Goal: Contribute content: Contribute content

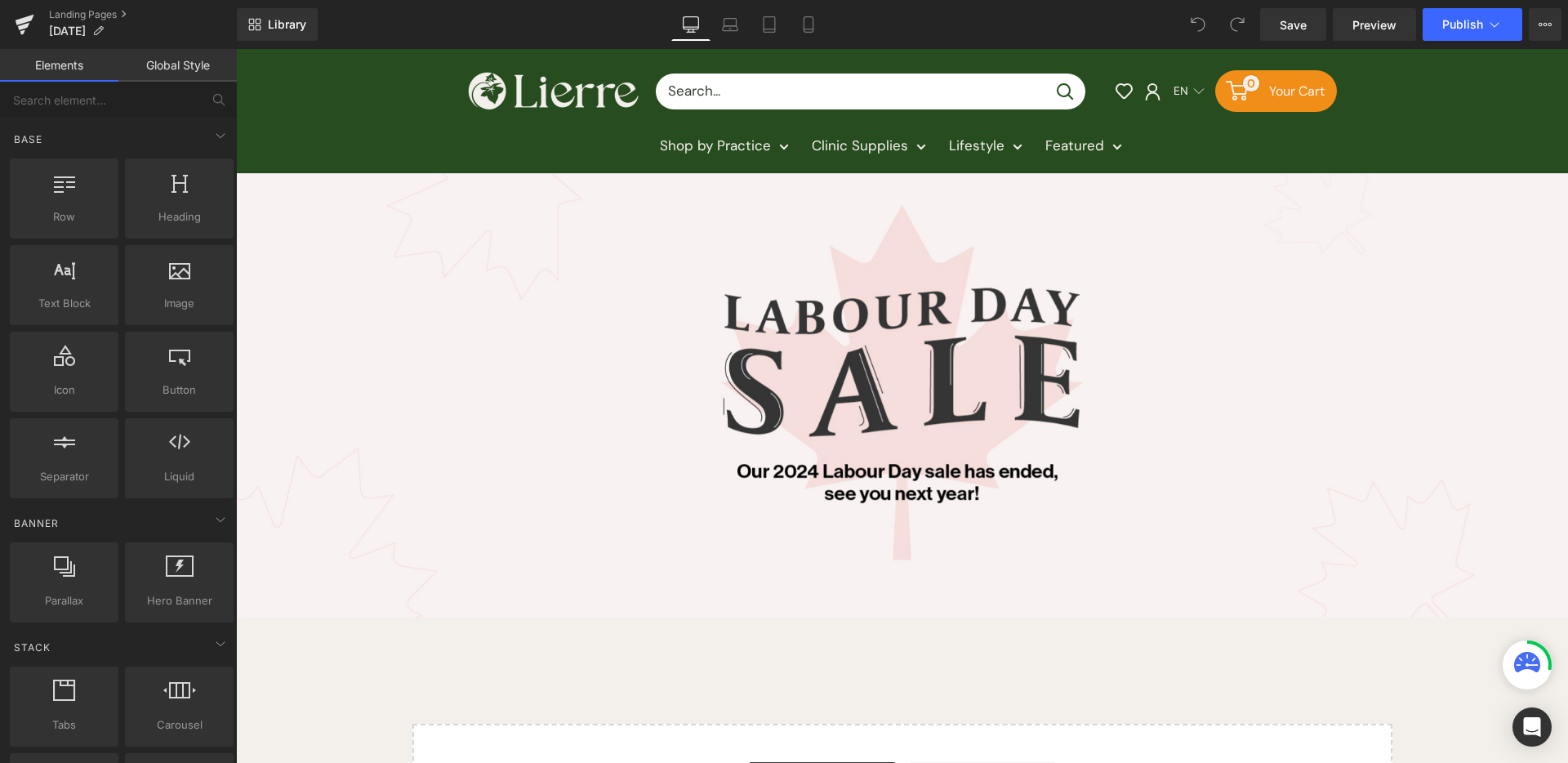
click at [906, 408] on img at bounding box center [902, 396] width 1332 height 444
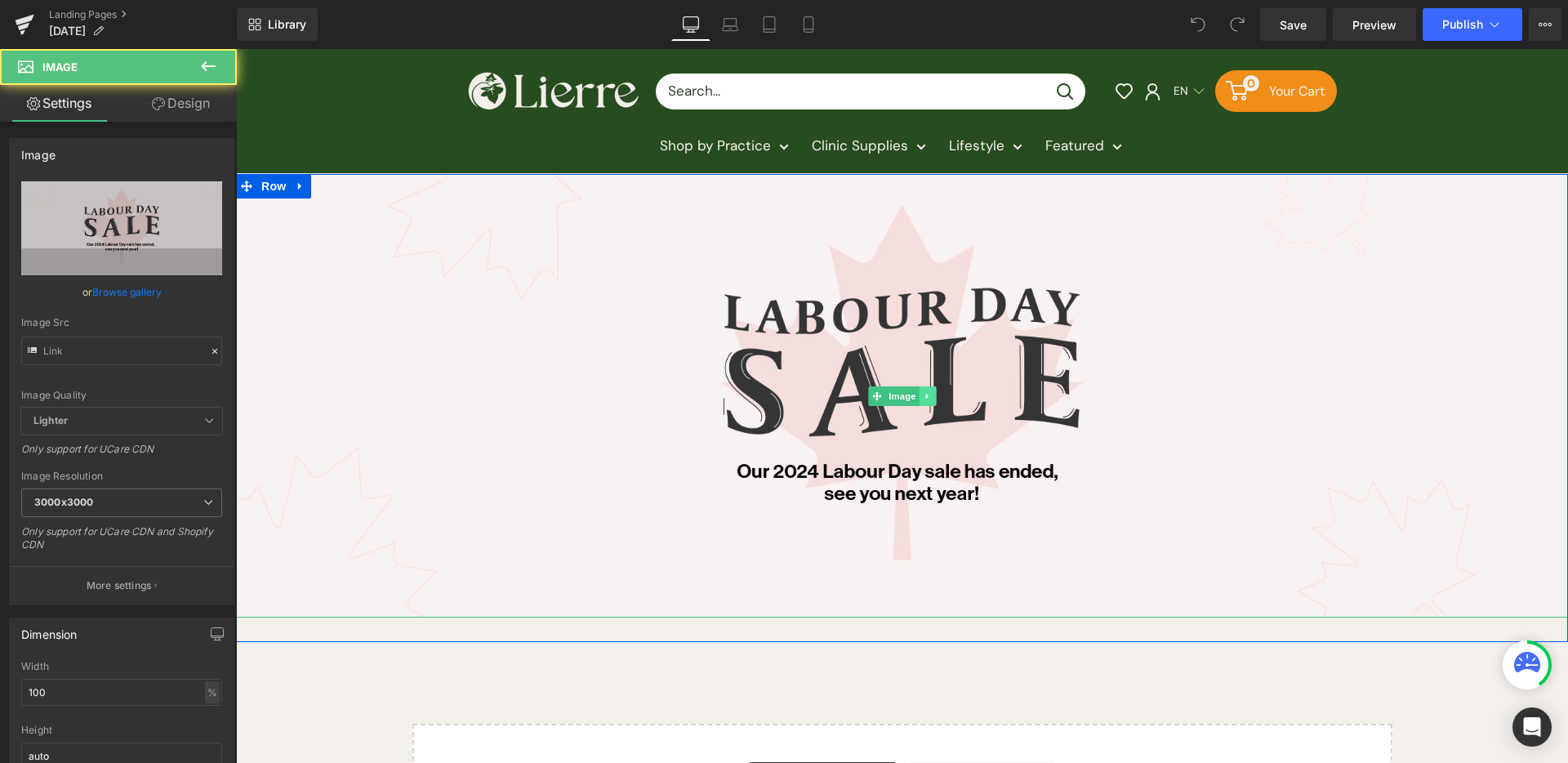
type input "[URL][DOMAIN_NAME]"
click at [924, 388] on link at bounding box center [928, 396] width 17 height 19
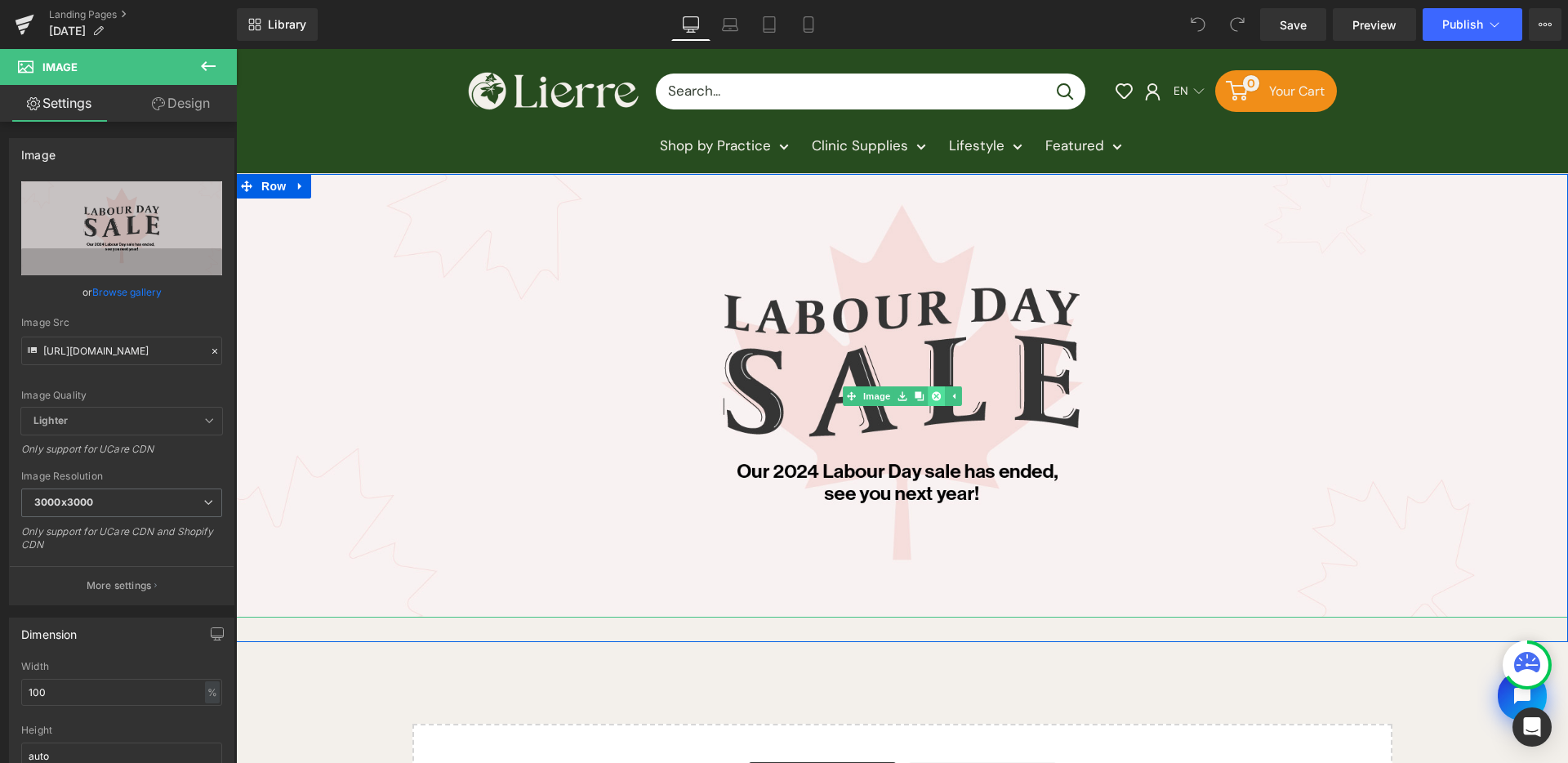
click at [933, 394] on icon at bounding box center [935, 396] width 9 height 9
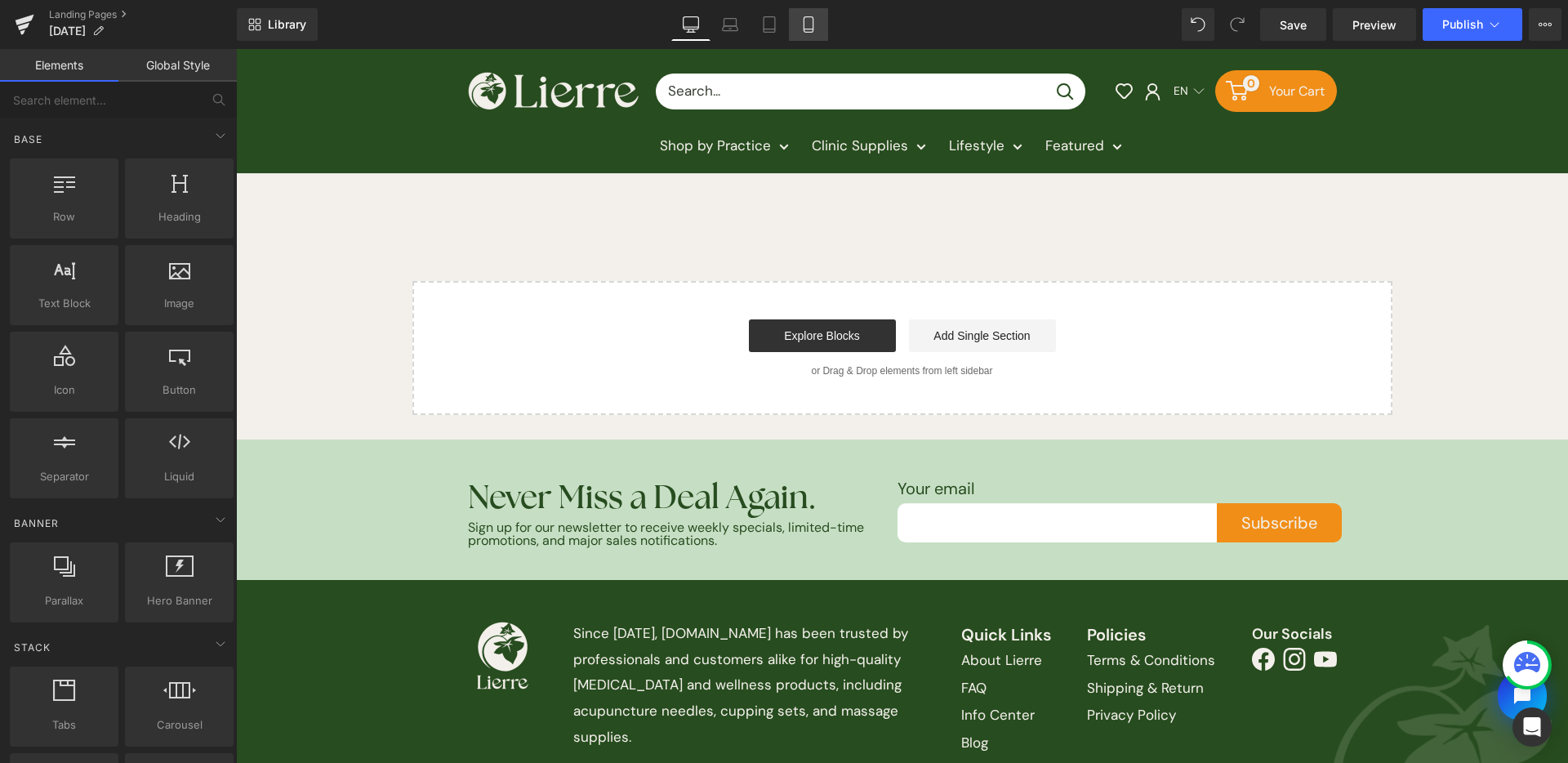
click at [823, 14] on link "Mobile" at bounding box center [809, 25] width 39 height 33
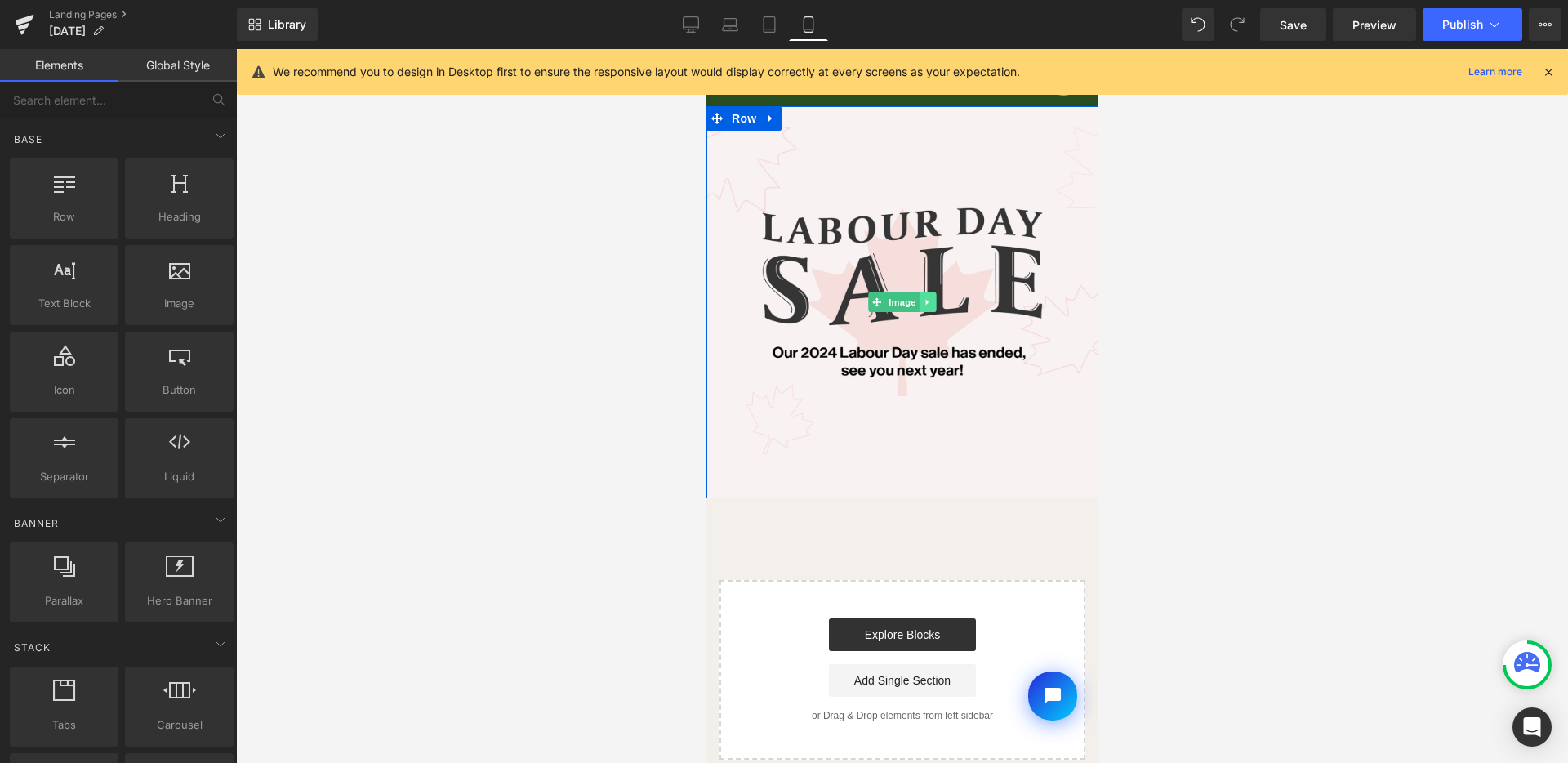
click at [926, 299] on link at bounding box center [928, 302] width 17 height 19
click at [935, 299] on link at bounding box center [935, 302] width 17 height 19
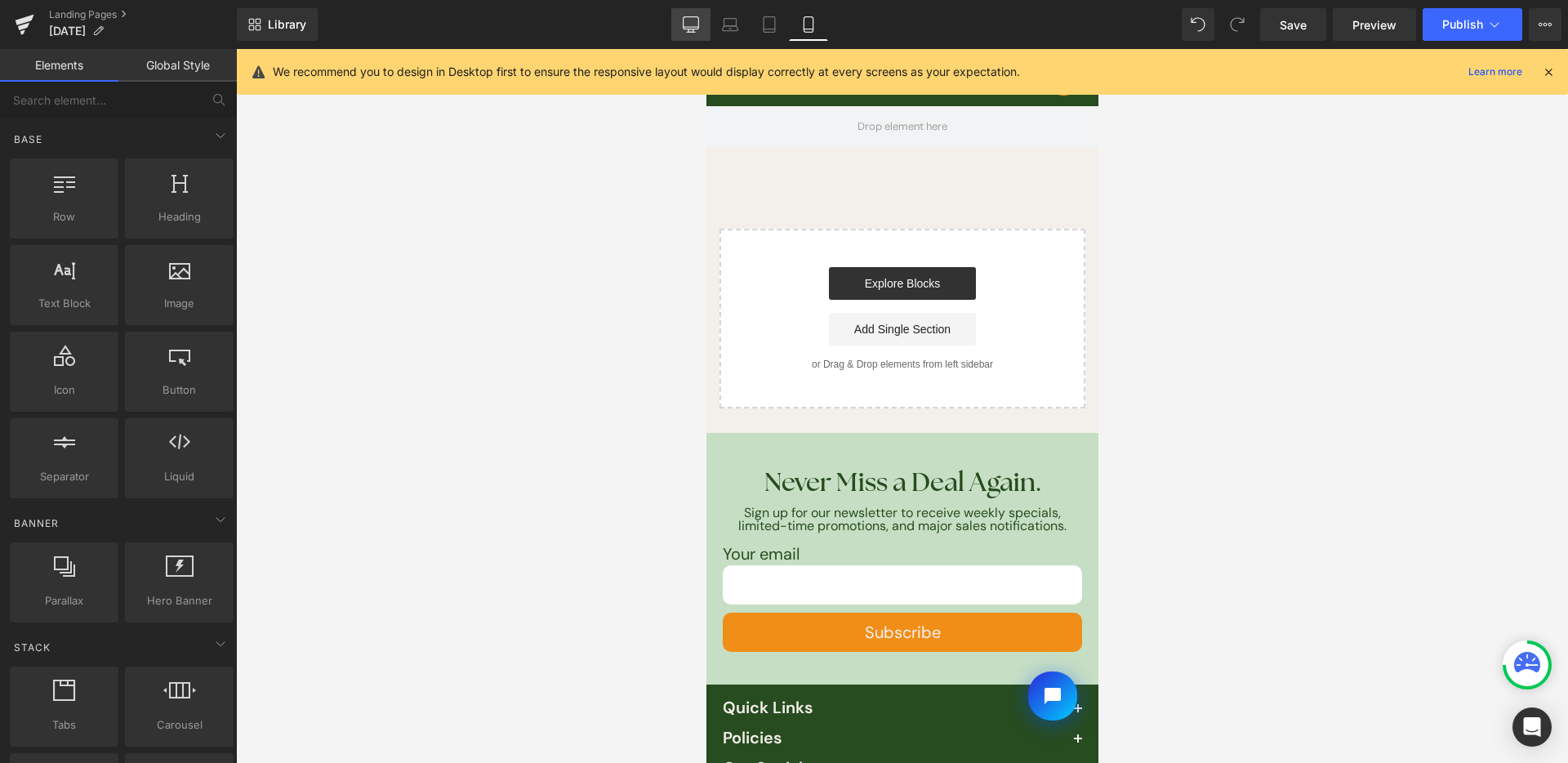
click at [705, 38] on link "Desktop" at bounding box center [691, 25] width 39 height 33
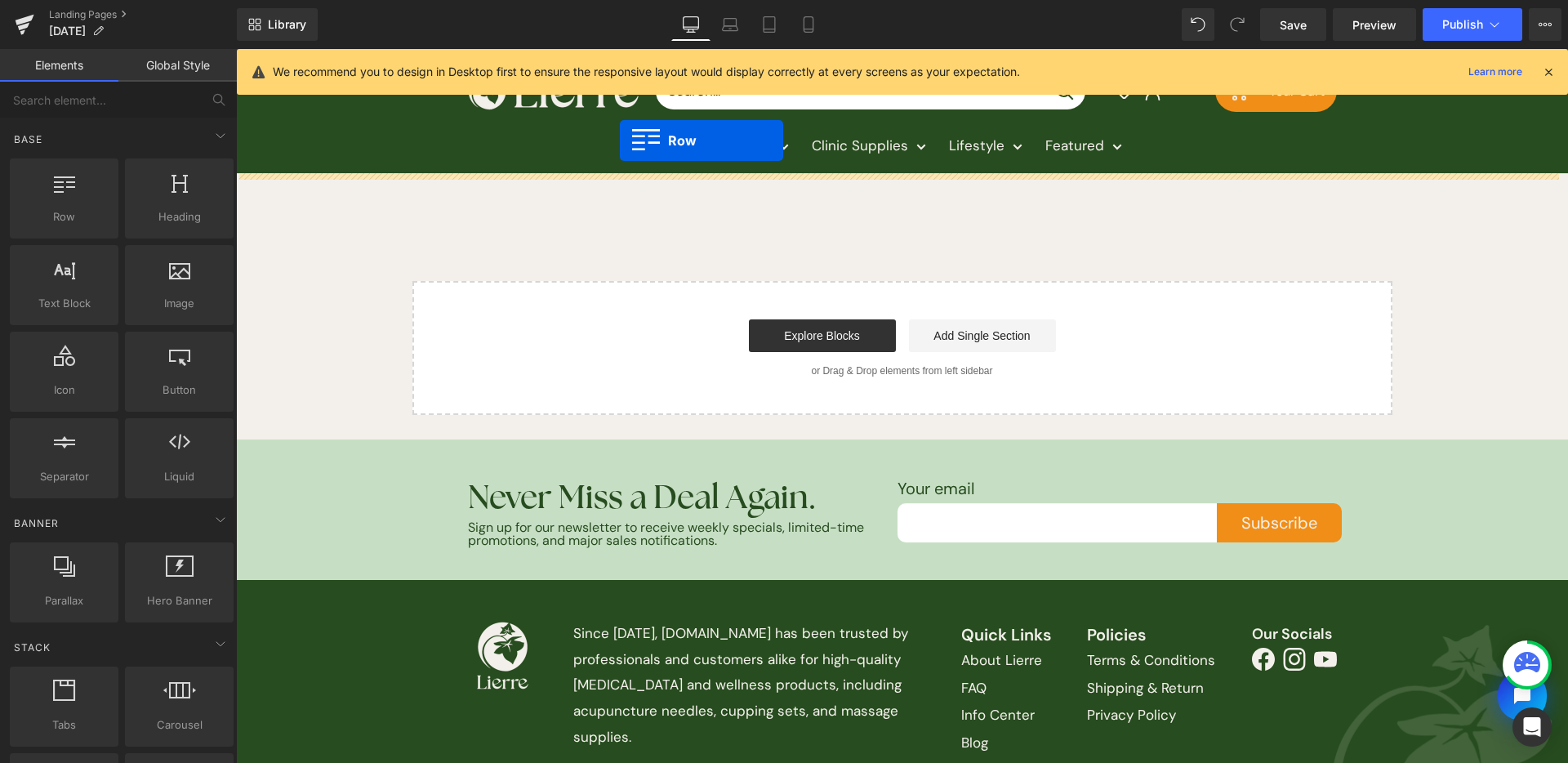
drag, startPoint x: 382, startPoint y: 239, endPoint x: 620, endPoint y: 140, distance: 257.8
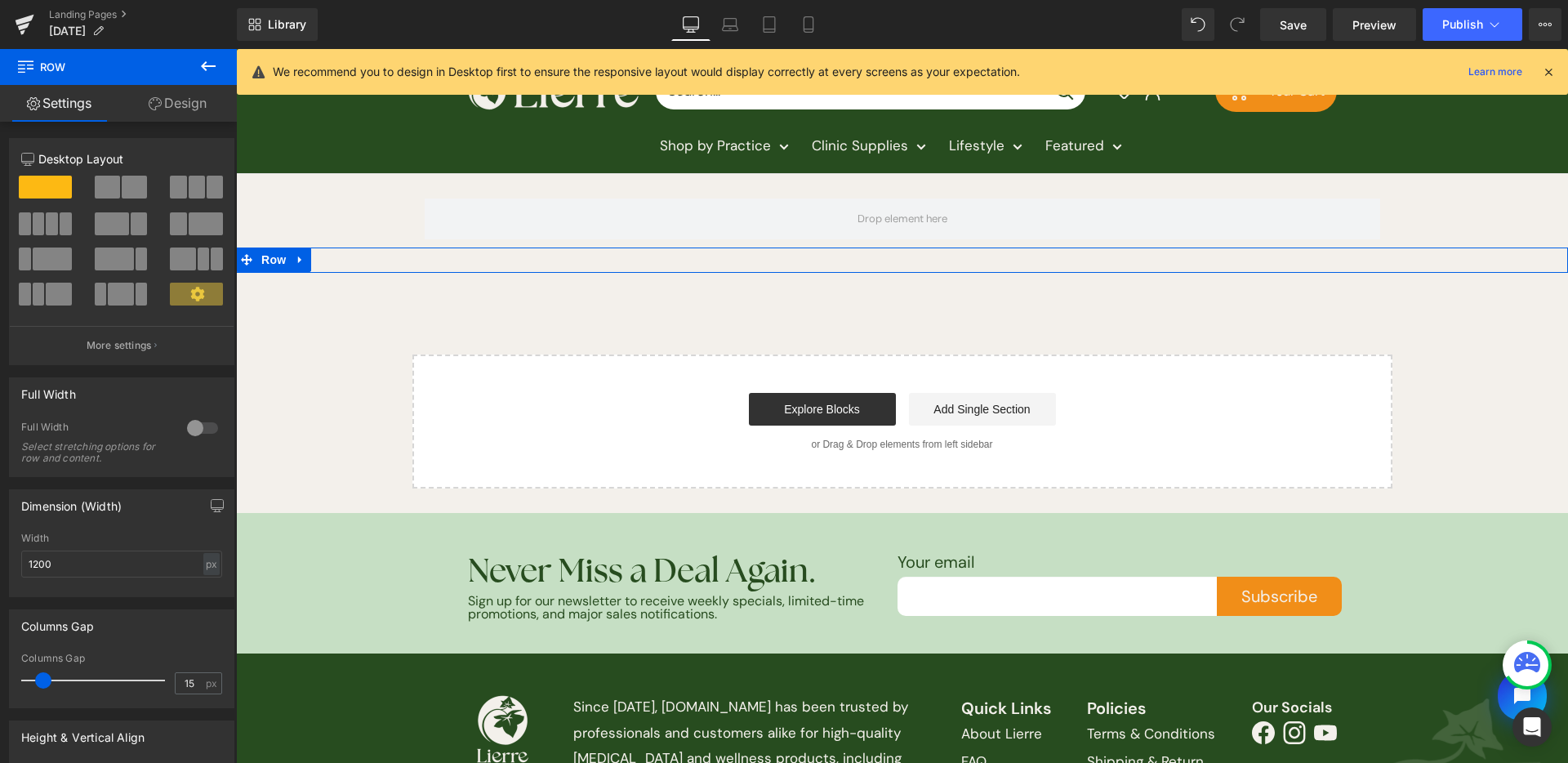
click at [295, 263] on icon at bounding box center [301, 259] width 12 height 12
click at [337, 261] on icon at bounding box center [343, 259] width 12 height 12
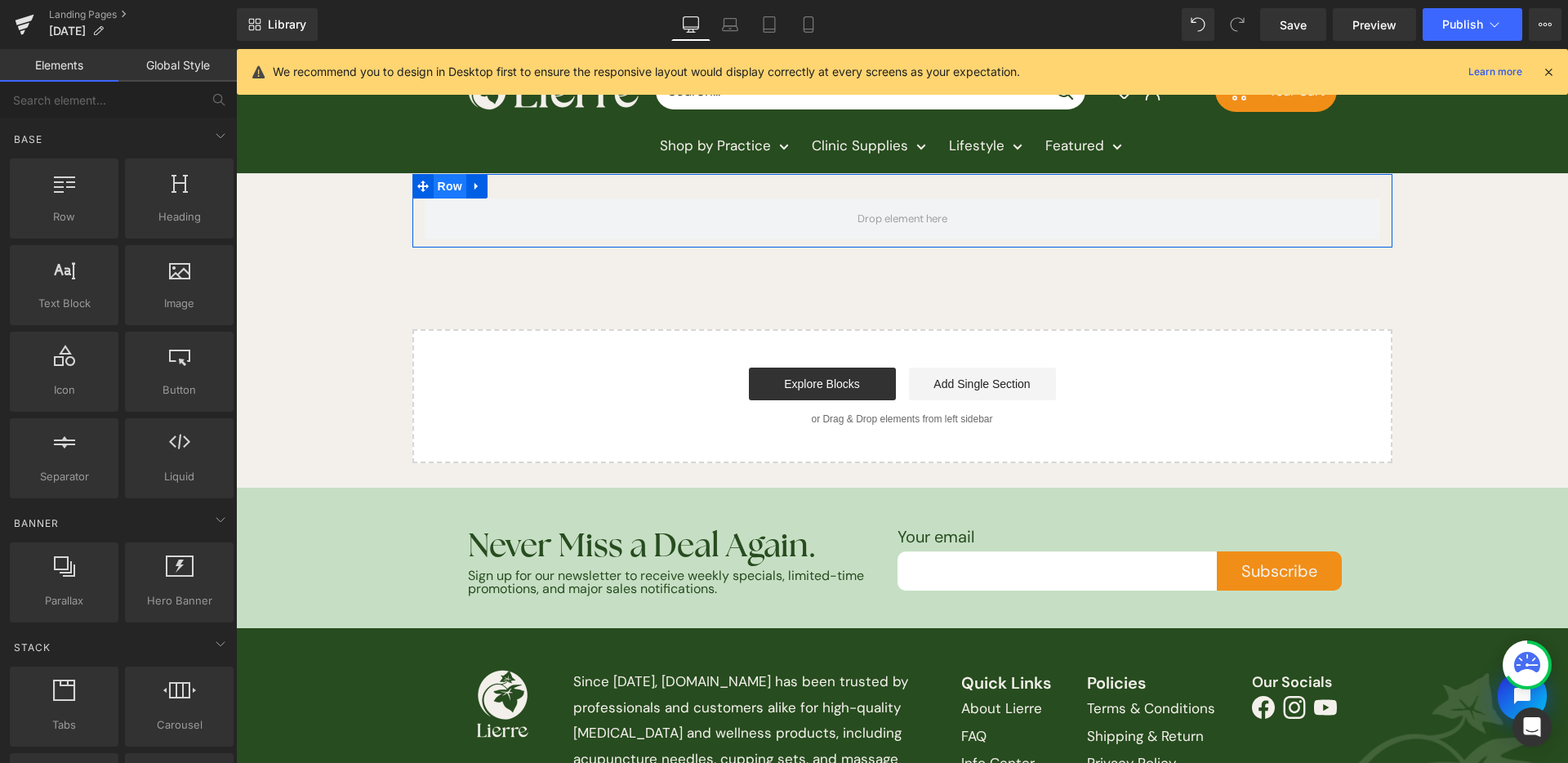
click at [450, 189] on span "Row" at bounding box center [450, 186] width 33 height 25
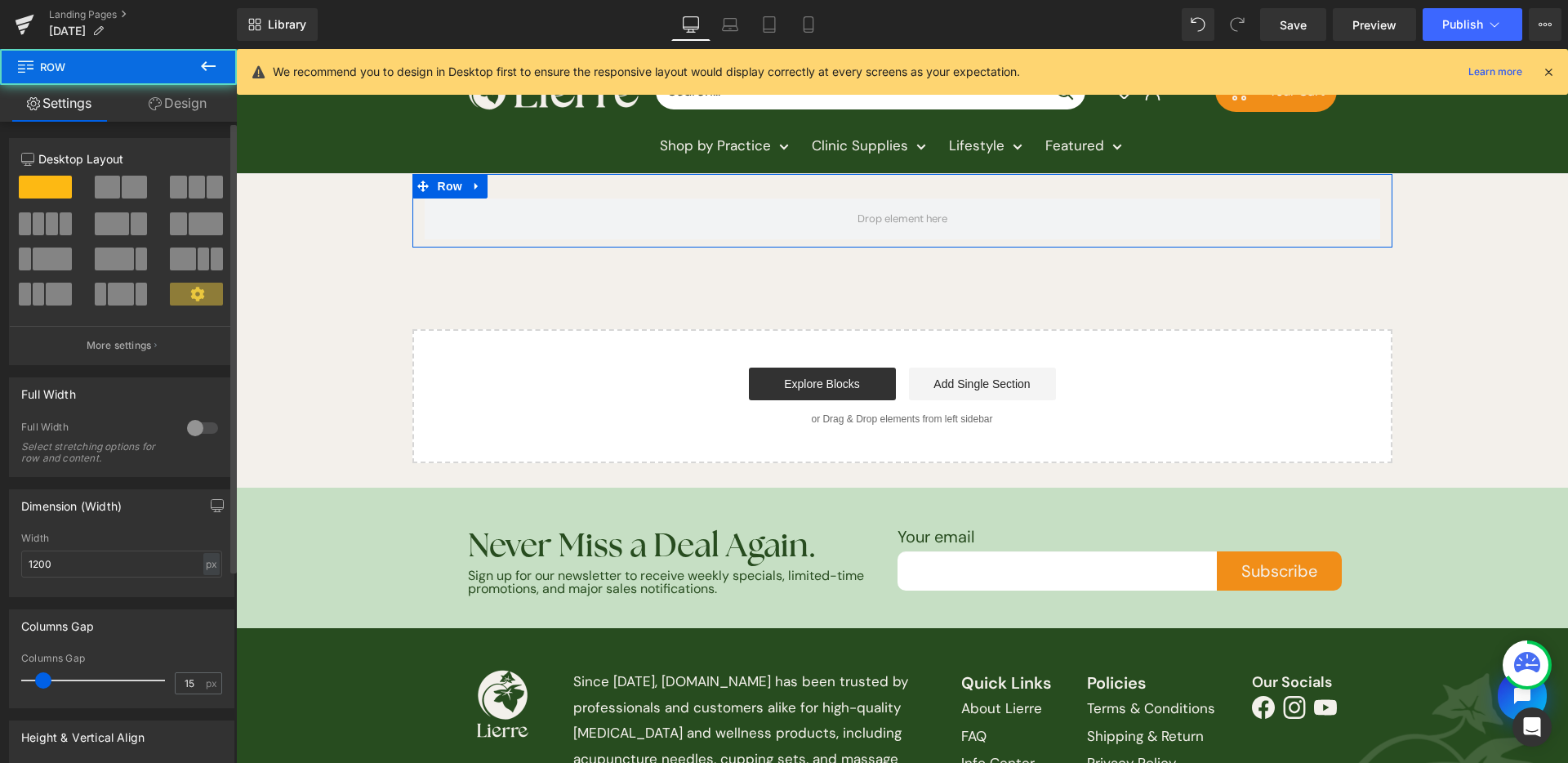
click at [129, 186] on span at bounding box center [134, 187] width 25 height 23
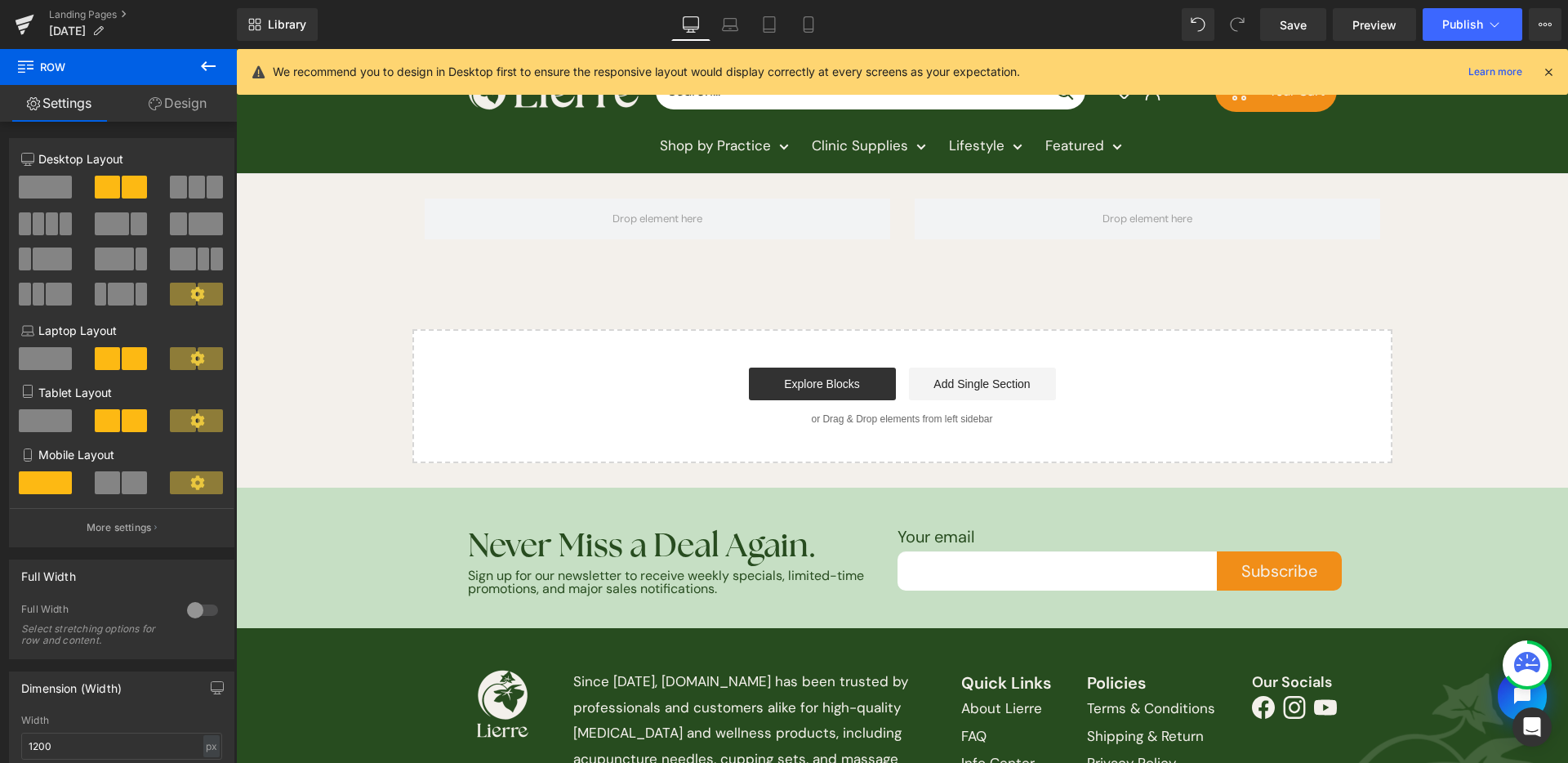
click at [211, 69] on icon at bounding box center [208, 66] width 19 height 19
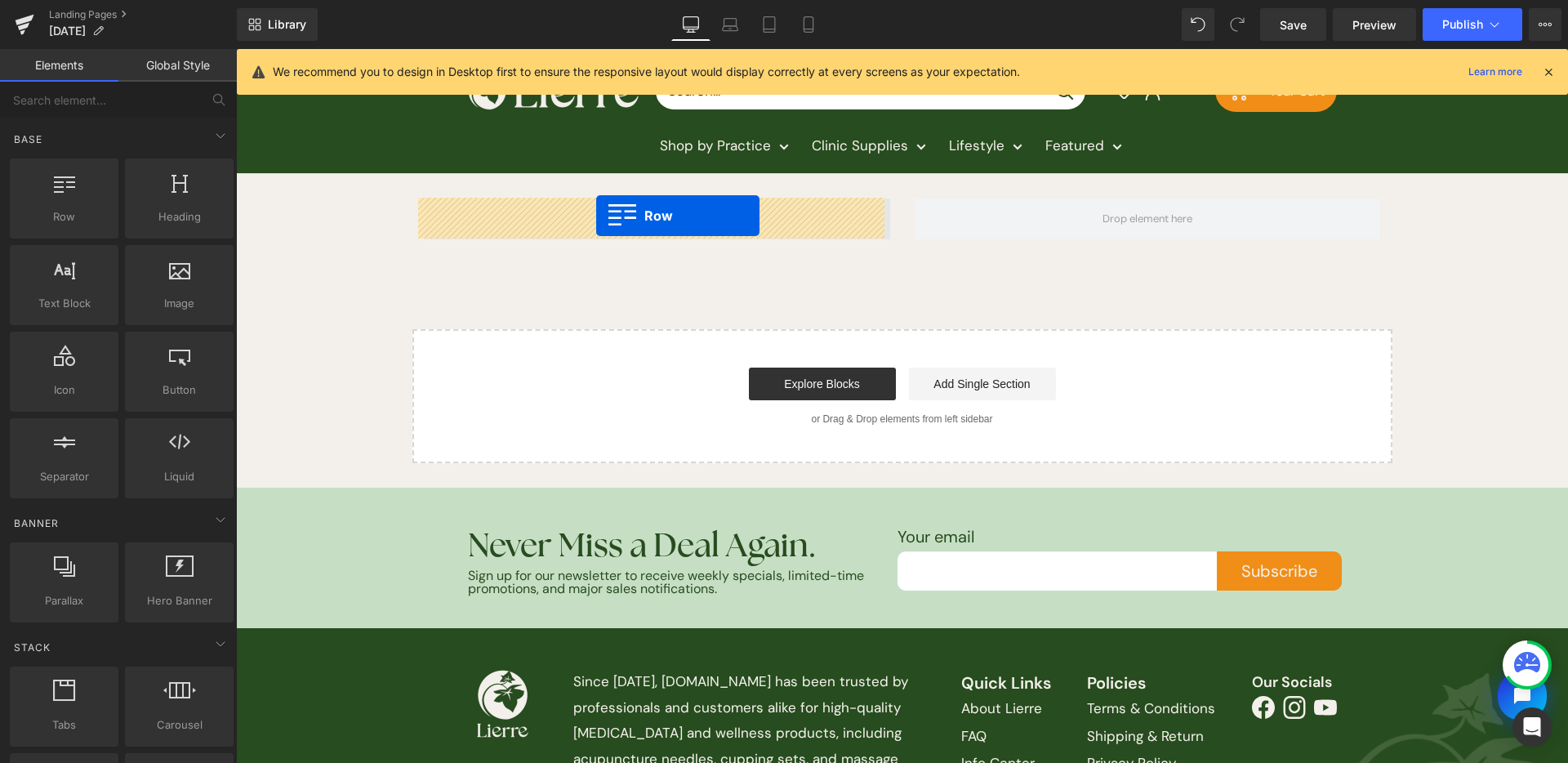
drag, startPoint x: 436, startPoint y: 267, endPoint x: 596, endPoint y: 216, distance: 167.9
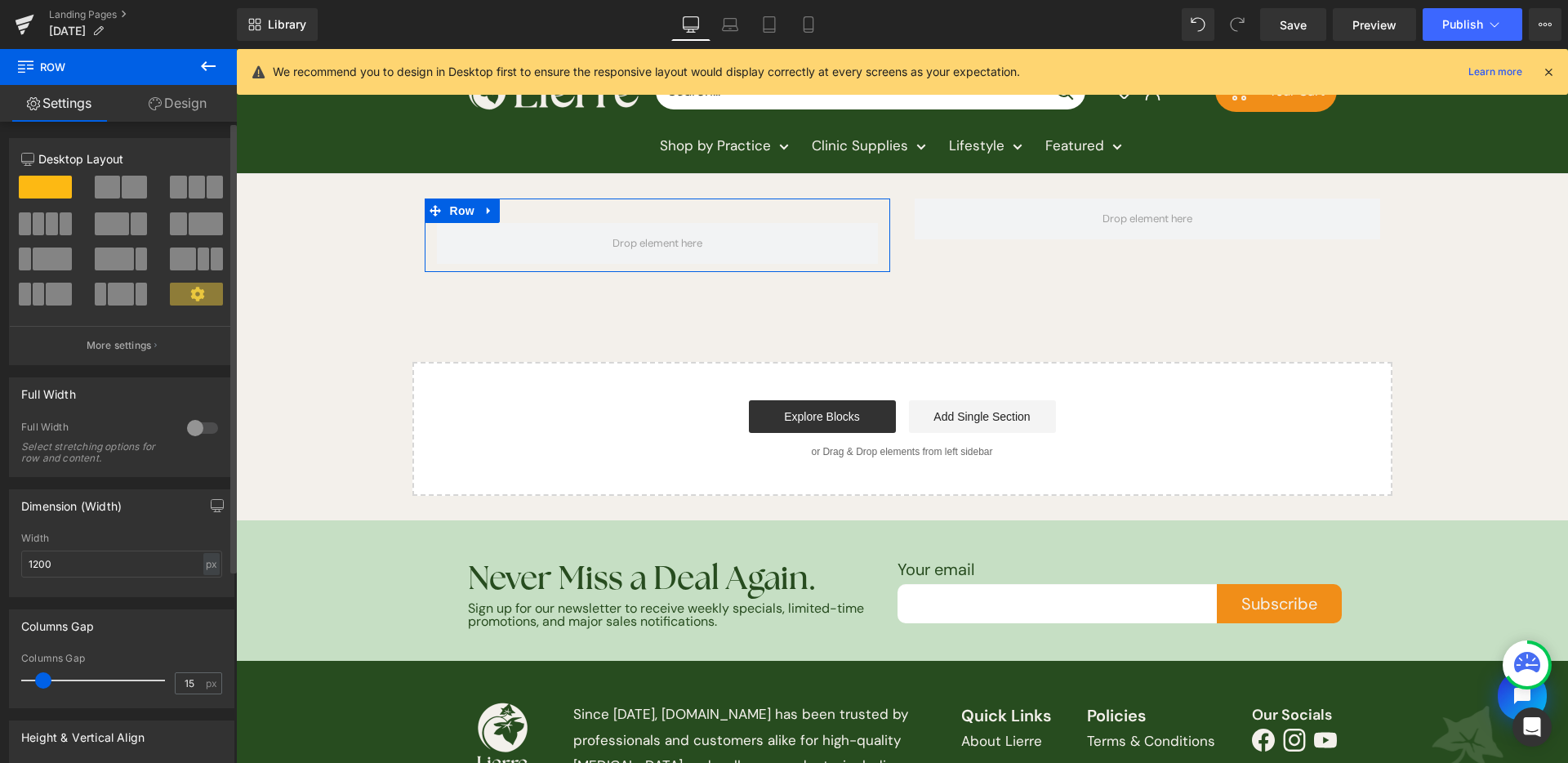
click at [189, 227] on span at bounding box center [206, 223] width 35 height 23
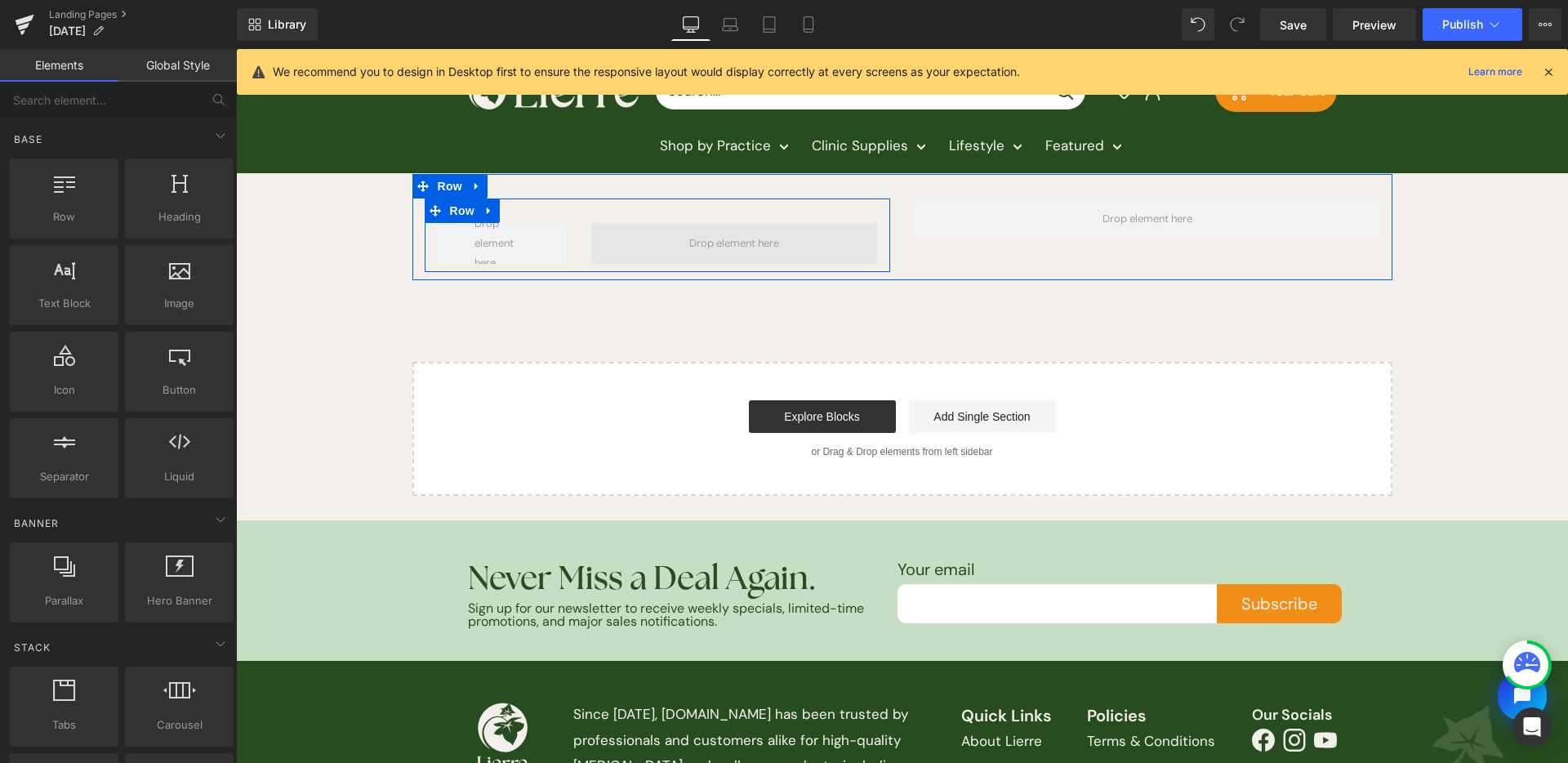
click at [713, 239] on span at bounding box center [734, 243] width 101 height 28
click at [464, 213] on span "Row" at bounding box center [462, 211] width 33 height 25
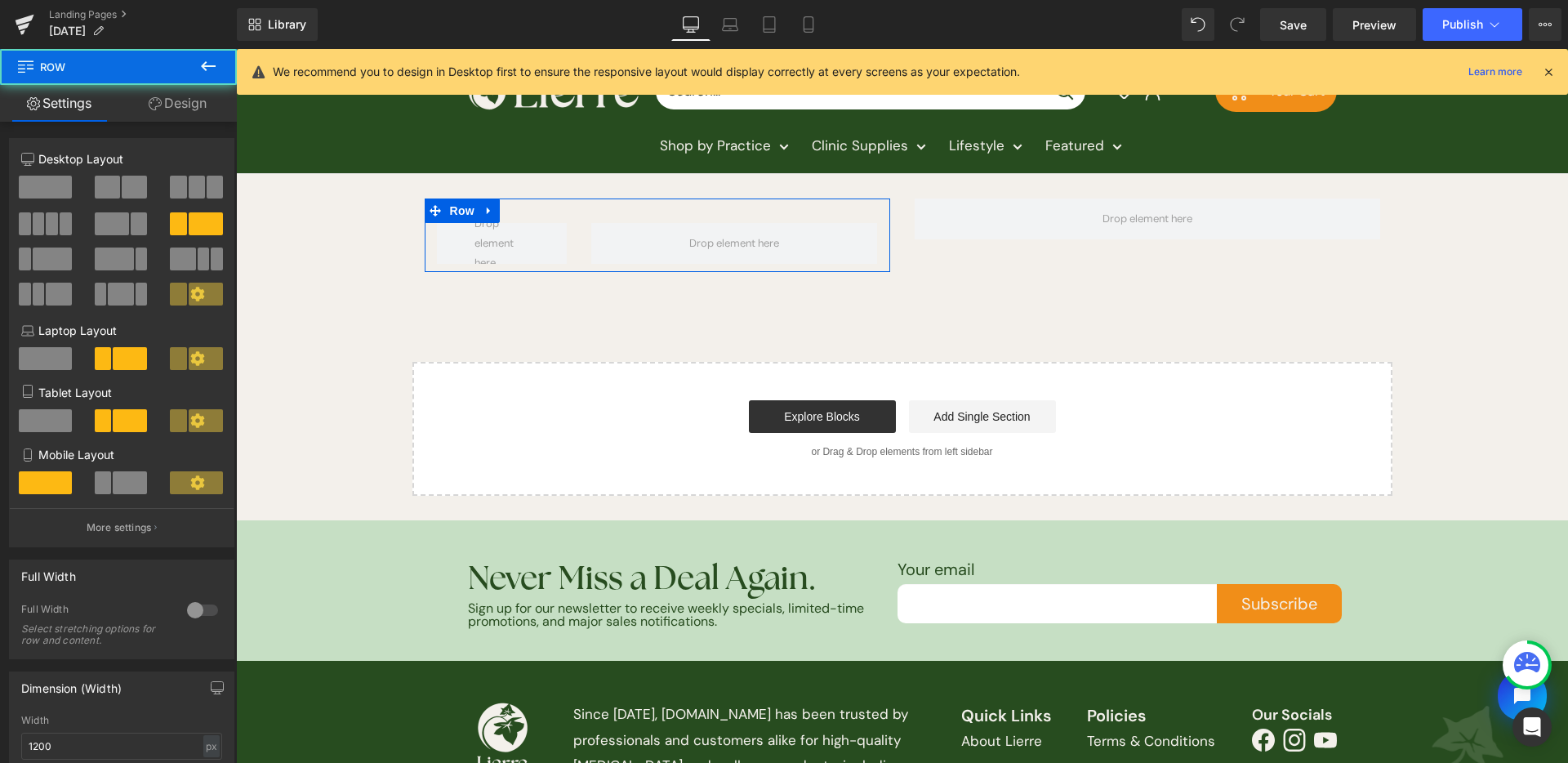
click at [176, 102] on link "Design" at bounding box center [178, 102] width 118 height 36
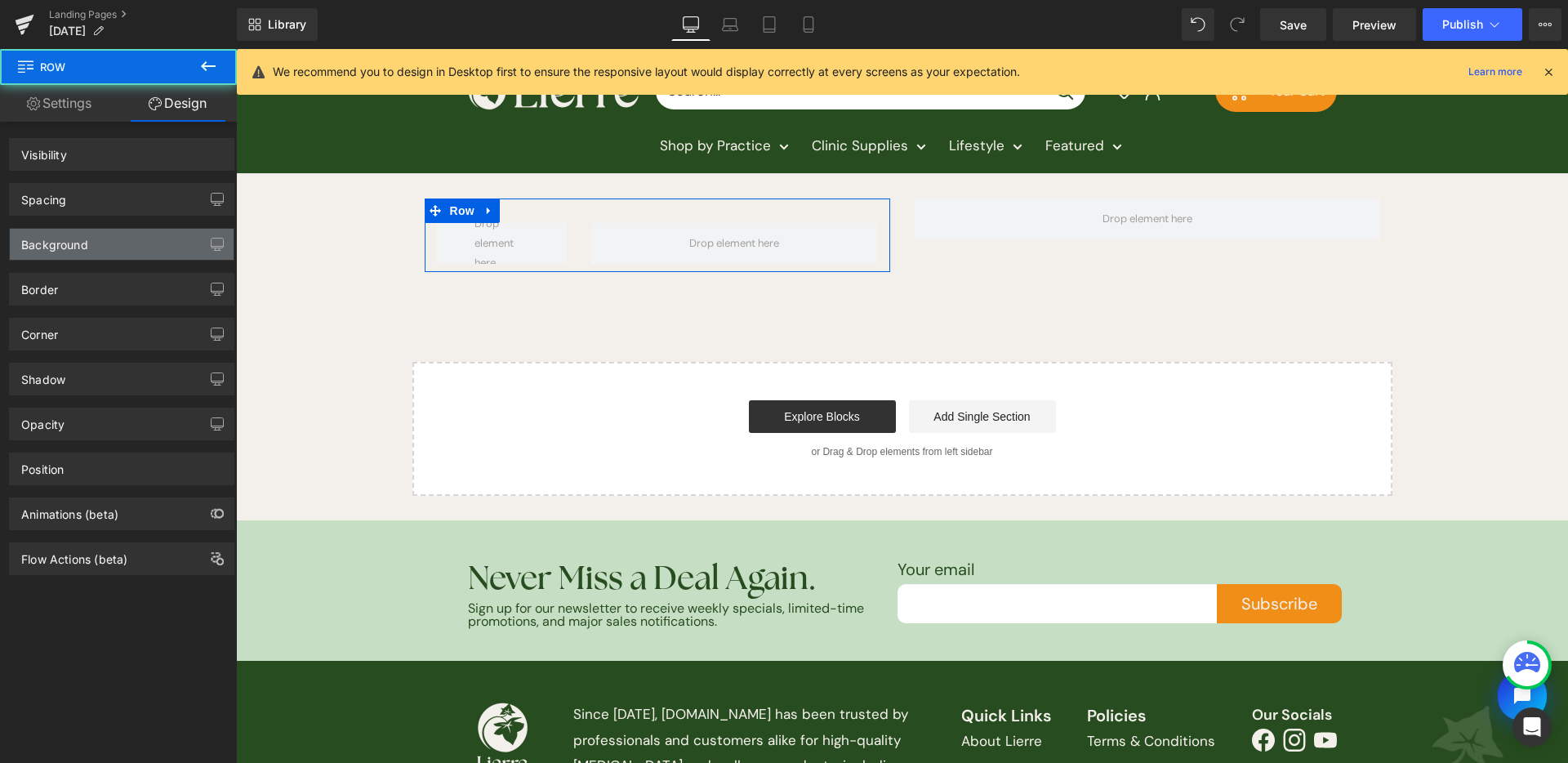
click at [112, 233] on div "Background" at bounding box center [122, 244] width 224 height 31
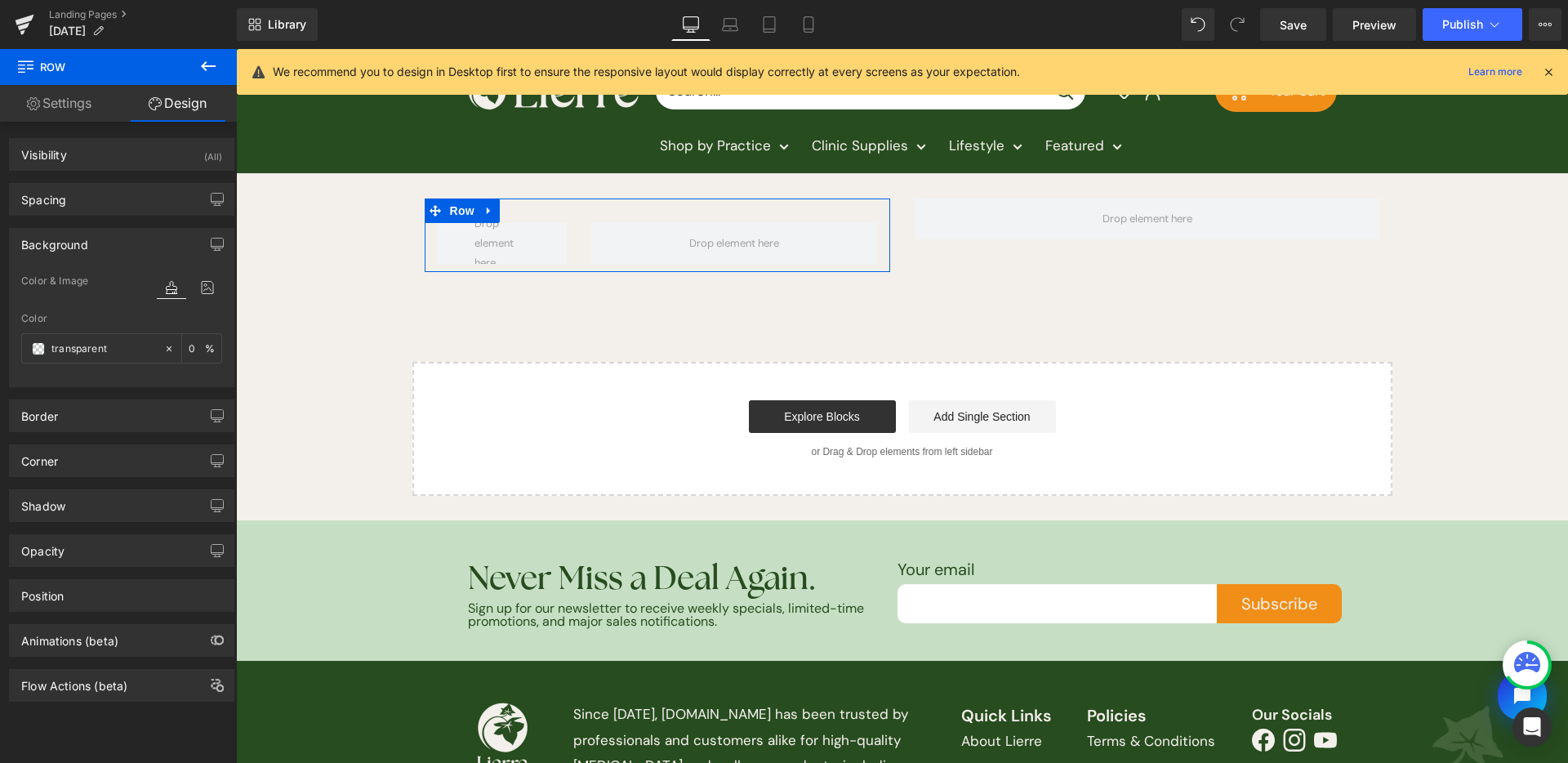
type input "transparent"
type input "0"
click at [38, 354] on span at bounding box center [38, 349] width 13 height 13
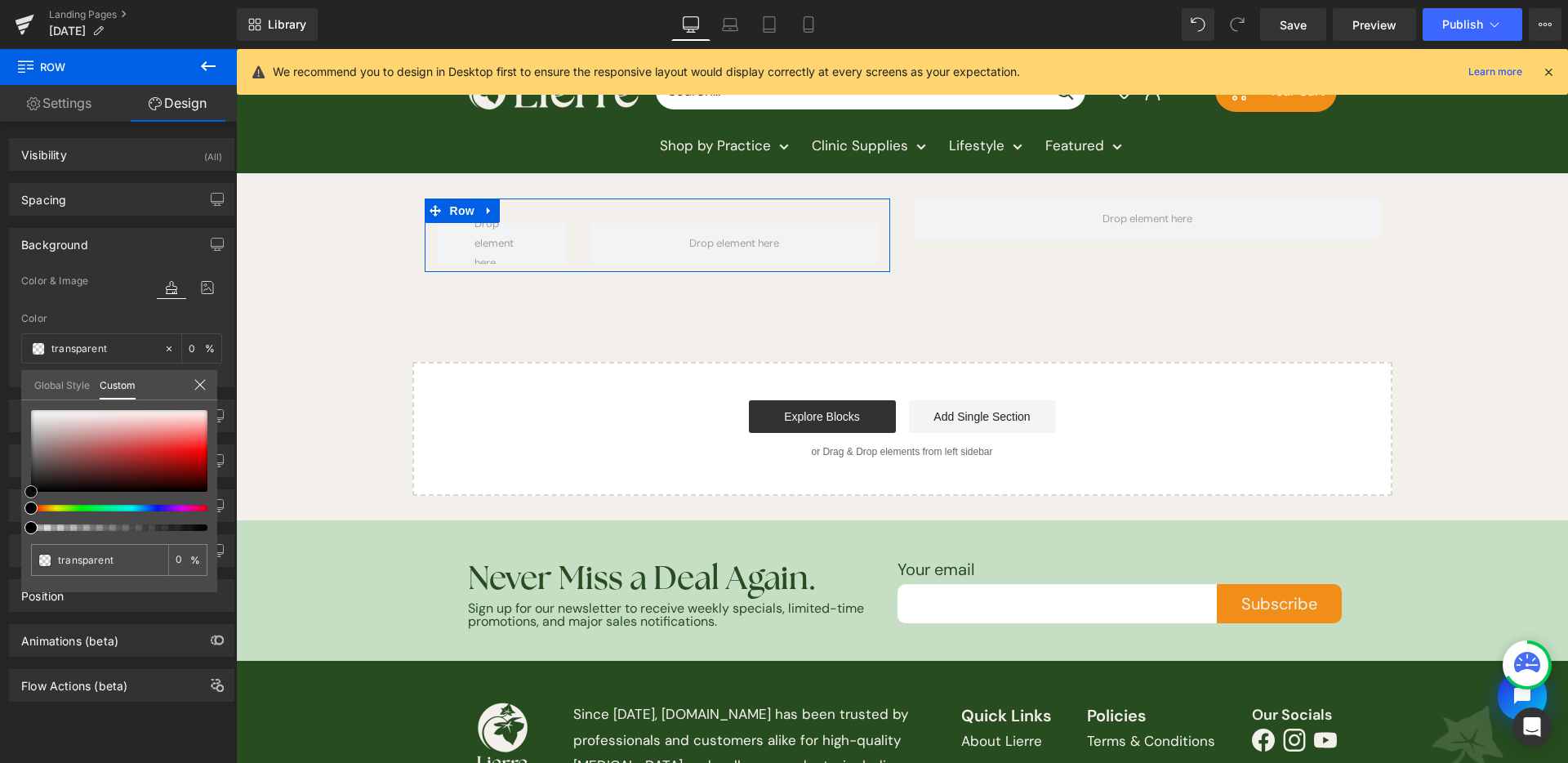
type input "#cc8e8e"
type input "100"
type input "#cc8e8e"
type input "100"
type input "#d2caca"
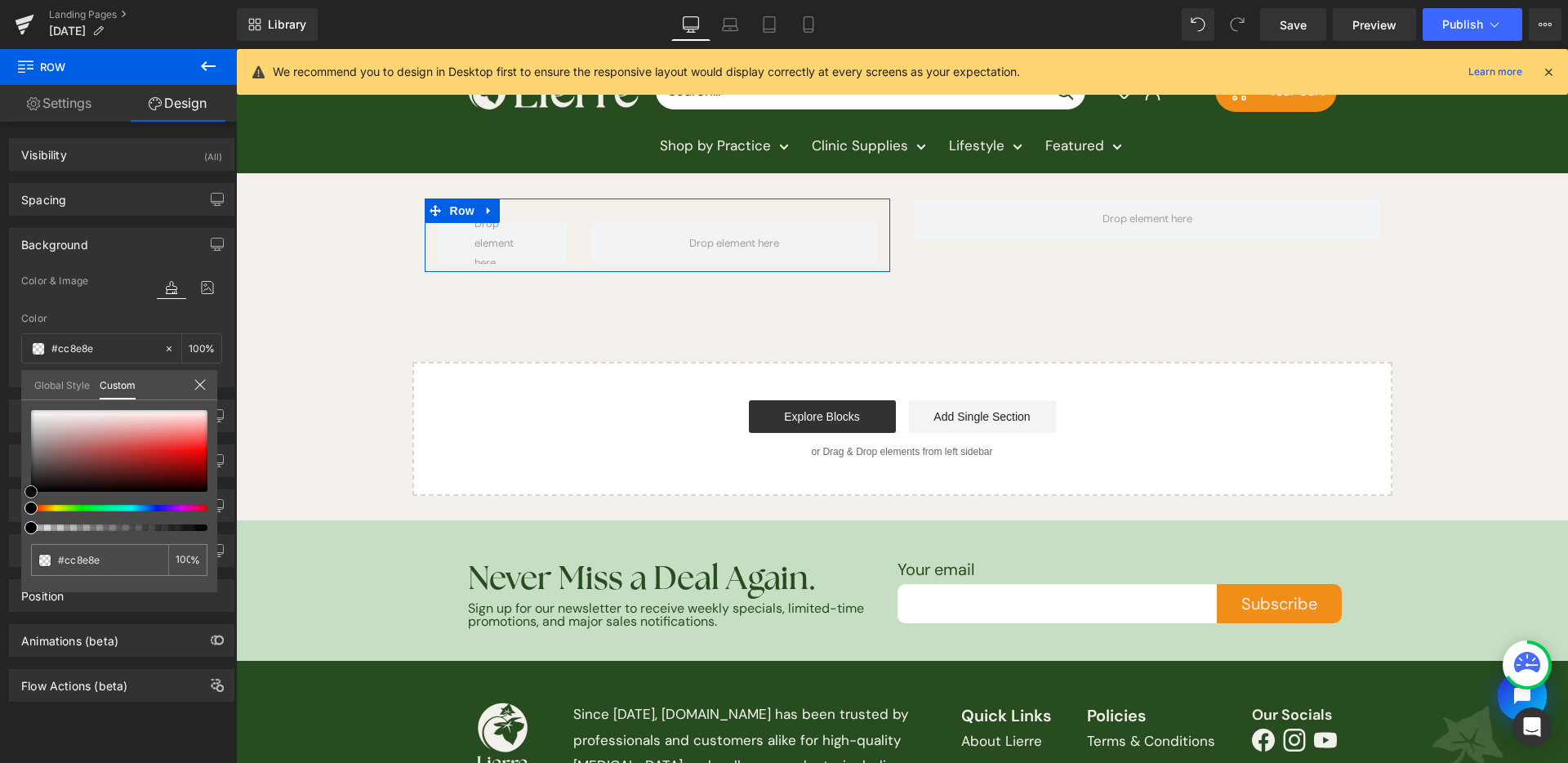
type input "#d2caca"
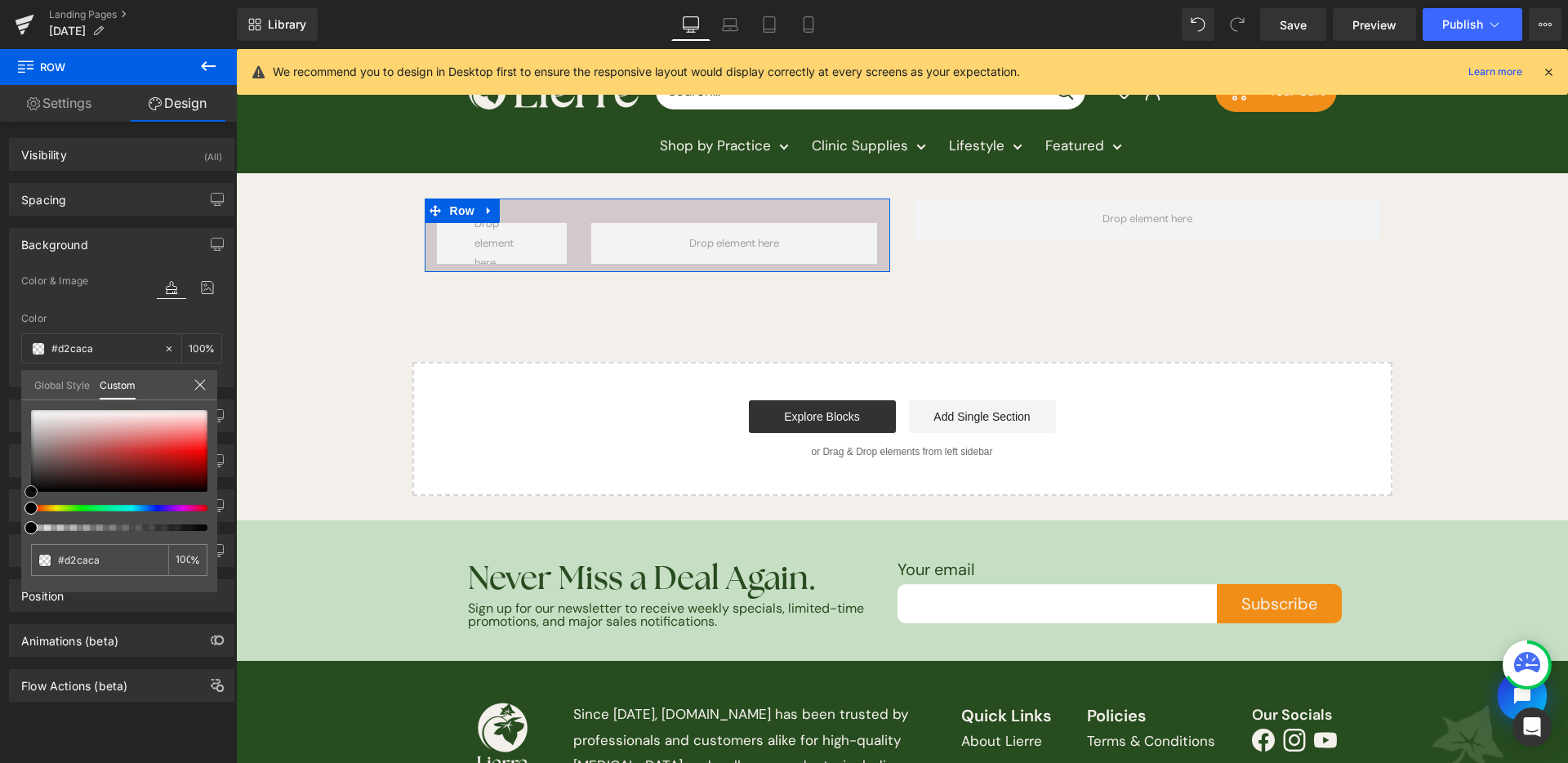
type input "#ffffff"
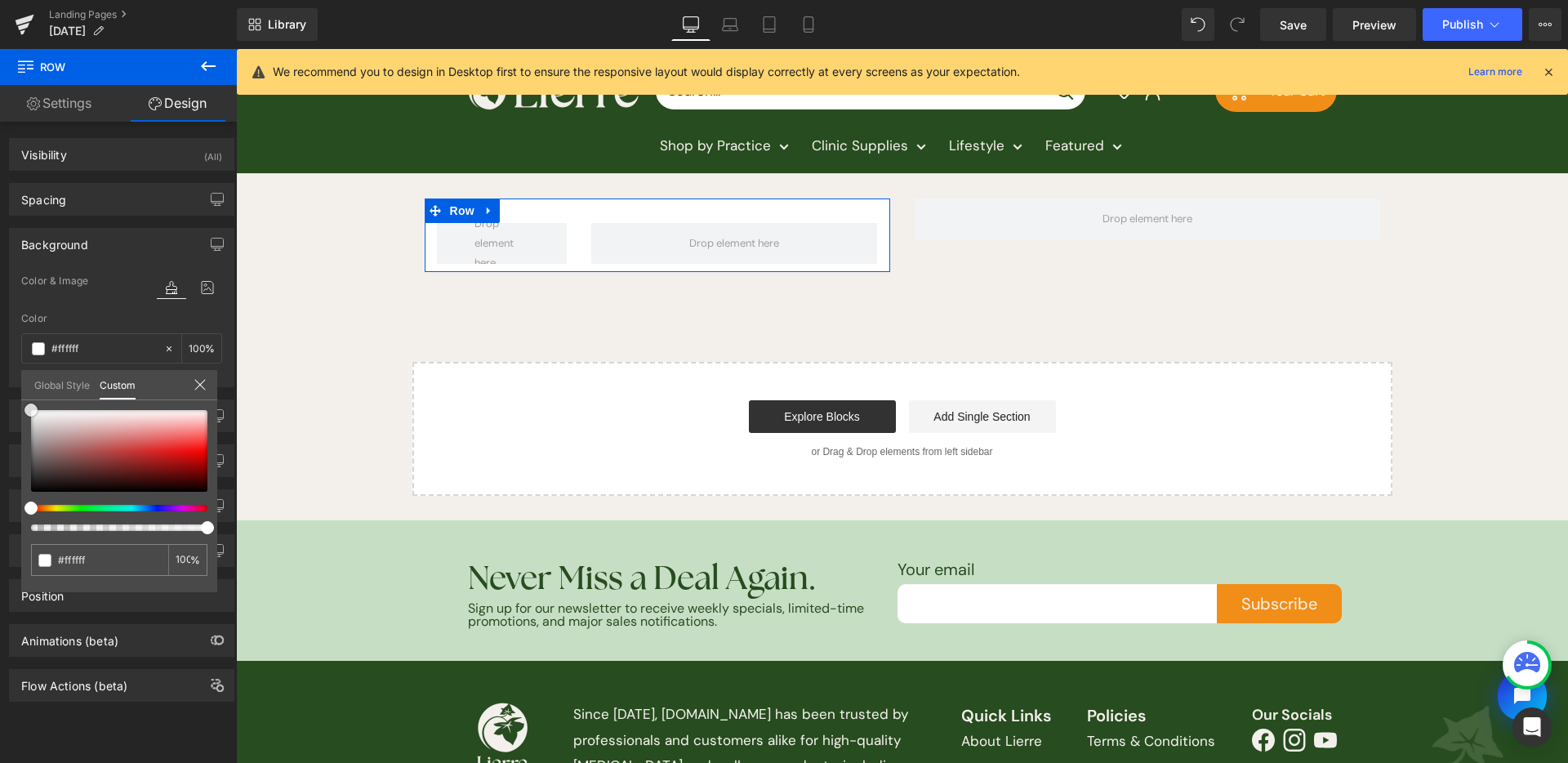
drag, startPoint x: 38, startPoint y: 421, endPoint x: 0, endPoint y: 330, distance: 98.6
click at [0, 330] on div "Background Color & Image color rgba(255, 255, 255, 1) Color #ffffff 100 % Image…" at bounding box center [122, 301] width 244 height 172
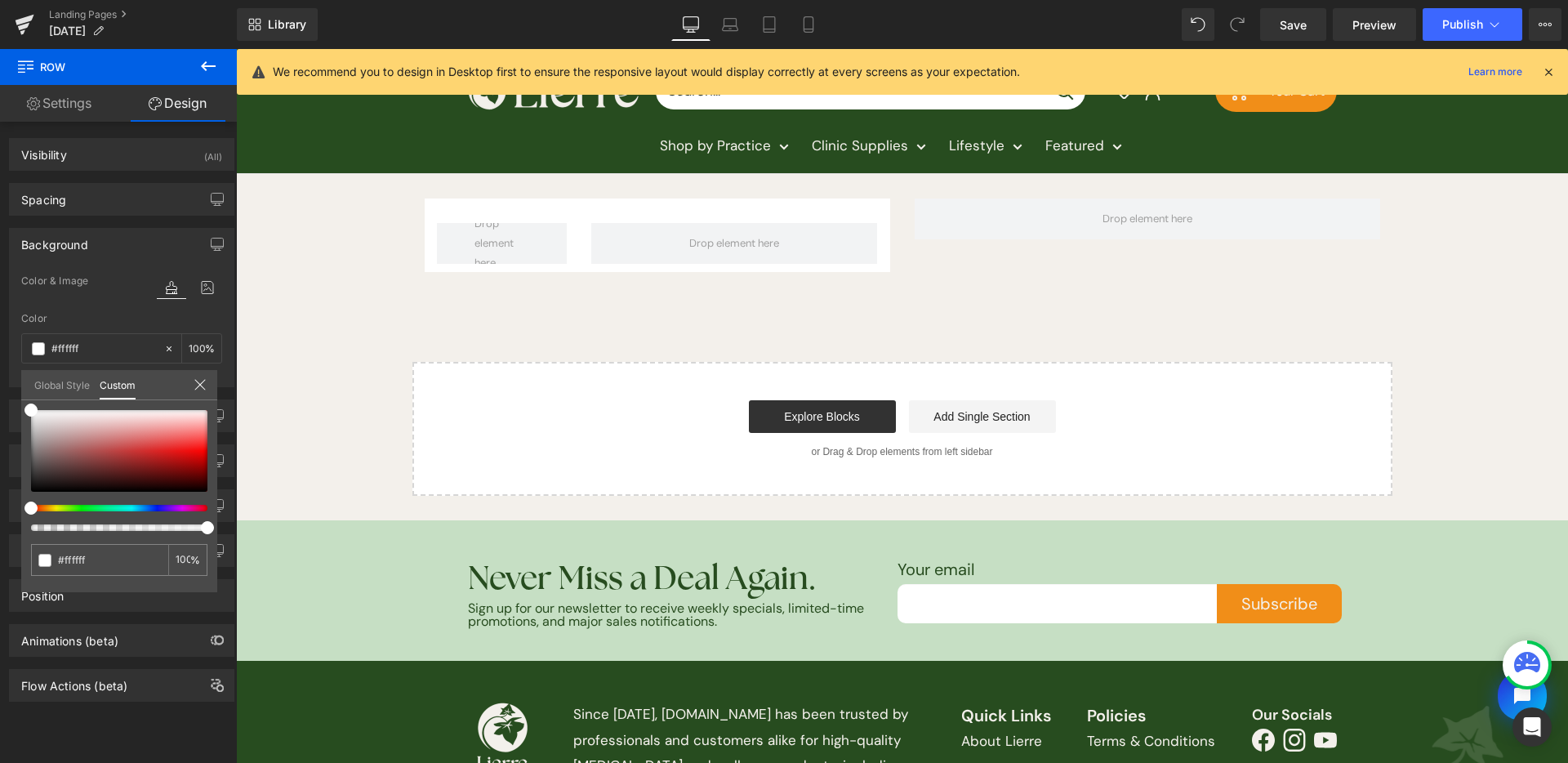
click at [627, 252] on body "Skip to content Shop by Practice Clinic Supplies Lifestyle Featured Need help? …" at bounding box center [902, 478] width 1332 height 858
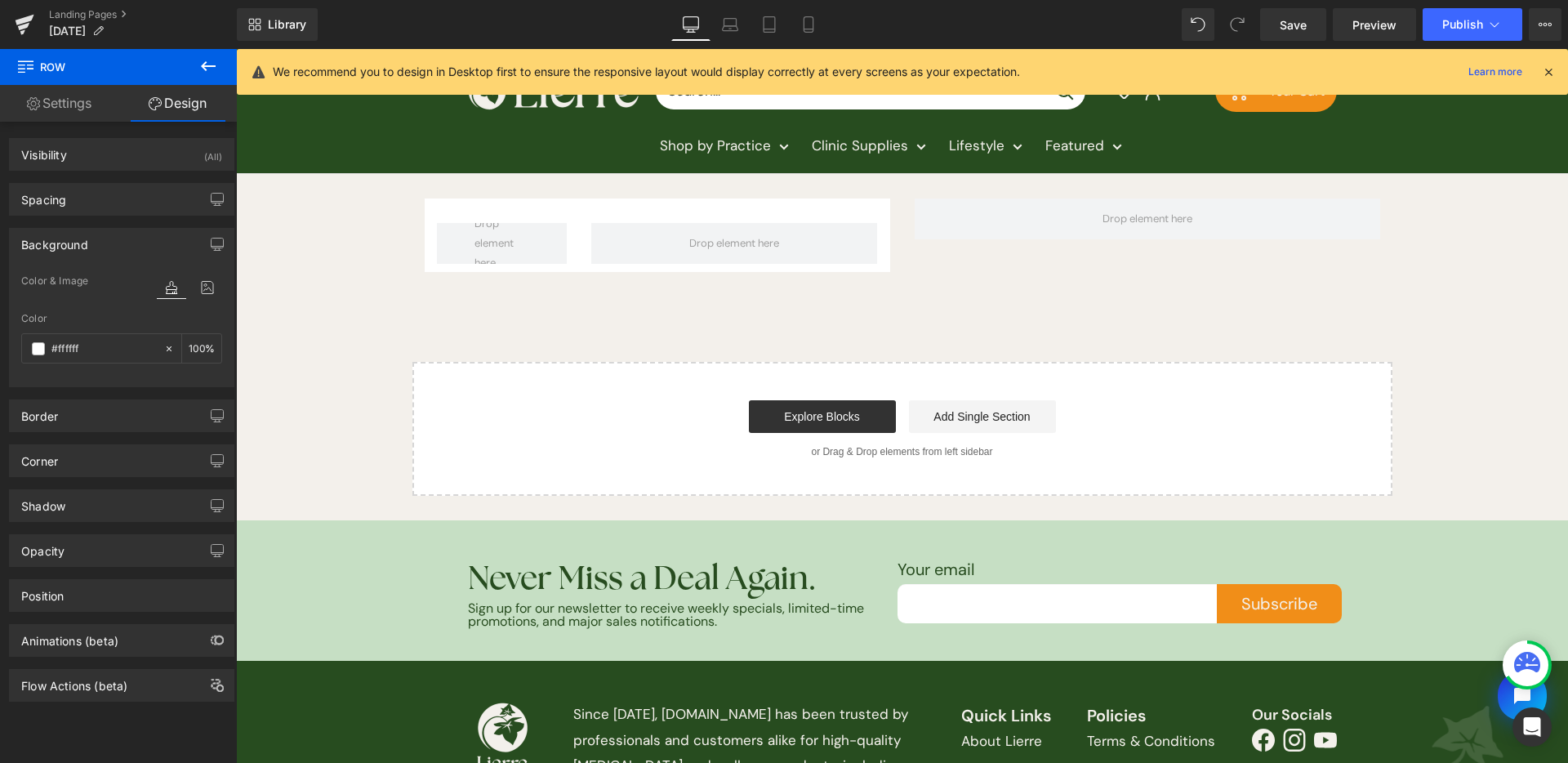
click at [207, 47] on div "Landing Pages [DATE]" at bounding box center [118, 25] width 237 height 49
click at [206, 60] on icon at bounding box center [208, 66] width 19 height 19
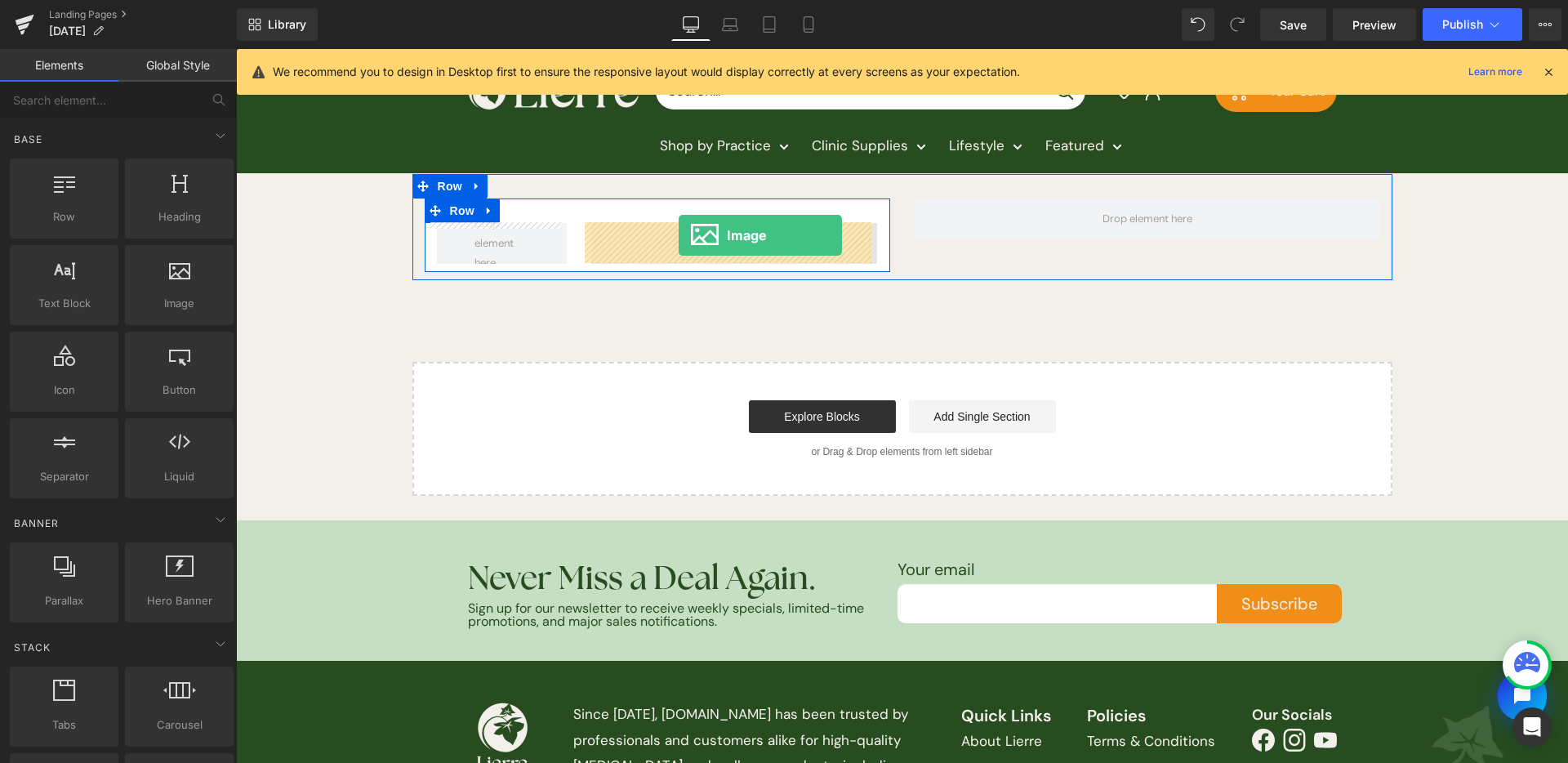
drag, startPoint x: 469, startPoint y: 308, endPoint x: 679, endPoint y: 235, distance: 222.3
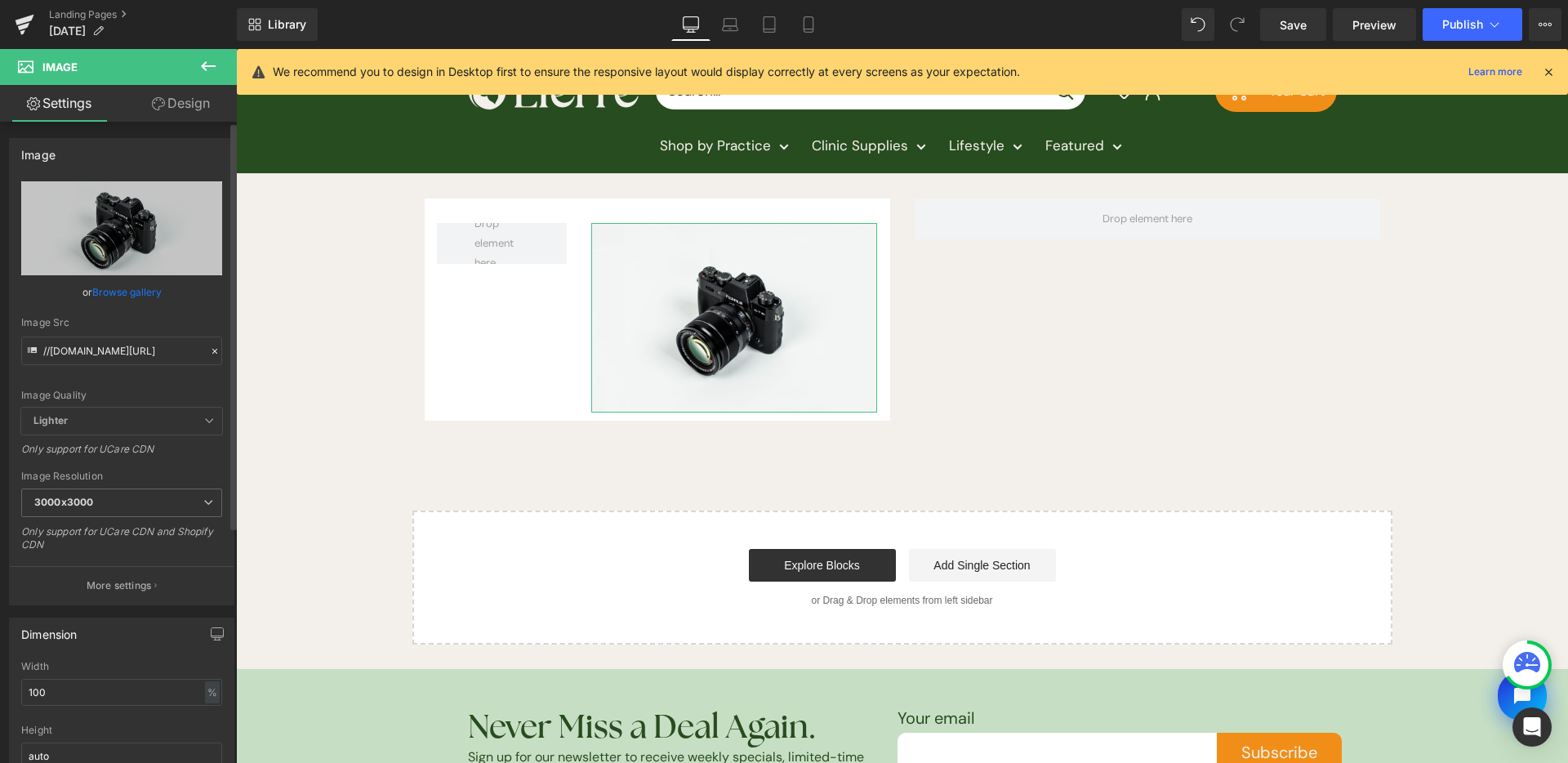
click at [135, 296] on link "Browse gallery" at bounding box center [127, 292] width 69 height 29
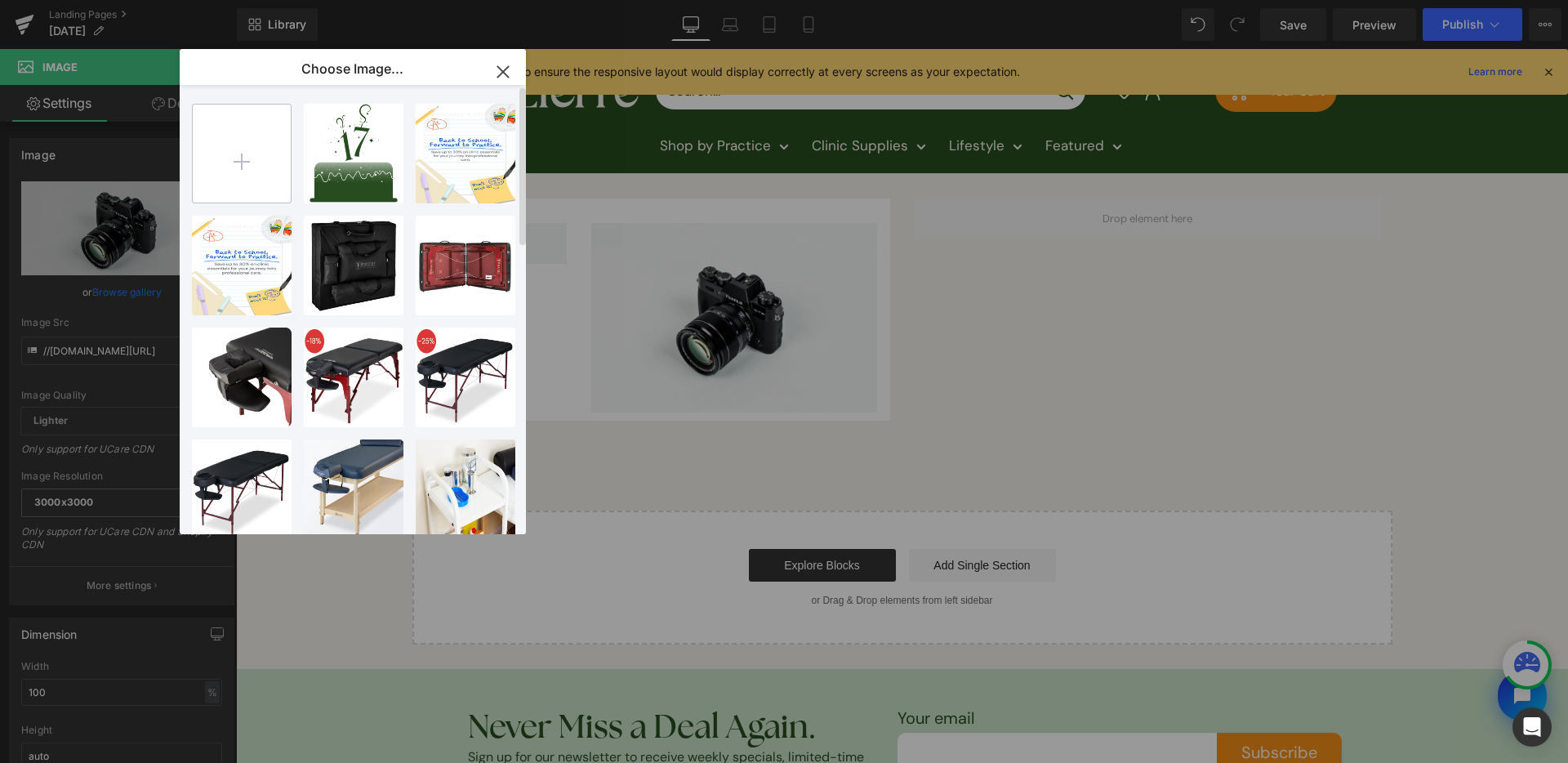
click at [211, 194] on input "file" at bounding box center [242, 154] width 98 height 98
type input "C:\fakepath\[DATE]-assets-lierre-ca-01.png"
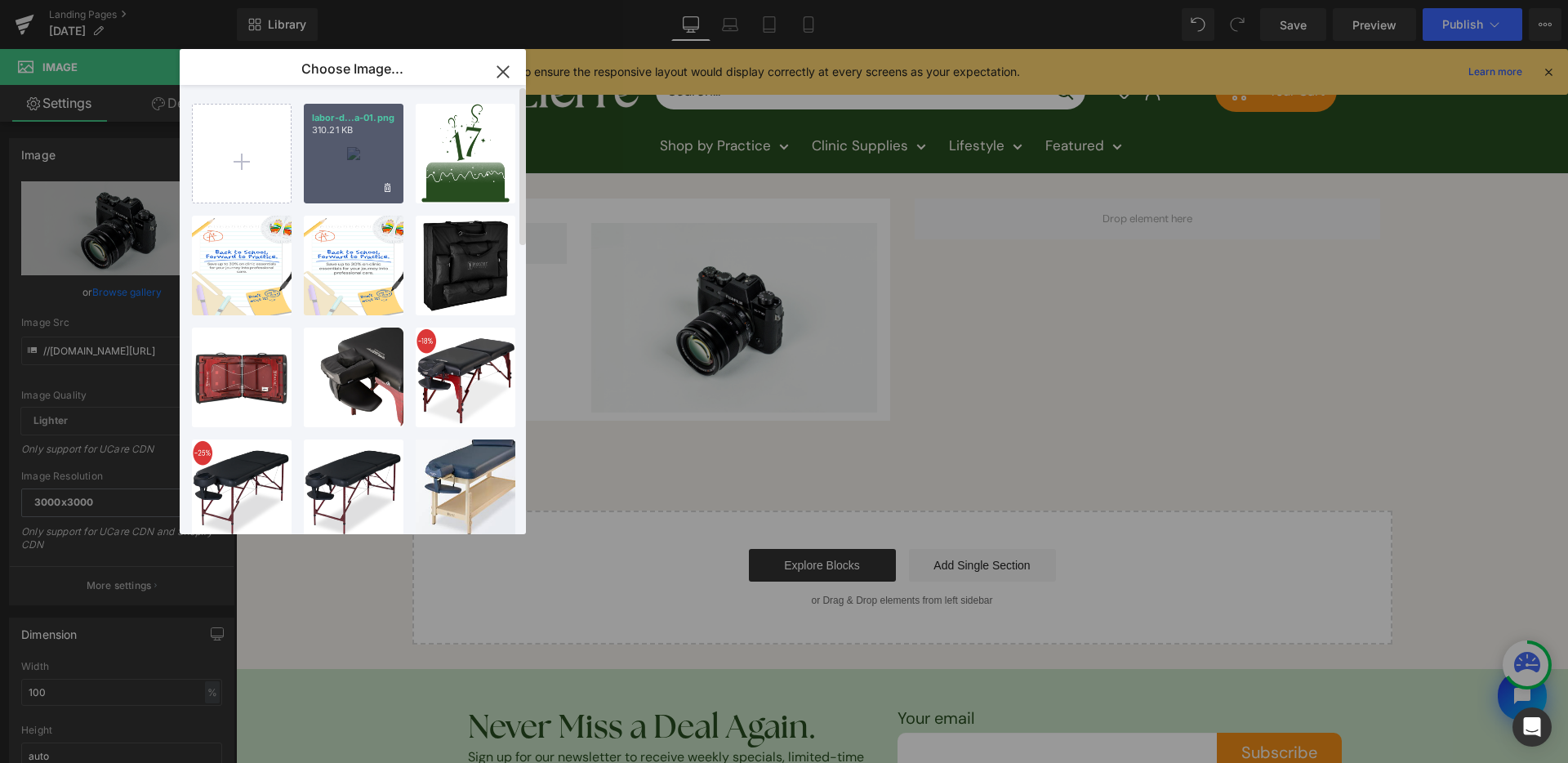
click at [316, 162] on div "labor-d...a-01.png 310.21 KB" at bounding box center [354, 154] width 100 height 100
type input "[URL][DOMAIN_NAME]"
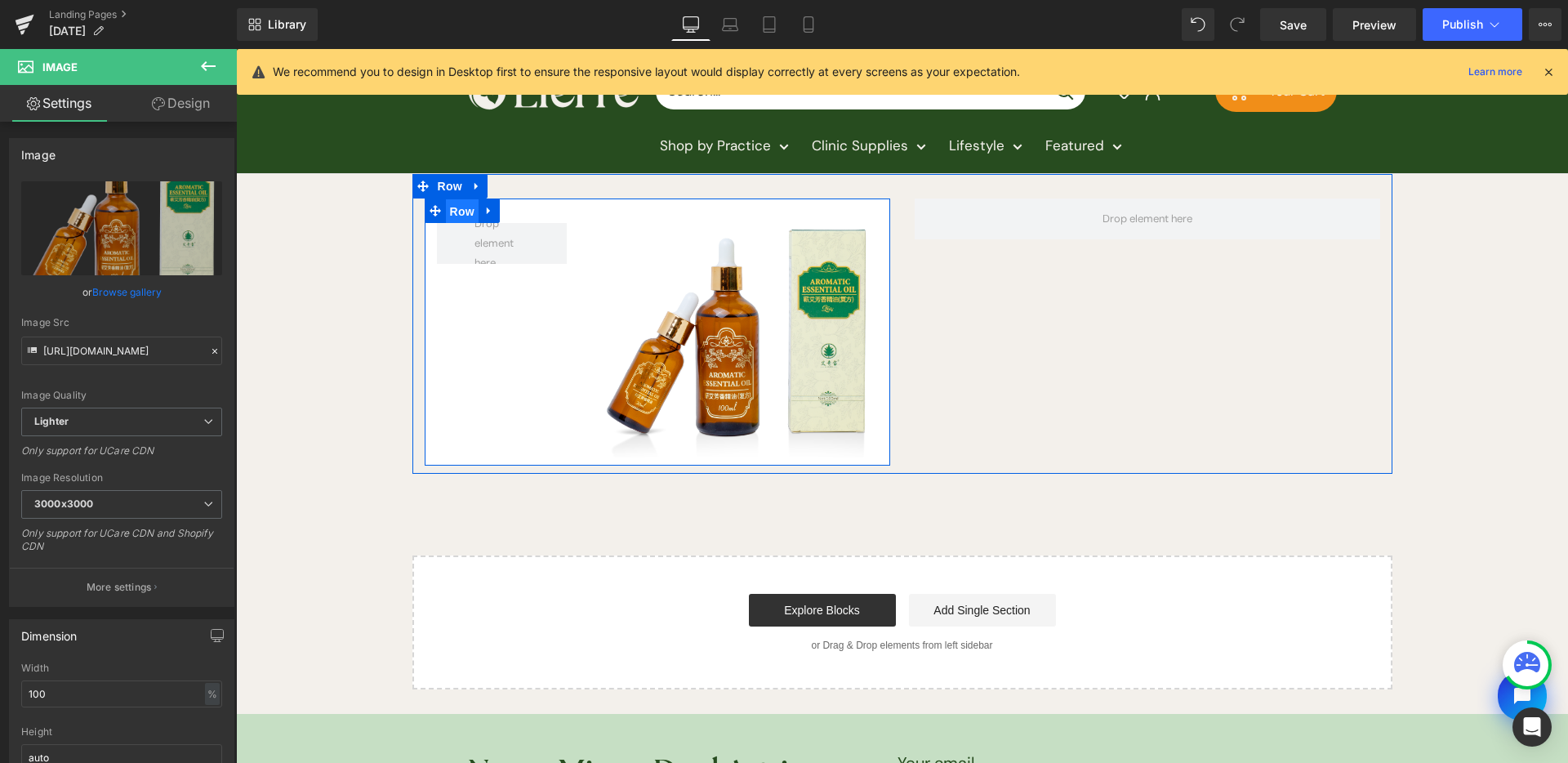
click at [452, 204] on span "Row" at bounding box center [462, 211] width 33 height 25
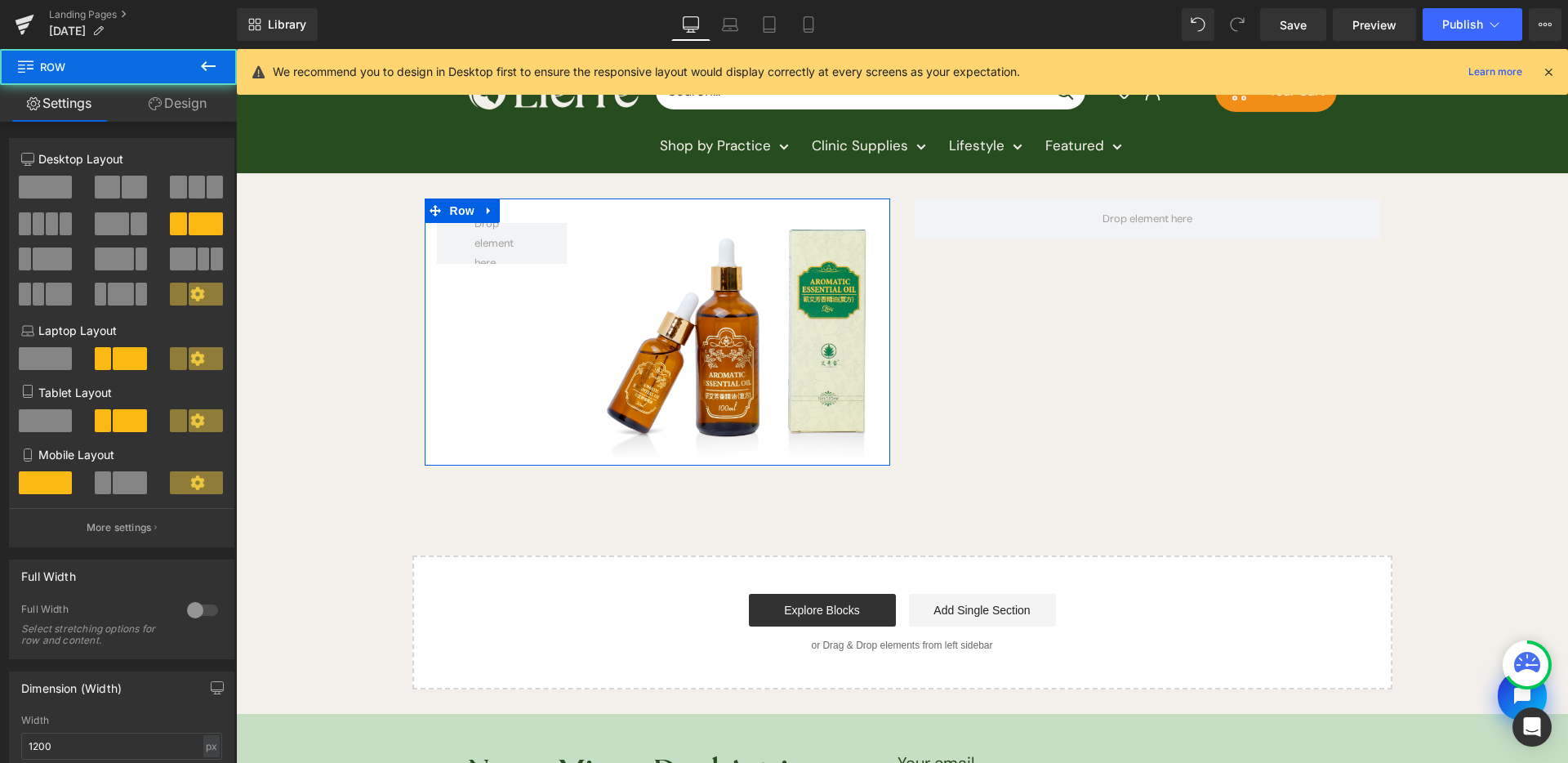
click at [168, 113] on link "Design" at bounding box center [178, 102] width 118 height 36
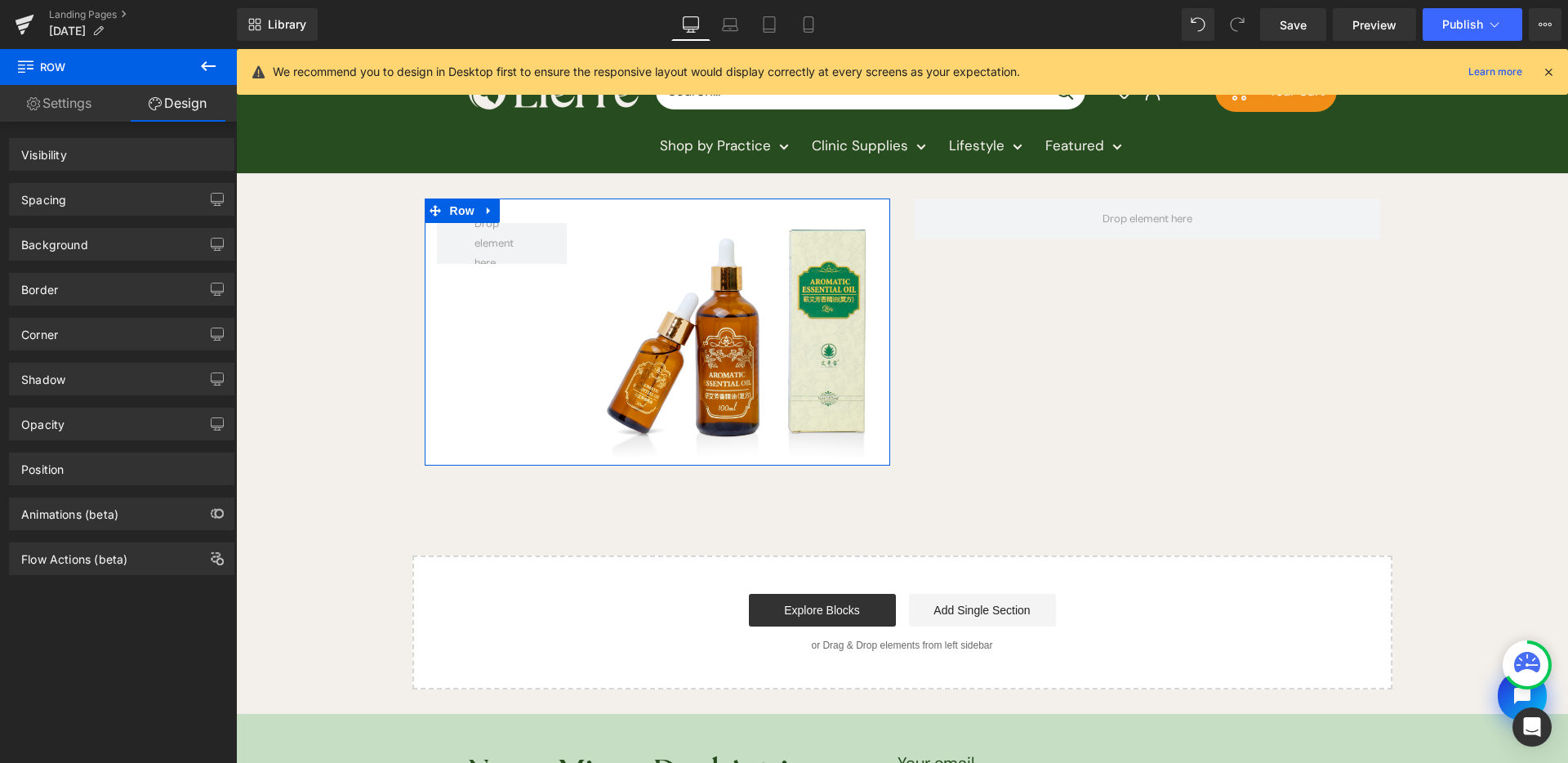
click at [147, 273] on div "Border Border Style Custom" at bounding box center [122, 289] width 226 height 33
click at [91, 345] on div "Corner" at bounding box center [122, 334] width 224 height 31
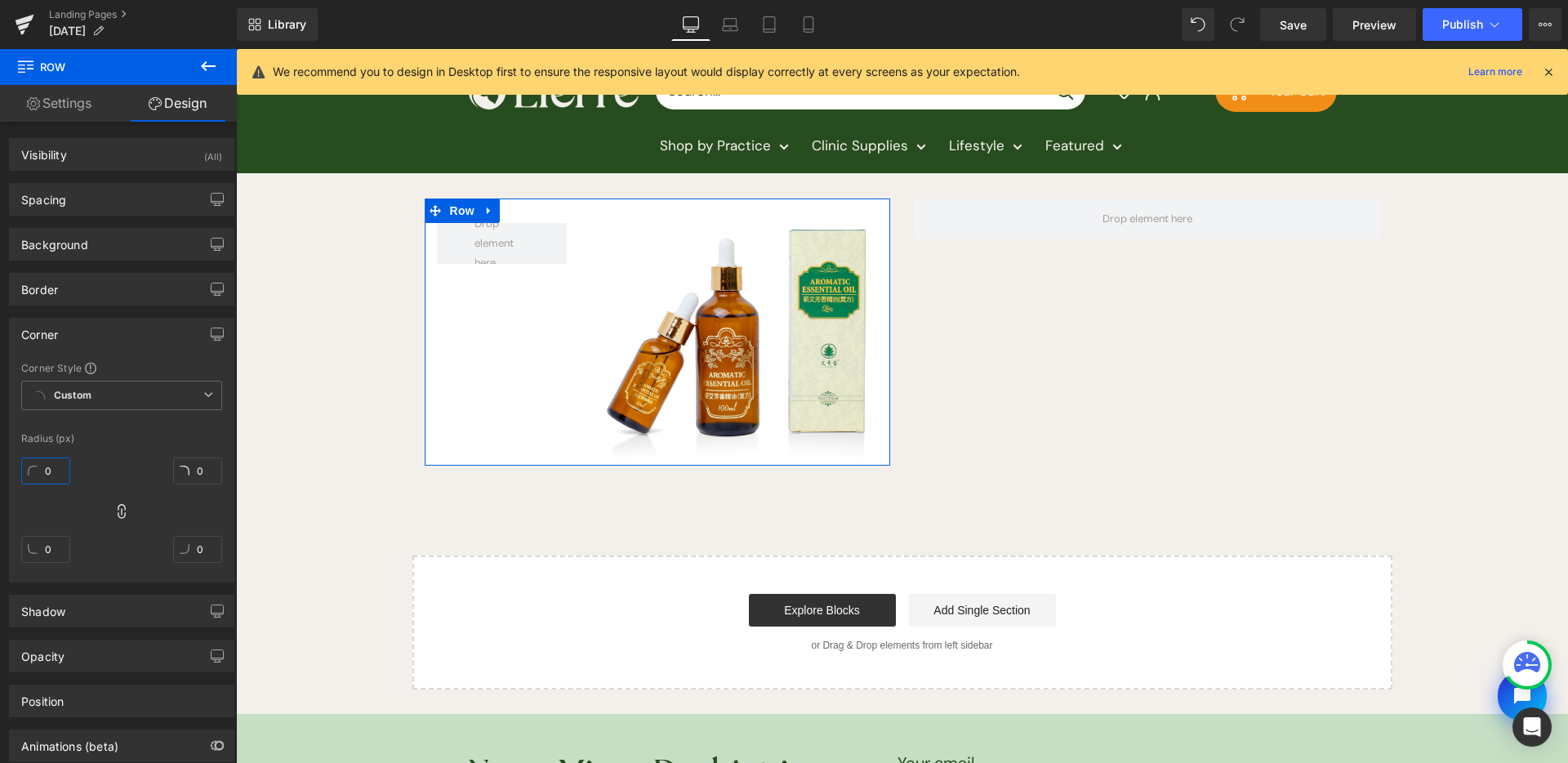
click at [58, 464] on input "0" at bounding box center [46, 471] width 49 height 27
type input "10"
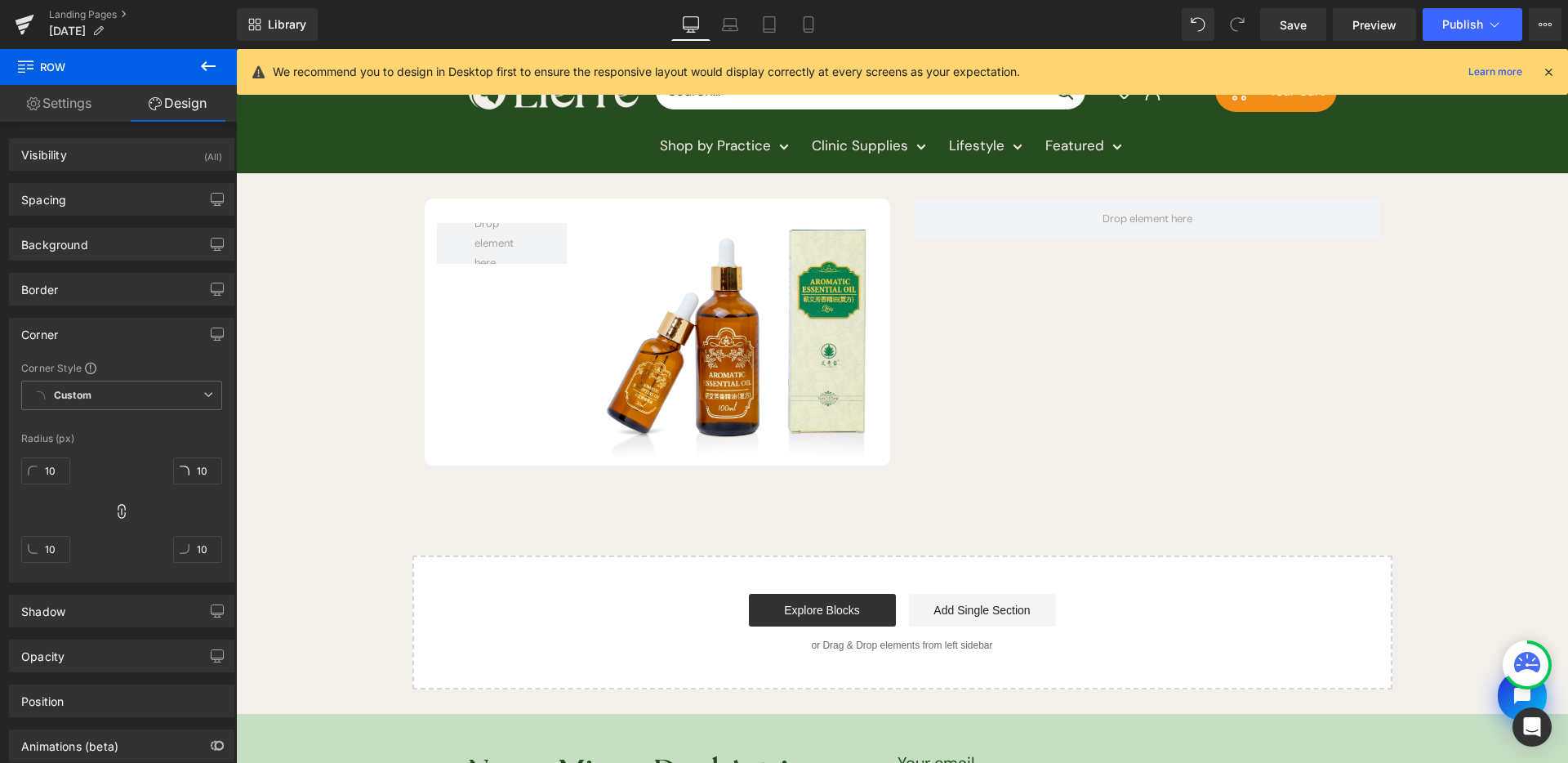
click at [213, 71] on icon at bounding box center [208, 66] width 19 height 19
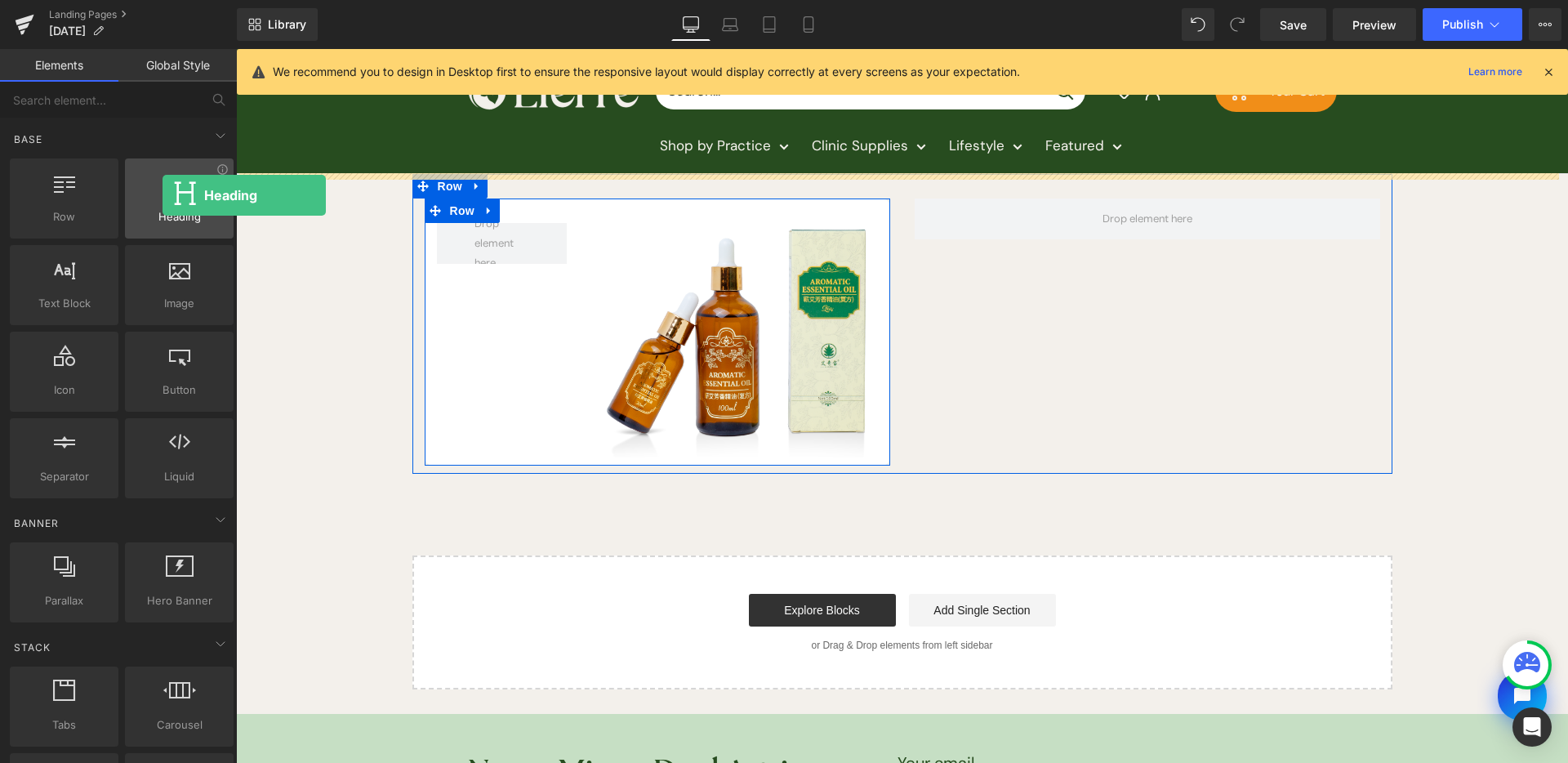
drag, startPoint x: 180, startPoint y: 230, endPoint x: 162, endPoint y: 195, distance: 39.4
click at [162, 195] on div "Heading headings, titles, h1,h2,h3,h4,h5,h6" at bounding box center [179, 198] width 108 height 80
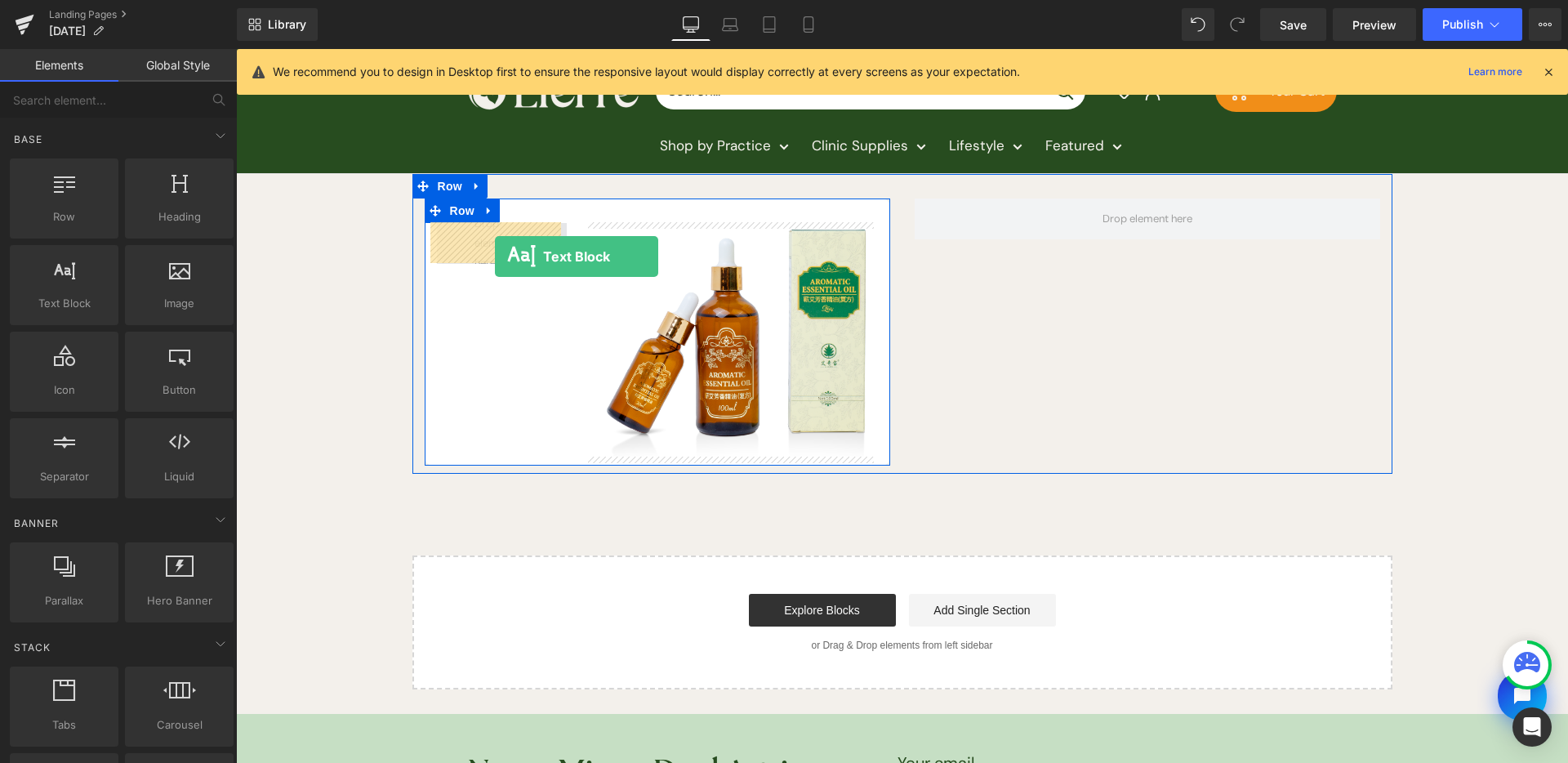
drag, startPoint x: 326, startPoint y: 324, endPoint x: 495, endPoint y: 256, distance: 182.2
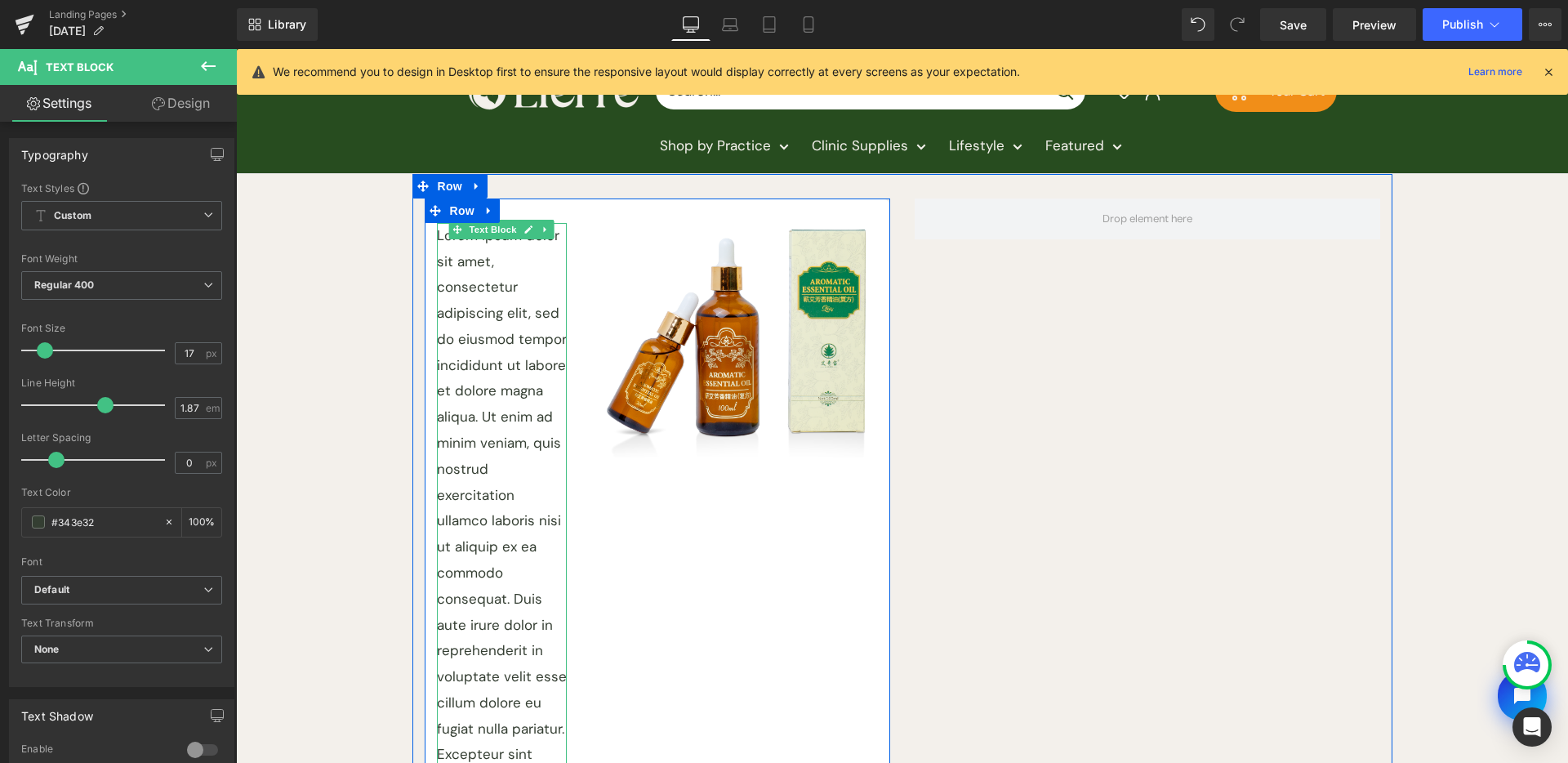
click at [515, 304] on p "Lorem ipsum dolor sit amet, consectetur adipiscing elit, sed do eiusmod tempor …" at bounding box center [502, 574] width 131 height 701
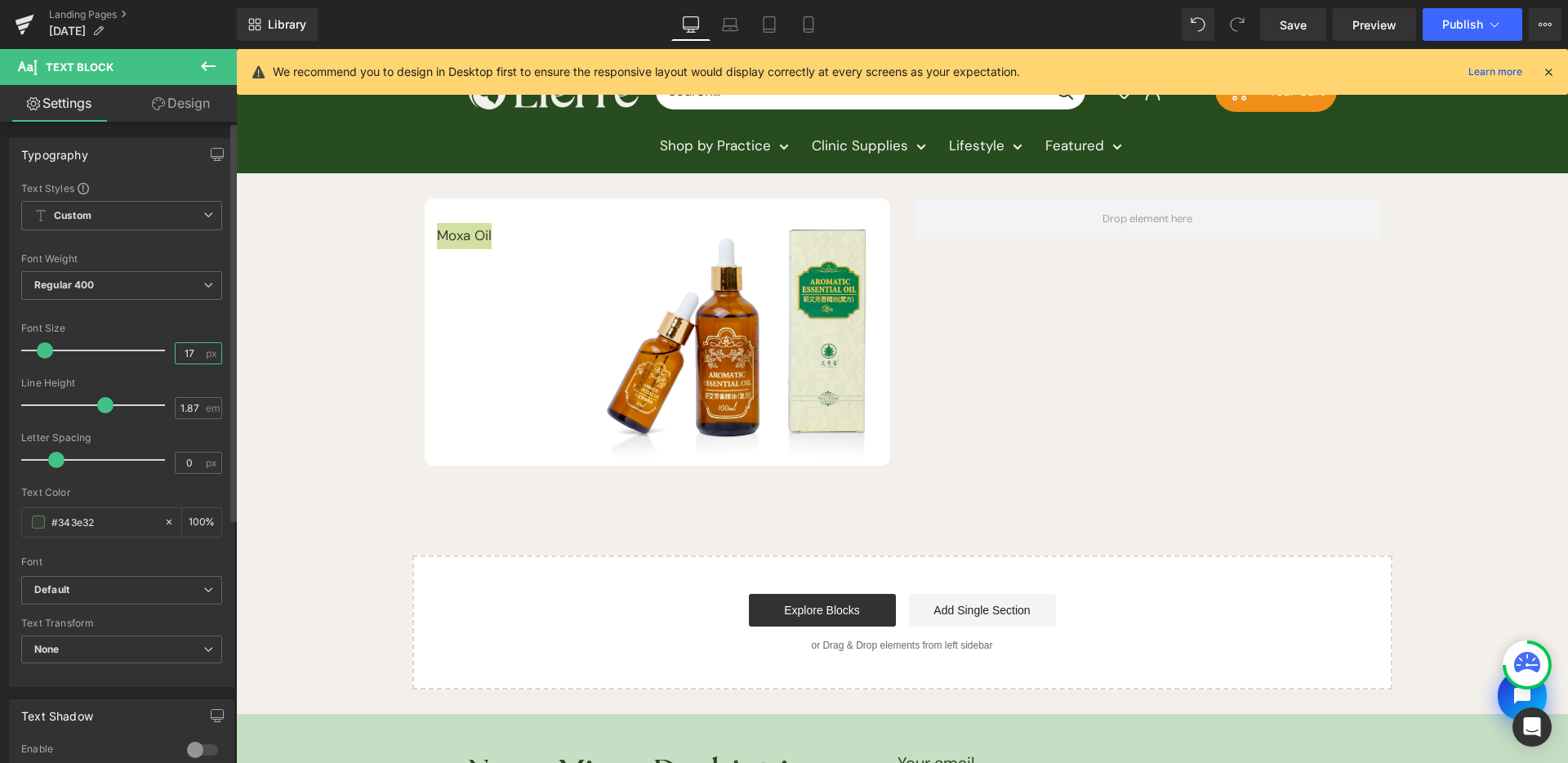
click at [194, 352] on input "17" at bounding box center [190, 354] width 29 height 20
type input "20"
type input "1"
drag, startPoint x: 95, startPoint y: 403, endPoint x: 58, endPoint y: 407, distance: 37.2
click at [58, 407] on span at bounding box center [56, 404] width 16 height 16
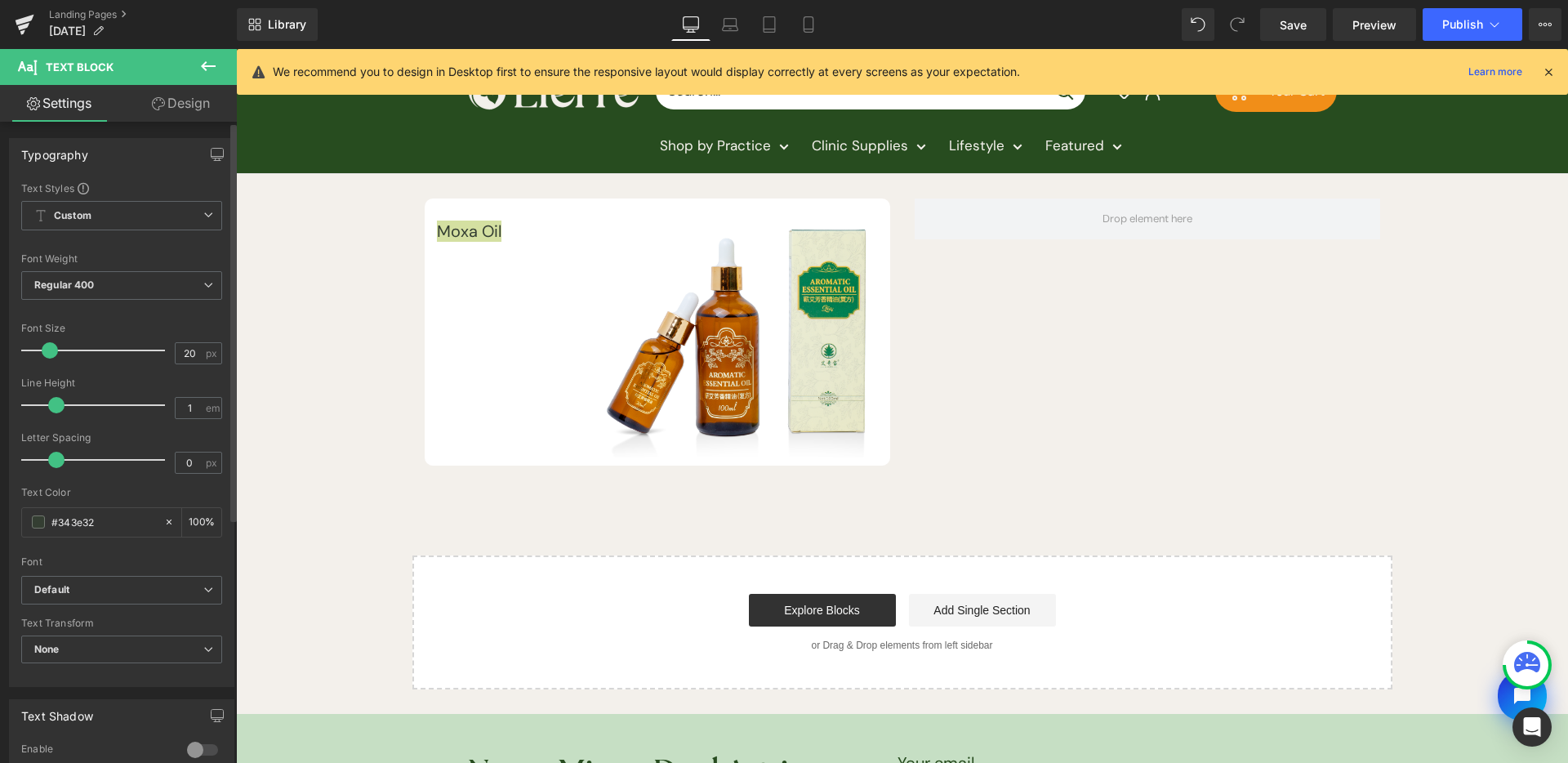
scroll to position [313, 0]
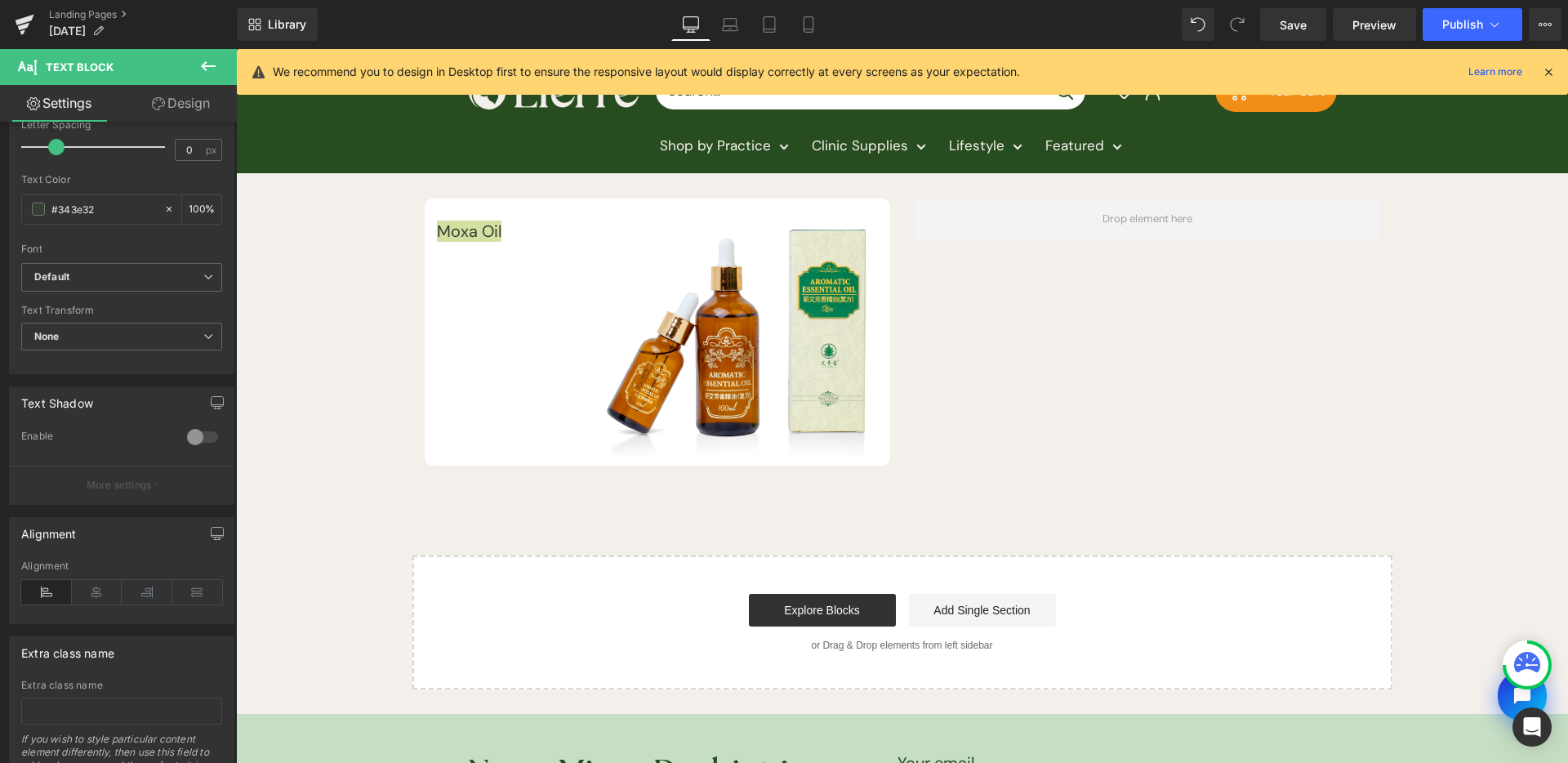
click at [217, 76] on button at bounding box center [208, 67] width 58 height 36
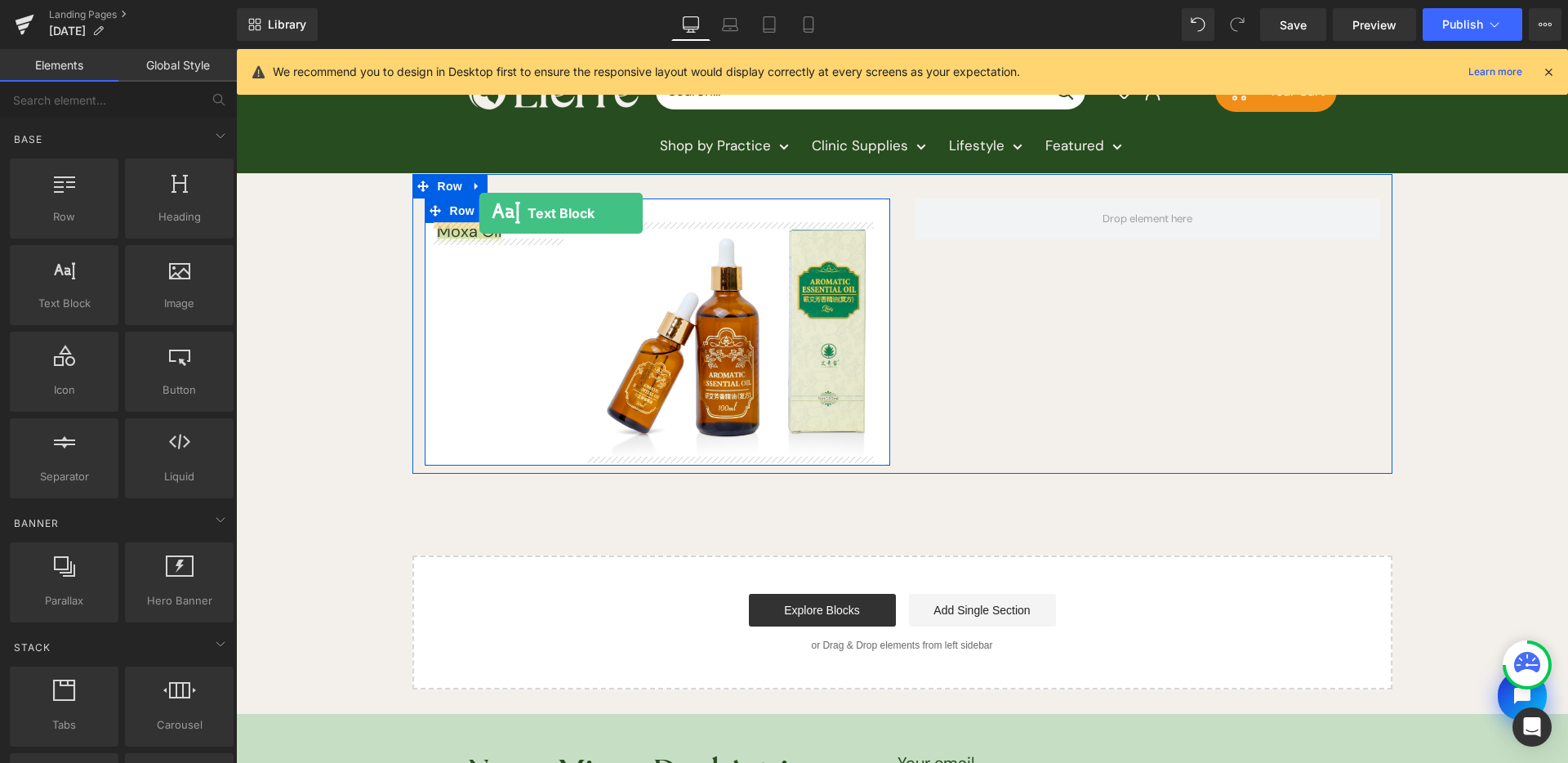
drag, startPoint x: 325, startPoint y: 338, endPoint x: 480, endPoint y: 213, distance: 199.1
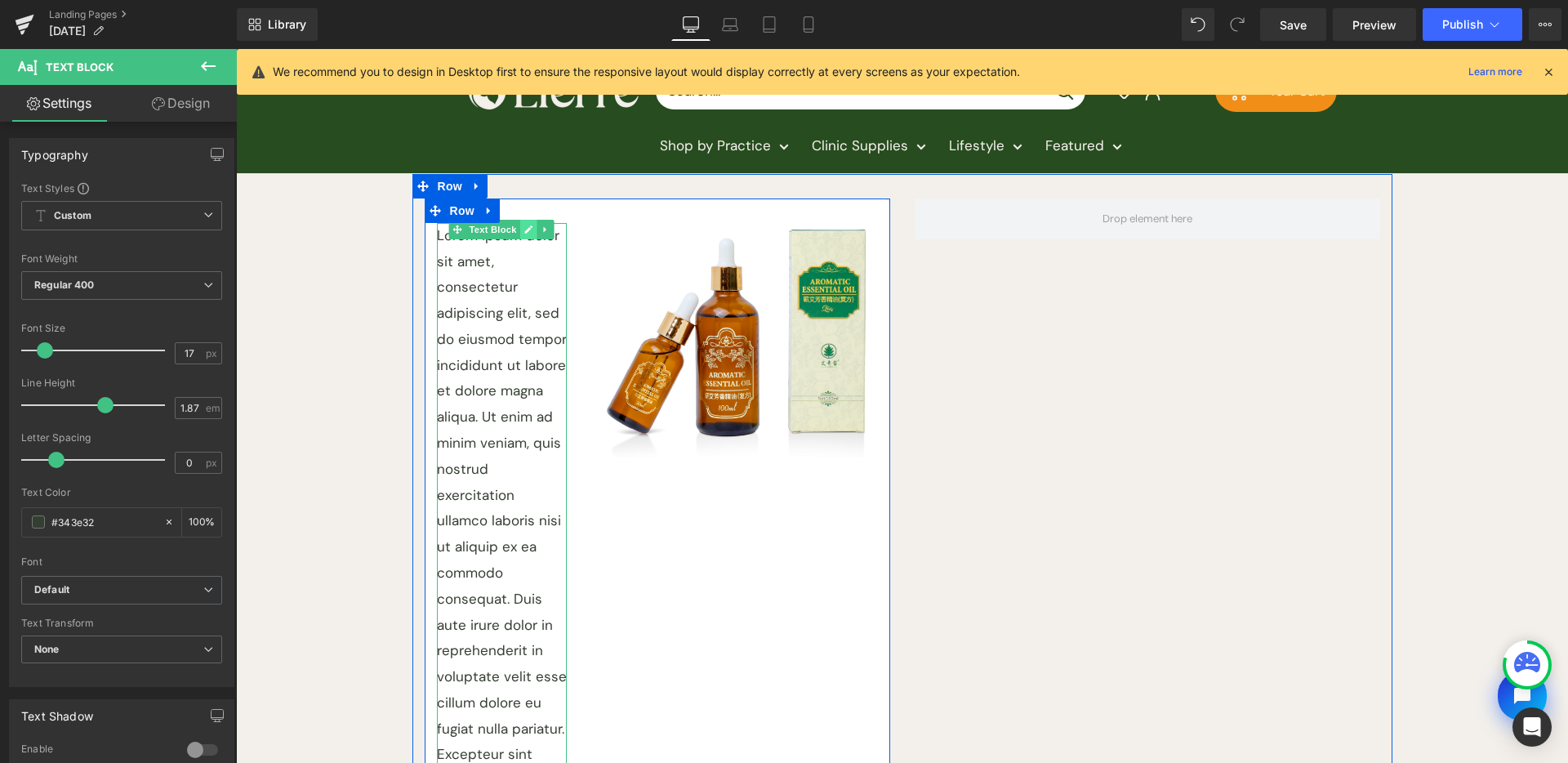
click at [524, 233] on icon at bounding box center [529, 230] width 9 height 10
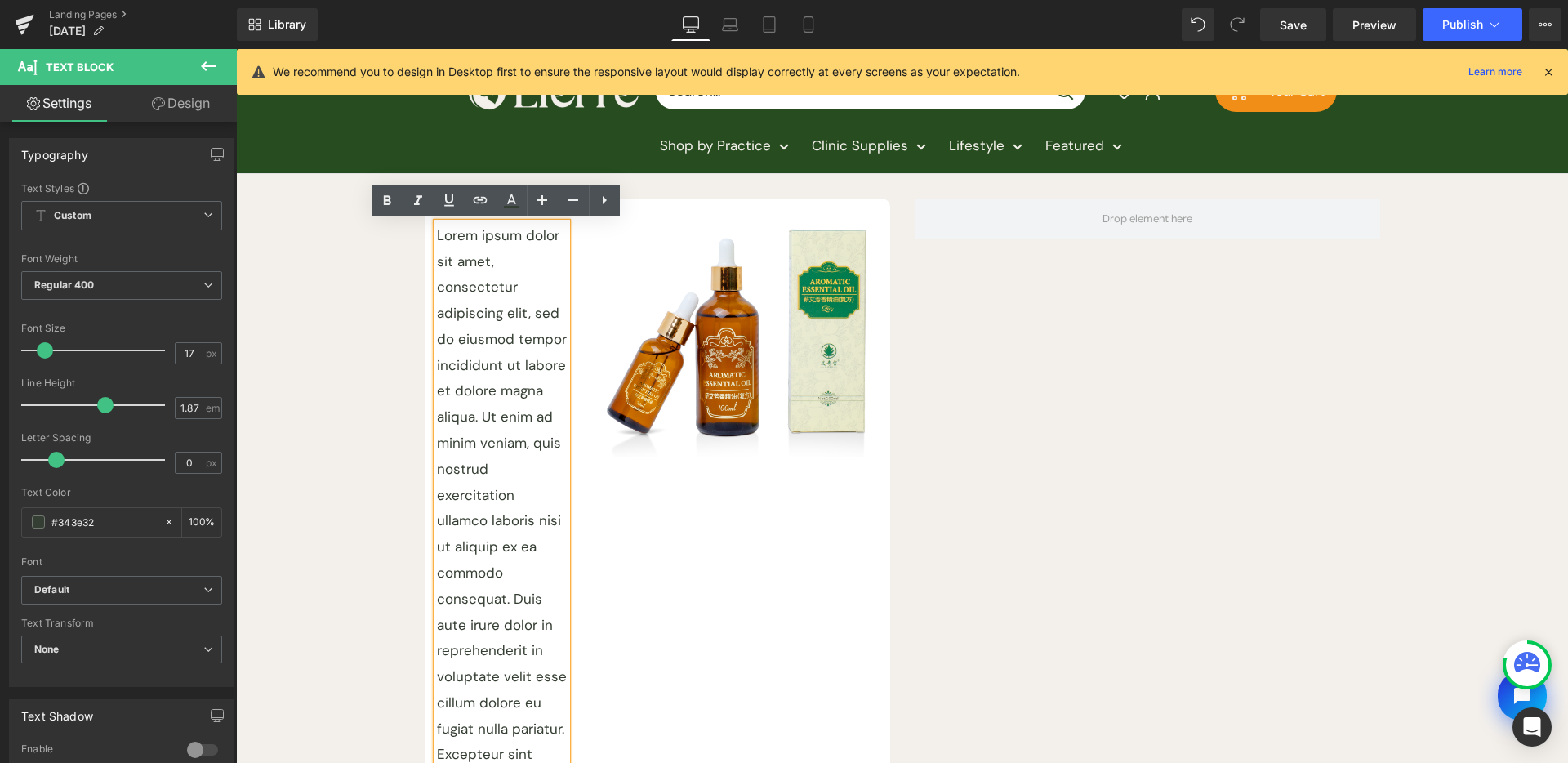
click at [494, 318] on p "Lorem ipsum dolor sit amet, consectetur adipiscing elit, sed do eiusmod tempor …" at bounding box center [502, 574] width 131 height 701
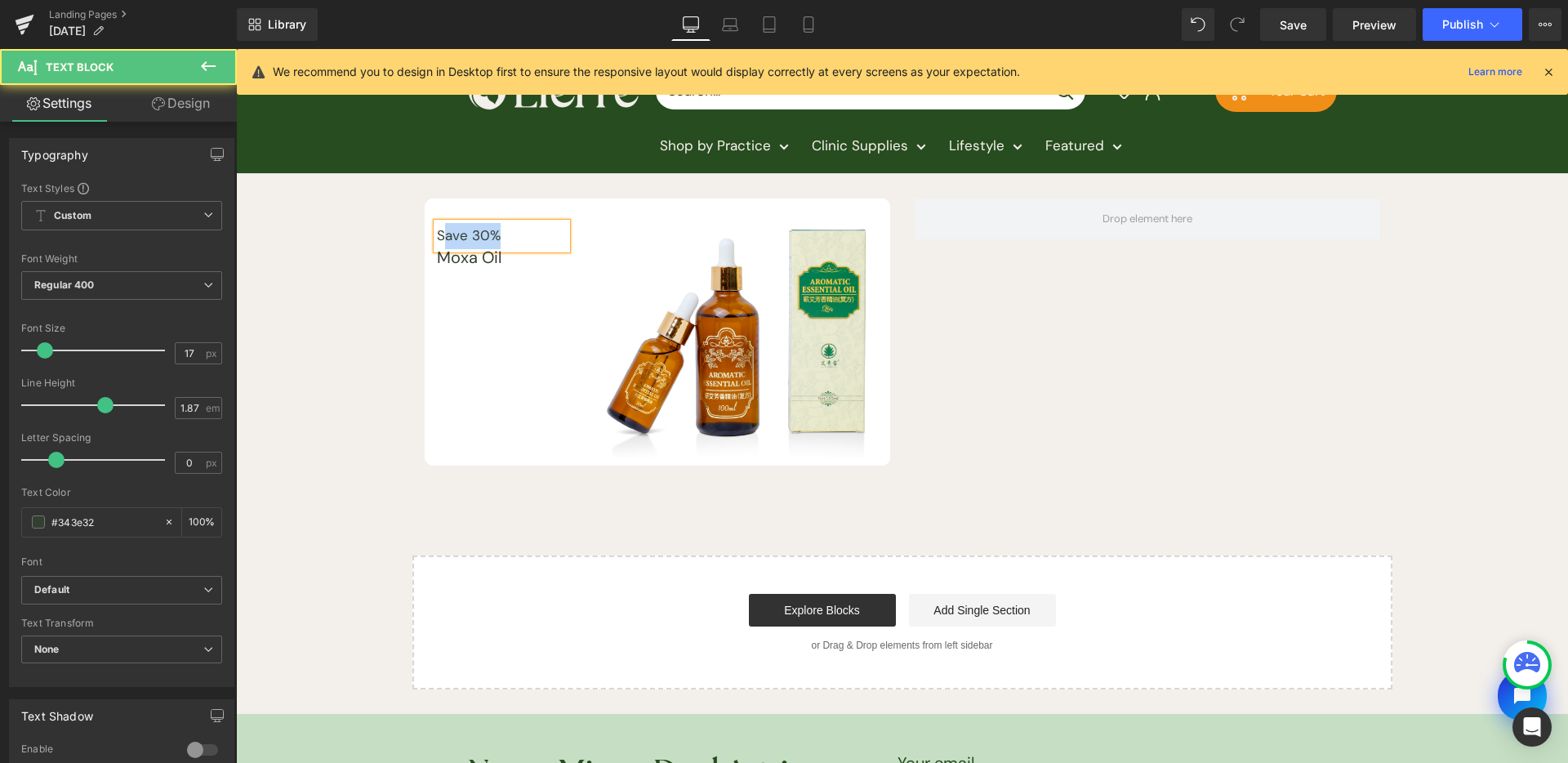
drag, startPoint x: 472, startPoint y: 236, endPoint x: 436, endPoint y: 238, distance: 36.1
click at [437, 238] on p "Save 30%" at bounding box center [502, 236] width 131 height 26
click at [437, 236] on div "Save 30%" at bounding box center [502, 236] width 131 height 26
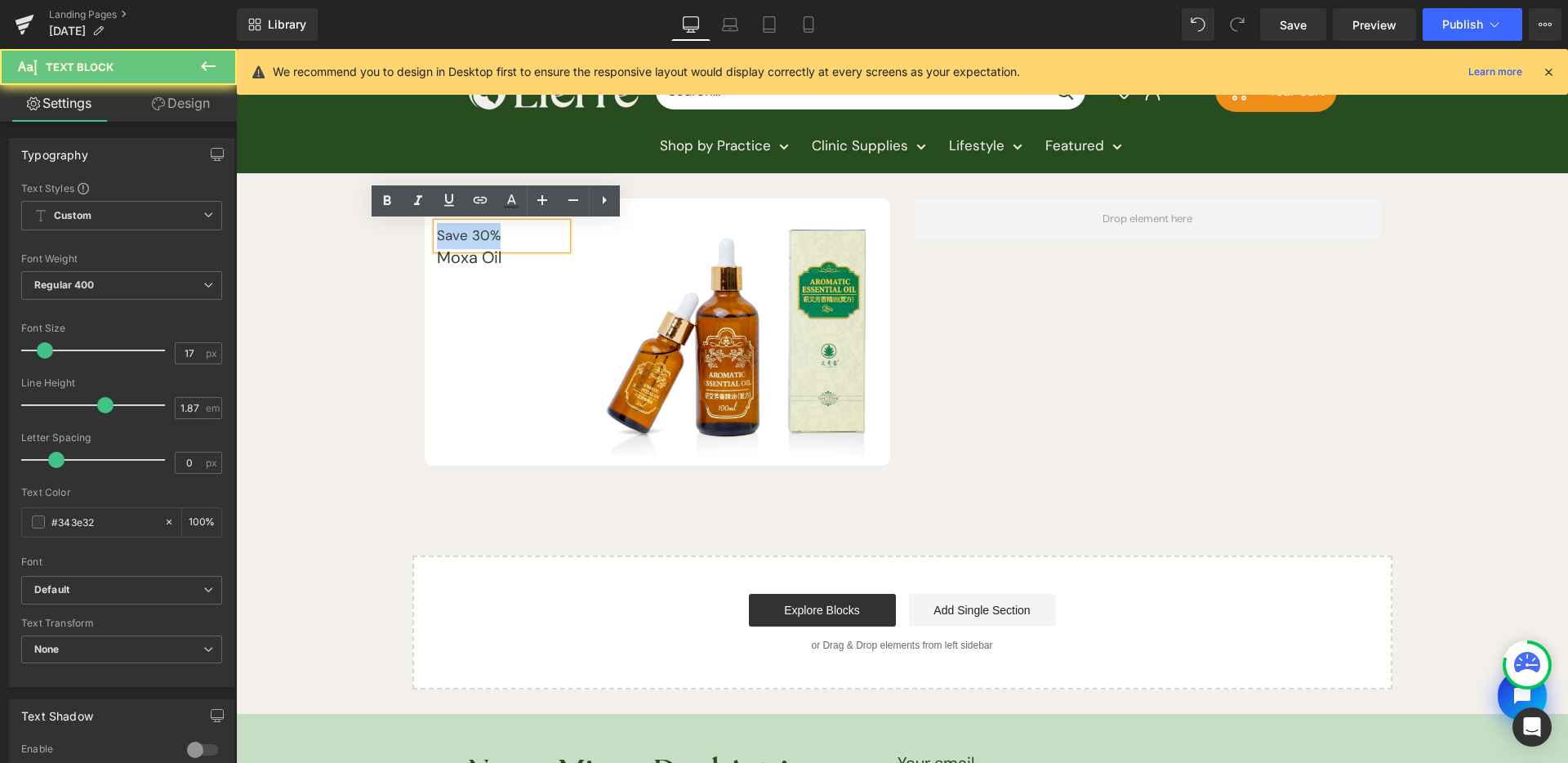
drag, startPoint x: 491, startPoint y: 239, endPoint x: 376, endPoint y: 240, distance: 115.0
click at [376, 240] on div "Save 30% Text Block Moxa Oil Text Block Image Row Row Row Select your layout" at bounding box center [902, 431] width 1332 height 515
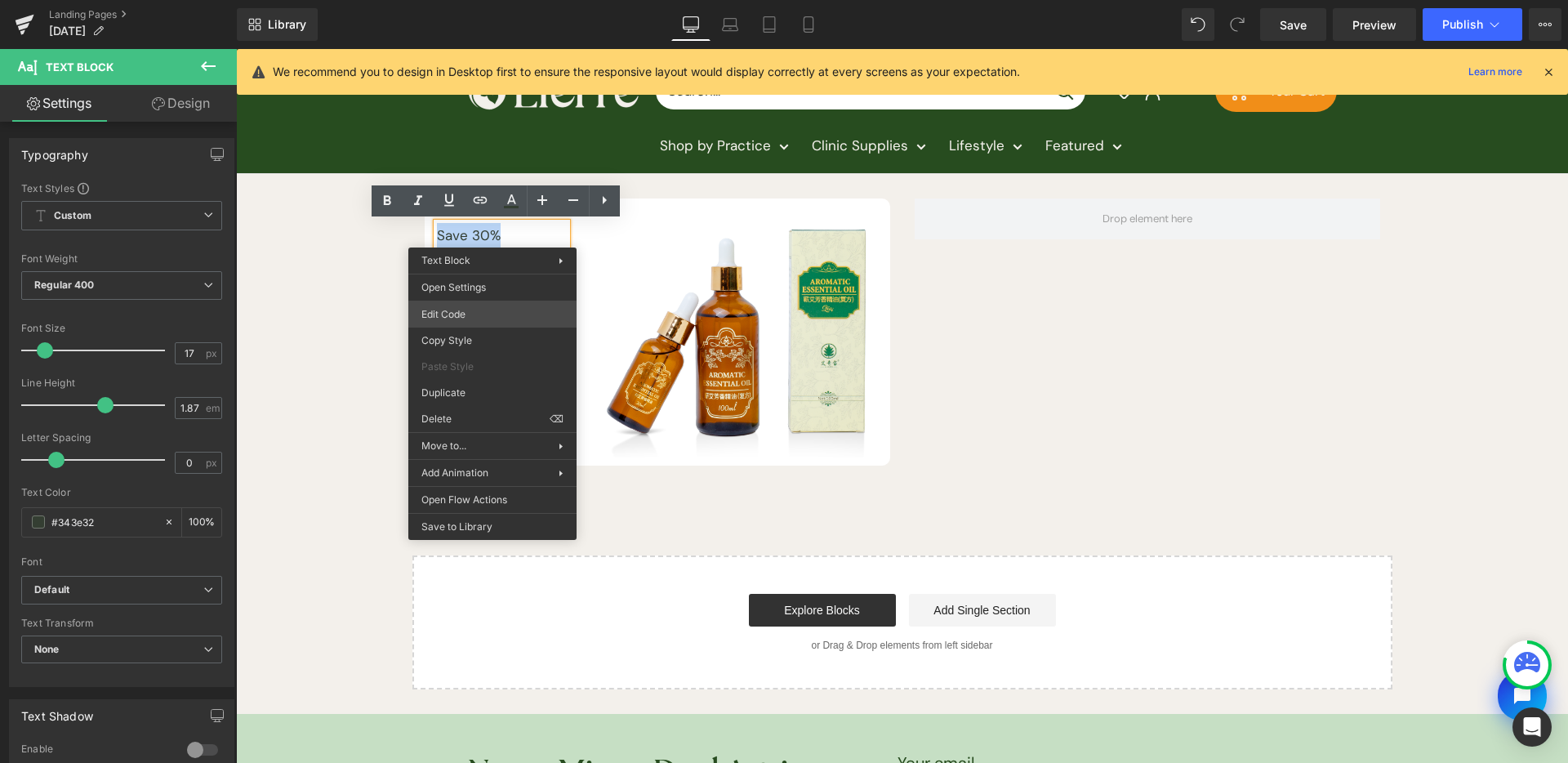
click at [496, 0] on div "Text Block You are previewing how the will restyle your page. You can not edit …" at bounding box center [784, 0] width 1568 height 0
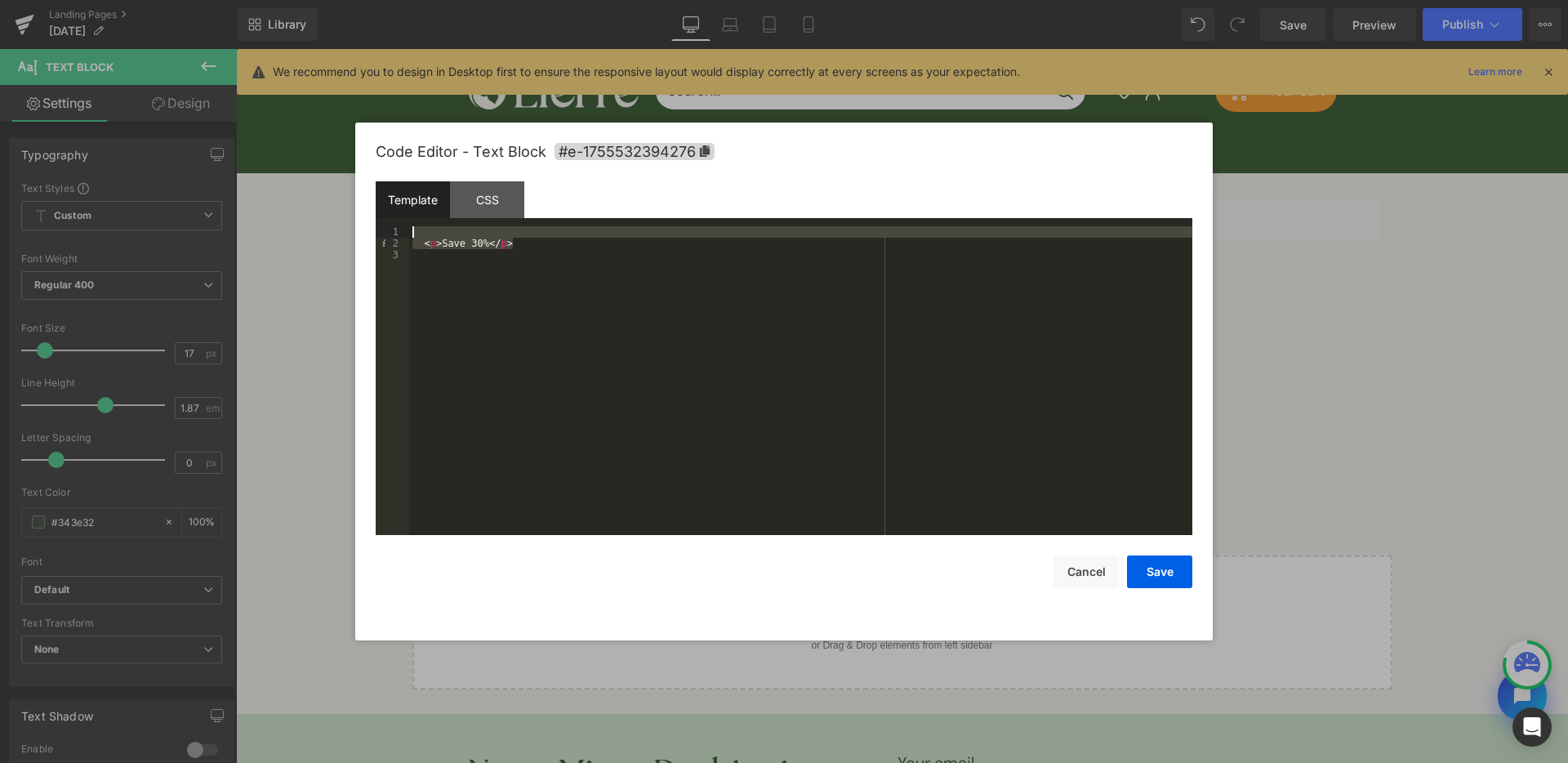
drag, startPoint x: 548, startPoint y: 244, endPoint x: 369, endPoint y: 236, distance: 179.2
click at [369, 236] on div "Code Editor - Text Block #e-1755532394276 Template CSS 1 2 3 < p > Save 30% </ …" at bounding box center [784, 382] width 858 height 518
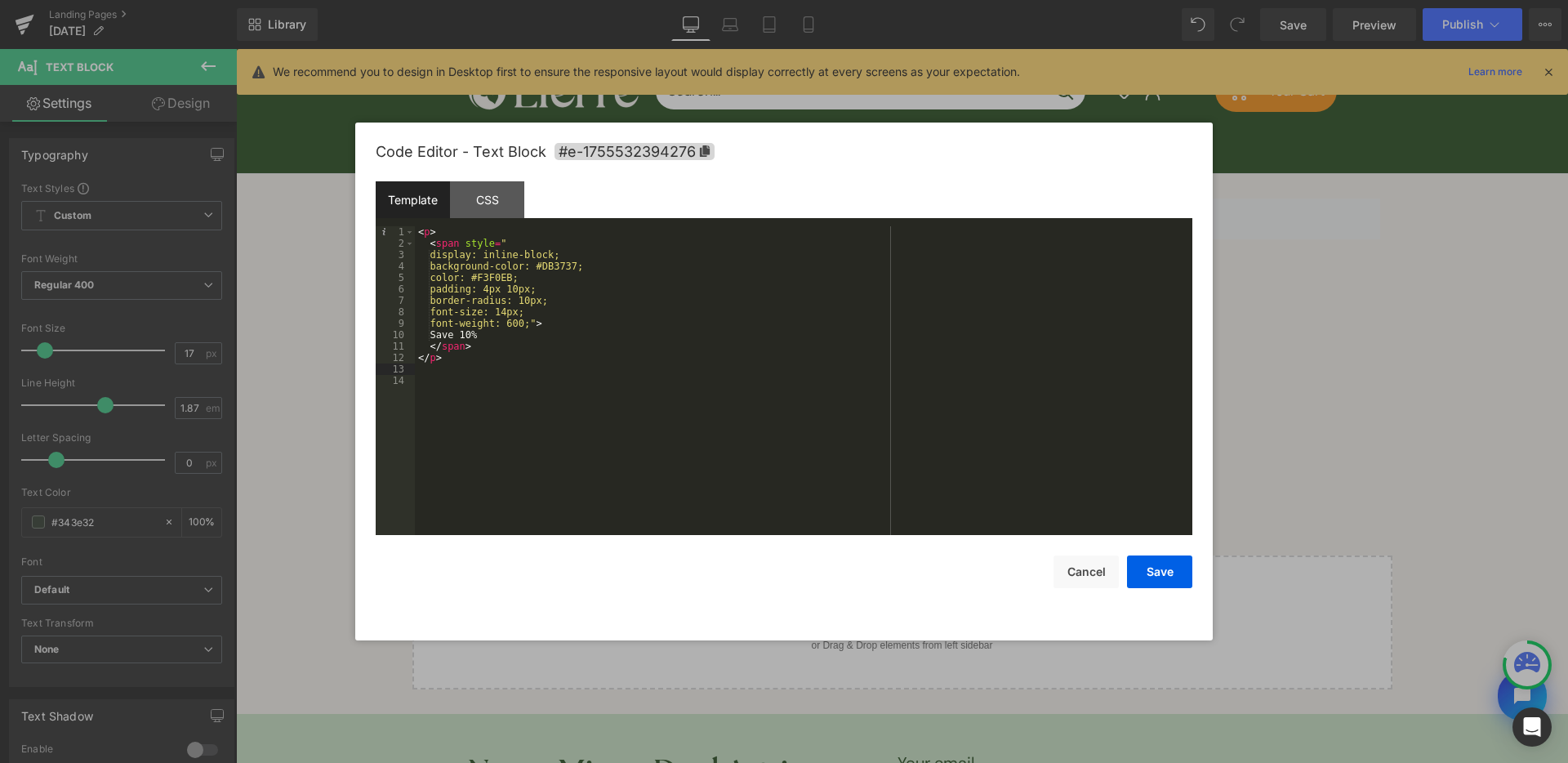
click at [540, 289] on div "< p > < span style = " display: inline-block; background-color: #DB3737; color:…" at bounding box center [803, 392] width 777 height 332
drag, startPoint x: 472, startPoint y: 336, endPoint x: 482, endPoint y: 332, distance: 10.8
click at [474, 335] on div "< p > < span style = " display: inline-block; background-color: #DB3737; color:…" at bounding box center [803, 392] width 777 height 332
click at [1180, 586] on button "Save" at bounding box center [1160, 572] width 65 height 33
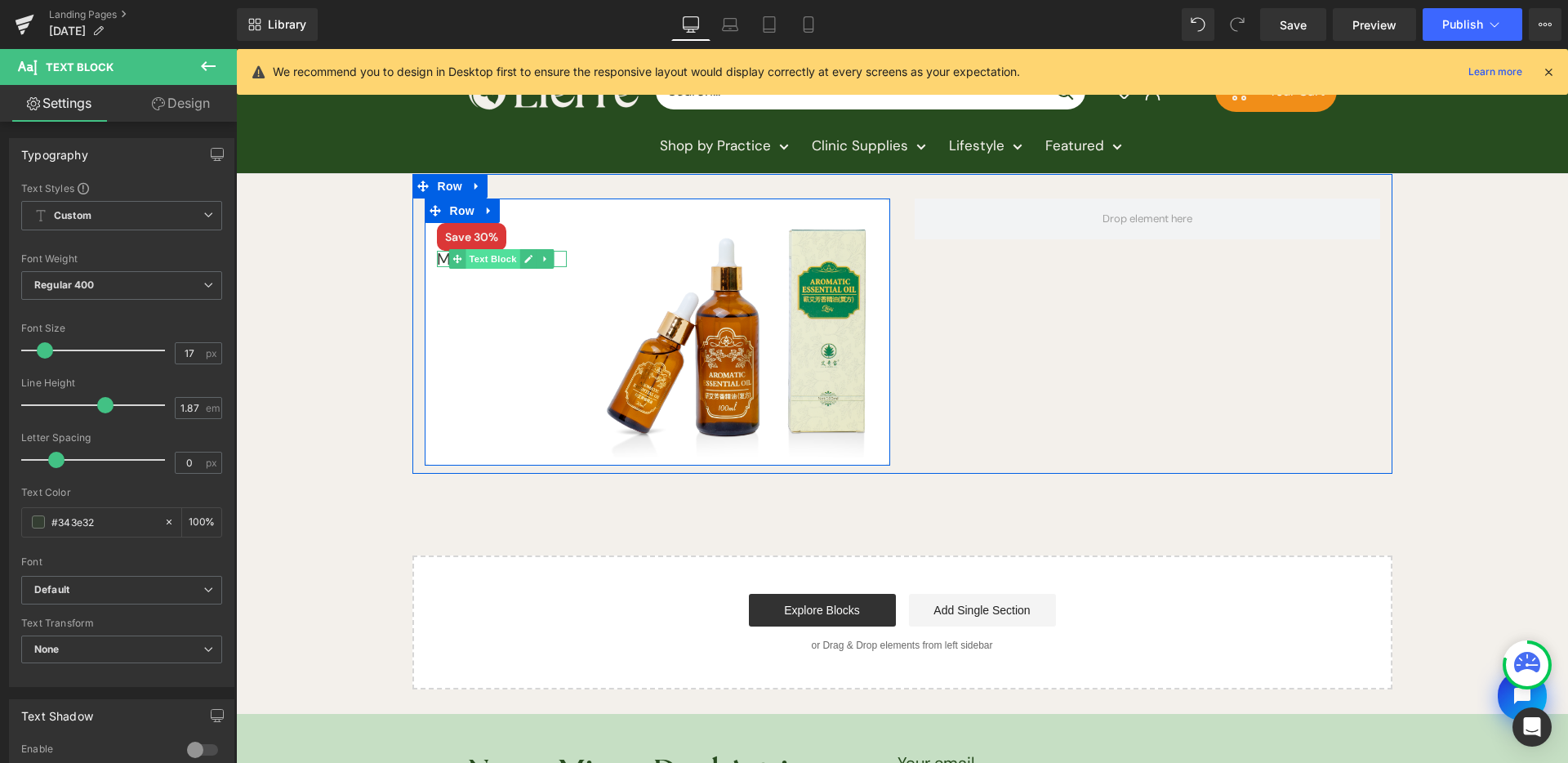
click at [485, 256] on span "Text Block" at bounding box center [494, 259] width 54 height 19
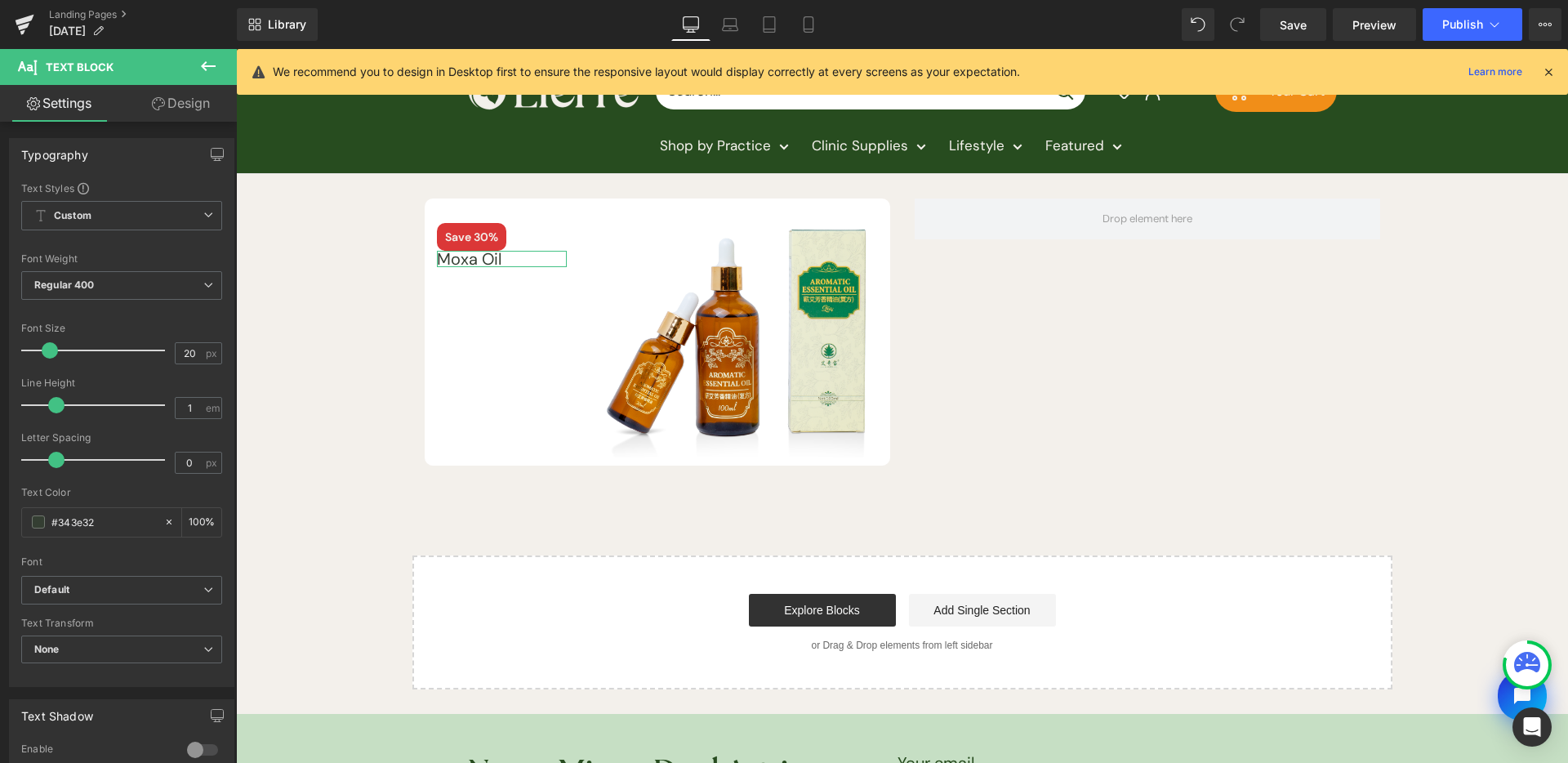
click at [175, 108] on link "Design" at bounding box center [181, 102] width 118 height 36
click at [0, 0] on div "Spacing" at bounding box center [0, 0] width 0 height 0
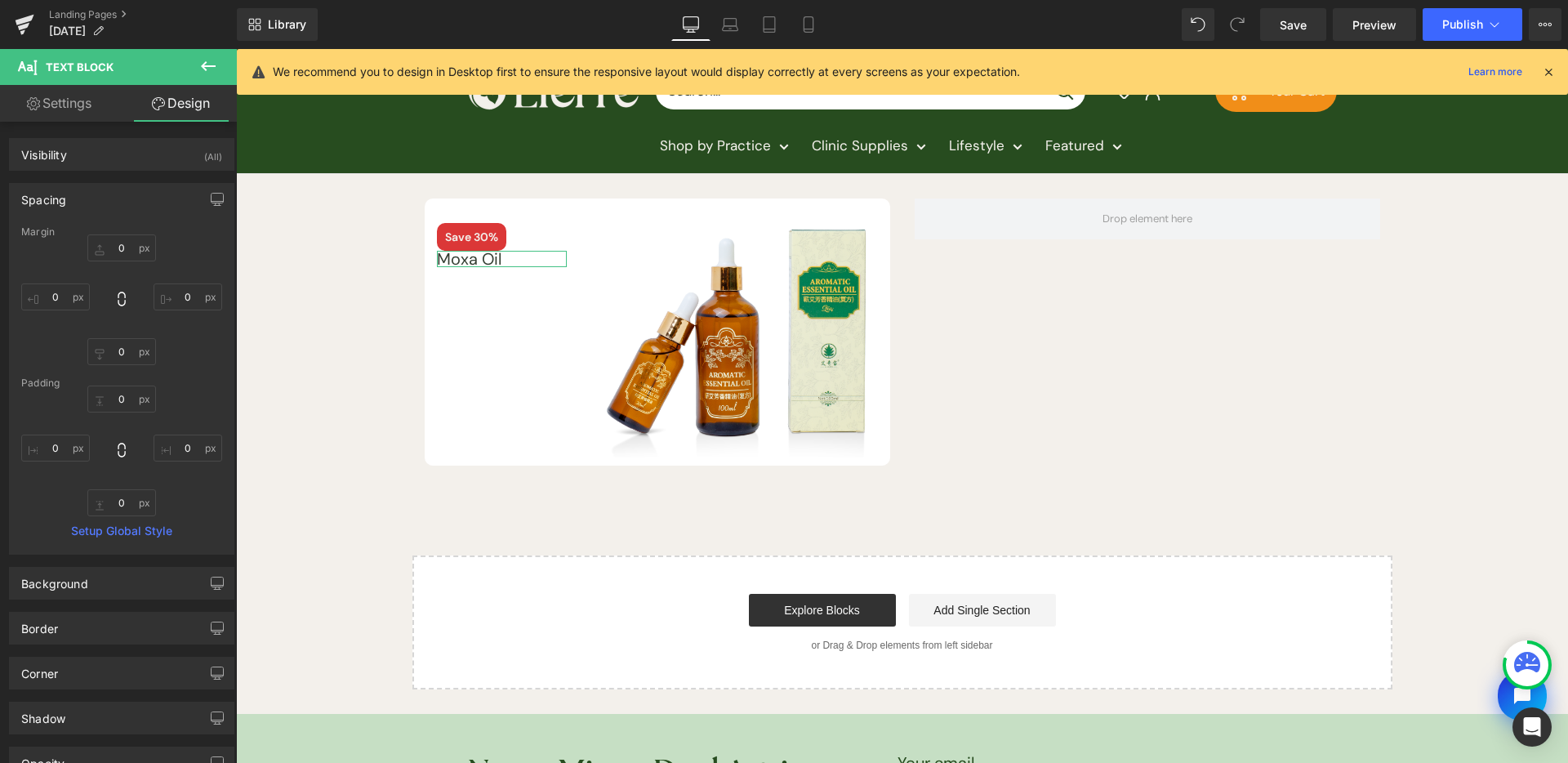
type input "0"
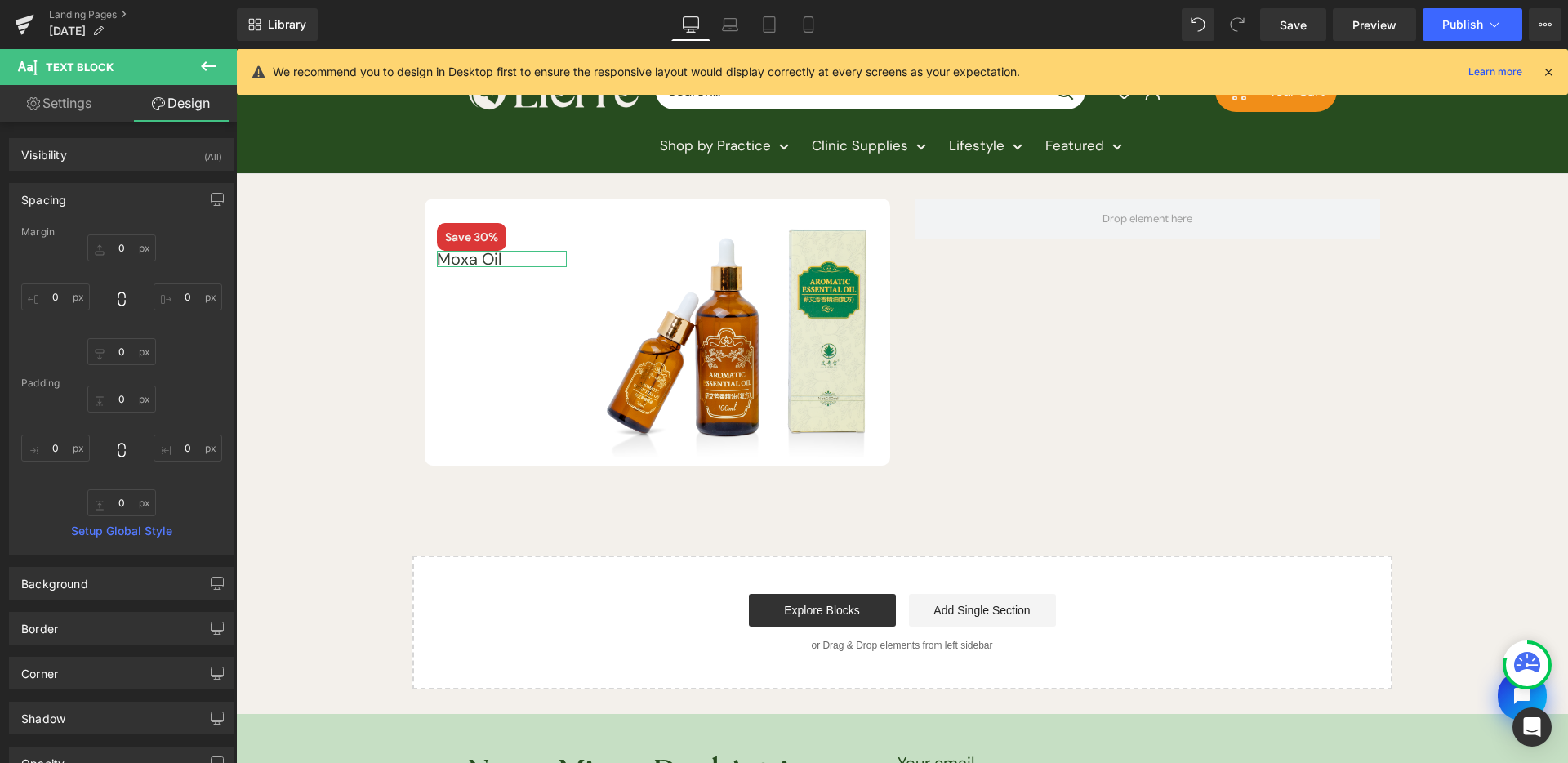
type input "0"
click at [122, 396] on input "0" at bounding box center [121, 399] width 69 height 27
click at [132, 417] on div "0px 0 0px 0 0px 0 0px 0" at bounding box center [122, 451] width 201 height 131
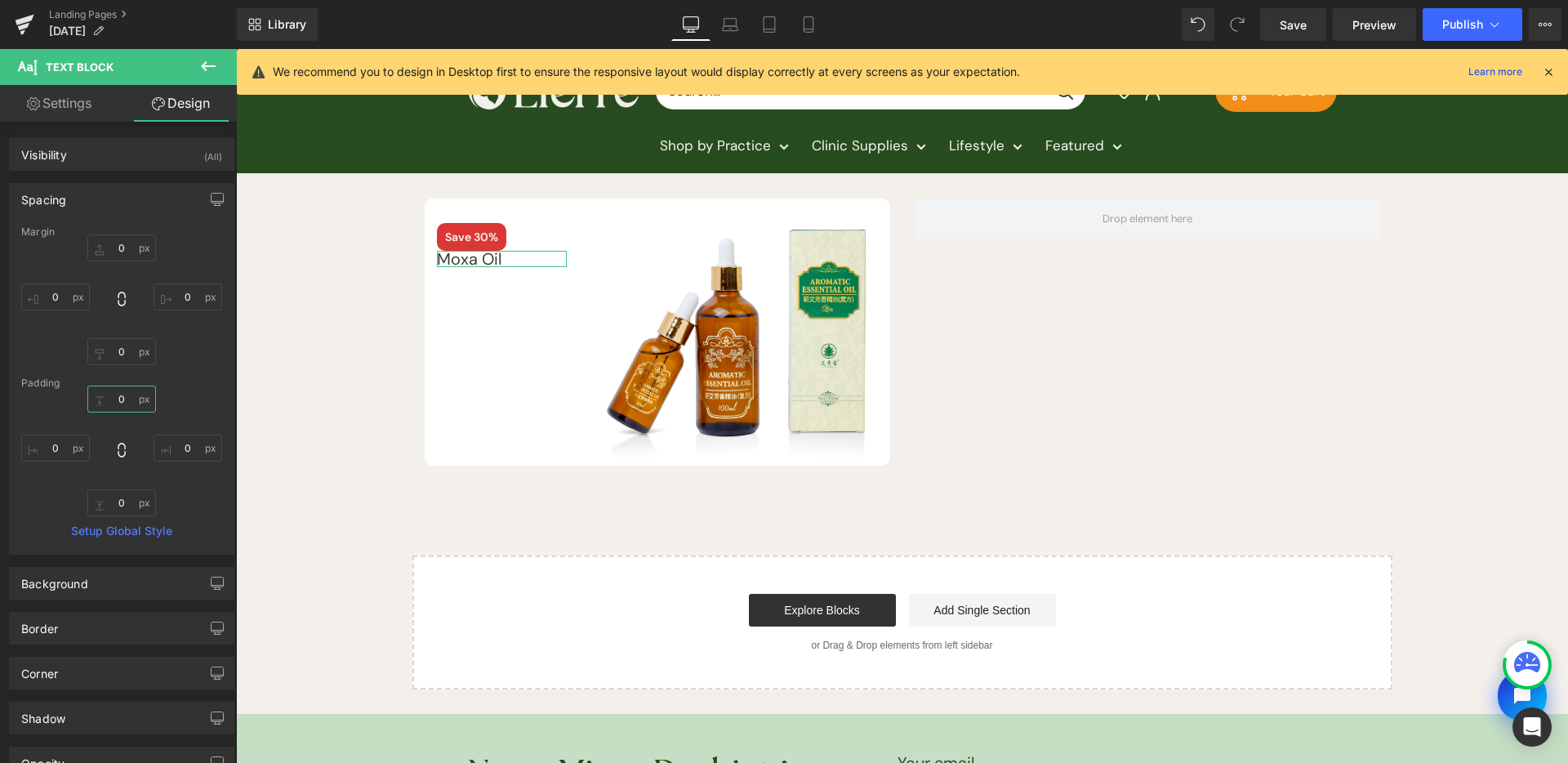
click at [138, 410] on input "0" at bounding box center [121, 399] width 69 height 27
click at [112, 399] on input "0" at bounding box center [121, 399] width 69 height 27
click at [113, 399] on input "0" at bounding box center [121, 399] width 69 height 27
click at [129, 401] on input "0" at bounding box center [121, 399] width 69 height 27
click at [207, 69] on icon at bounding box center [208, 66] width 19 height 19
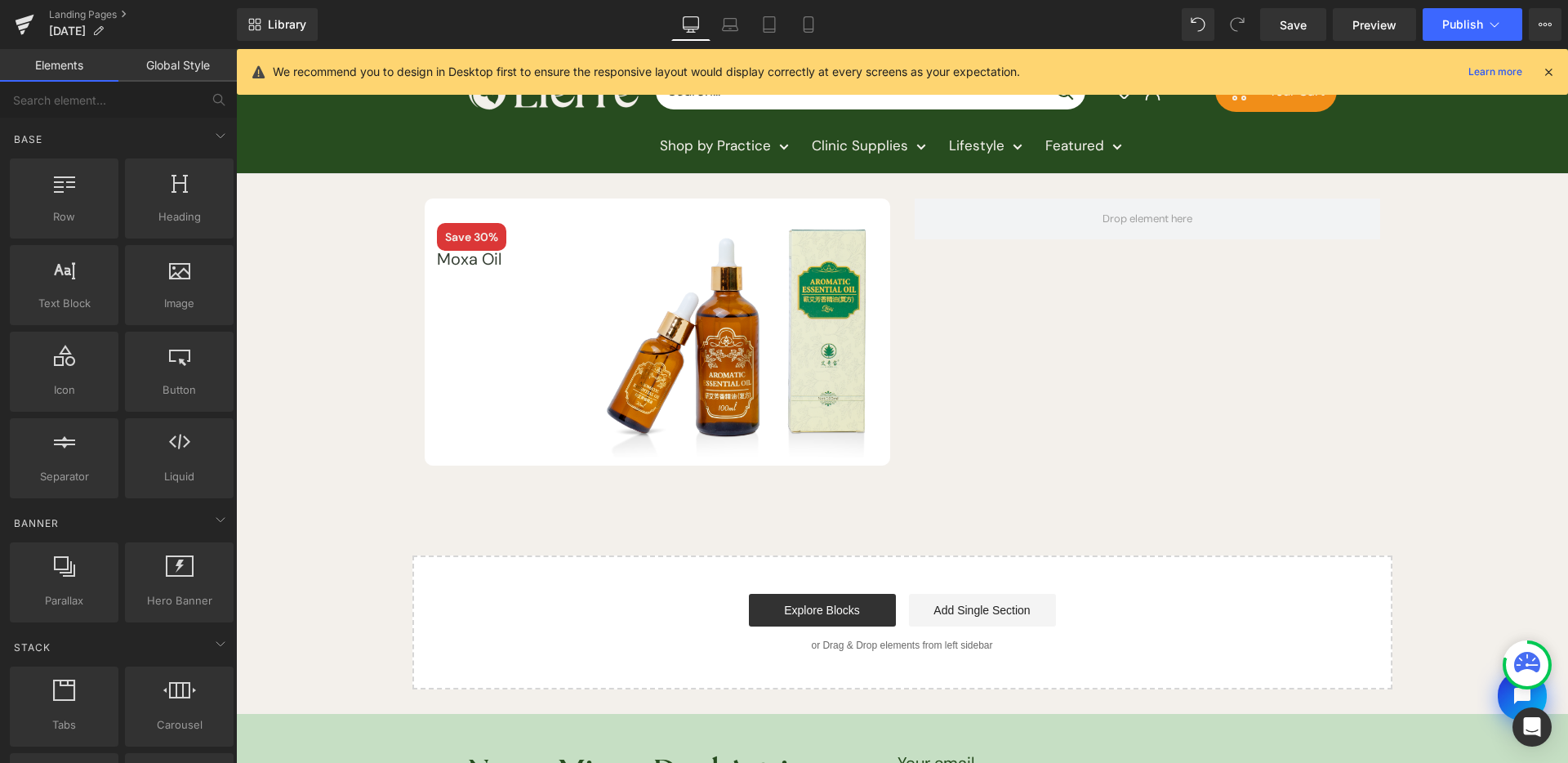
drag, startPoint x: 518, startPoint y: 249, endPoint x: 296, endPoint y: 247, distance: 222.0
click at [518, 249] on div "Save 30% Text Block" at bounding box center [502, 237] width 131 height 28
click at [296, 247] on div "Save 30% Text Block Moxa Oil Text Block Image Row Row Row Select your layout" at bounding box center [902, 431] width 1332 height 515
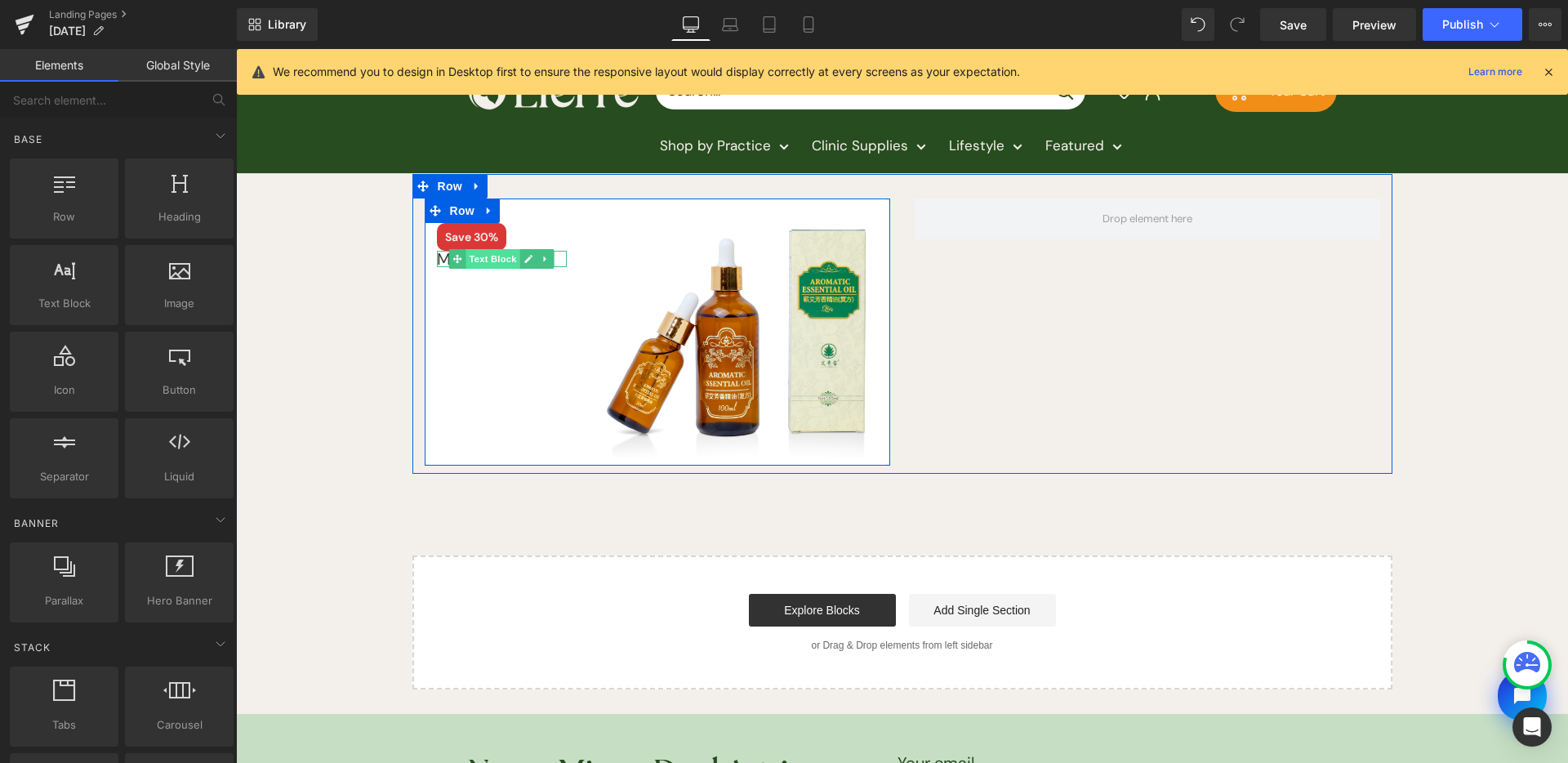
click at [469, 261] on span "Text Block" at bounding box center [494, 259] width 54 height 19
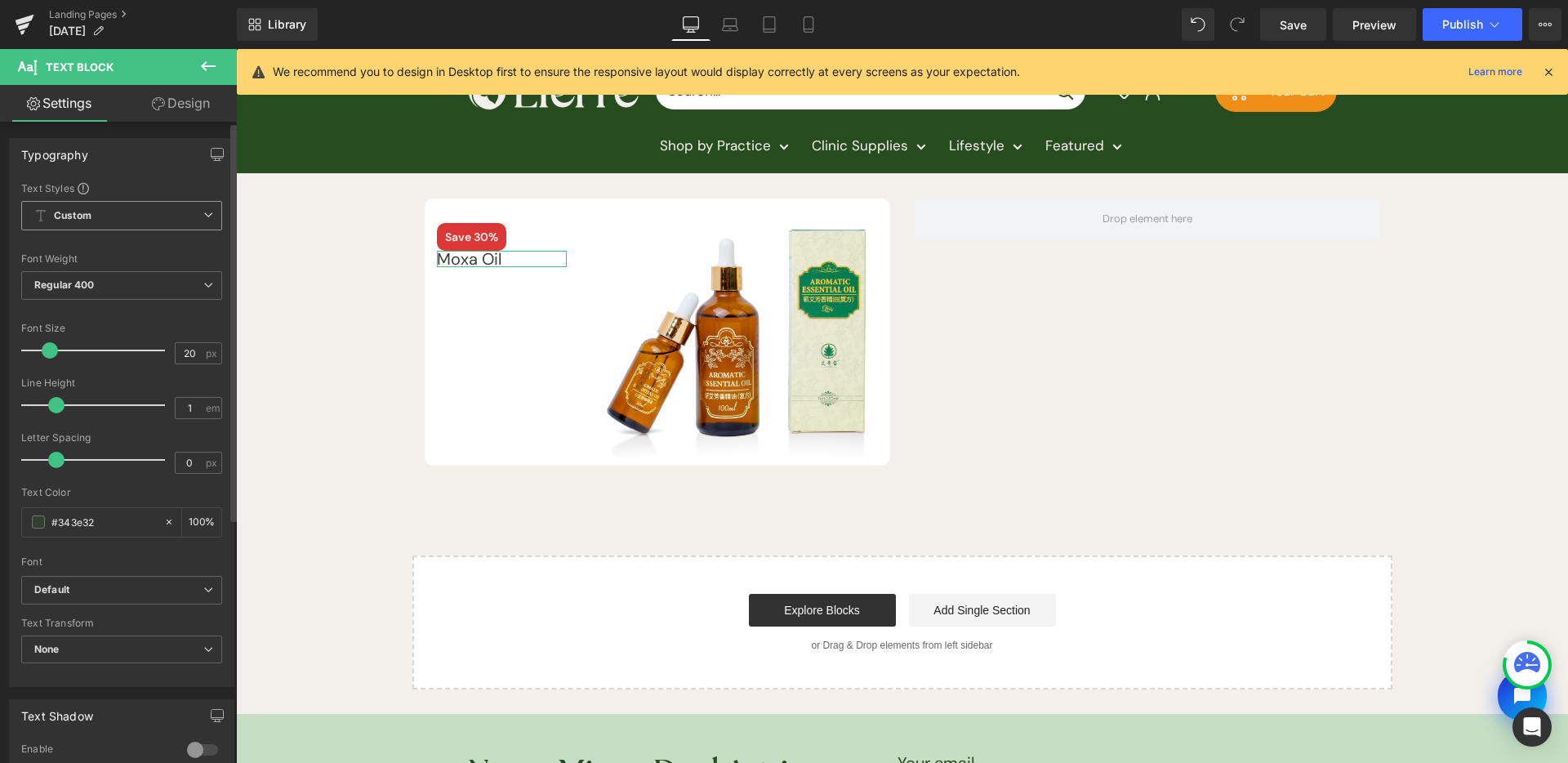
click at [135, 218] on span "Custom Setup Global Style" at bounding box center [122, 216] width 201 height 30
click at [131, 276] on div "Setup Global Style" at bounding box center [118, 281] width 195 height 38
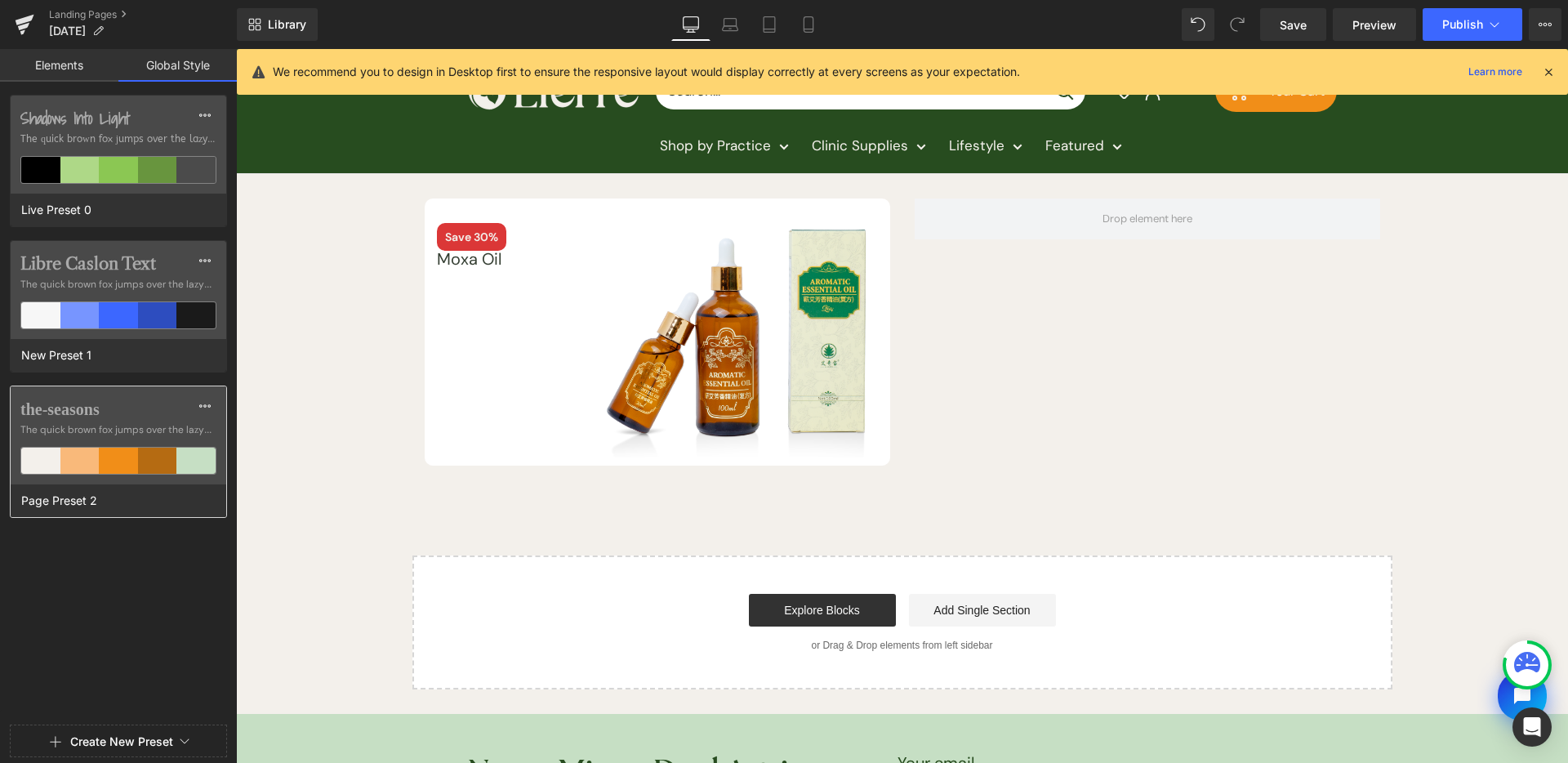
click at [148, 425] on span "The quick brown fox jumps over the lazy..." at bounding box center [118, 429] width 196 height 14
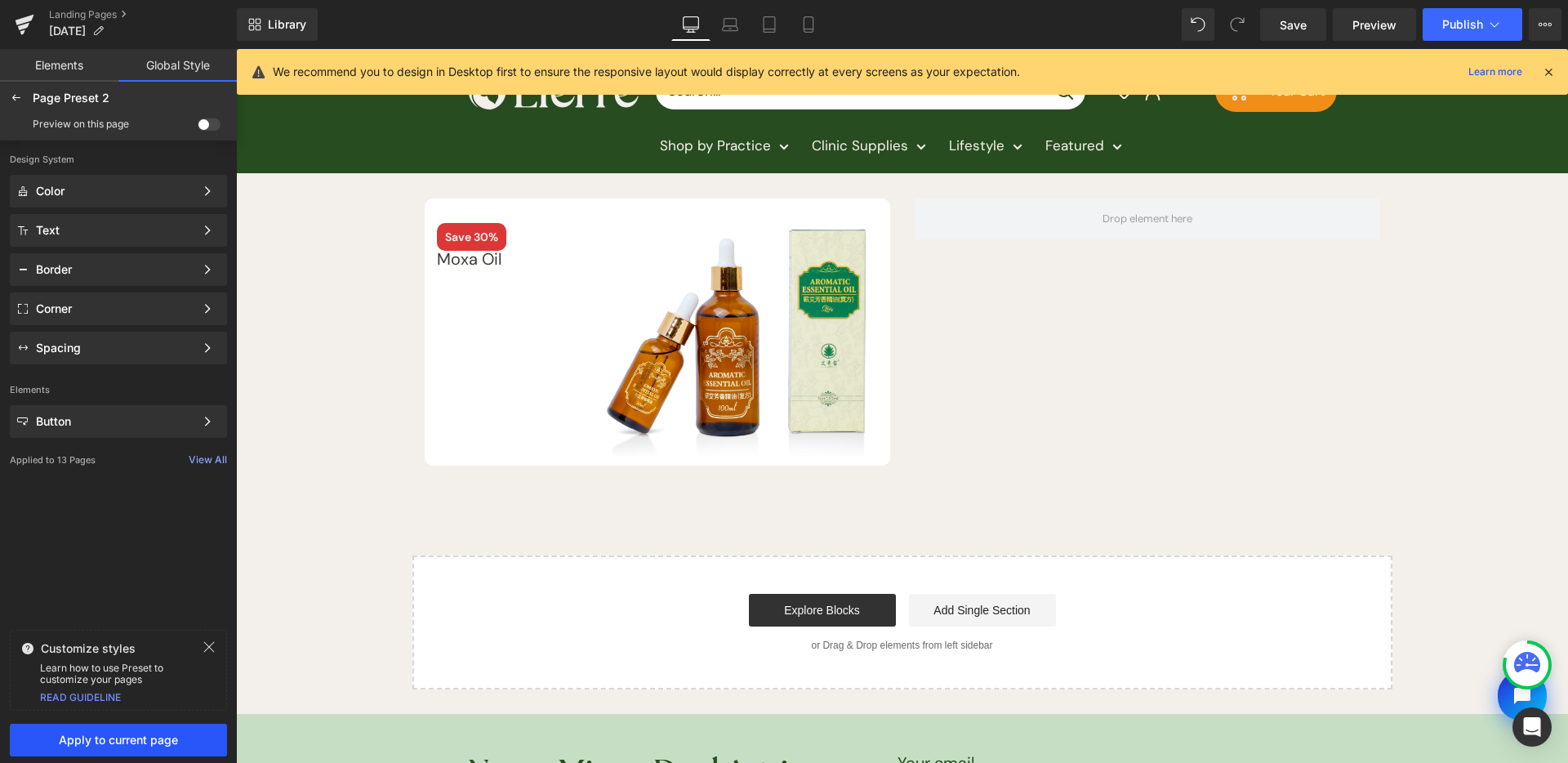
click at [135, 744] on span "Apply to current page" at bounding box center [118, 739] width 198 height 13
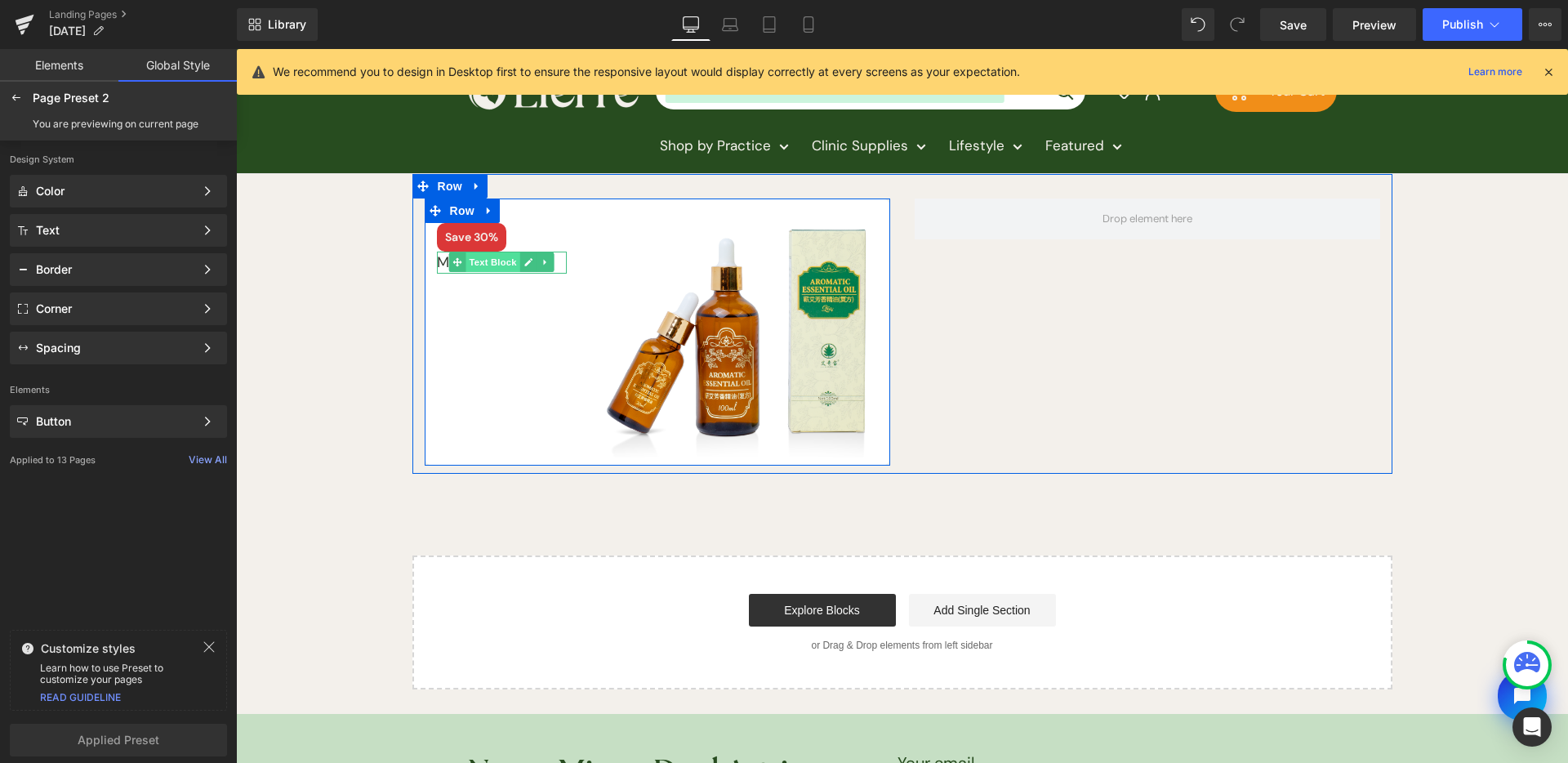
click at [468, 263] on span "Text Block" at bounding box center [494, 261] width 54 height 19
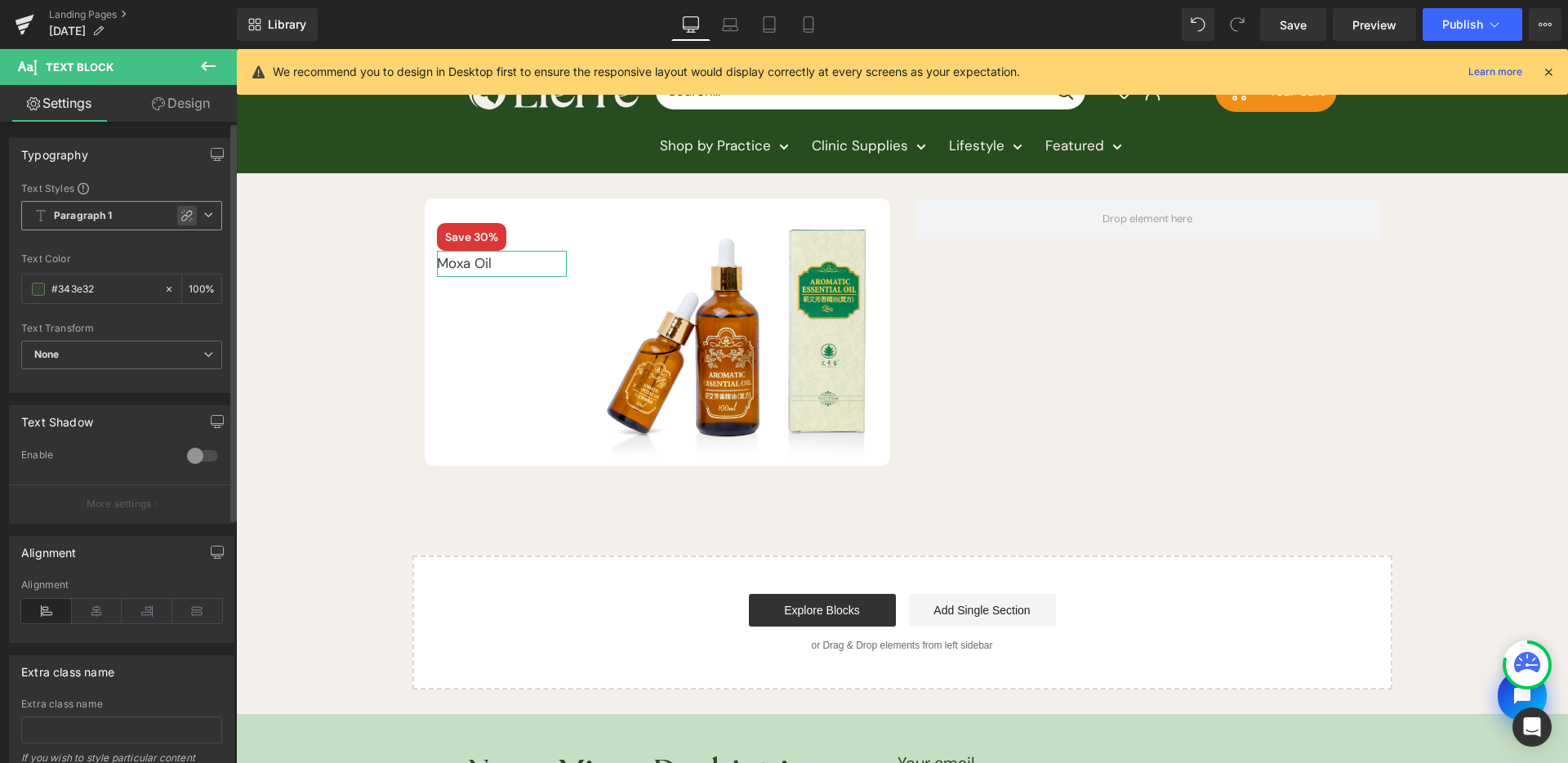
click at [180, 215] on icon at bounding box center [186, 215] width 13 height 13
type input "18"
type input "1.5"
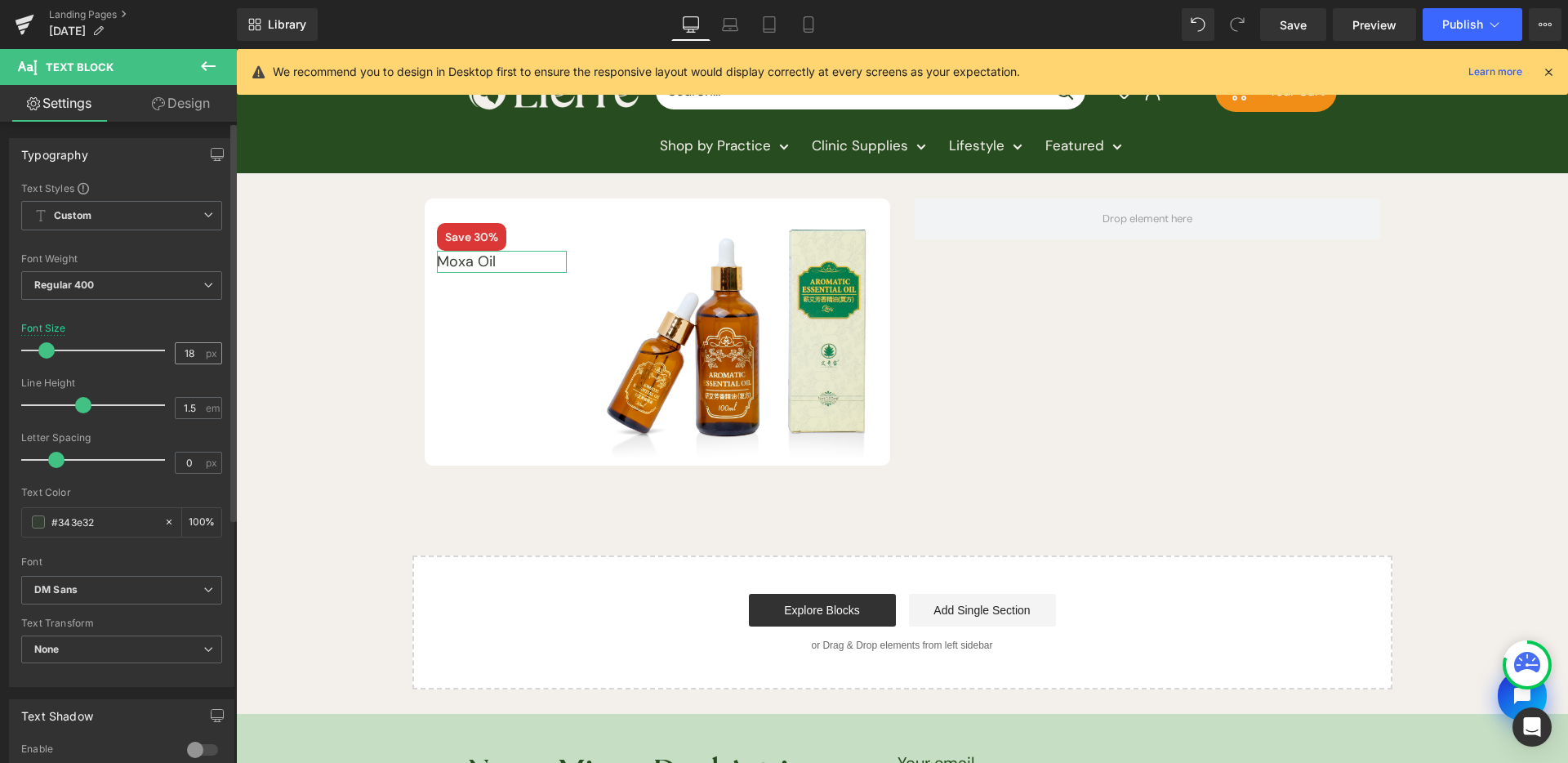
click at [198, 356] on div "18 px" at bounding box center [199, 354] width 47 height 22
click at [191, 350] on input "18" at bounding box center [190, 354] width 29 height 20
type input "24"
click at [136, 589] on b "DM Sans" at bounding box center [119, 590] width 169 height 14
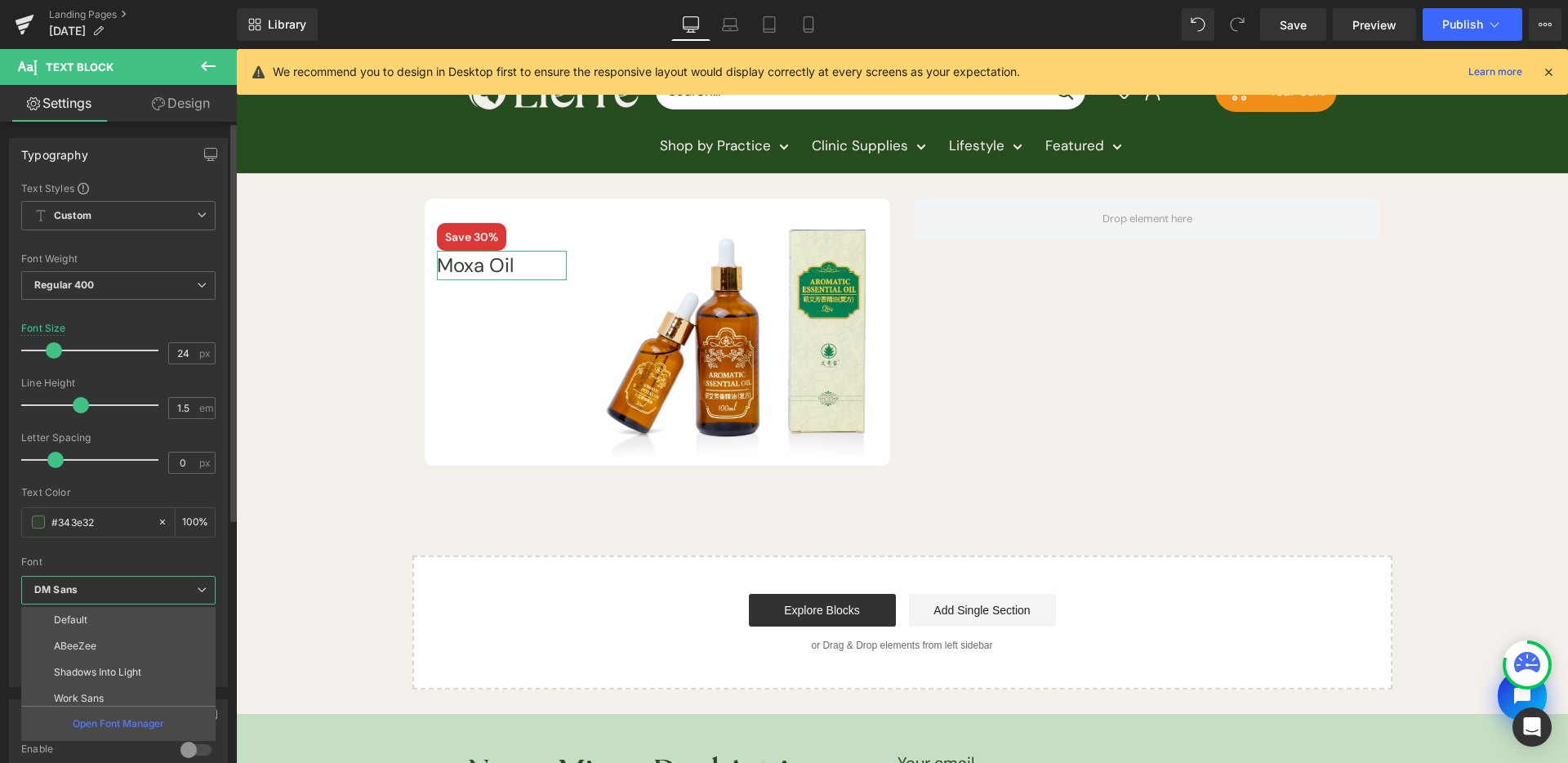
drag, startPoint x: 133, startPoint y: 553, endPoint x: 132, endPoint y: 563, distance: 10.0
click at [133, 554] on div at bounding box center [118, 551] width 195 height 11
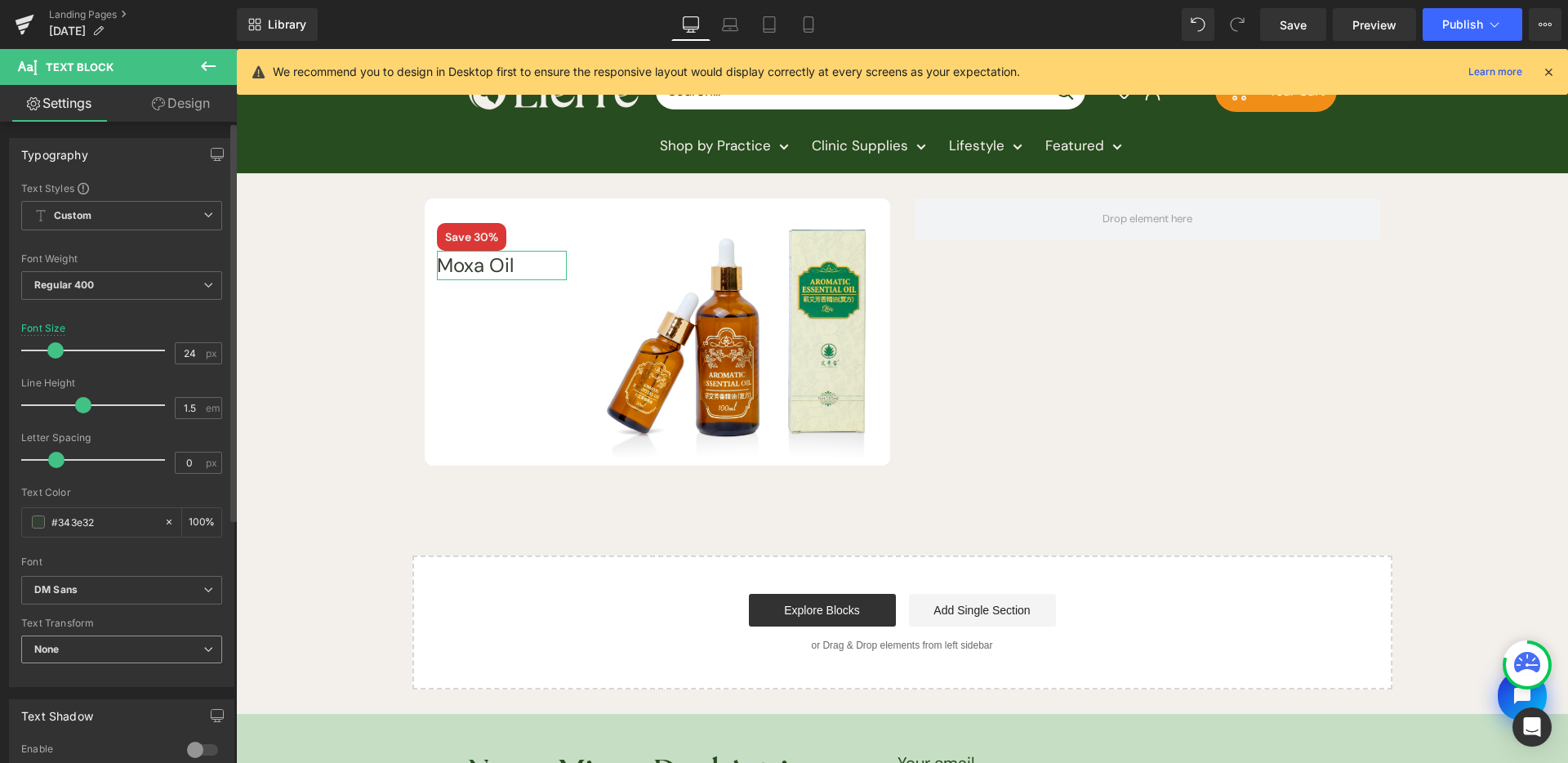
click at [118, 651] on span "None" at bounding box center [122, 650] width 201 height 29
click at [123, 557] on div "Font" at bounding box center [118, 563] width 195 height 12
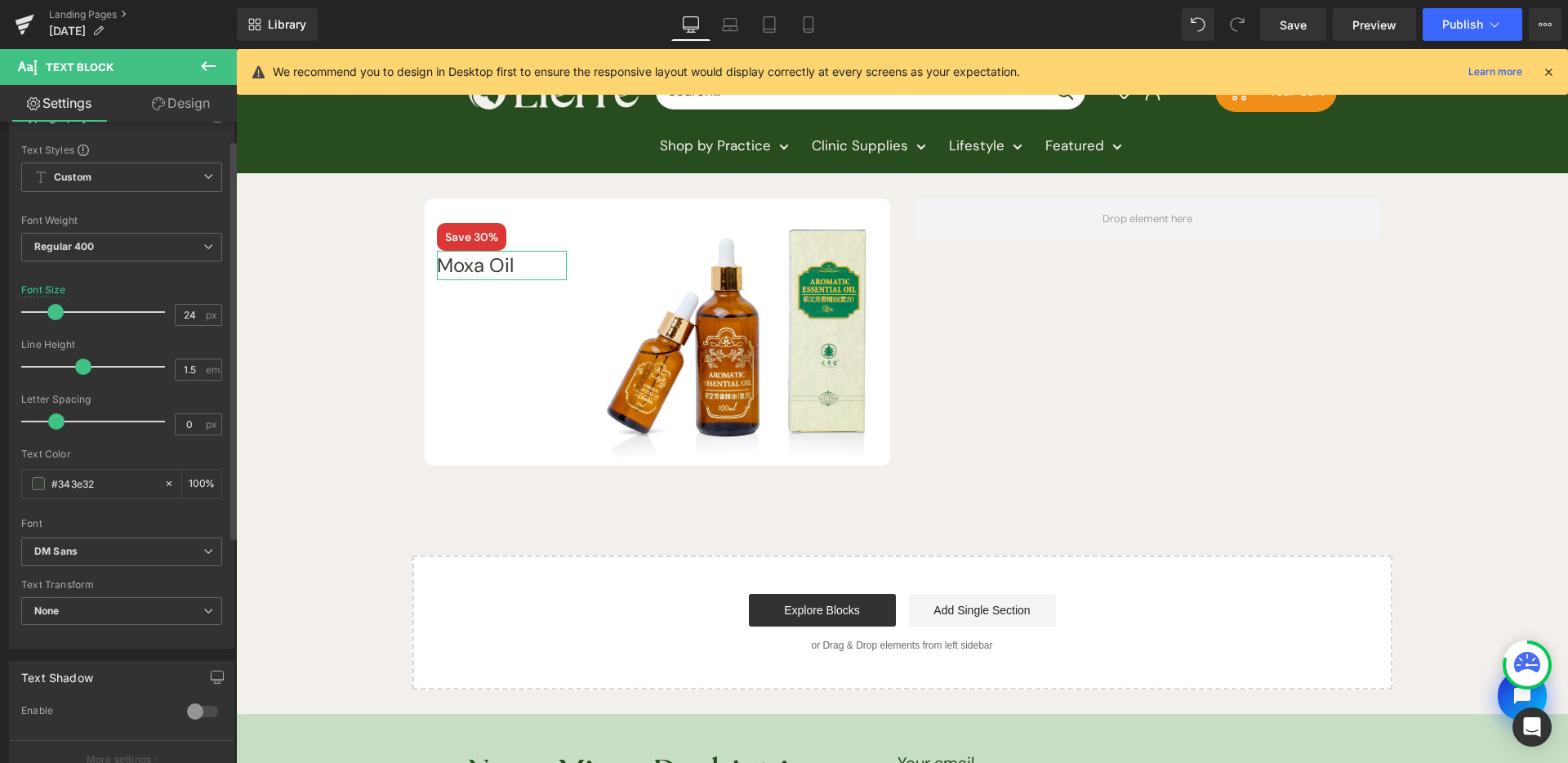
scroll to position [58, 0]
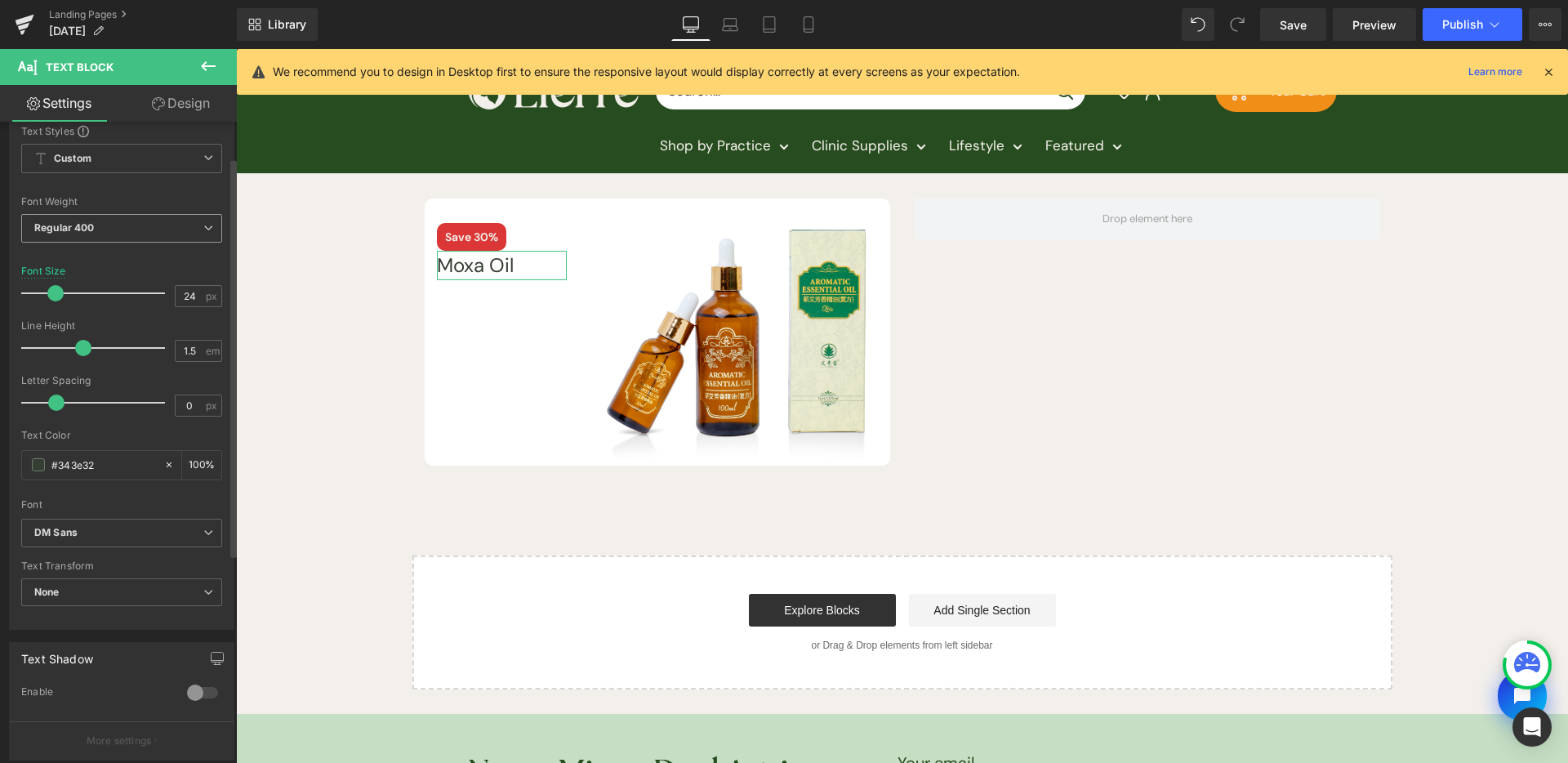
click at [161, 237] on span "Regular 400" at bounding box center [122, 228] width 201 height 29
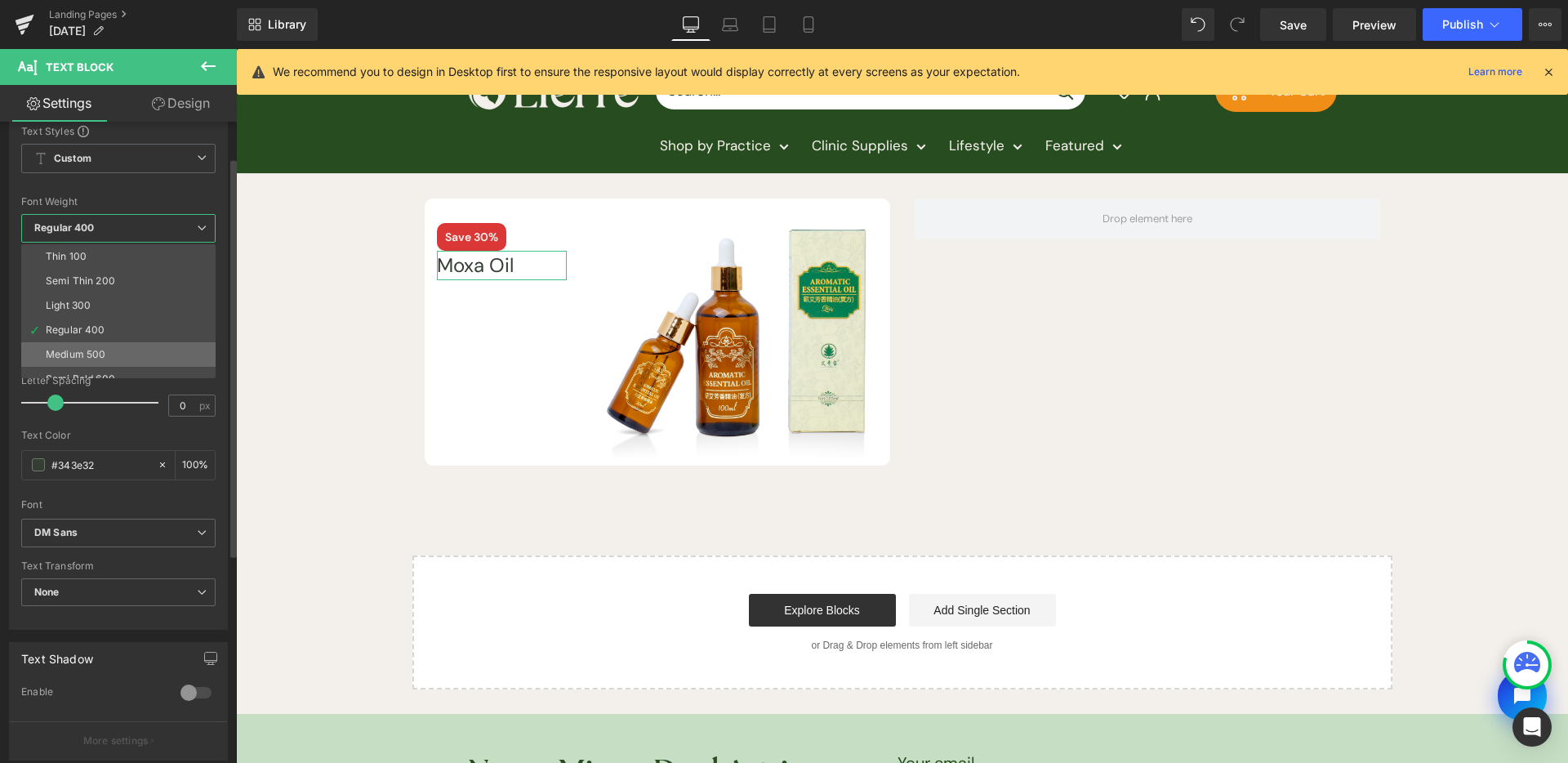
click at [123, 347] on li "Medium 500" at bounding box center [122, 354] width 202 height 25
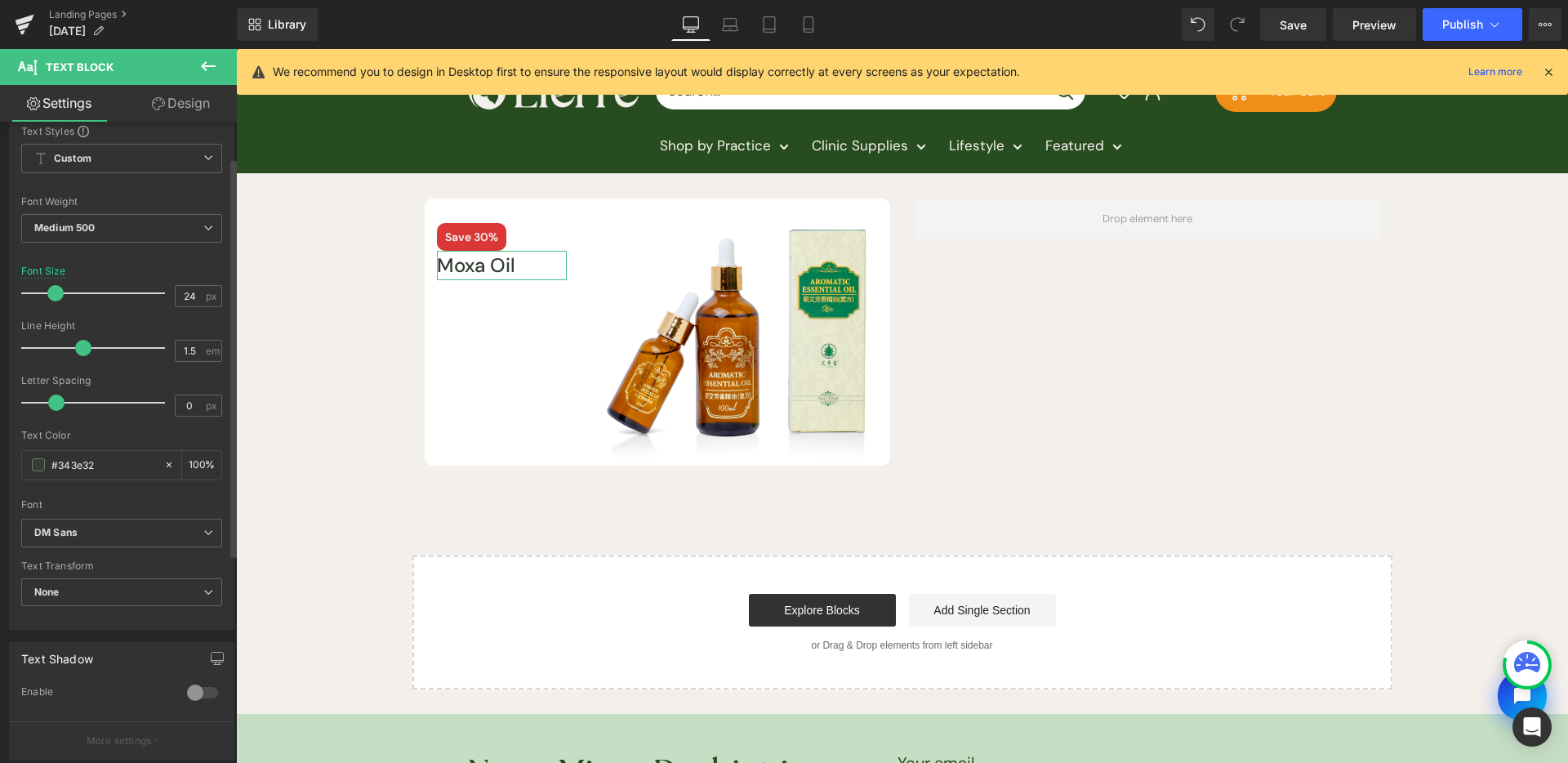
click at [146, 211] on div "Font Weight Medium 500 Thin 100 Semi Thin 200 Light 300 Regular 400 Medium 500 …" at bounding box center [122, 228] width 201 height 65
click at [145, 223] on span "Medium 500" at bounding box center [122, 228] width 201 height 29
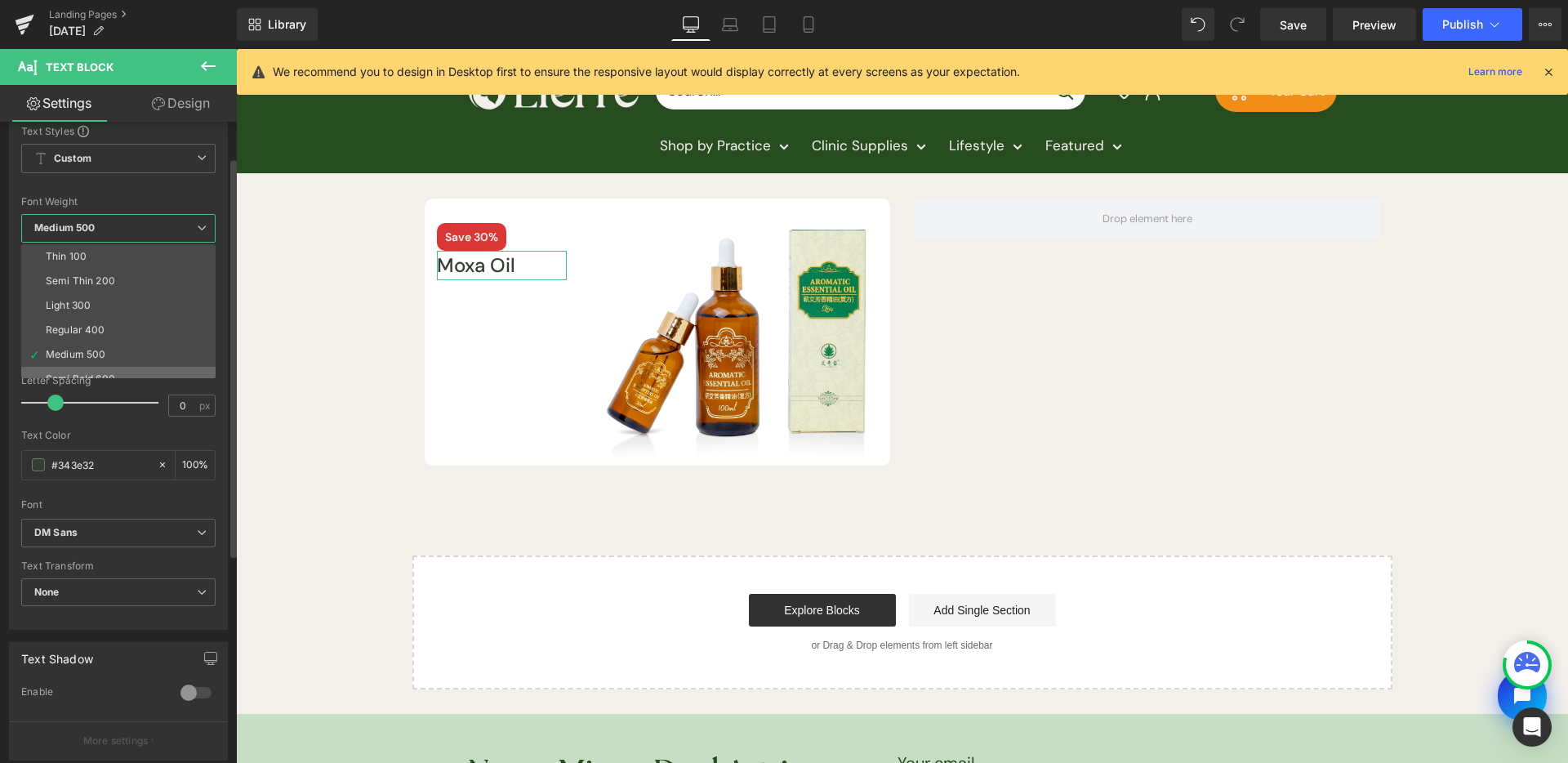
click at [132, 369] on li "Semi Bold 600" at bounding box center [122, 379] width 202 height 25
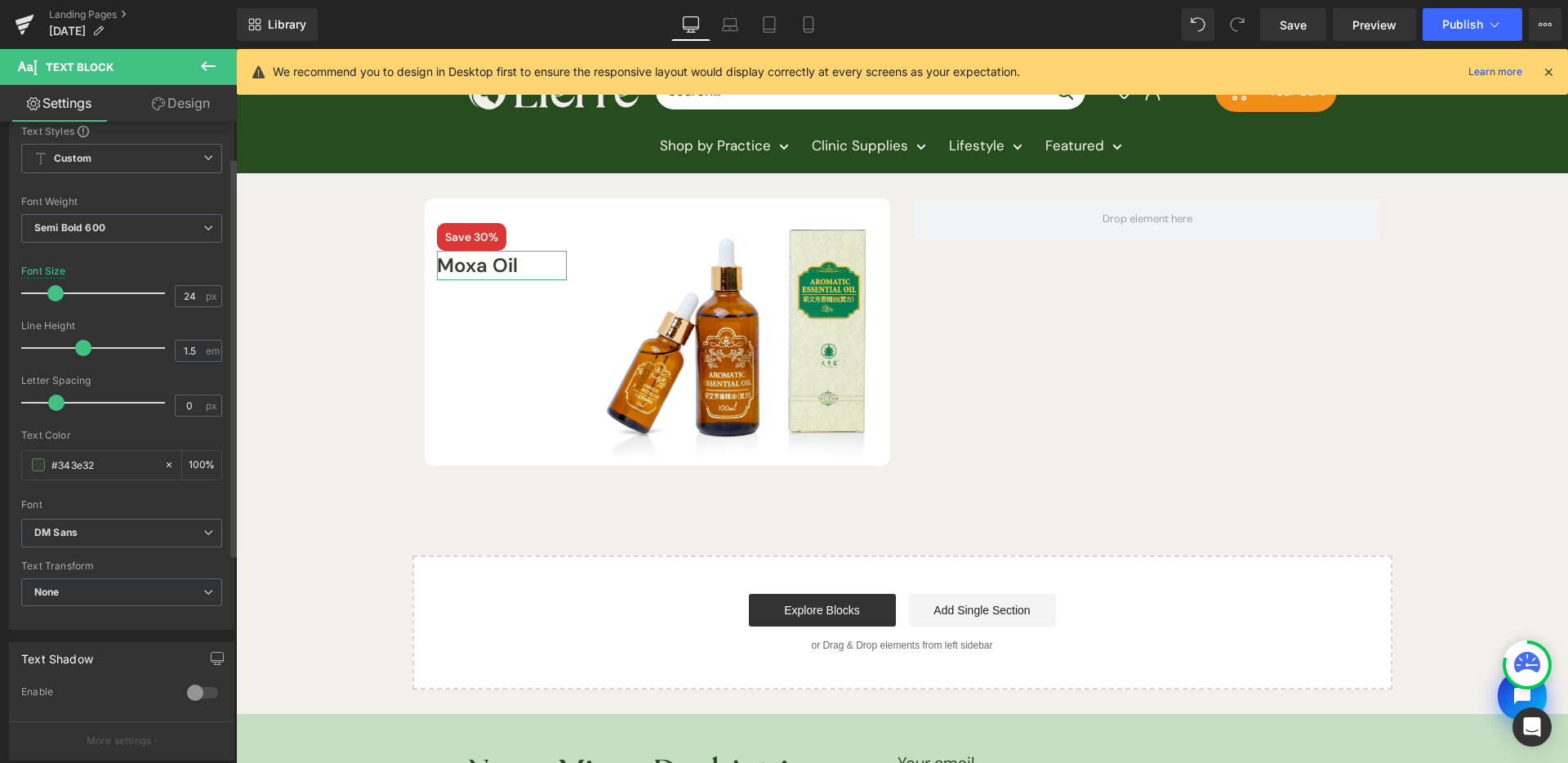
drag, startPoint x: 158, startPoint y: 253, endPoint x: 224, endPoint y: 251, distance: 66.0
click at [158, 253] on div at bounding box center [122, 256] width 201 height 11
click at [212, 75] on button at bounding box center [208, 67] width 58 height 36
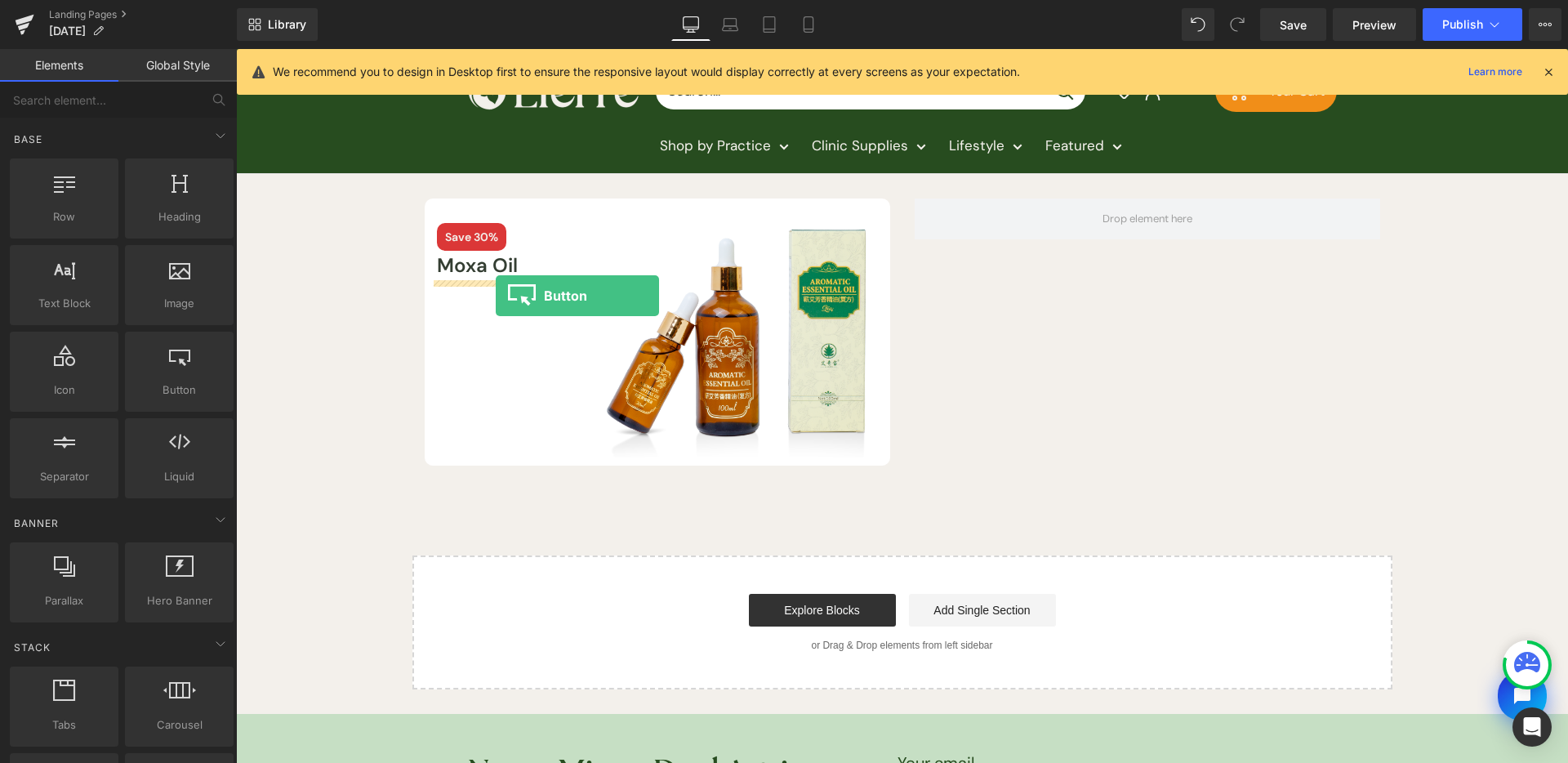
drag, startPoint x: 430, startPoint y: 420, endPoint x: 496, endPoint y: 296, distance: 140.5
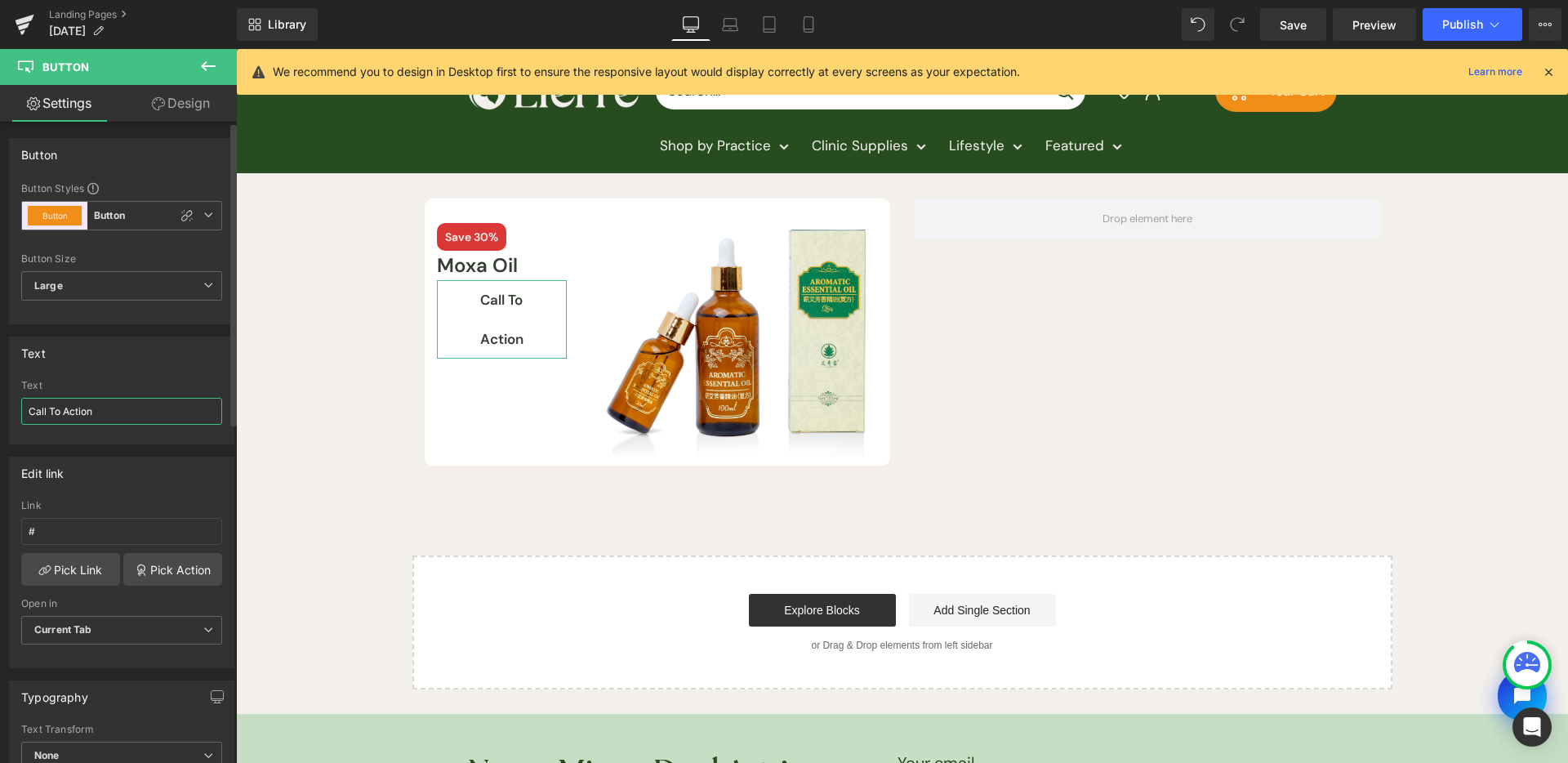
drag, startPoint x: 91, startPoint y: 409, endPoint x: 0, endPoint y: 409, distance: 91.0
click at [0, 409] on div "Text Call To Action Text Call To Action" at bounding box center [122, 384] width 244 height 120
type input "Shop now"
drag, startPoint x: 199, startPoint y: 91, endPoint x: 148, endPoint y: 336, distance: 250.3
click at [199, 91] on link "Design" at bounding box center [181, 102] width 118 height 36
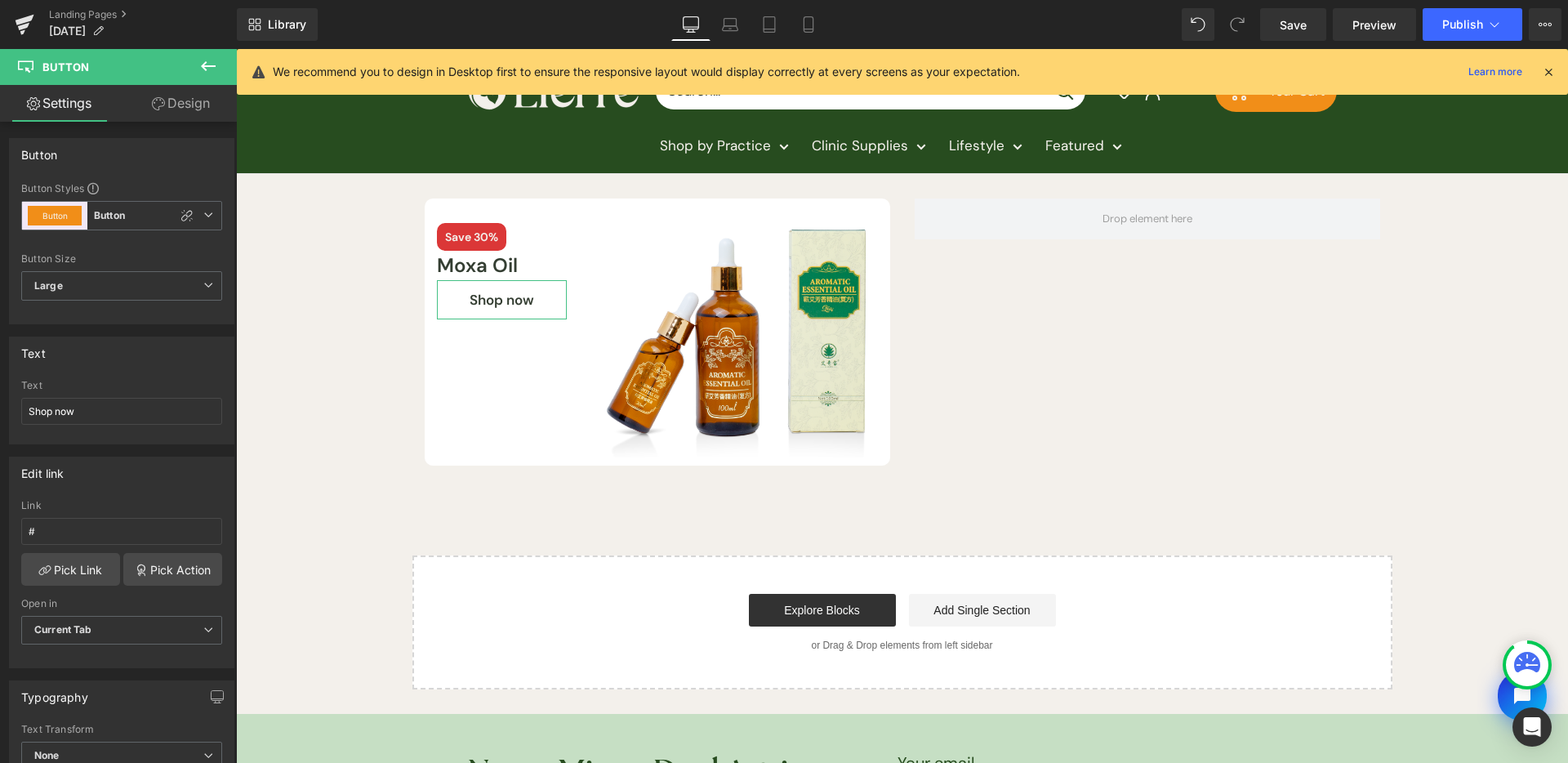
click at [0, 0] on div "Corner" at bounding box center [0, 0] width 0 height 0
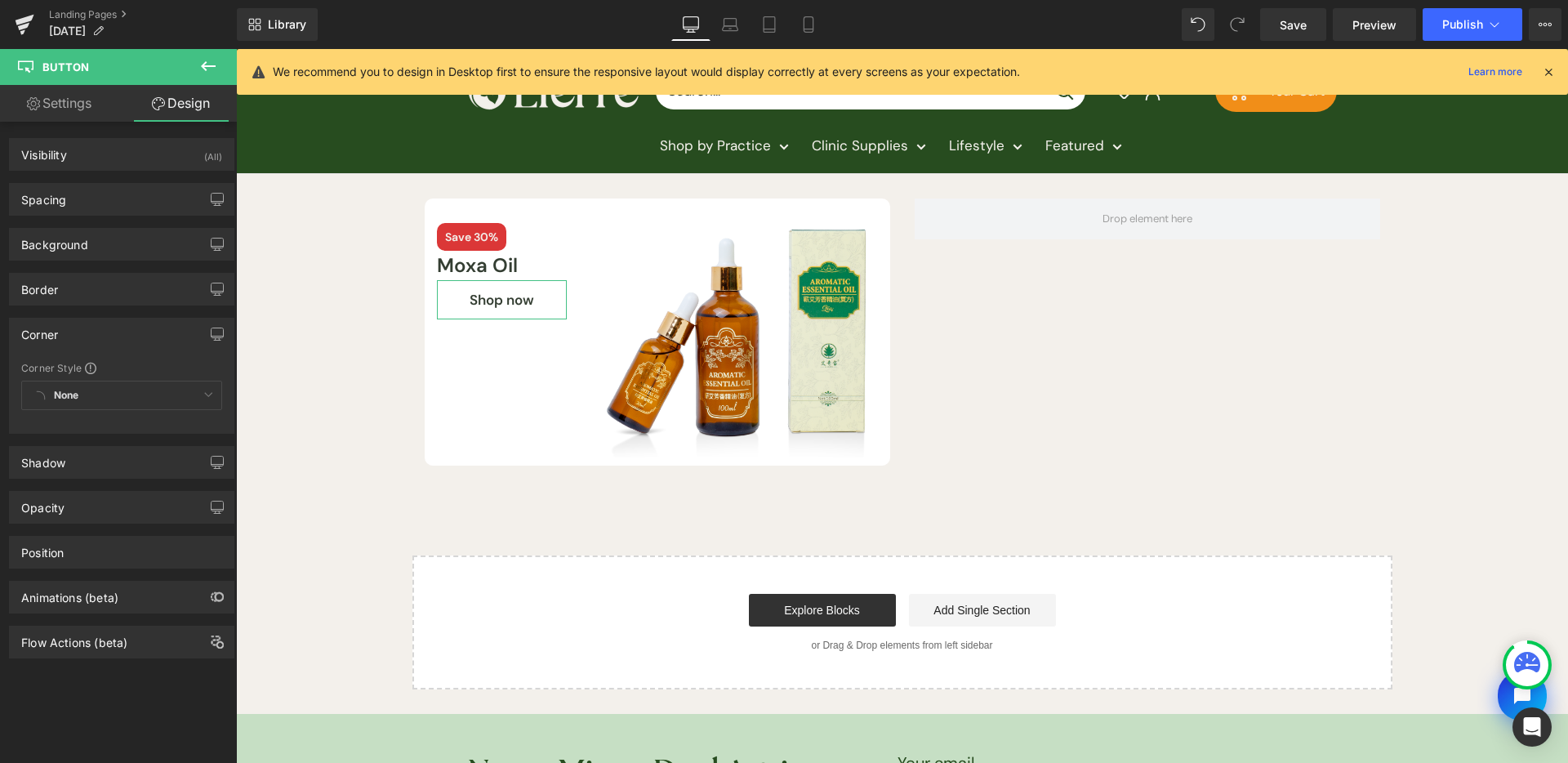
click at [146, 396] on div "None Custom Default Corner" at bounding box center [122, 399] width 201 height 37
drag, startPoint x: 81, startPoint y: 113, endPoint x: 106, endPoint y: 129, distance: 29.7
click at [81, 113] on link "Settings" at bounding box center [59, 102] width 118 height 36
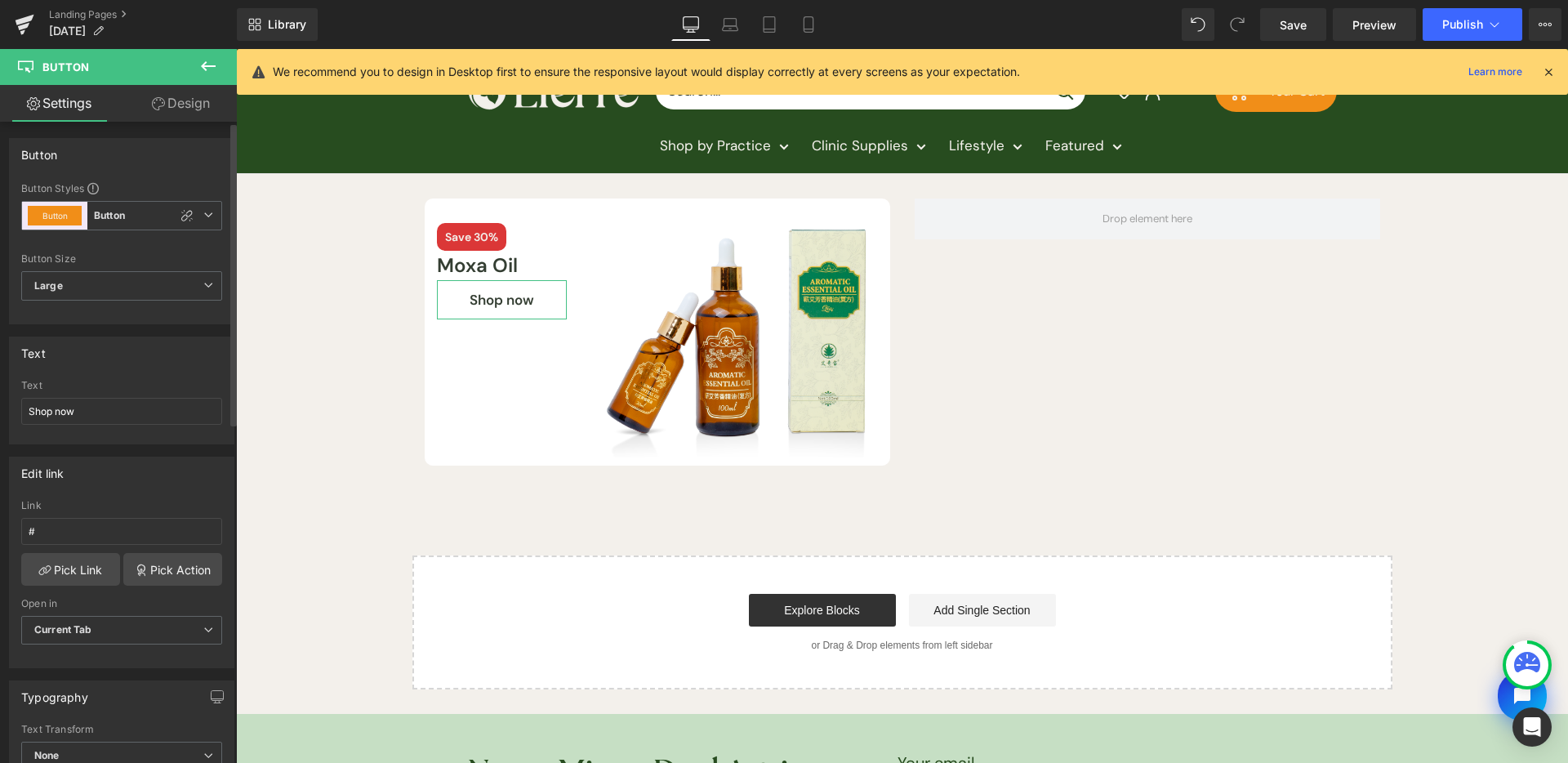
drag, startPoint x: 188, startPoint y: 217, endPoint x: 187, endPoint y: 132, distance: 85.0
click at [188, 217] on div at bounding box center [187, 215] width 19 height 19
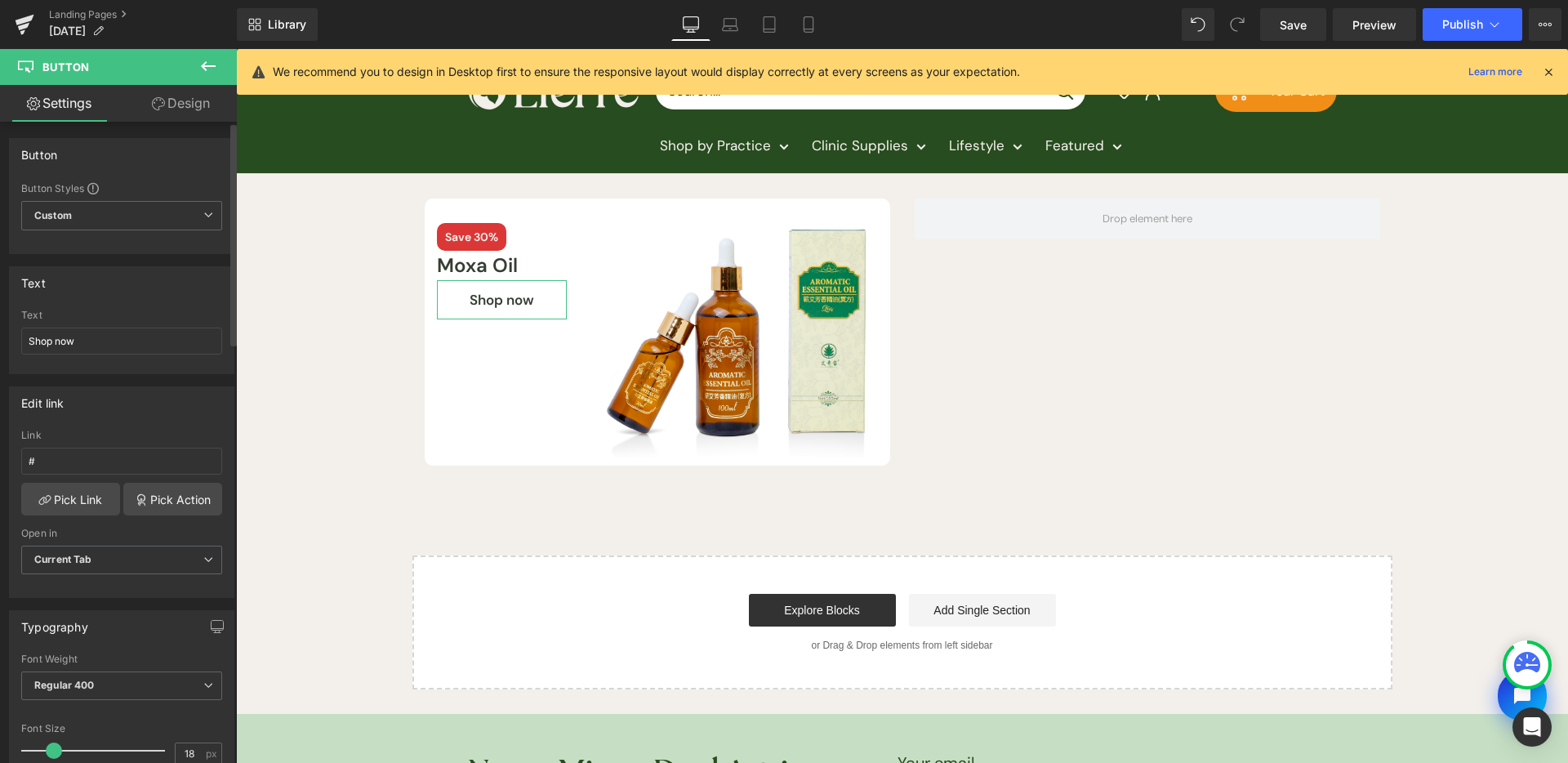
type input "Brand Color"
type input "Color 1"
type input "Color 7"
type input "Color 1"
click at [178, 115] on link "Design" at bounding box center [181, 102] width 118 height 36
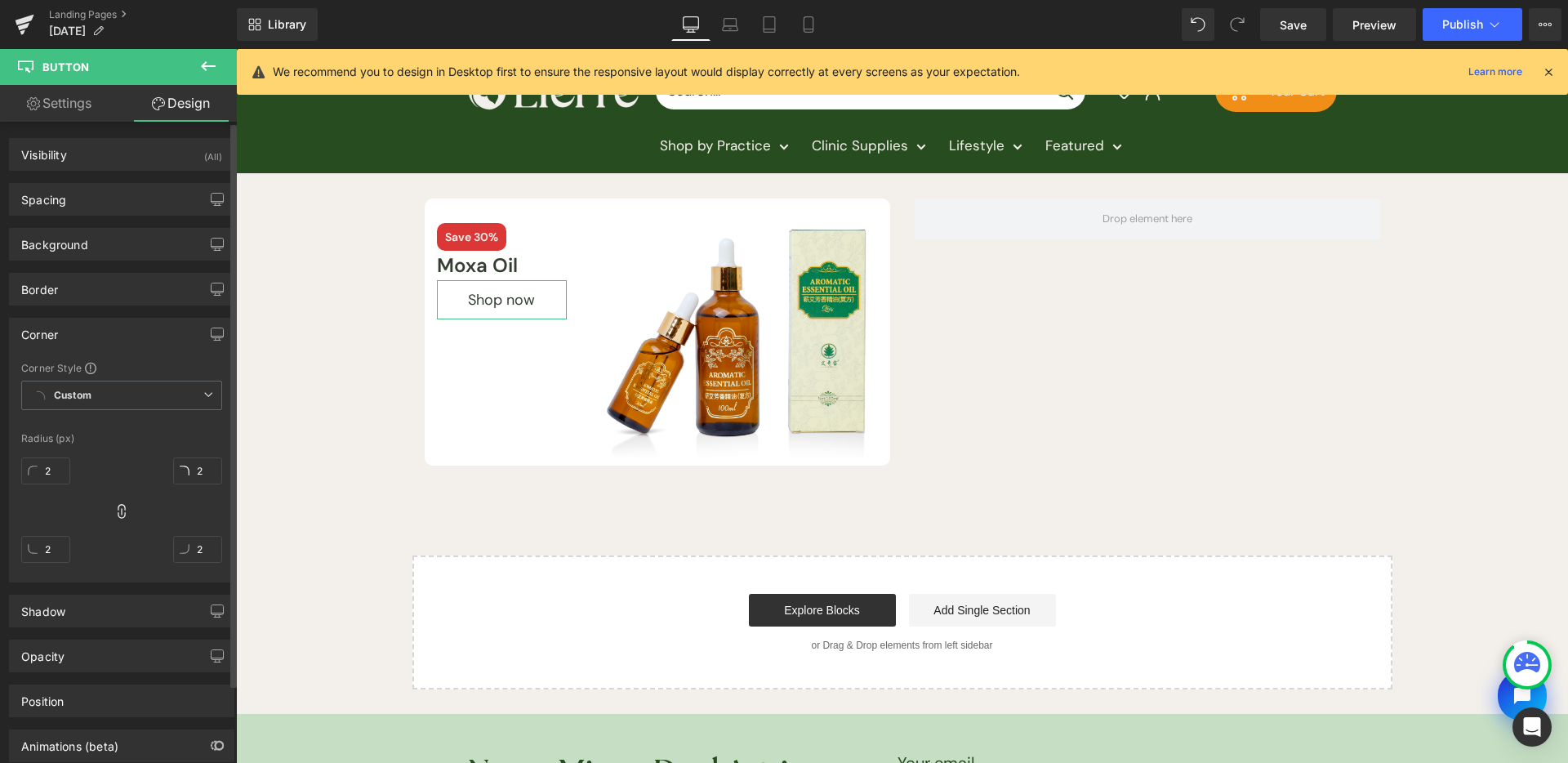
type input "0"
click at [37, 460] on input "0" at bounding box center [46, 471] width 49 height 27
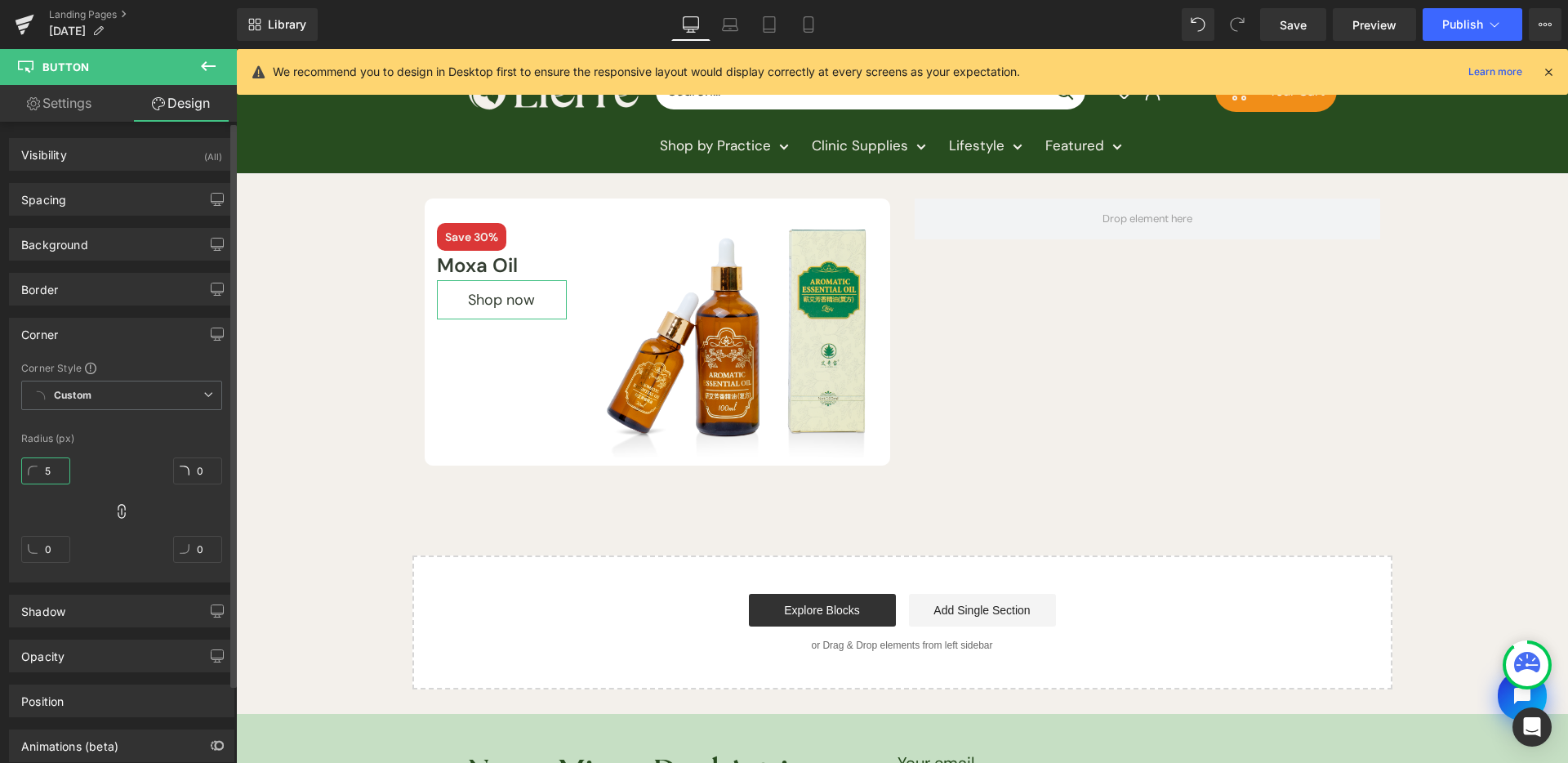
type input "50"
click at [69, 105] on link "Settings" at bounding box center [59, 102] width 118 height 36
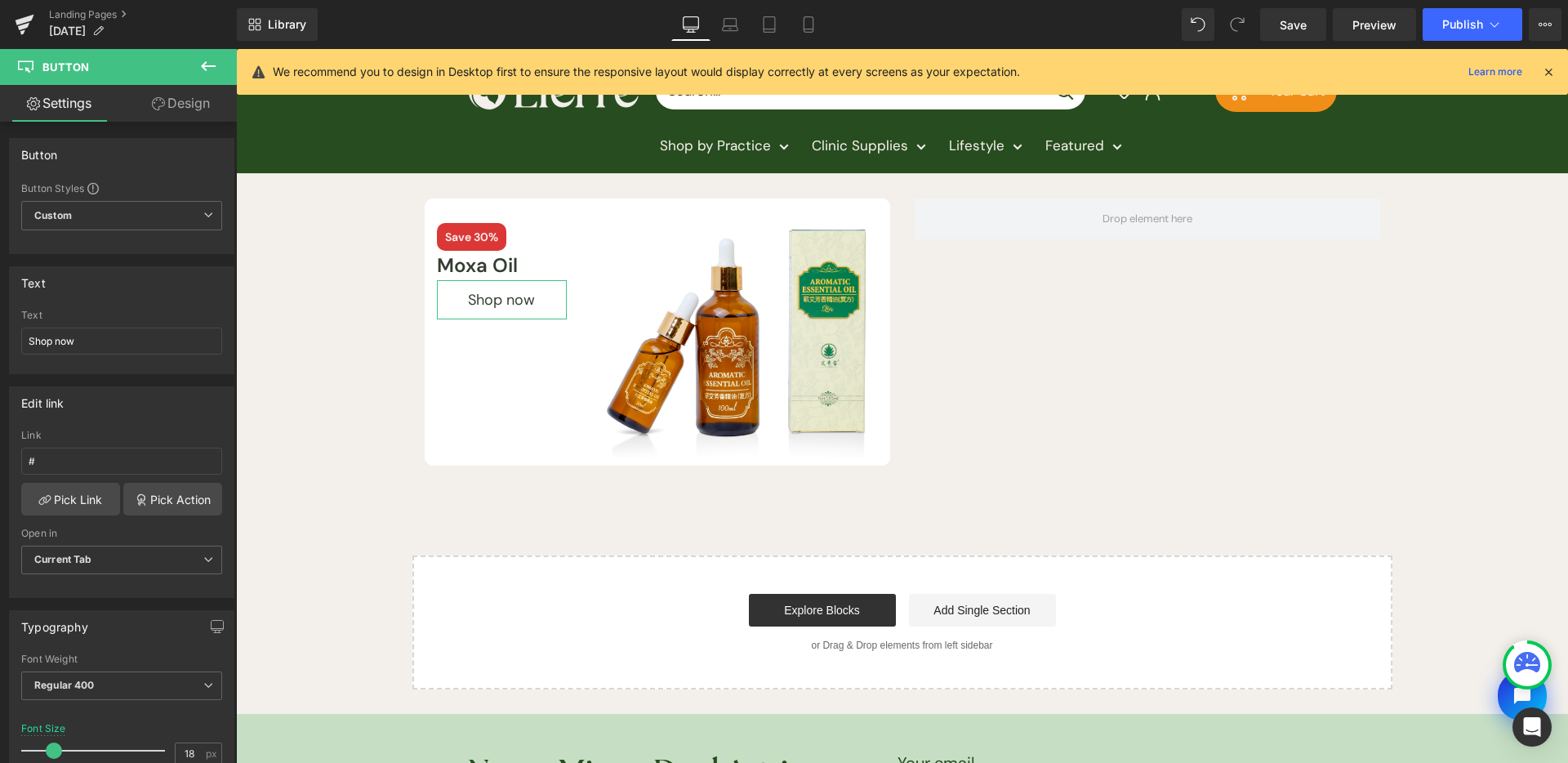
click at [189, 117] on link "Design" at bounding box center [181, 102] width 118 height 36
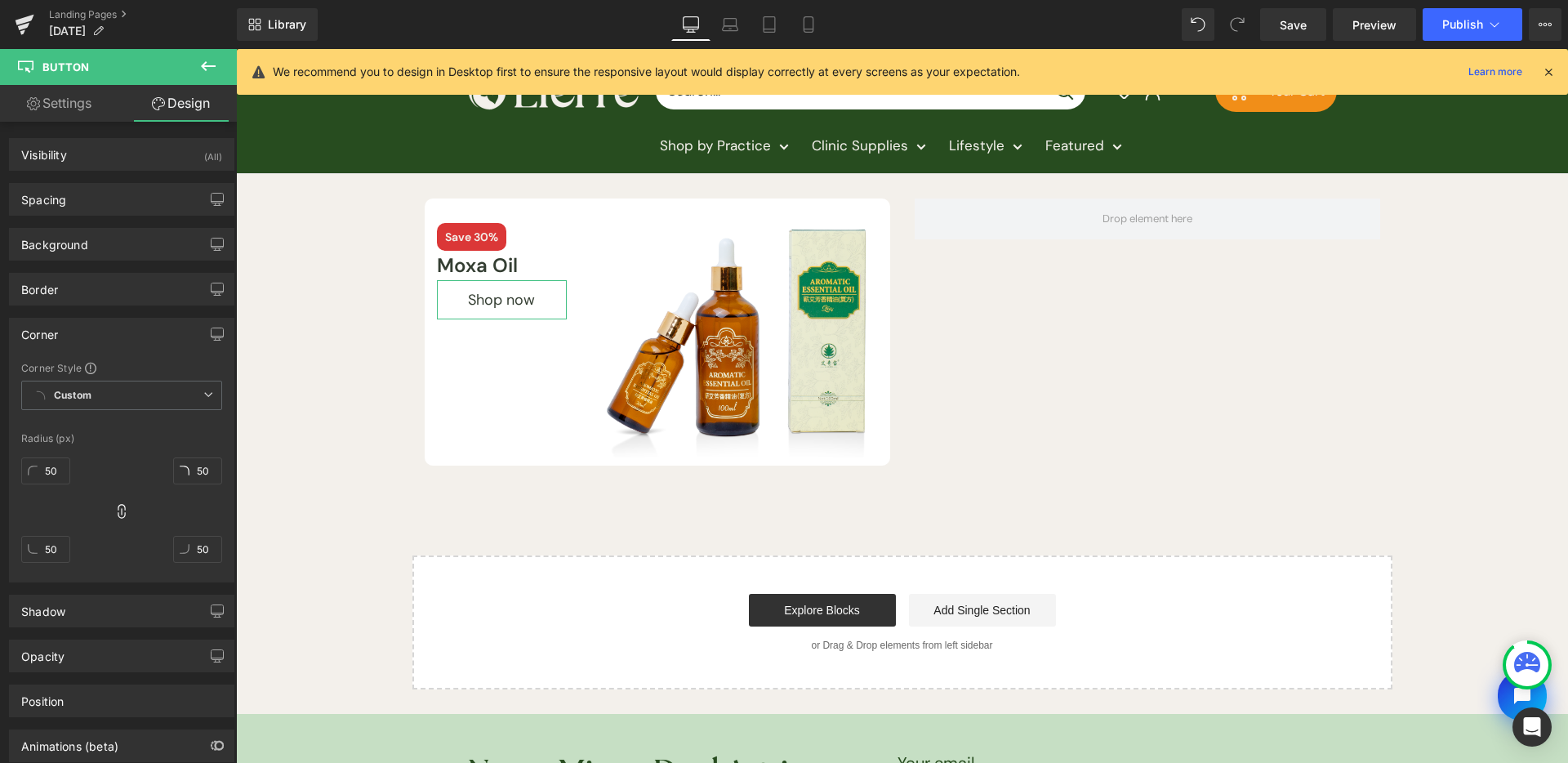
click at [45, 107] on link "Settings" at bounding box center [59, 102] width 118 height 36
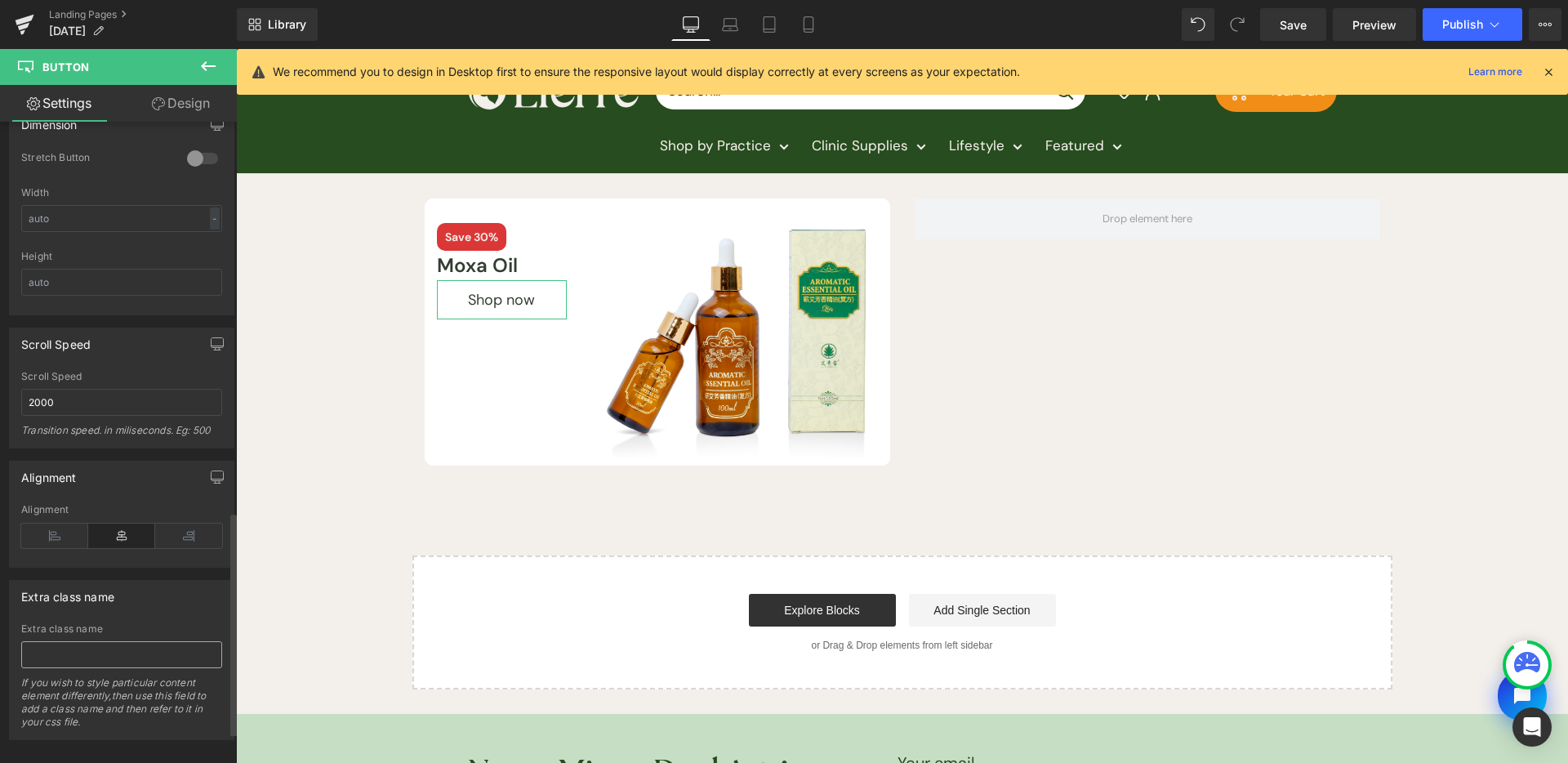
scroll to position [1207, 0]
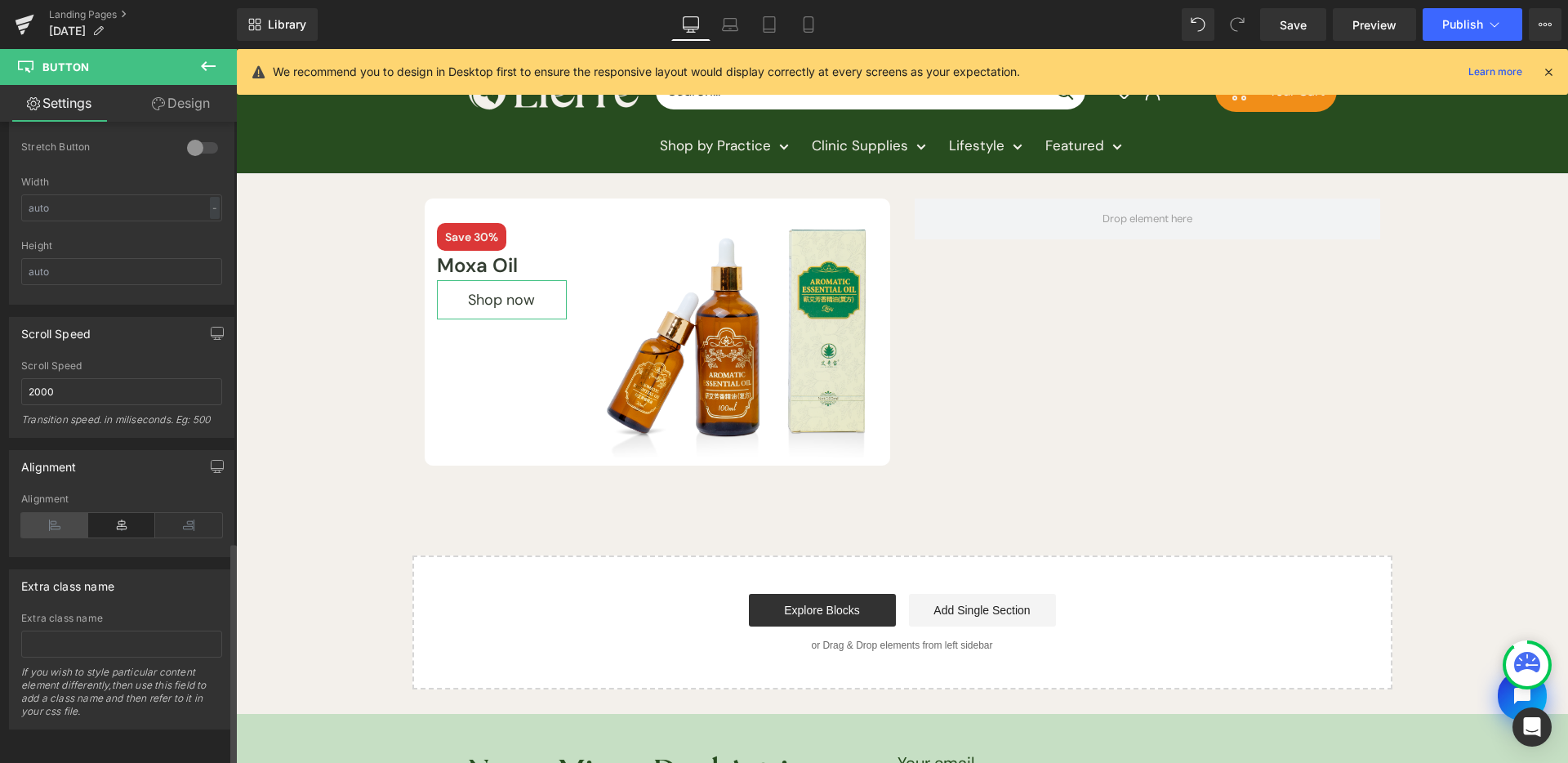
click at [61, 513] on icon at bounding box center [54, 525] width 67 height 25
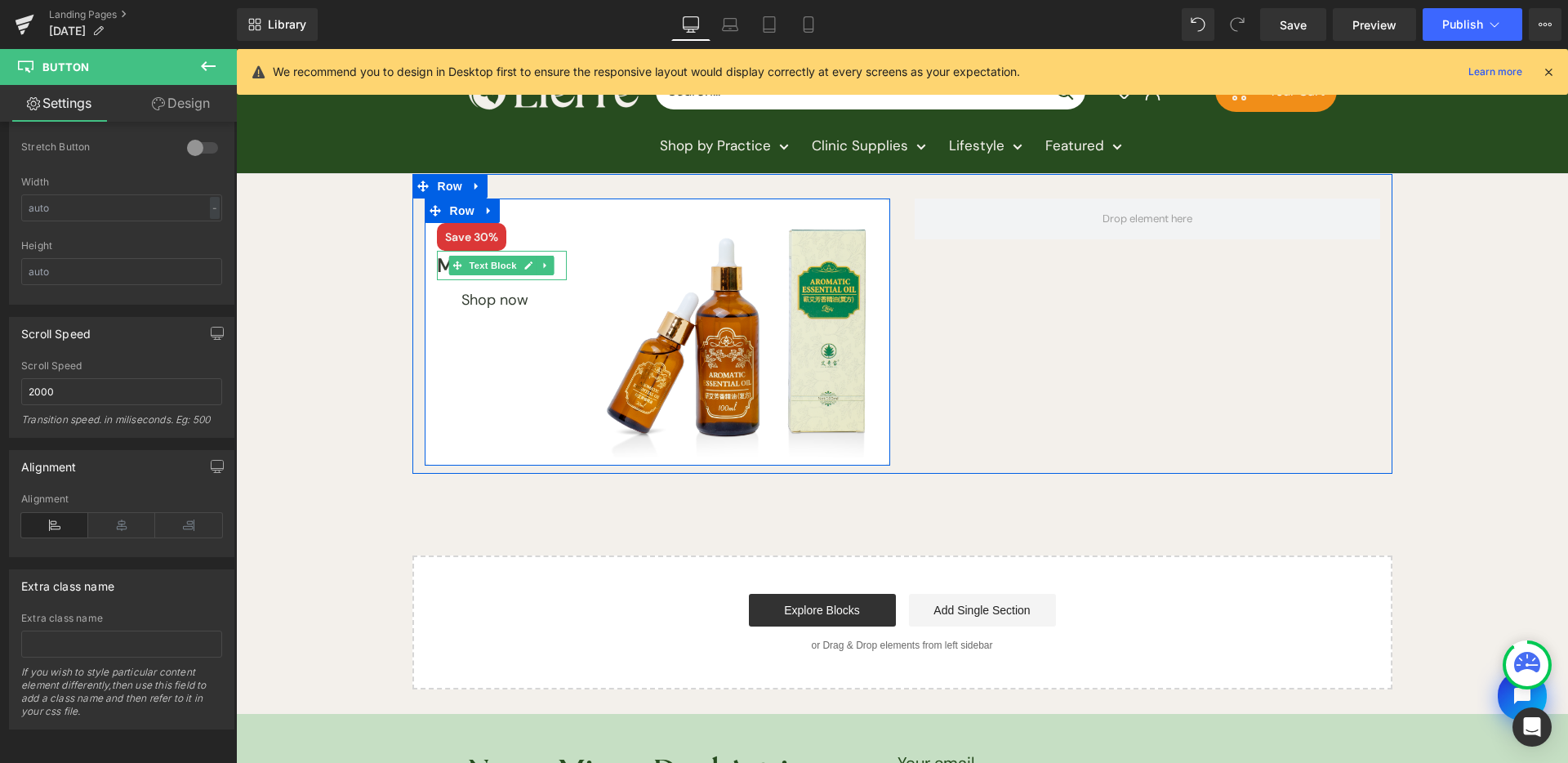
click at [488, 265] on span "Text Block" at bounding box center [494, 265] width 54 height 19
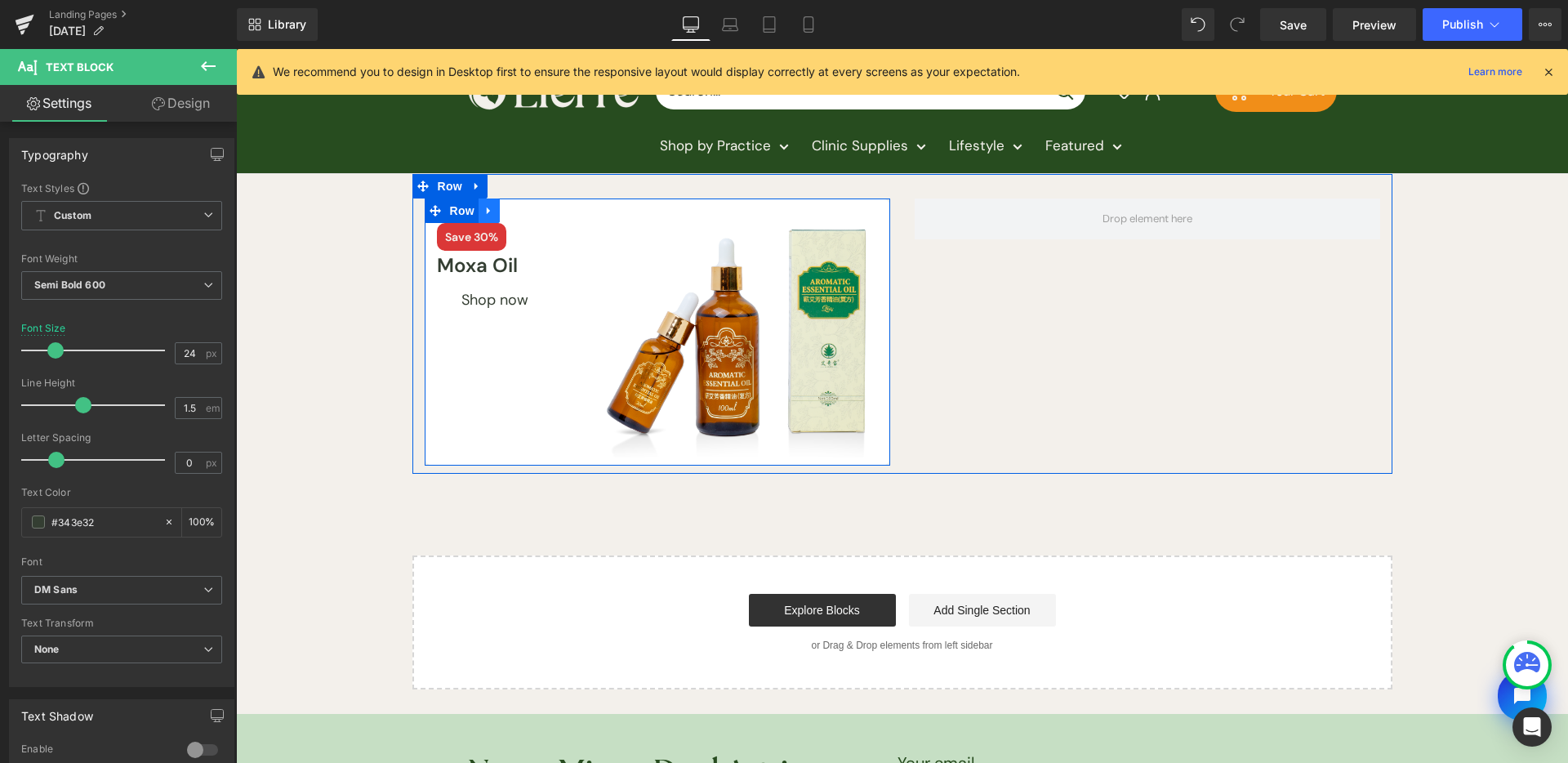
click at [488, 208] on link at bounding box center [489, 211] width 21 height 25
click at [508, 212] on link at bounding box center [510, 211] width 21 height 25
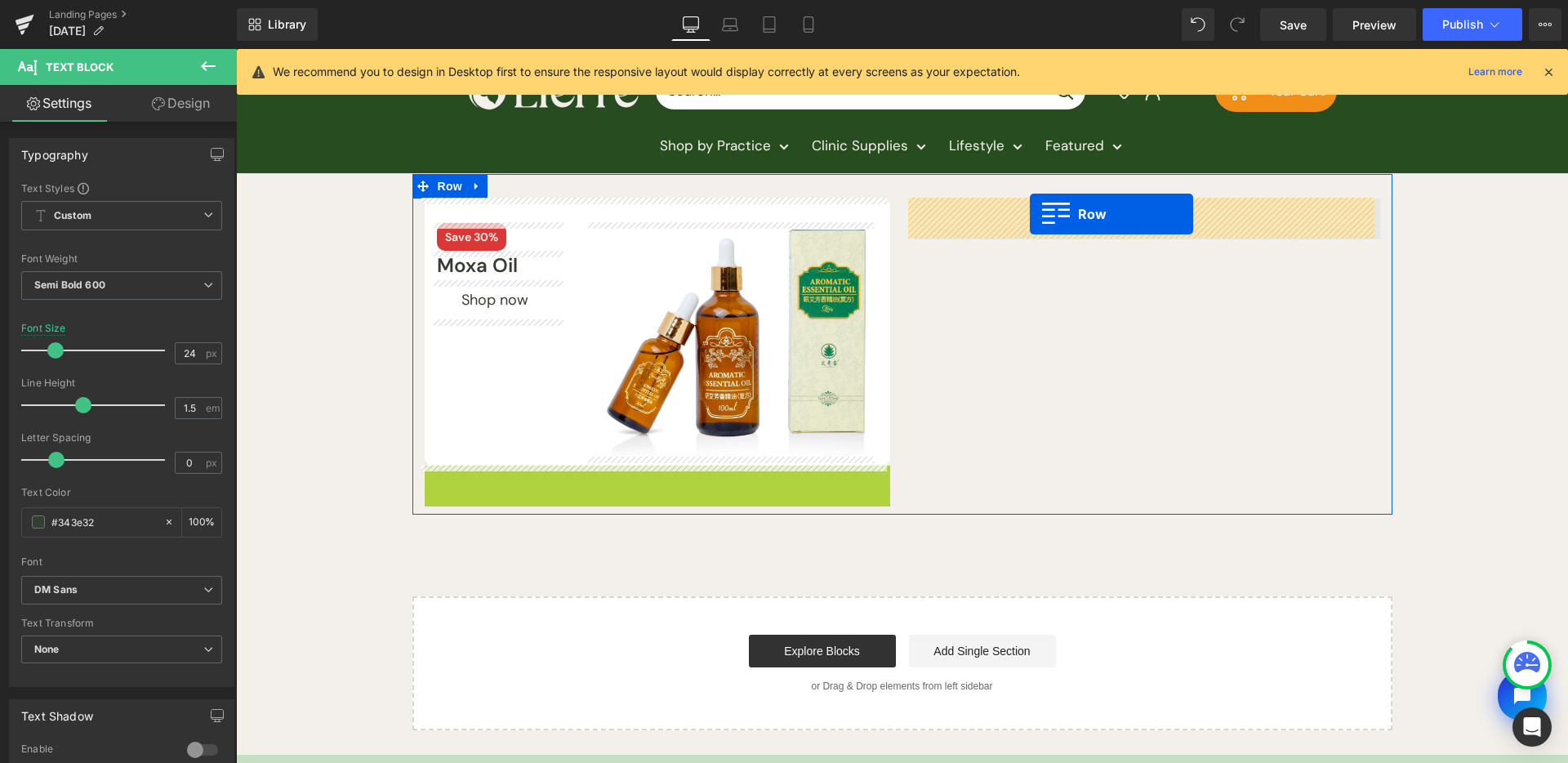
drag, startPoint x: 442, startPoint y: 476, endPoint x: 1030, endPoint y: 214, distance: 643.7
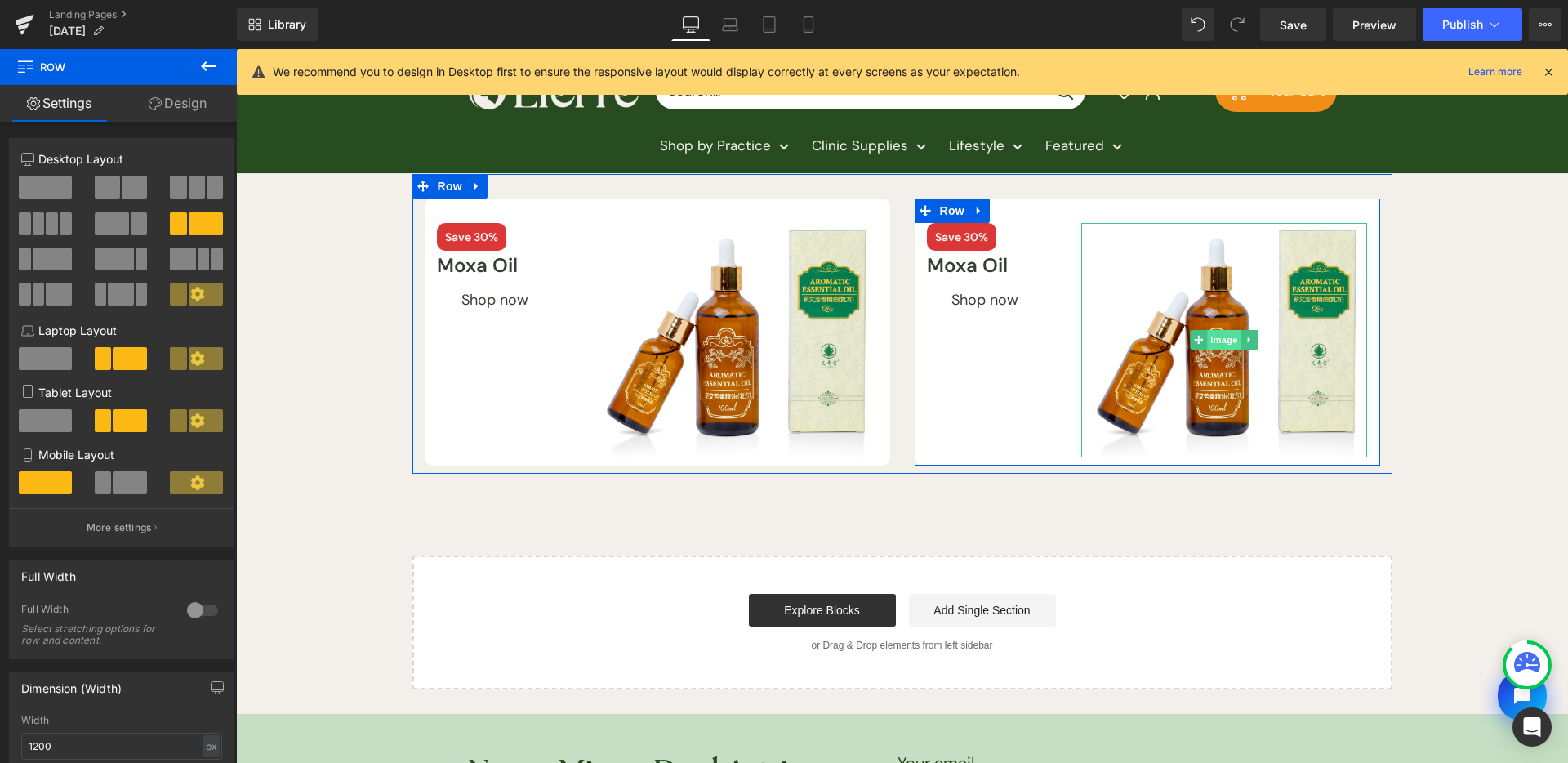
click at [1208, 346] on span "Image" at bounding box center [1225, 339] width 35 height 19
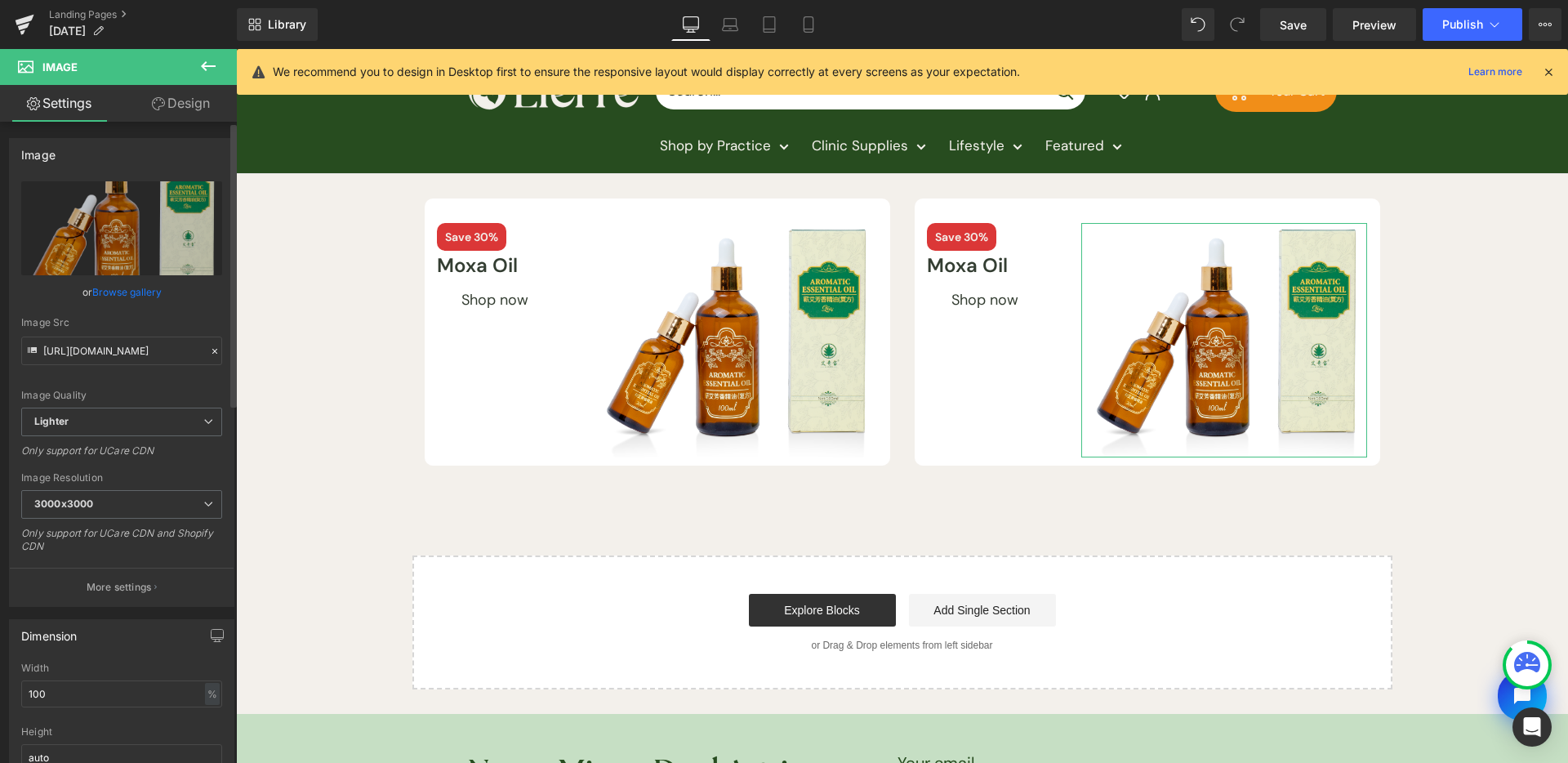
click at [107, 285] on link "Browse gallery" at bounding box center [127, 292] width 69 height 29
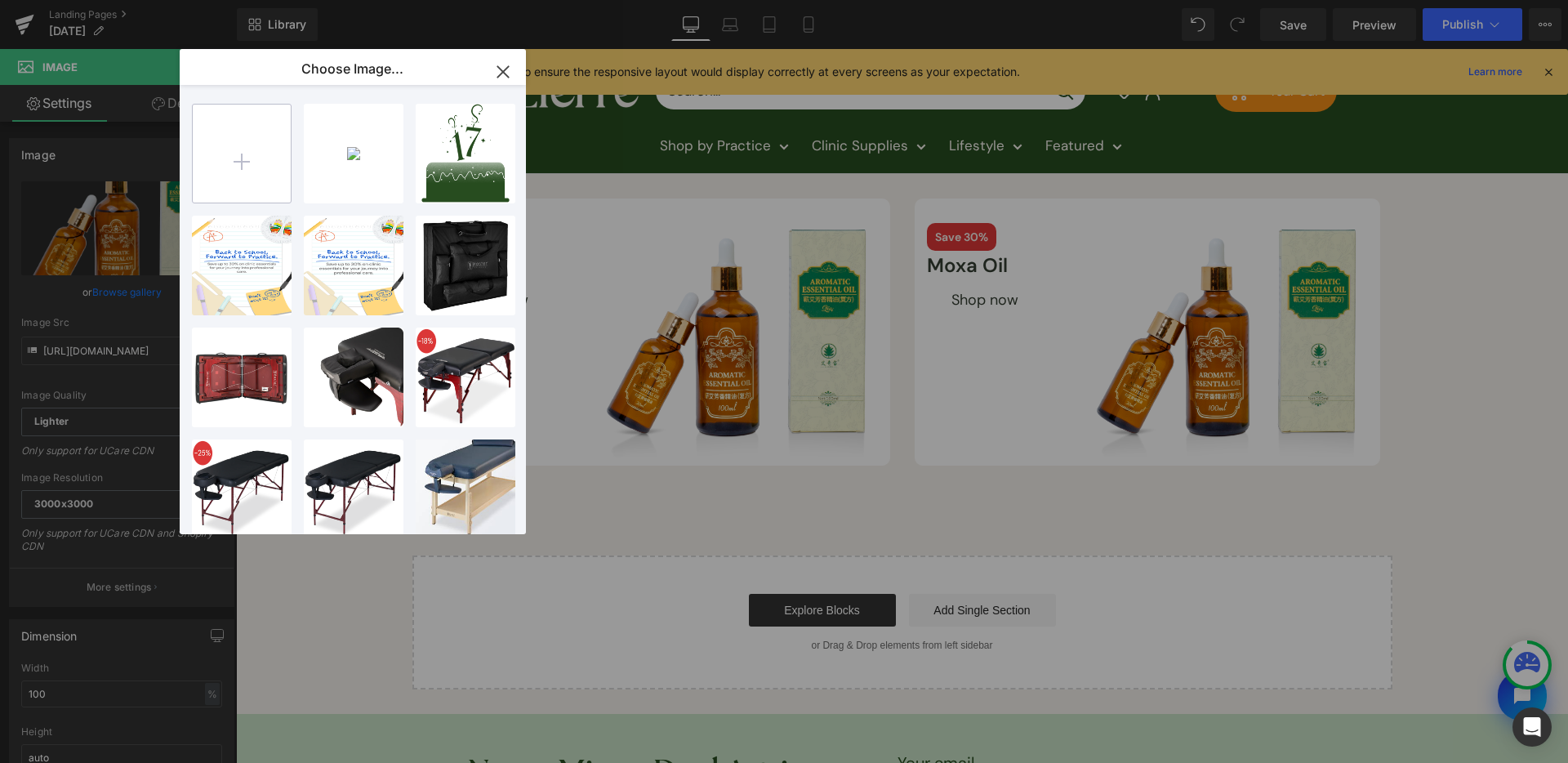
click at [245, 128] on input "file" at bounding box center [242, 154] width 98 height 98
type input "C:\fakepath\[DATE]-assets-lierre-ca-02.png"
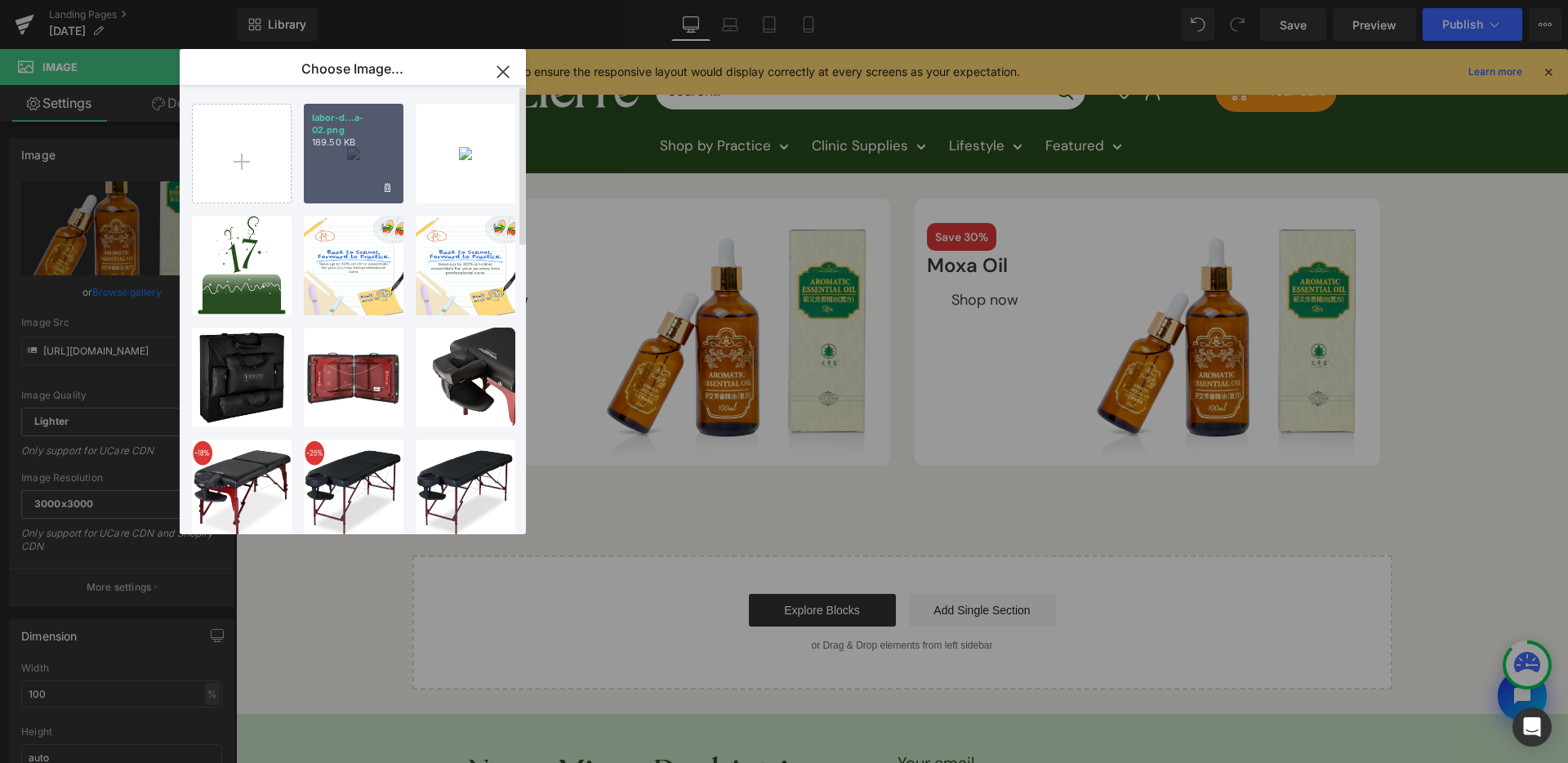
click at [348, 167] on div "labor-d...a-02.png 189.50 KB" at bounding box center [354, 154] width 100 height 100
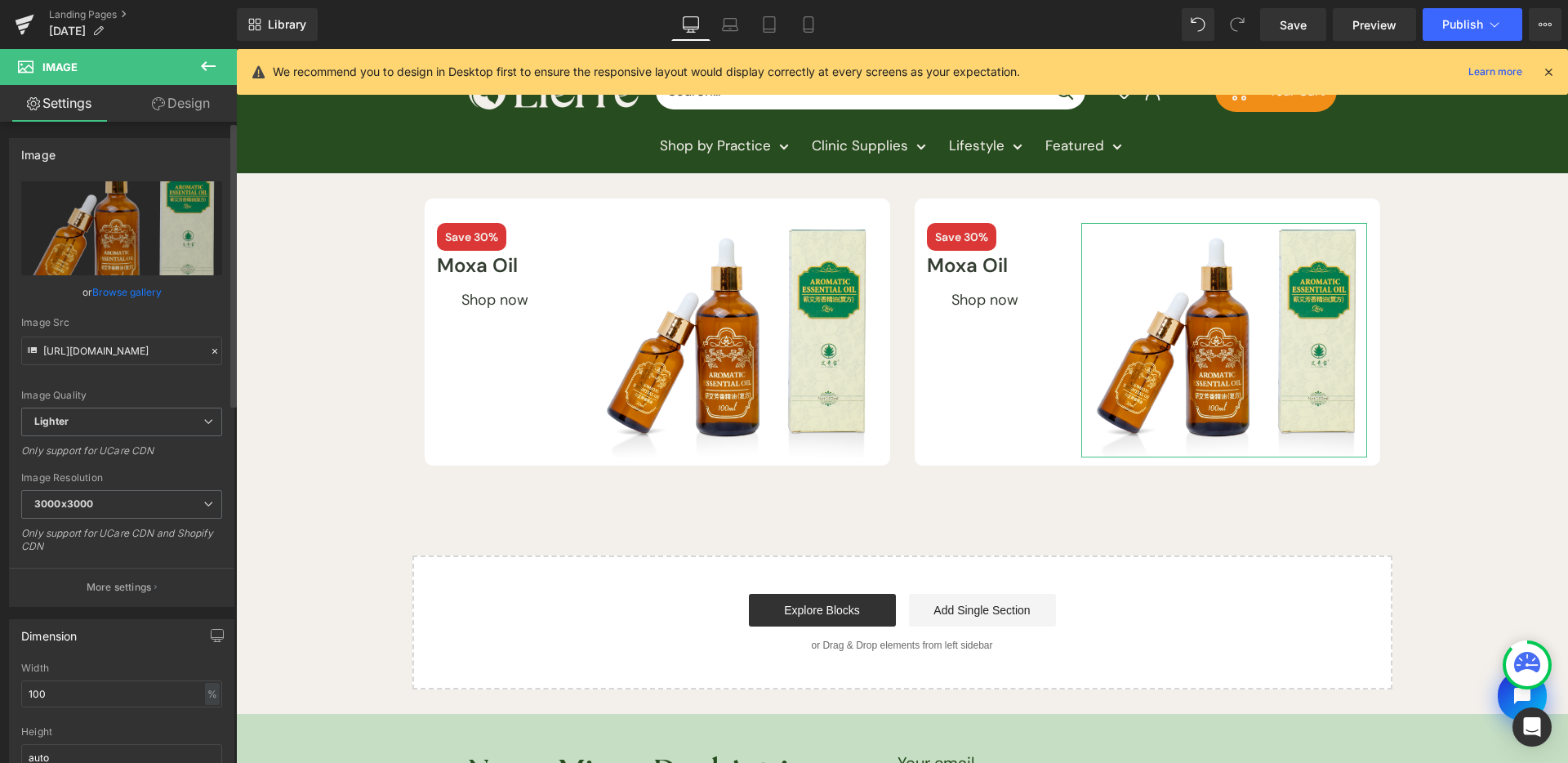
click at [103, 299] on link "Browse gallery" at bounding box center [127, 292] width 69 height 29
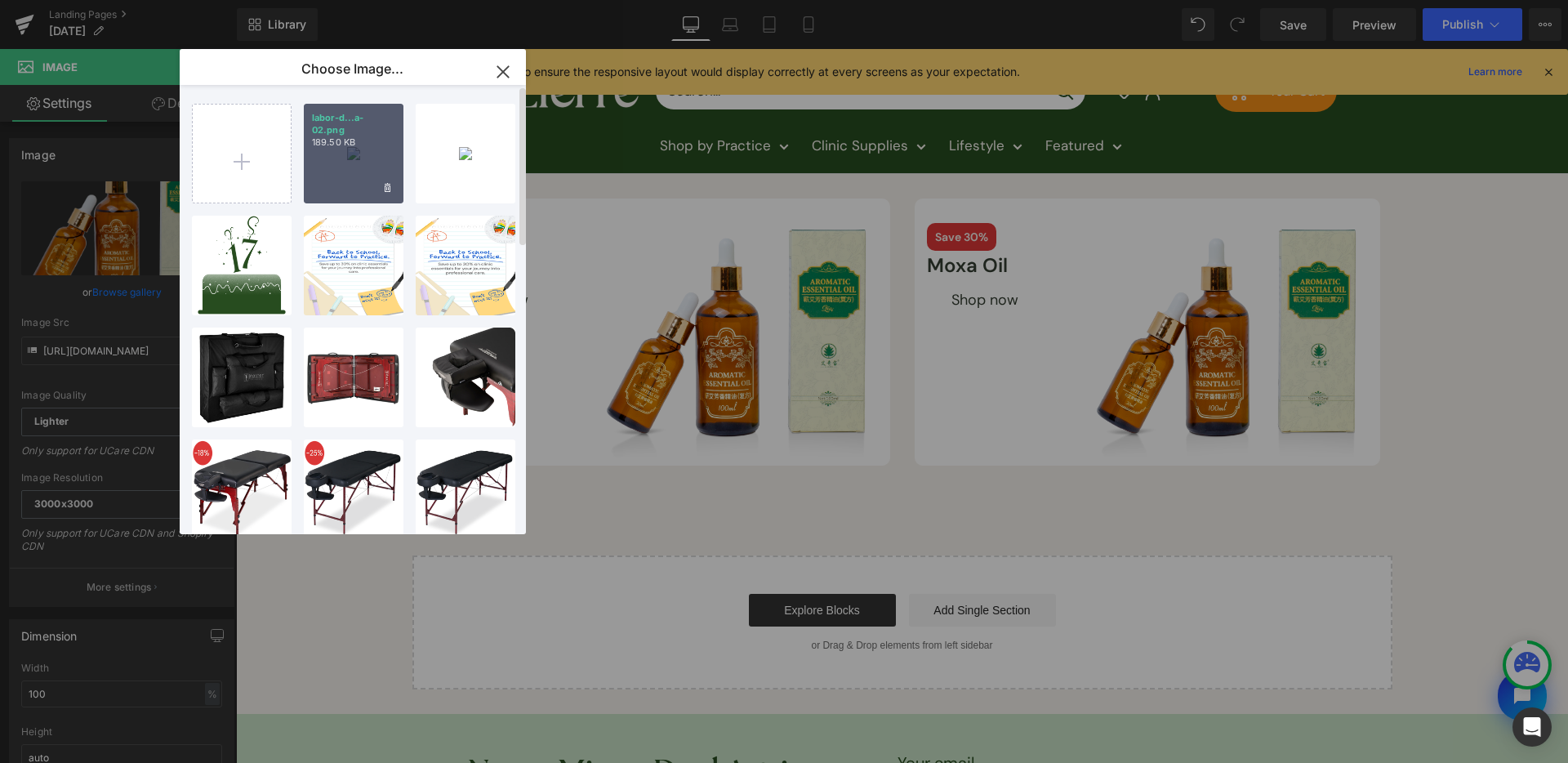
click at [343, 178] on div "labor-d...a-02.png 189.50 KB" at bounding box center [354, 154] width 100 height 100
type input "[URL][DOMAIN_NAME]"
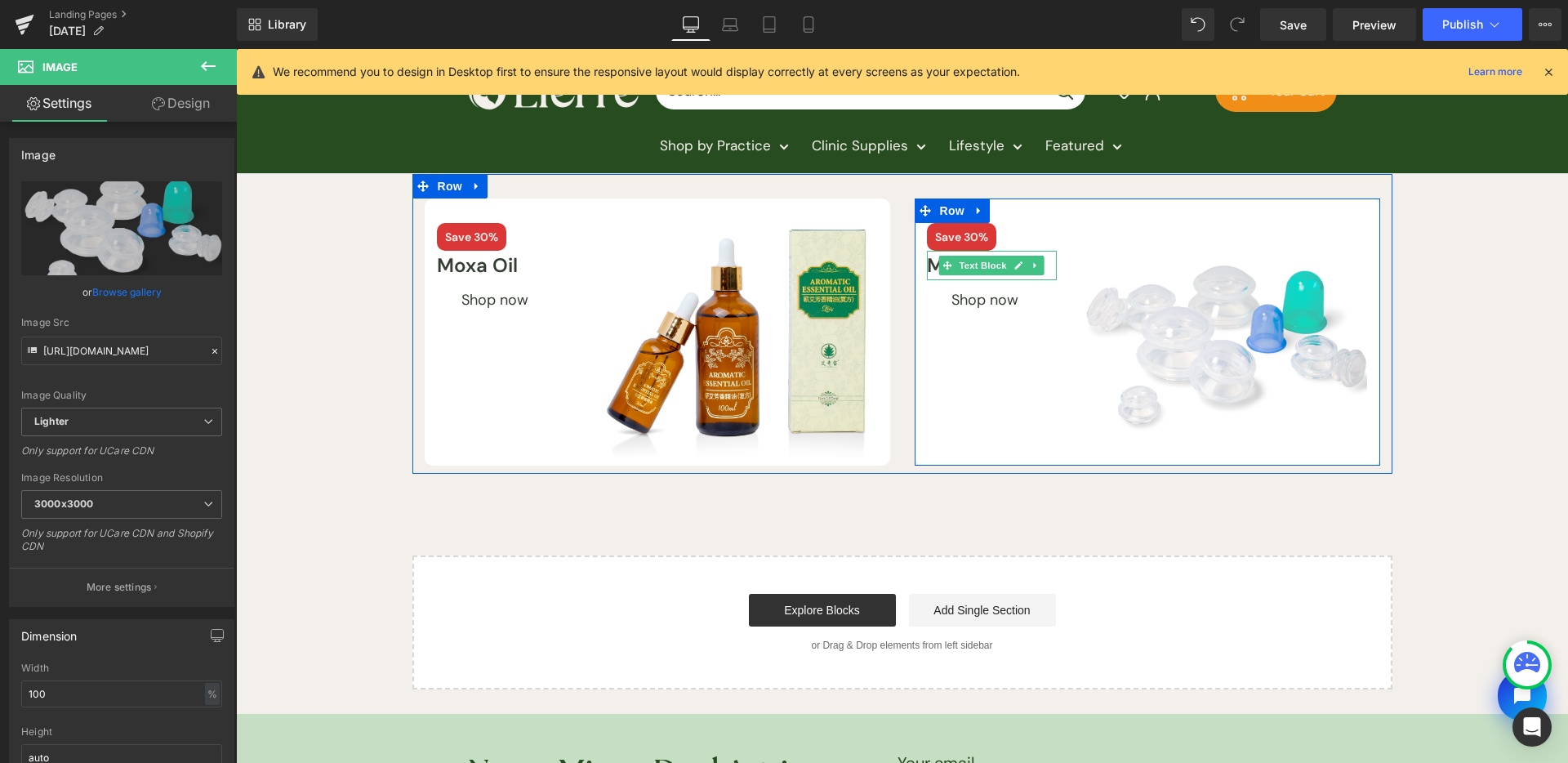
click at [1015, 266] on icon at bounding box center [1019, 266] width 9 height 10
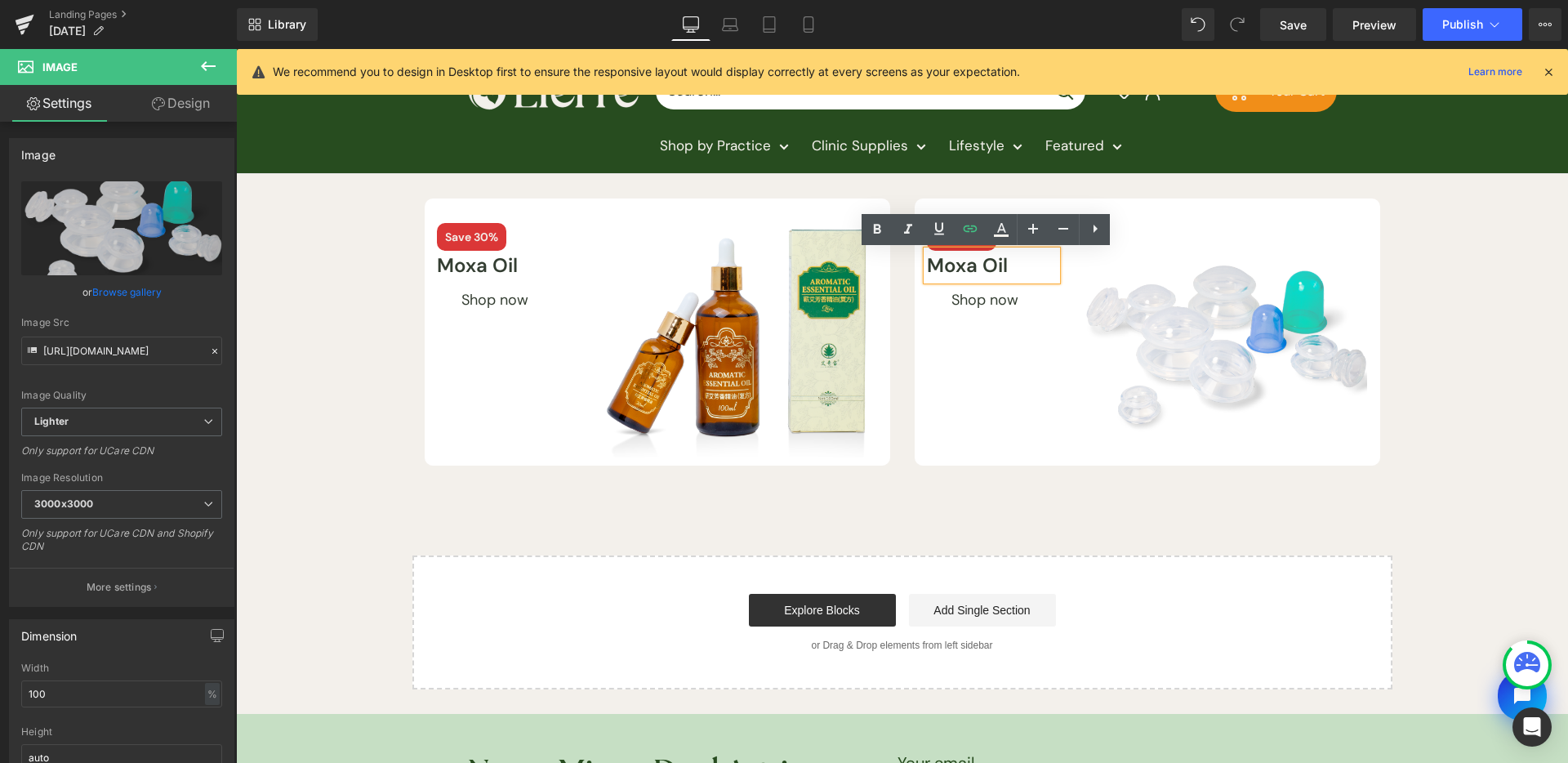
click at [989, 272] on p "Moxa Oil" at bounding box center [992, 266] width 131 height 30
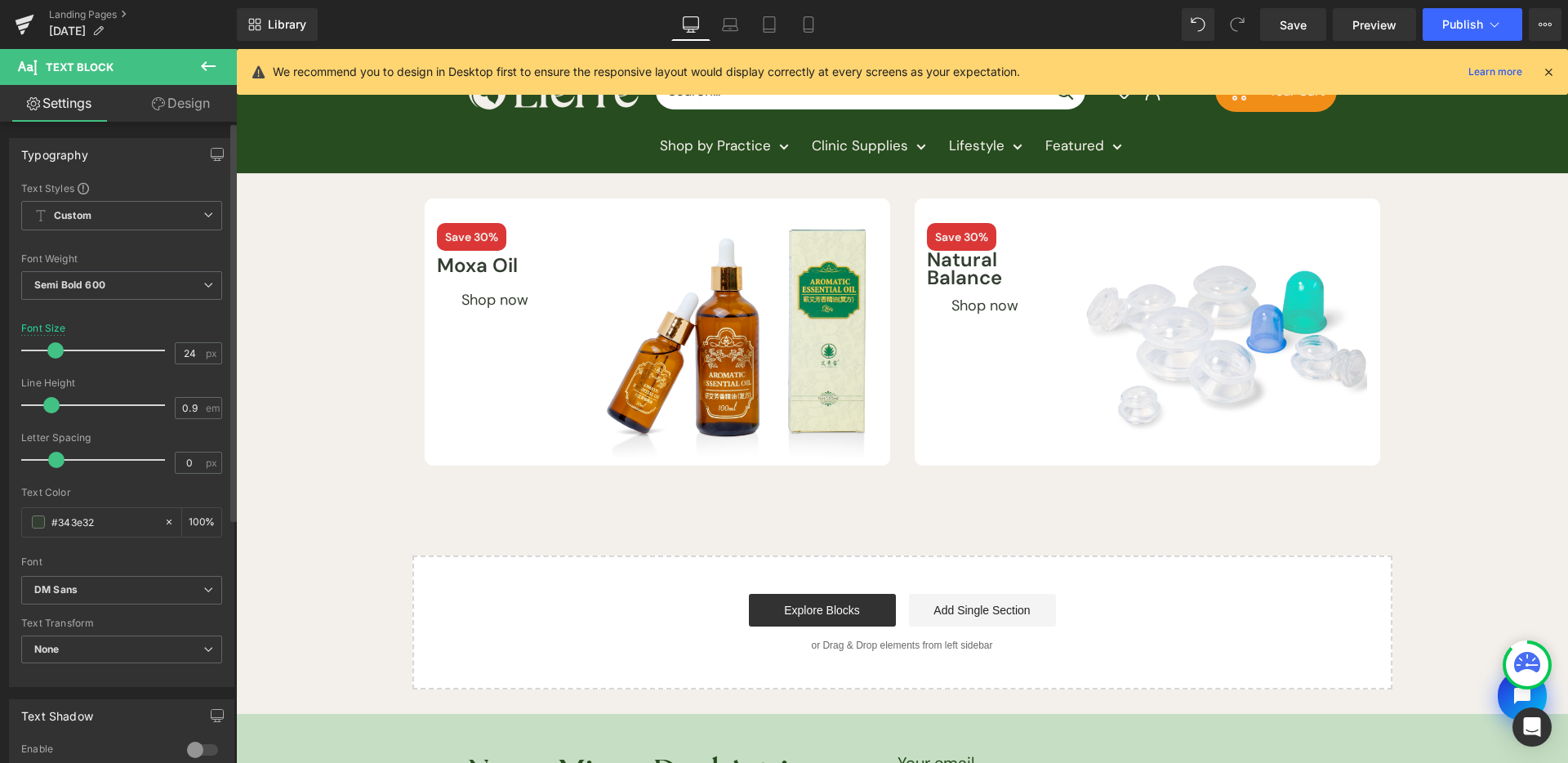
type input "1"
click at [53, 403] on div at bounding box center [97, 405] width 135 height 33
drag, startPoint x: 55, startPoint y: 458, endPoint x: 32, endPoint y: 458, distance: 23.0
click at [32, 458] on span at bounding box center [31, 459] width 16 height 16
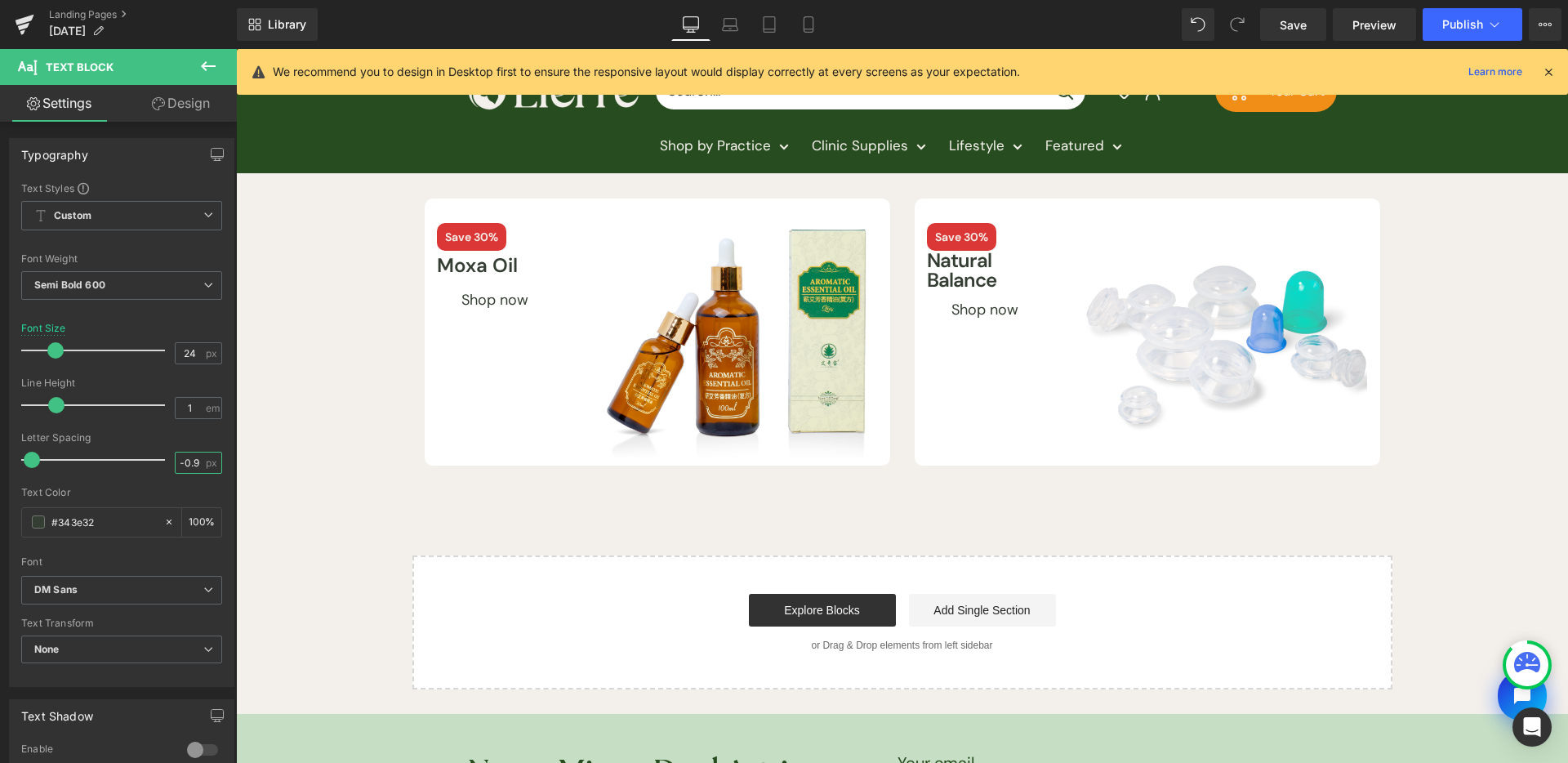
drag, startPoint x: 425, startPoint y: 511, endPoint x: 254, endPoint y: 458, distance: 179.0
type input "-0.25"
click at [183, 349] on input "24" at bounding box center [190, 354] width 29 height 20
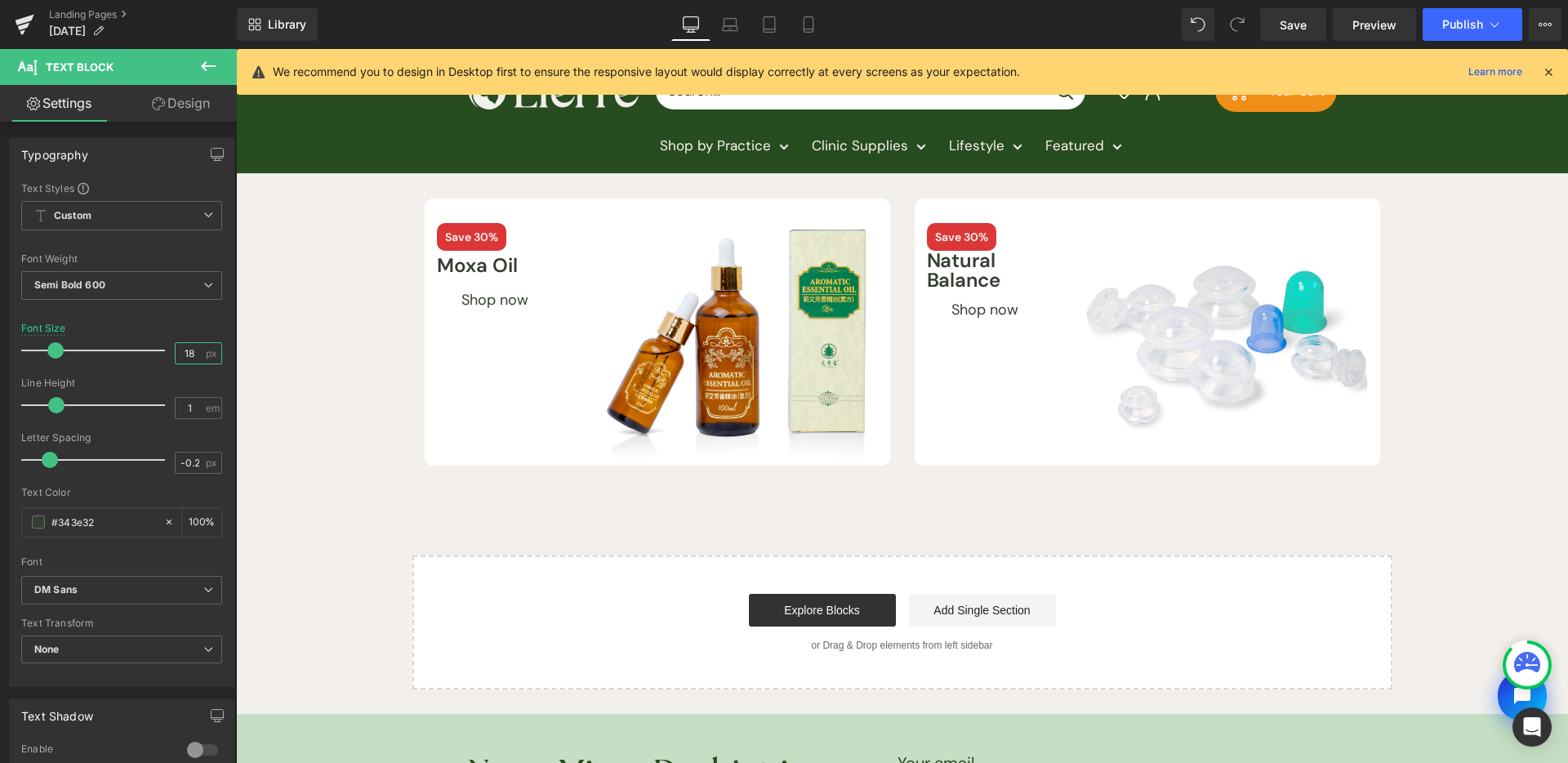
type input "18"
click at [164, 112] on link "Design" at bounding box center [181, 102] width 118 height 36
click at [0, 0] on div "Spacing" at bounding box center [0, 0] width 0 height 0
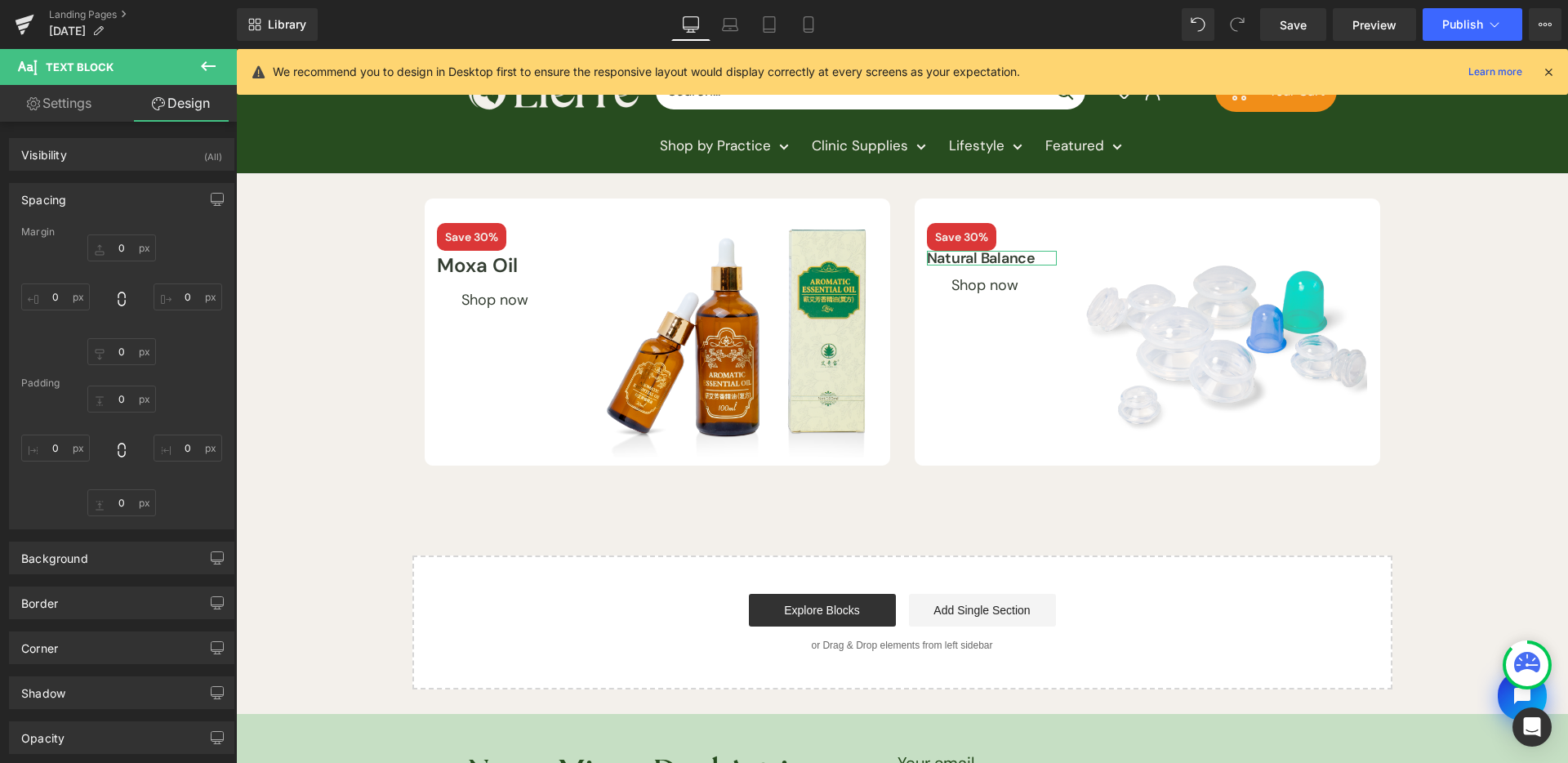
type input "0"
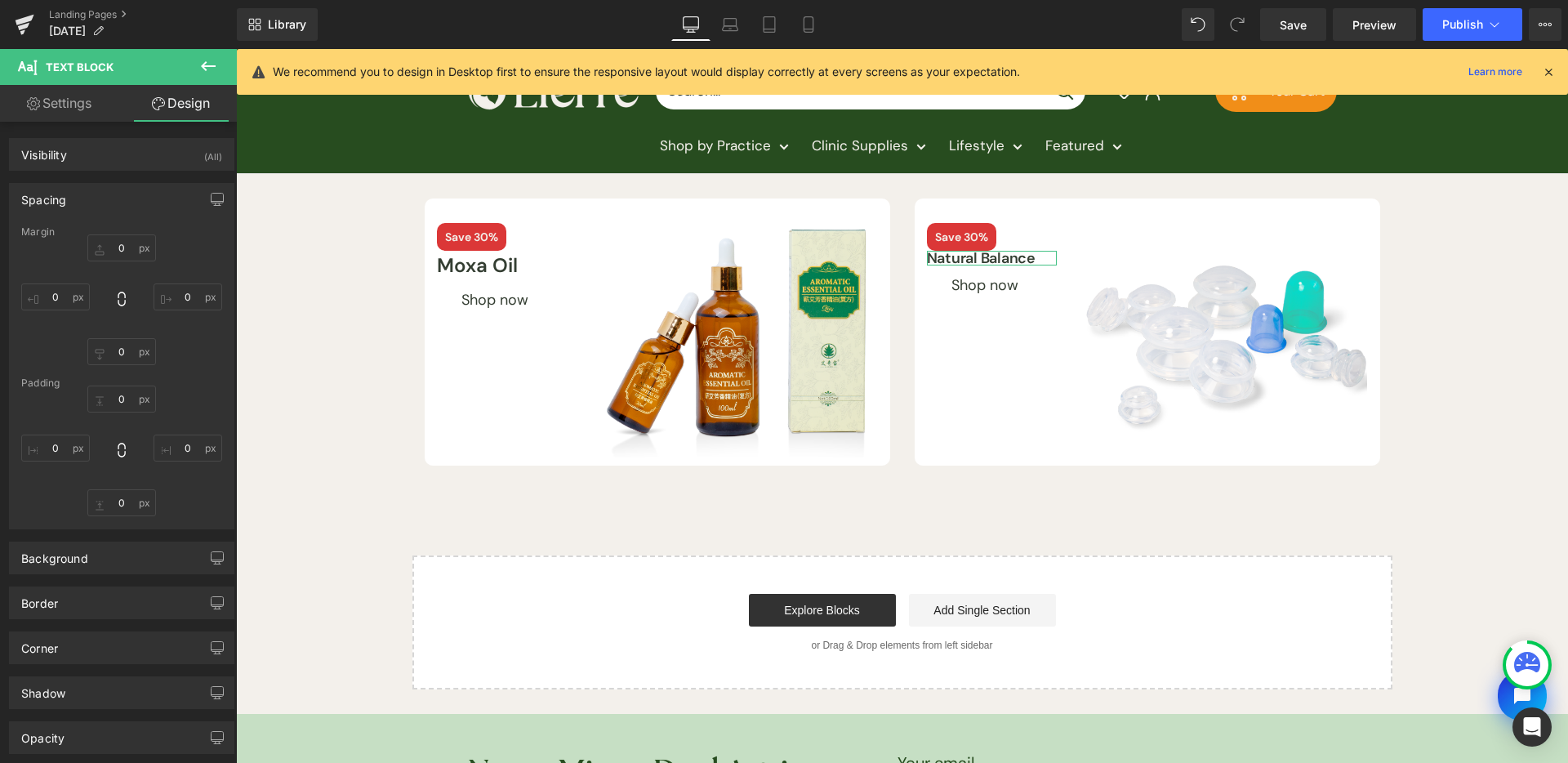
type input "0"
click at [112, 398] on input "0" at bounding box center [121, 399] width 69 height 27
type input "S"
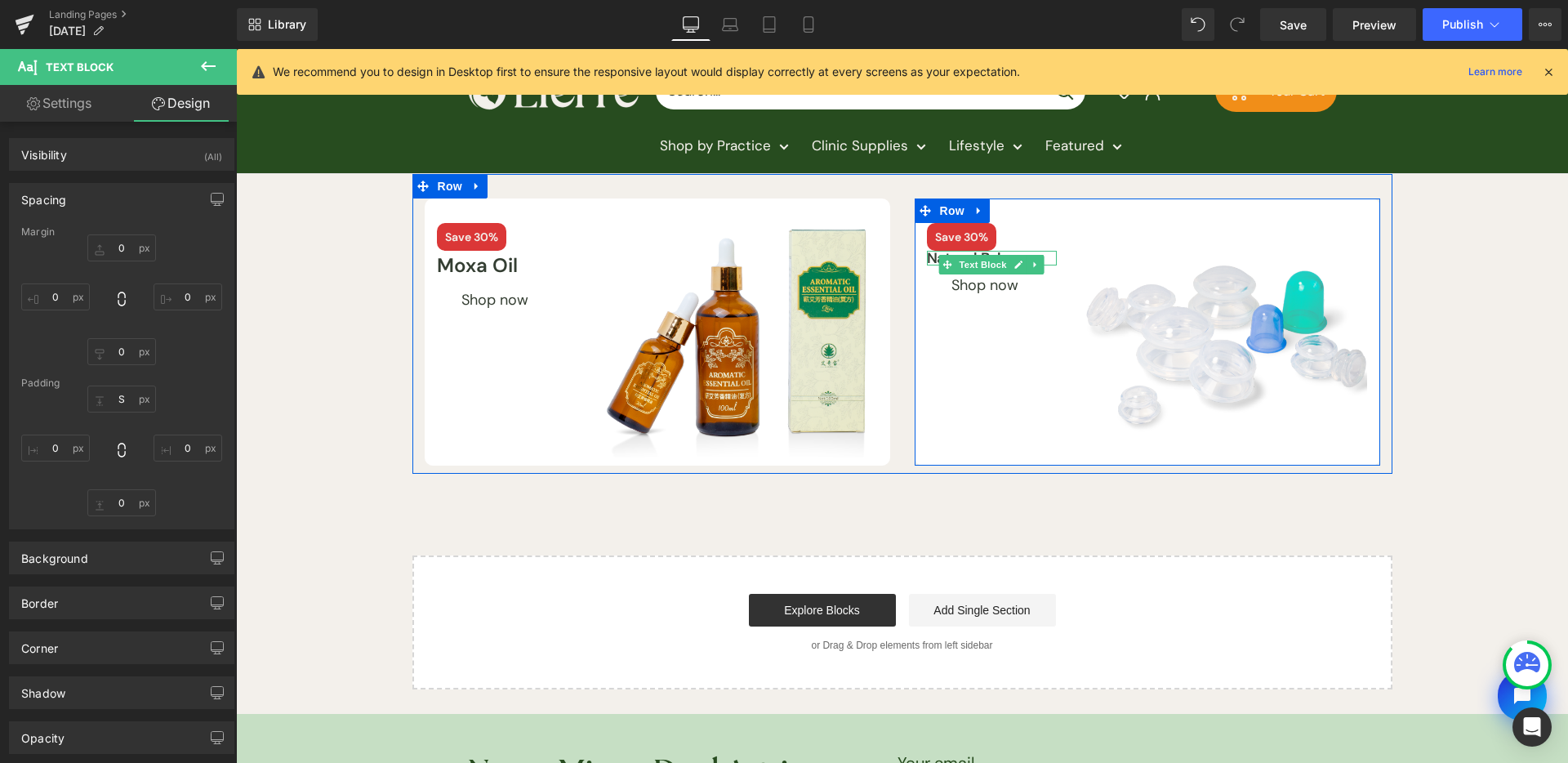
click at [973, 261] on span "Text Block" at bounding box center [984, 264] width 54 height 19
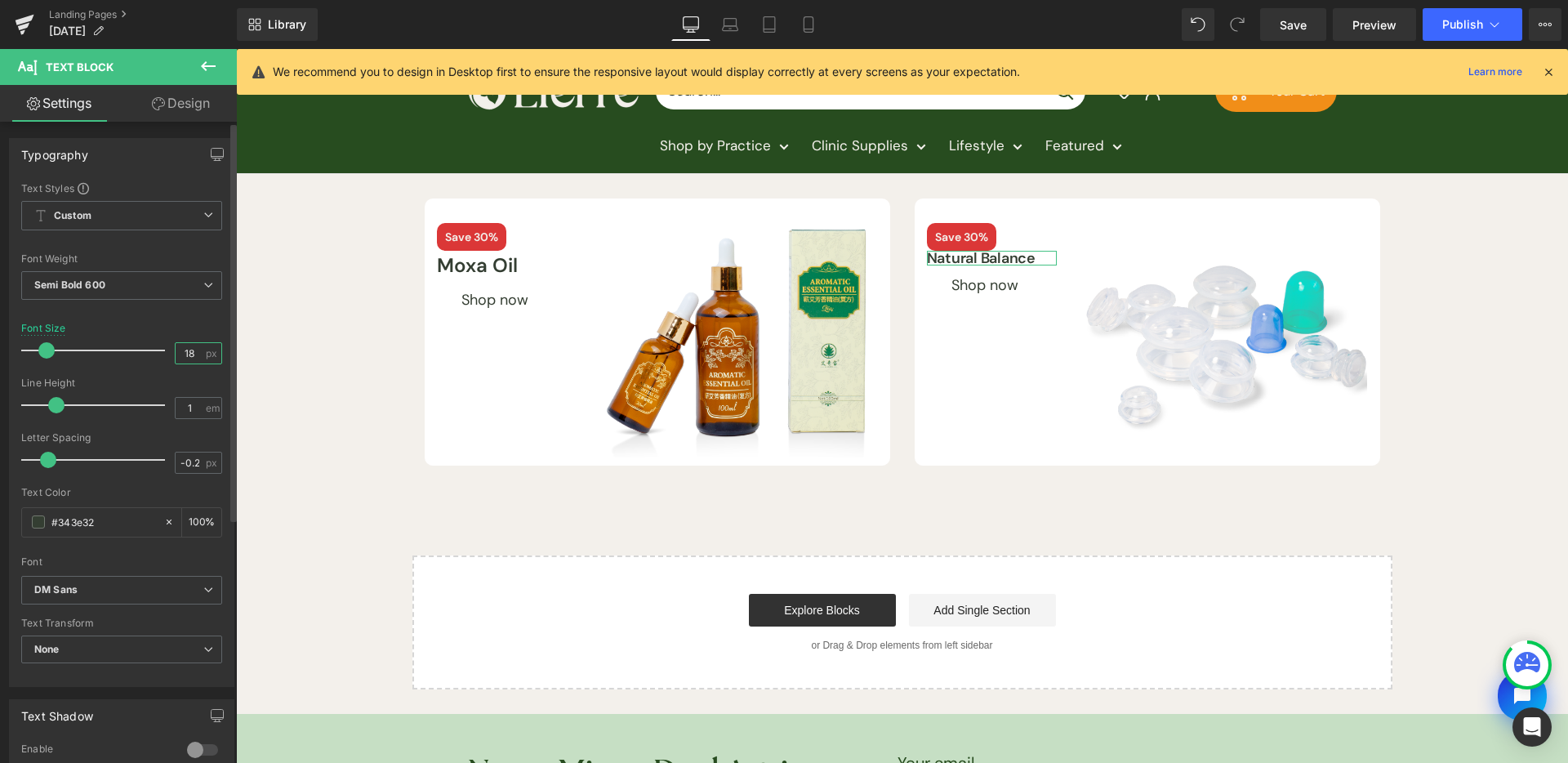
click at [188, 349] on input "18" at bounding box center [190, 354] width 29 height 20
type input "20"
click at [194, 74] on button at bounding box center [208, 67] width 58 height 36
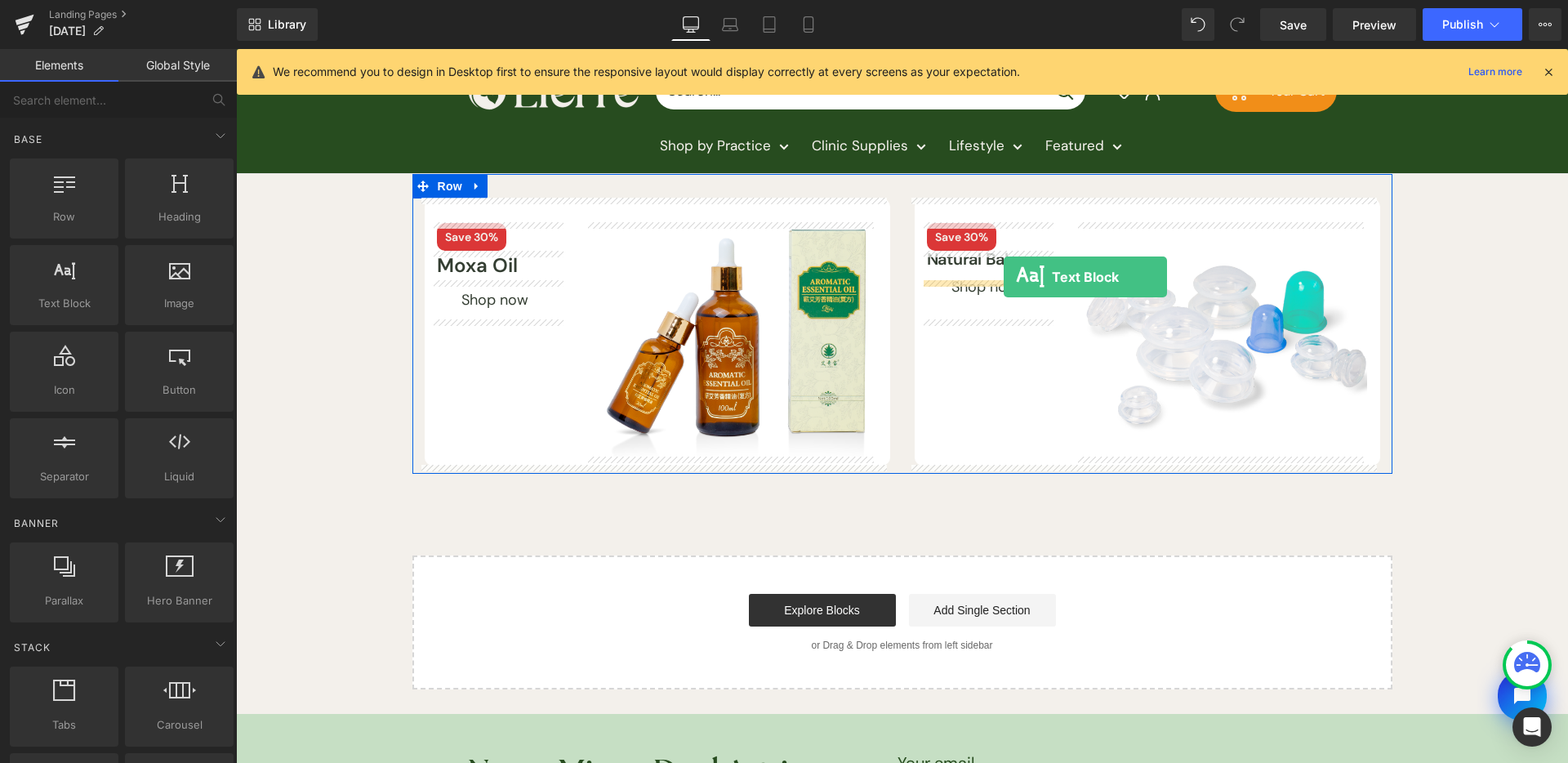
drag, startPoint x: 261, startPoint y: 344, endPoint x: 1006, endPoint y: 277, distance: 748.0
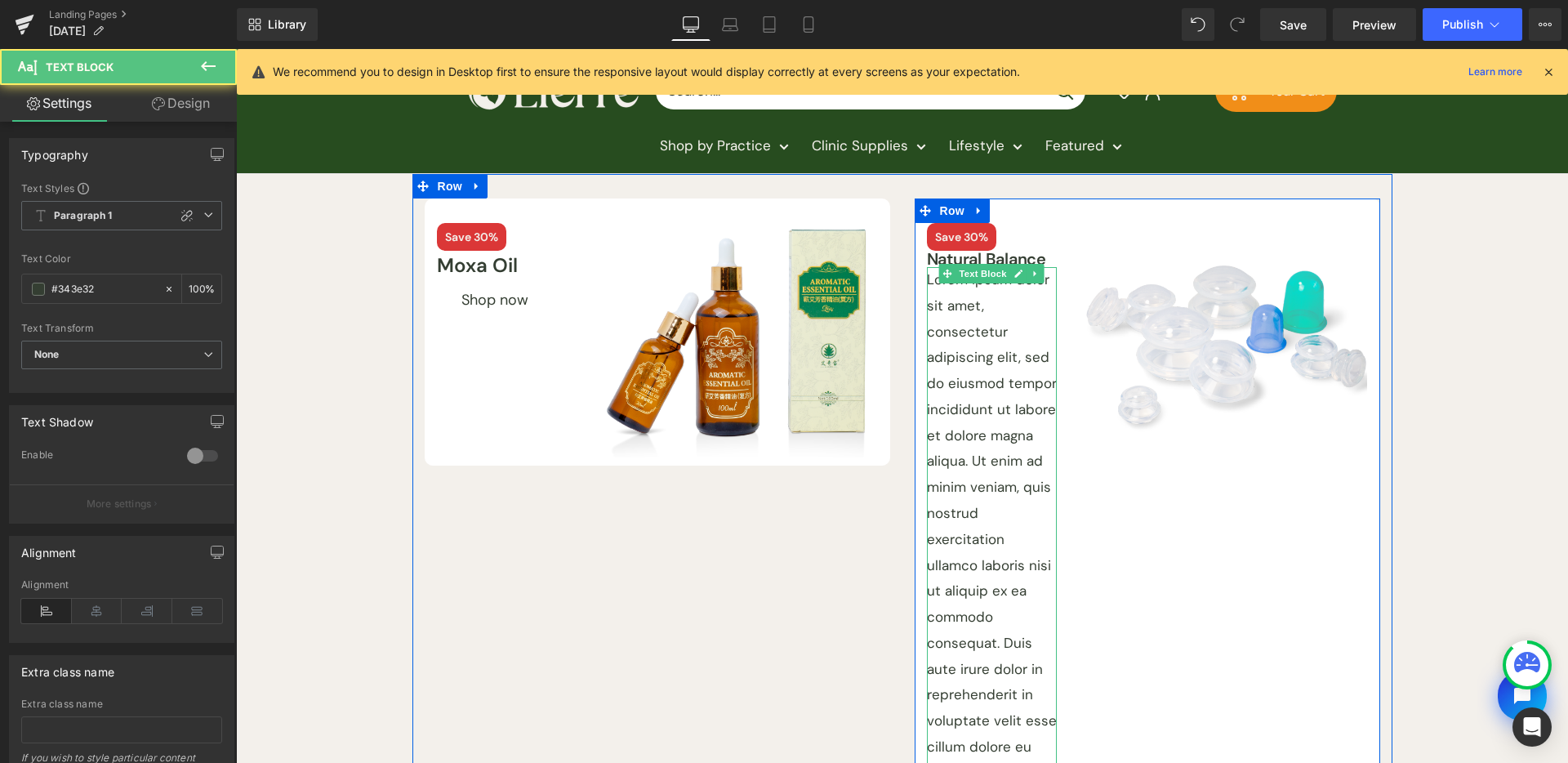
click at [973, 343] on p "Lorem ipsum dolor sit amet, consectetur adipiscing elit, sed do eiusmod tempor …" at bounding box center [992, 618] width 131 height 701
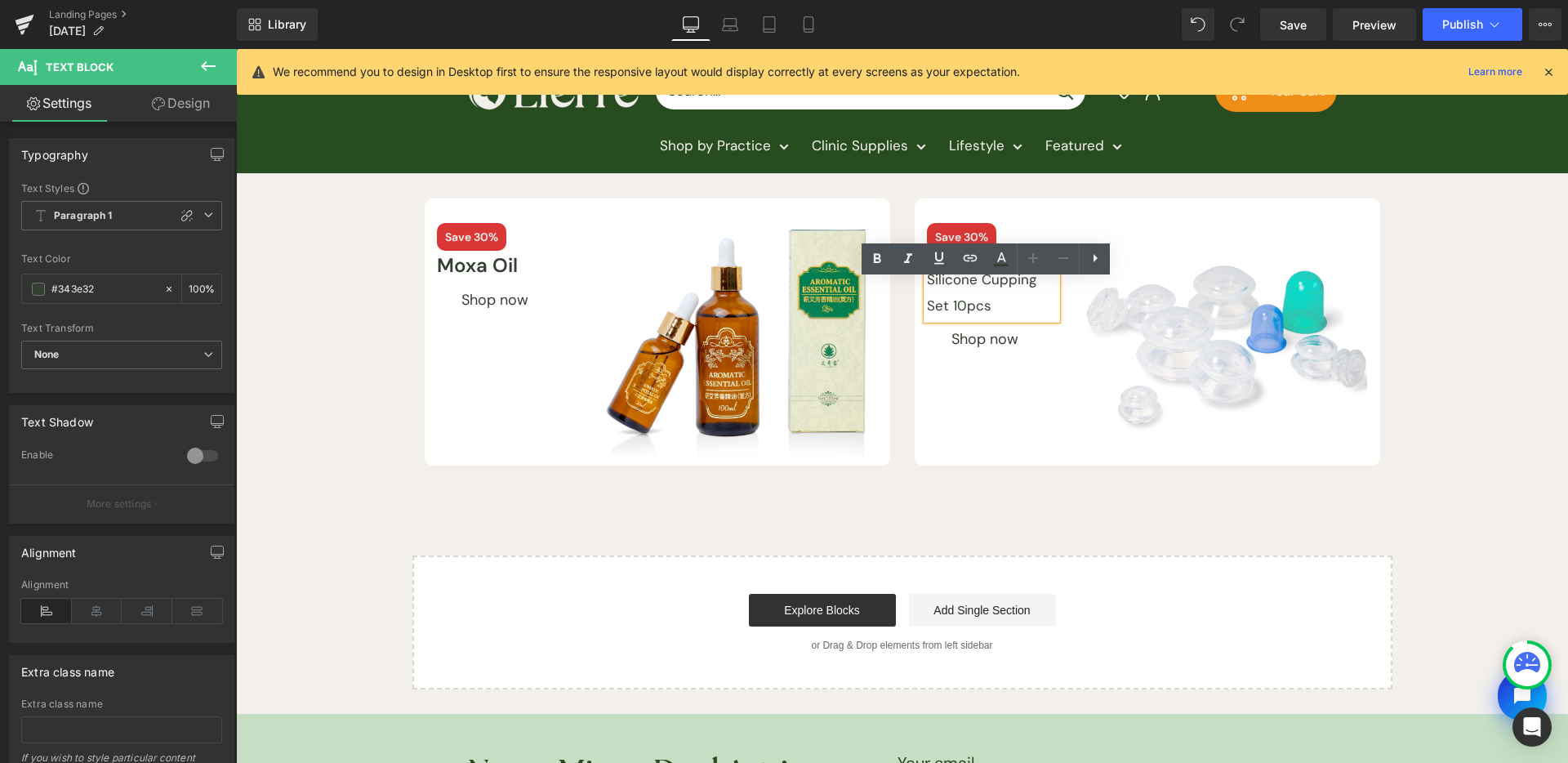
click at [1440, 491] on div "Save 30% Text Block Moxa Oil Text Block Shop now Button Image Row Save 30% Text…" at bounding box center [902, 431] width 1332 height 515
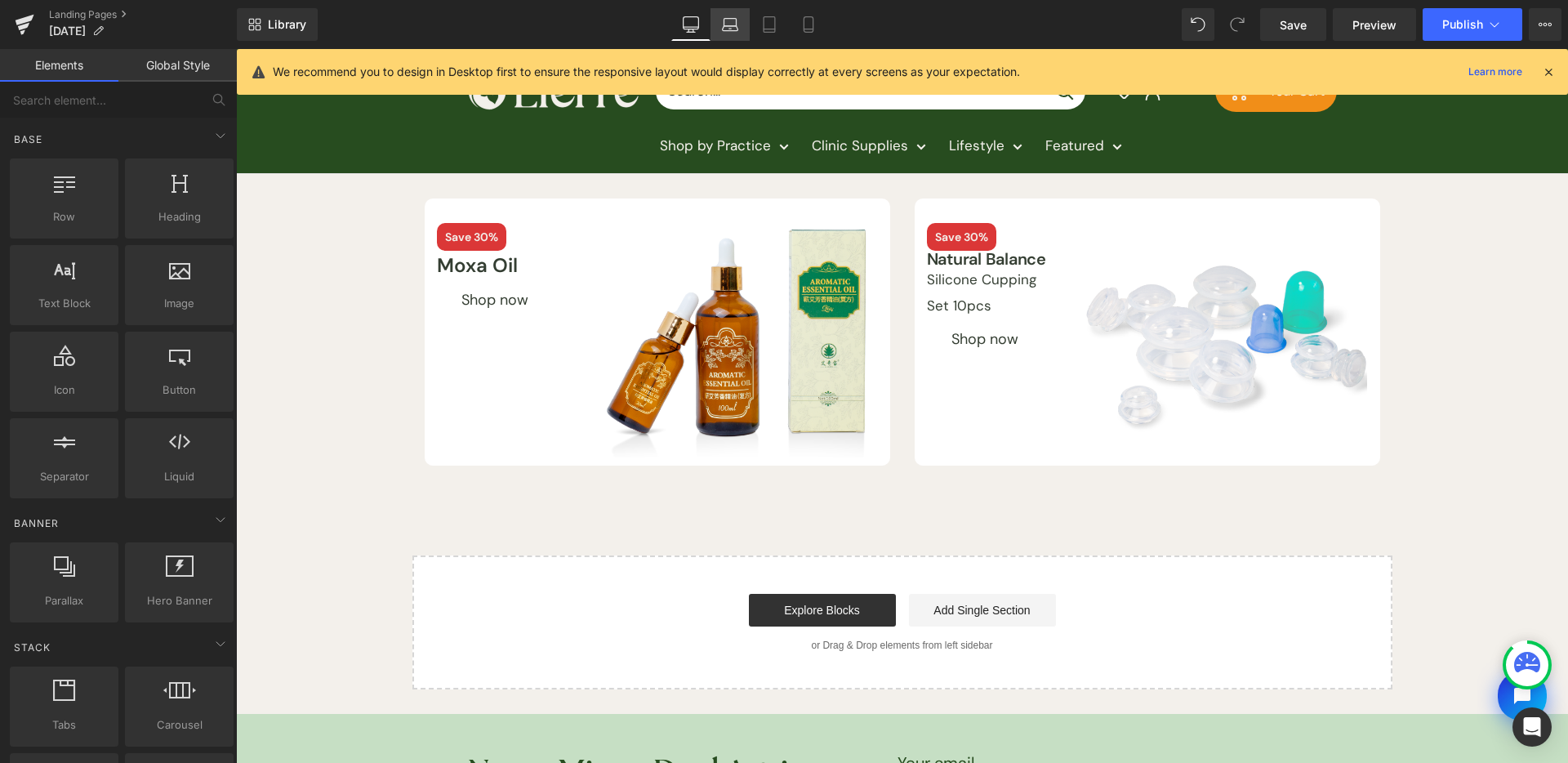
click at [749, 21] on link "Laptop" at bounding box center [730, 25] width 39 height 33
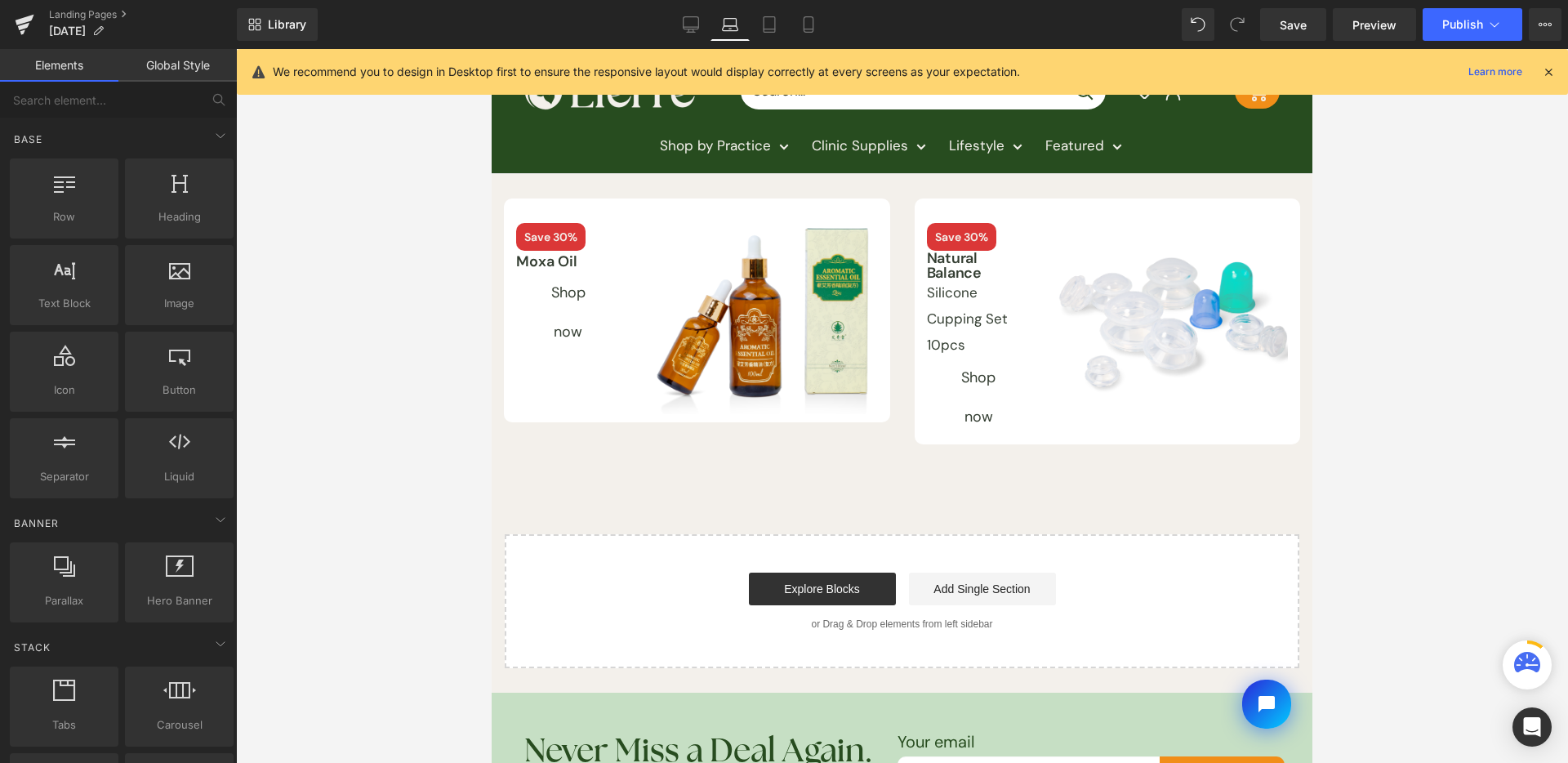
scroll to position [125, 0]
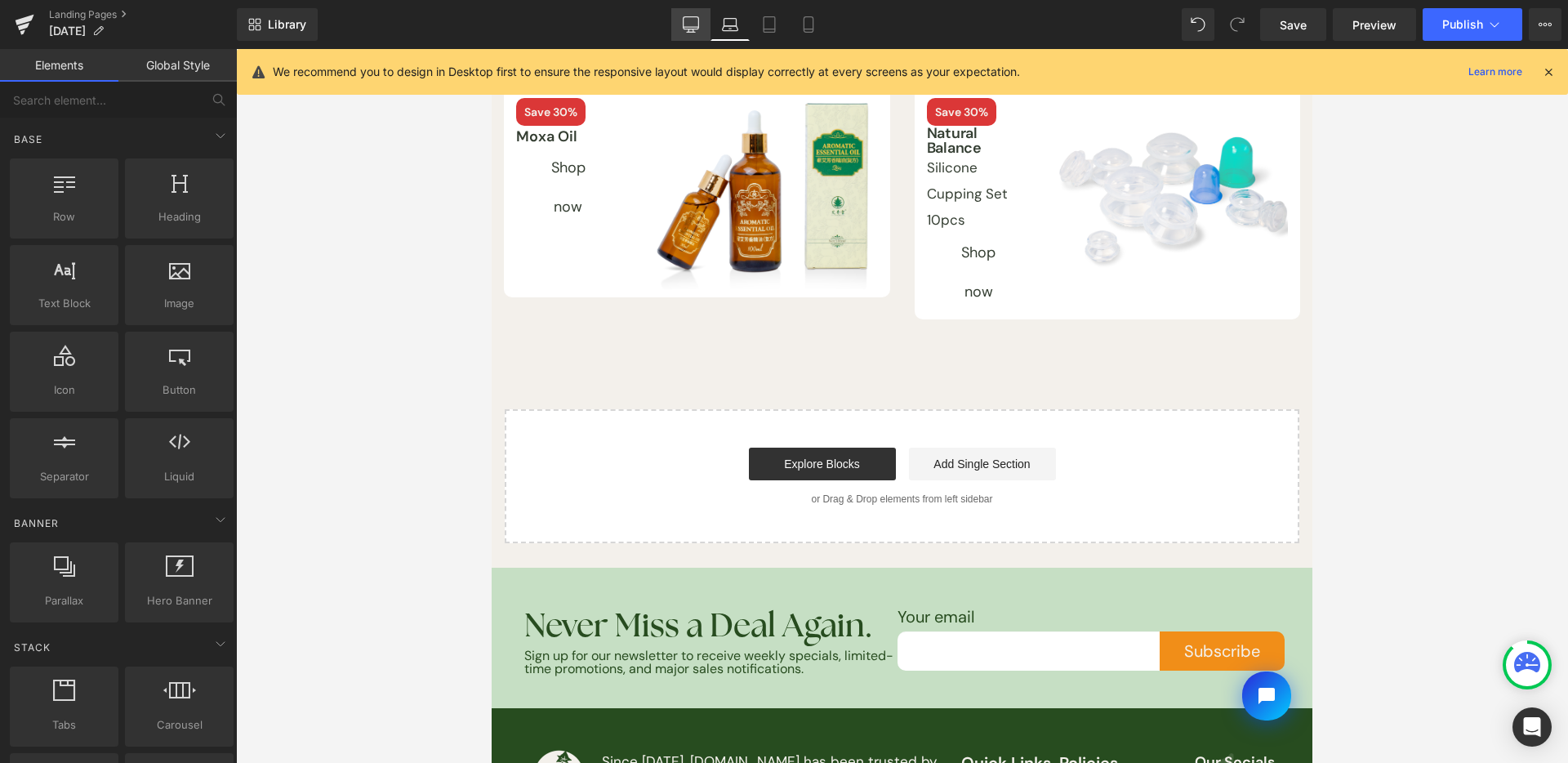
click at [685, 30] on icon at bounding box center [691, 23] width 15 height 12
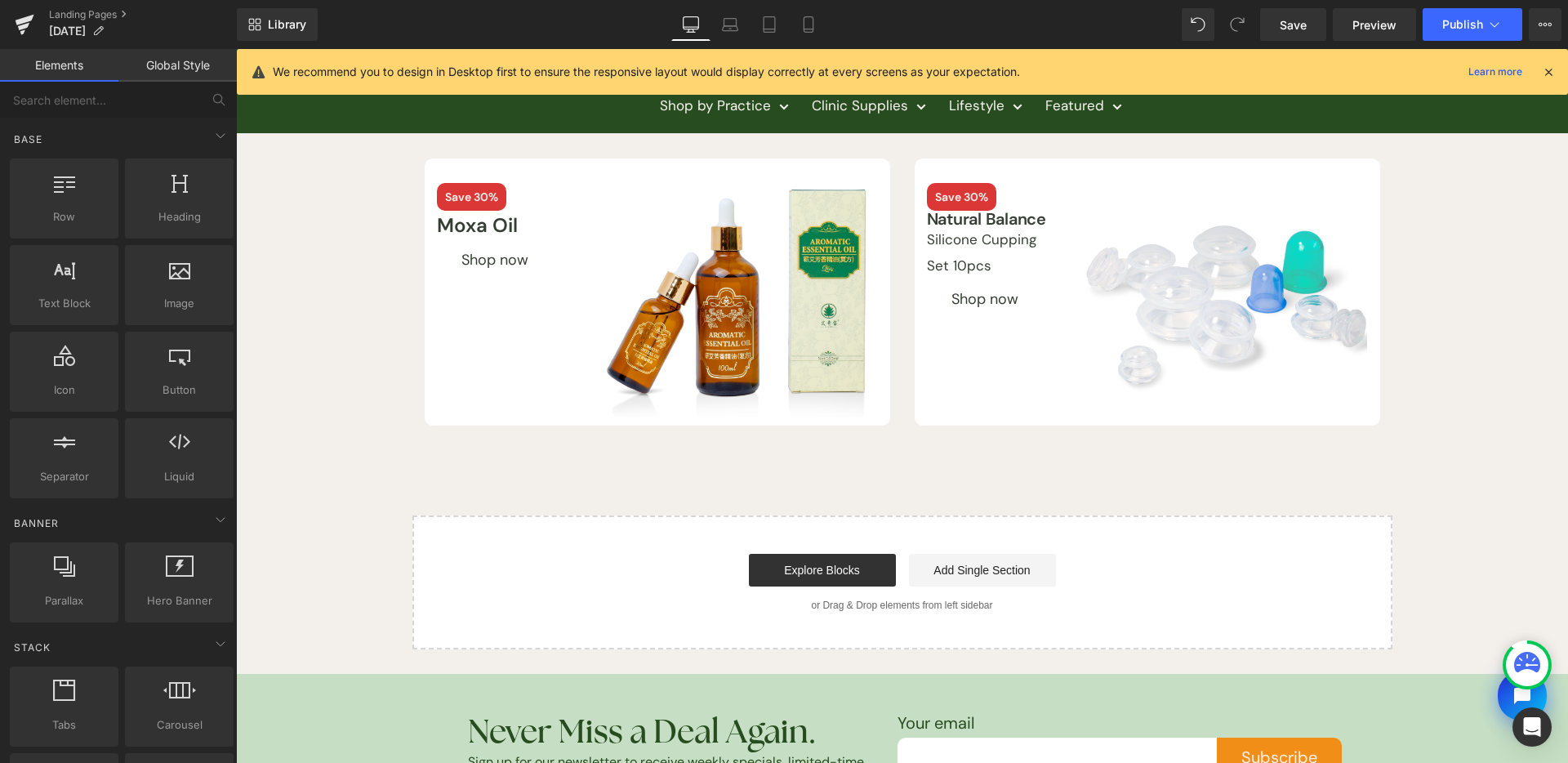
scroll to position [0, 0]
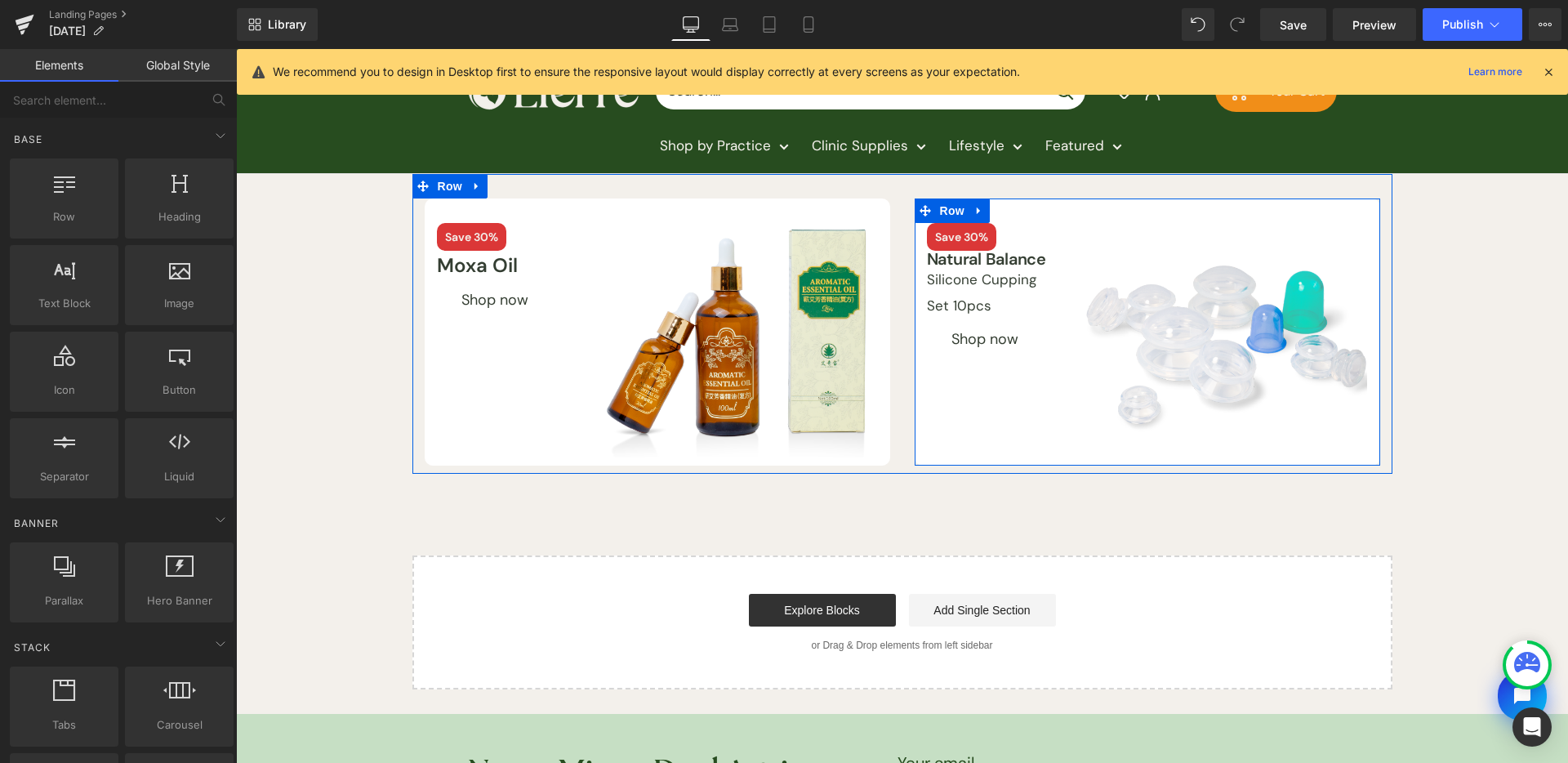
click at [940, 209] on span "Row" at bounding box center [952, 211] width 33 height 25
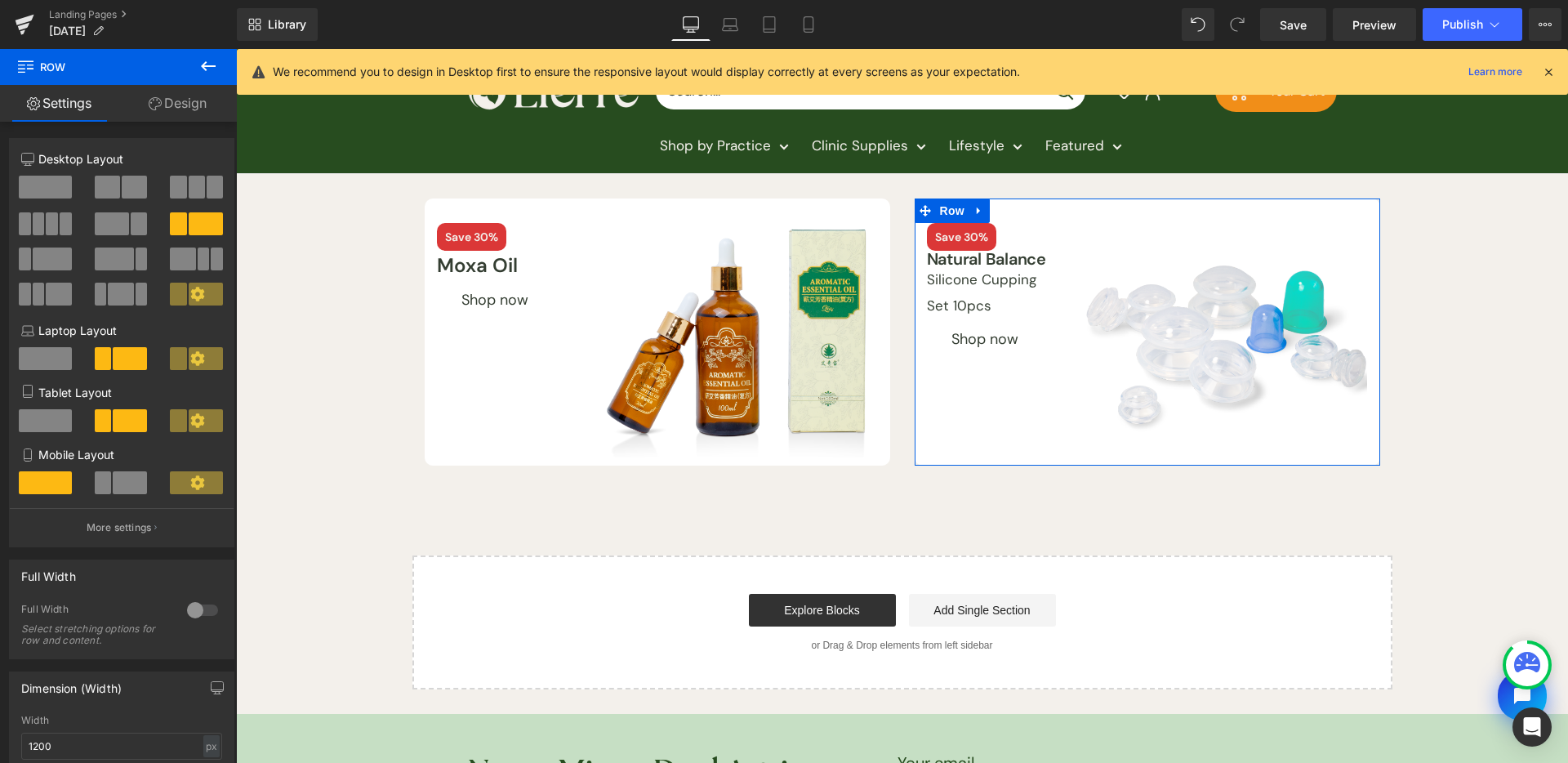
click at [122, 189] on span at bounding box center [134, 187] width 25 height 23
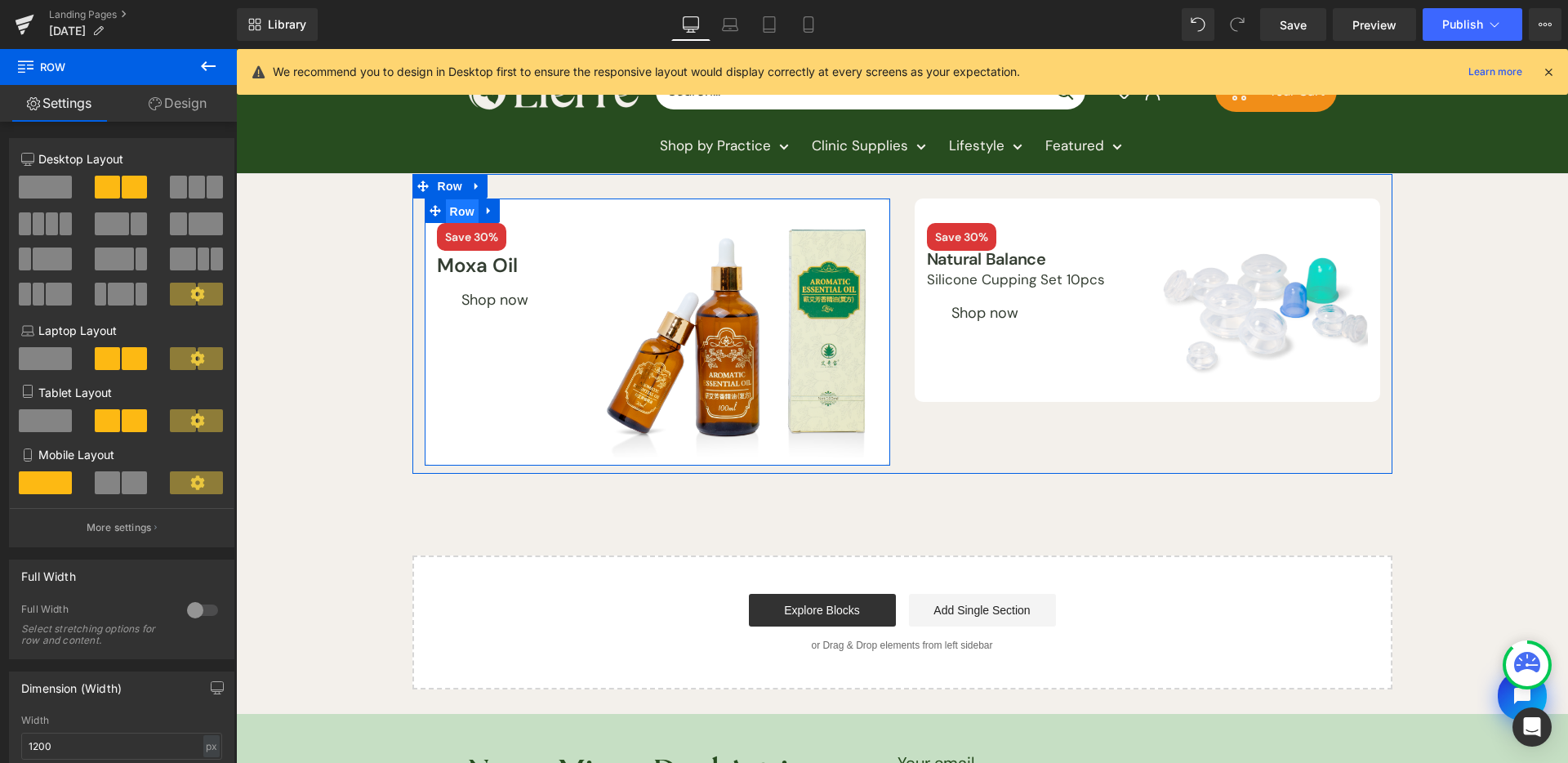
click at [450, 212] on span "Row" at bounding box center [462, 211] width 33 height 25
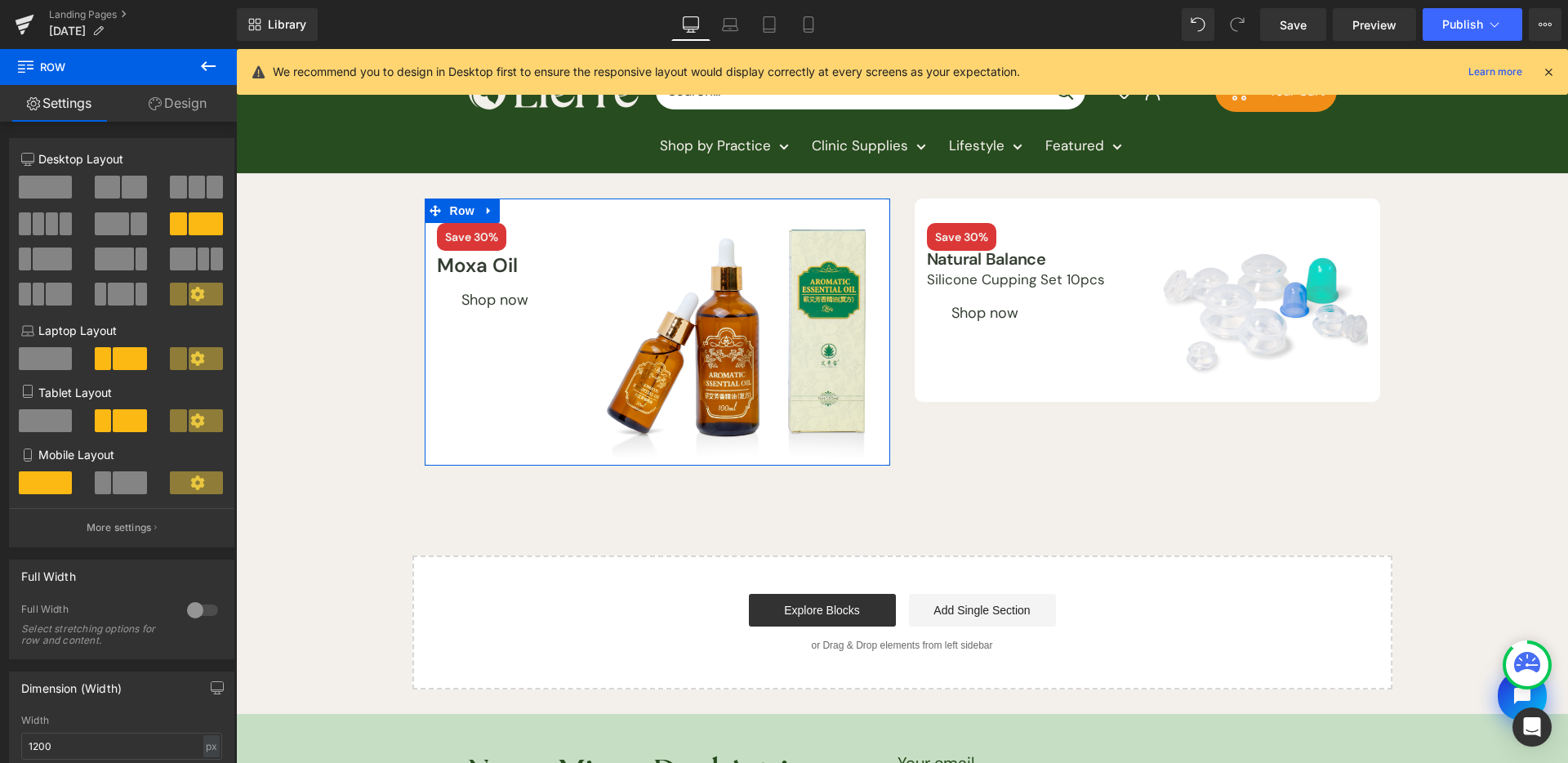
click at [107, 187] on span at bounding box center [107, 187] width 25 height 23
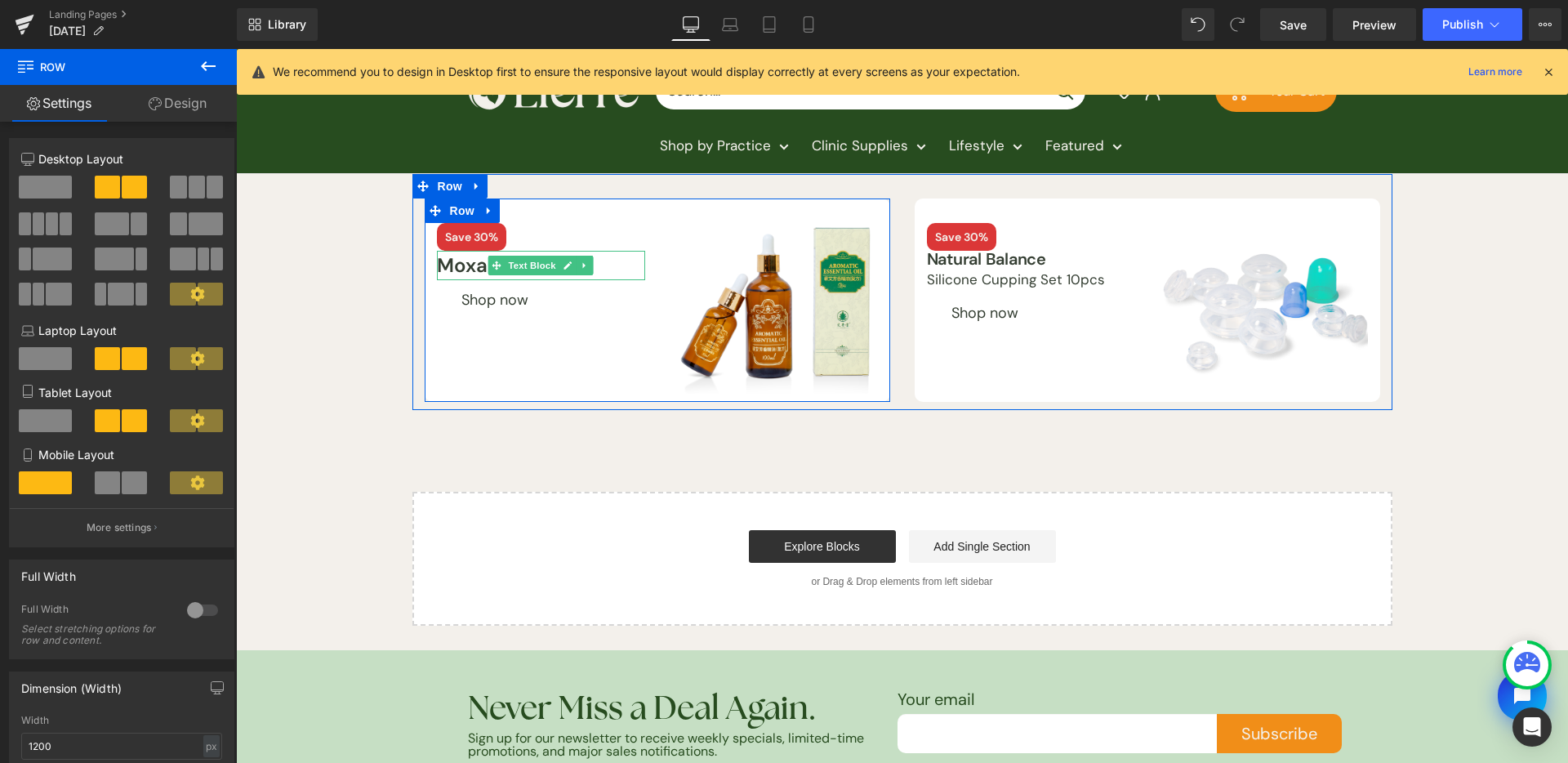
click at [526, 261] on span "Text Block" at bounding box center [532, 265] width 54 height 19
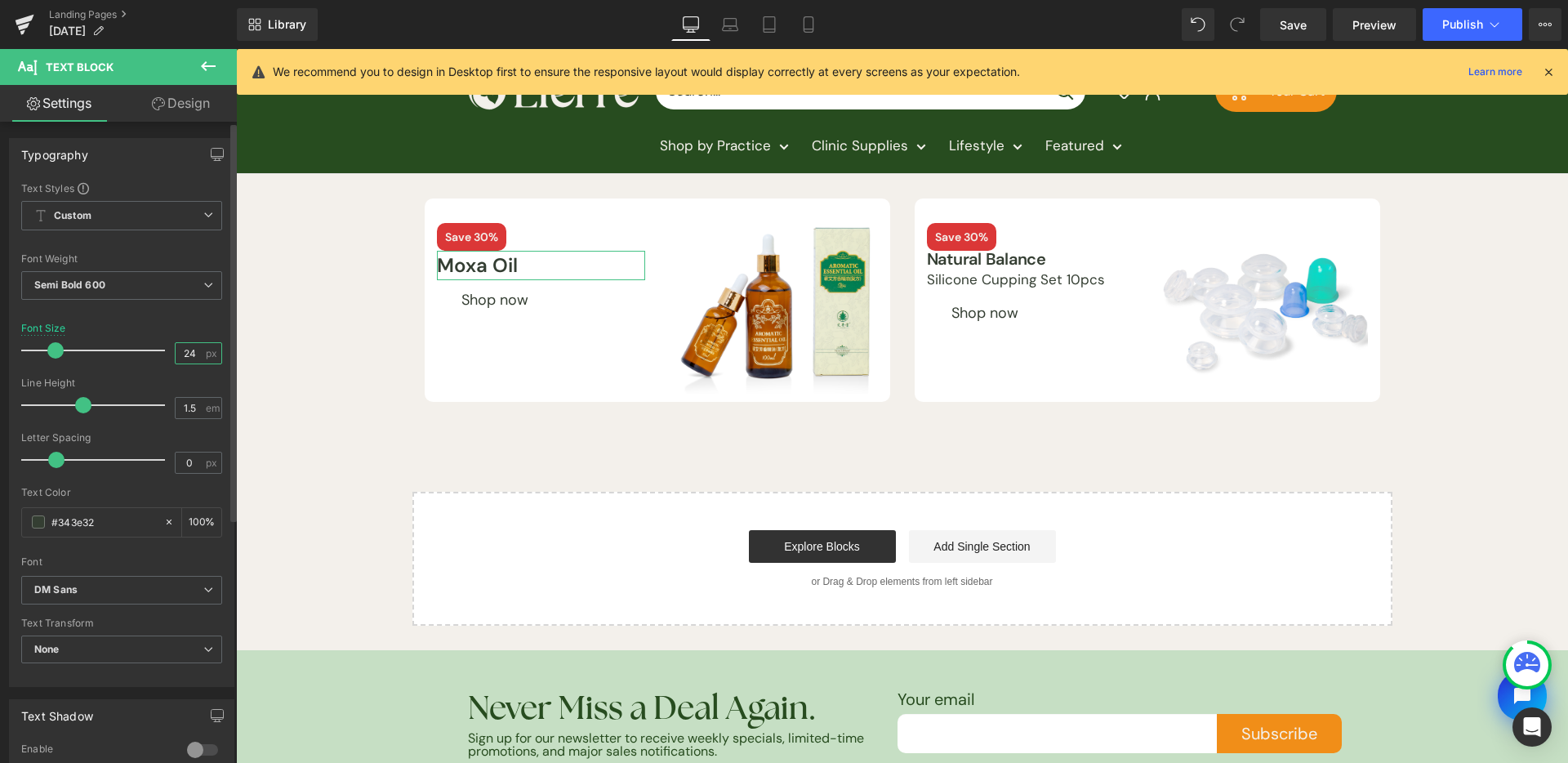
click at [183, 351] on input "24" at bounding box center [190, 354] width 29 height 20
type input "20"
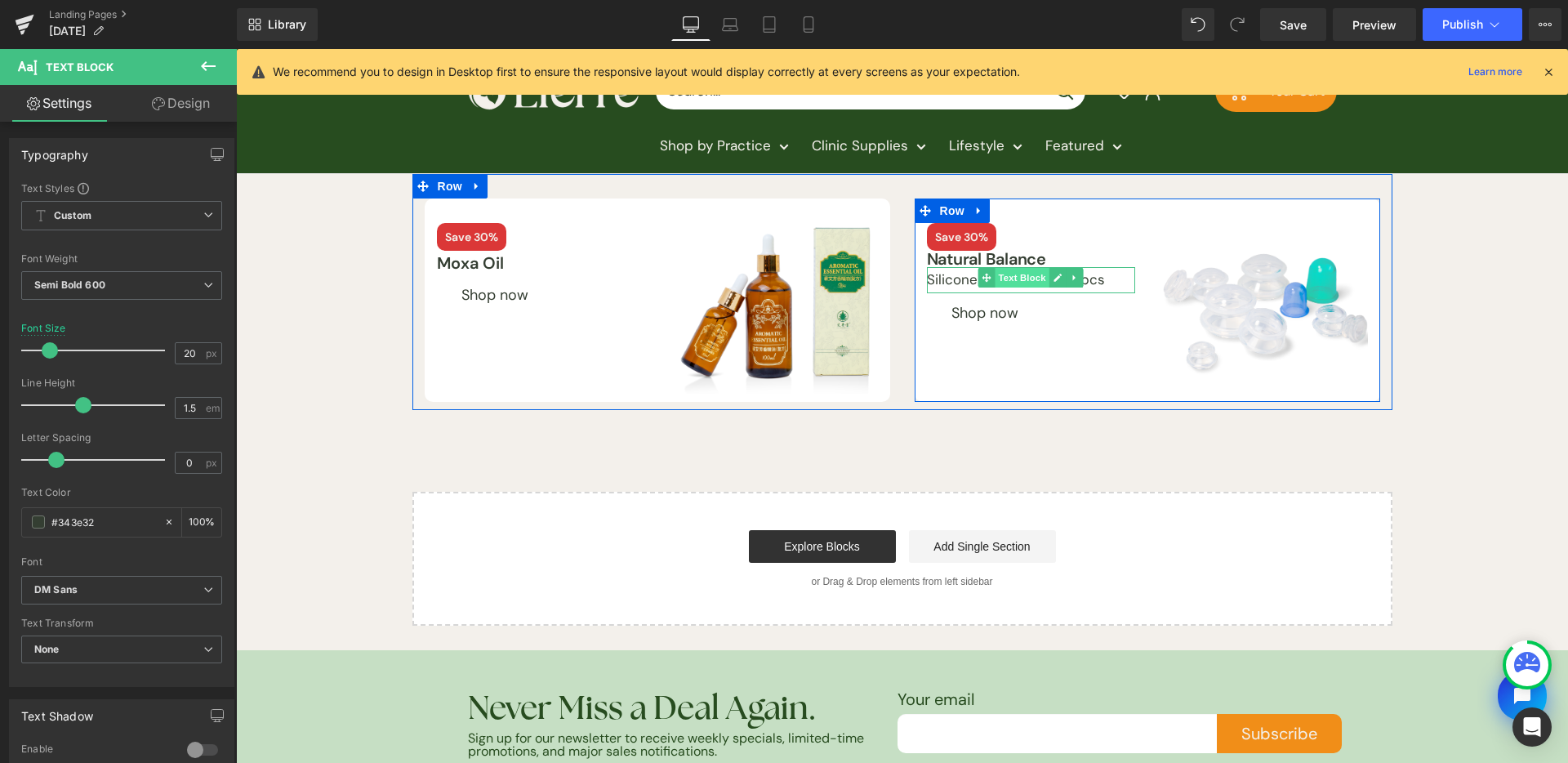
click at [1006, 288] on span "Text Block" at bounding box center [1022, 277] width 54 height 19
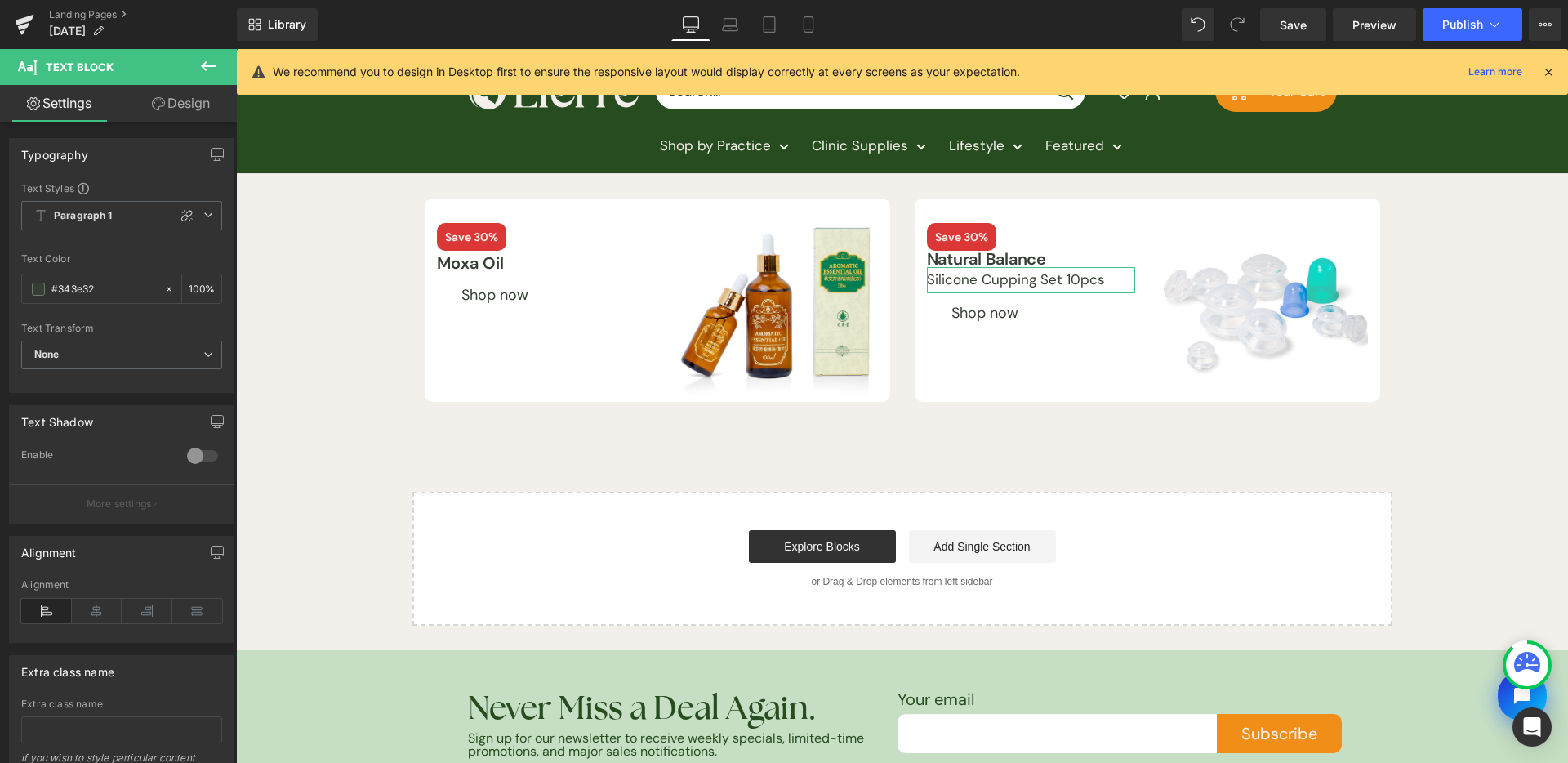
click at [205, 98] on link "Design" at bounding box center [181, 102] width 118 height 36
click at [0, 0] on div "Spacing" at bounding box center [0, 0] width 0 height 0
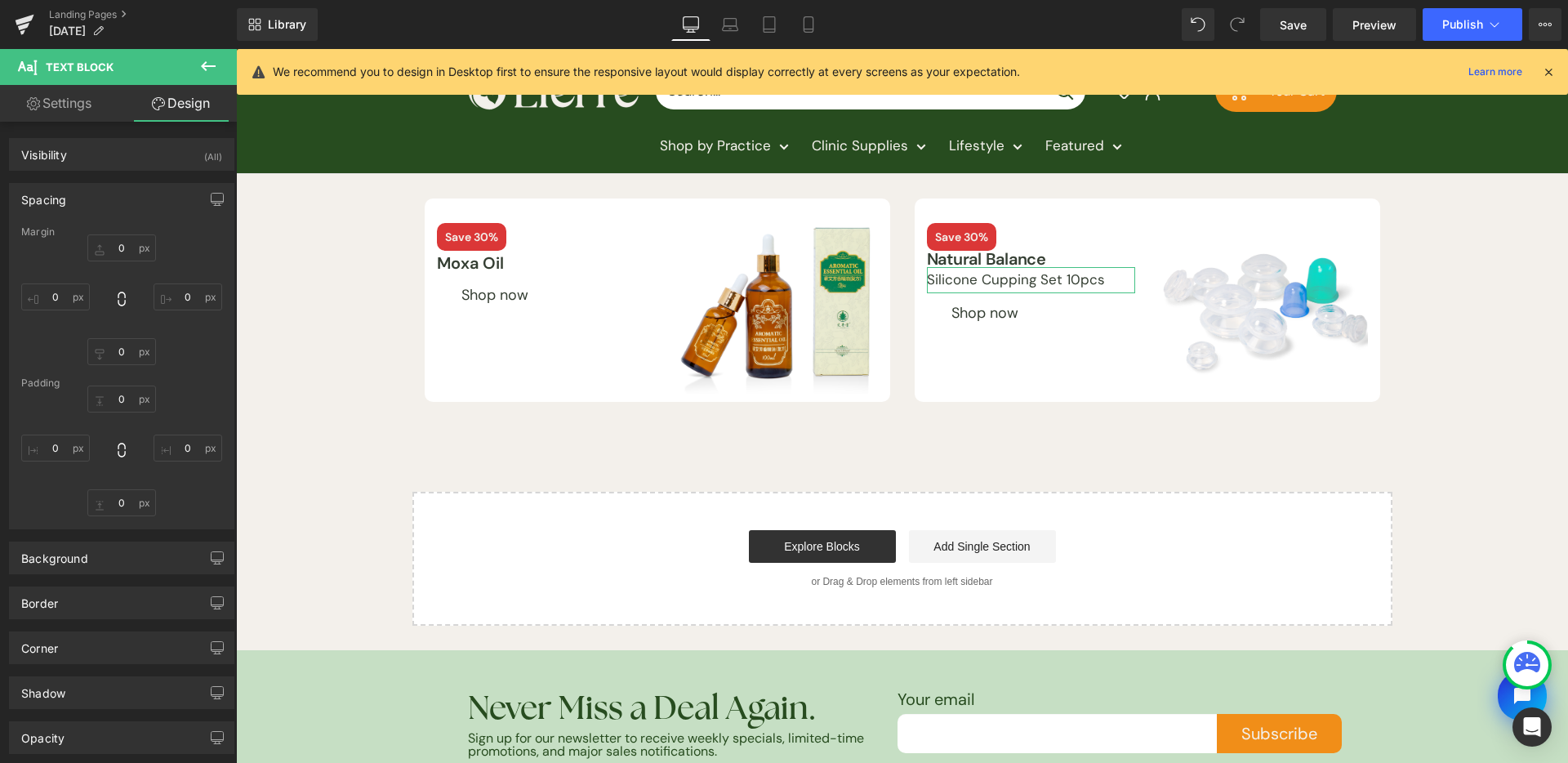
type input "0"
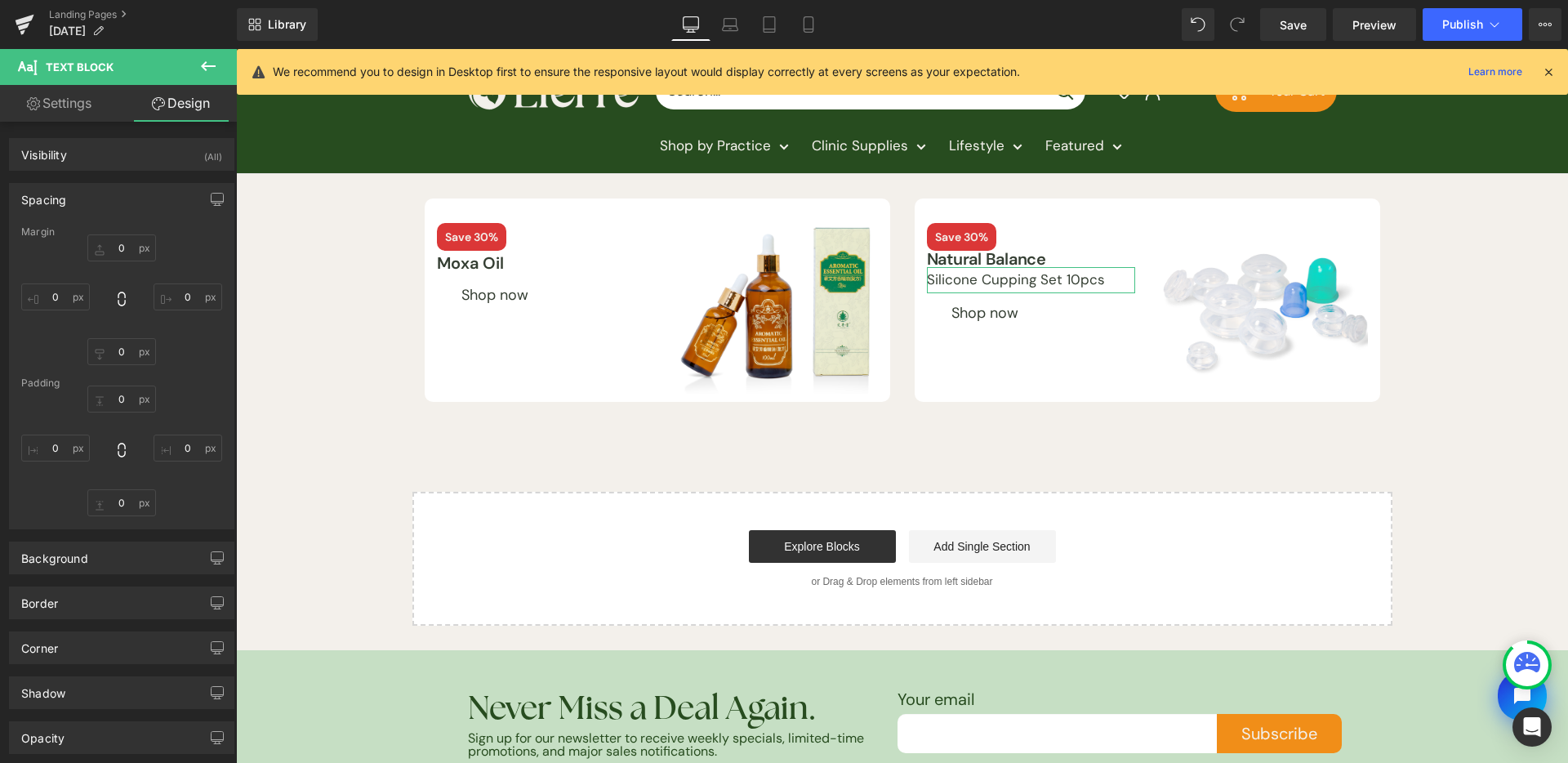
type input "0"
click at [125, 494] on input "0" at bounding box center [121, 503] width 69 height 27
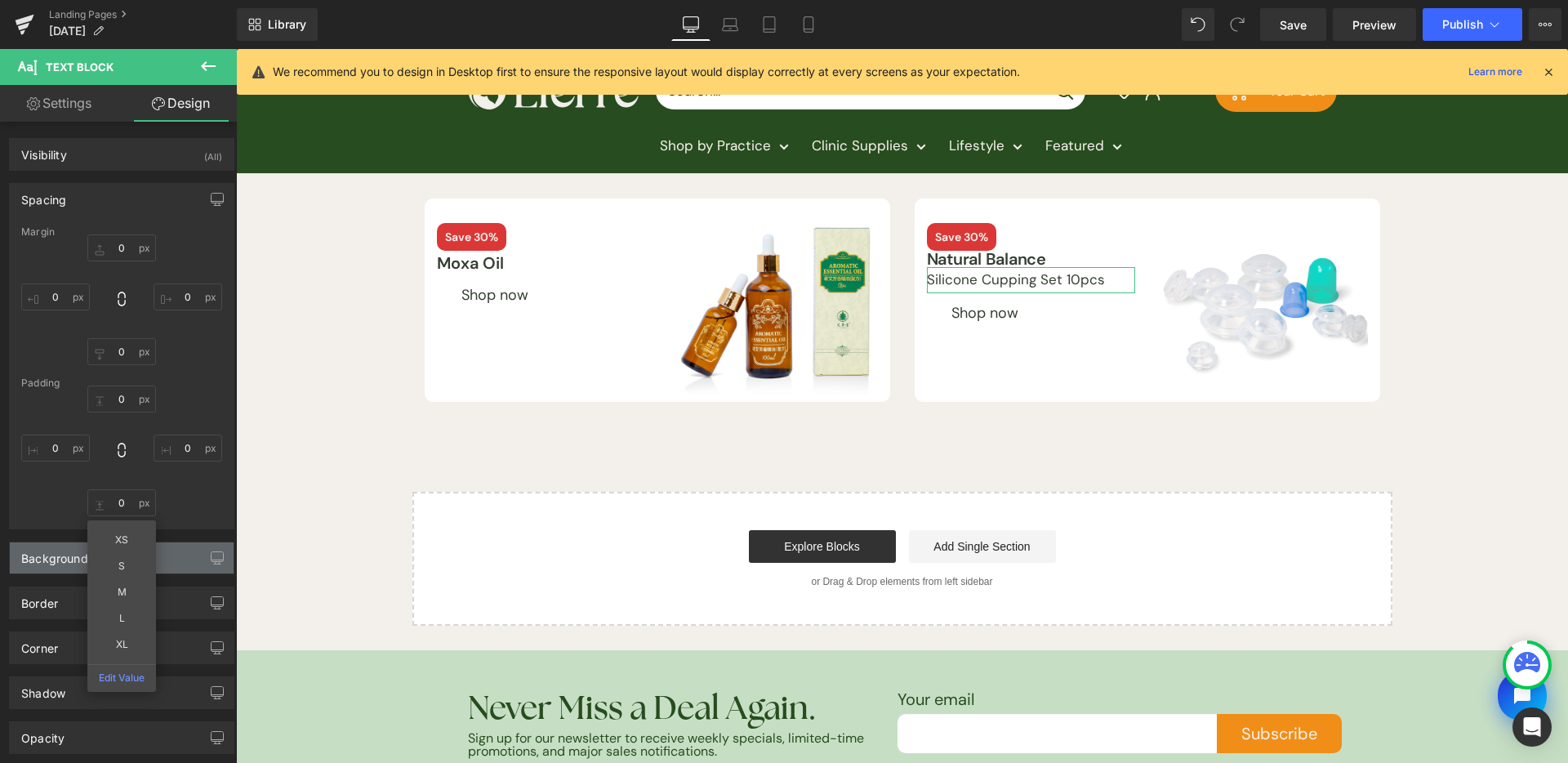
type input "S"
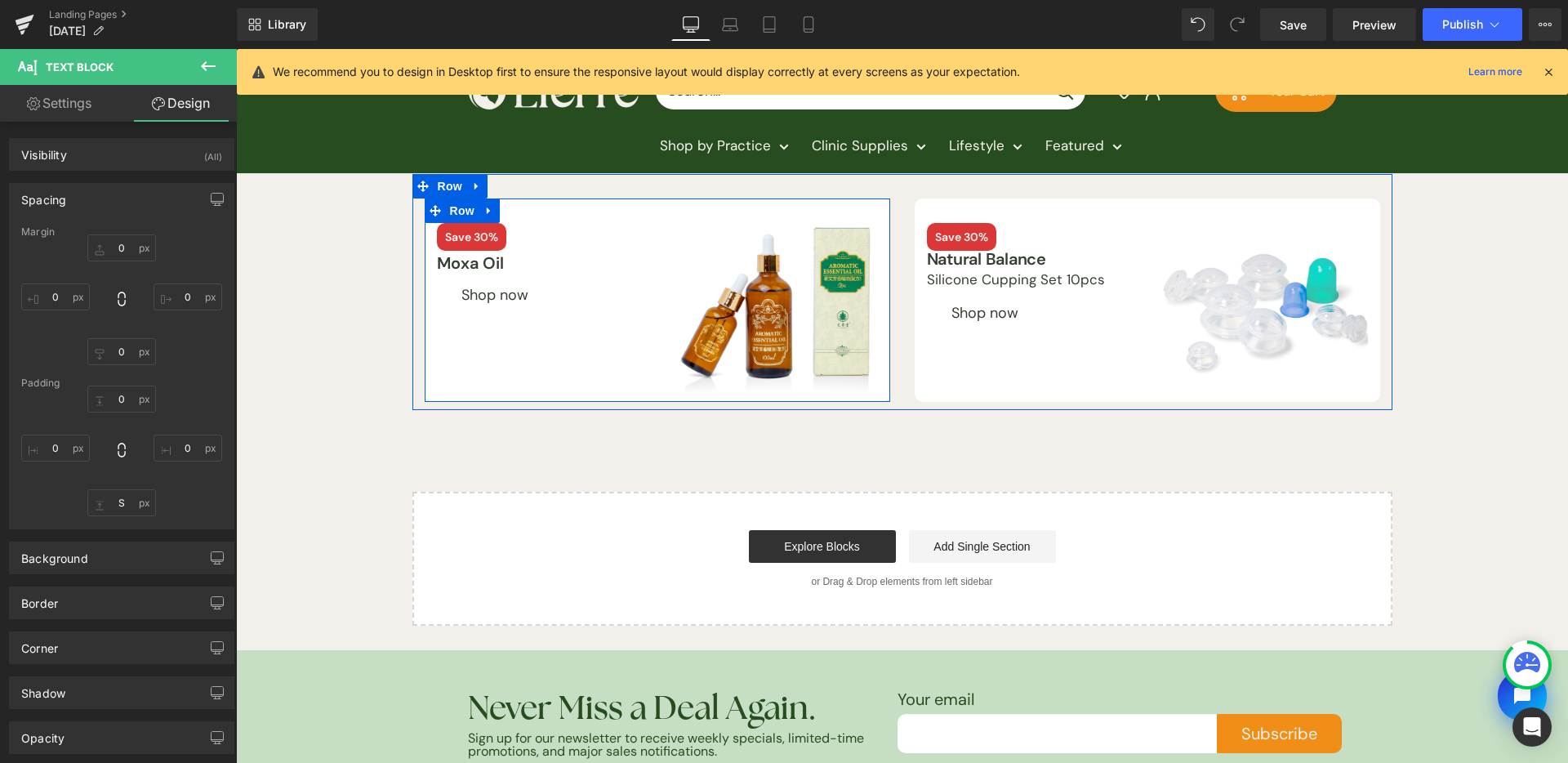
click at [630, 310] on div "Shop now Button" at bounding box center [541, 294] width 208 height 39
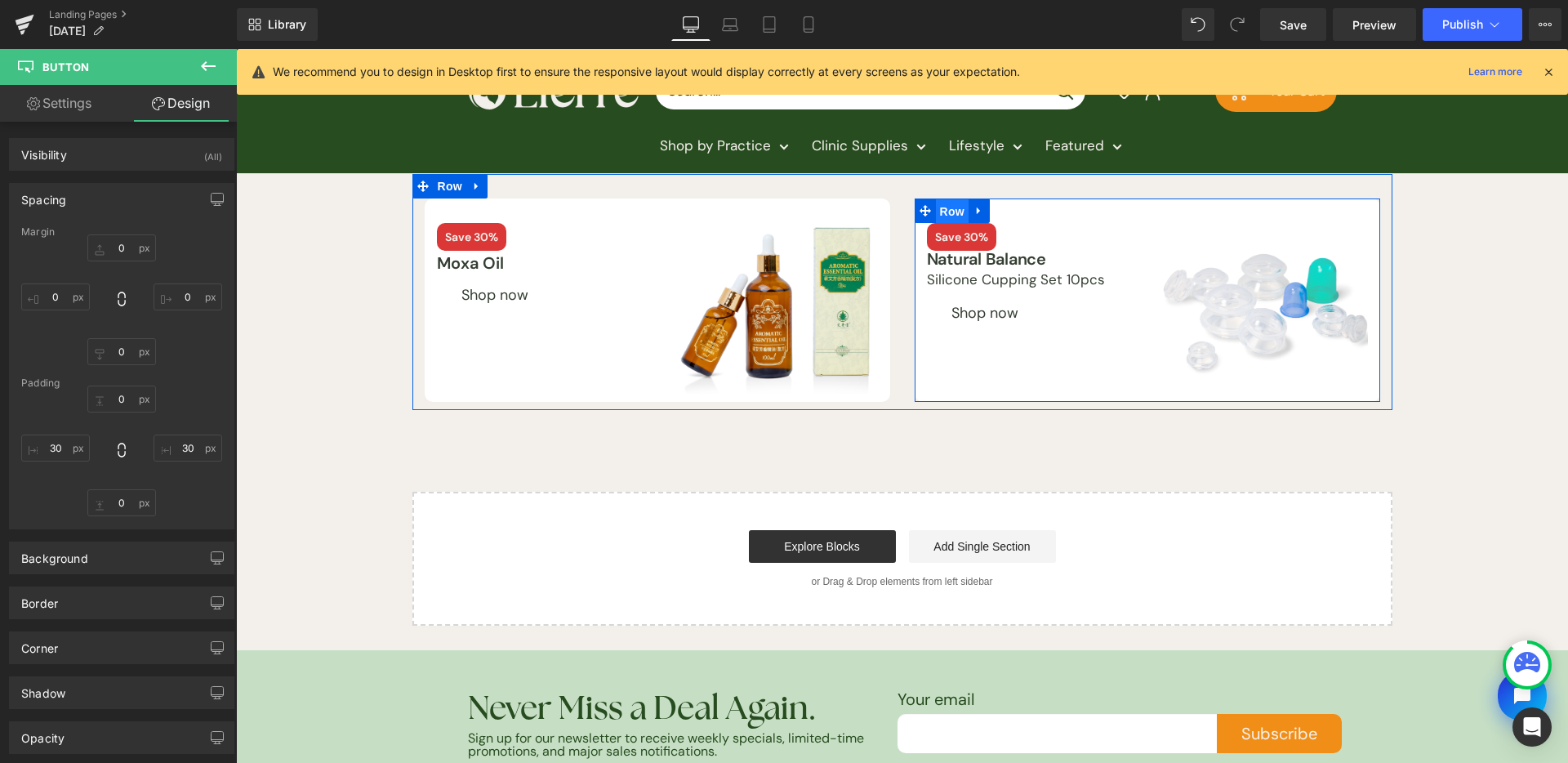
click at [953, 209] on span "Row" at bounding box center [952, 211] width 33 height 25
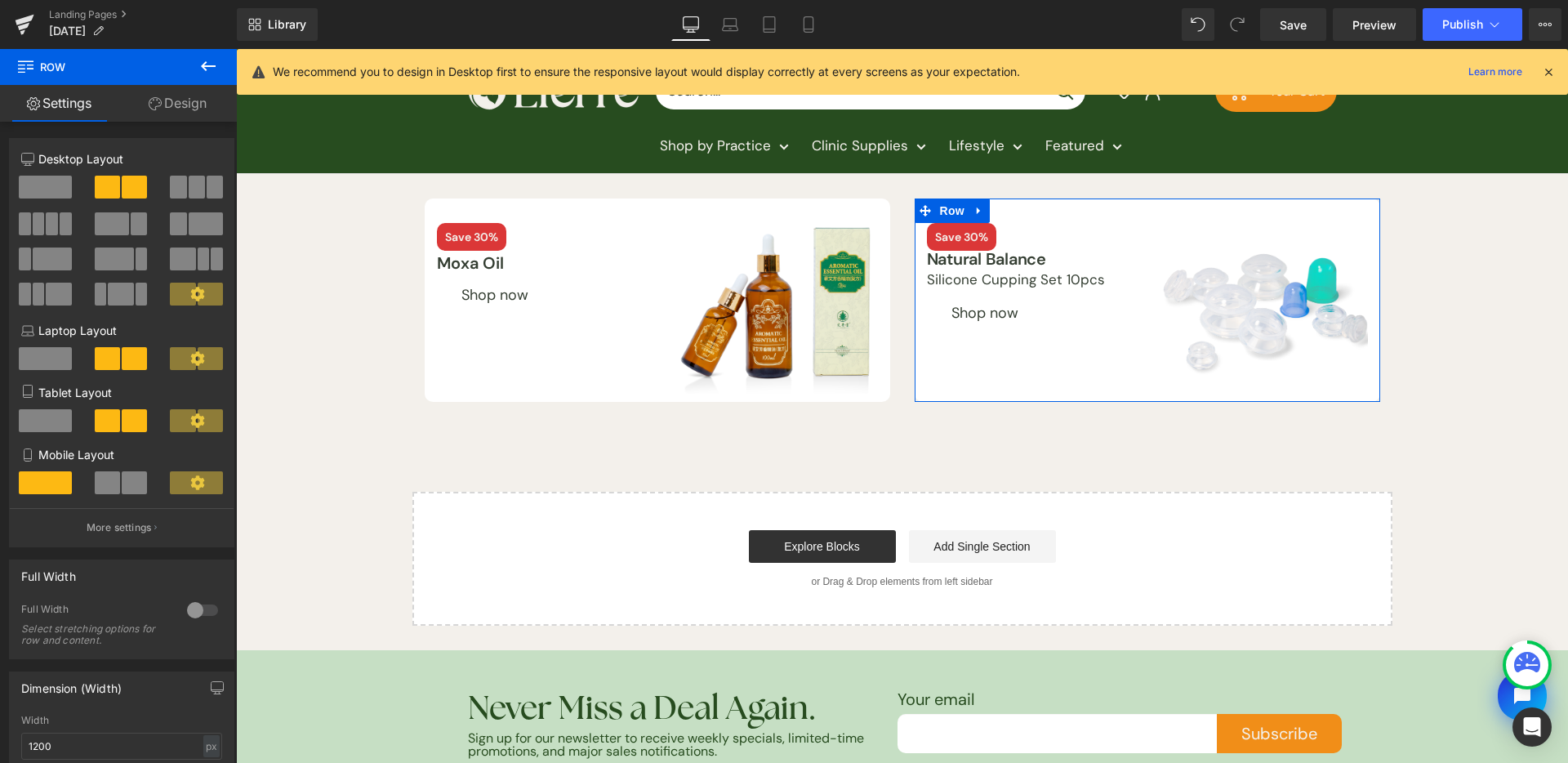
click at [189, 302] on span at bounding box center [183, 294] width 25 height 23
click at [196, 296] on icon at bounding box center [197, 294] width 14 height 14
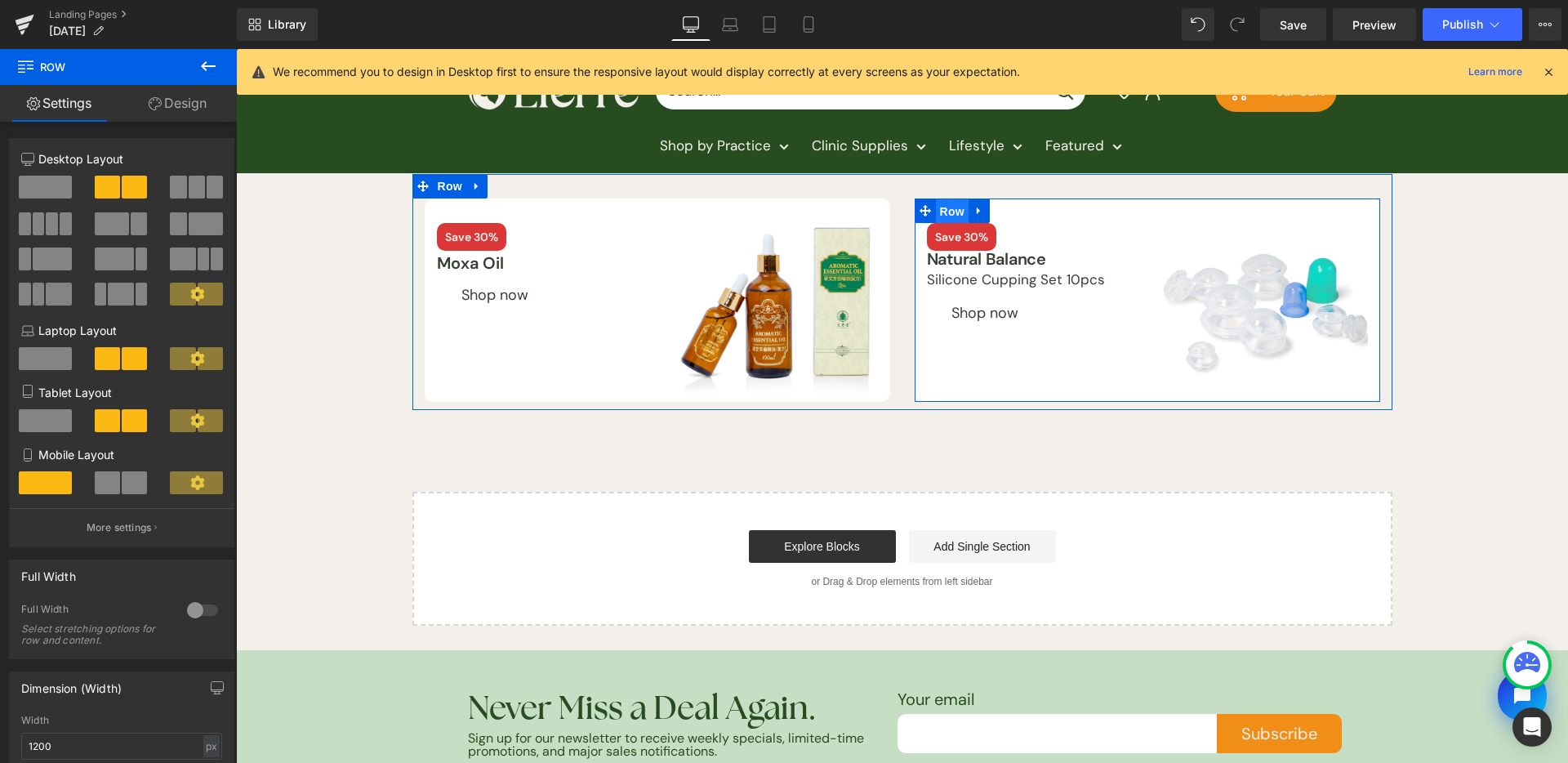
click at [953, 201] on span "Row" at bounding box center [952, 211] width 33 height 25
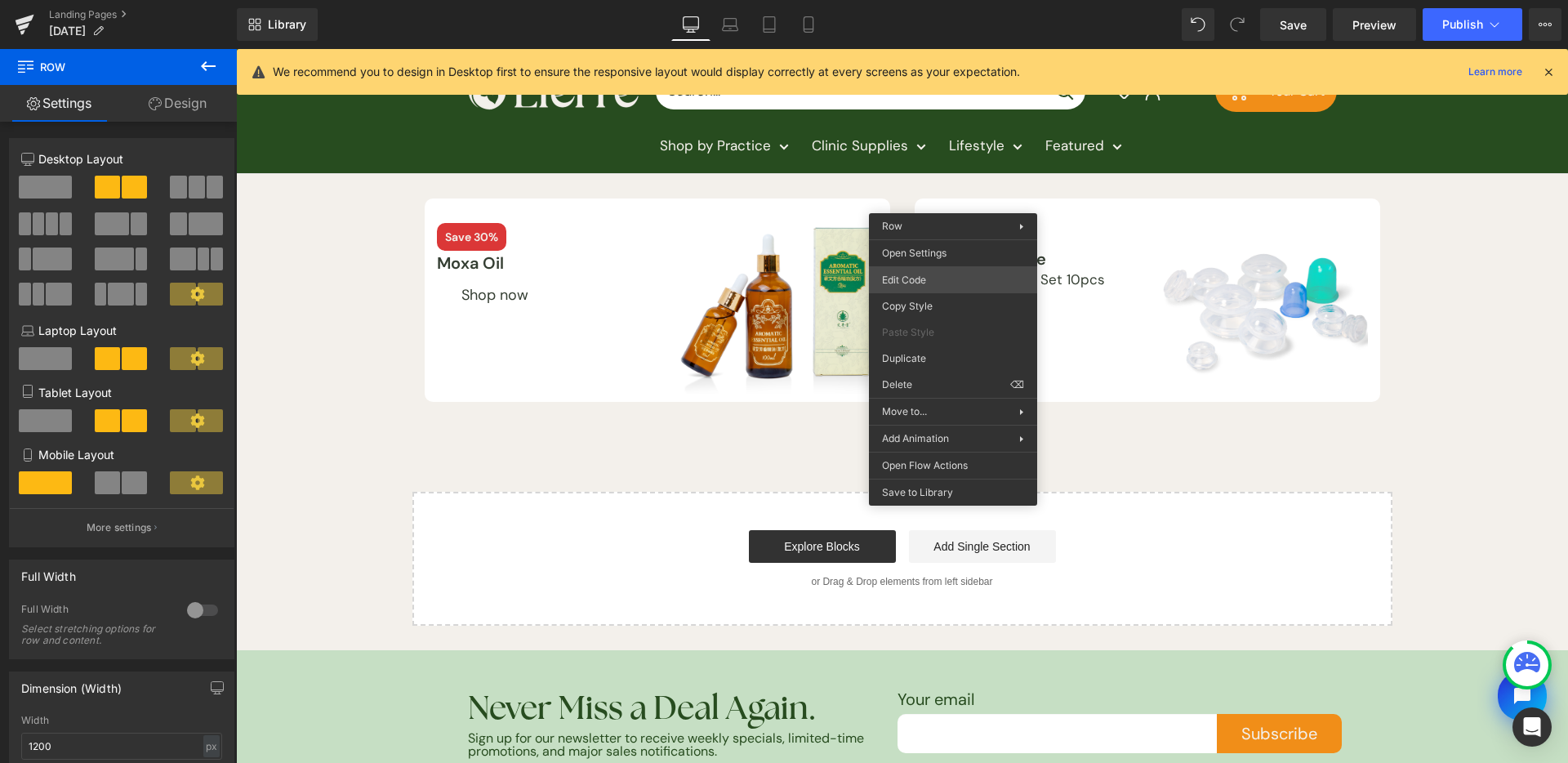
click at [931, 0] on div "Row You are previewing how the Page Preset 2 will restyle your page. You can no…" at bounding box center [784, 0] width 1568 height 0
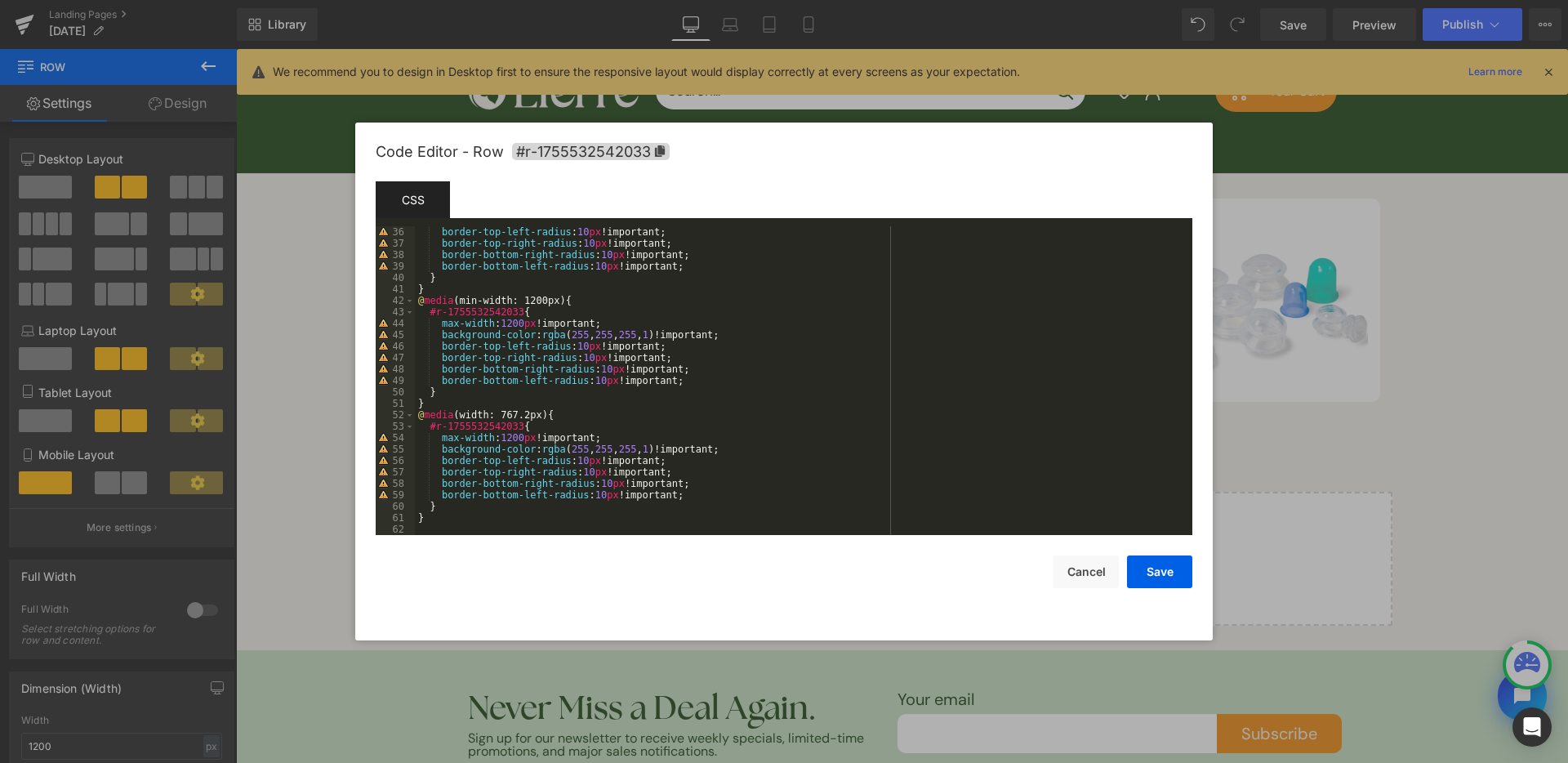
scroll to position [400, 0]
click at [1095, 579] on button "Cancel" at bounding box center [1086, 572] width 65 height 33
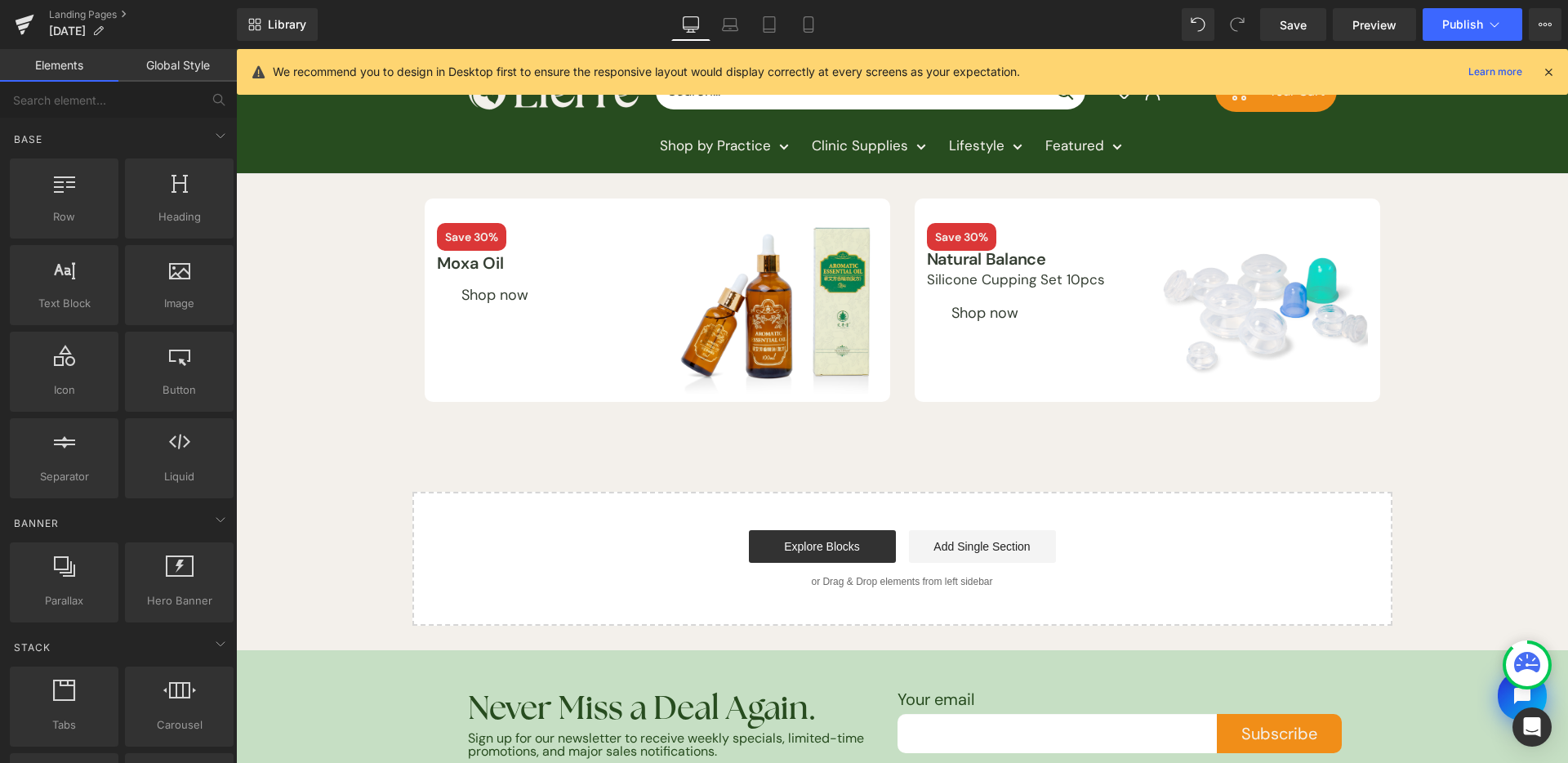
click at [1524, 347] on div "Save 30% Text Block Moxa Oil Text Block Shop now Button Image Row Save 30% Text…" at bounding box center [902, 400] width 1332 height 452
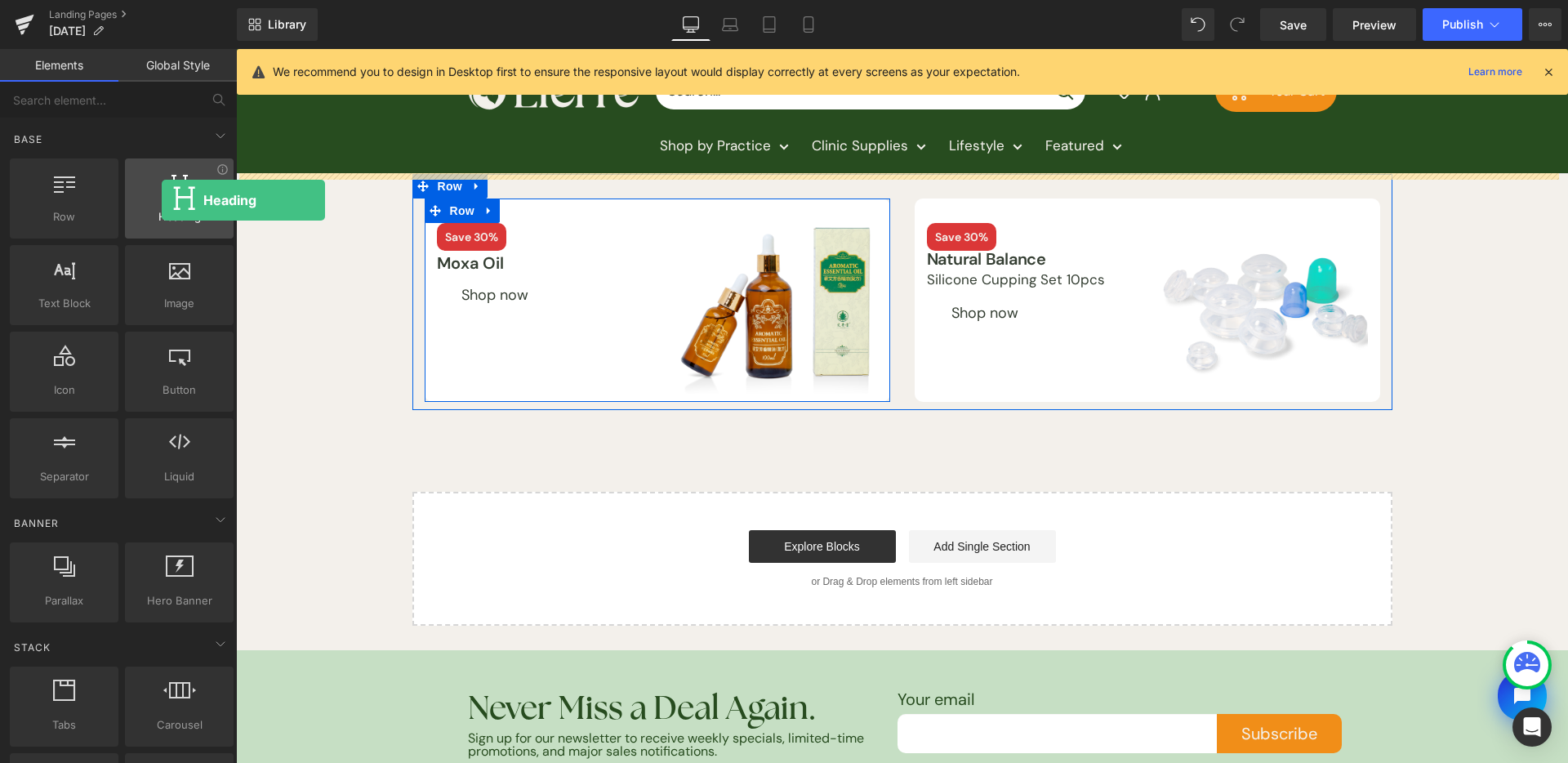
drag, startPoint x: 203, startPoint y: 210, endPoint x: 162, endPoint y: 200, distance: 42.2
click at [162, 200] on div "Heading headings, titles, h1,h2,h3,h4,h5,h6" at bounding box center [179, 198] width 108 height 80
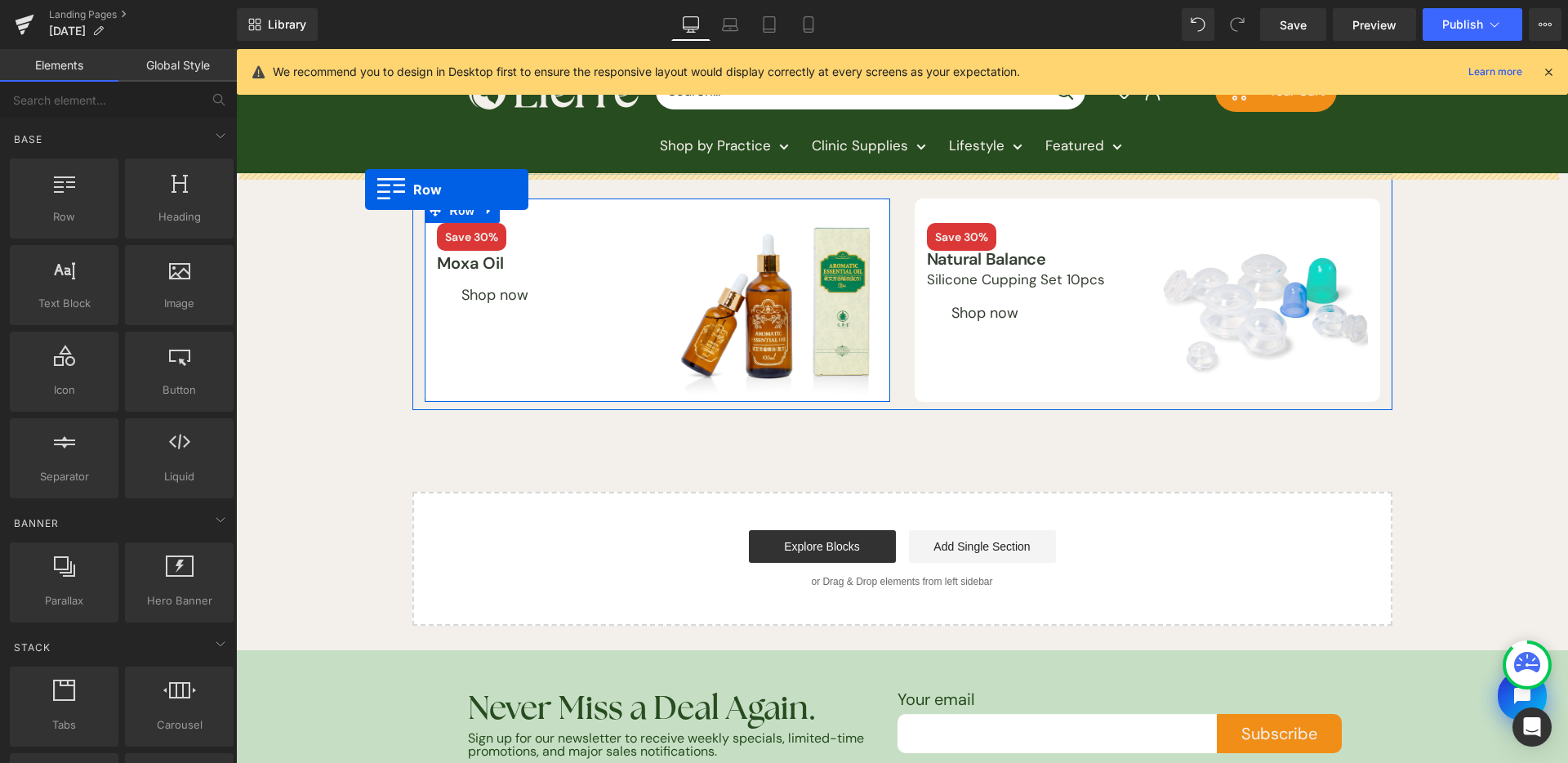
drag, startPoint x: 270, startPoint y: 256, endPoint x: 365, endPoint y: 189, distance: 116.2
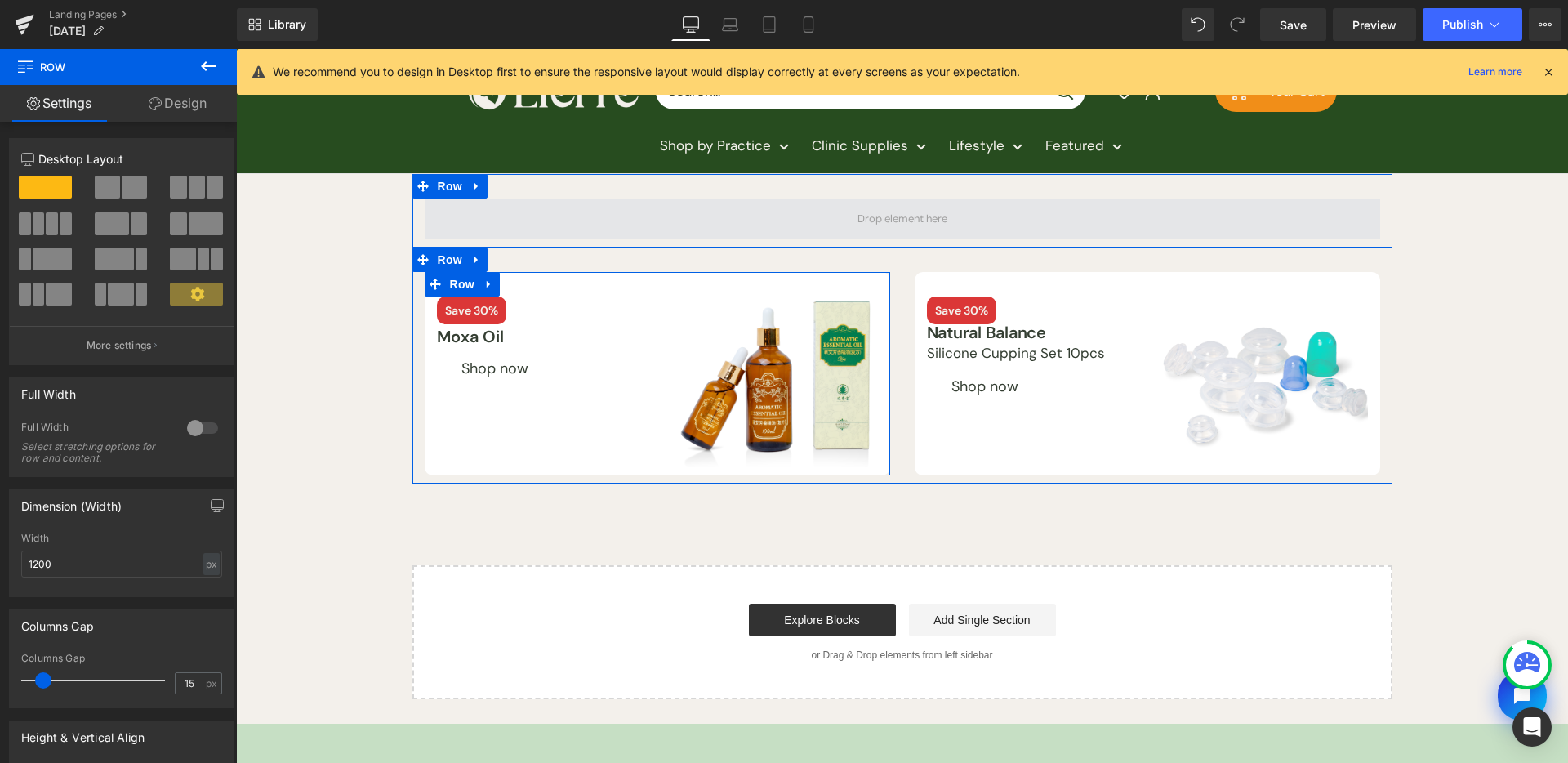
drag, startPoint x: 421, startPoint y: 253, endPoint x: 699, endPoint y: 223, distance: 279.6
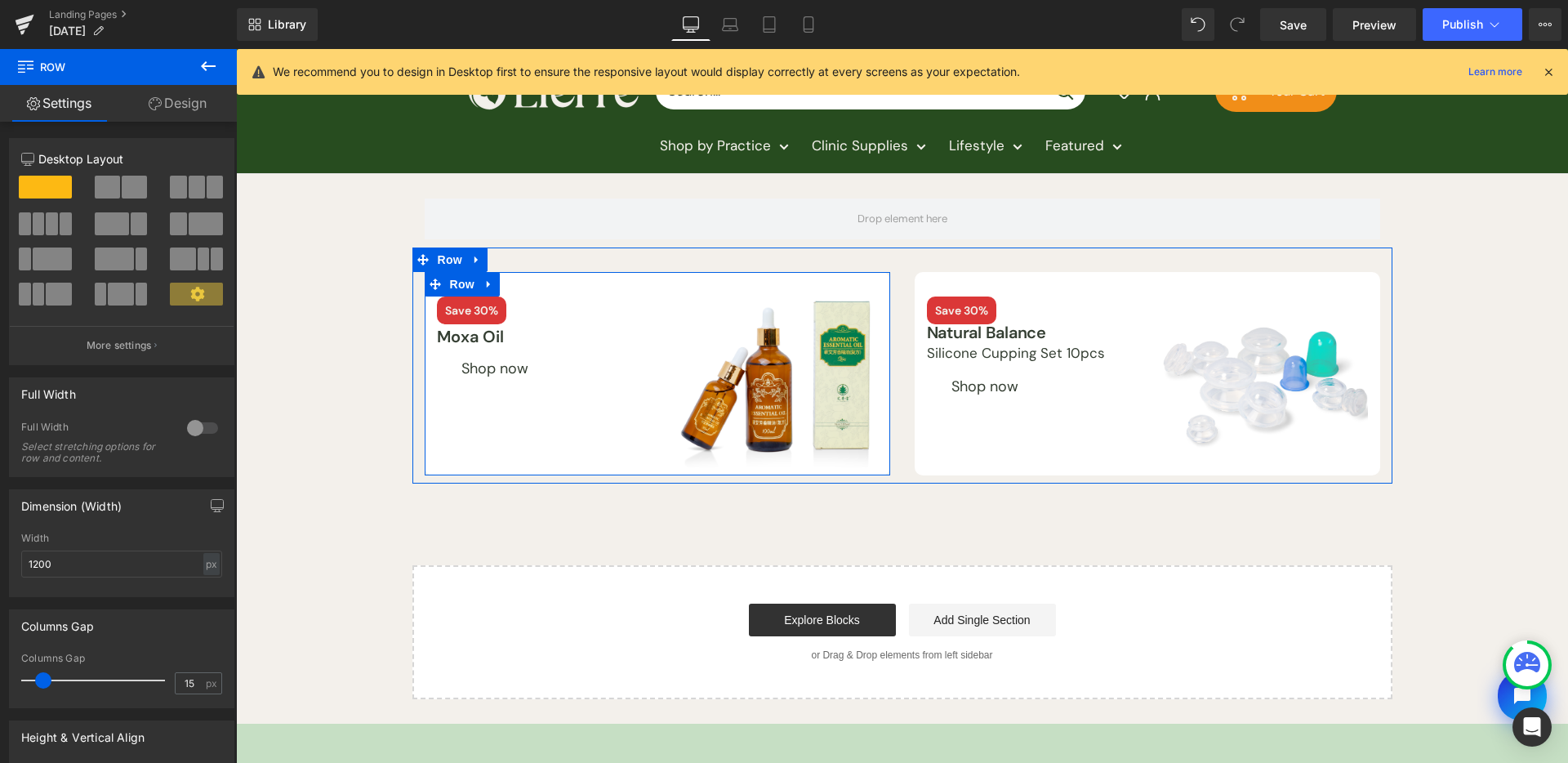
click at [211, 78] on button at bounding box center [208, 67] width 58 height 36
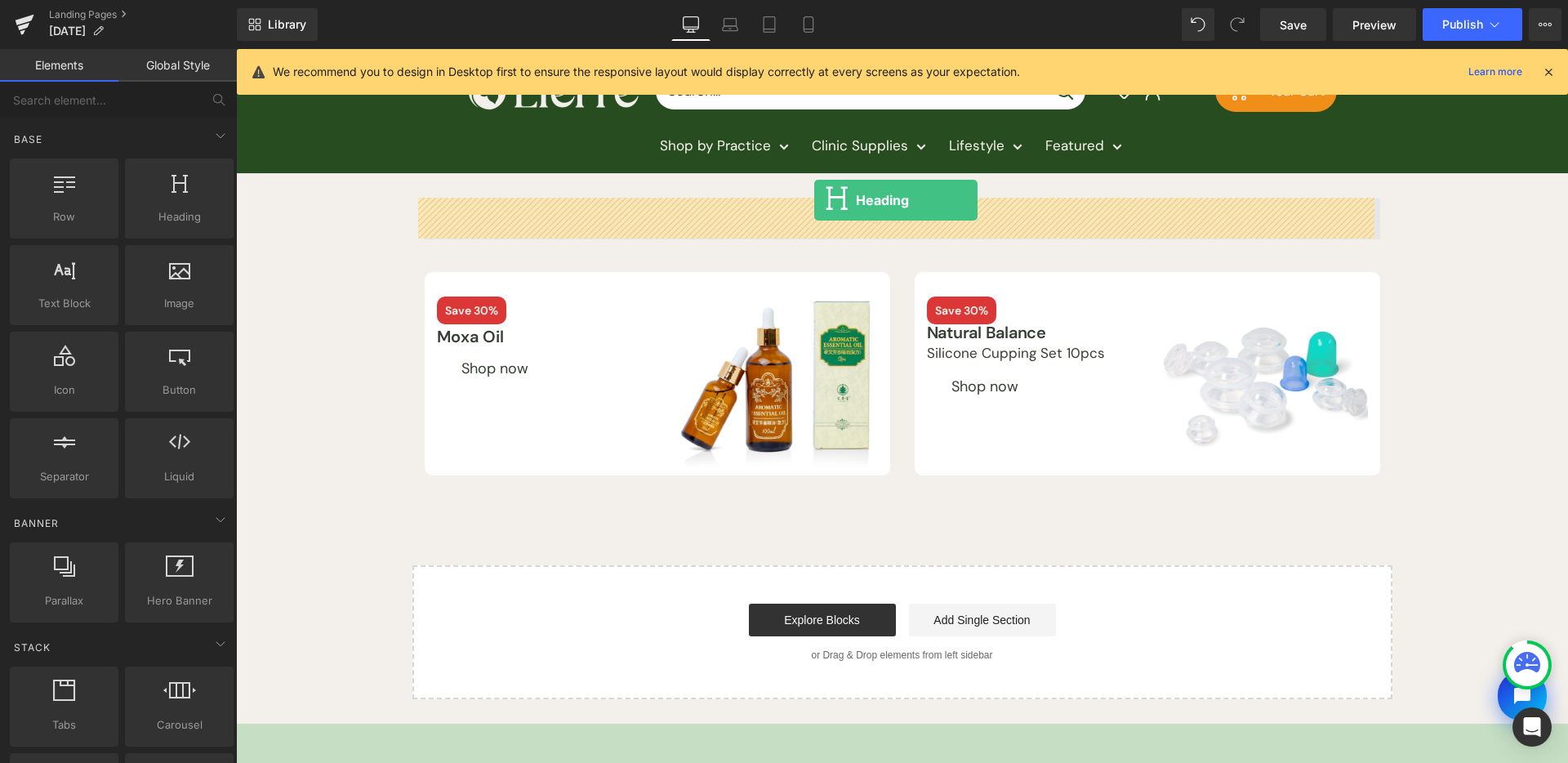
drag, startPoint x: 454, startPoint y: 240, endPoint x: 814, endPoint y: 202, distance: 362.0
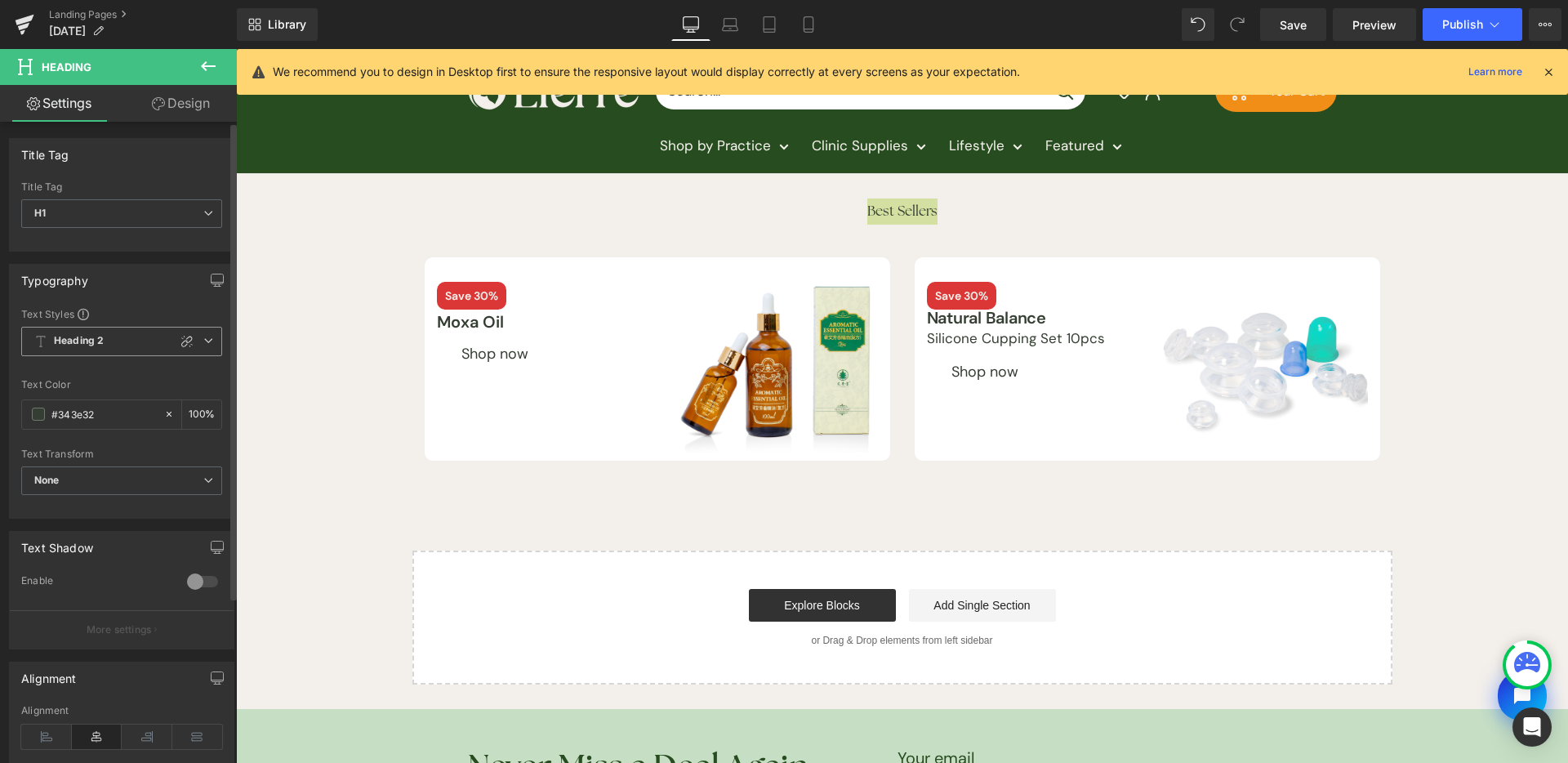
click at [92, 354] on span "Heading 2" at bounding box center [122, 341] width 201 height 30
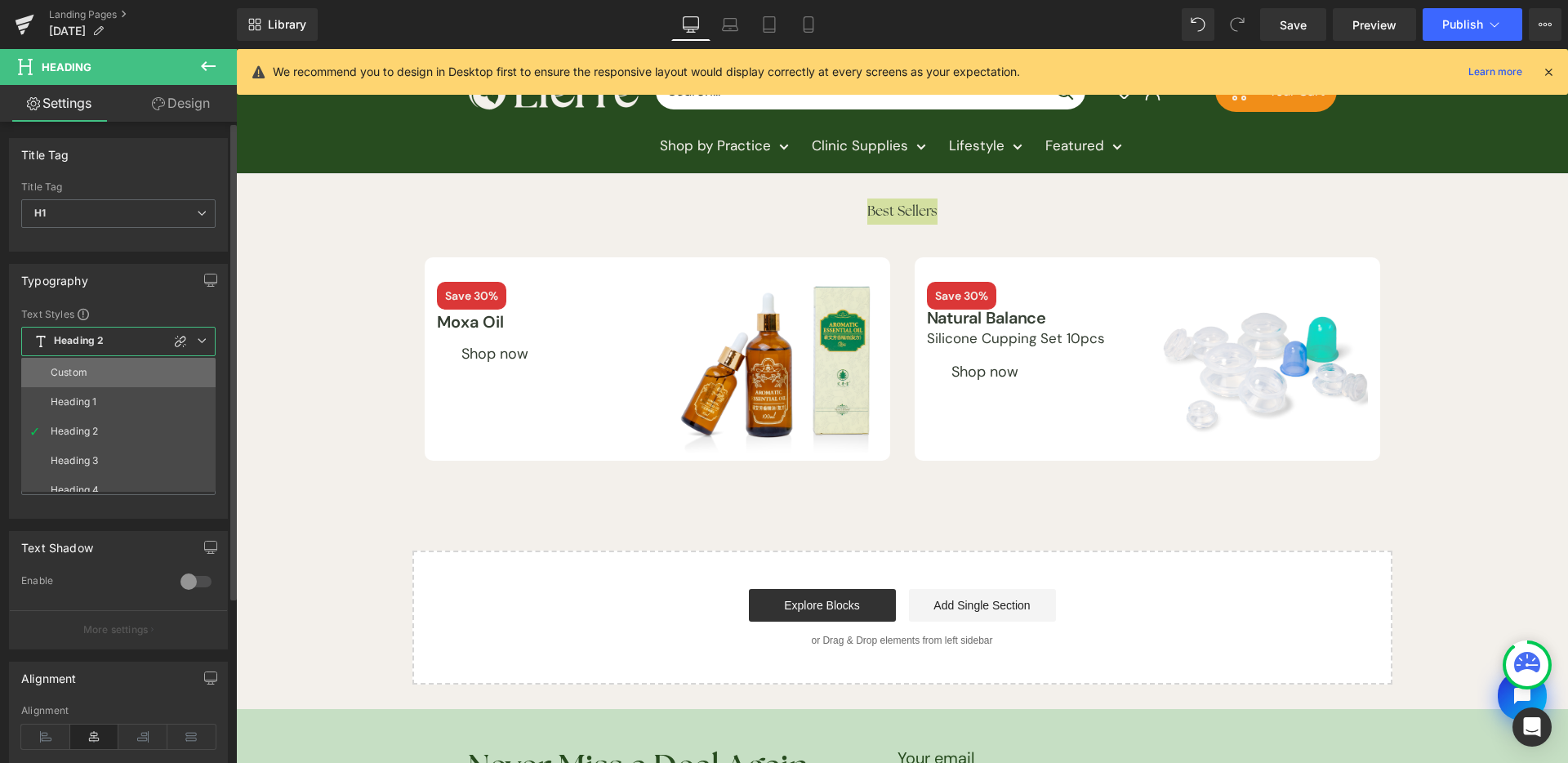
click at [99, 371] on li "Custom" at bounding box center [122, 372] width 202 height 30
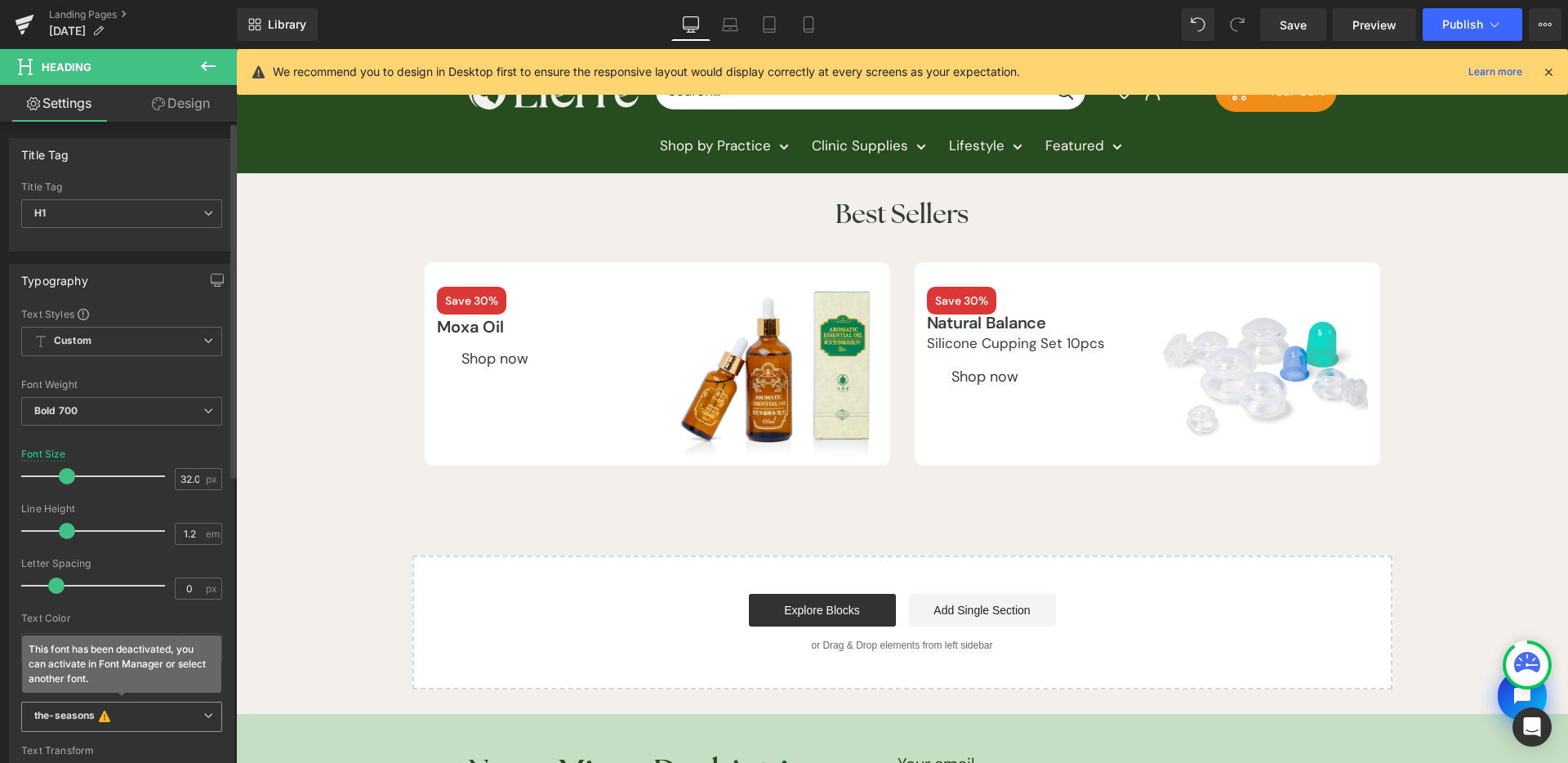
click at [102, 705] on span "the-seasons This font has been deactivated, you can activate in Font Manager or…" at bounding box center [122, 717] width 201 height 31
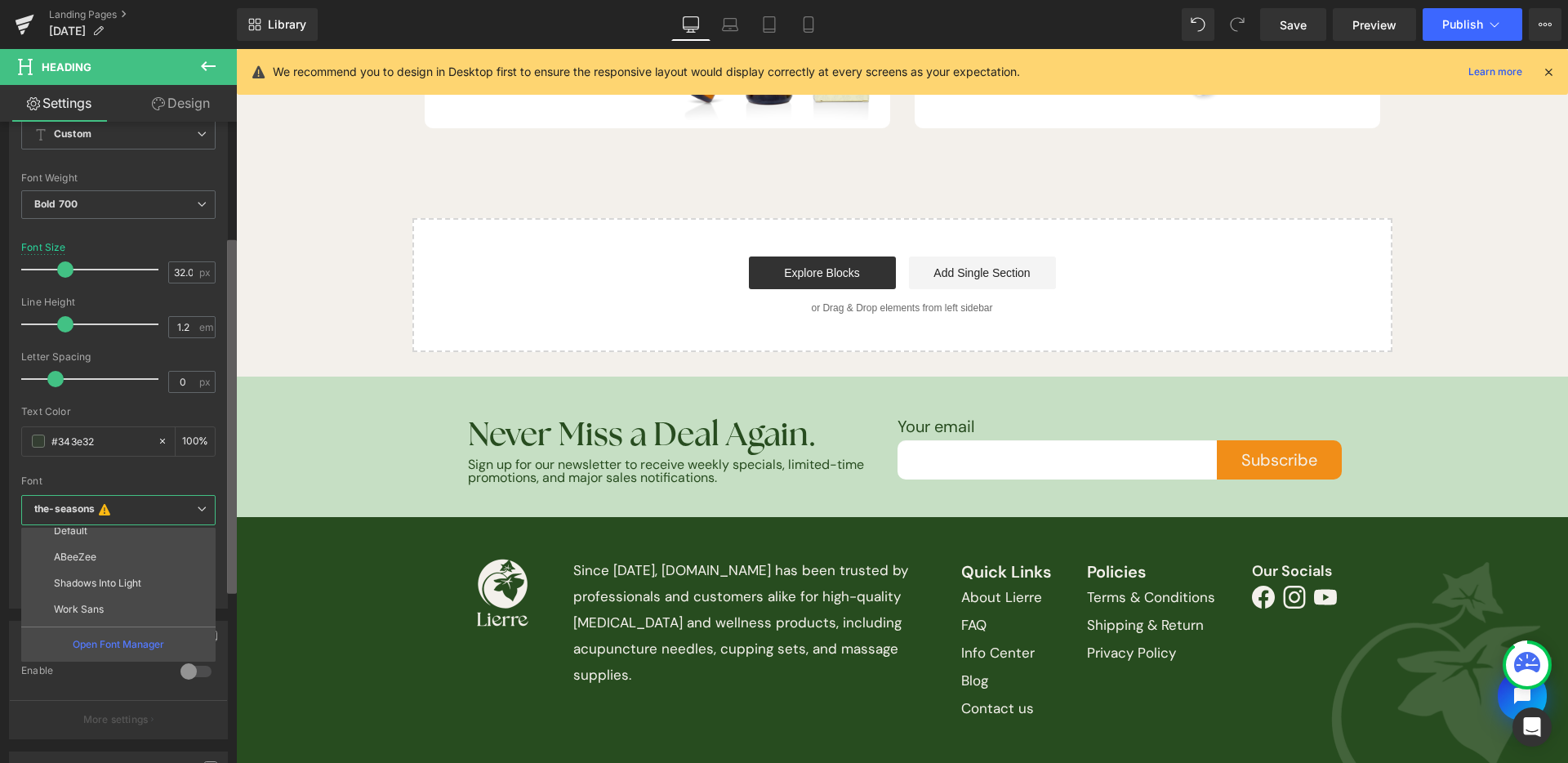
scroll to position [224, 0]
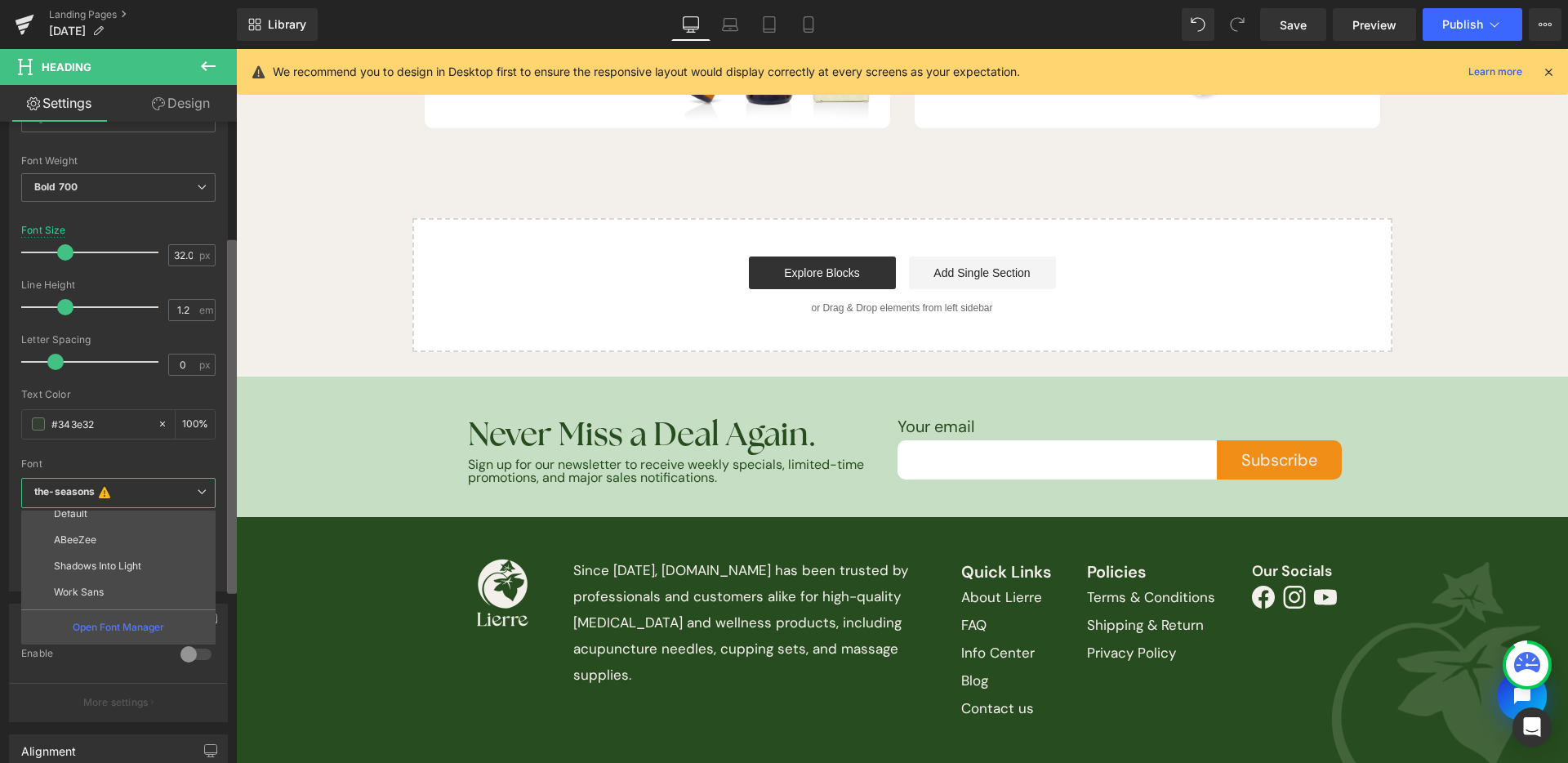
click at [232, 531] on b at bounding box center [233, 417] width 10 height 354
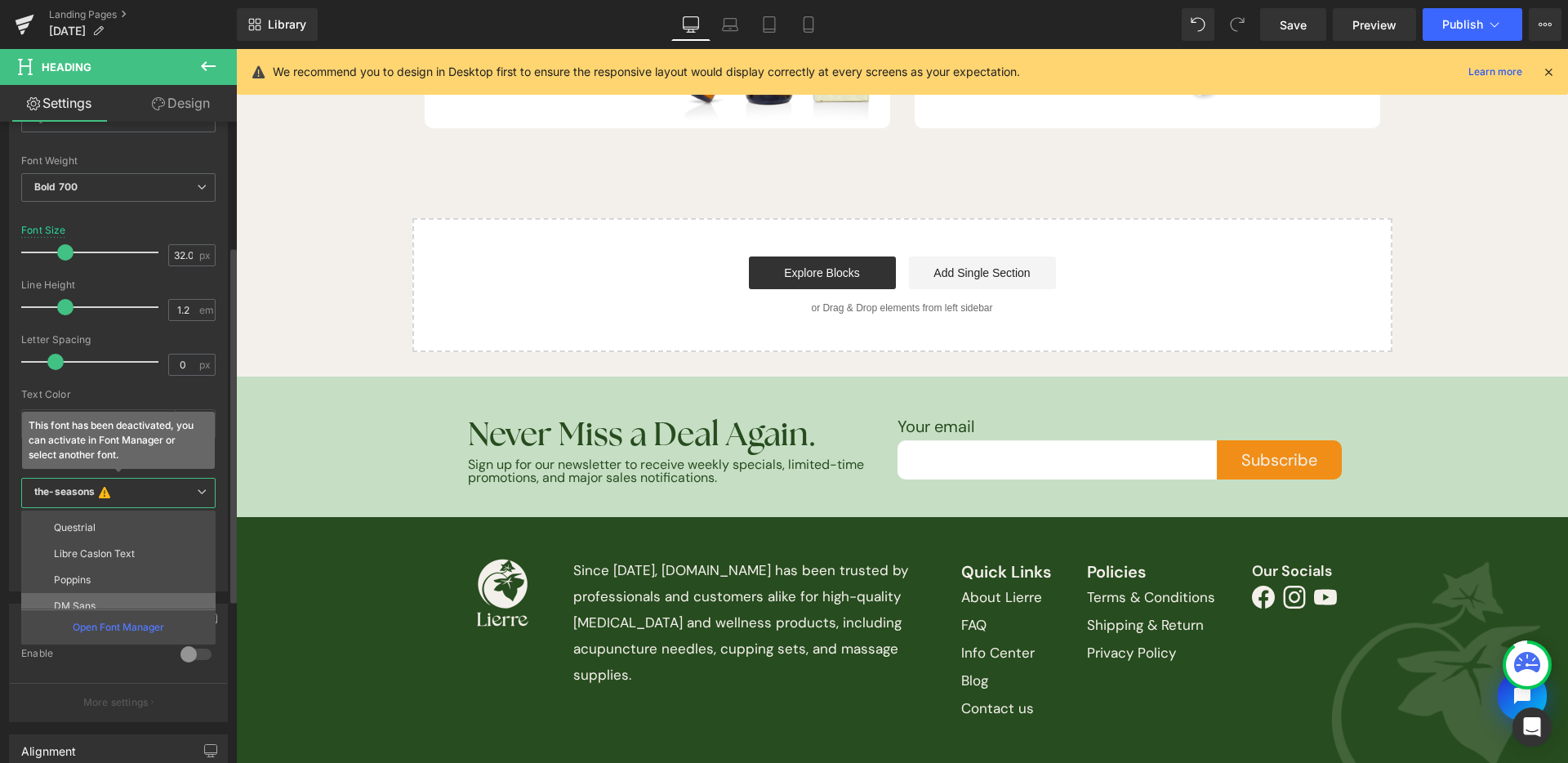
scroll to position [702, 0]
click at [105, 601] on li "DM Sans" at bounding box center [122, 606] width 202 height 26
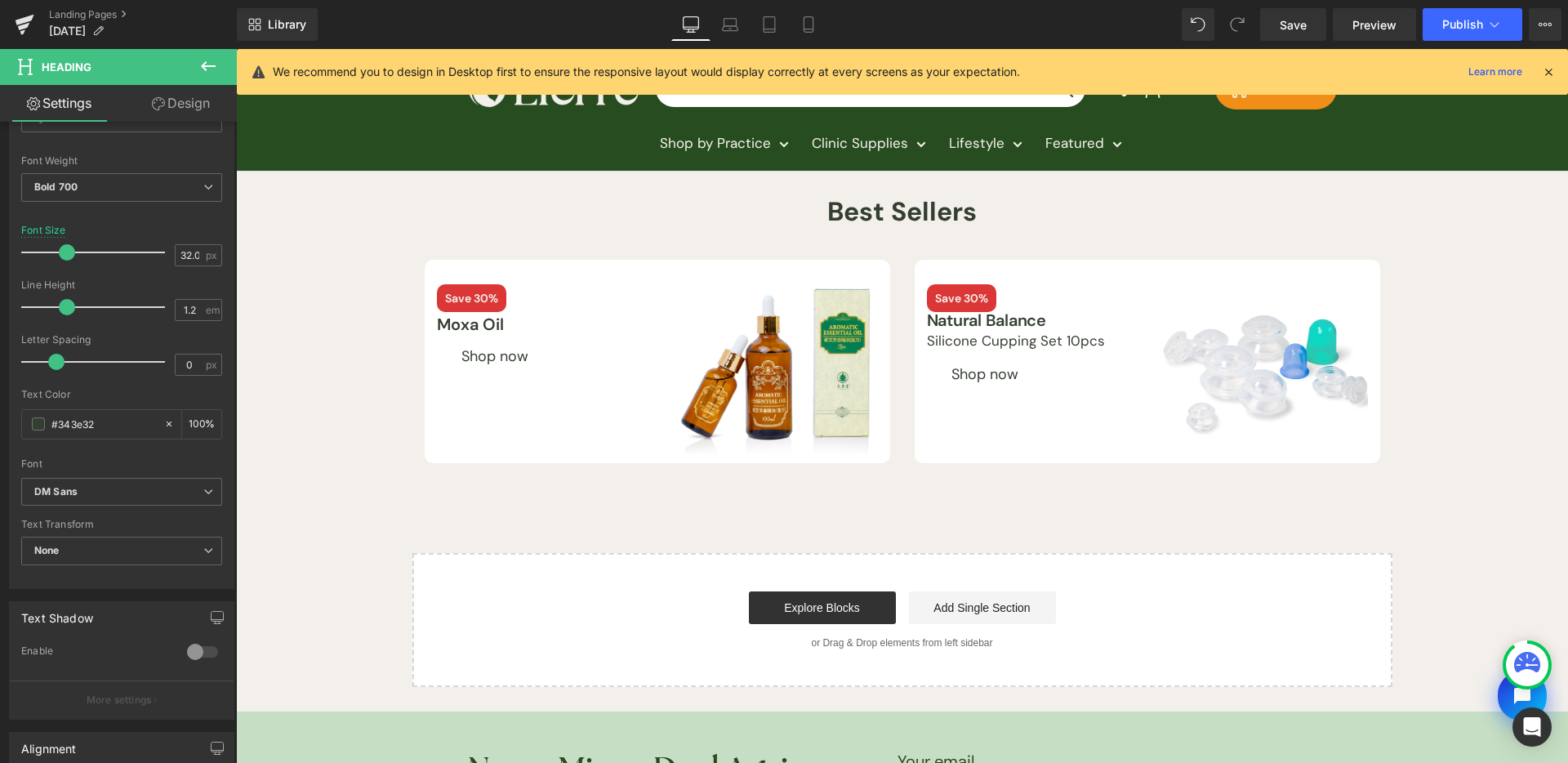
scroll to position [0, 0]
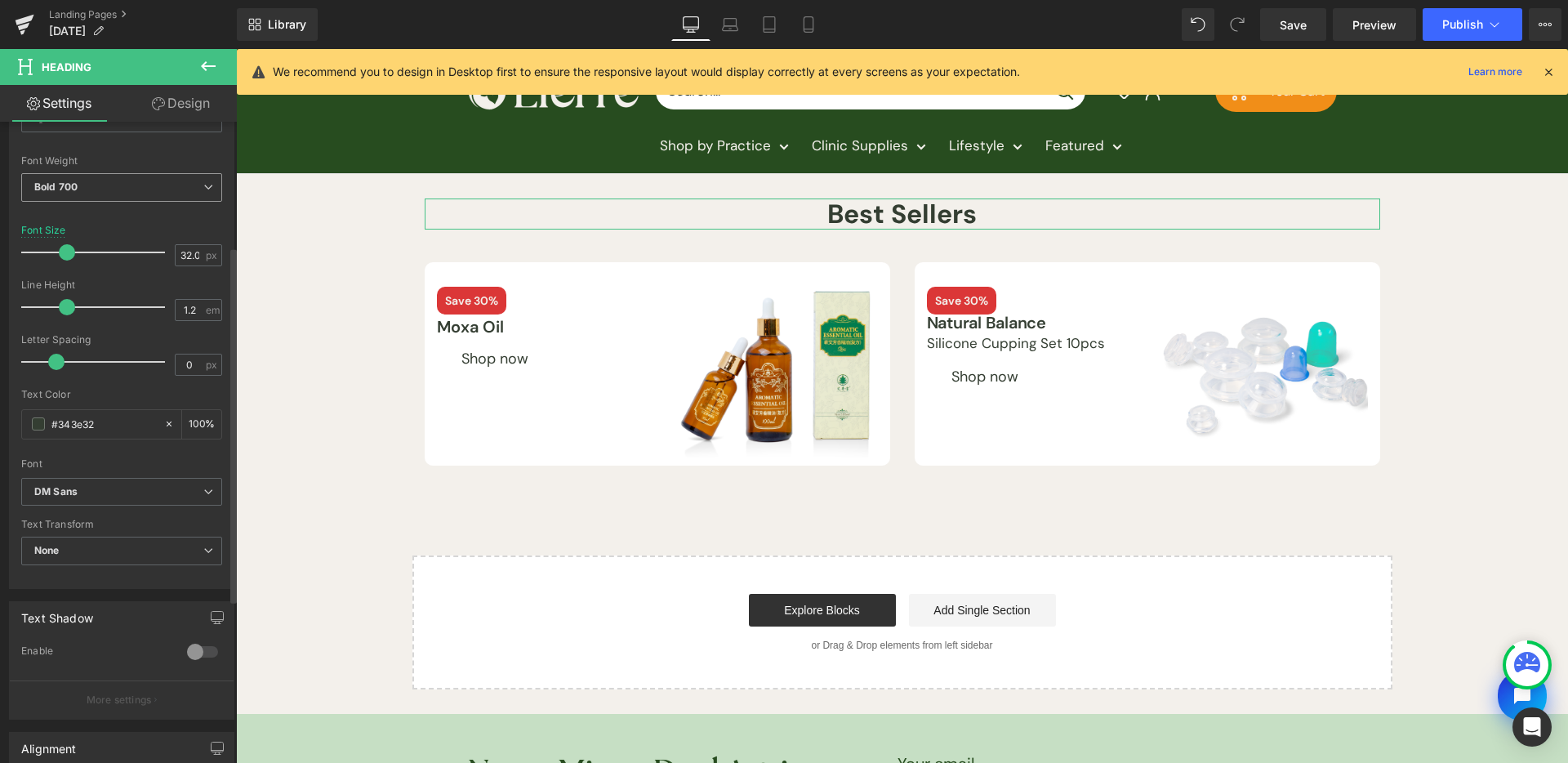
click at [101, 194] on span "Bold 700" at bounding box center [122, 188] width 201 height 29
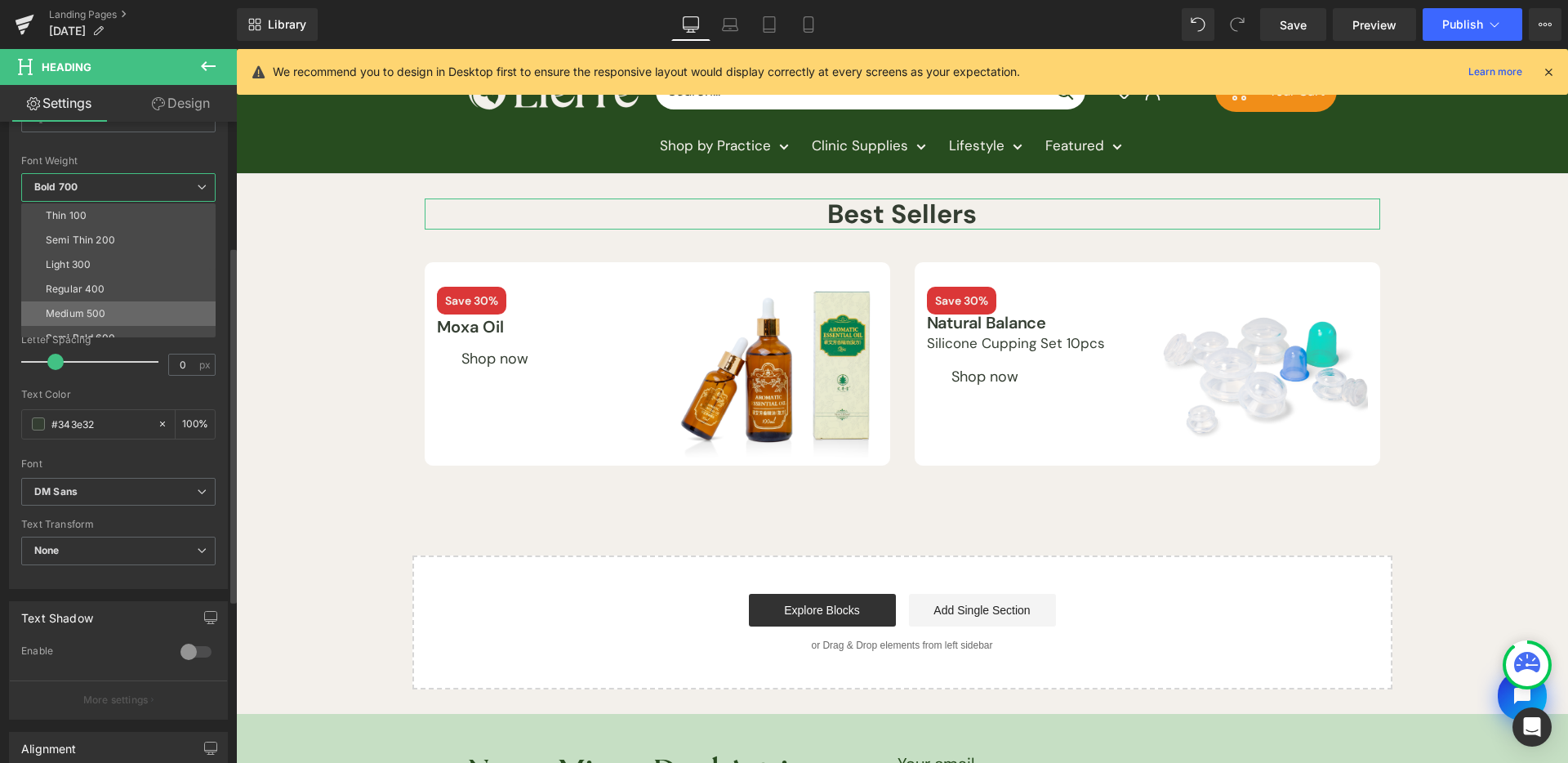
click at [104, 310] on div "Medium 500" at bounding box center [75, 314] width 60 height 12
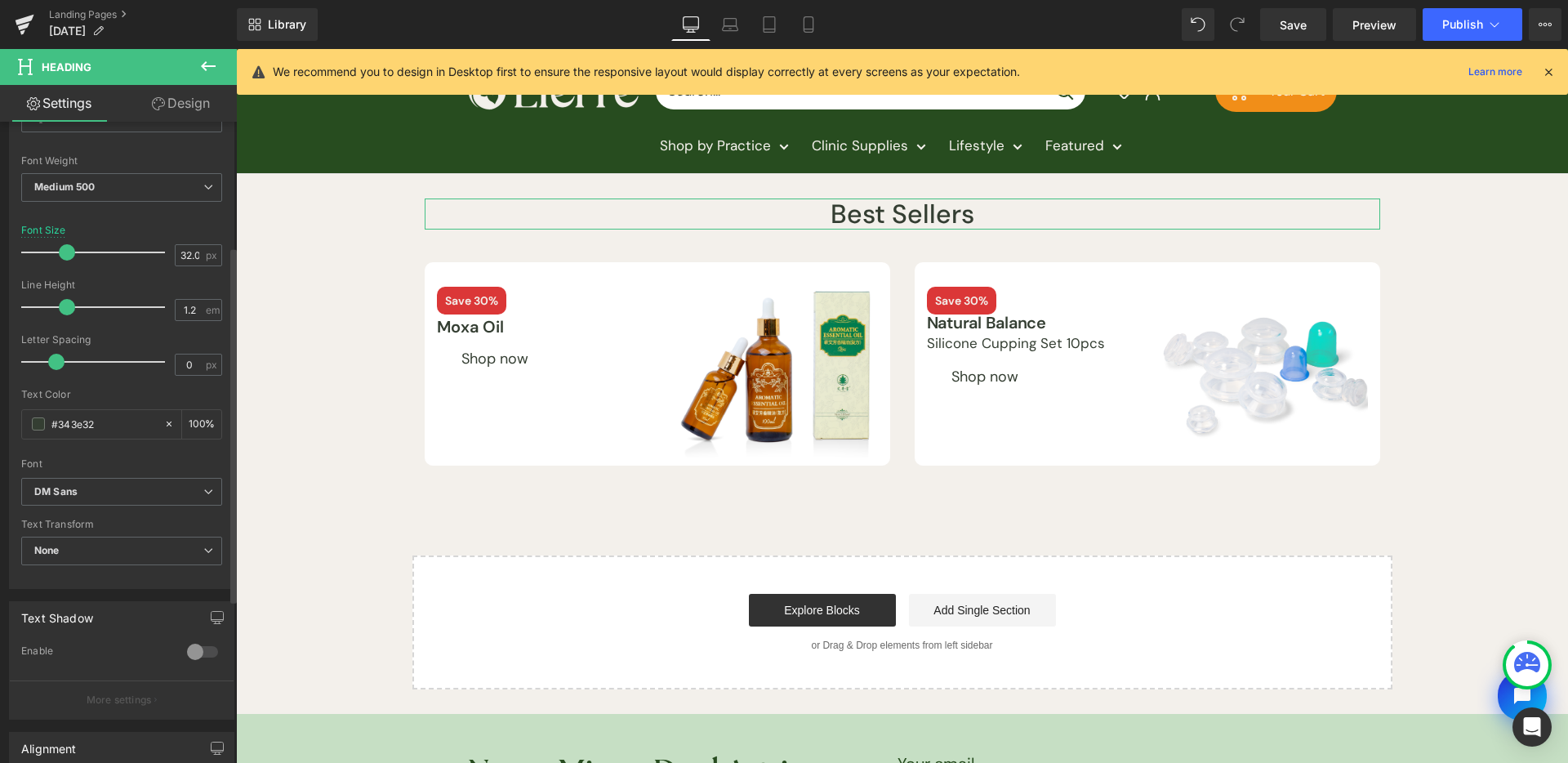
click at [160, 592] on div "Text Shadow 0 Enable #333333 Shadow Color #333333 100 % More settings" at bounding box center [122, 654] width 244 height 131
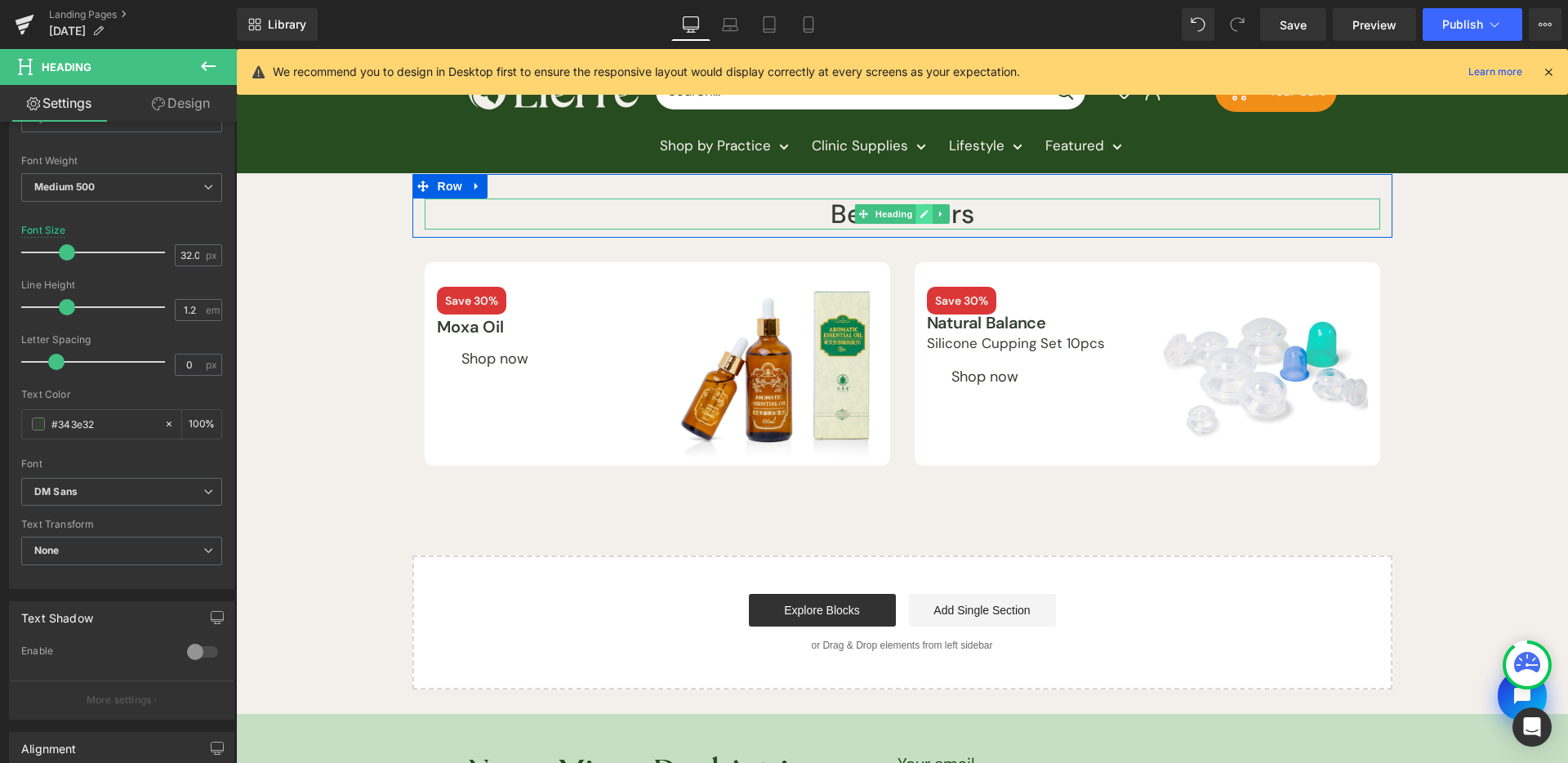
click at [920, 211] on icon at bounding box center [924, 214] width 9 height 10
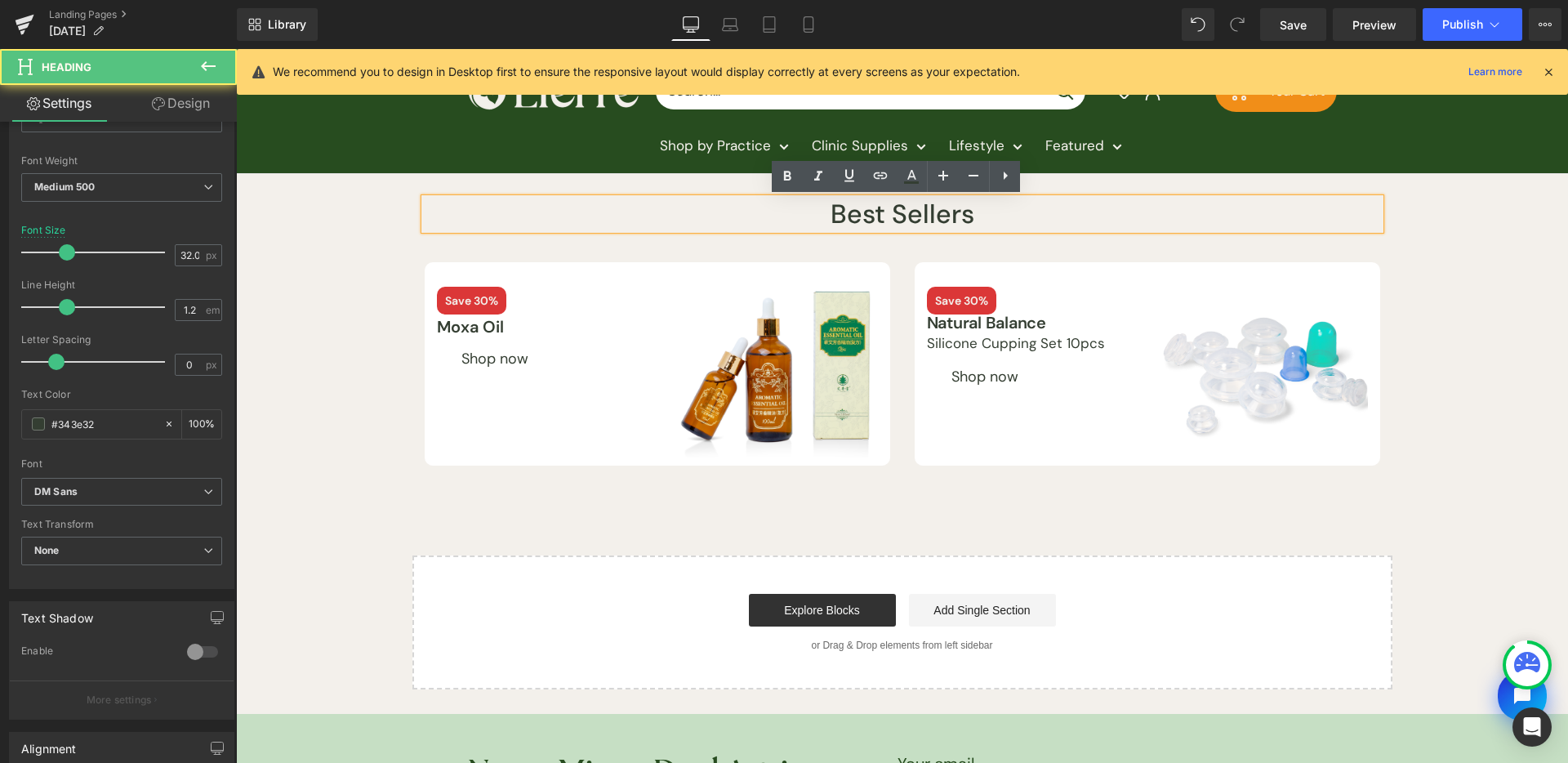
click at [916, 214] on h1 "Best Sellers" at bounding box center [902, 214] width 956 height 31
click at [1446, 316] on div "Best Sellers Heading Row Save 30% Text Block Moxa Oil Text Block Shop now Butto…" at bounding box center [902, 432] width 1332 height 516
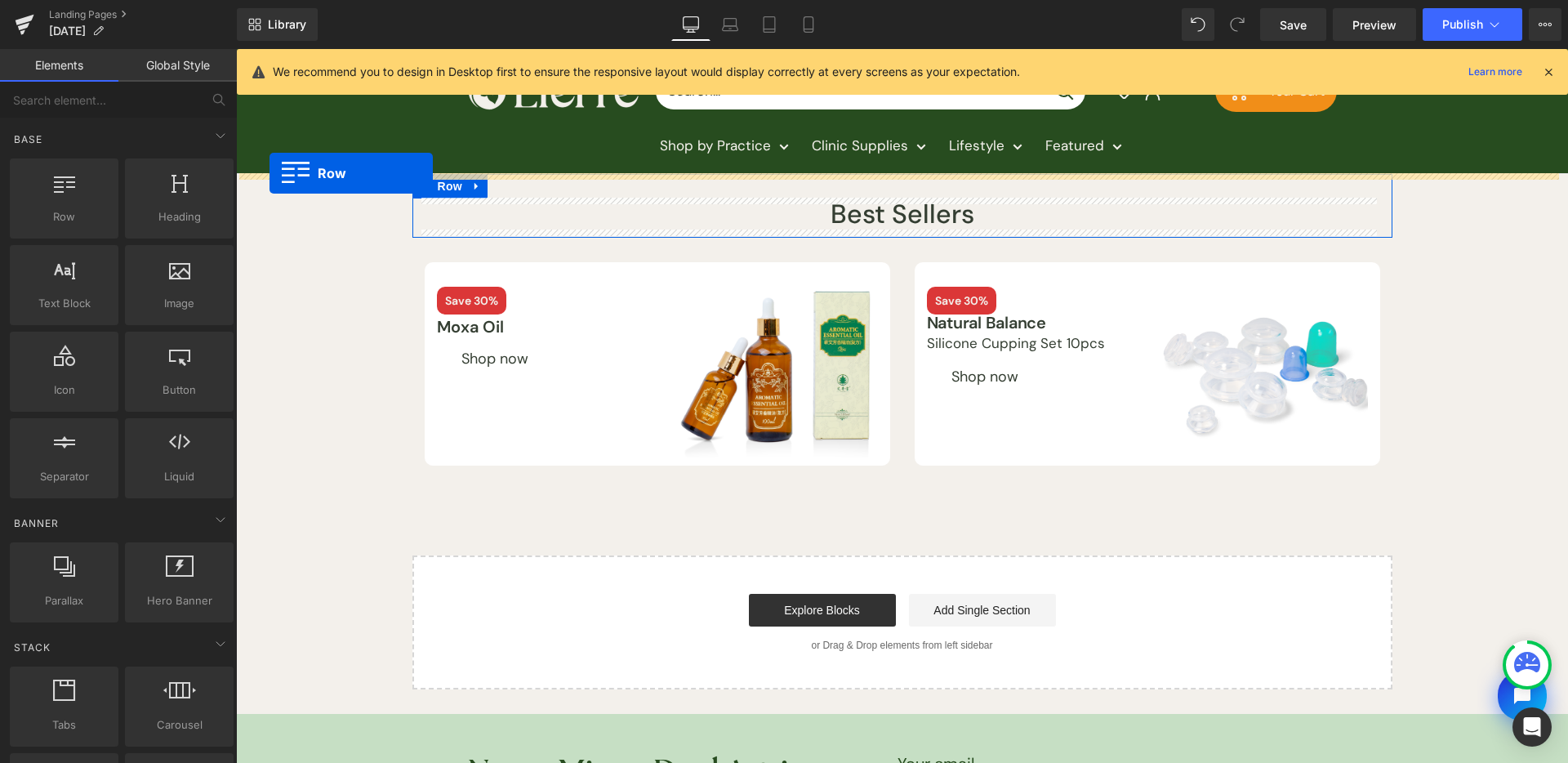
drag, startPoint x: 388, startPoint y: 269, endPoint x: 270, endPoint y: 173, distance: 152.1
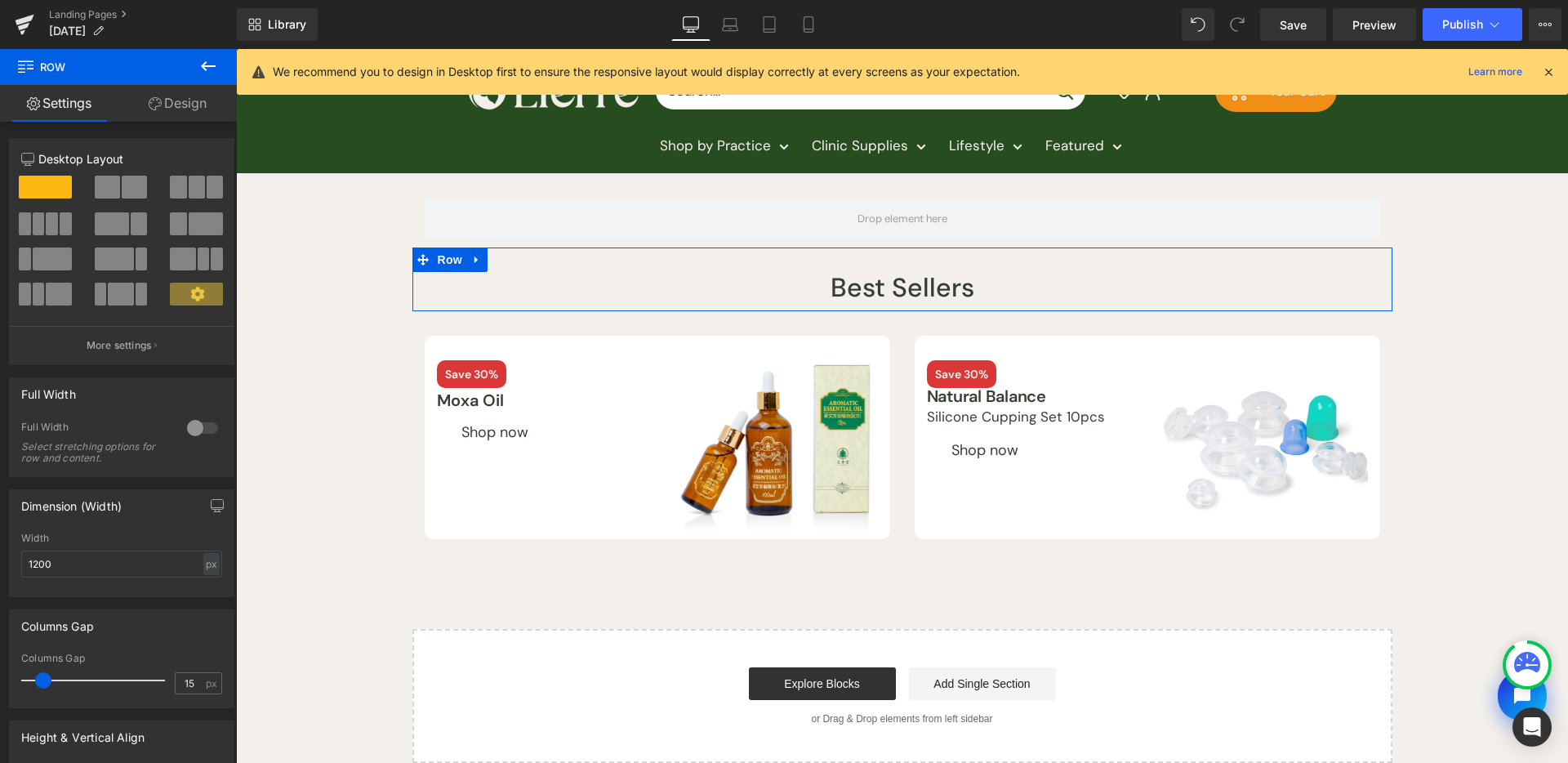
click at [198, 83] on button at bounding box center [208, 67] width 58 height 36
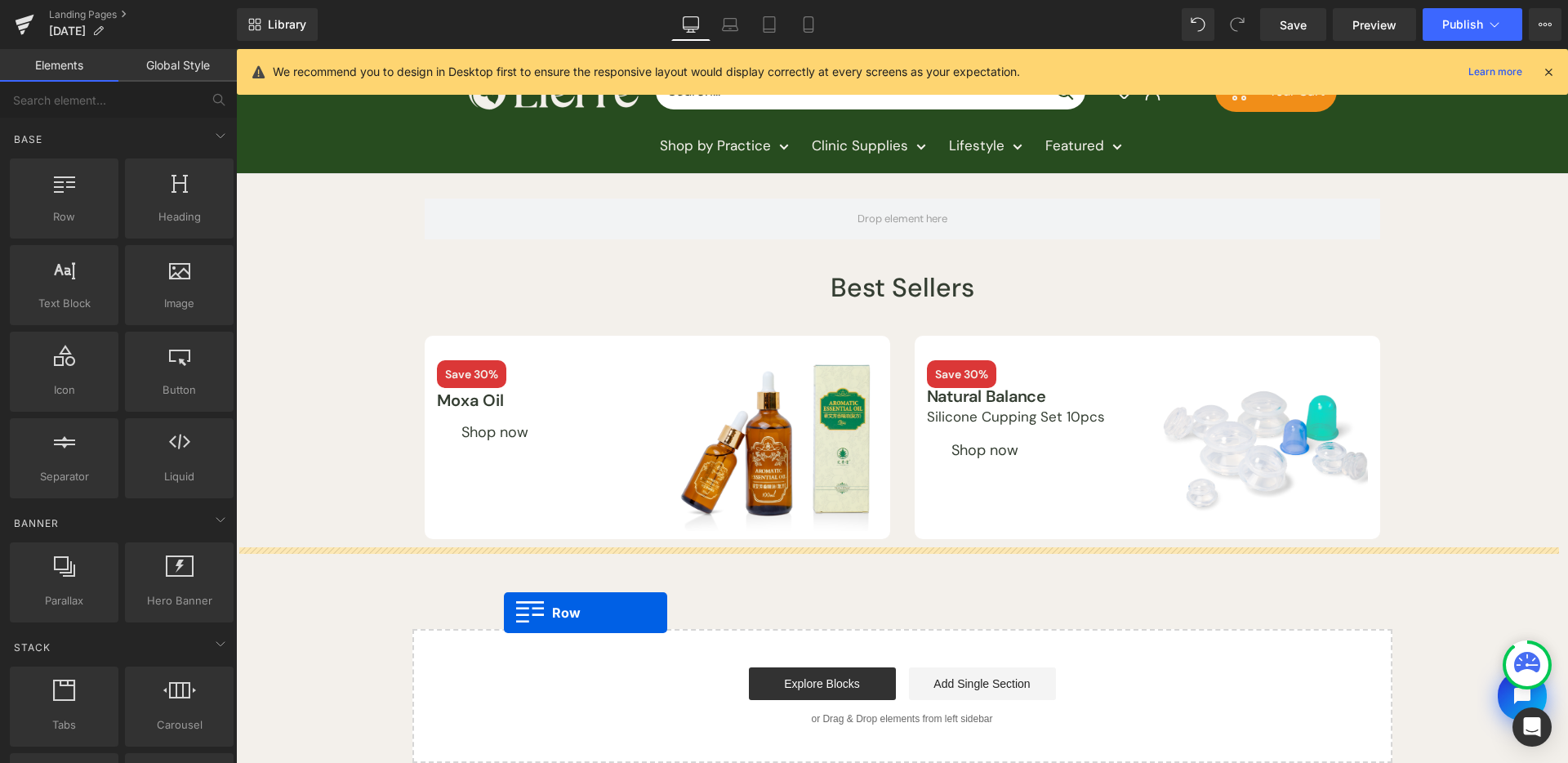
drag, startPoint x: 321, startPoint y: 232, endPoint x: 504, endPoint y: 612, distance: 421.8
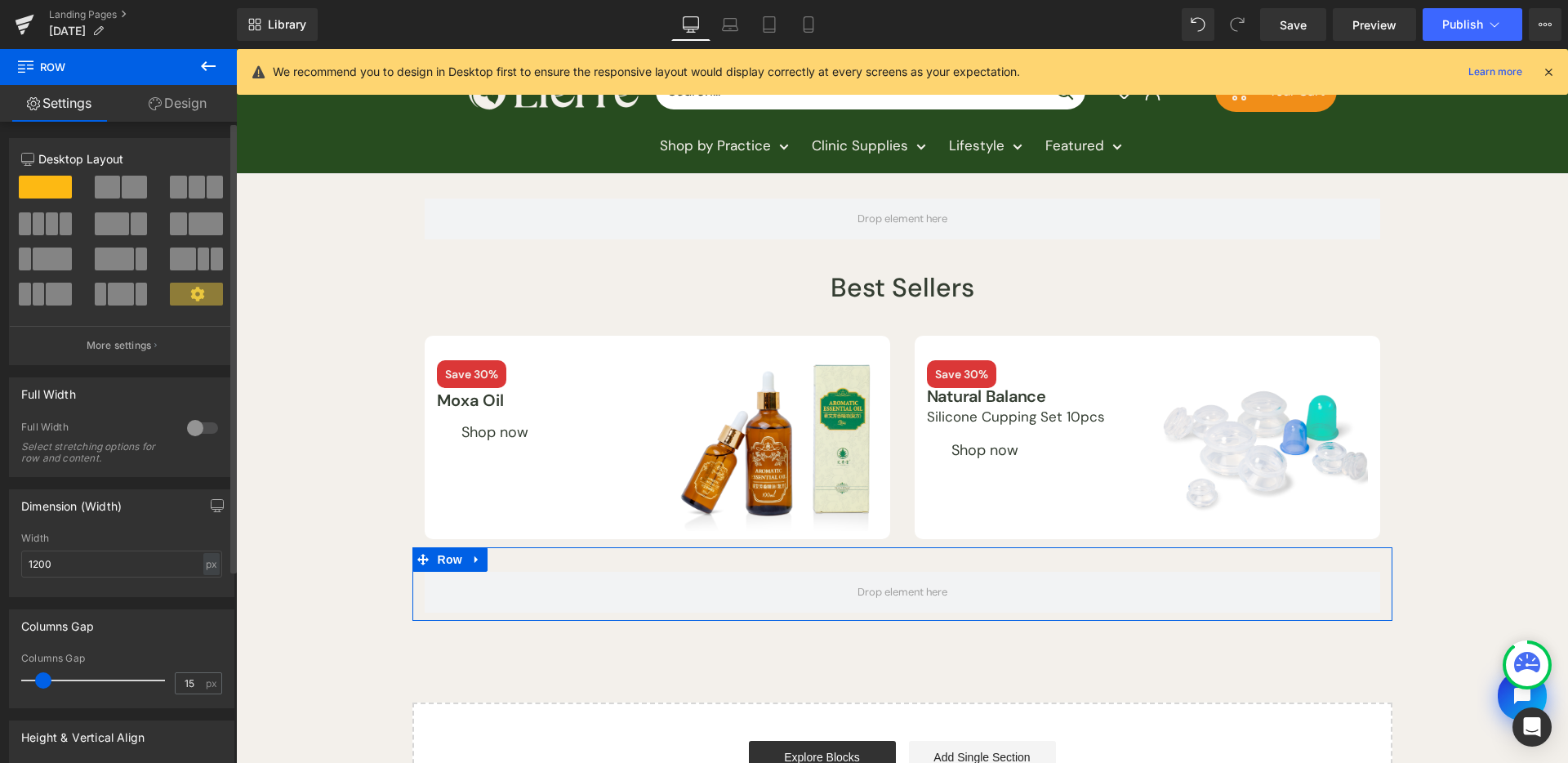
drag, startPoint x: 128, startPoint y: 195, endPoint x: 64, endPoint y: 378, distance: 193.9
click at [128, 195] on span at bounding box center [134, 187] width 25 height 23
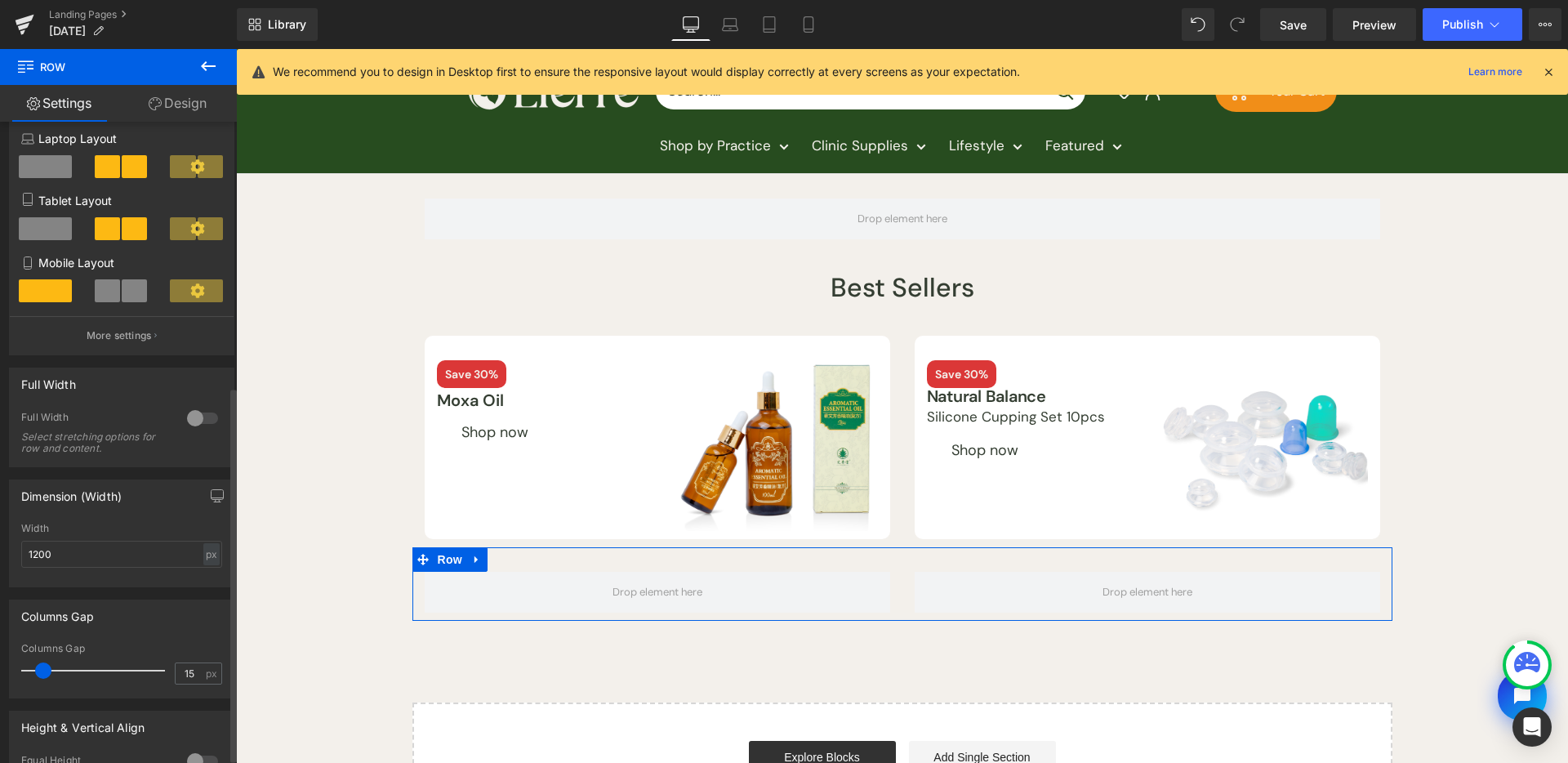
scroll to position [460, 0]
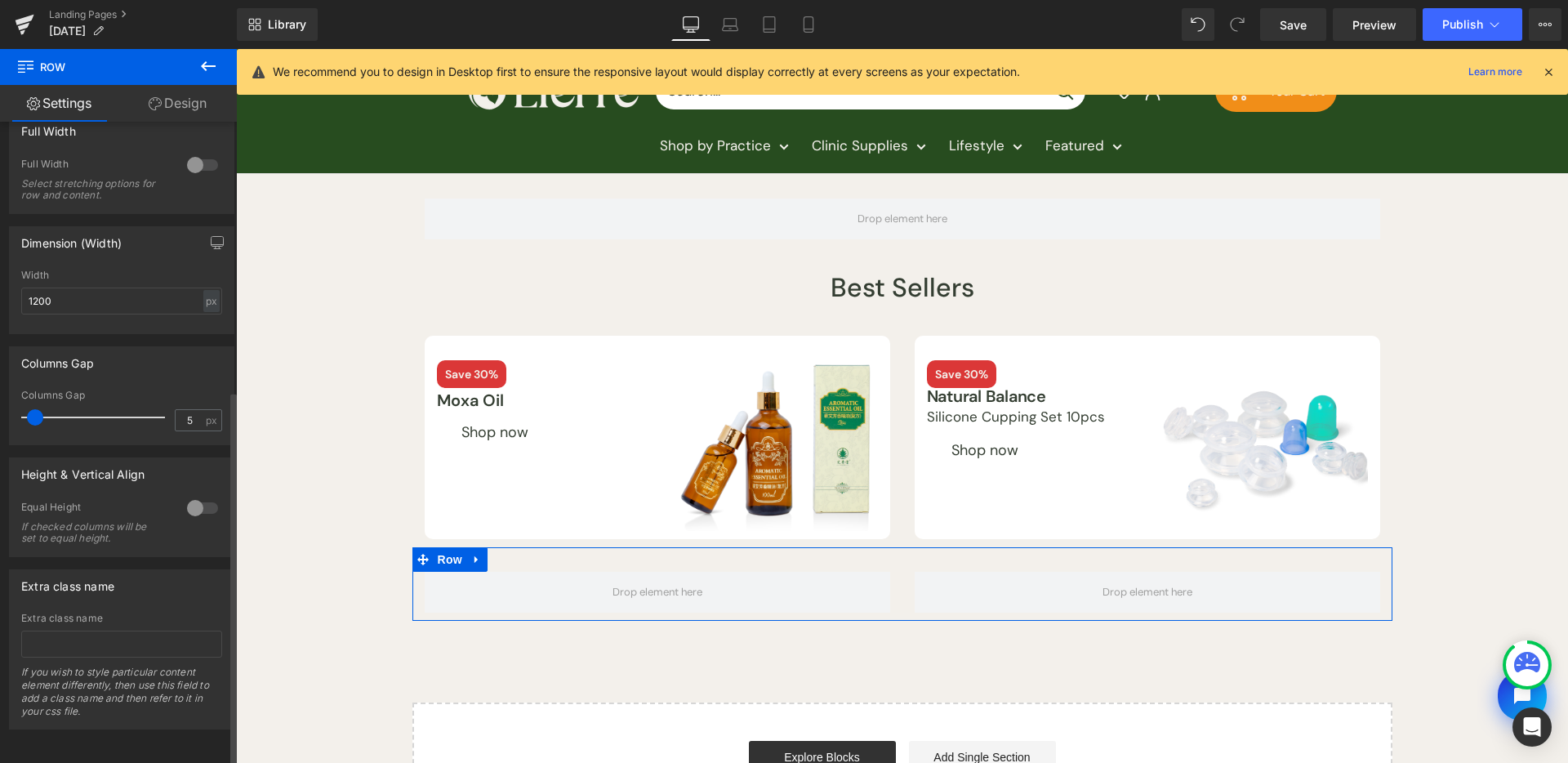
type input "0"
drag, startPoint x: 35, startPoint y: 396, endPoint x: 0, endPoint y: 399, distance: 35.1
click at [0, 399] on div "Columns Gap 0px Columns Gap 0 px" at bounding box center [122, 389] width 244 height 111
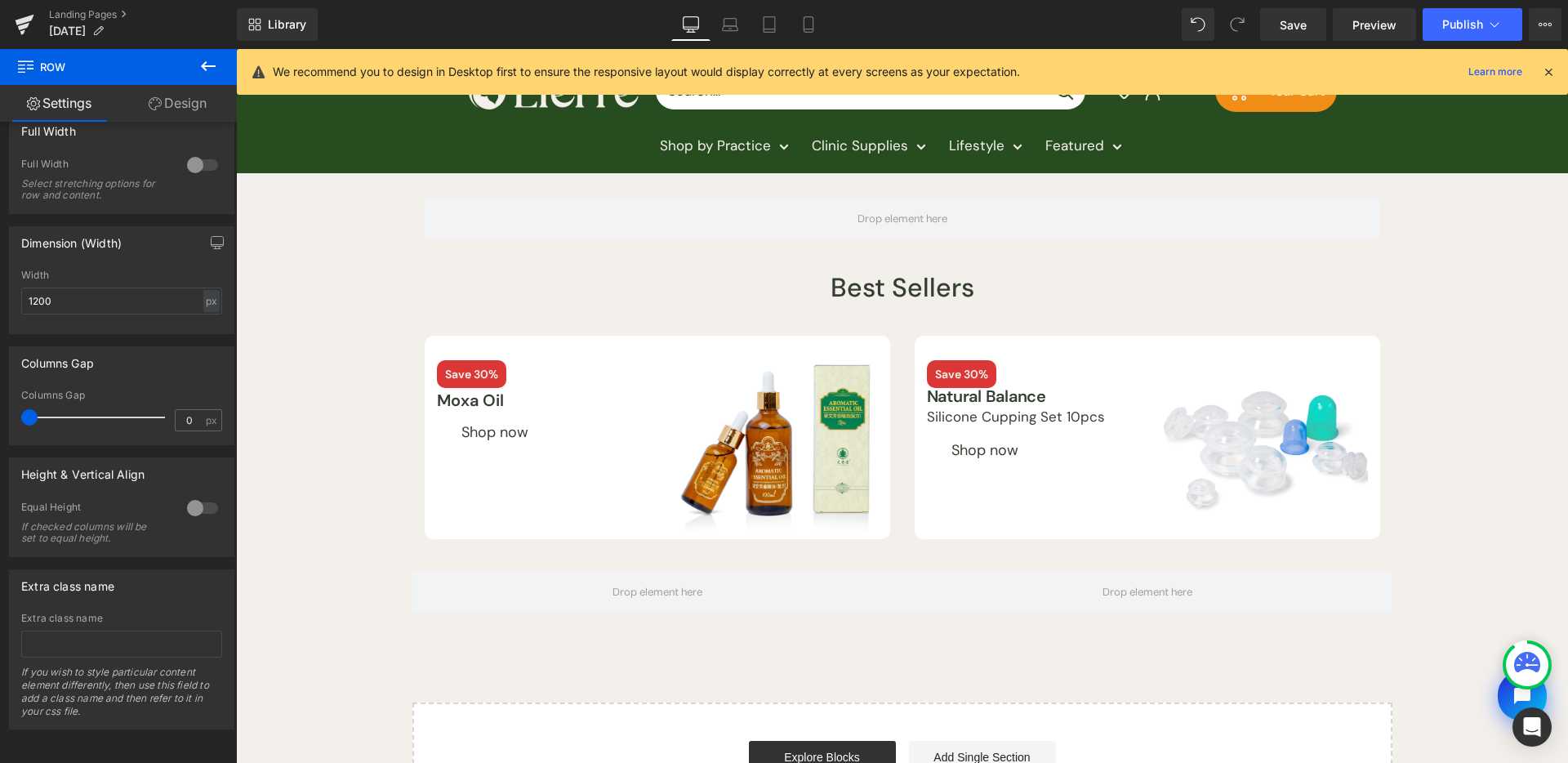
click at [220, 80] on button at bounding box center [208, 67] width 58 height 36
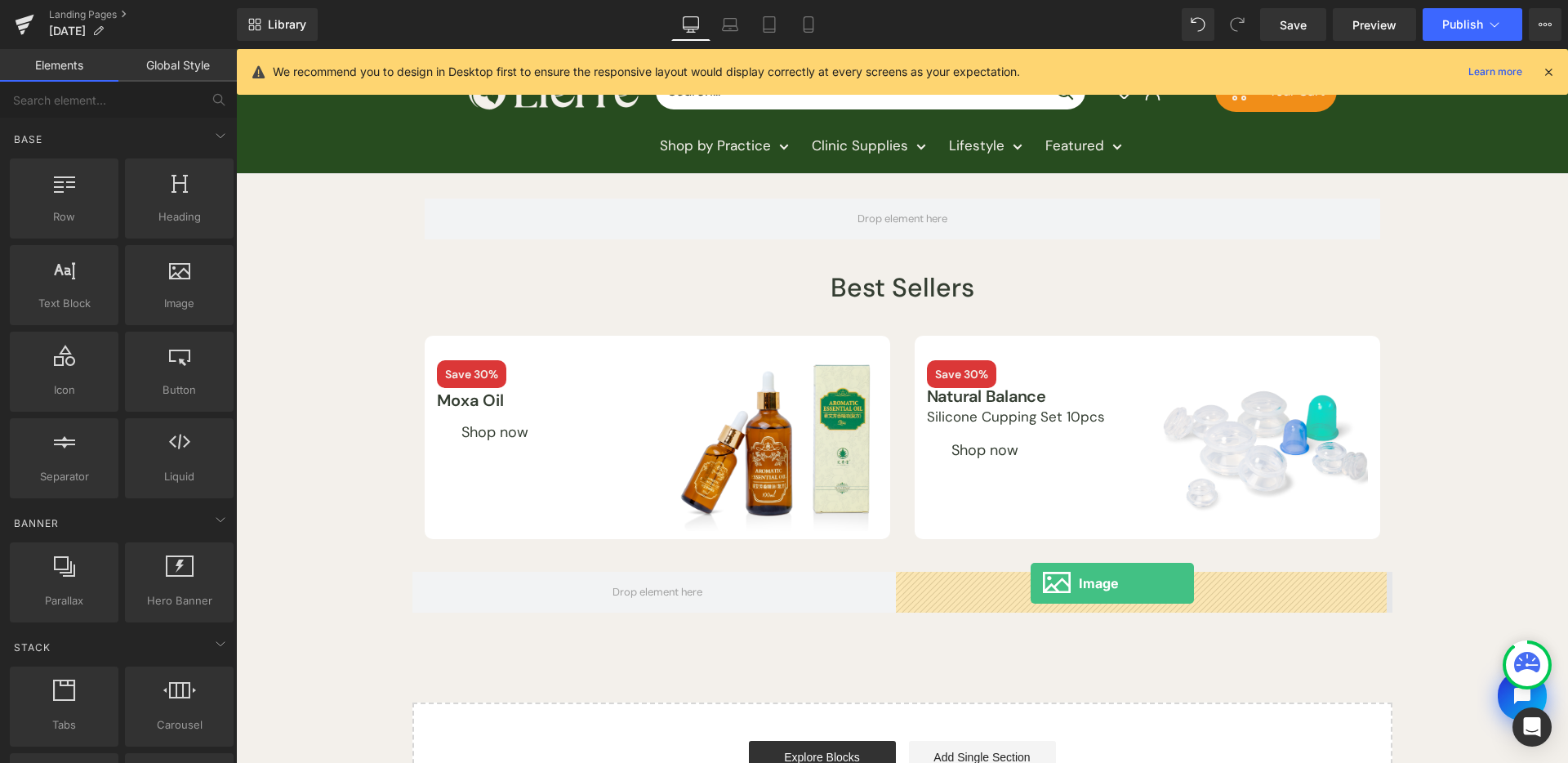
drag, startPoint x: 448, startPoint y: 341, endPoint x: 1031, endPoint y: 584, distance: 631.6
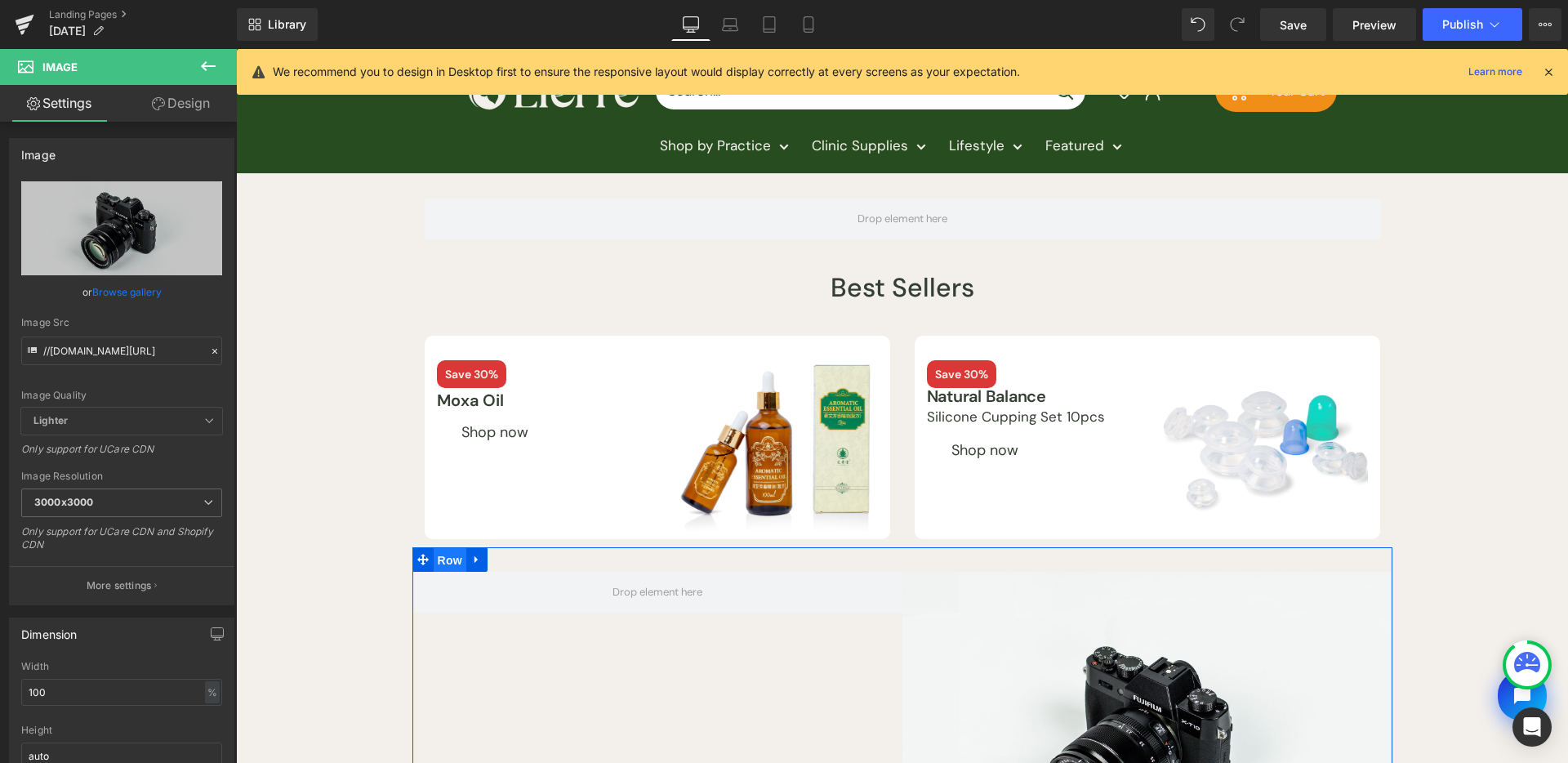
click at [443, 561] on span "Row" at bounding box center [450, 560] width 33 height 25
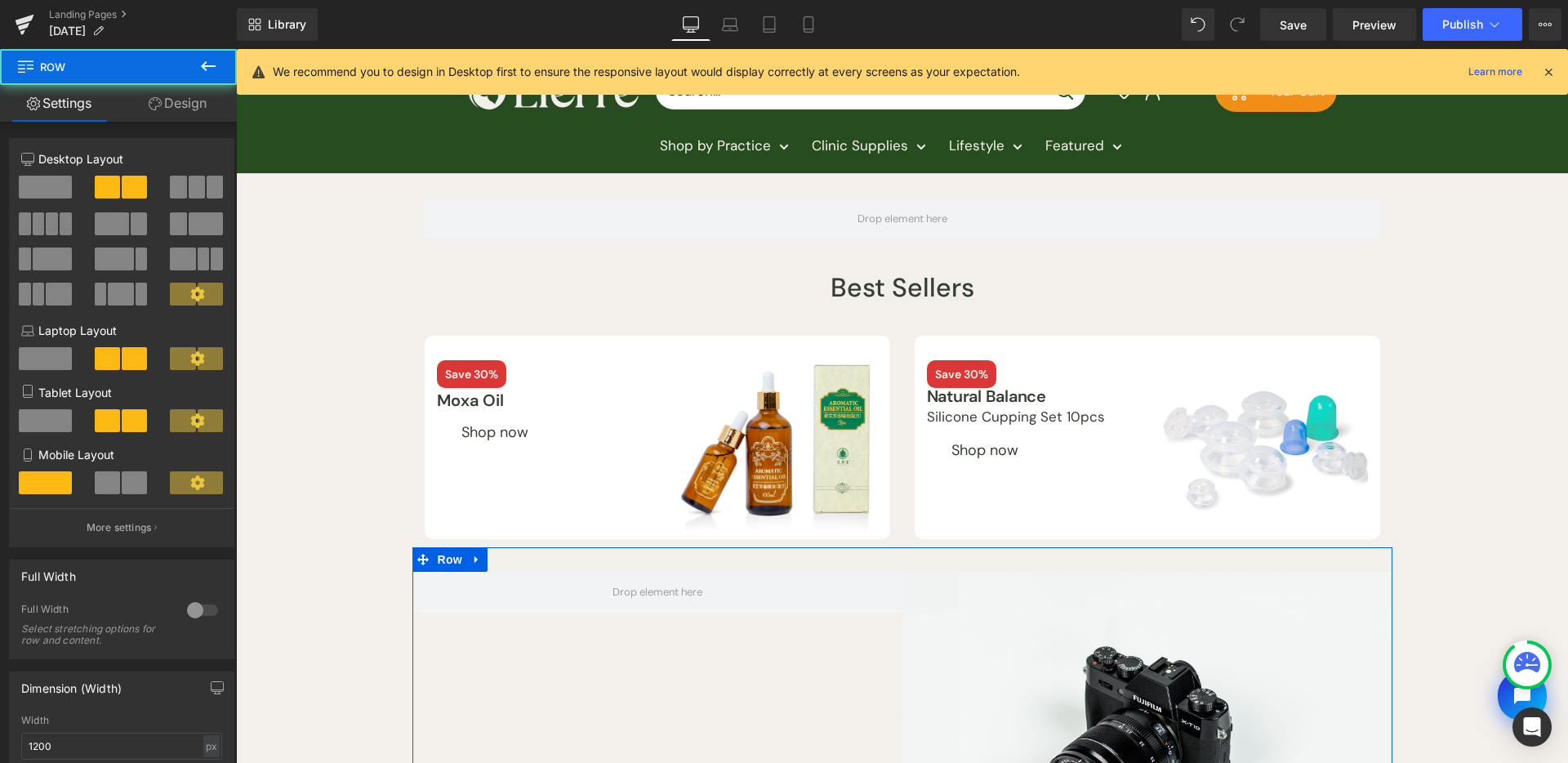
click at [210, 109] on link "Design" at bounding box center [178, 102] width 118 height 36
click at [0, 0] on div "Spacing" at bounding box center [0, 0] width 0 height 0
click at [0, 0] on div at bounding box center [0, 0] width 0 height 0
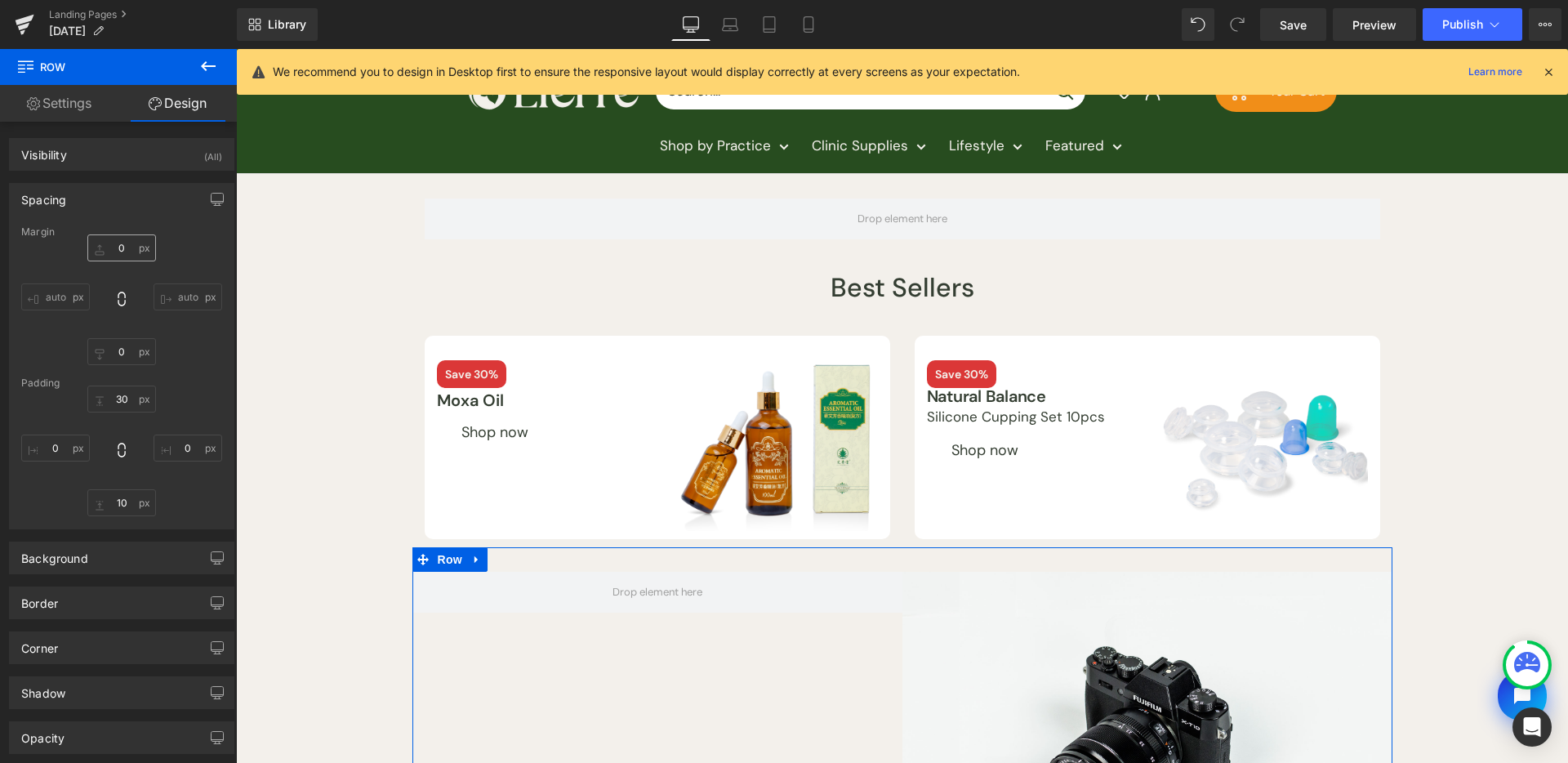
type input "0"
type input "30"
type input "0"
type input "10"
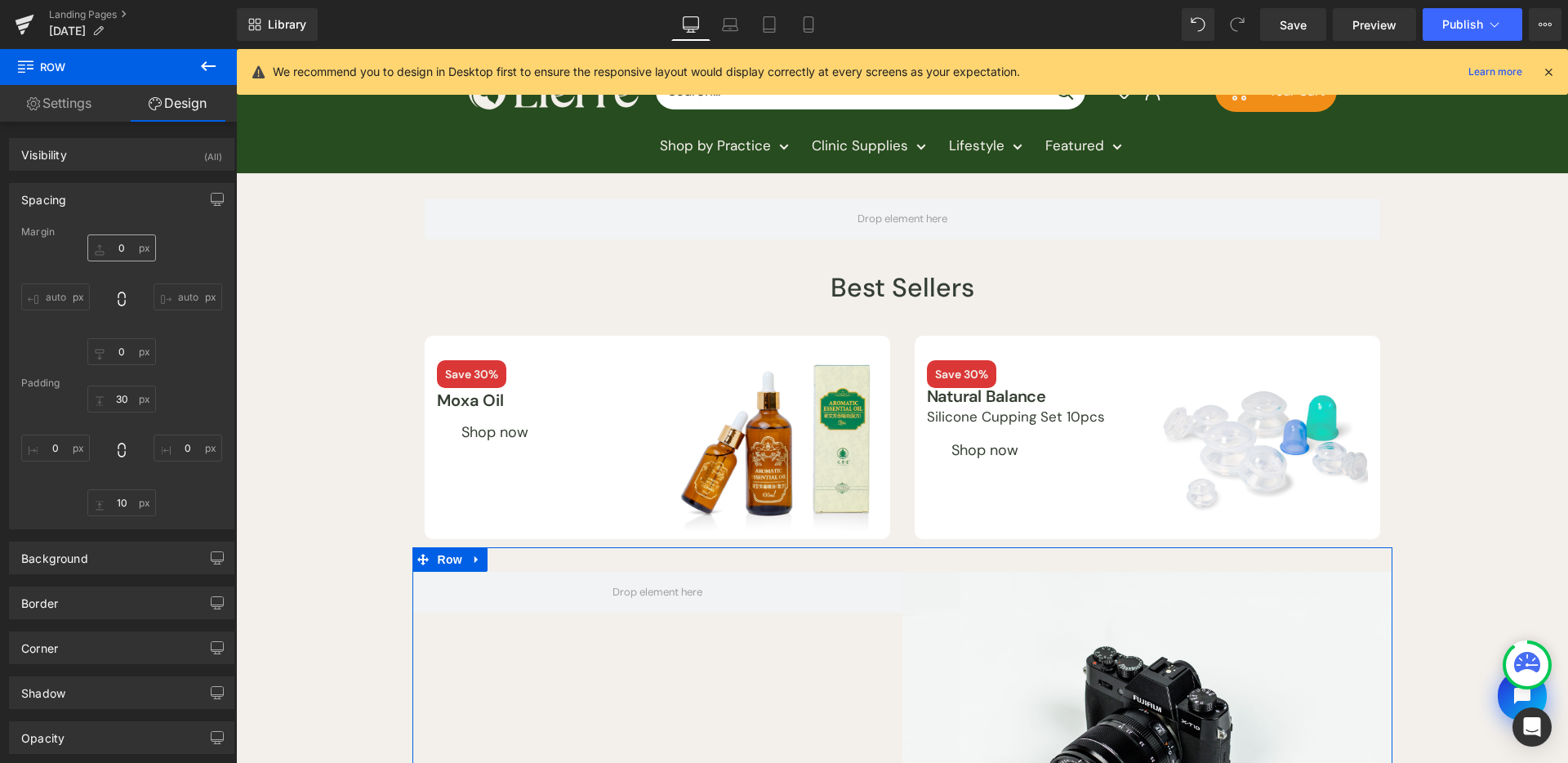
type input "0"
click at [134, 211] on div "Spacing" at bounding box center [122, 199] width 224 height 31
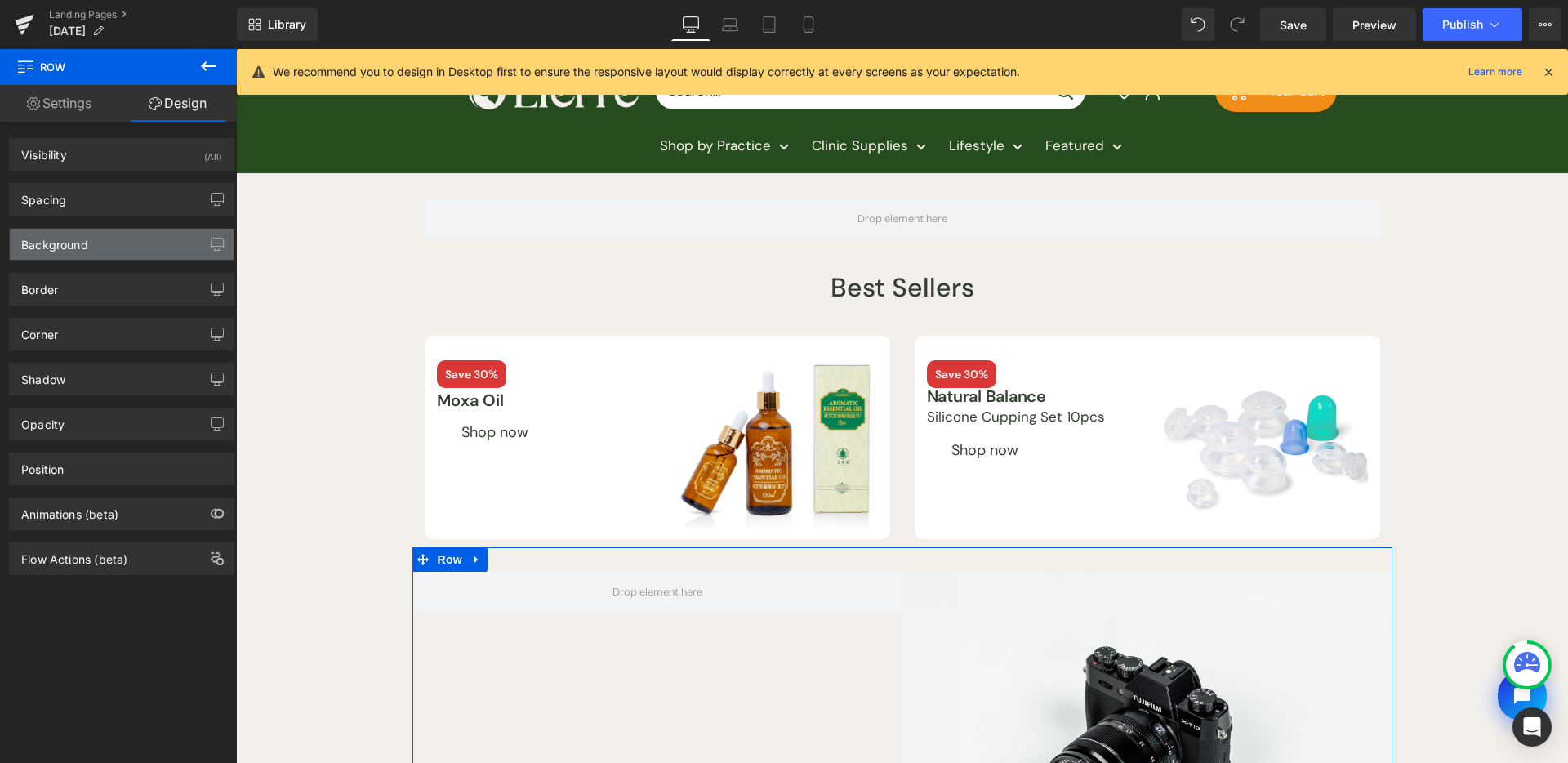
click at [140, 248] on div "Background" at bounding box center [122, 244] width 224 height 31
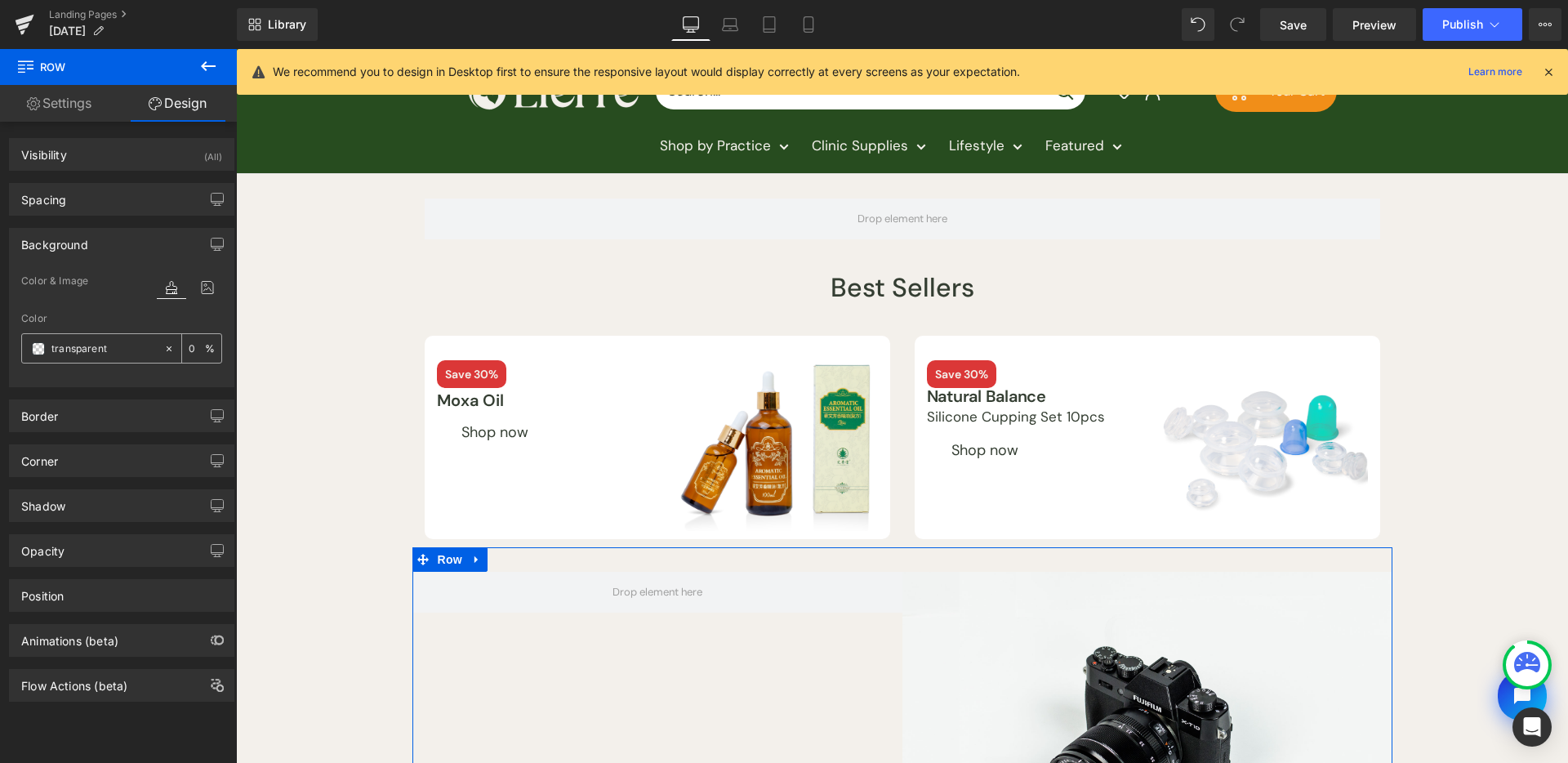
click at [41, 353] on span at bounding box center [38, 349] width 13 height 13
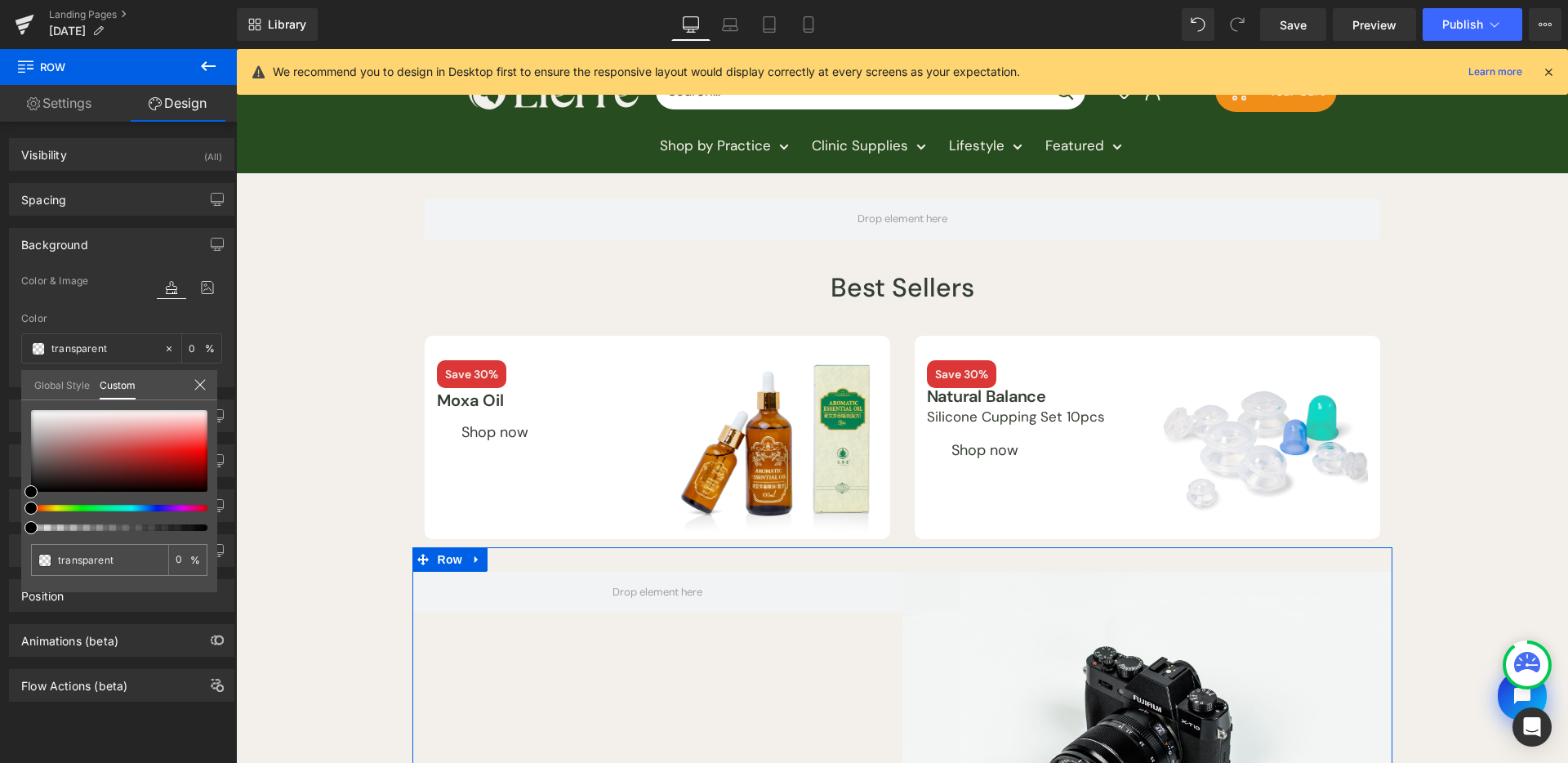
click at [58, 391] on link "Global Style" at bounding box center [63, 384] width 56 height 28
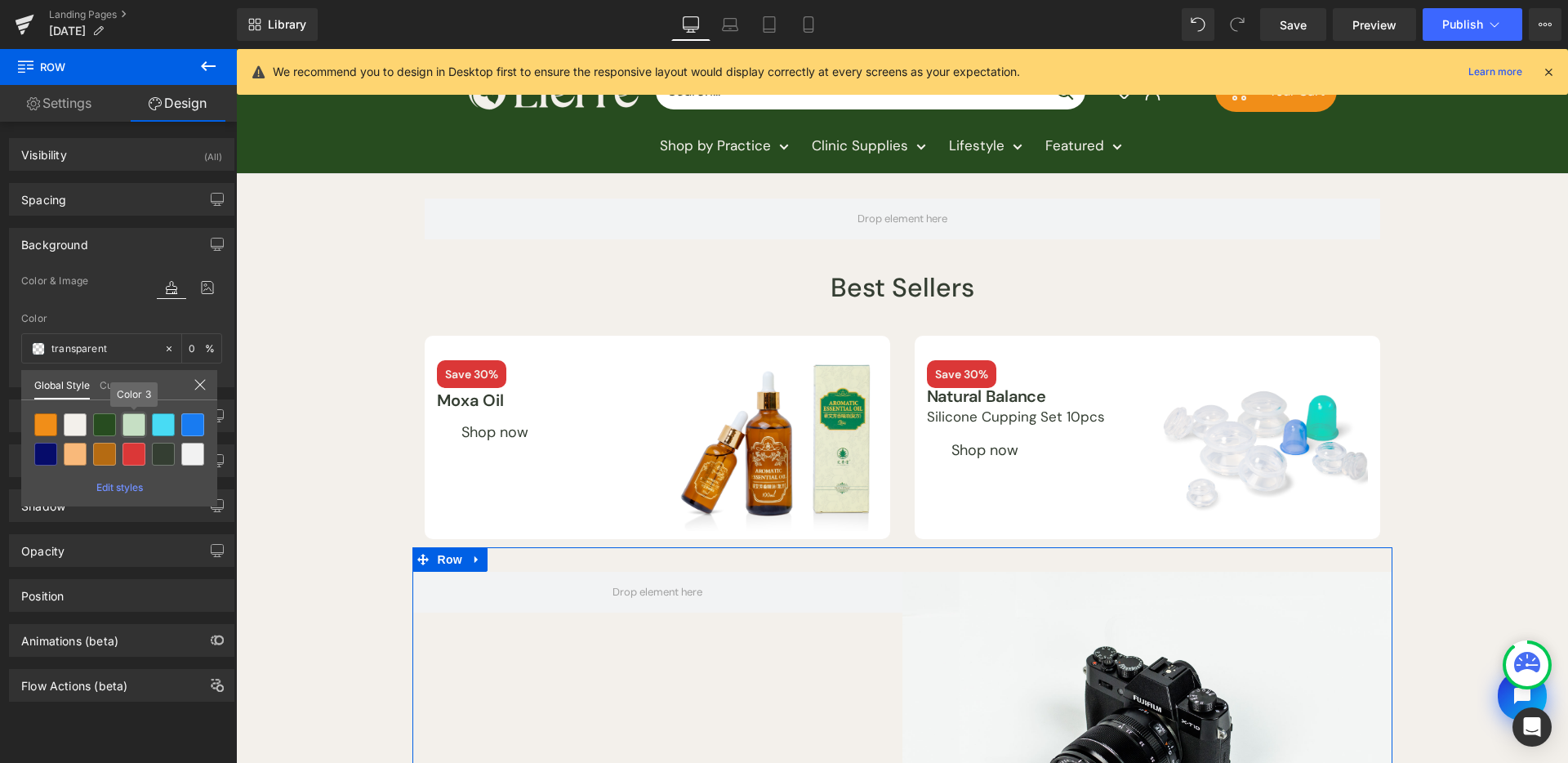
click at [137, 424] on div at bounding box center [134, 425] width 23 height 23
type input "Color 3"
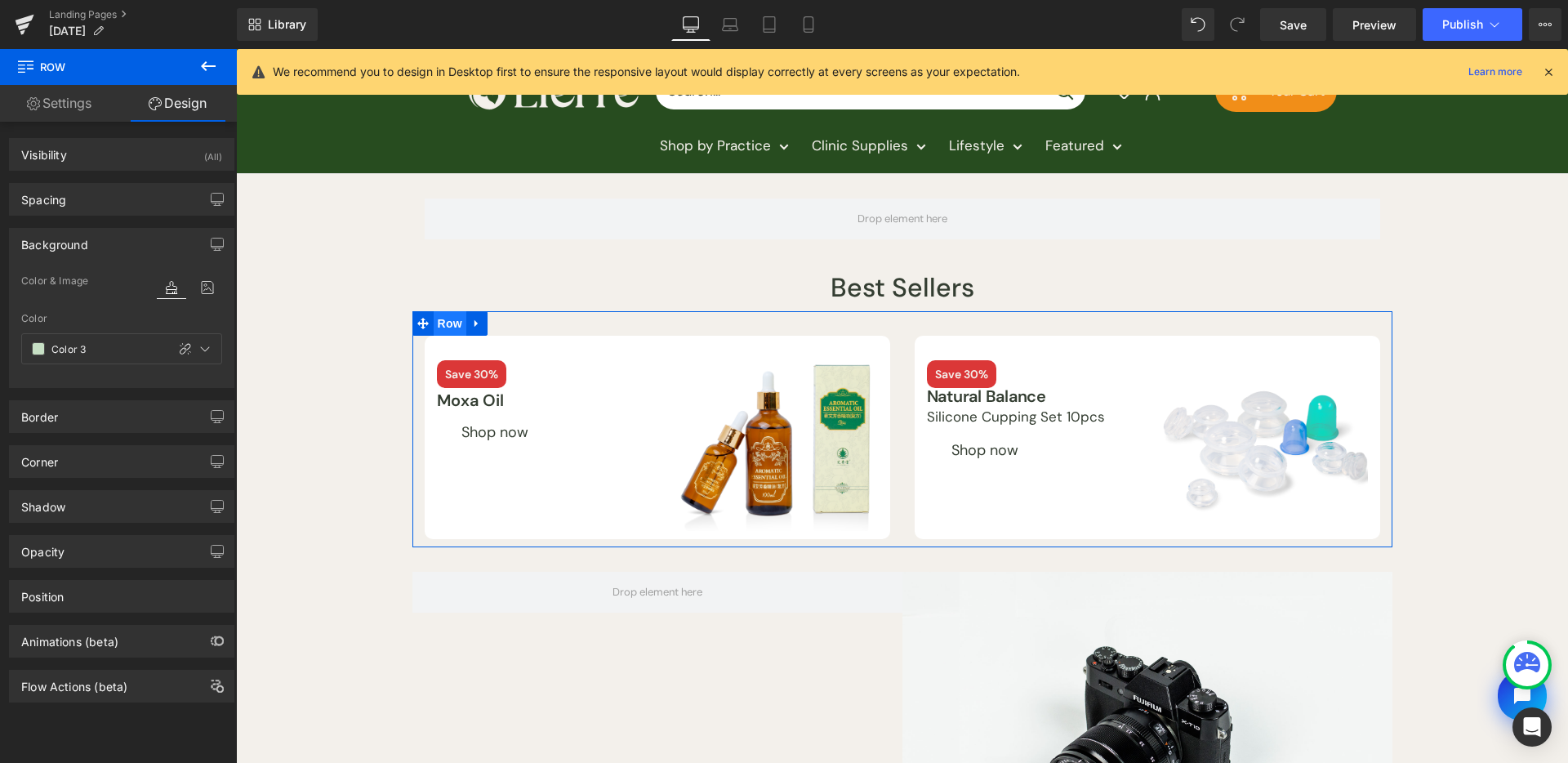
click at [441, 324] on span "Row" at bounding box center [450, 323] width 33 height 25
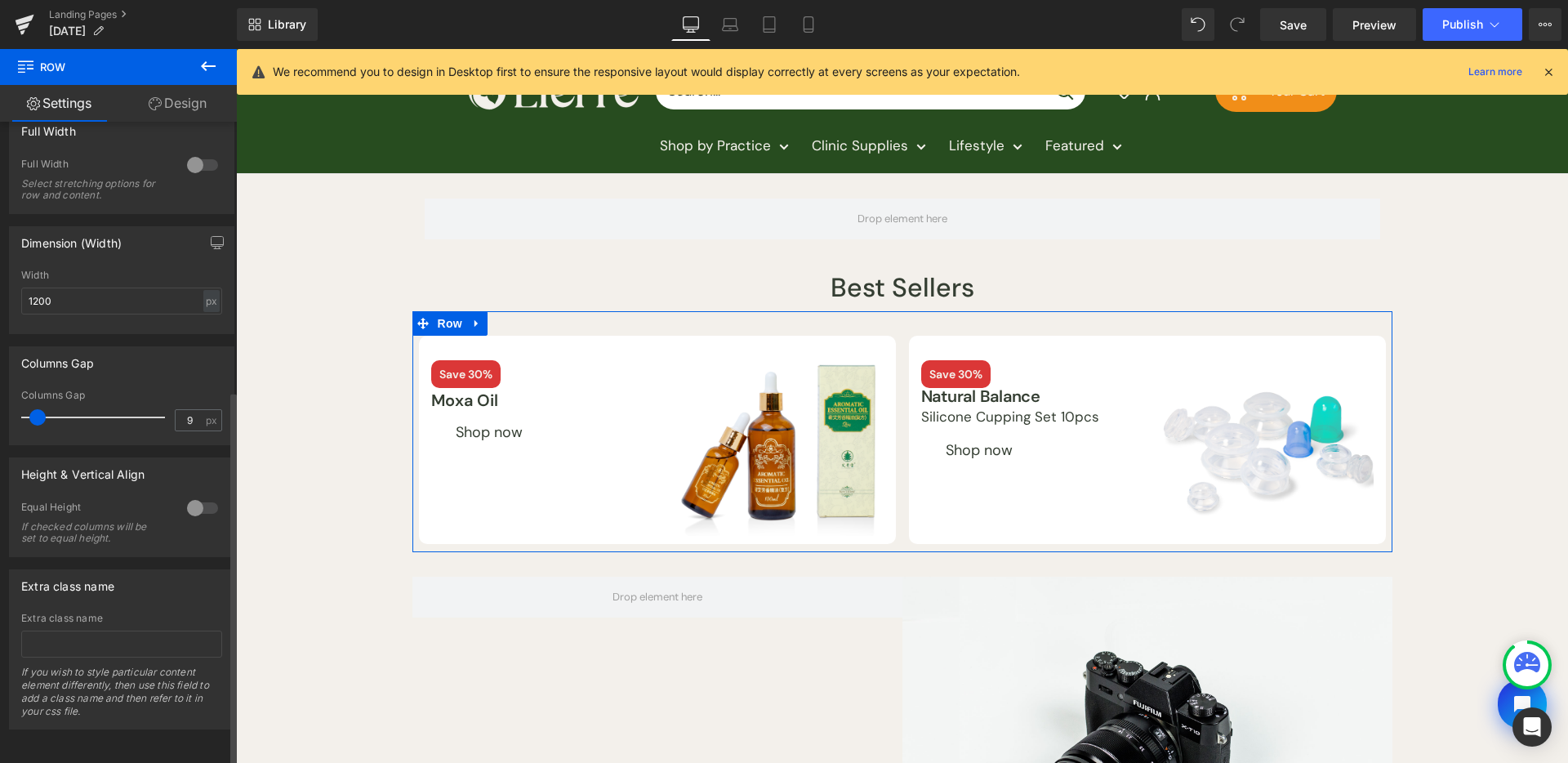
type input "10"
click at [41, 409] on span at bounding box center [38, 417] width 16 height 16
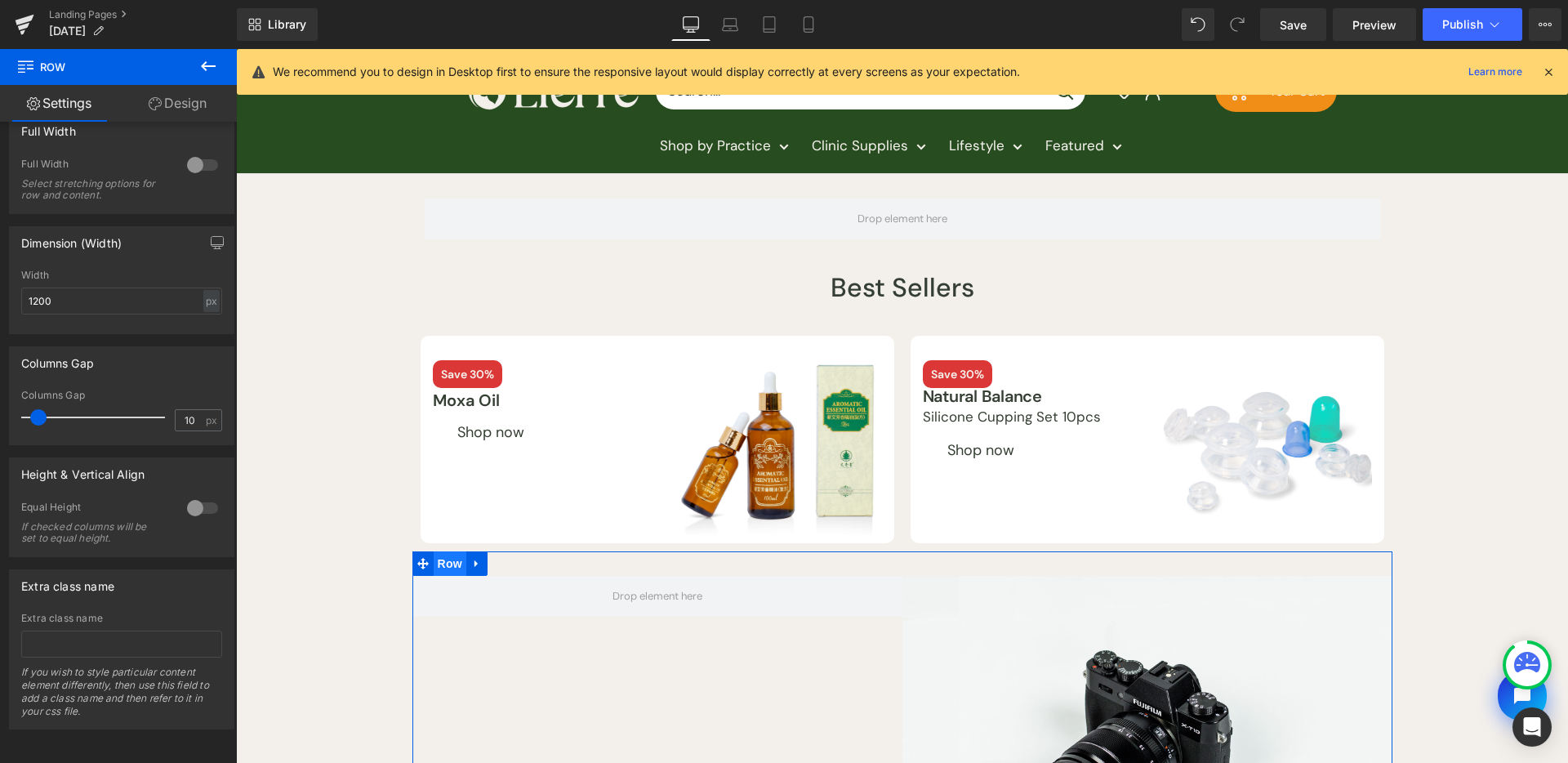
click at [434, 562] on span "Row" at bounding box center [450, 563] width 33 height 25
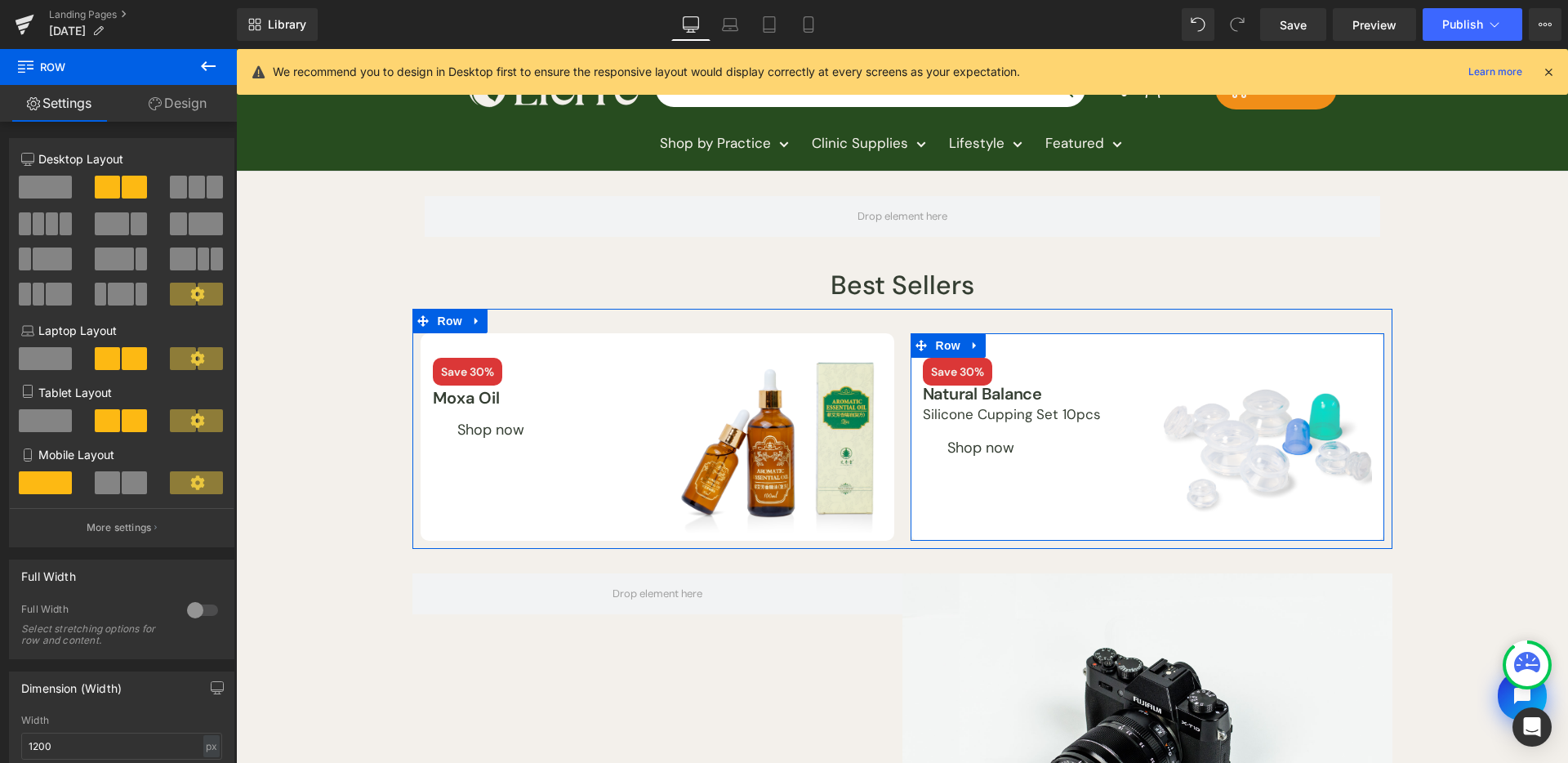
scroll to position [254, 0]
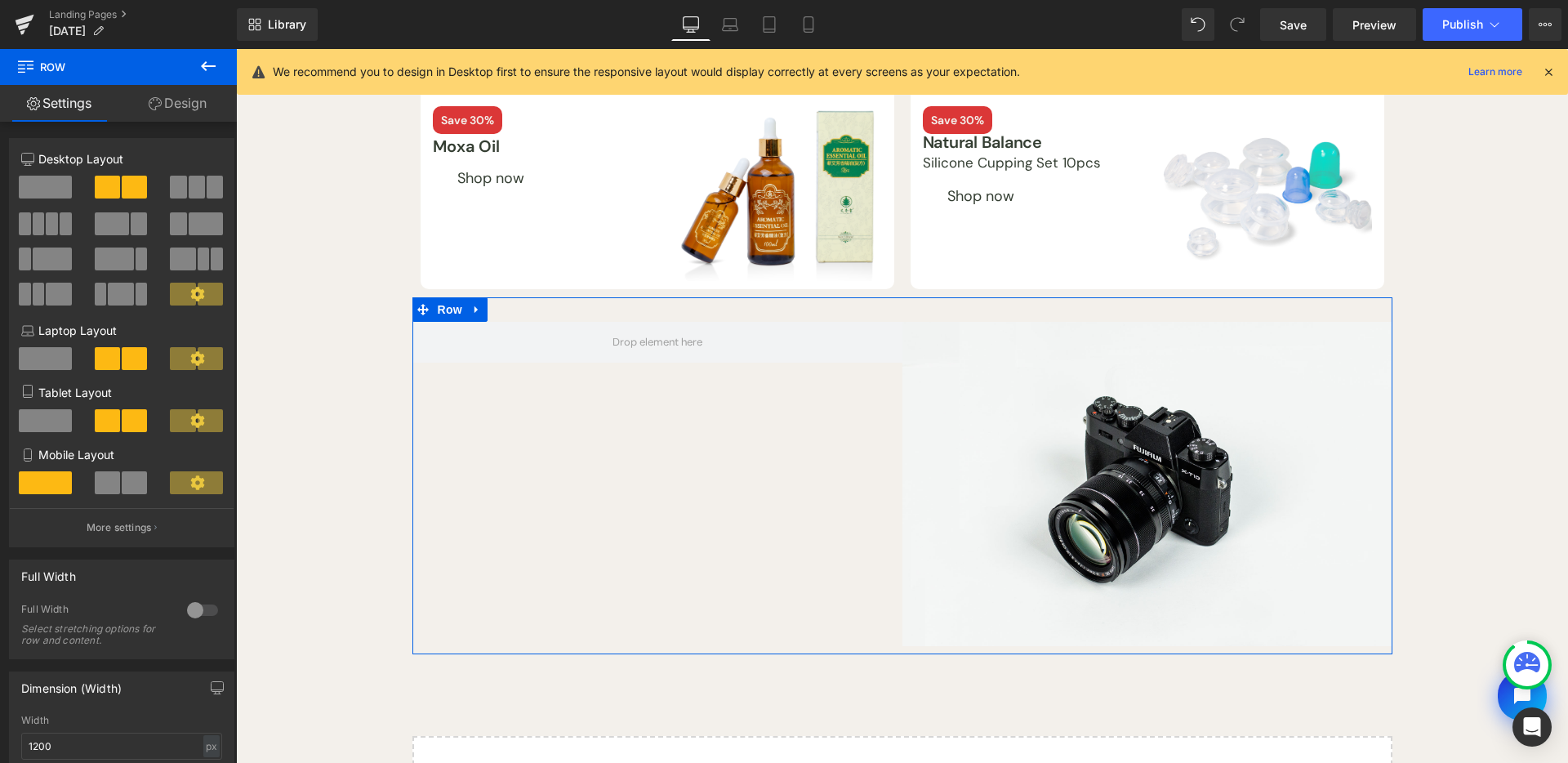
click at [175, 98] on link "Design" at bounding box center [178, 102] width 118 height 36
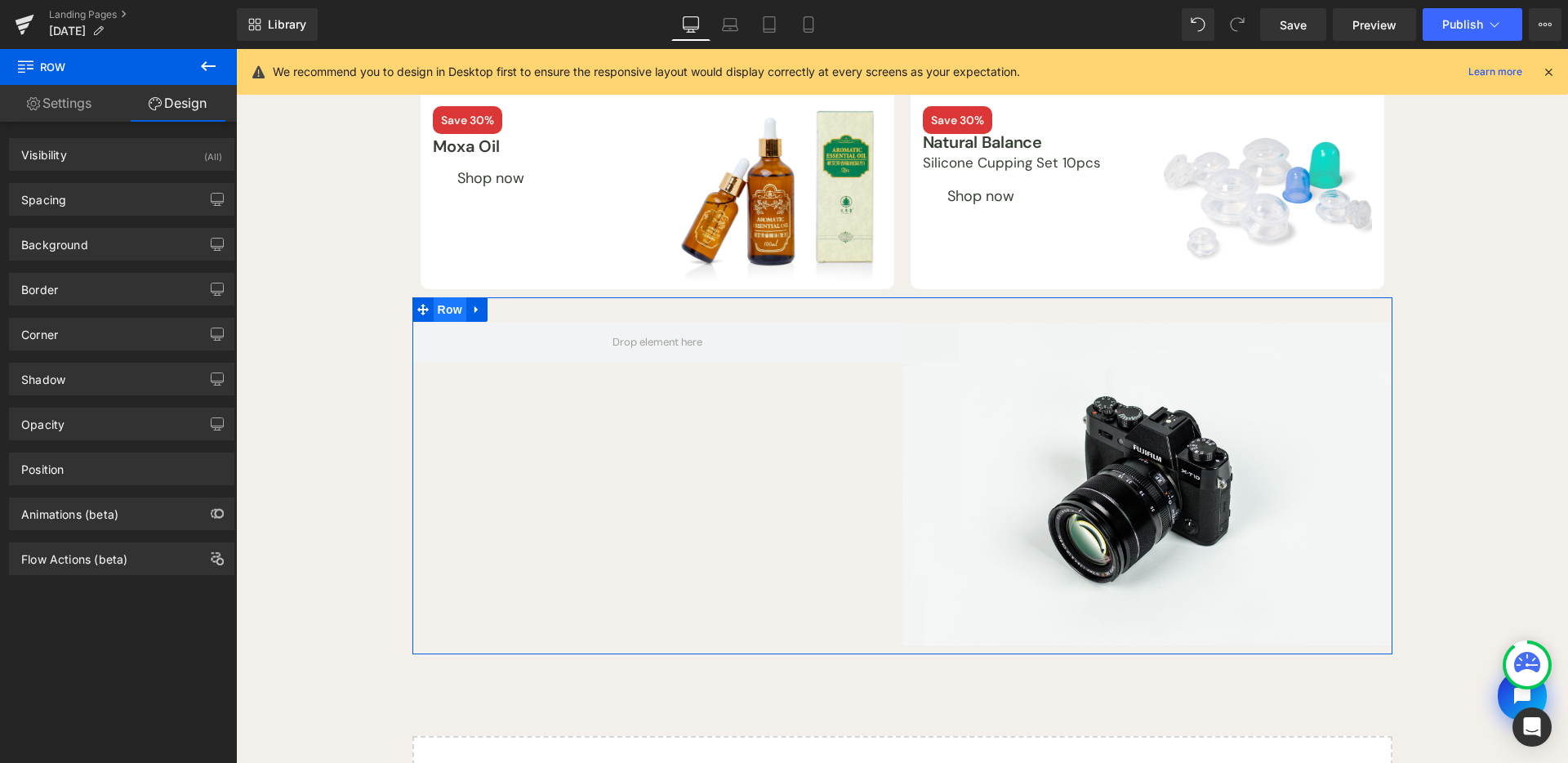
click at [437, 313] on span "Row" at bounding box center [450, 310] width 33 height 25
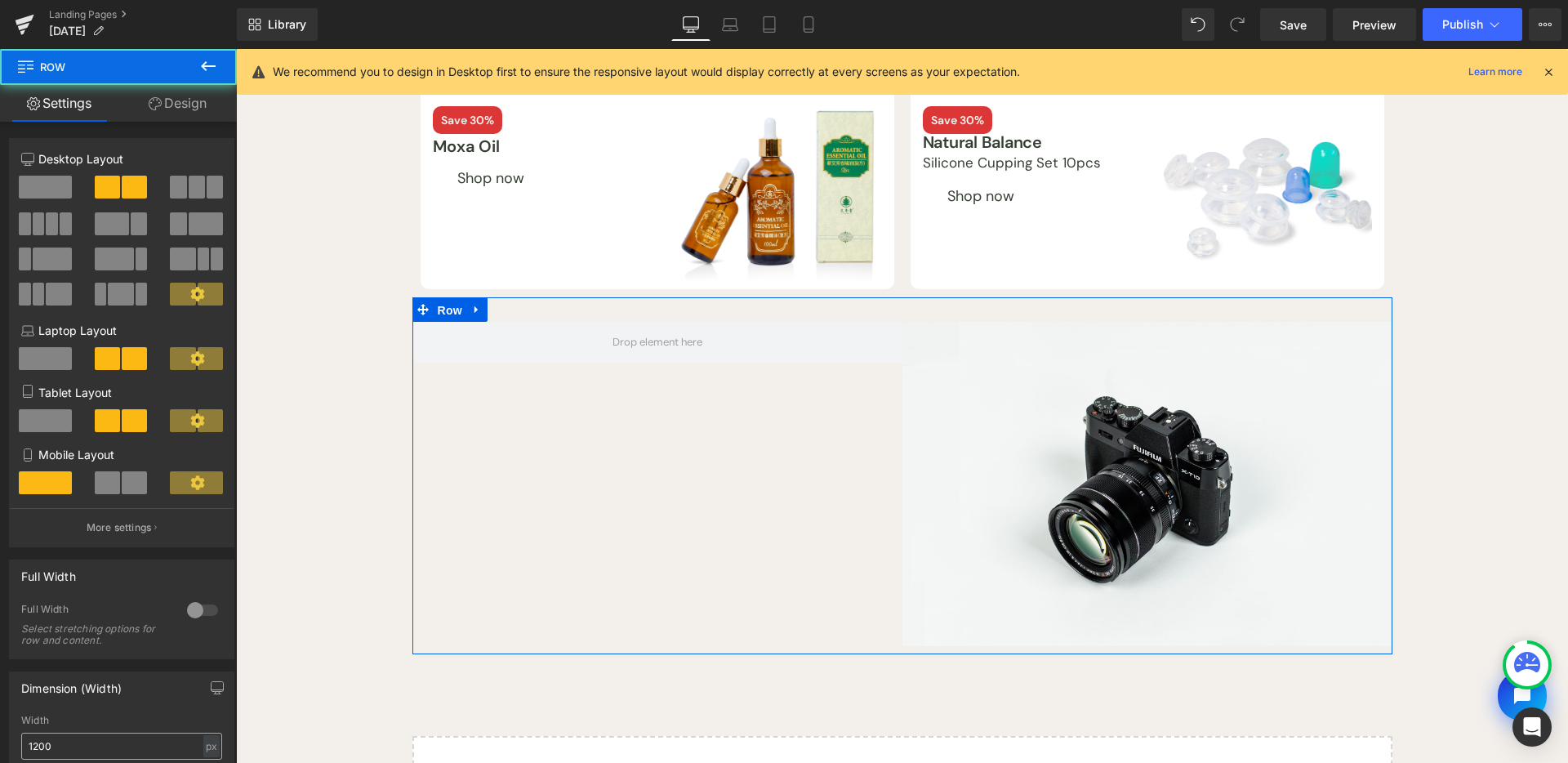
scroll to position [208, 0]
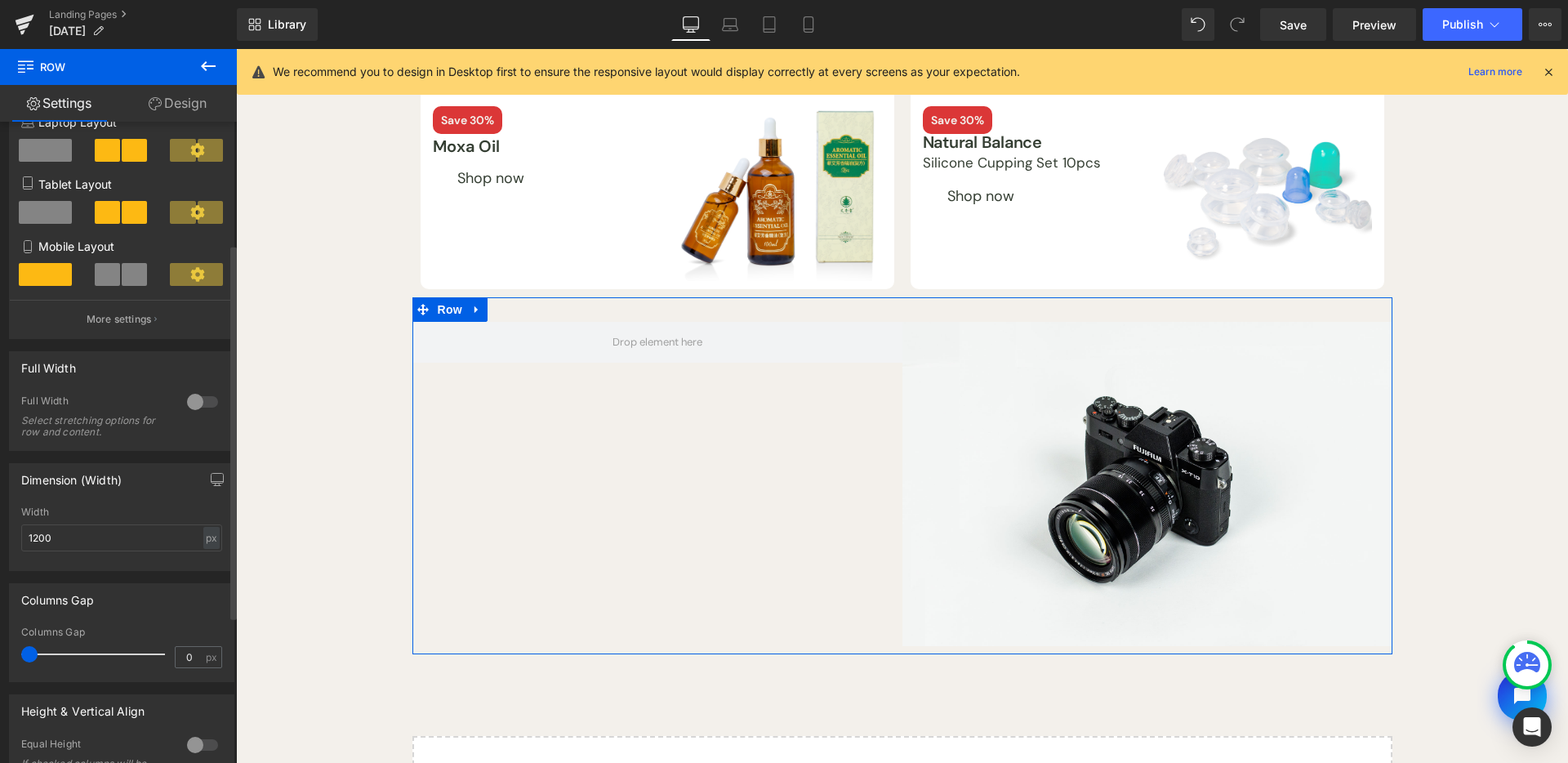
click at [194, 400] on div at bounding box center [202, 402] width 39 height 26
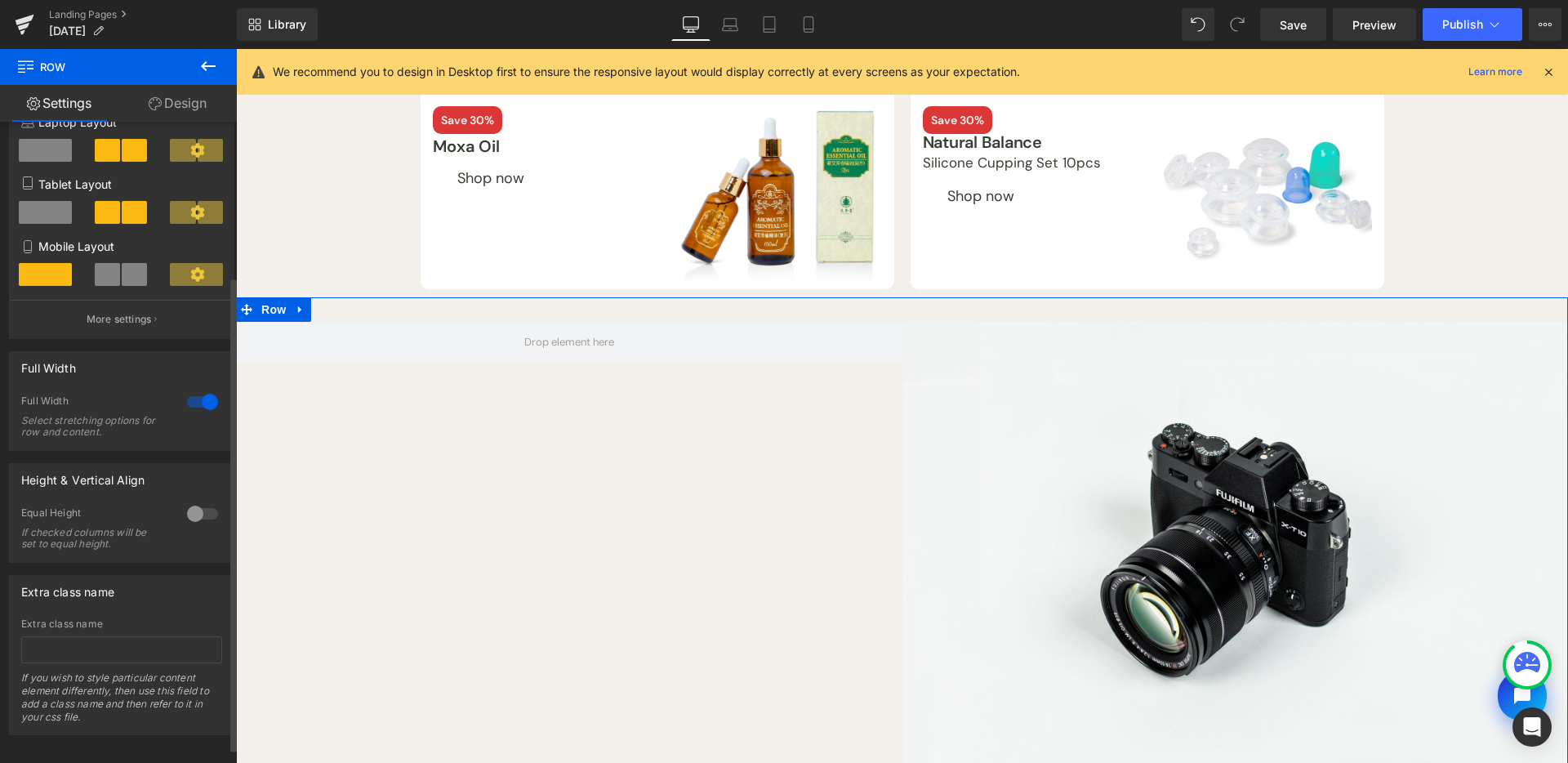
drag, startPoint x: 206, startPoint y: 410, endPoint x: 200, endPoint y: 458, distance: 48.4
click at [206, 410] on div at bounding box center [202, 402] width 39 height 26
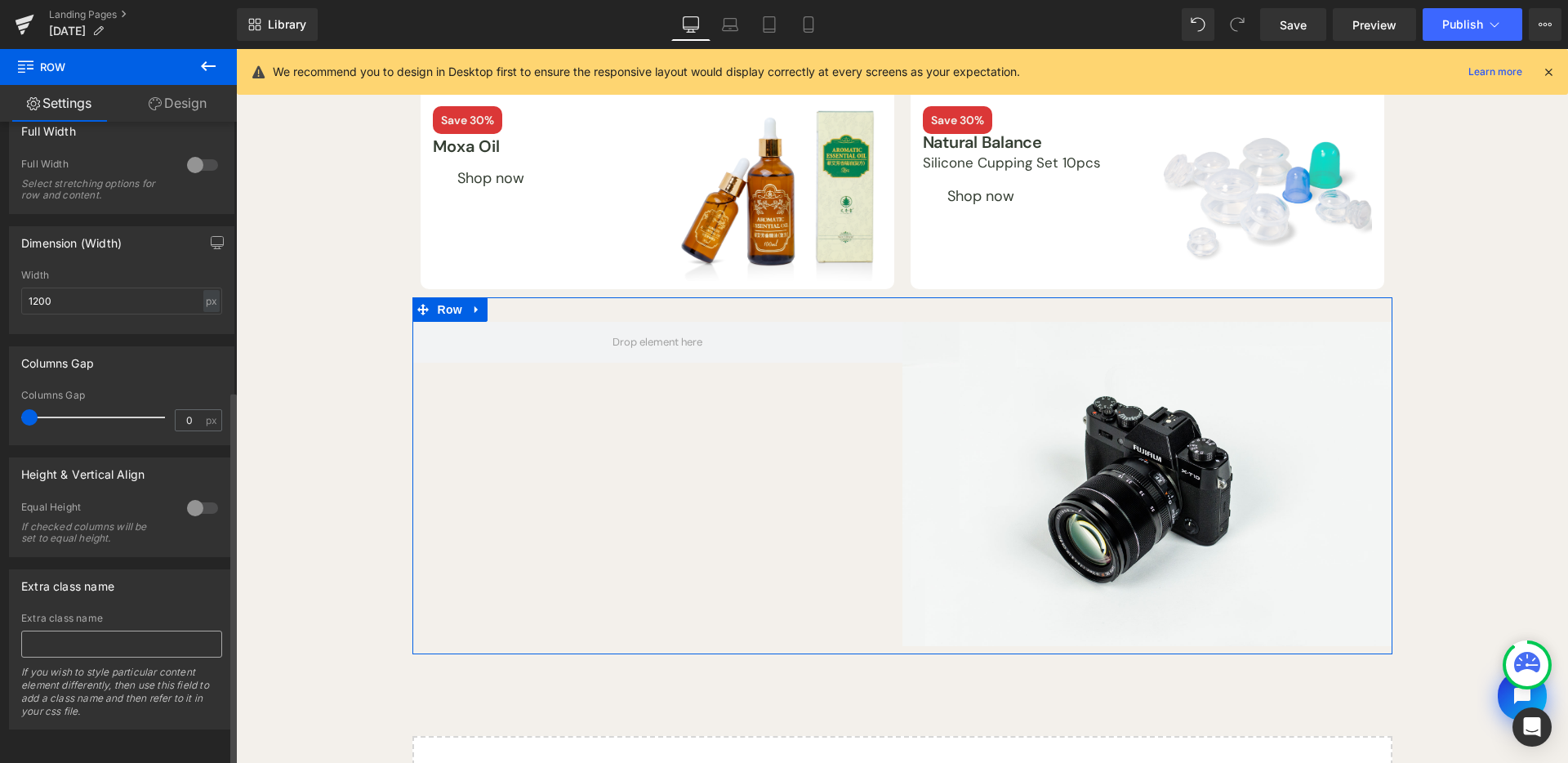
scroll to position [460, 0]
click at [203, 495] on div at bounding box center [202, 508] width 39 height 26
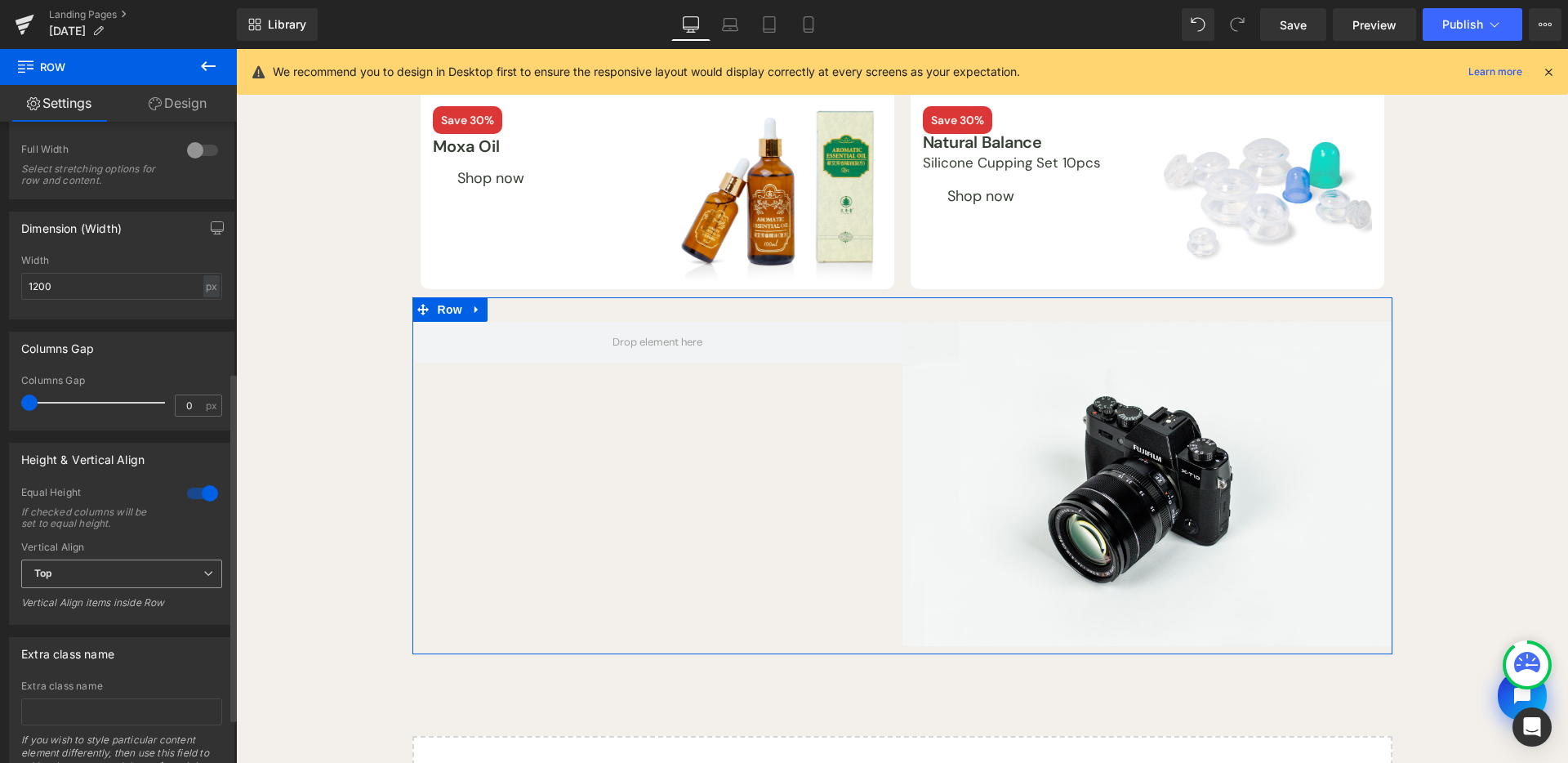
click at [111, 565] on span "Top" at bounding box center [122, 574] width 201 height 29
click at [105, 621] on li "Middle" at bounding box center [118, 627] width 195 height 25
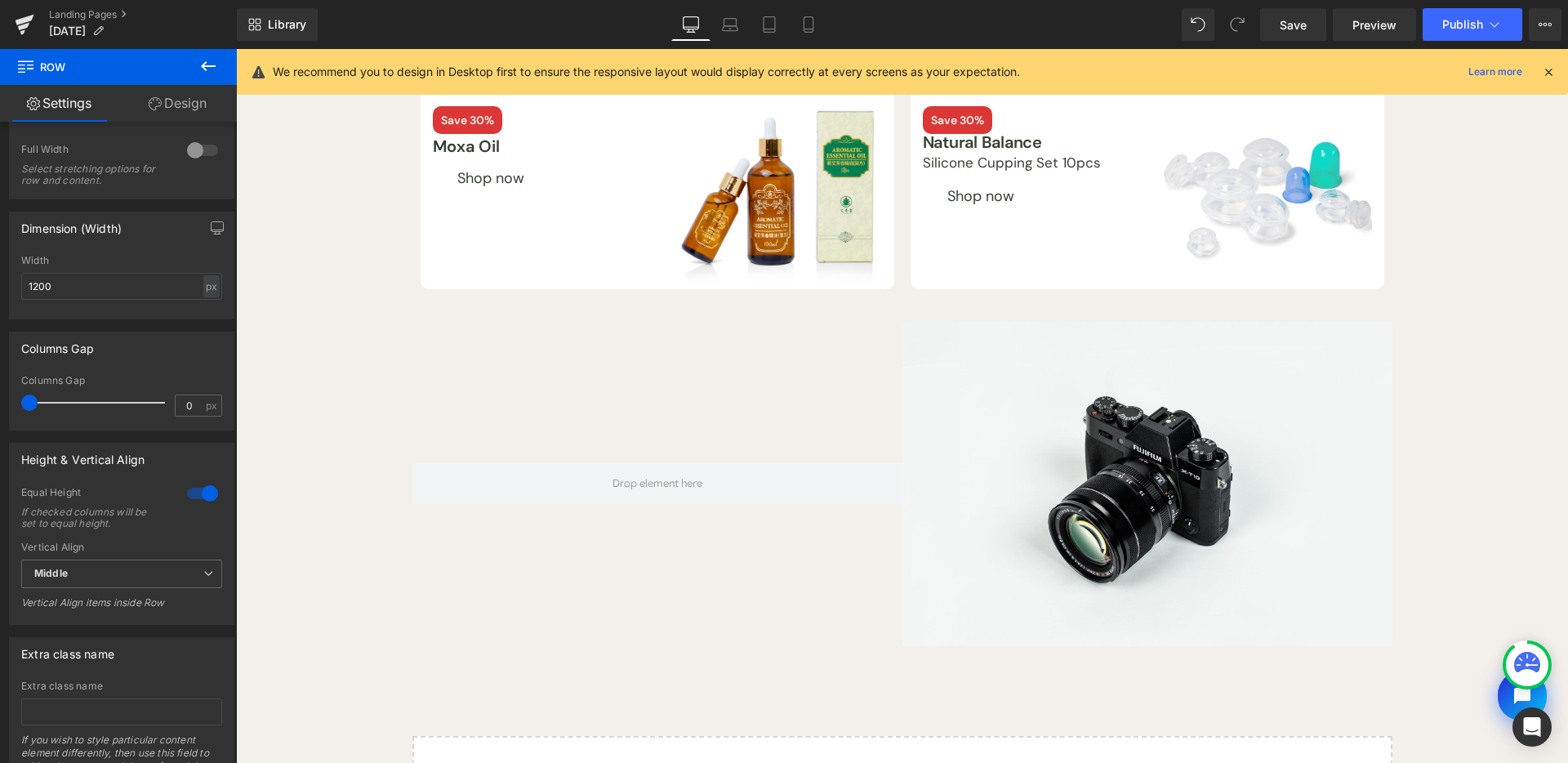
click at [196, 81] on button at bounding box center [208, 67] width 58 height 36
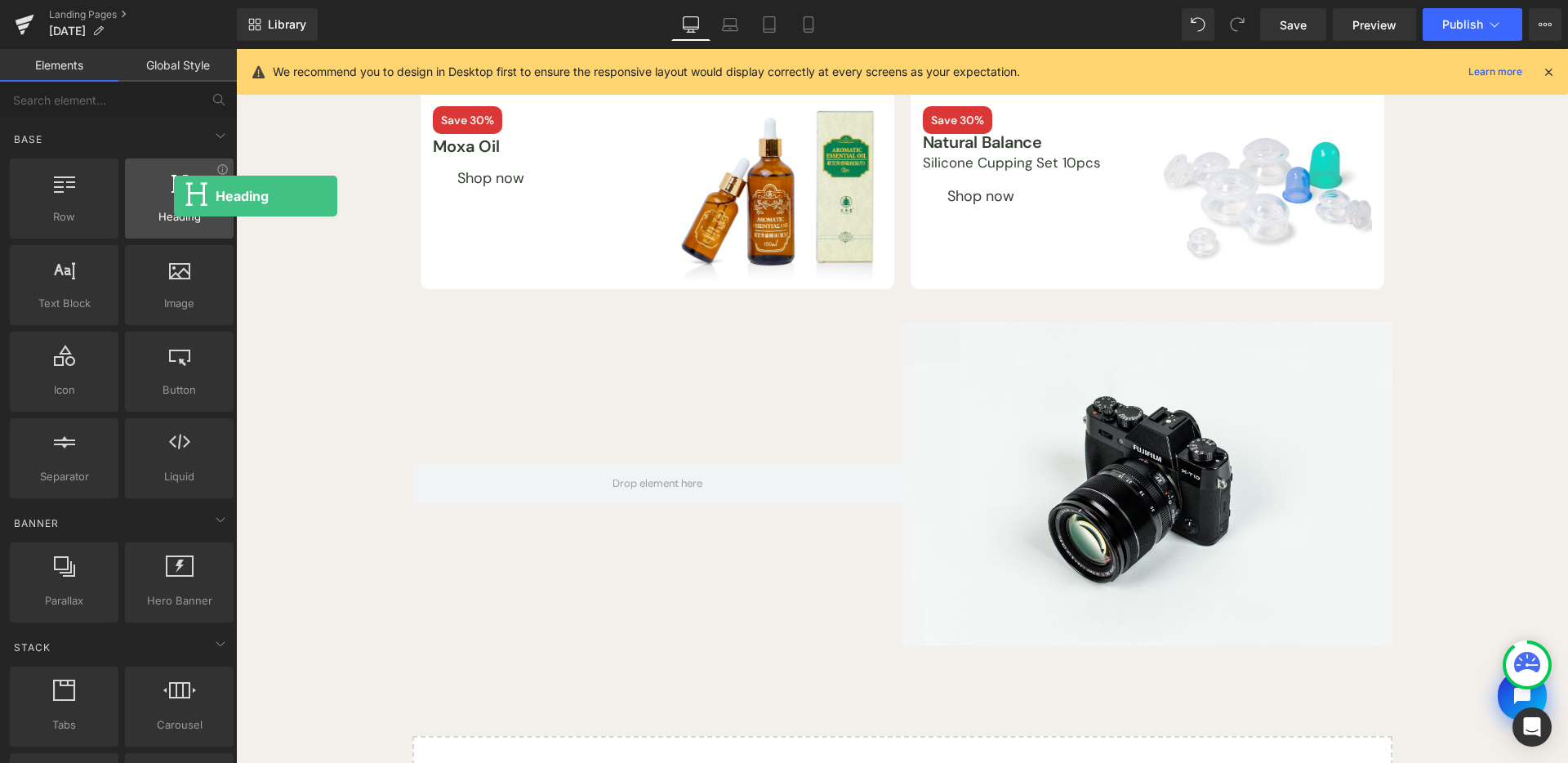
click at [174, 196] on div at bounding box center [179, 189] width 99 height 36
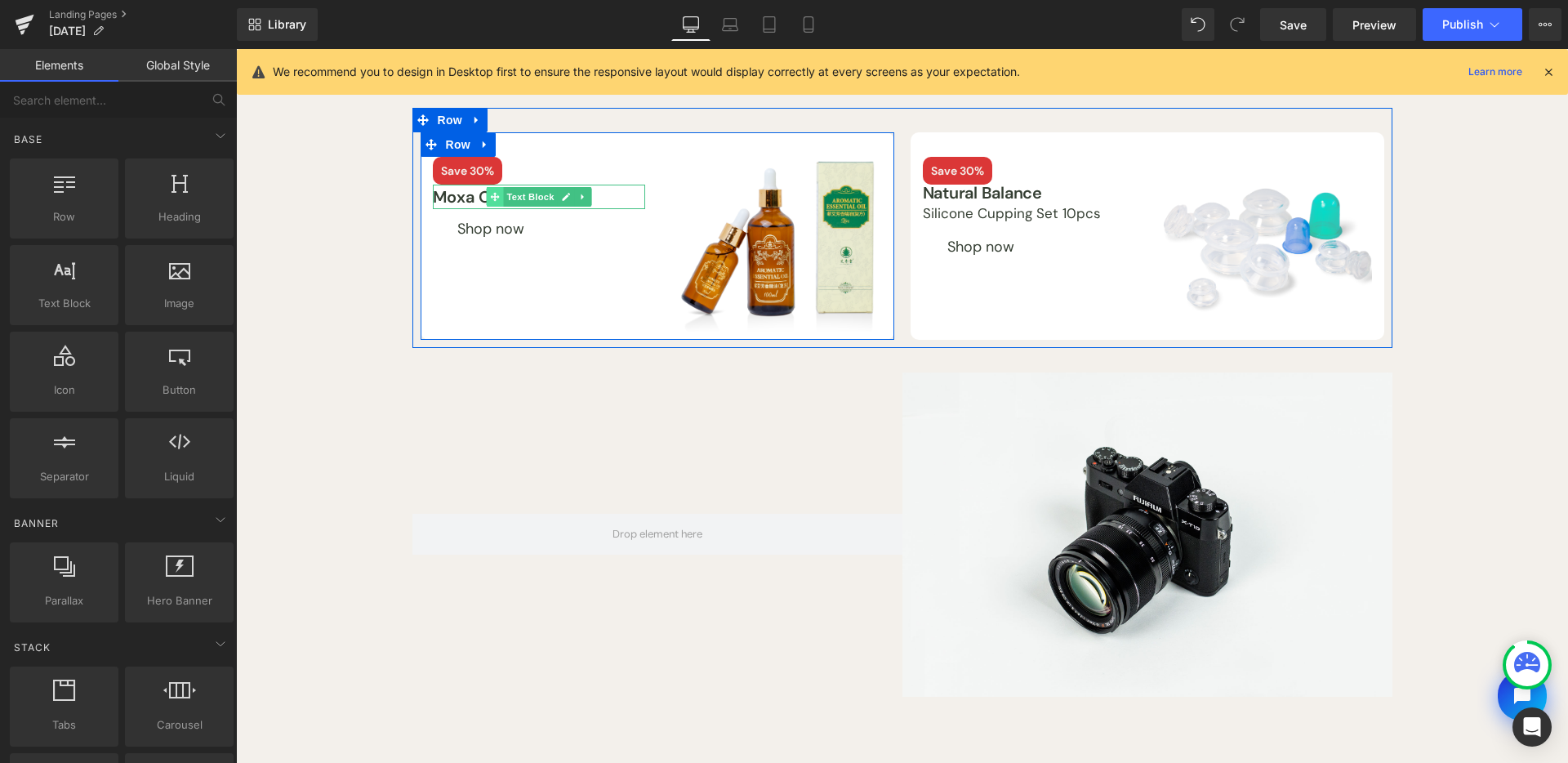
scroll to position [107, 0]
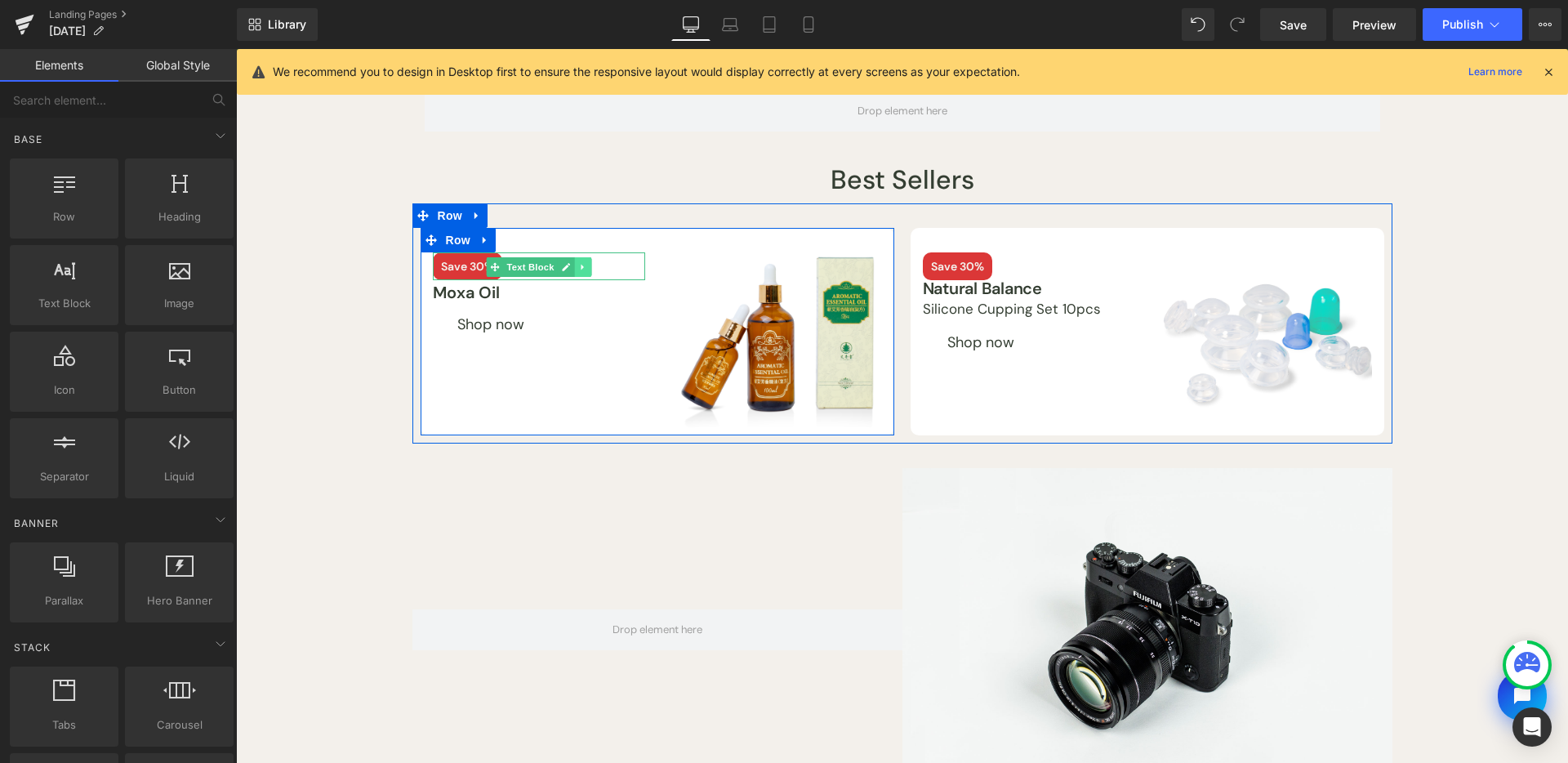
click at [574, 264] on link at bounding box center [583, 266] width 17 height 19
click at [569, 265] on icon at bounding box center [573, 266] width 9 height 9
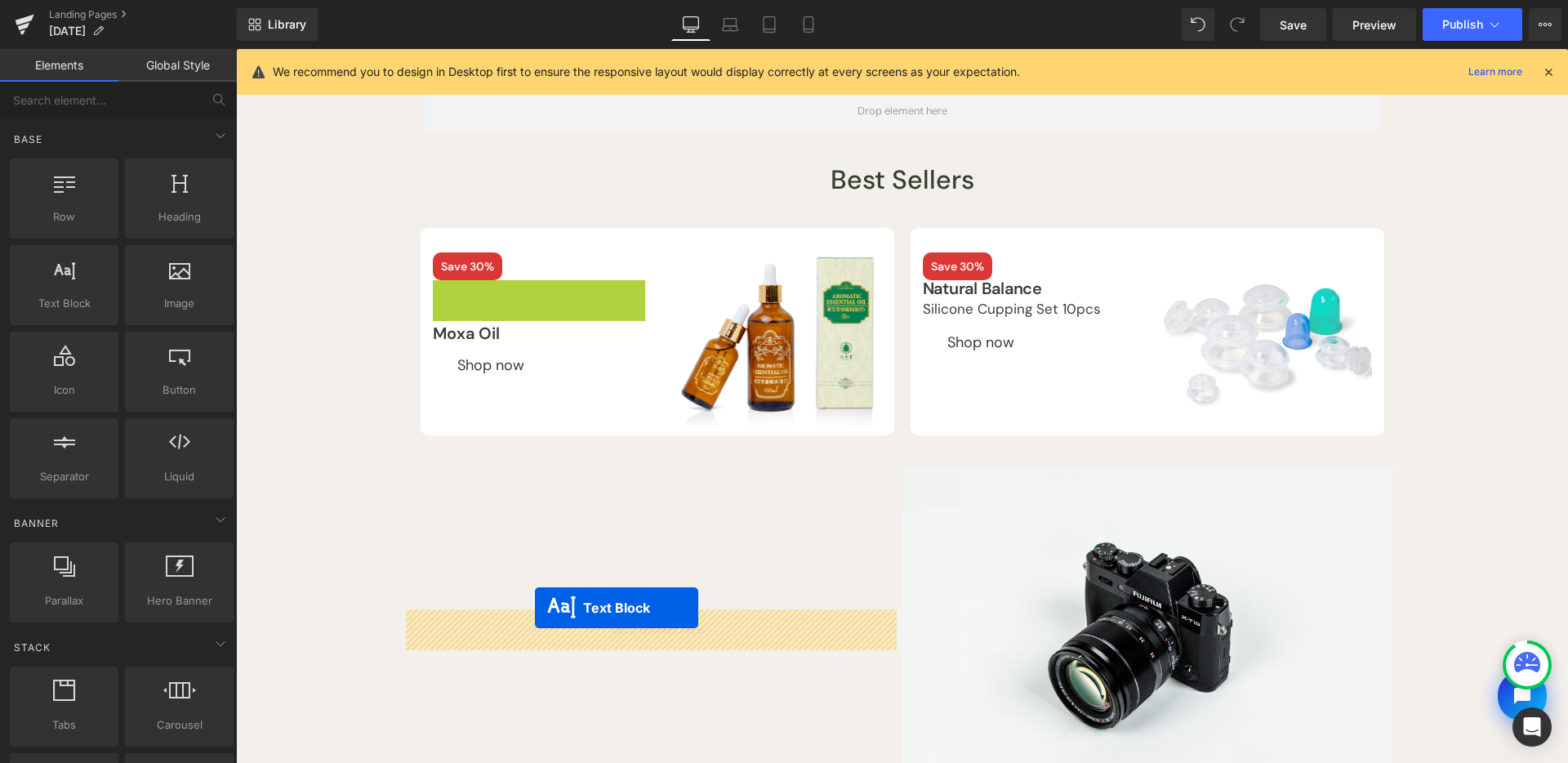
drag, startPoint x: 491, startPoint y: 318, endPoint x: 535, endPoint y: 608, distance: 293.3
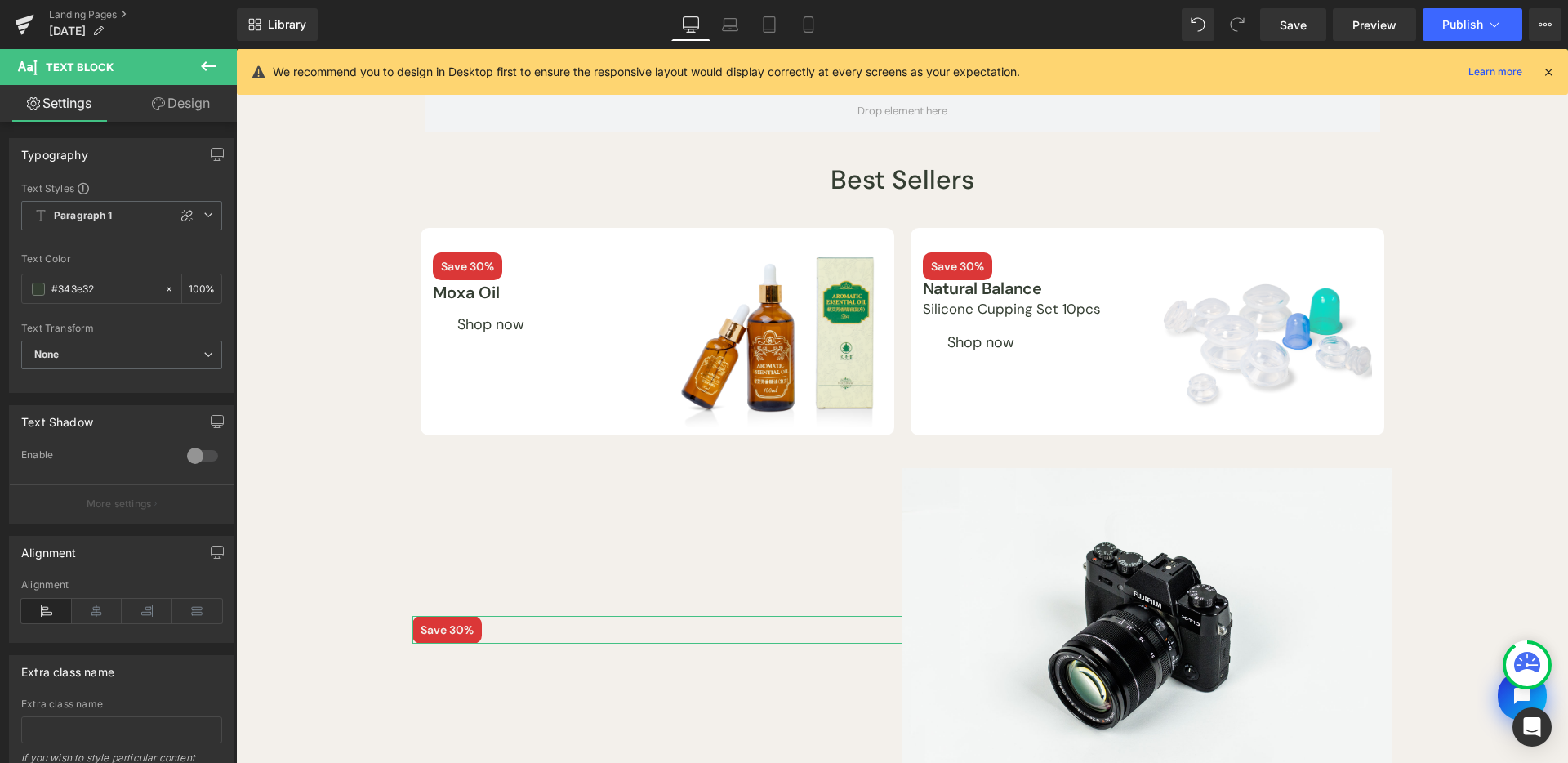
click at [173, 108] on link "Design" at bounding box center [181, 102] width 118 height 36
click at [0, 0] on div "Spacing" at bounding box center [0, 0] width 0 height 0
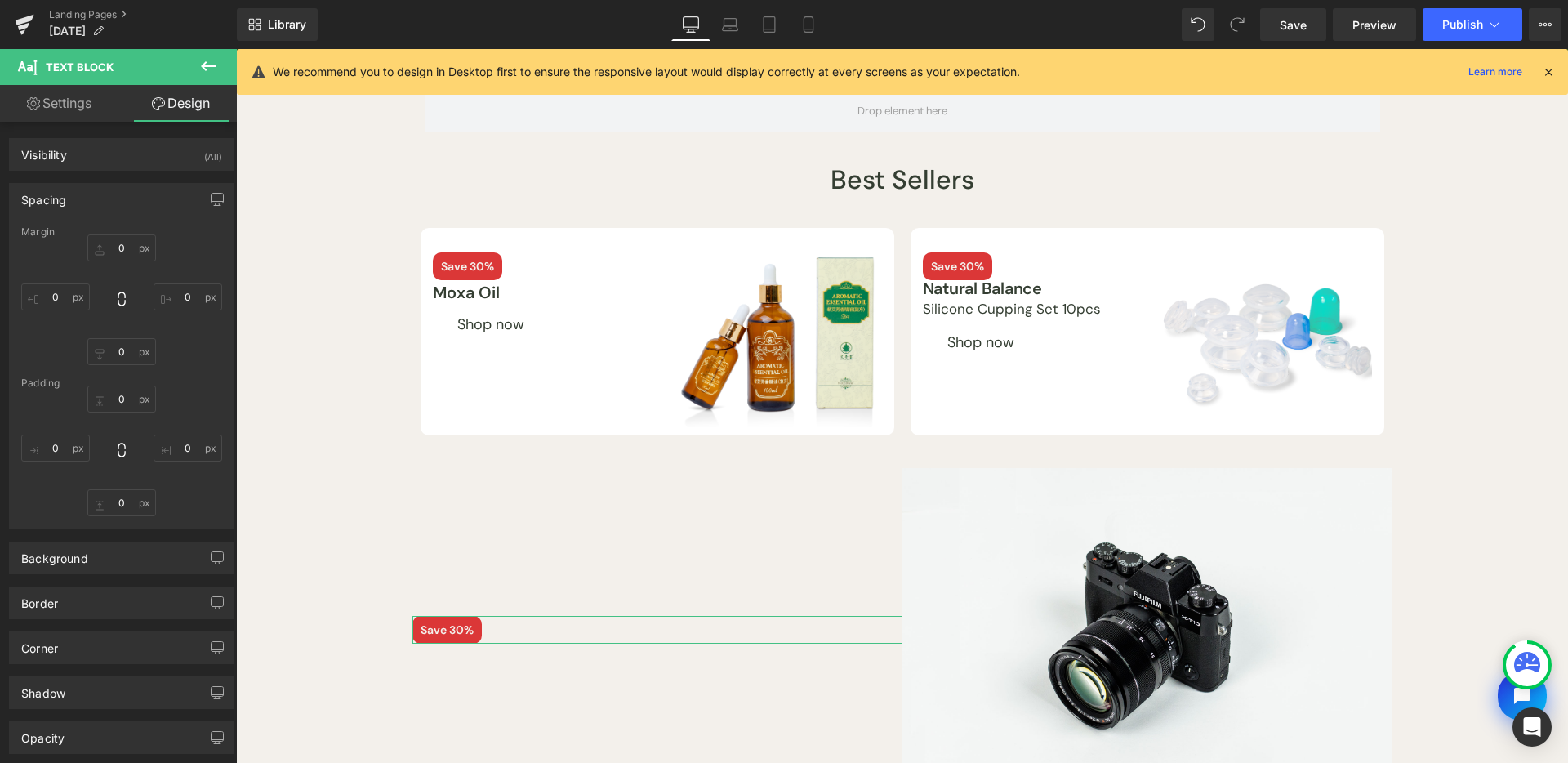
type input "0"
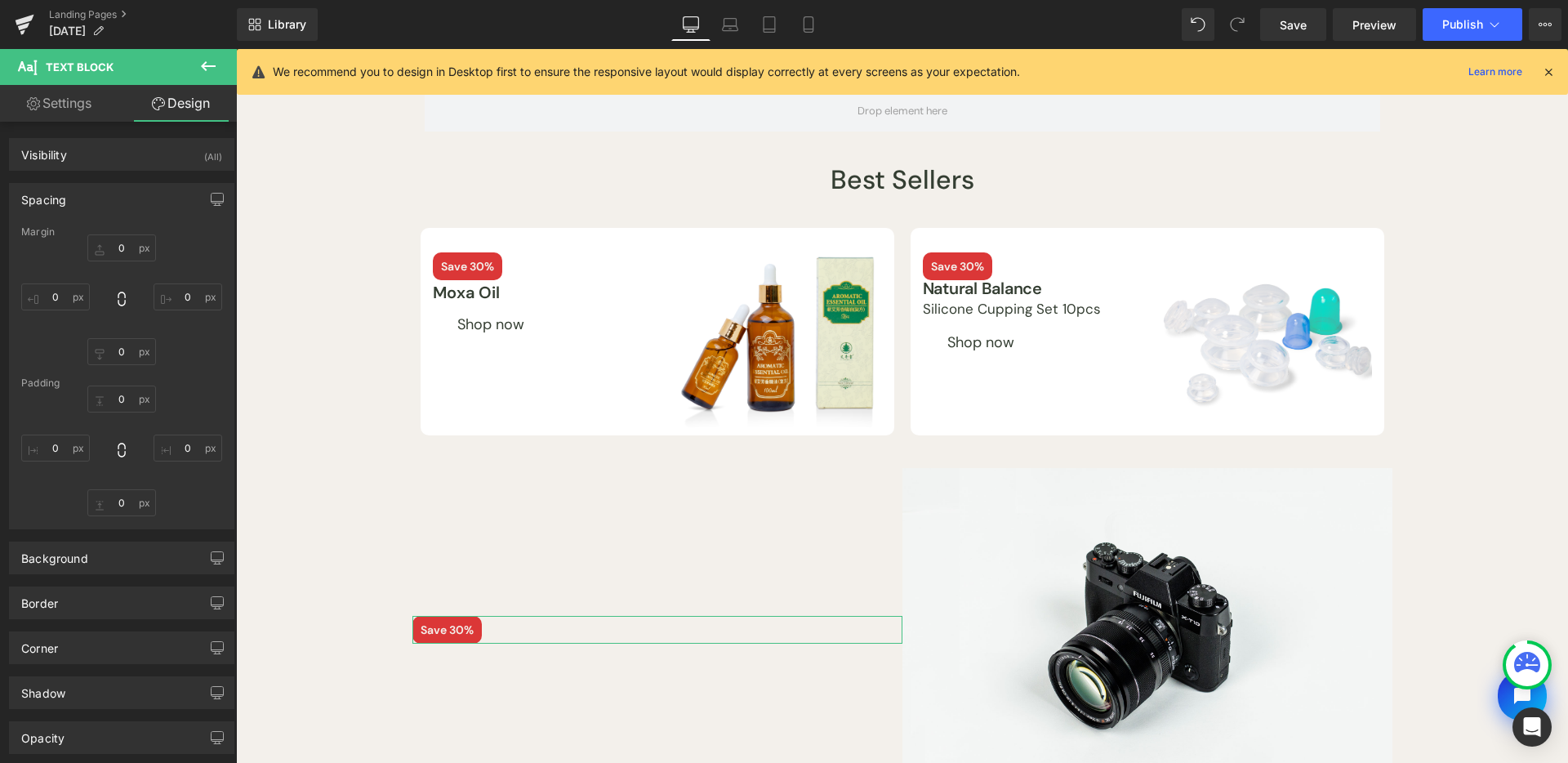
type input "0"
click at [60, 451] on input "0" at bounding box center [55, 448] width 69 height 27
click at [61, 450] on input "M" at bounding box center [55, 448] width 69 height 27
drag, startPoint x: 60, startPoint y: 442, endPoint x: 59, endPoint y: 478, distance: 36.0
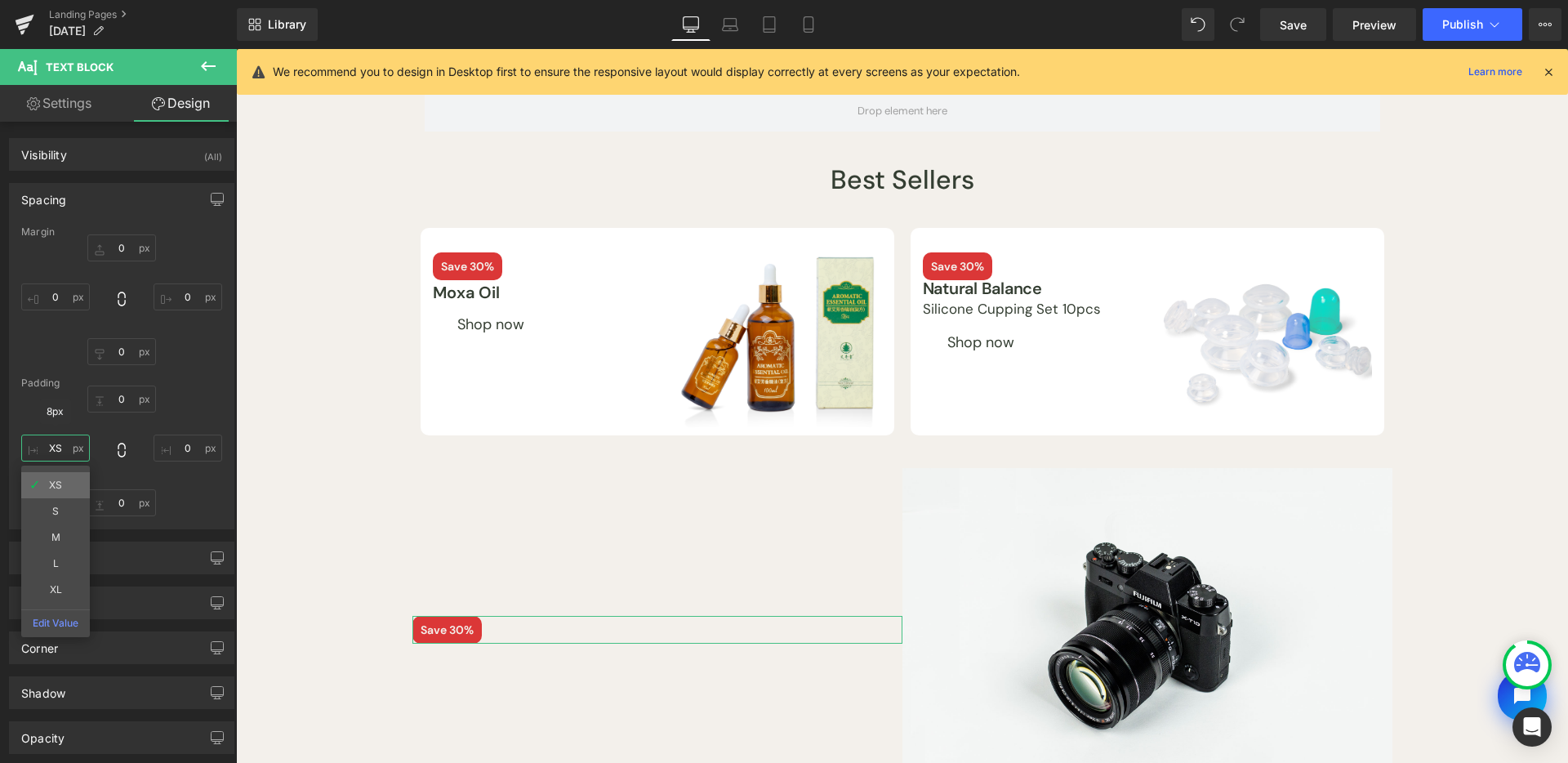
click at [60, 443] on input "XS" at bounding box center [55, 448] width 69 height 27
type input "S"
click at [199, 73] on icon at bounding box center [208, 66] width 19 height 19
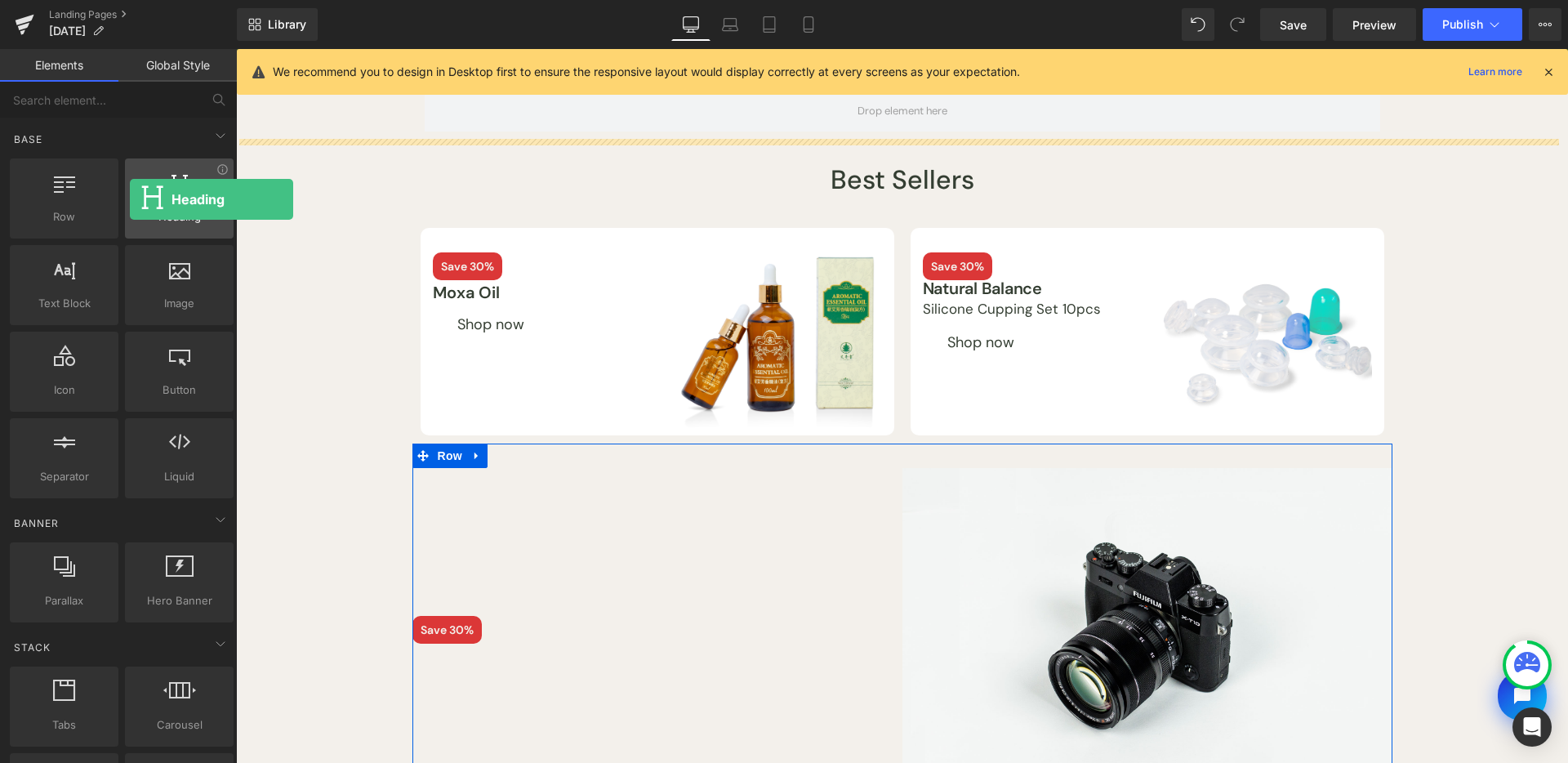
drag, startPoint x: 180, startPoint y: 202, endPoint x: 134, endPoint y: 194, distance: 46.7
click at [134, 194] on div at bounding box center [179, 189] width 99 height 36
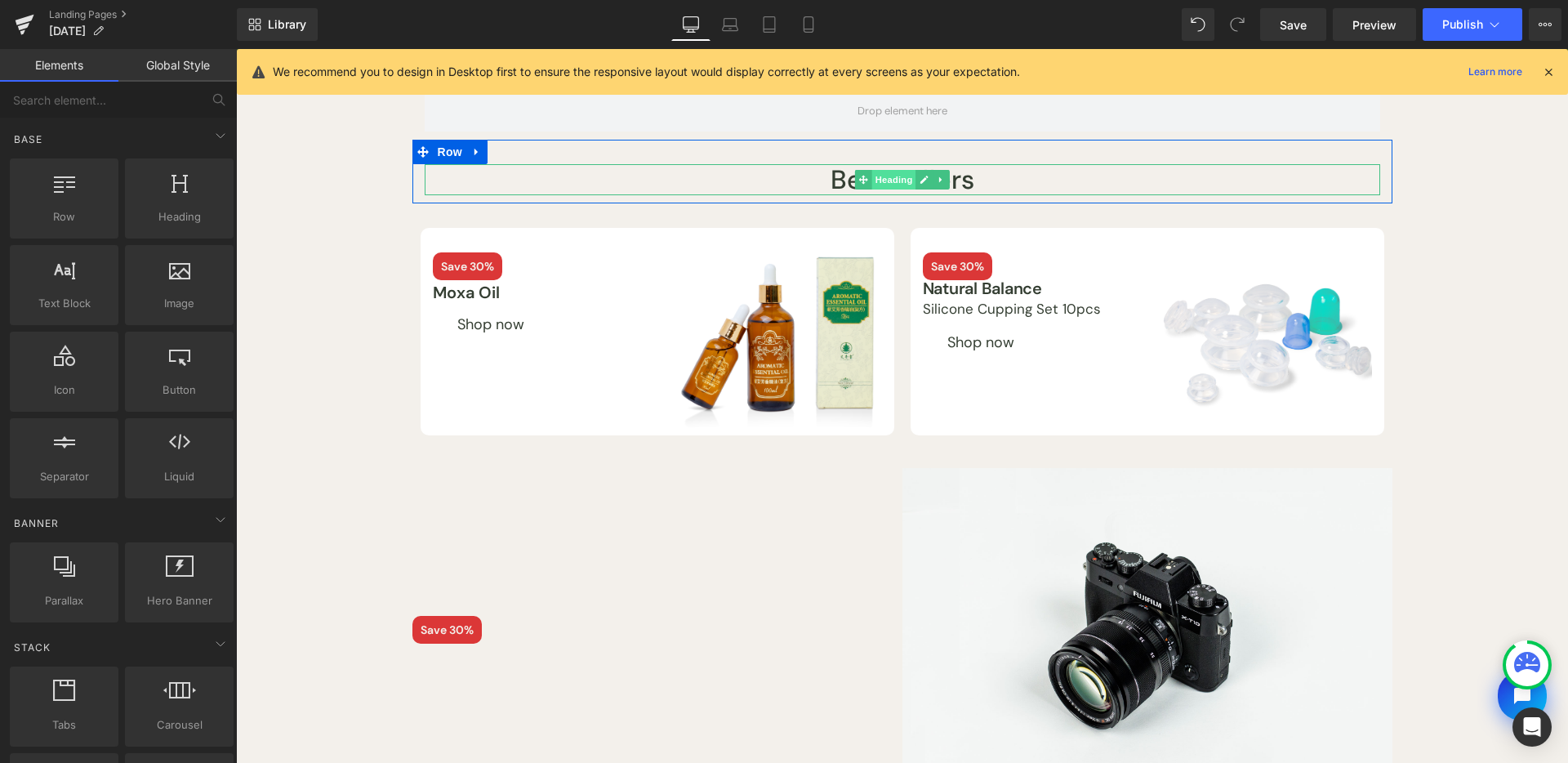
click at [895, 176] on span "Heading" at bounding box center [894, 179] width 44 height 19
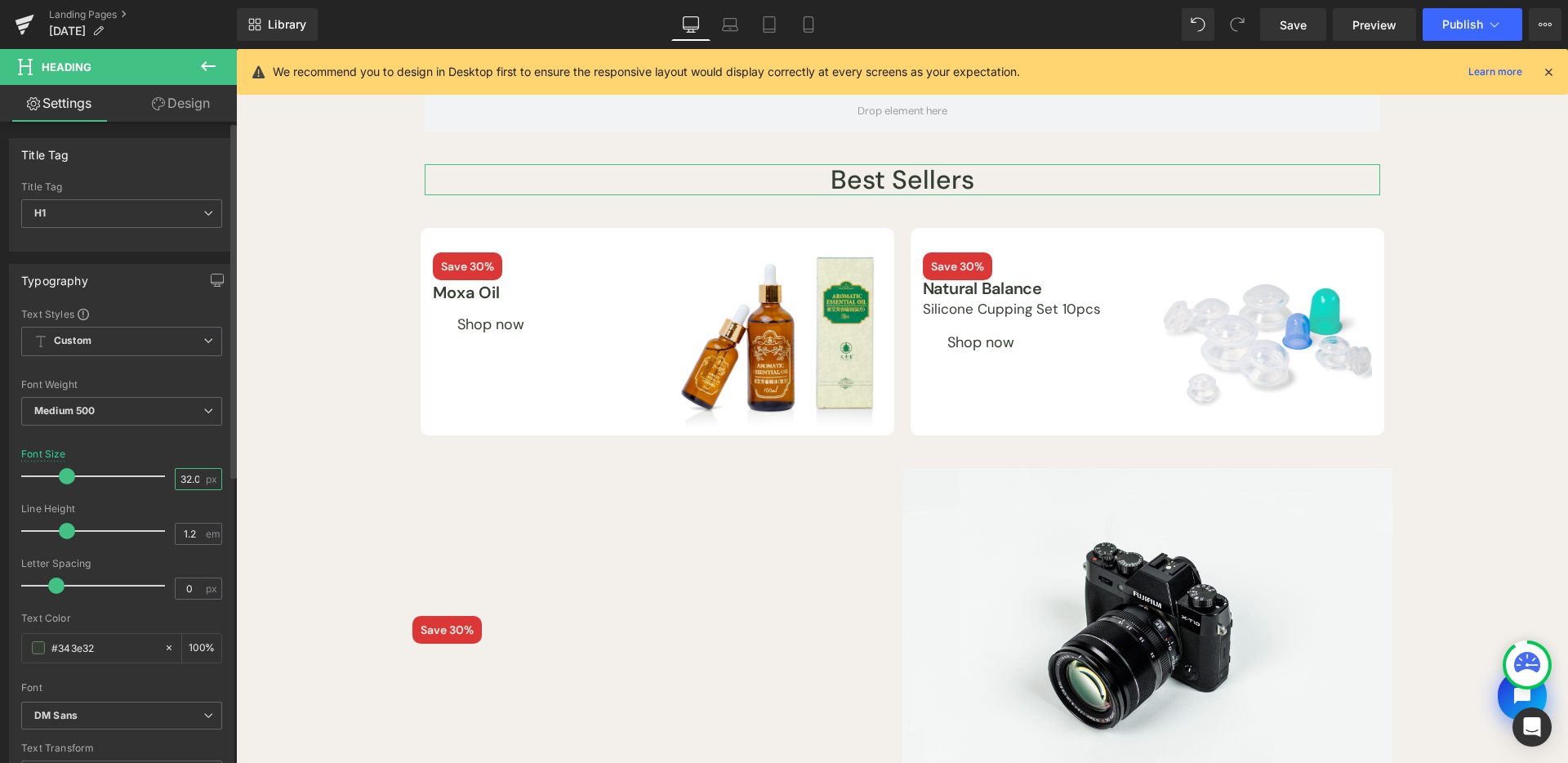
click at [180, 480] on input "32.04" at bounding box center [190, 479] width 29 height 20
click at [218, 55] on button at bounding box center [208, 67] width 58 height 36
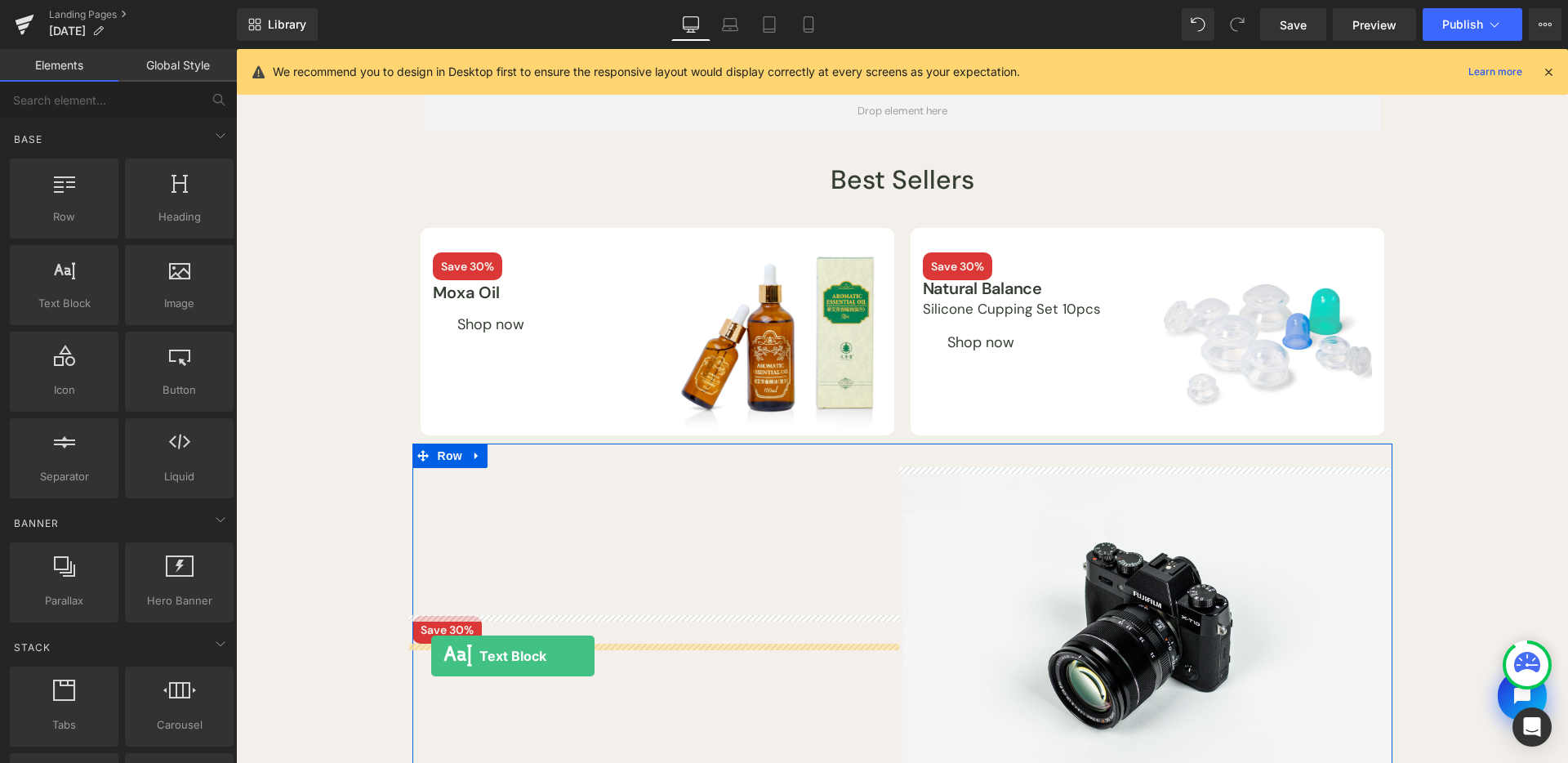
drag, startPoint x: 467, startPoint y: 429, endPoint x: 431, endPoint y: 656, distance: 229.8
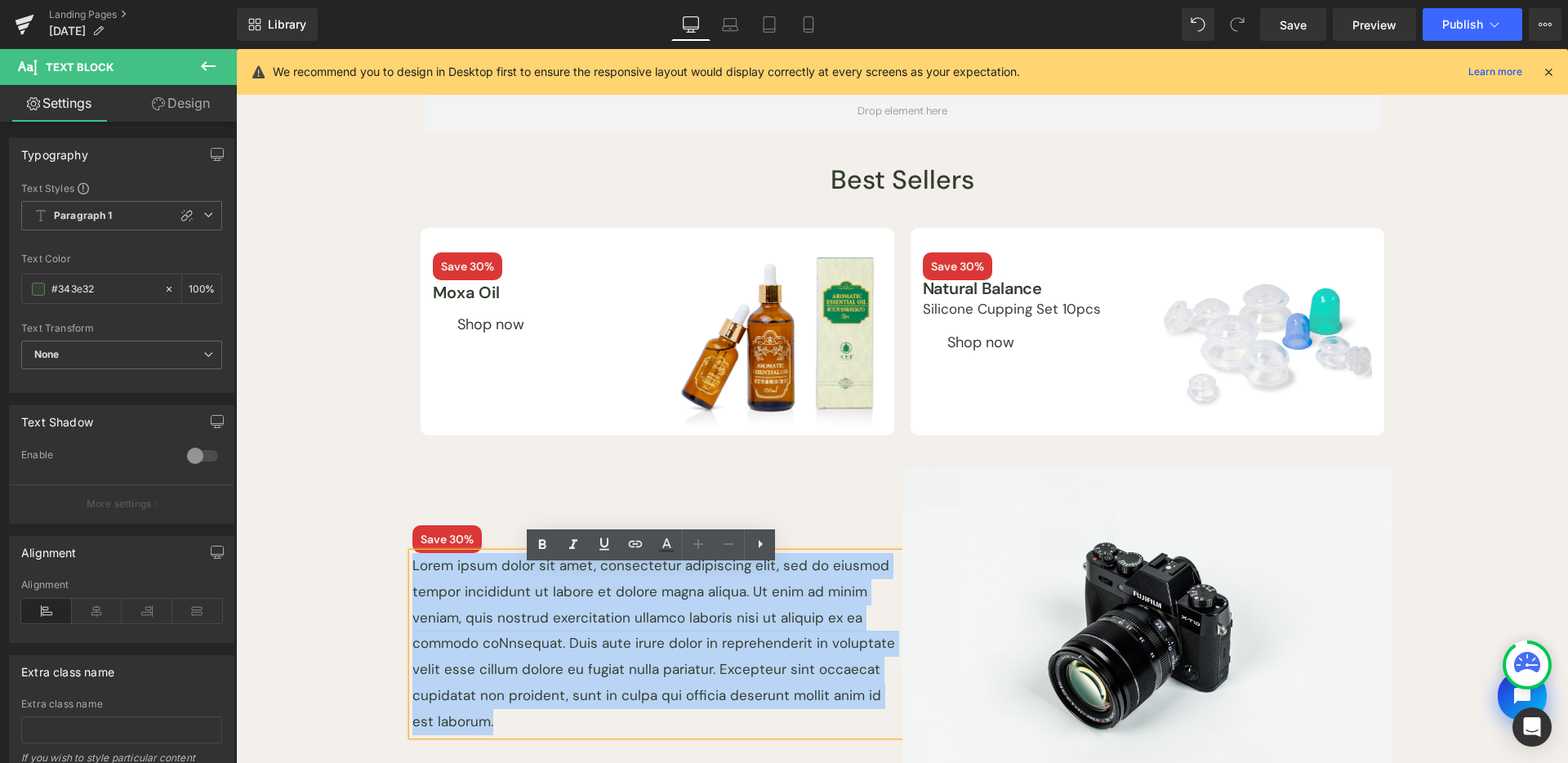
scroll to position [174, 0]
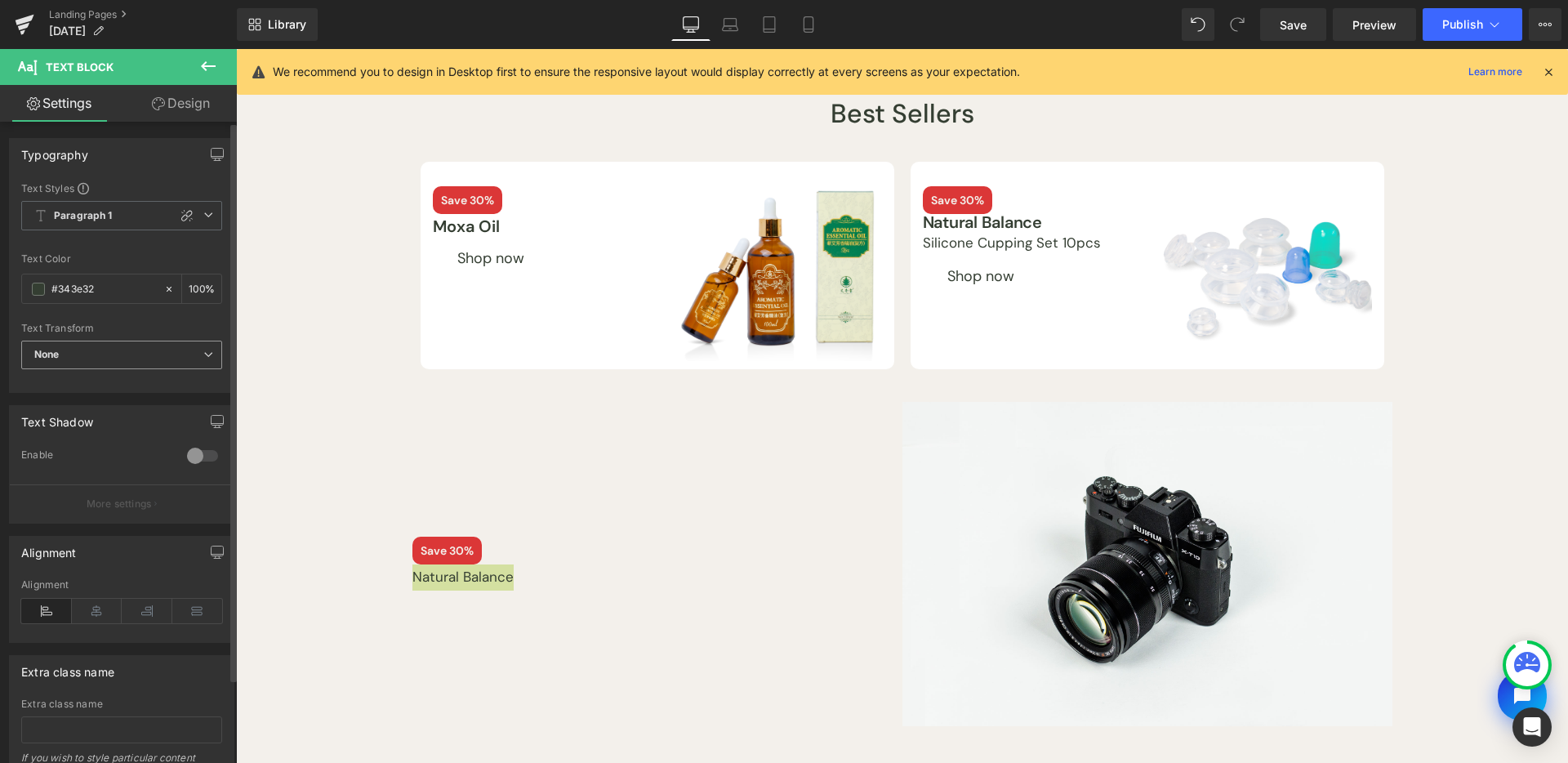
click at [146, 360] on span "None" at bounding box center [122, 355] width 201 height 29
click at [129, 316] on div at bounding box center [122, 317] width 201 height 11
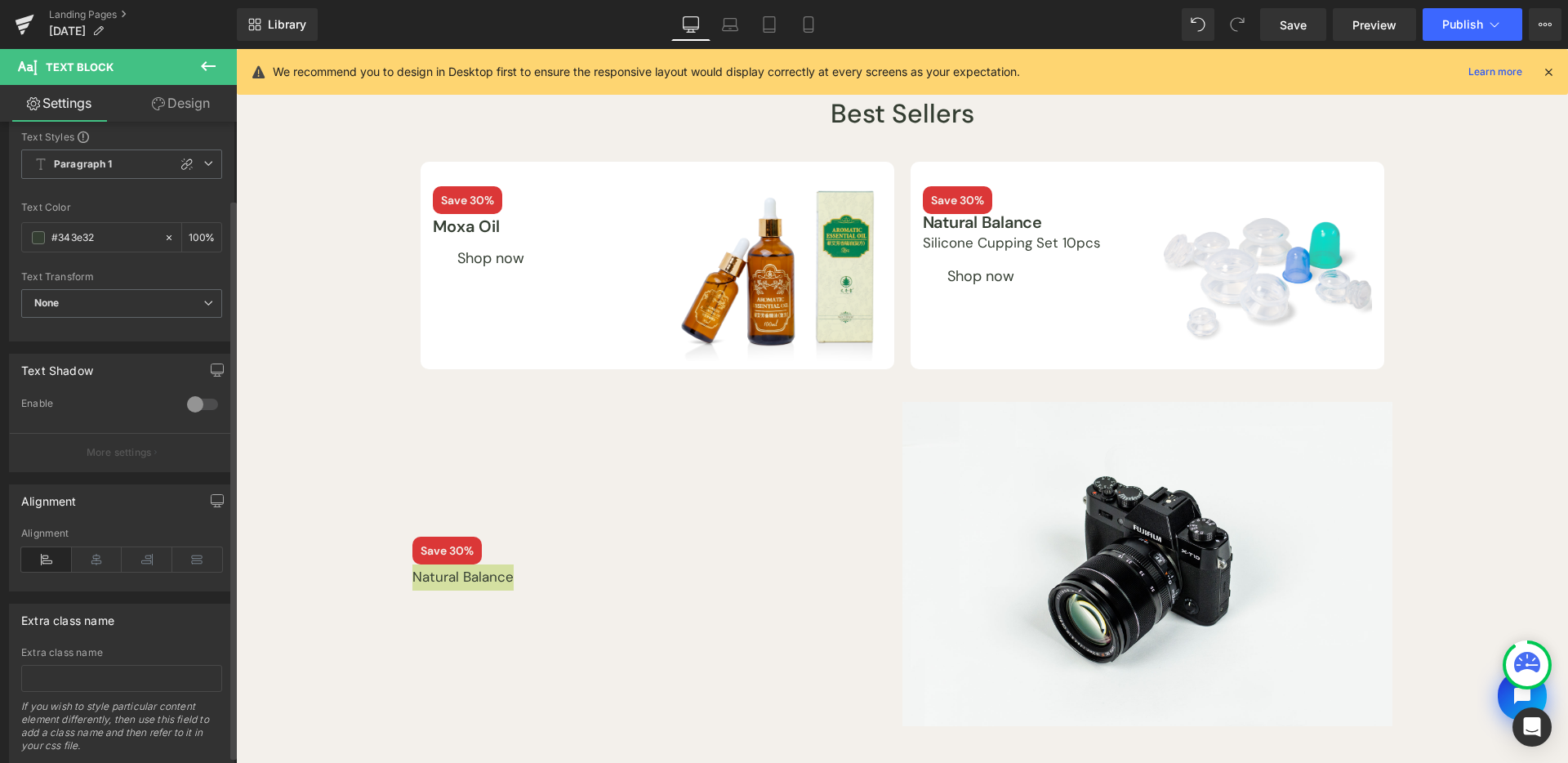
scroll to position [0, 0]
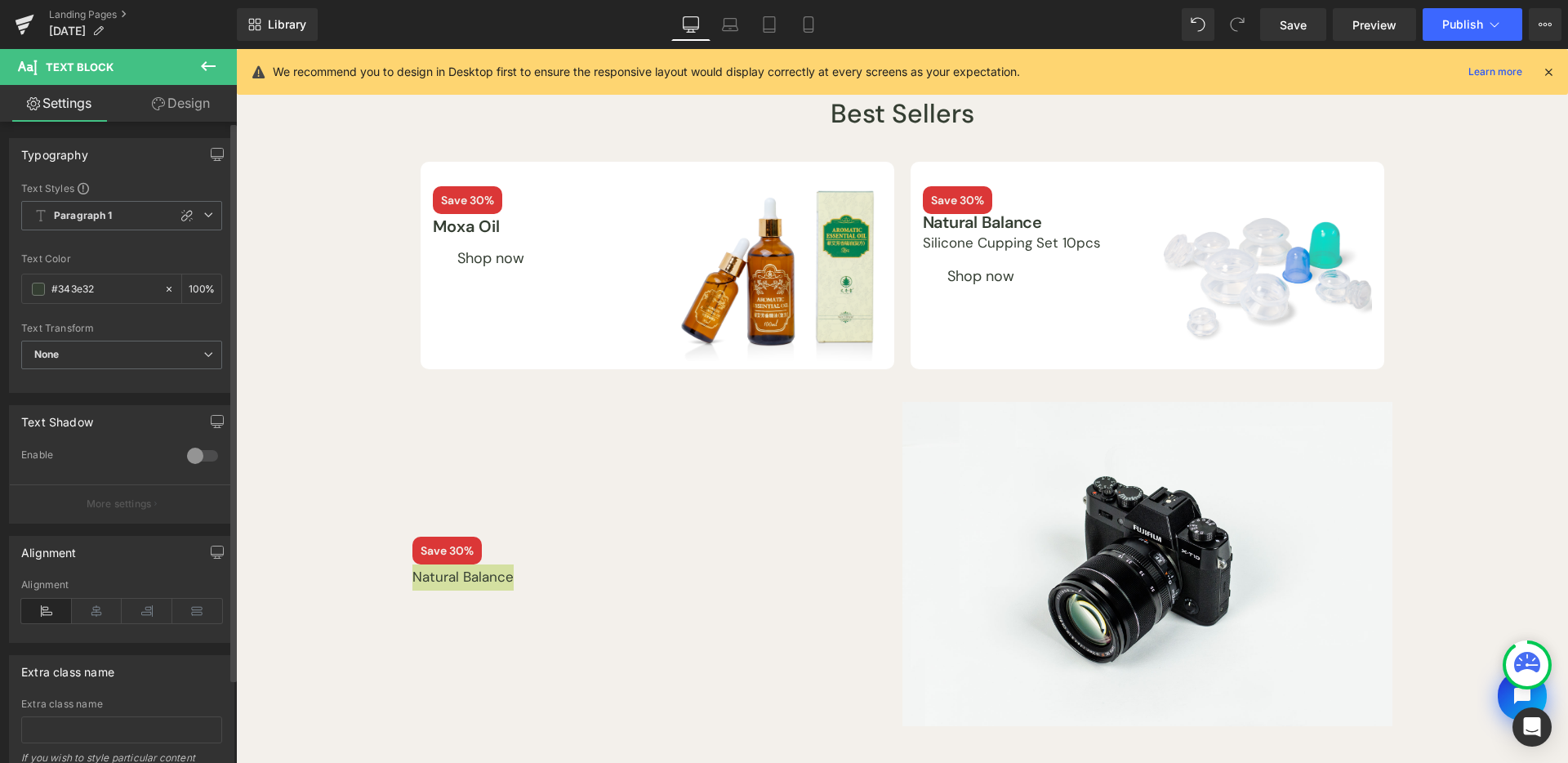
click at [144, 199] on div "Text Styles Custom Paragraph 1 Paragraph 2 Paragraph 3 Paragraph 4 Paragraph 1 …" at bounding box center [122, 286] width 224 height 211
click at [162, 217] on span "Paragraph 1" at bounding box center [122, 216] width 201 height 30
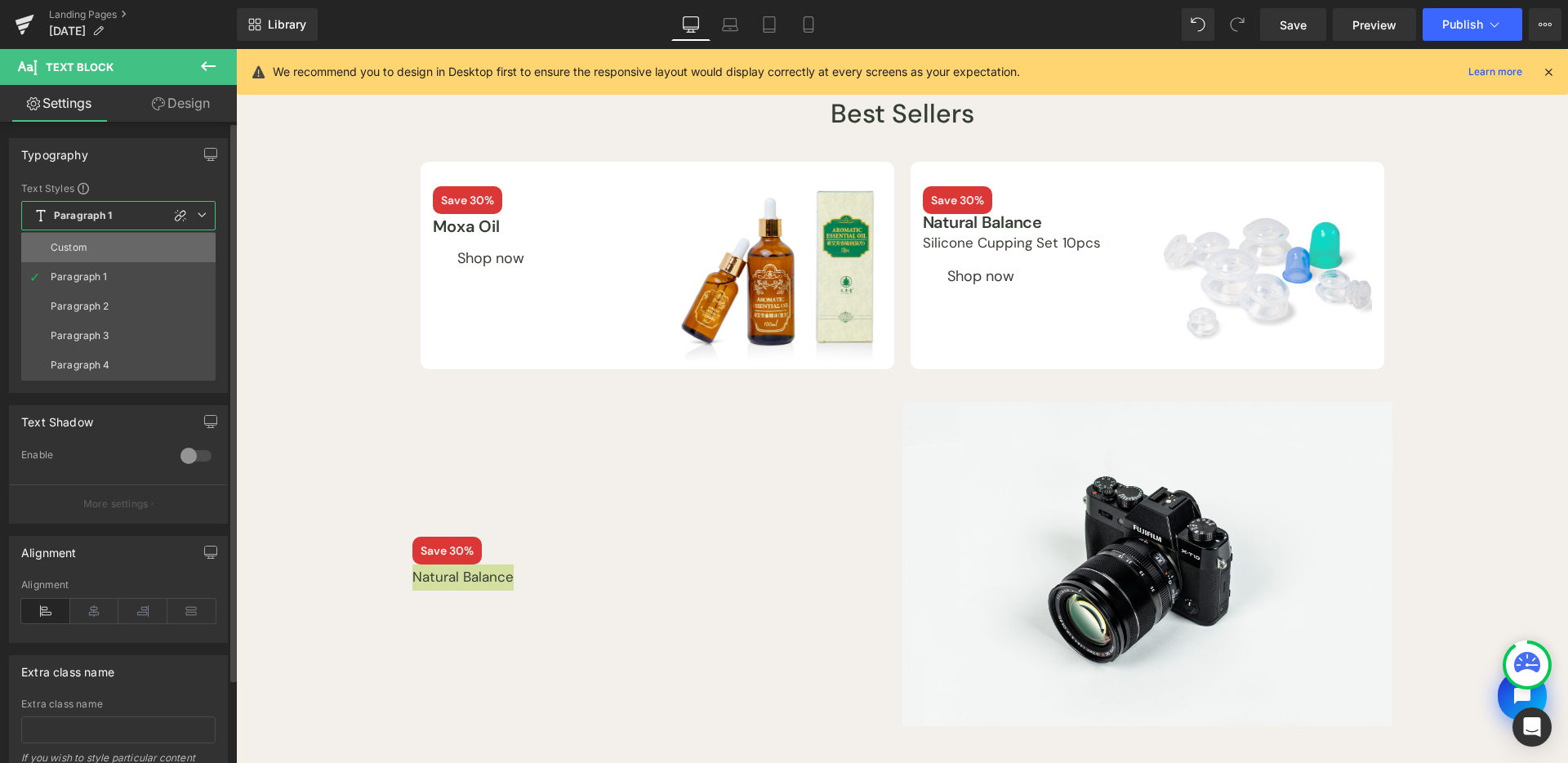
drag, startPoint x: 228, startPoint y: 475, endPoint x: 144, endPoint y: 247, distance: 243.0
click at [144, 247] on li "Custom" at bounding box center [118, 247] width 195 height 30
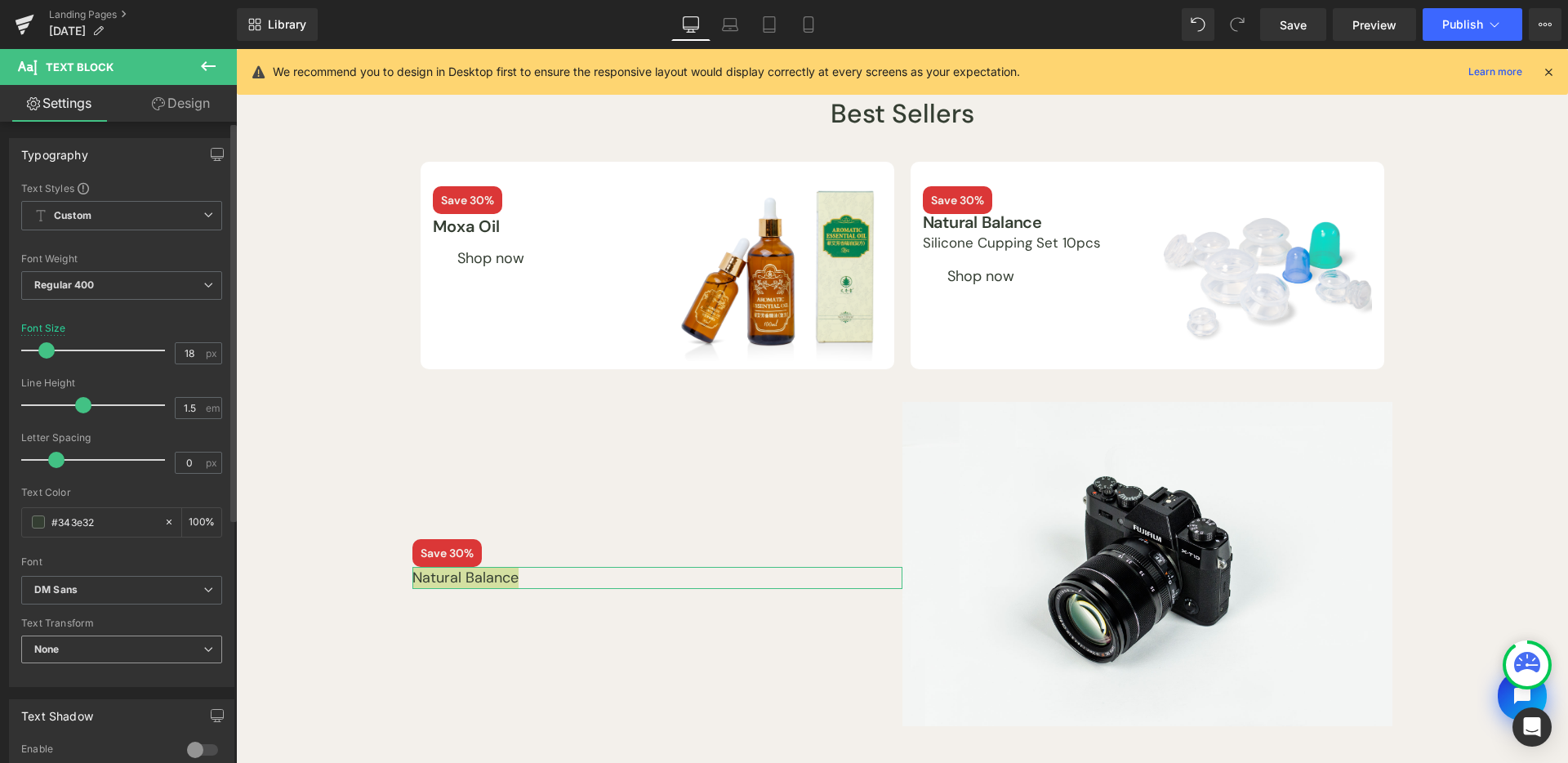
click at [86, 674] on div at bounding box center [122, 677] width 201 height 11
click at [52, 586] on icon "DM Sans" at bounding box center [56, 590] width 43 height 14
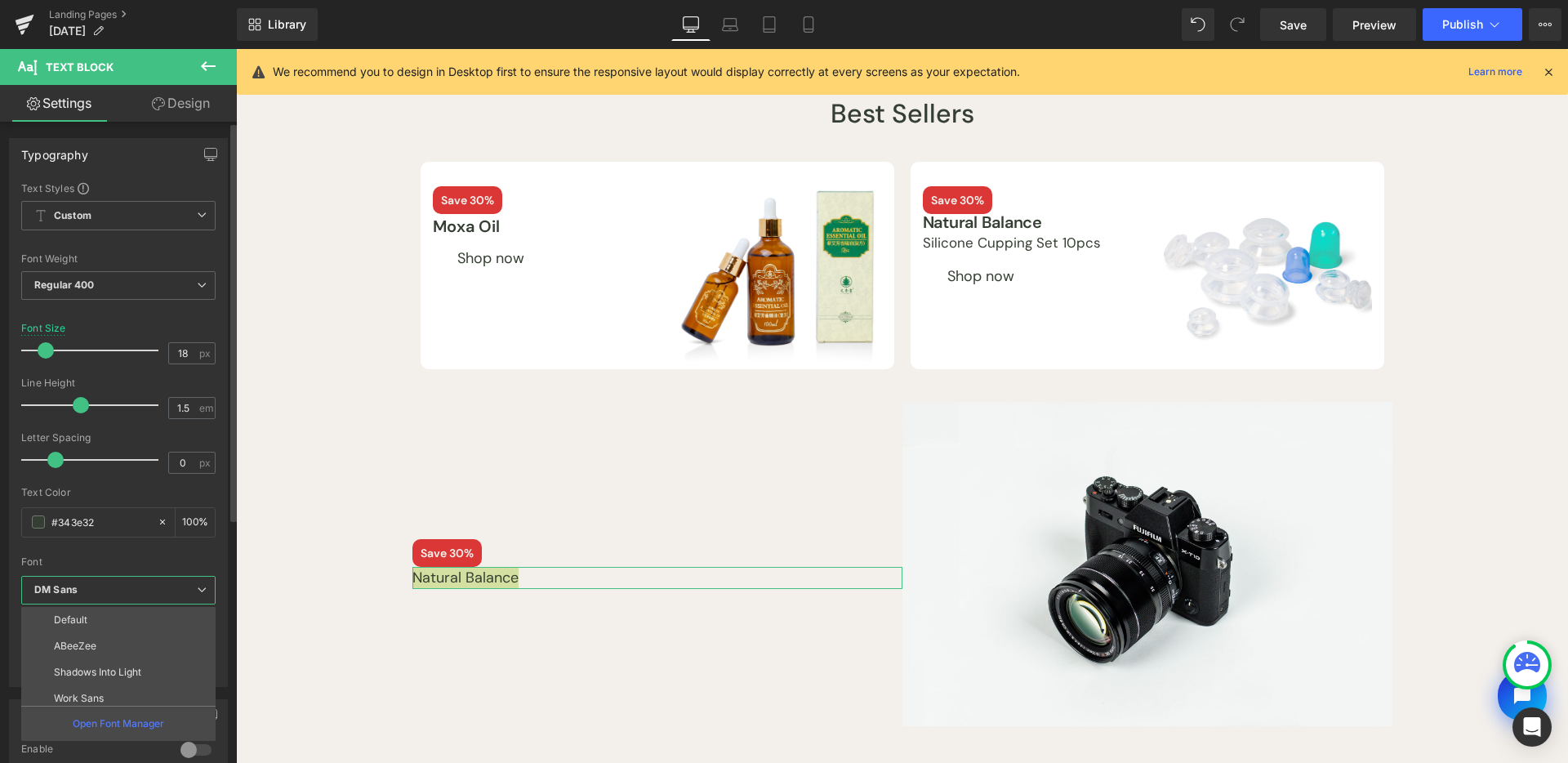
click at [60, 585] on icon "DM Sans" at bounding box center [56, 590] width 43 height 14
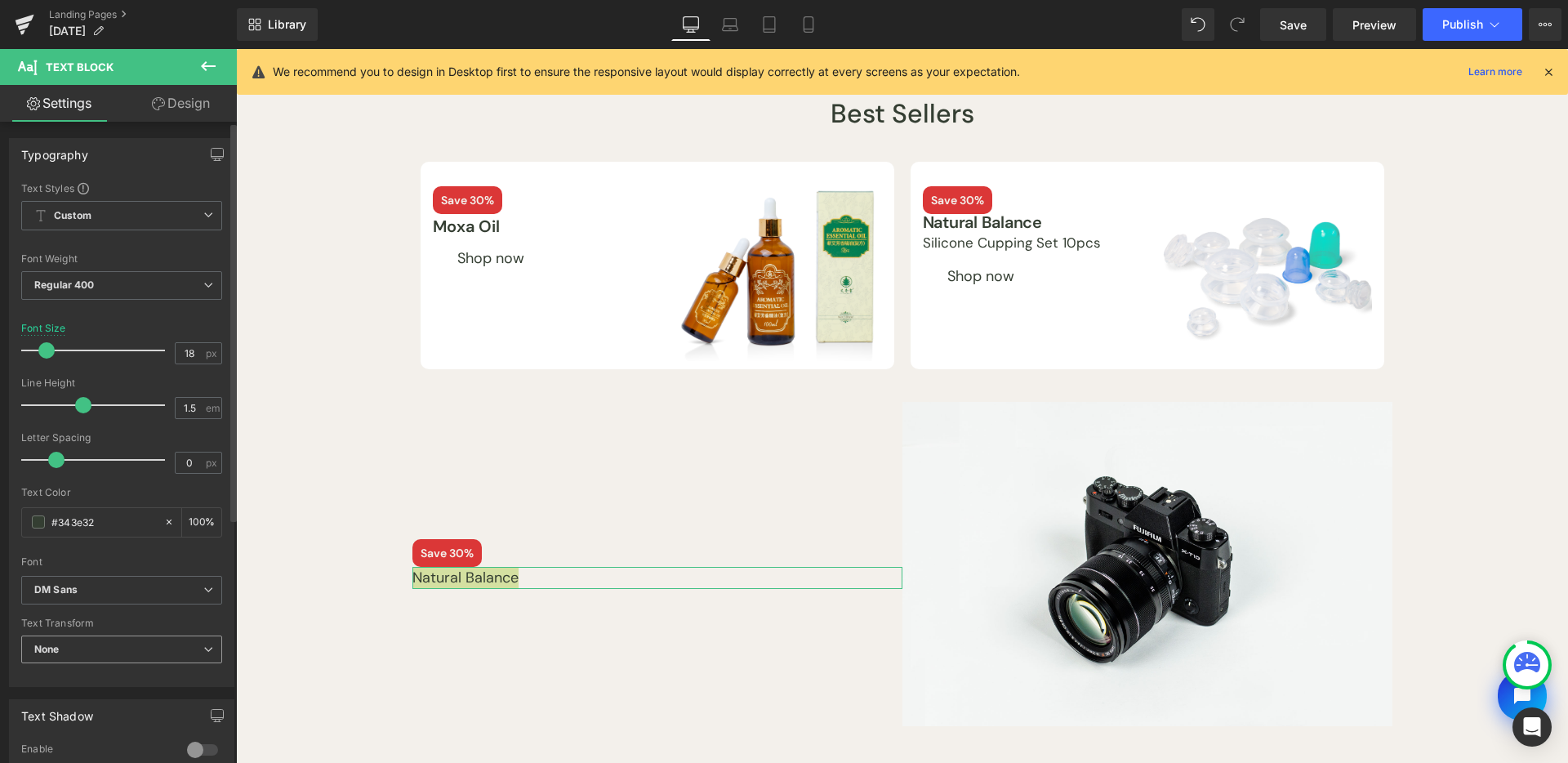
click at [105, 649] on span "None" at bounding box center [122, 650] width 201 height 29
click at [112, 644] on span "None" at bounding box center [118, 650] width 195 height 29
click at [171, 281] on span "Regular 400" at bounding box center [122, 286] width 201 height 29
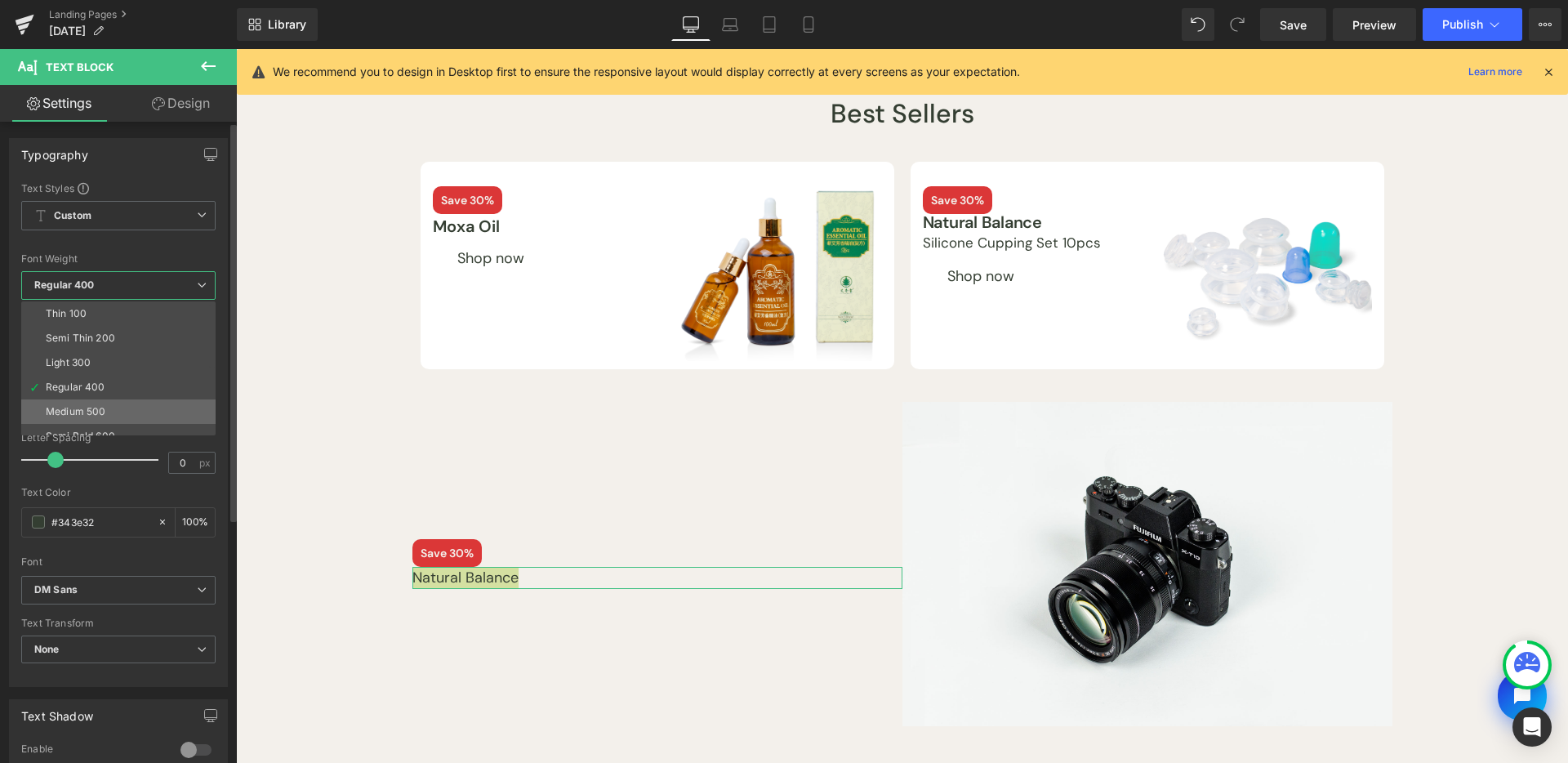
click at [162, 417] on li "Medium 500" at bounding box center [122, 411] width 202 height 25
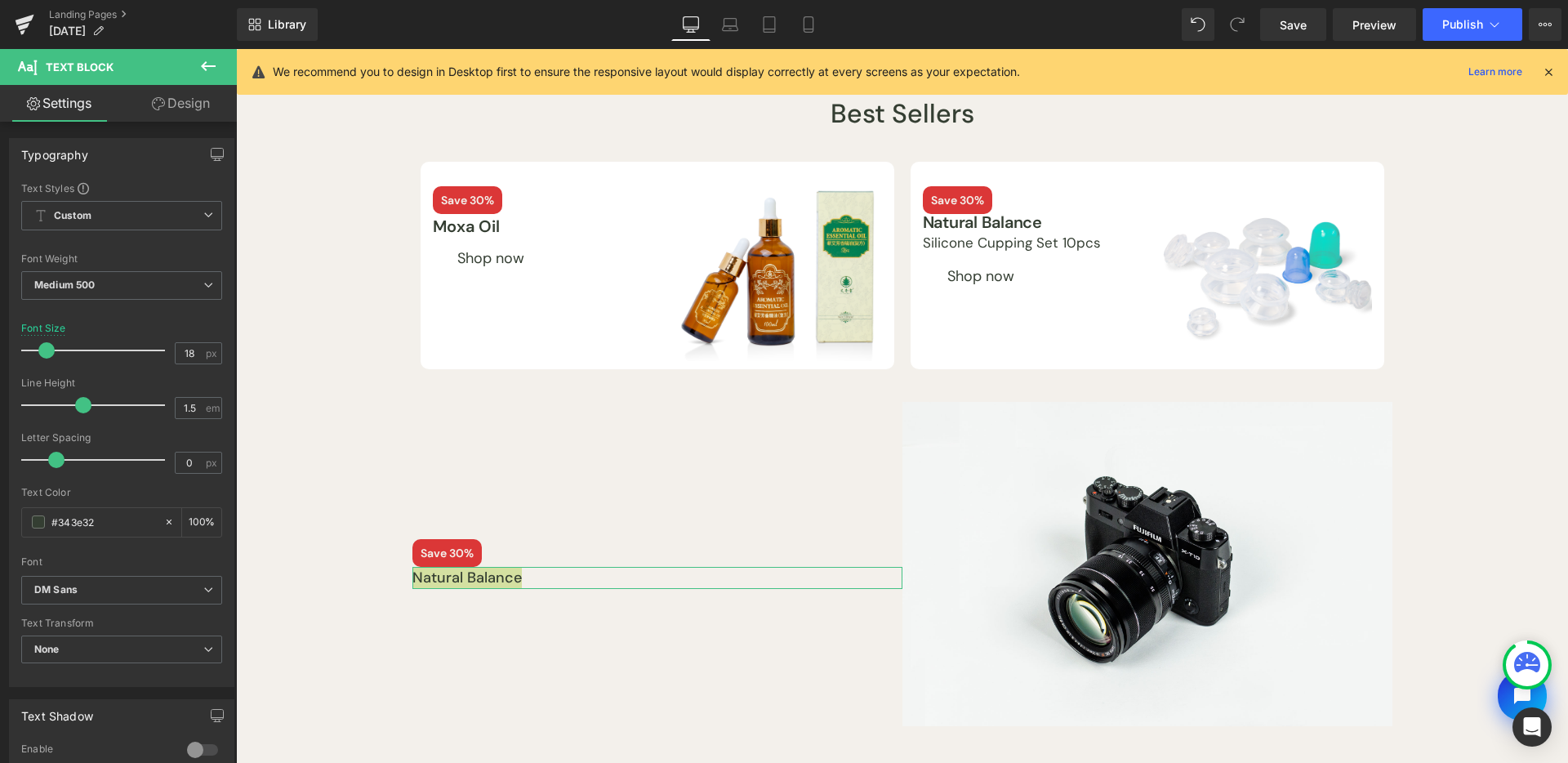
click at [187, 113] on link "Design" at bounding box center [181, 102] width 118 height 36
click at [0, 0] on div "Spacing" at bounding box center [0, 0] width 0 height 0
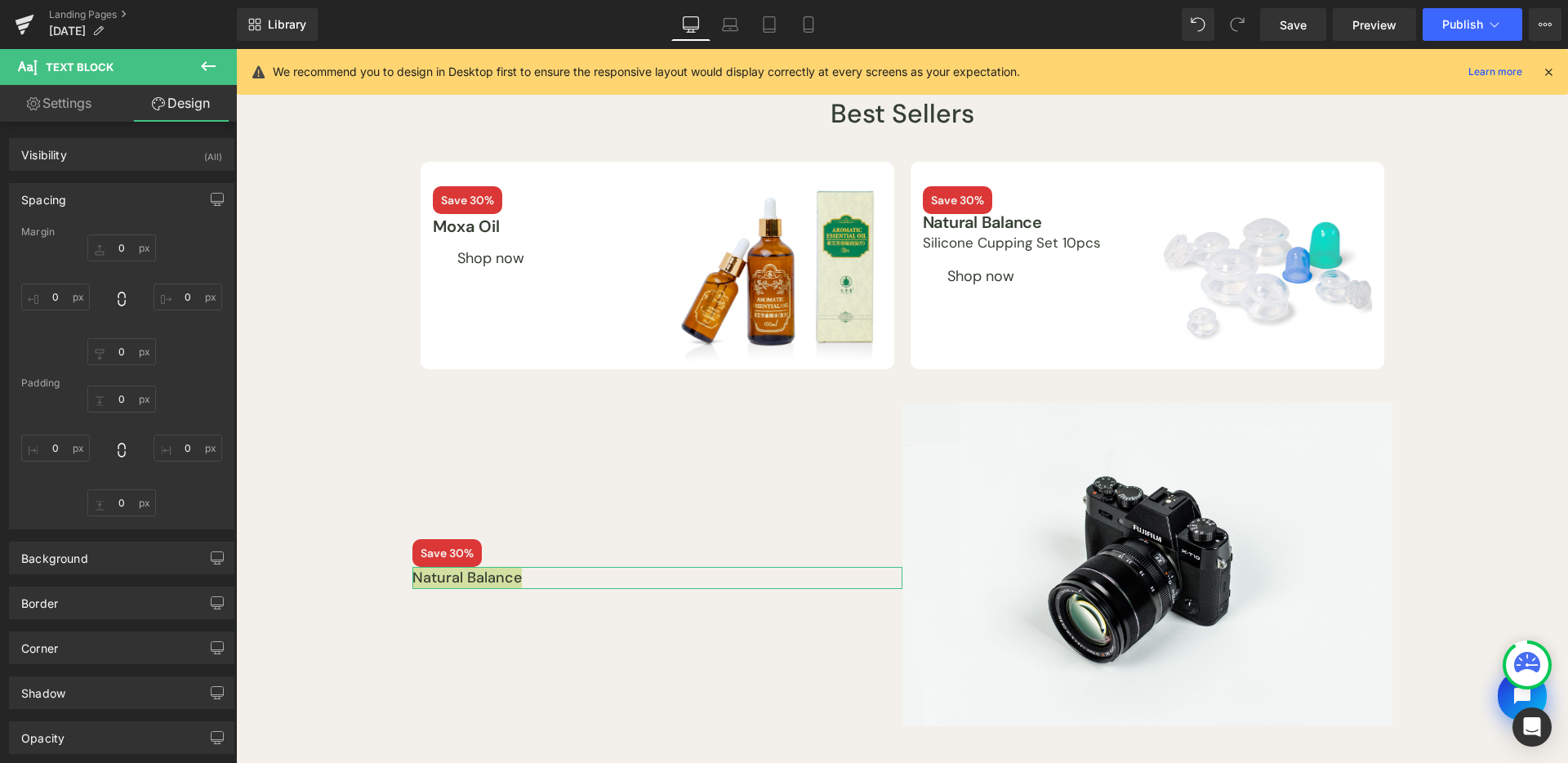
type input "0"
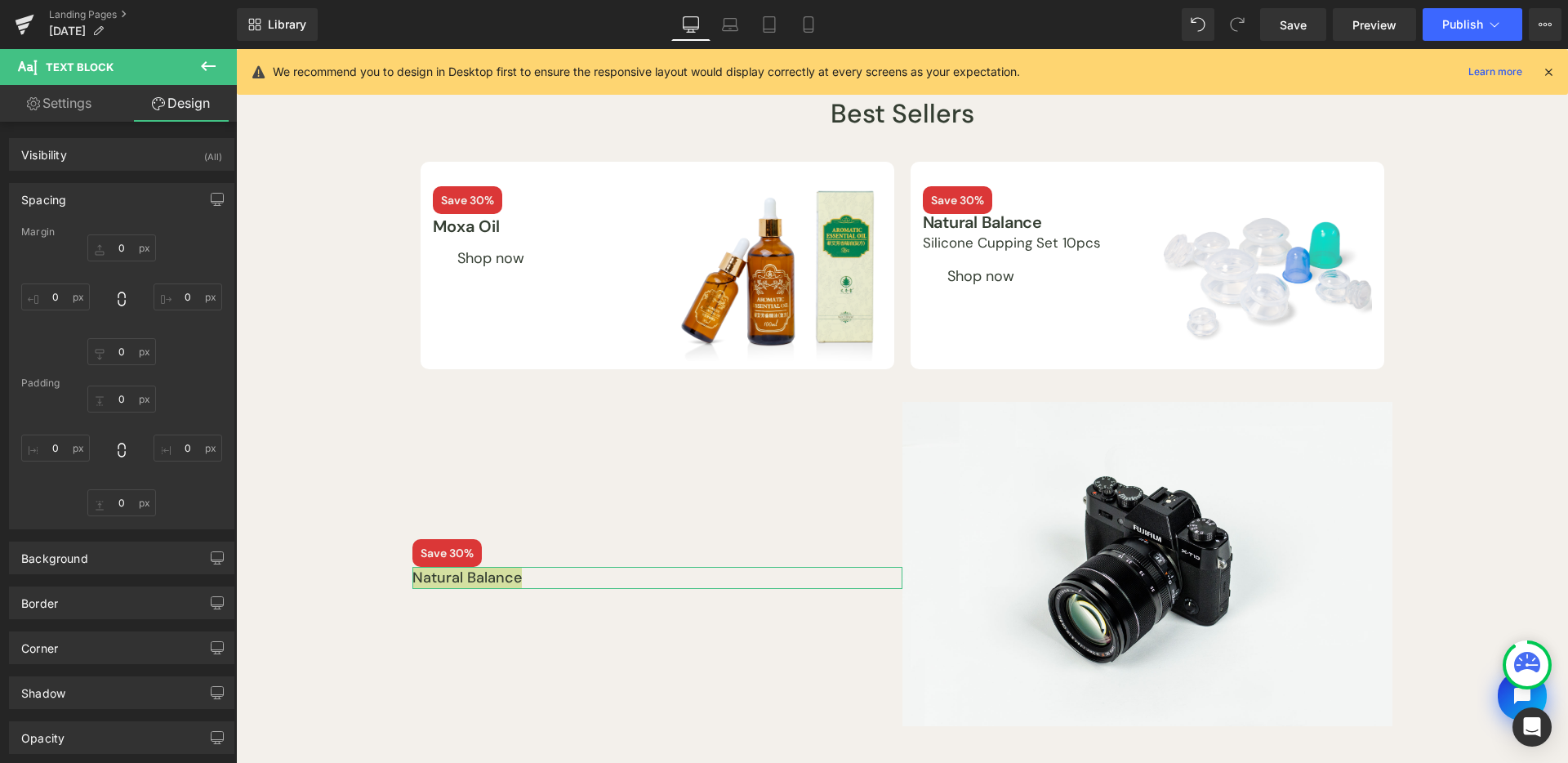
type input "0"
click at [58, 450] on input "0" at bounding box center [55, 448] width 69 height 27
type input "S"
click at [211, 63] on icon at bounding box center [208, 66] width 19 height 19
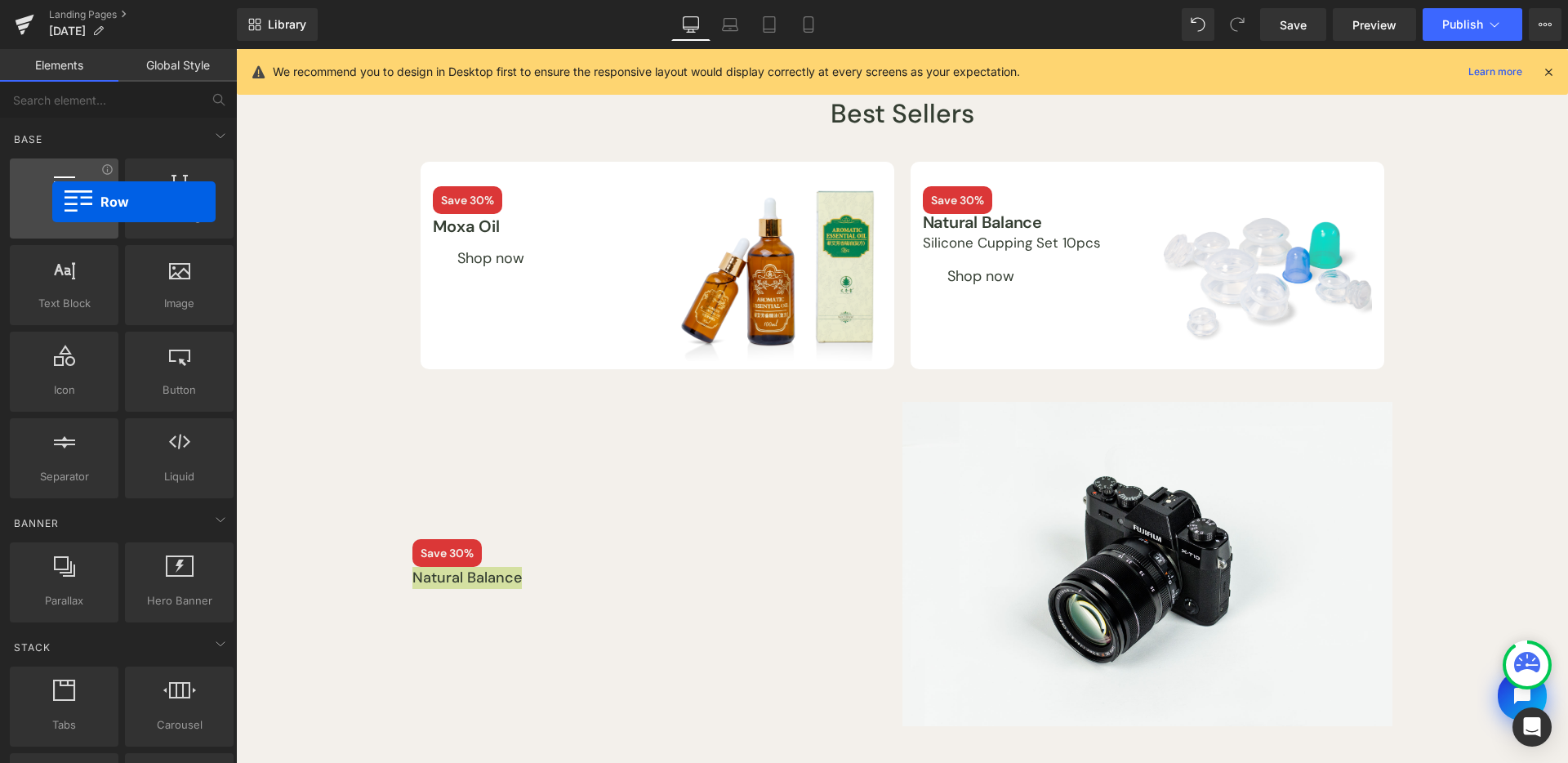
drag, startPoint x: 63, startPoint y: 208, endPoint x: 44, endPoint y: 195, distance: 23.0
click at [44, 195] on div "Row rows, columns, layouts, div" at bounding box center [64, 198] width 108 height 80
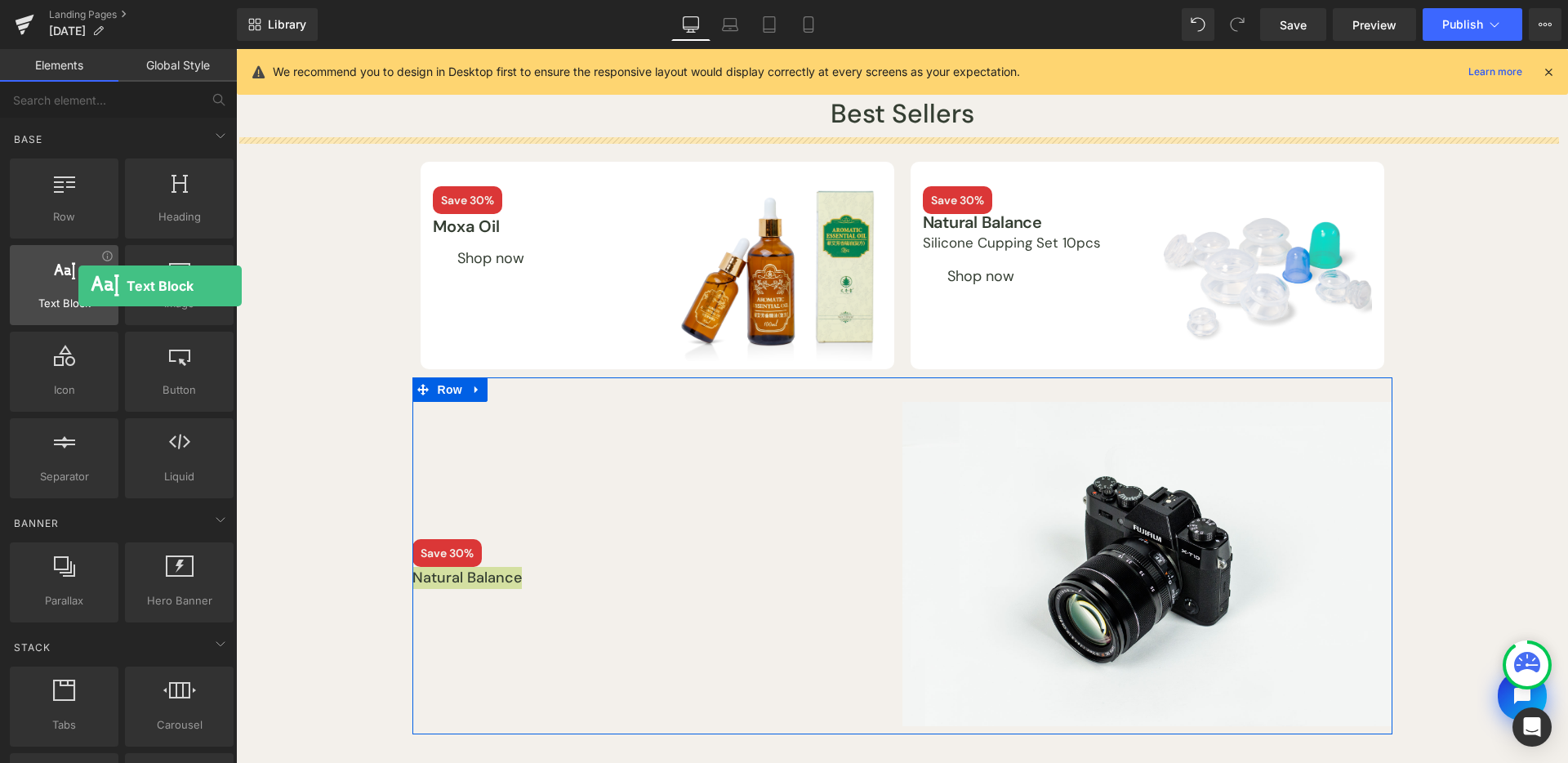
drag, startPoint x: 150, startPoint y: 338, endPoint x: 79, endPoint y: 286, distance: 88.0
click at [79, 286] on div at bounding box center [63, 276] width 99 height 36
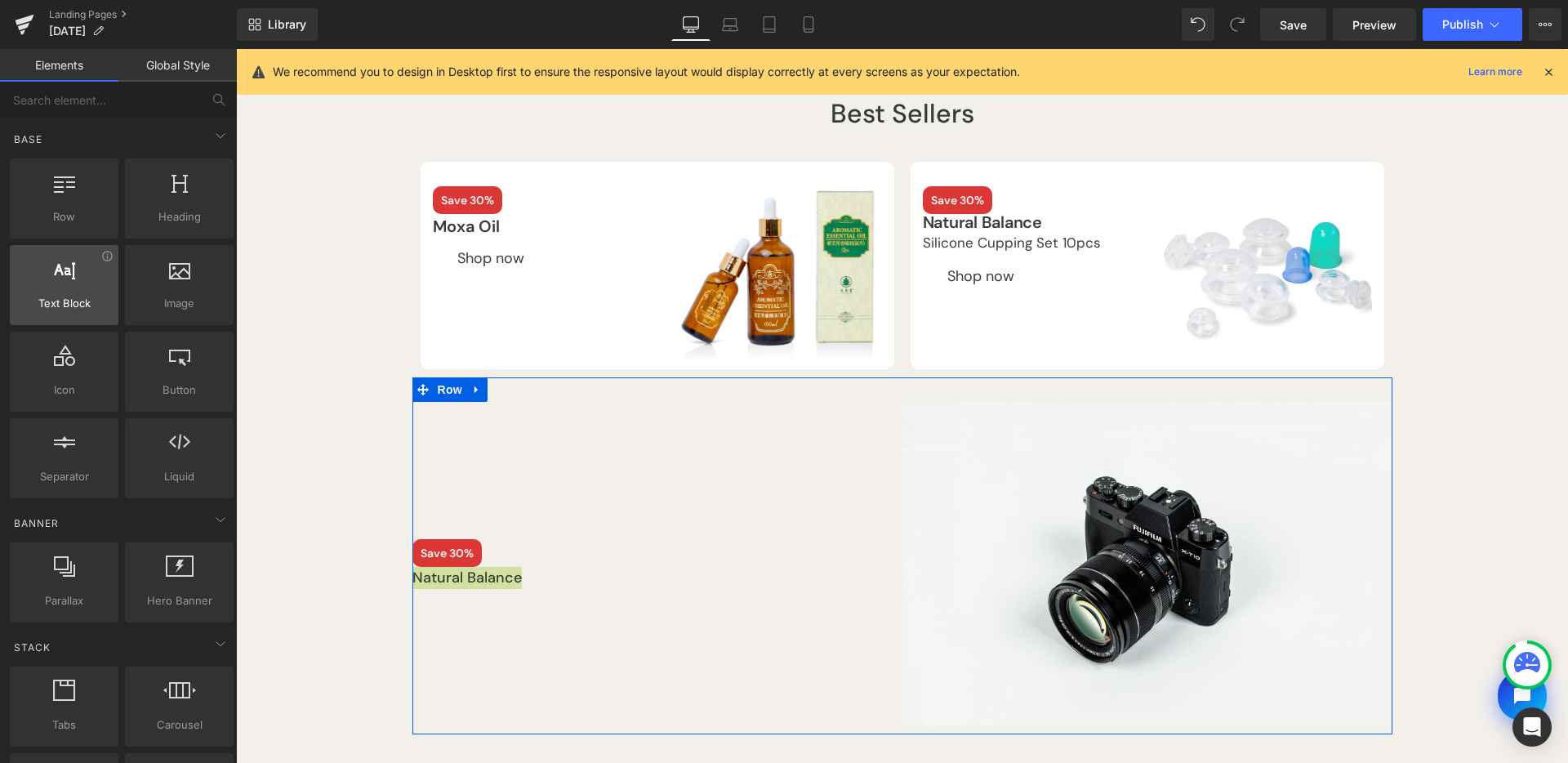
drag, startPoint x: 75, startPoint y: 151, endPoint x: 33, endPoint y: 323, distance: 177.1
click at [34, 502] on div "Base Row rows, columns, layouts, div Heading headings, titles, h1,h2,h3,h4,h5,h…" at bounding box center [122, 563] width 230 height 124
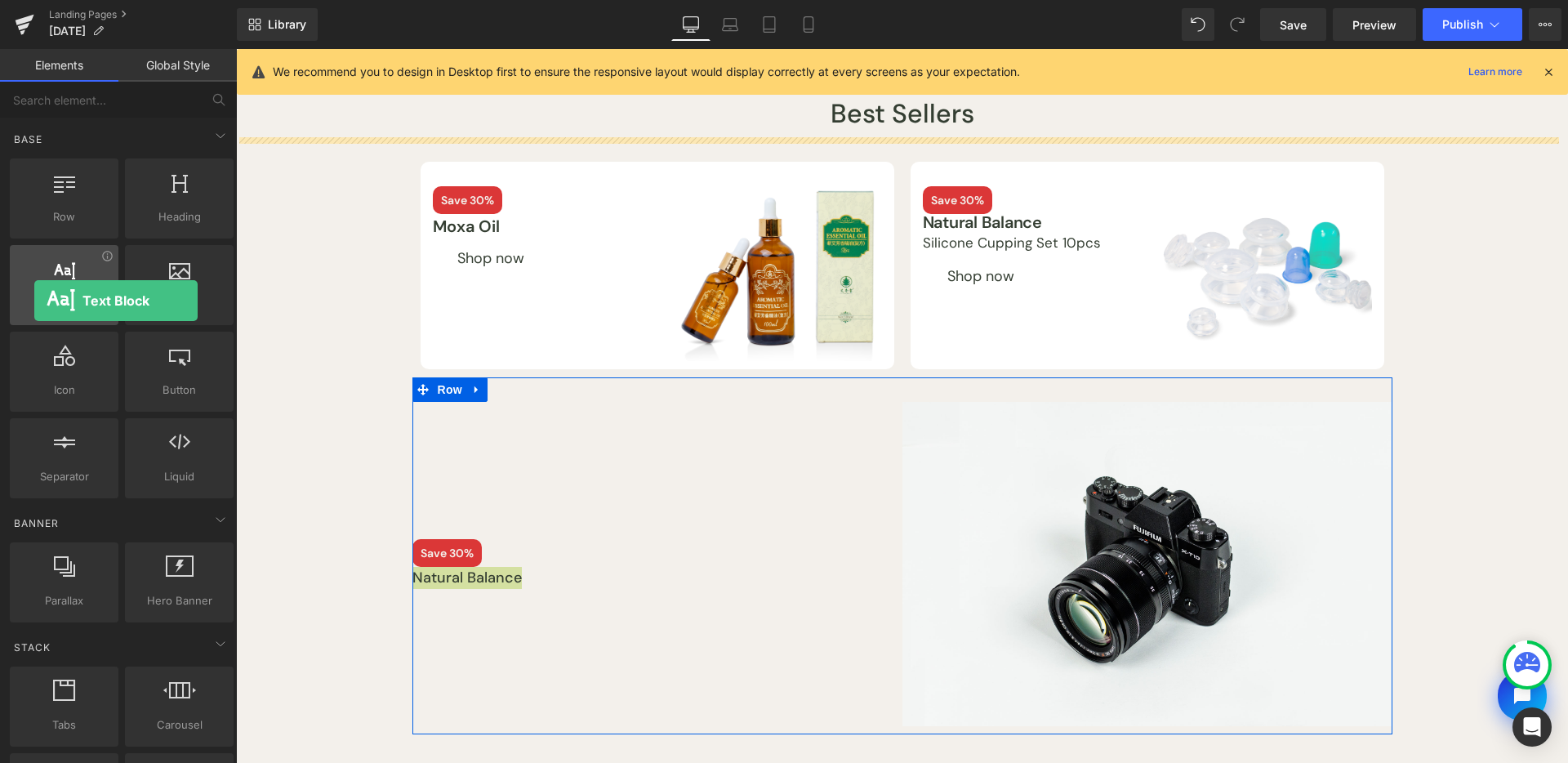
drag, startPoint x: 33, startPoint y: 303, endPoint x: 28, endPoint y: 294, distance: 10.3
click at [28, 294] on div "Text Block texts, paragraphs, contents, blocks" at bounding box center [64, 285] width 108 height 80
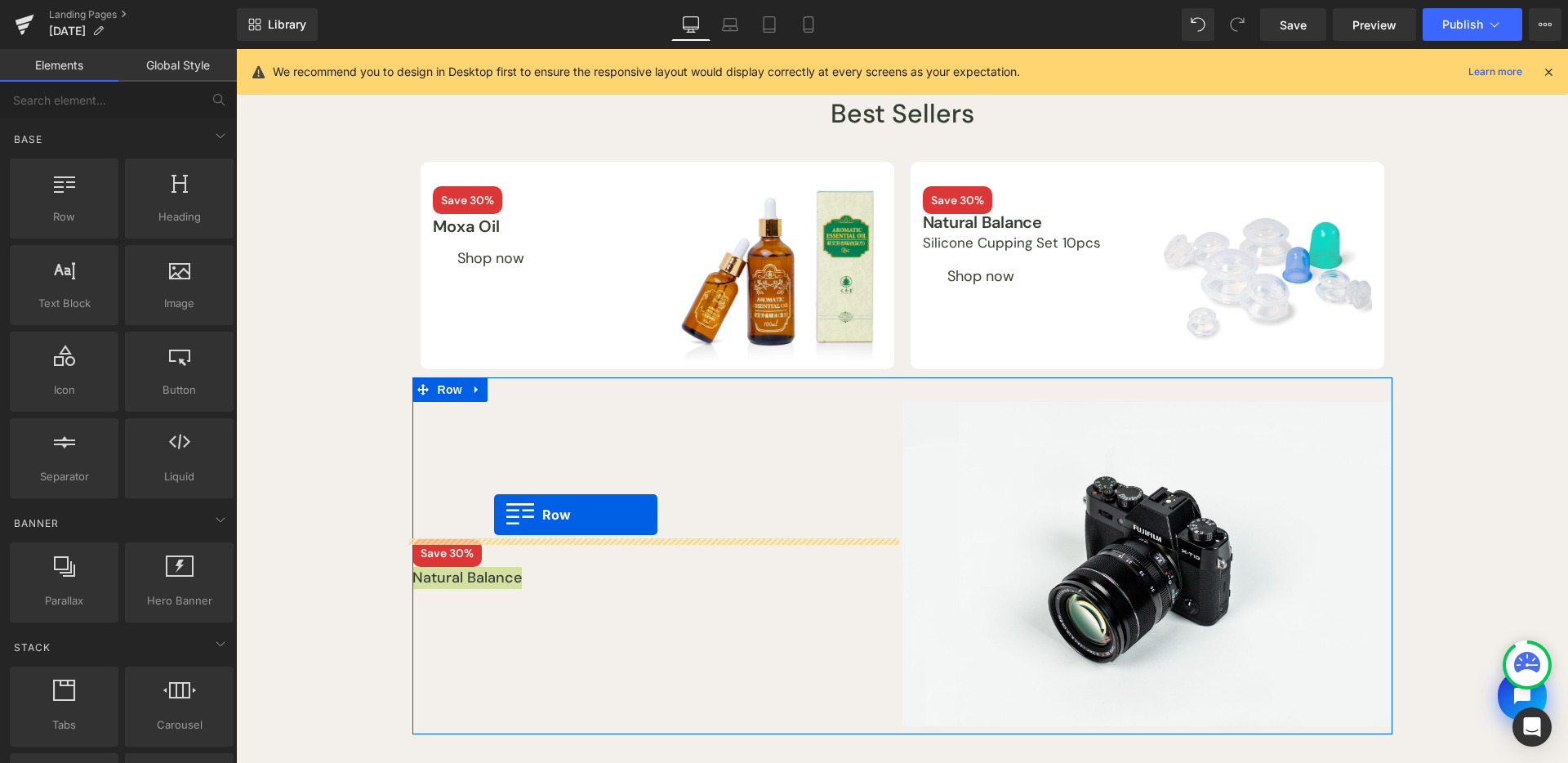
drag, startPoint x: 304, startPoint y: 239, endPoint x: 494, endPoint y: 514, distance: 334.3
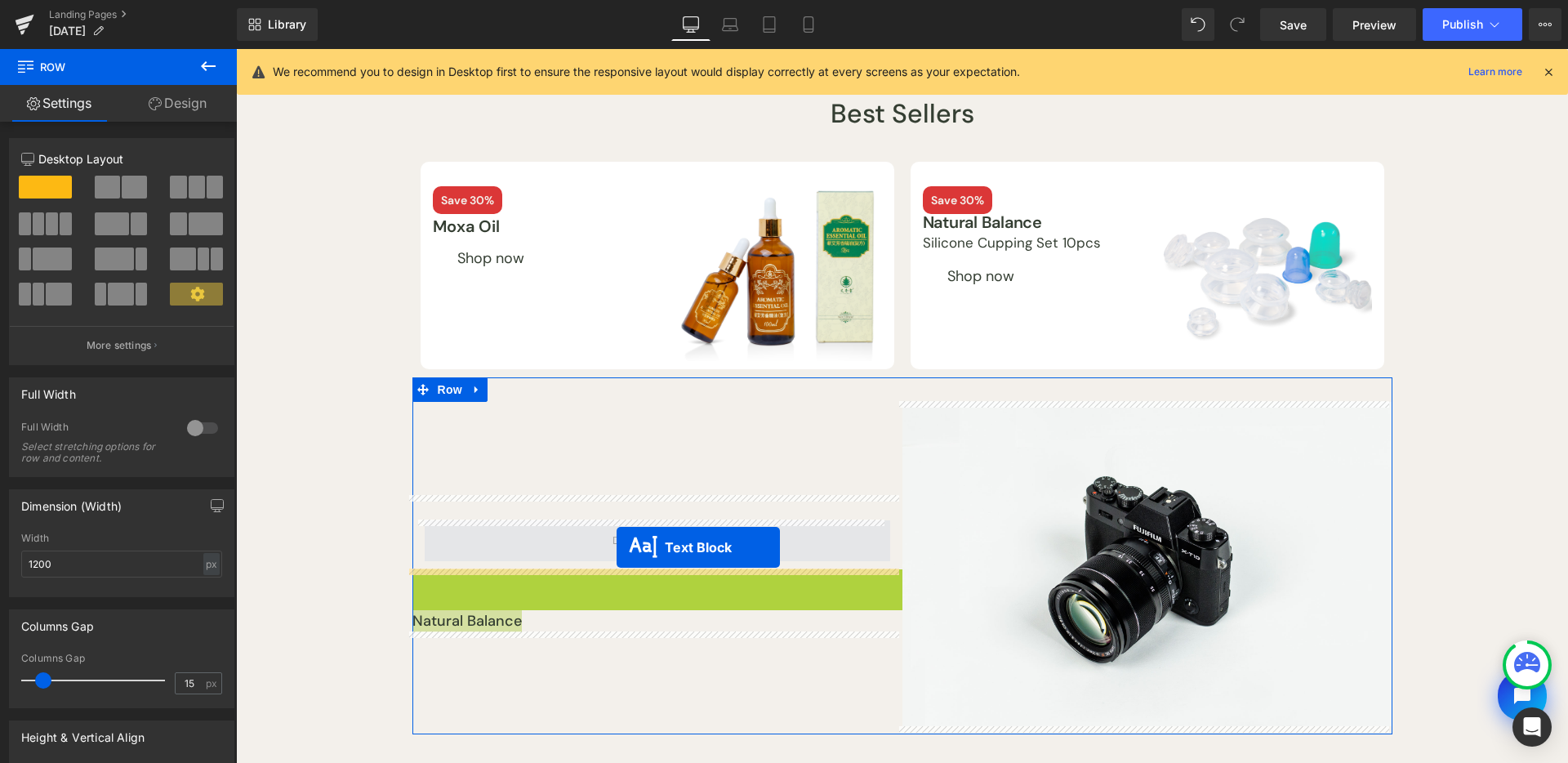
drag, startPoint x: 610, startPoint y: 577, endPoint x: 617, endPoint y: 547, distance: 30.8
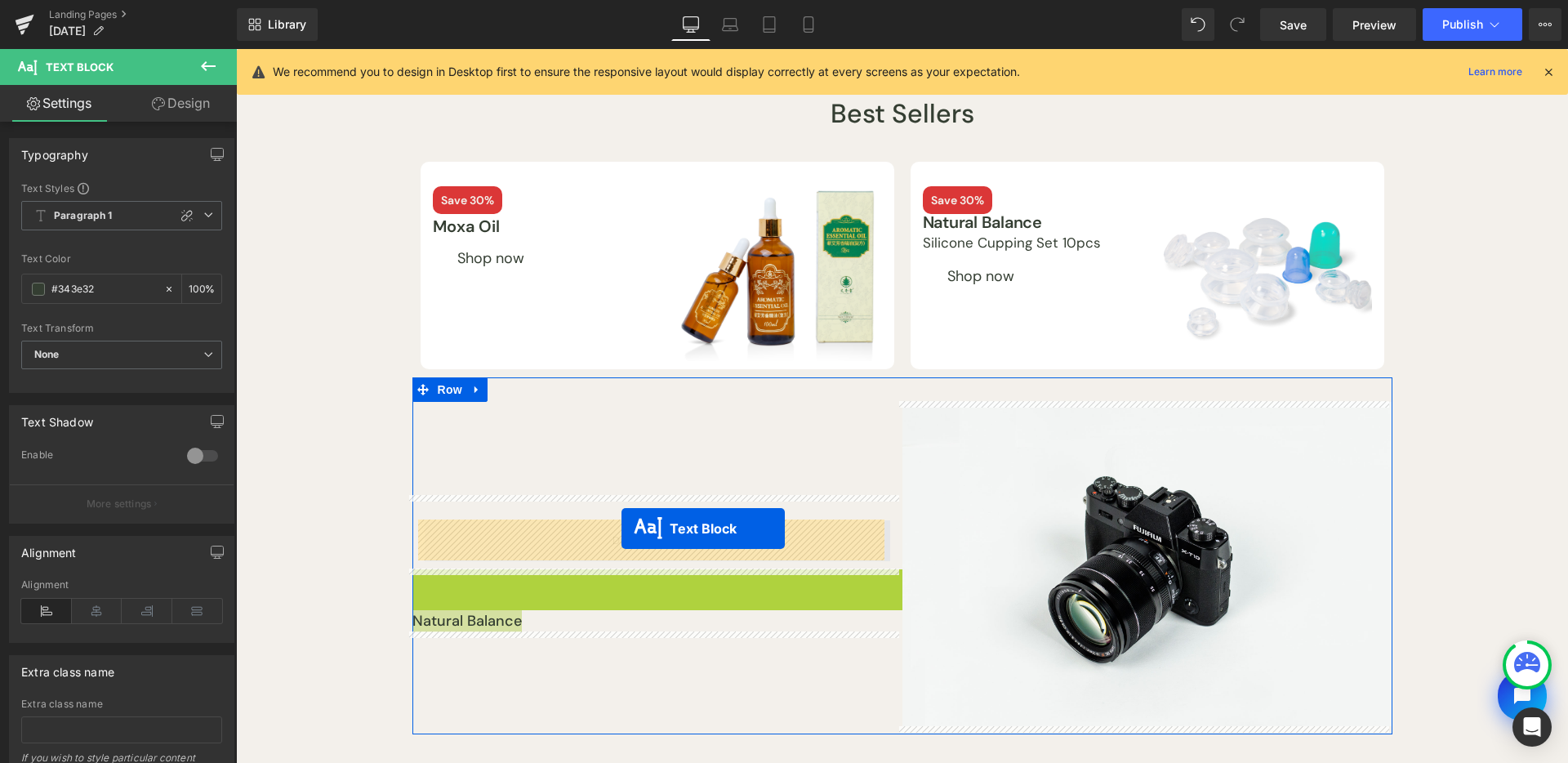
drag, startPoint x: 610, startPoint y: 586, endPoint x: 622, endPoint y: 529, distance: 58.2
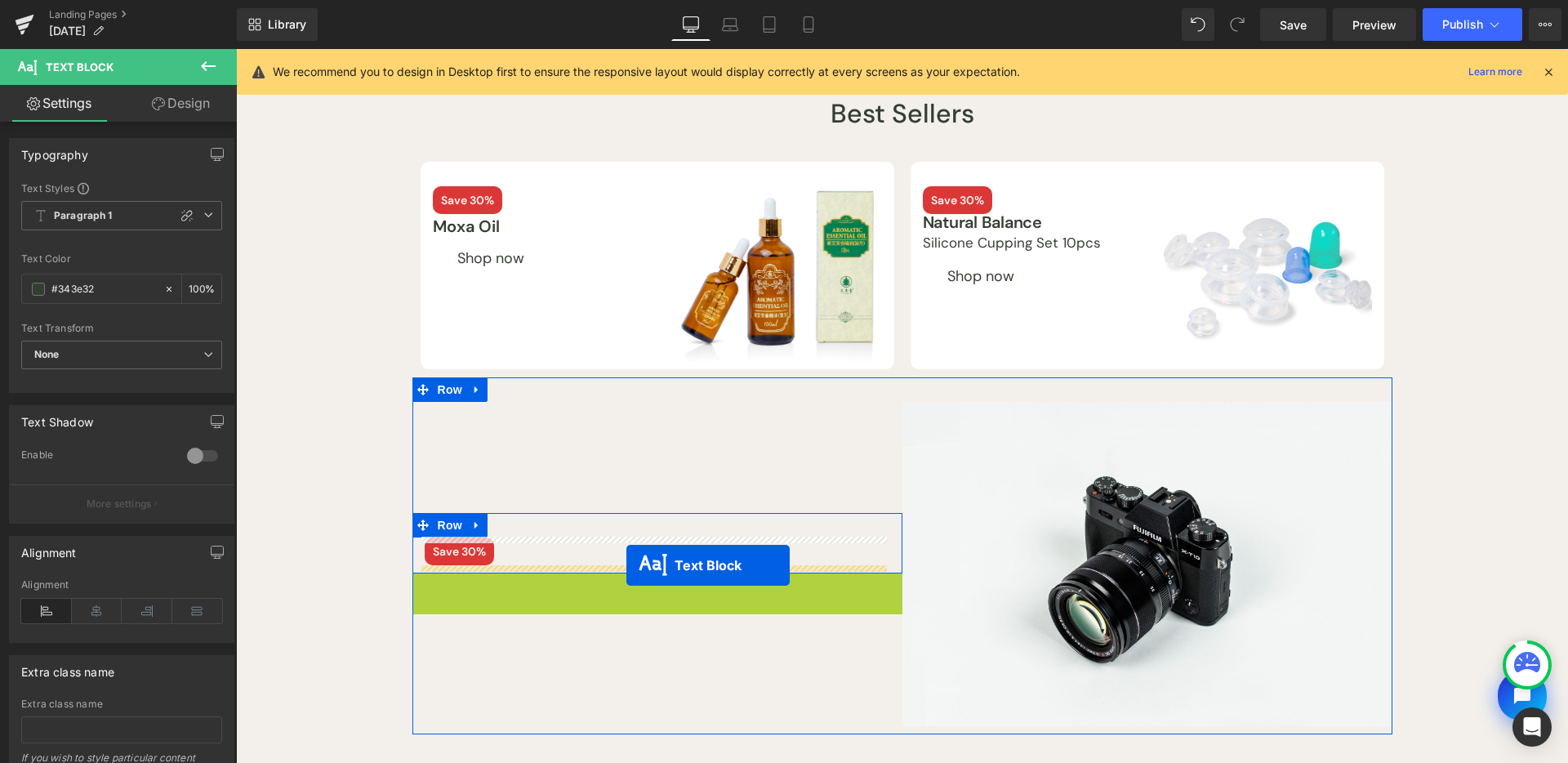
drag, startPoint x: 614, startPoint y: 588, endPoint x: 628, endPoint y: 566, distance: 26.1
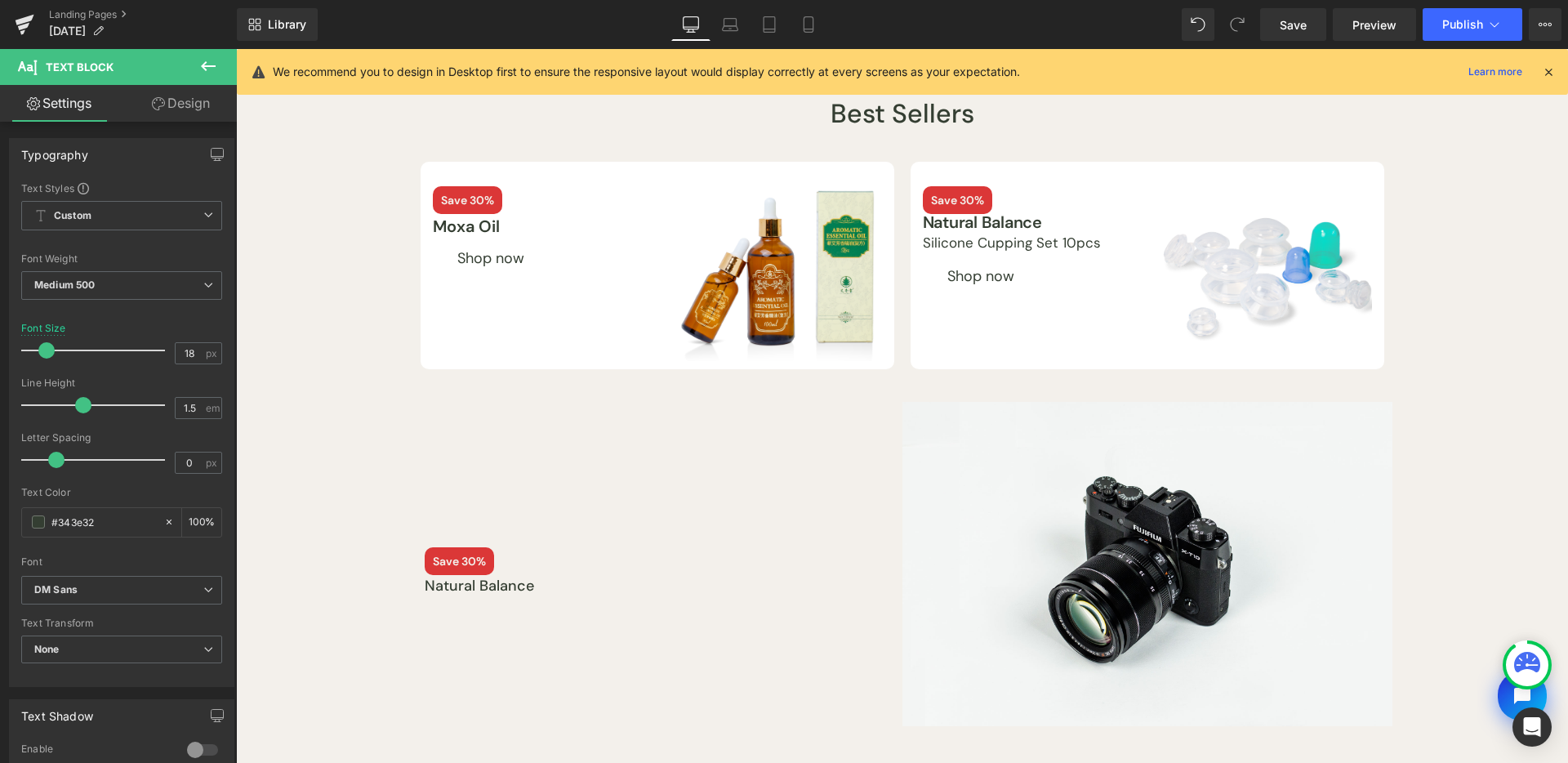
click at [222, 57] on button at bounding box center [208, 67] width 58 height 36
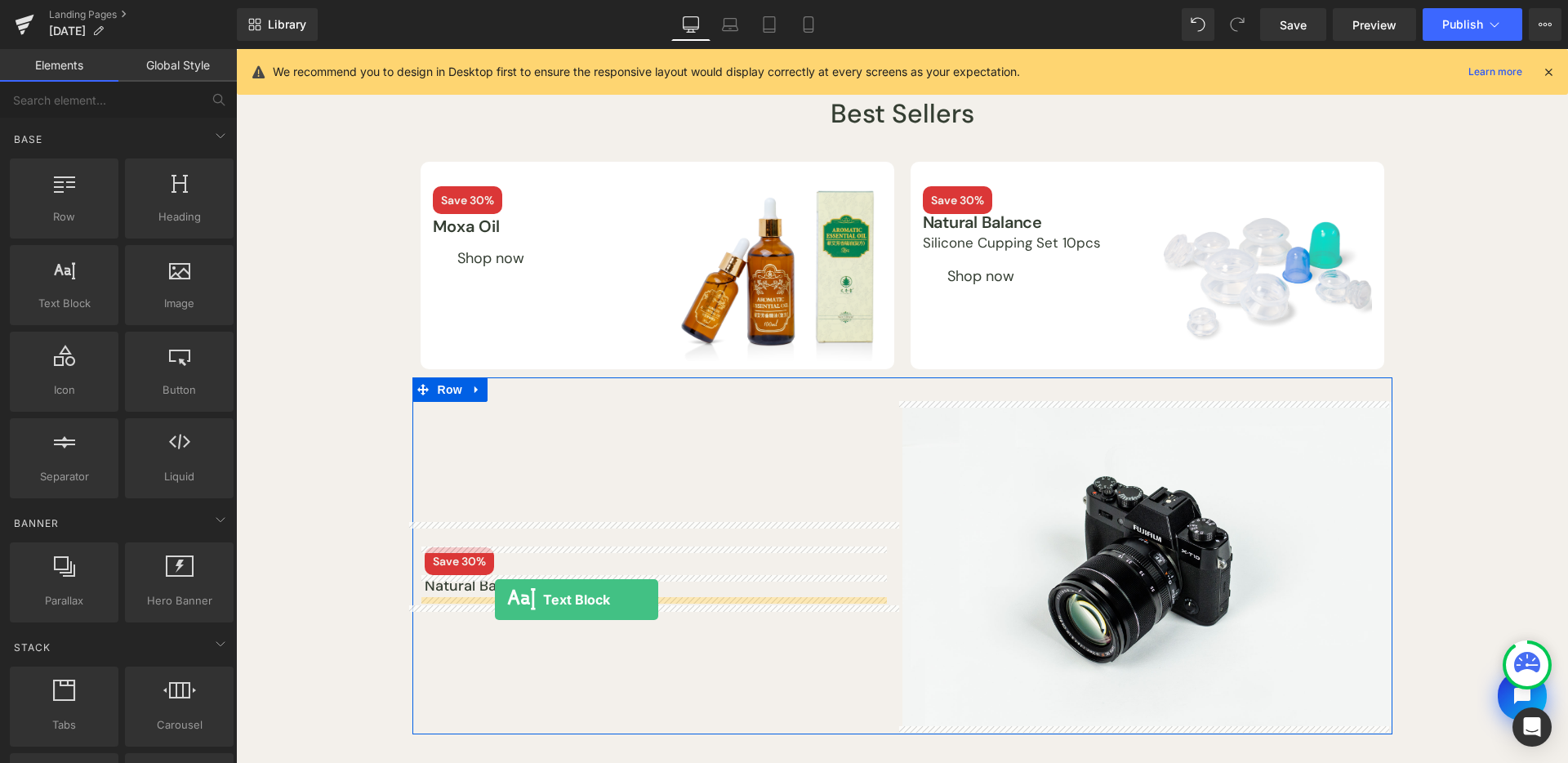
drag, startPoint x: 345, startPoint y: 364, endPoint x: 495, endPoint y: 600, distance: 279.6
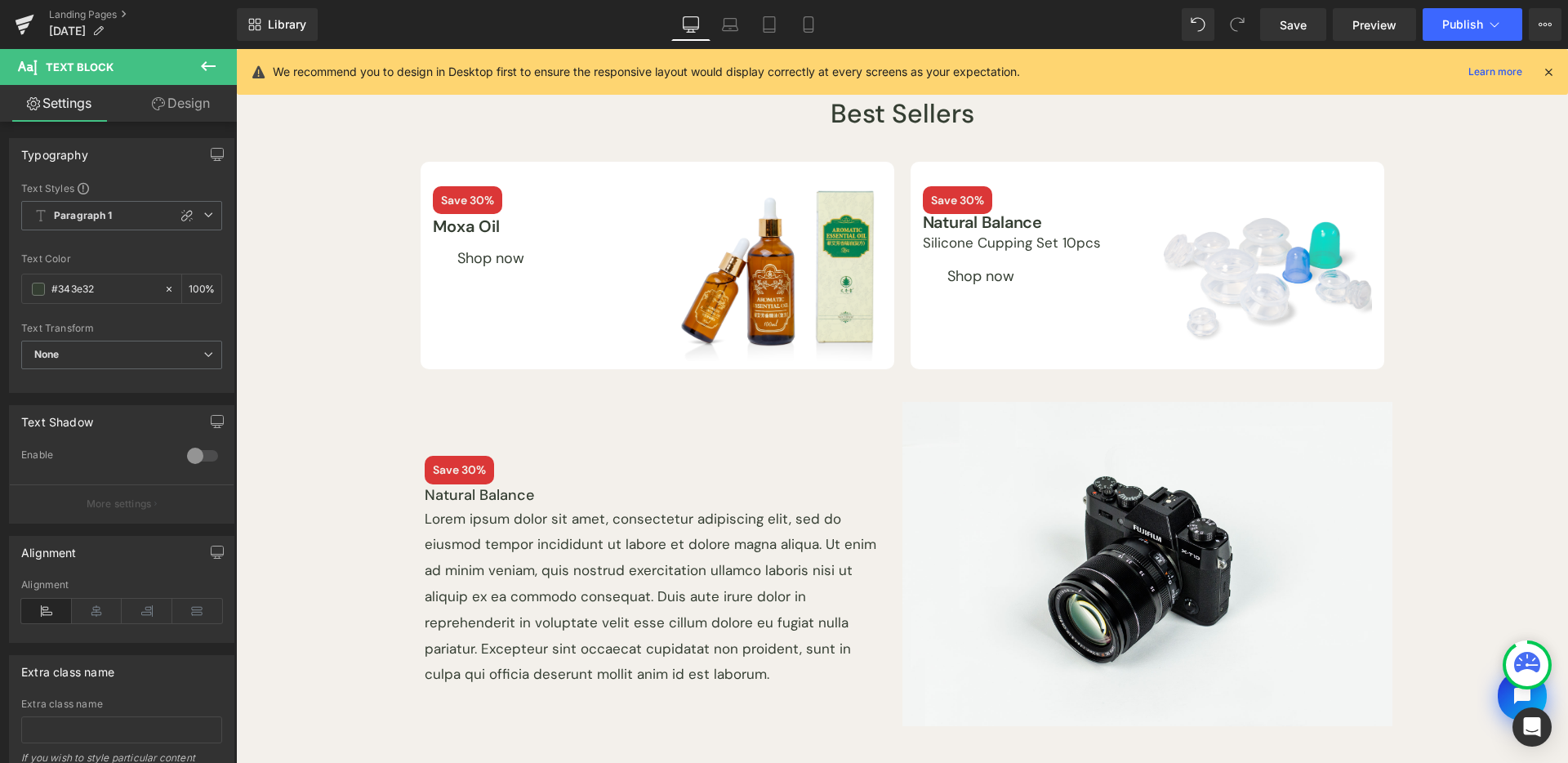
click at [541, 580] on p "Lorem ipsum dolor sit amet, consectetur adipiscing elit, sed do eiusmod tempor …" at bounding box center [657, 597] width 466 height 181
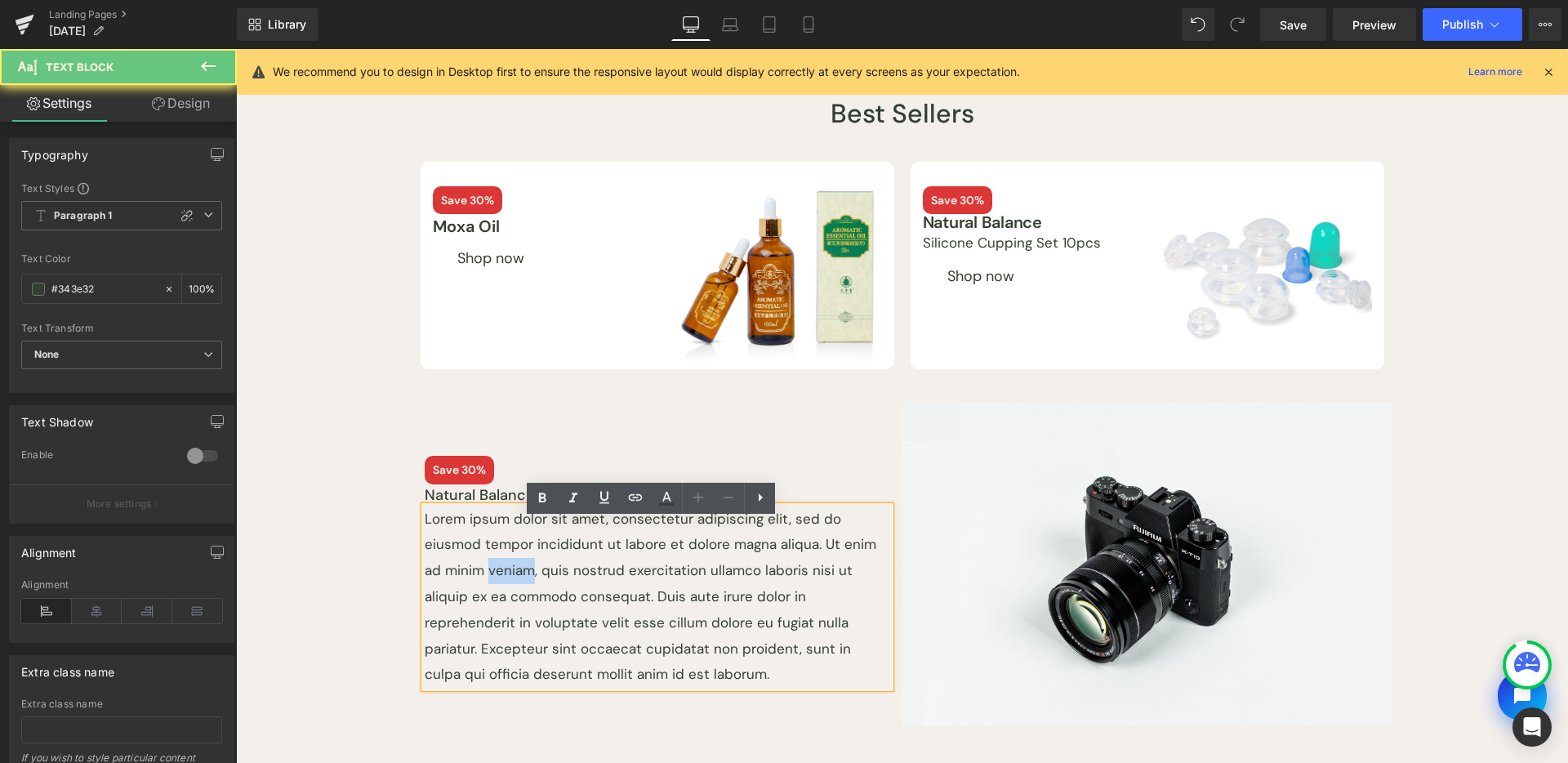
click at [541, 580] on p "Lorem ipsum dolor sit amet, consectetur adipiscing elit, sed do eiusmod tempor …" at bounding box center [657, 597] width 466 height 181
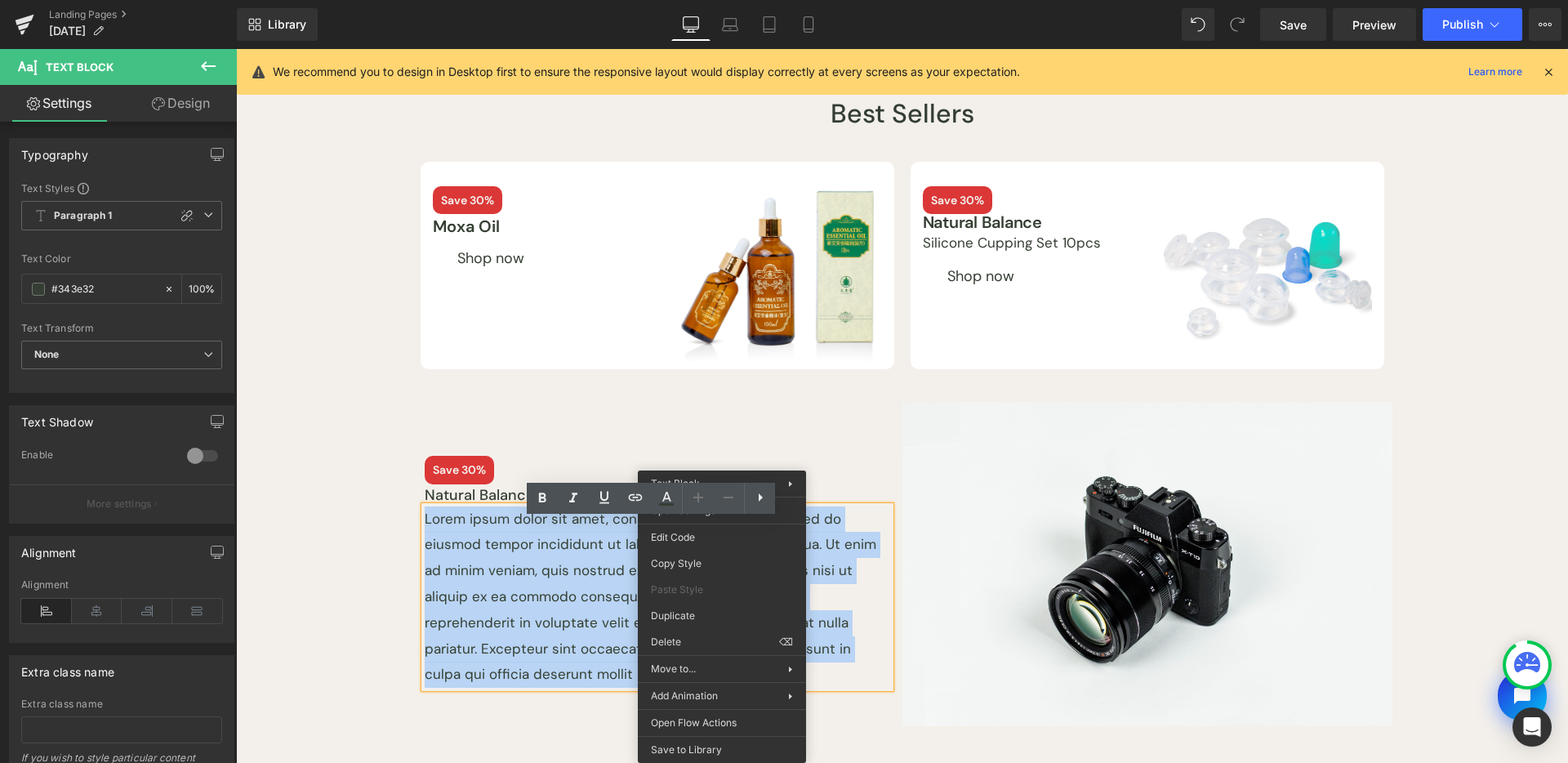
click at [584, 569] on p "Lorem ipsum dolor sit amet, consectetur adipiscing elit, sed do eiusmod tempor …" at bounding box center [657, 597] width 466 height 181
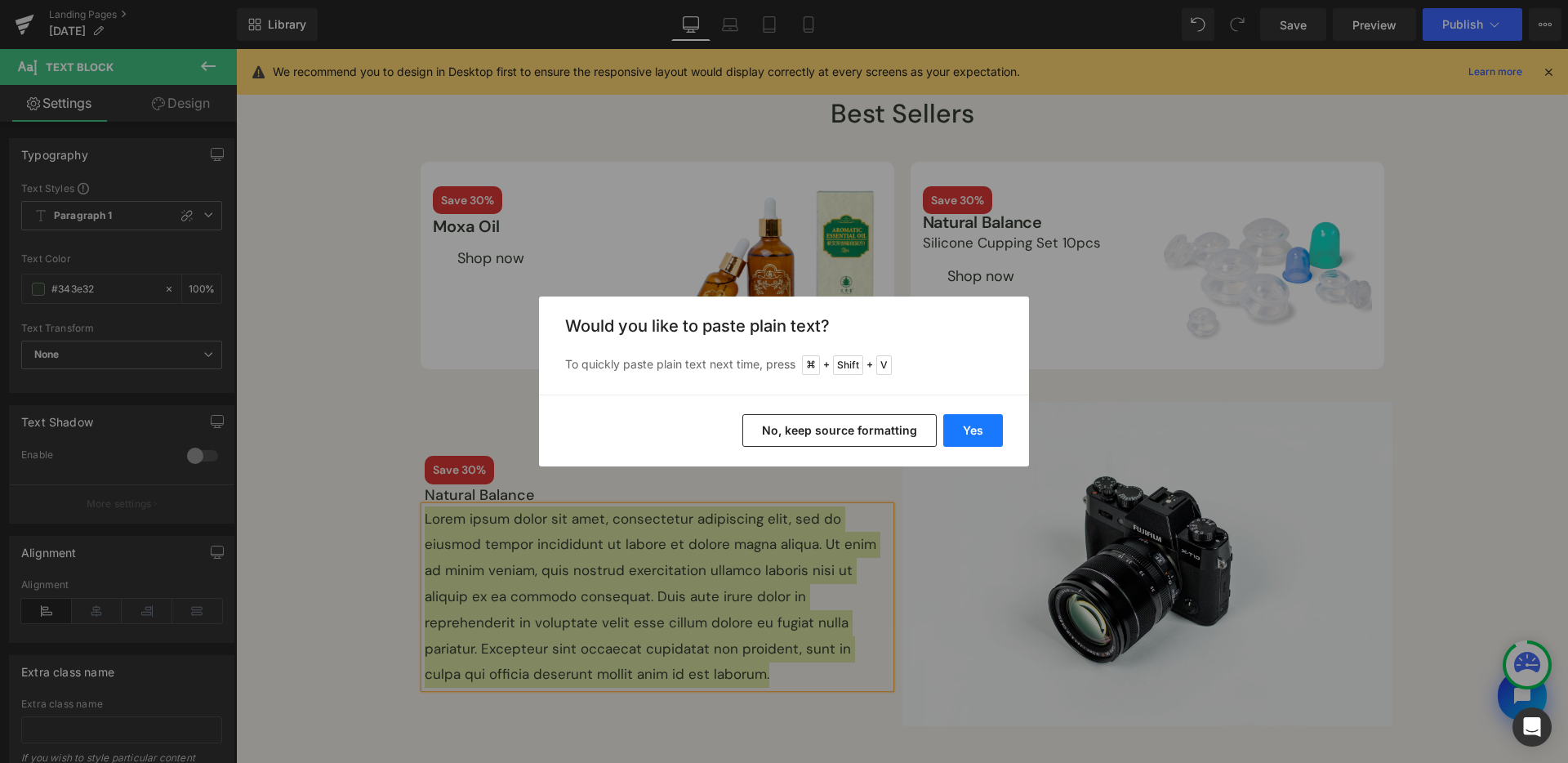
drag, startPoint x: 951, startPoint y: 435, endPoint x: 716, endPoint y: 386, distance: 240.1
click at [951, 435] on button "Yes" at bounding box center [973, 431] width 60 height 33
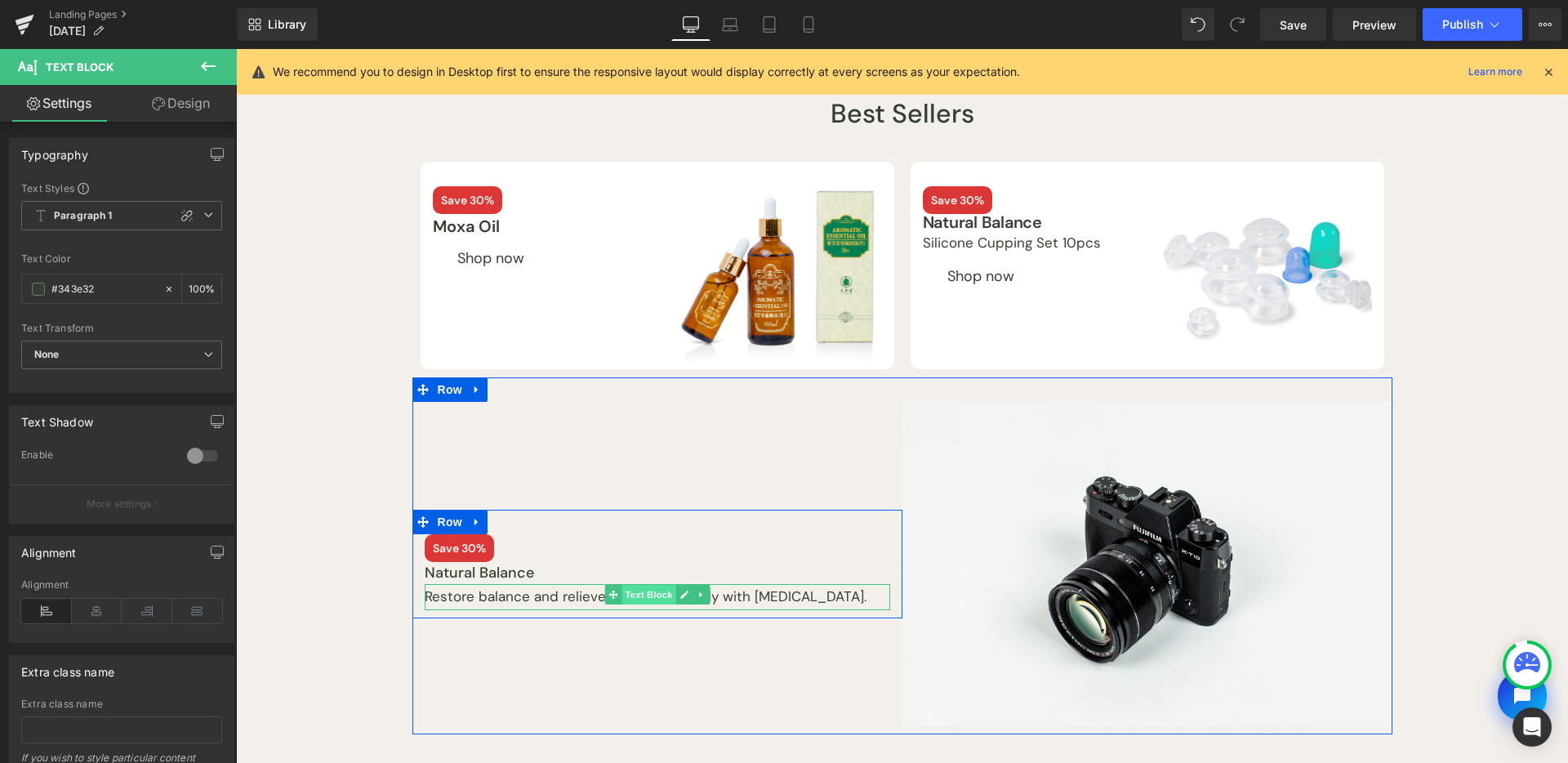
click at [634, 592] on span "Text Block" at bounding box center [649, 595] width 54 height 19
click at [655, 586] on div "Restore balance and relieve tension naturally with [MEDICAL_DATA]. Text Block" at bounding box center [657, 597] width 466 height 26
click at [655, 592] on p "Restore balance and relieve tension naturally with [MEDICAL_DATA]." at bounding box center [657, 597] width 466 height 26
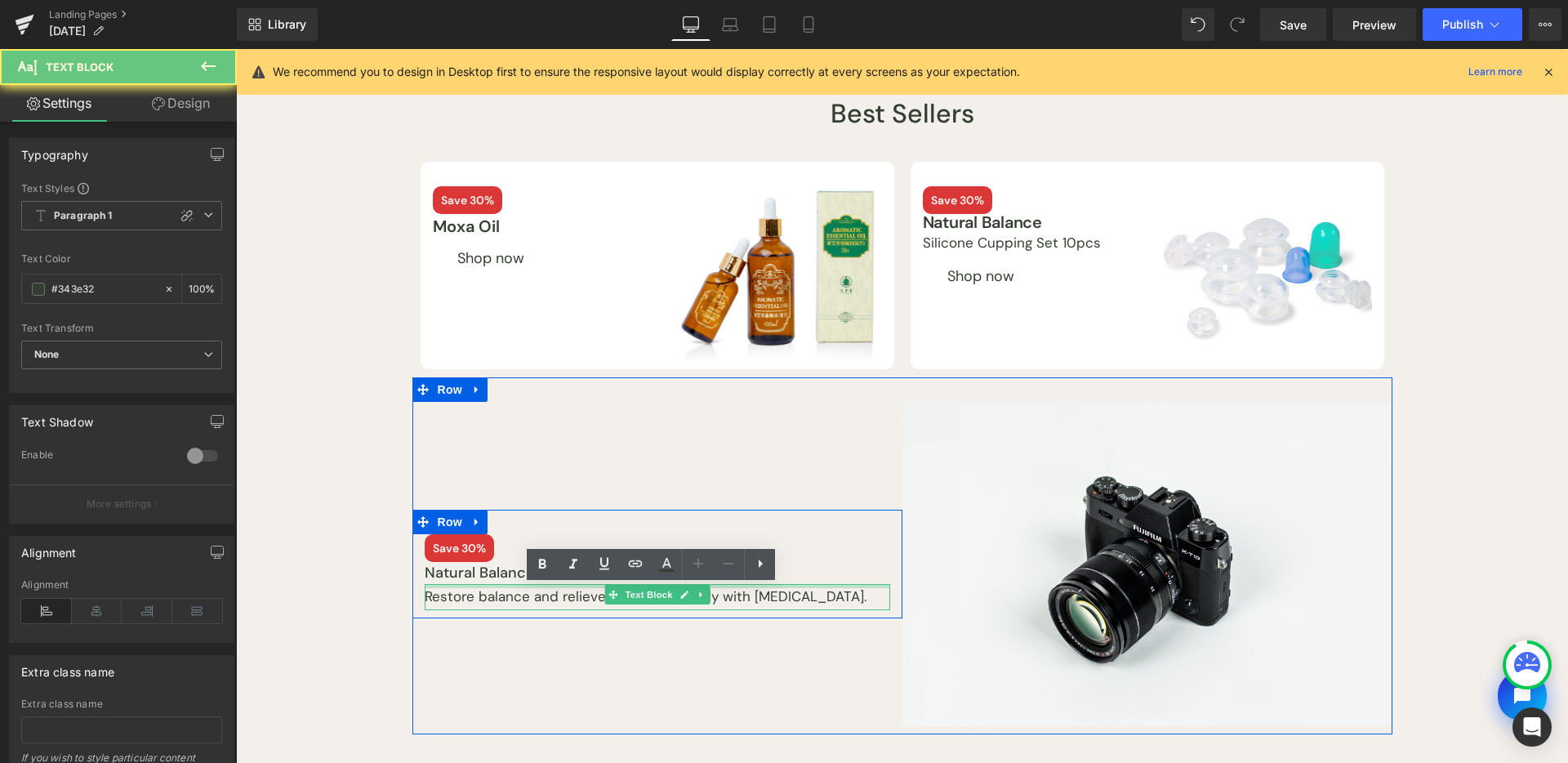
click at [645, 595] on p "Restore balance and relieve tension naturally with [MEDICAL_DATA]." at bounding box center [657, 597] width 466 height 26
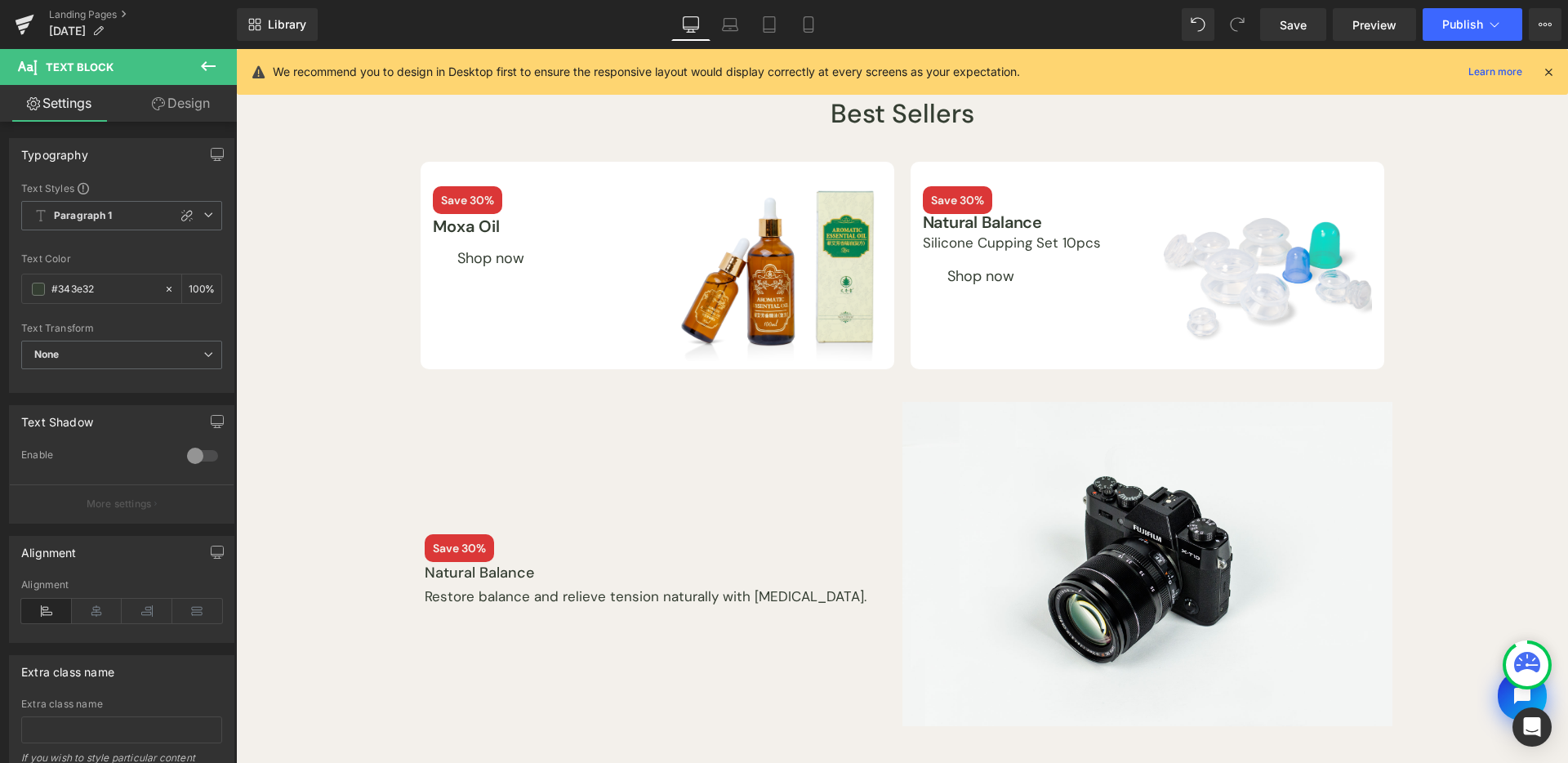
click at [205, 103] on link "Design" at bounding box center [181, 102] width 118 height 36
click at [0, 0] on div "Spacing" at bounding box center [0, 0] width 0 height 0
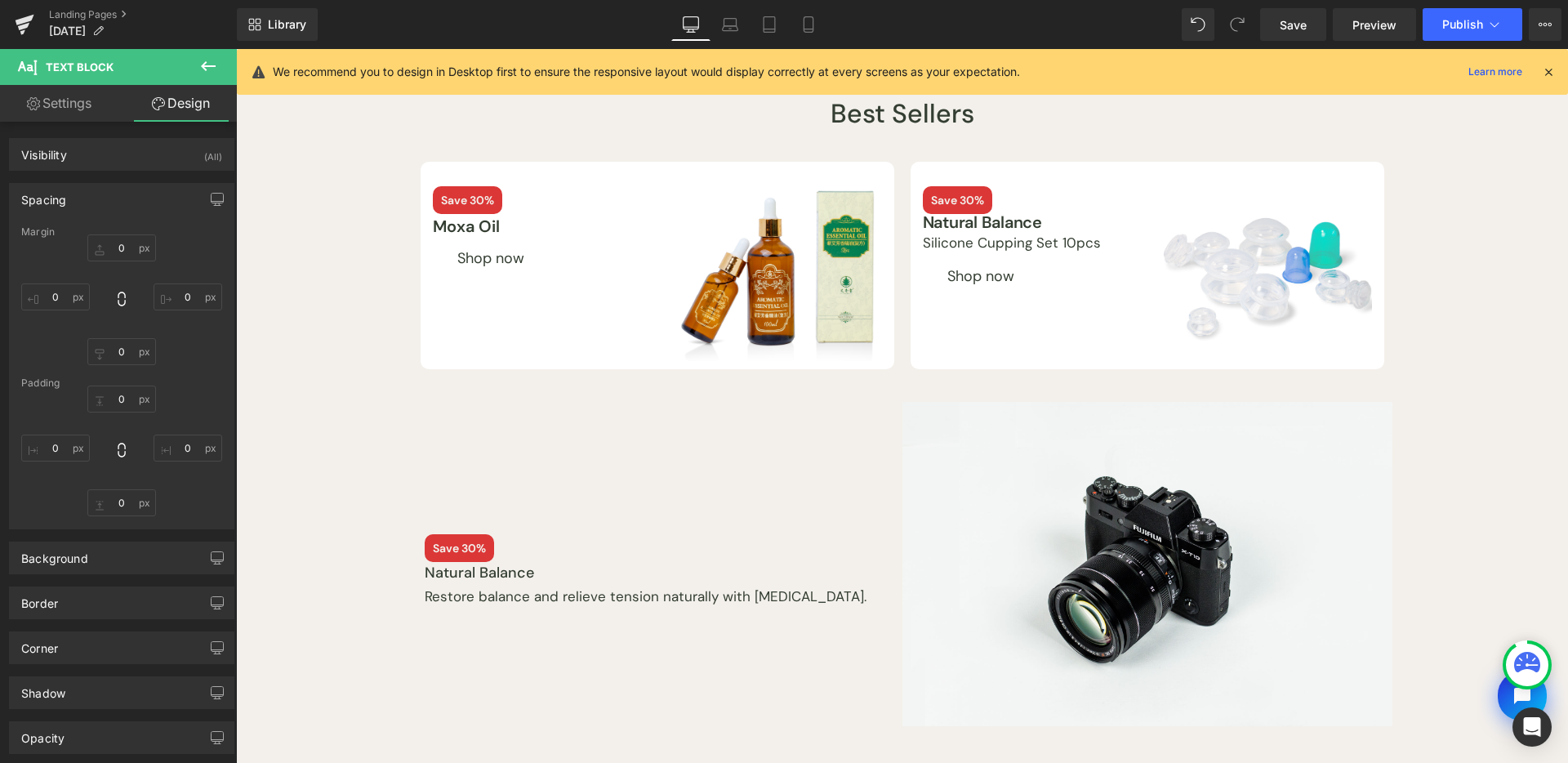
type input "0"
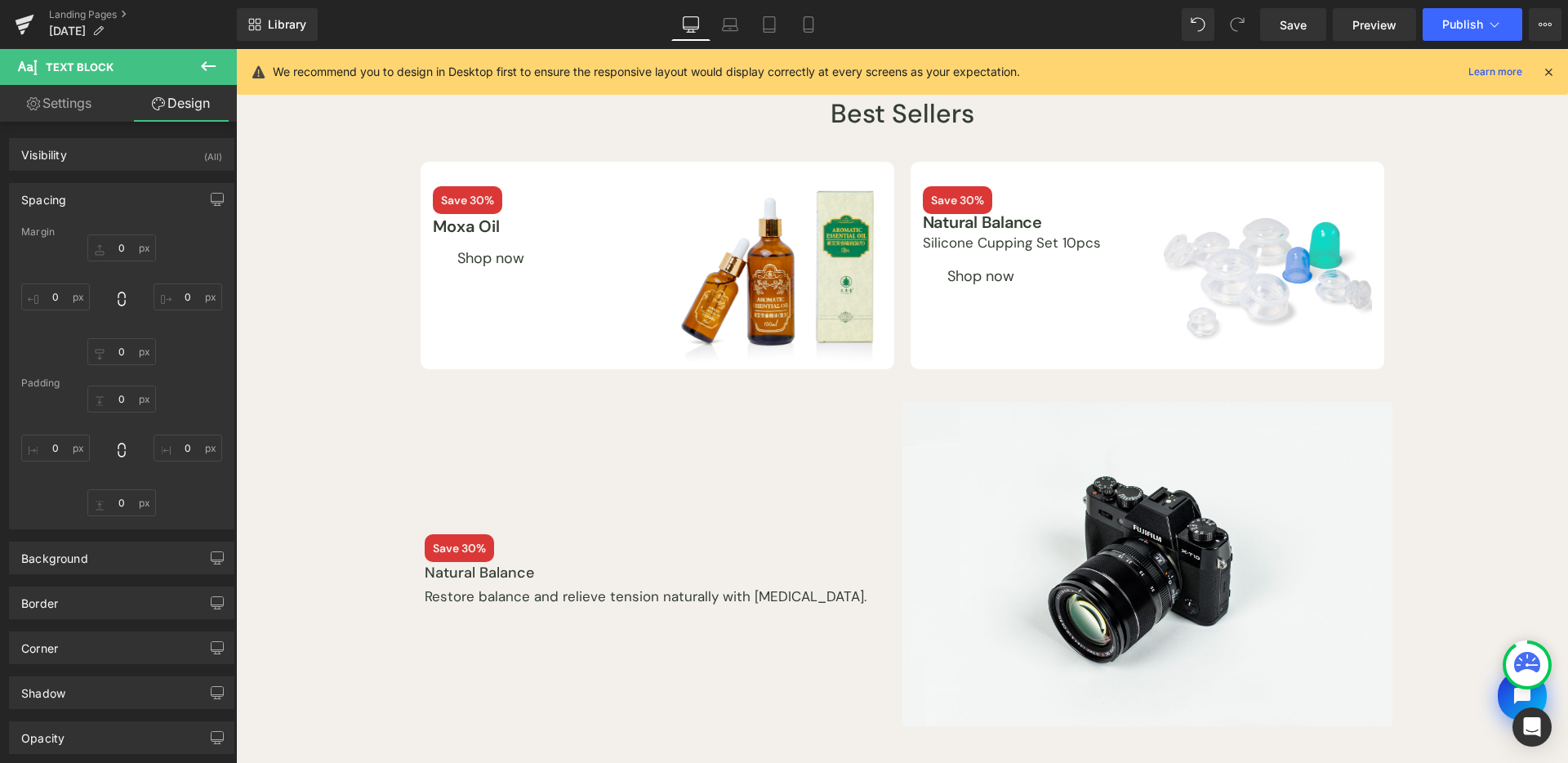
type input "0"
drag, startPoint x: 62, startPoint y: 447, endPoint x: 69, endPoint y: 462, distance: 16.6
click at [62, 447] on input "0" at bounding box center [55, 448] width 69 height 27
type input "S"
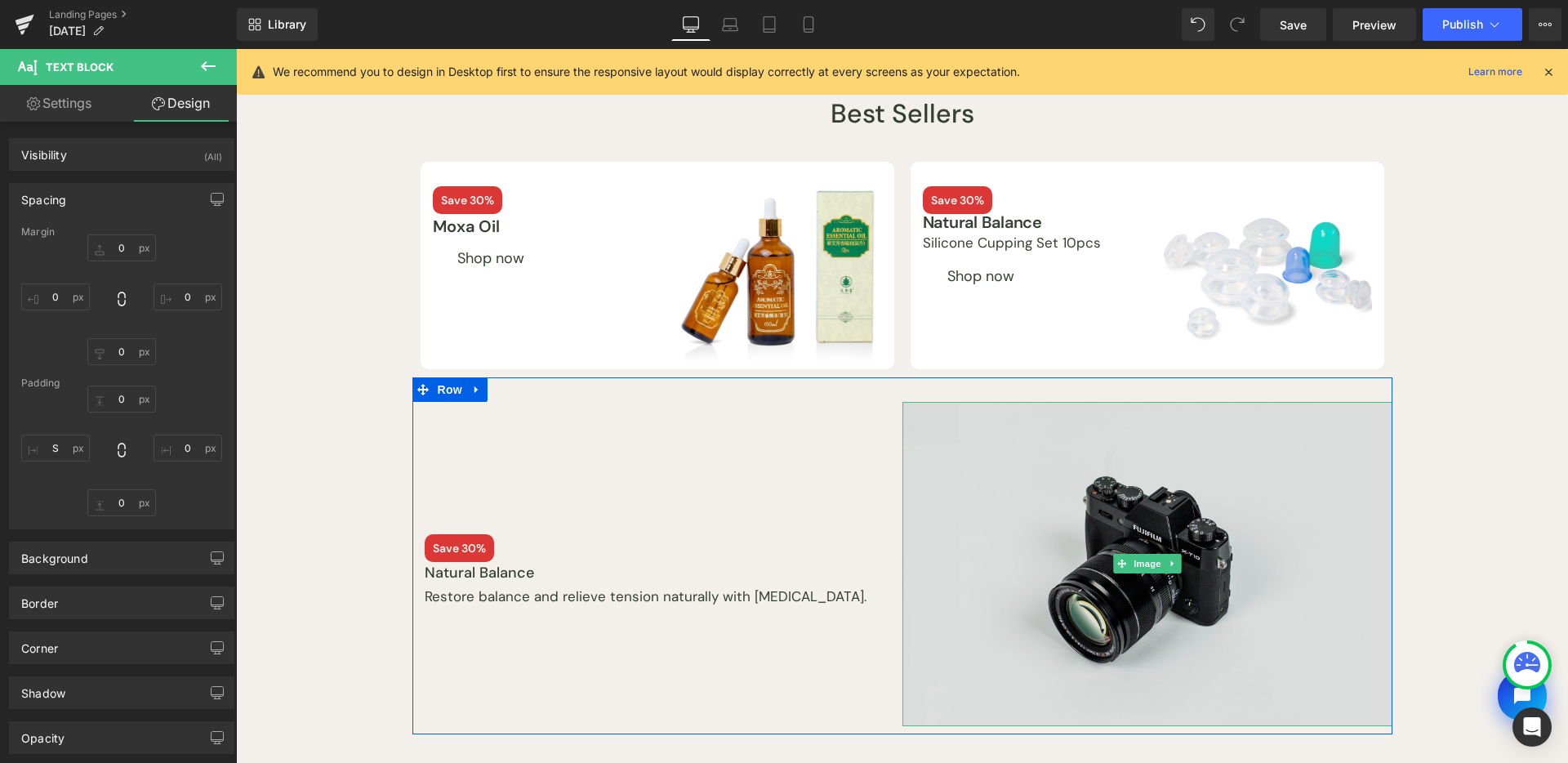
click at [1145, 524] on img at bounding box center [1148, 564] width 491 height 325
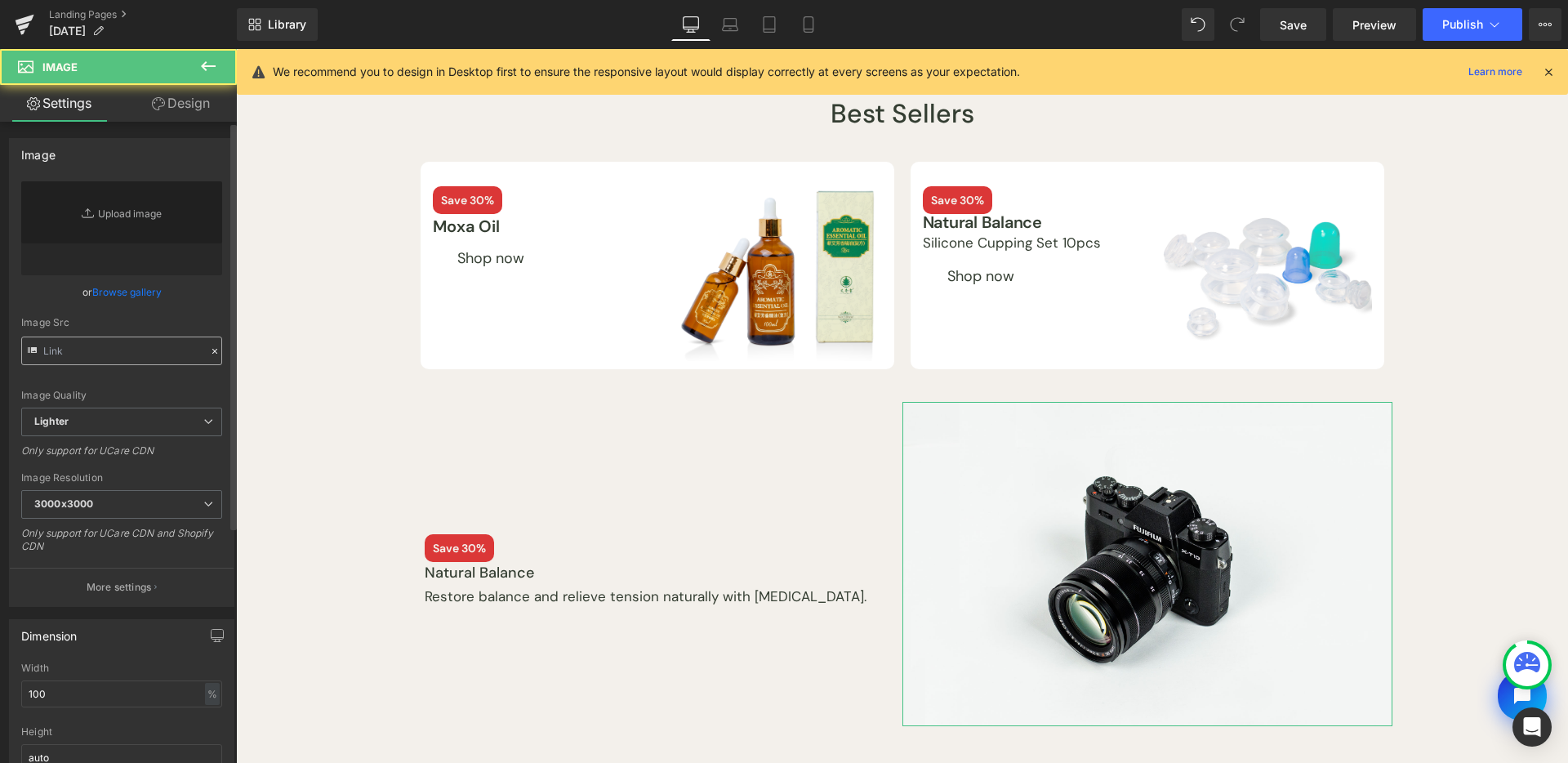
type input "//[DOMAIN_NAME][URL]"
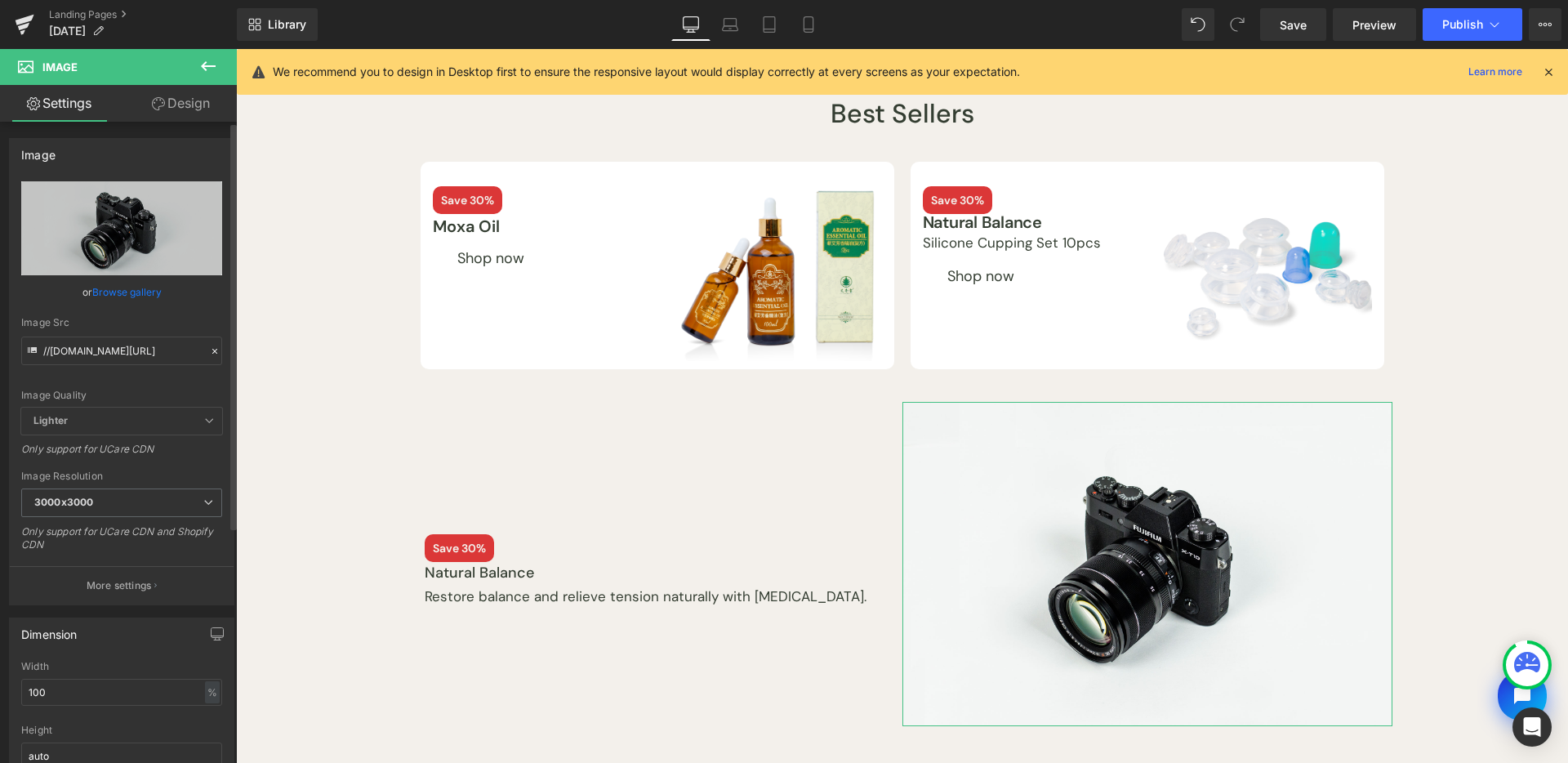
click at [124, 280] on link "Browse gallery" at bounding box center [127, 292] width 69 height 29
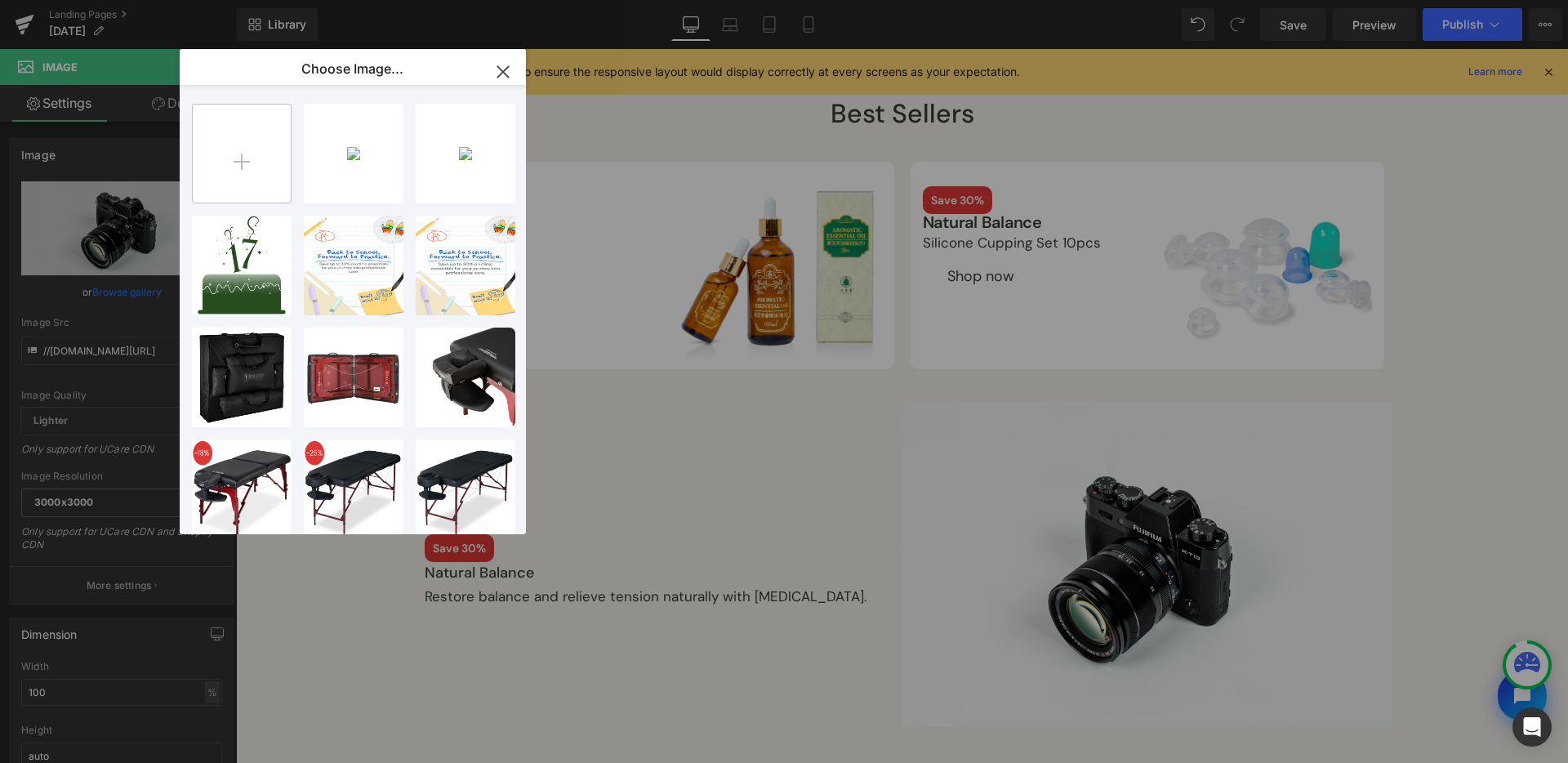
click at [225, 159] on input "file" at bounding box center [242, 154] width 98 height 98
type input "C:\fakepath\[DATE]-assets-lierre-ca-05.jpg"
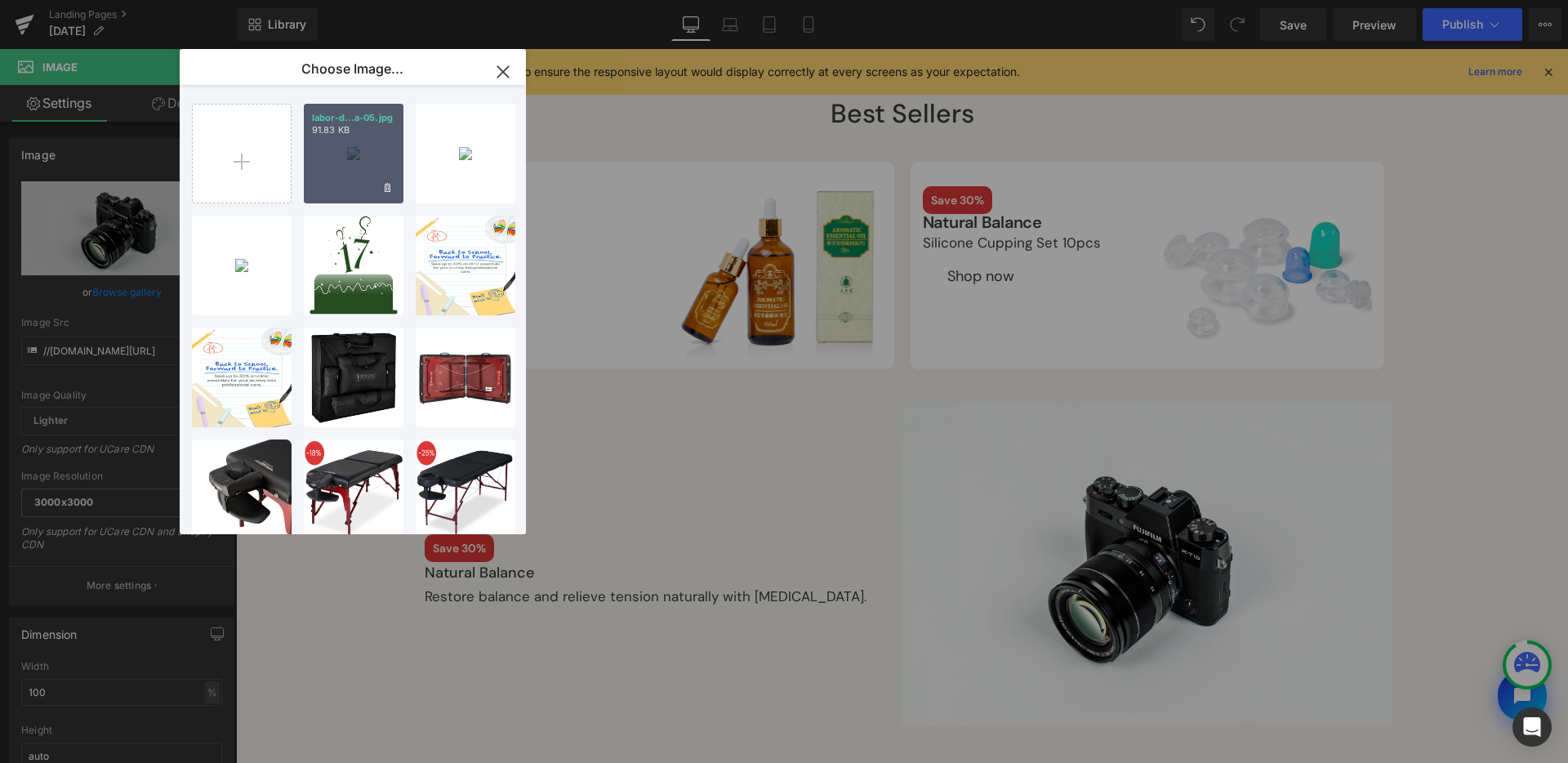
click at [362, 134] on p "91.83 KB" at bounding box center [354, 130] width 84 height 12
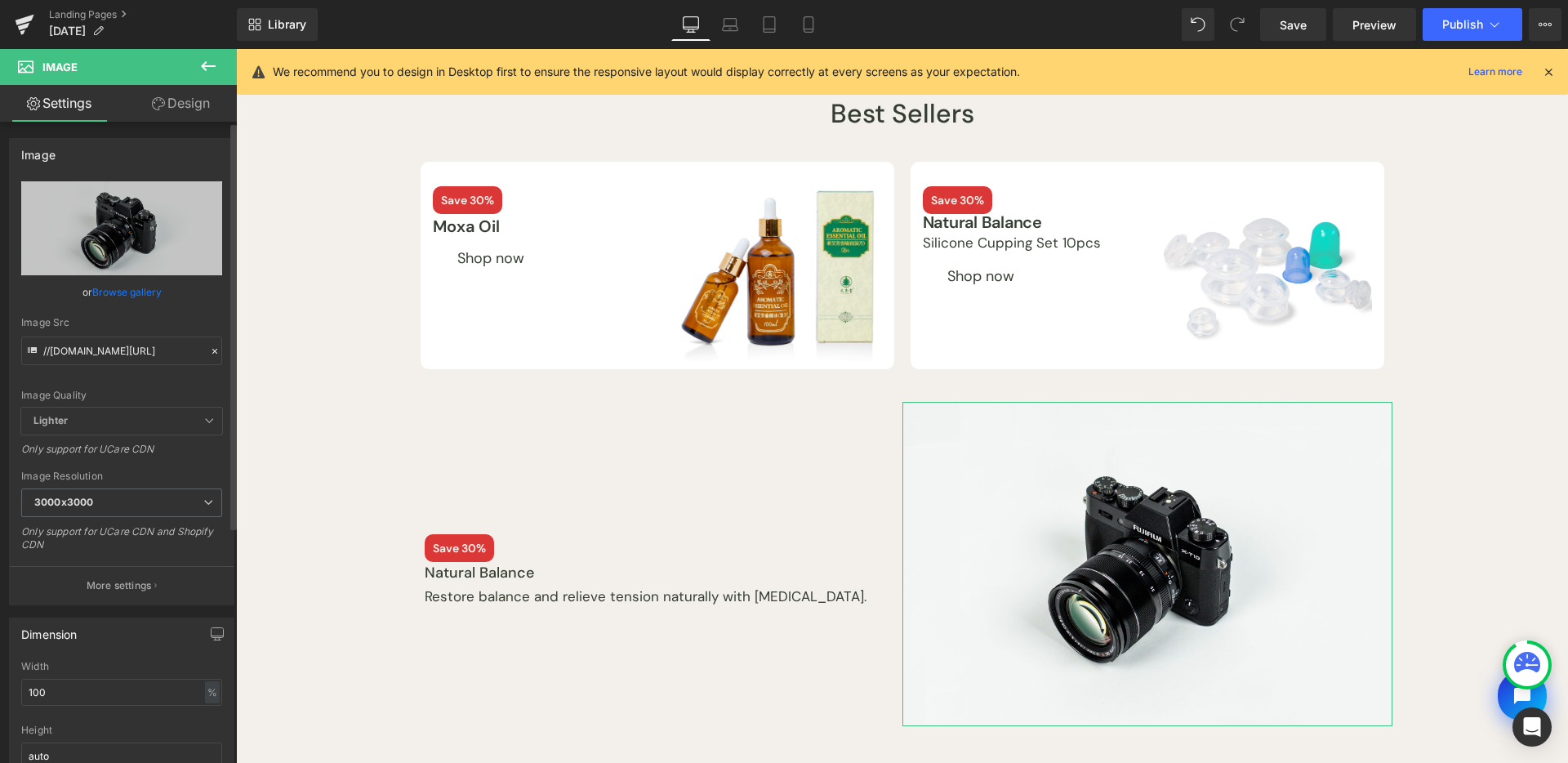
click at [153, 292] on link "Browse gallery" at bounding box center [127, 292] width 69 height 29
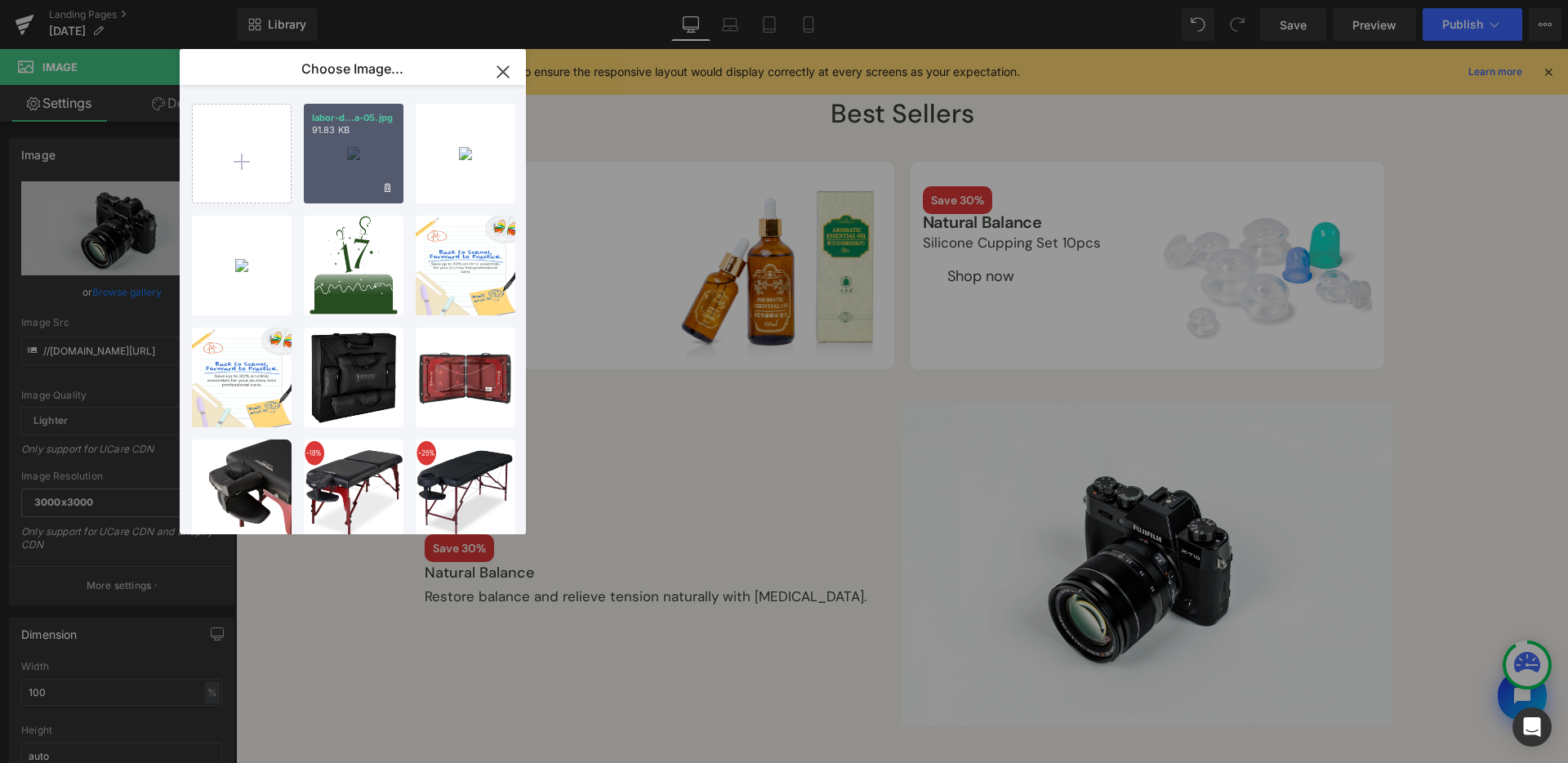
click at [342, 167] on div "labor-d...a-05.jpg 91.83 KB" at bounding box center [354, 154] width 100 height 100
type input "[URL][DOMAIN_NAME]"
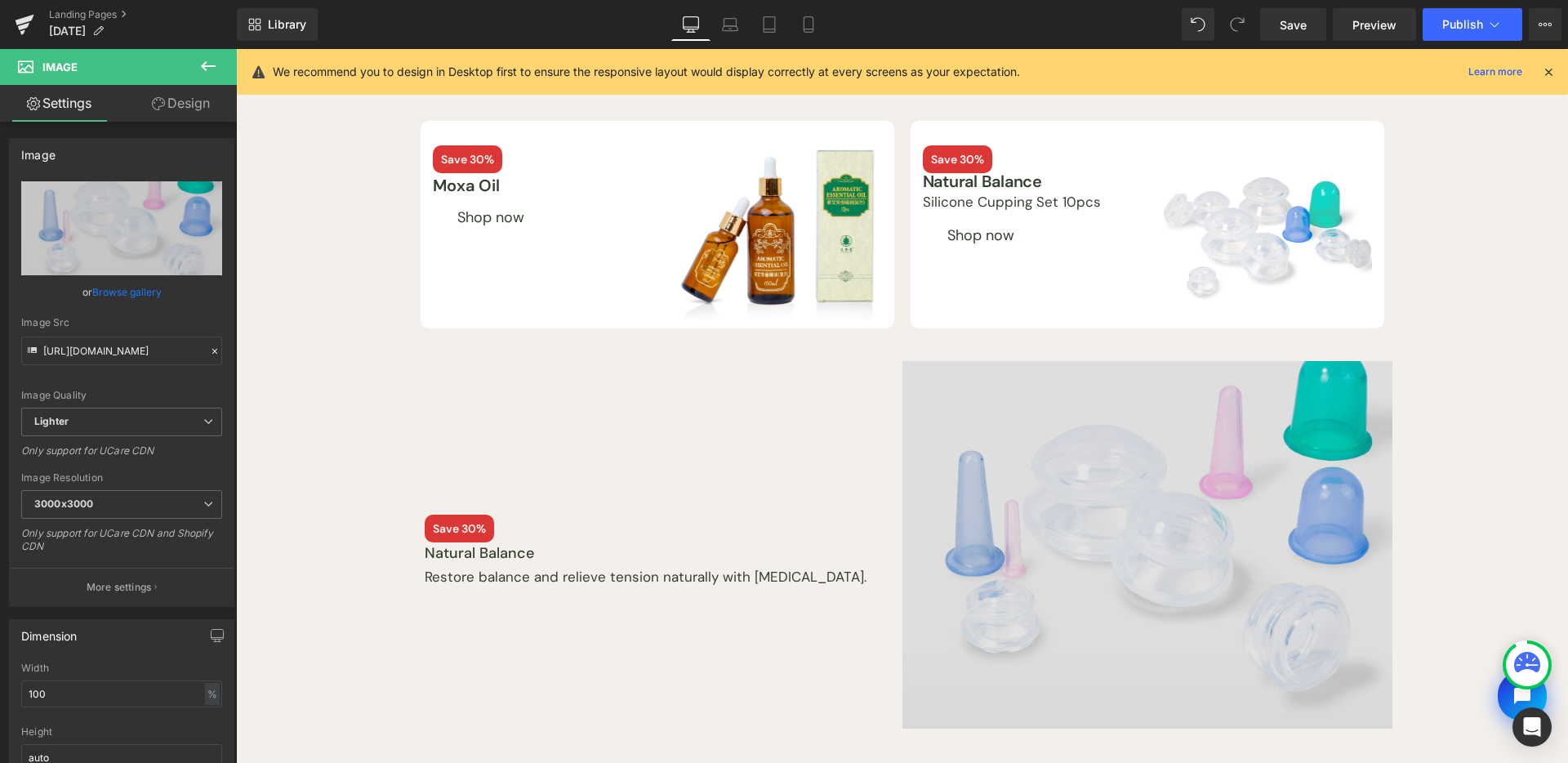
scroll to position [430, 0]
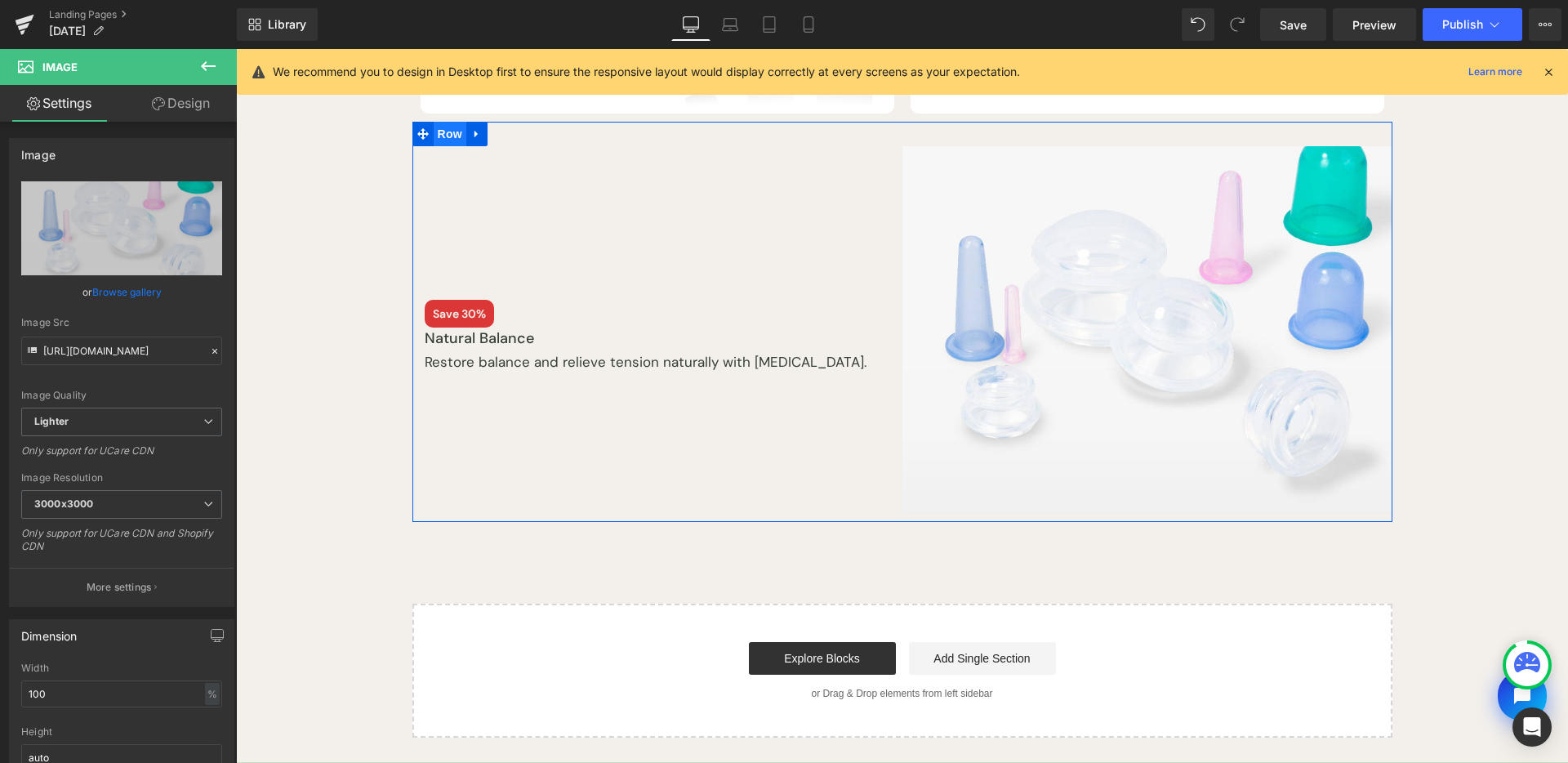
click at [434, 137] on span "Row" at bounding box center [450, 134] width 33 height 25
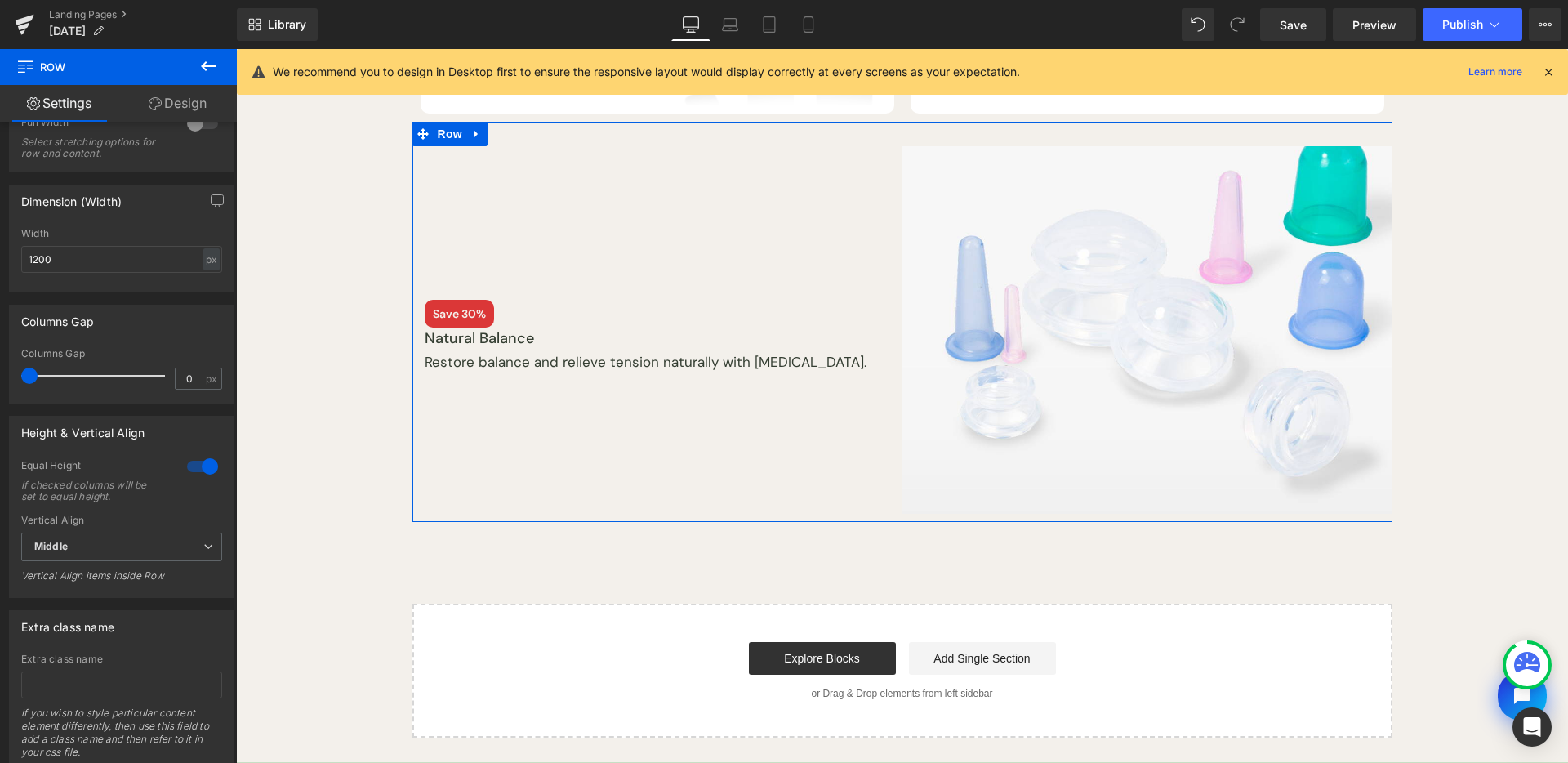
scroll to position [487, 0]
click at [175, 91] on link "Design" at bounding box center [178, 102] width 118 height 36
click at [0, 0] on div "Spacing" at bounding box center [0, 0] width 0 height 0
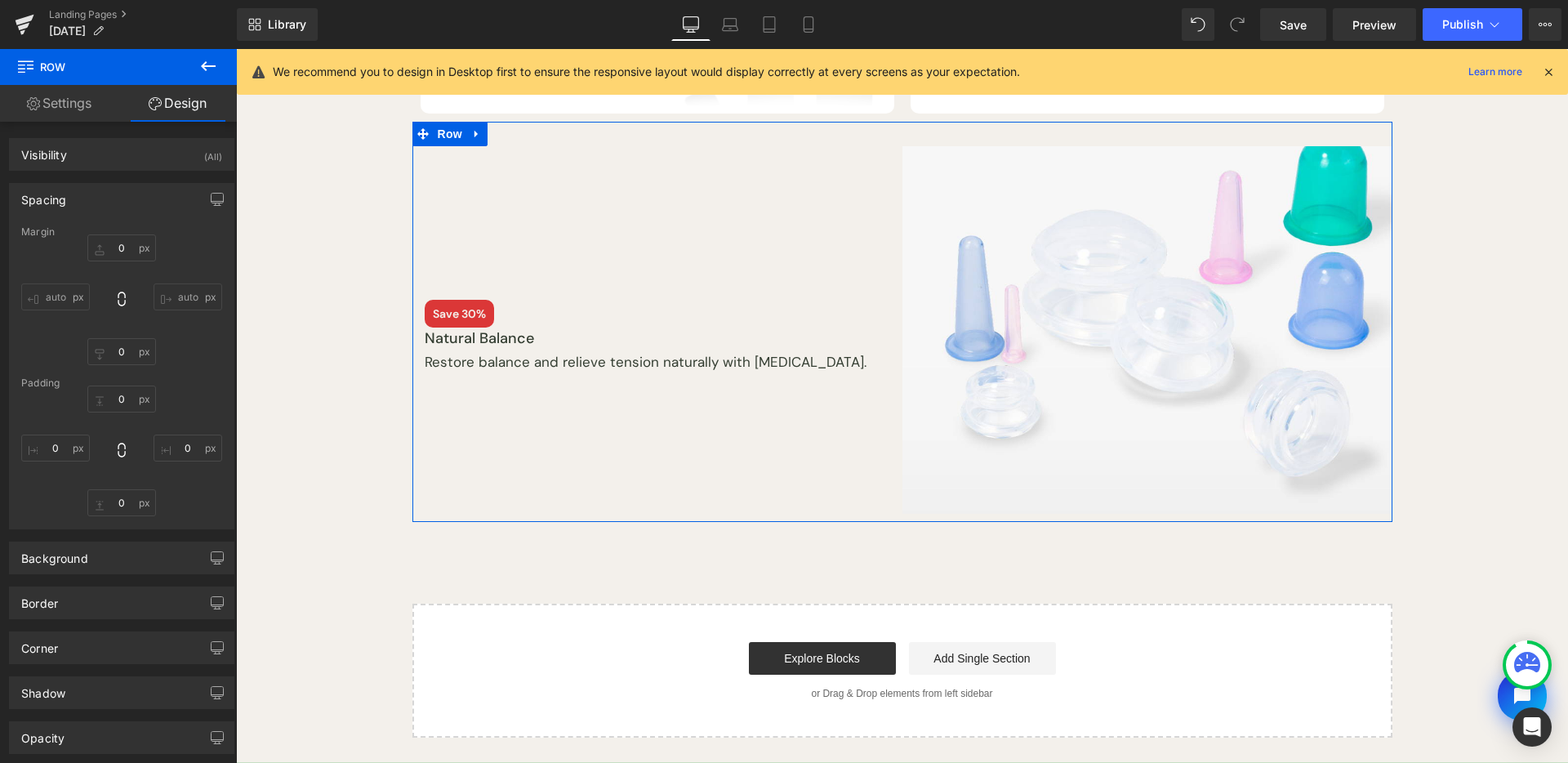
type input "0"
type input "30"
type input "0"
type input "10"
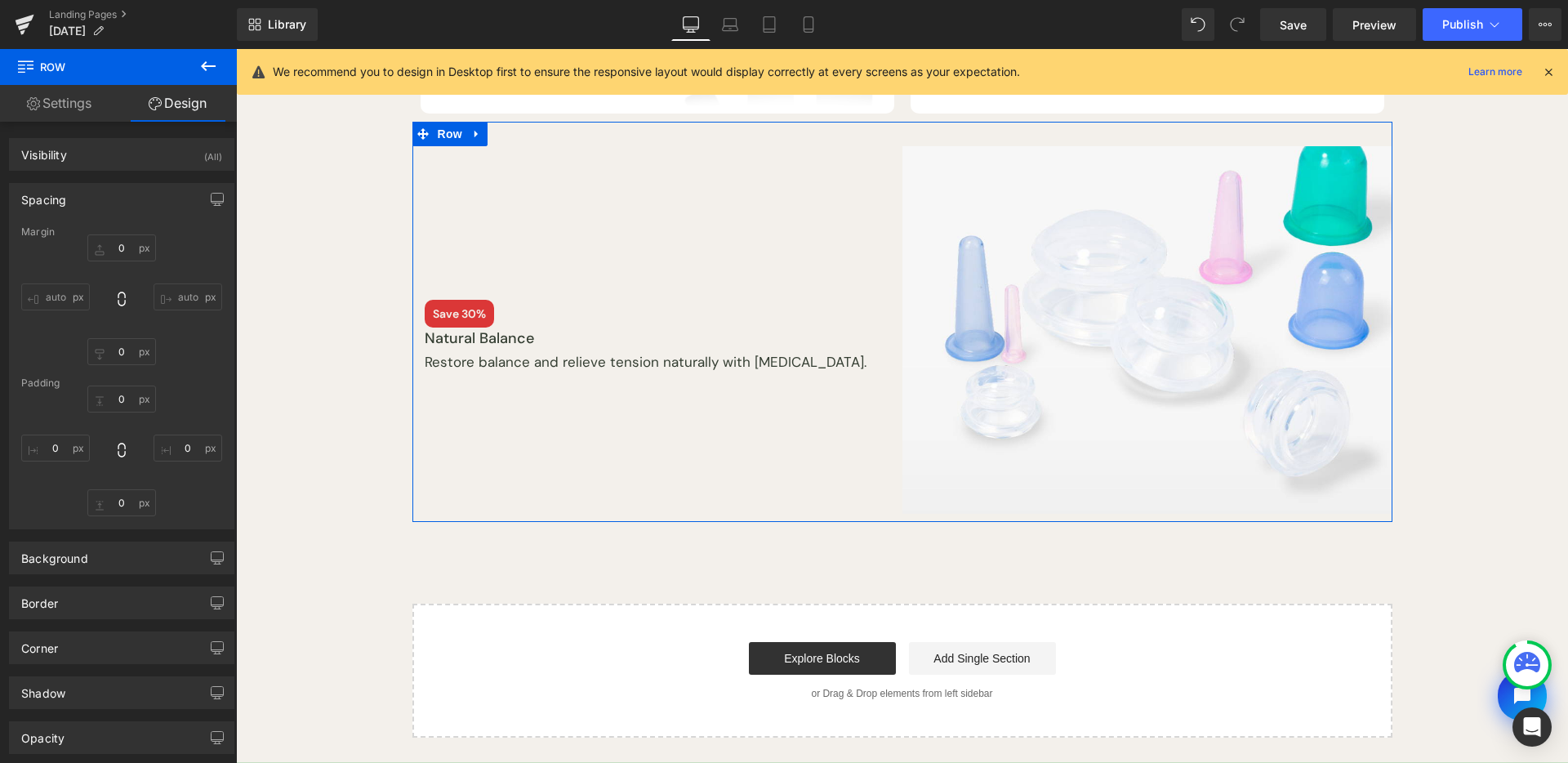
type input "0"
click at [129, 395] on input "30" at bounding box center [121, 399] width 69 height 27
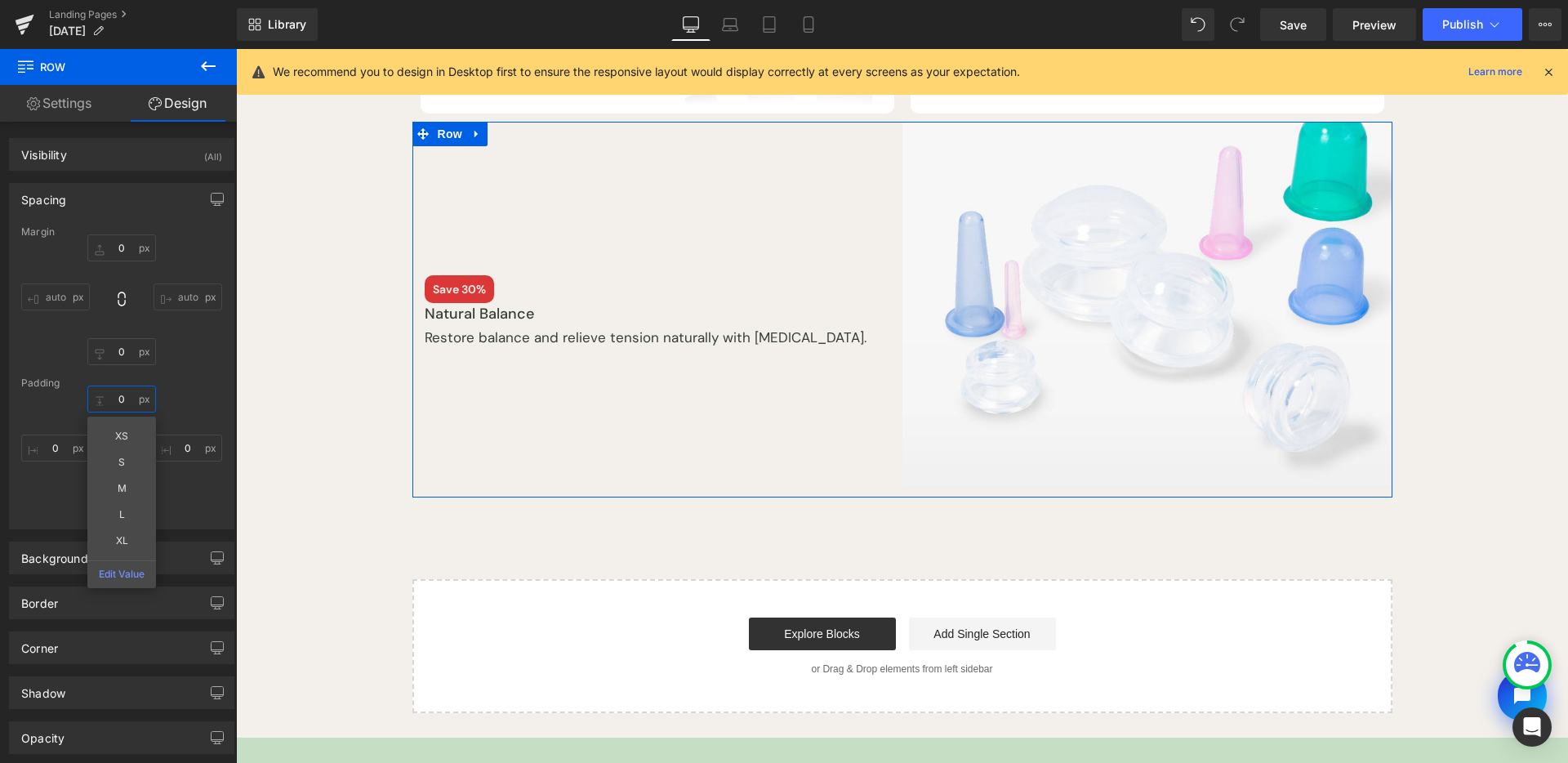
type input "0"
click at [200, 477] on div "0 0 0px 0 10px 10 0px 0" at bounding box center [122, 451] width 201 height 131
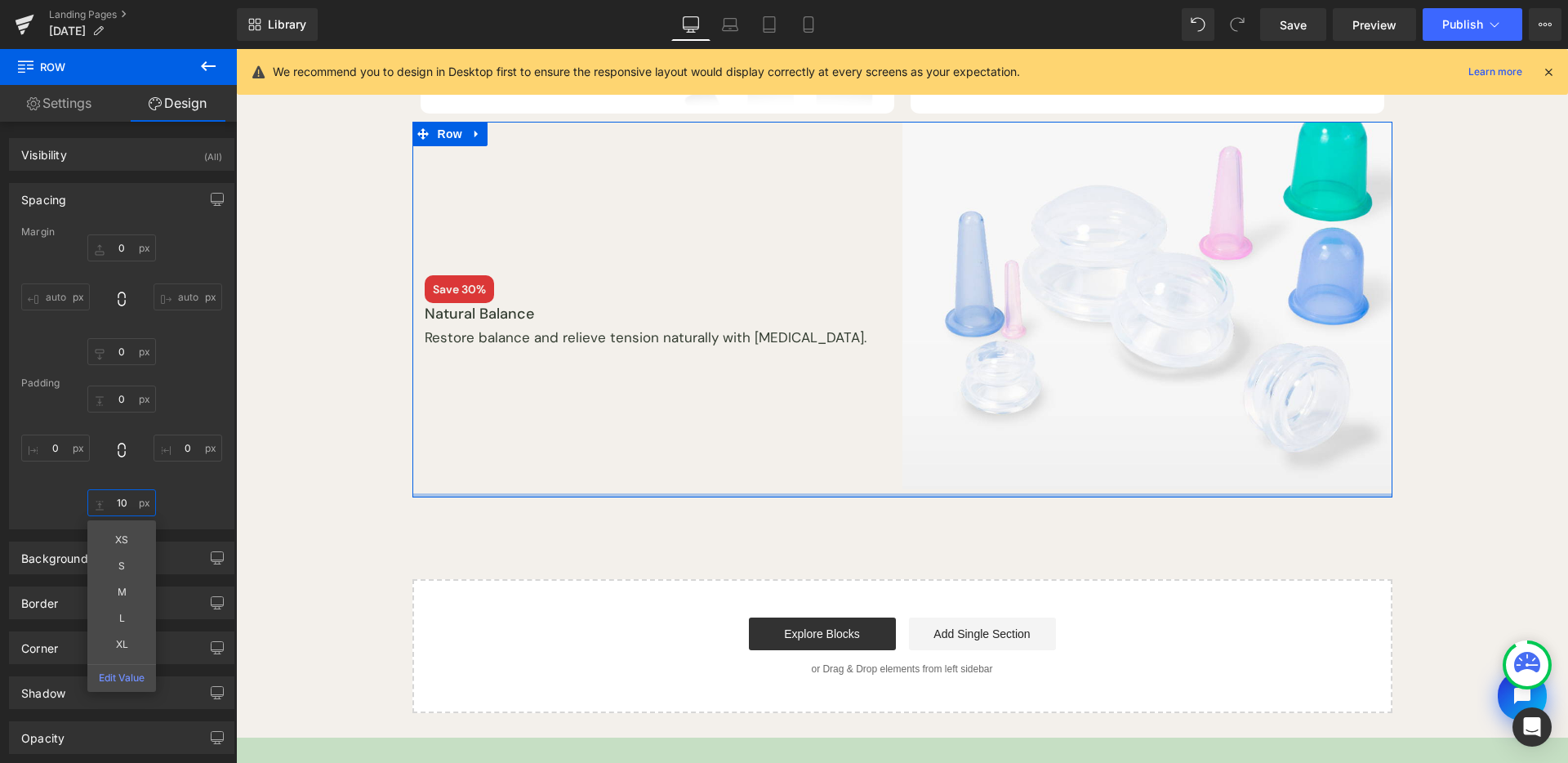
click at [123, 502] on input "10" at bounding box center [121, 503] width 69 height 27
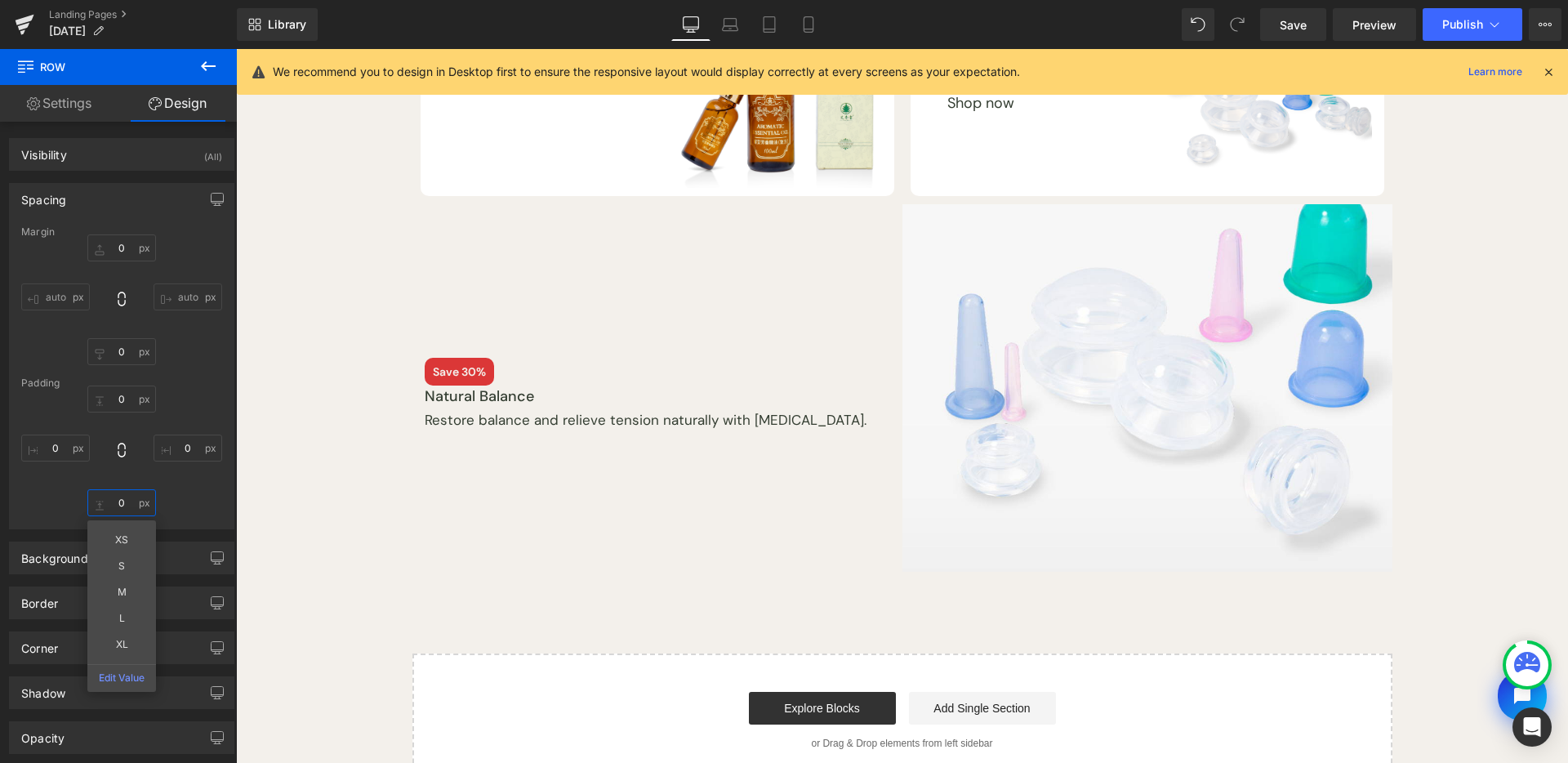
scroll to position [354, 0]
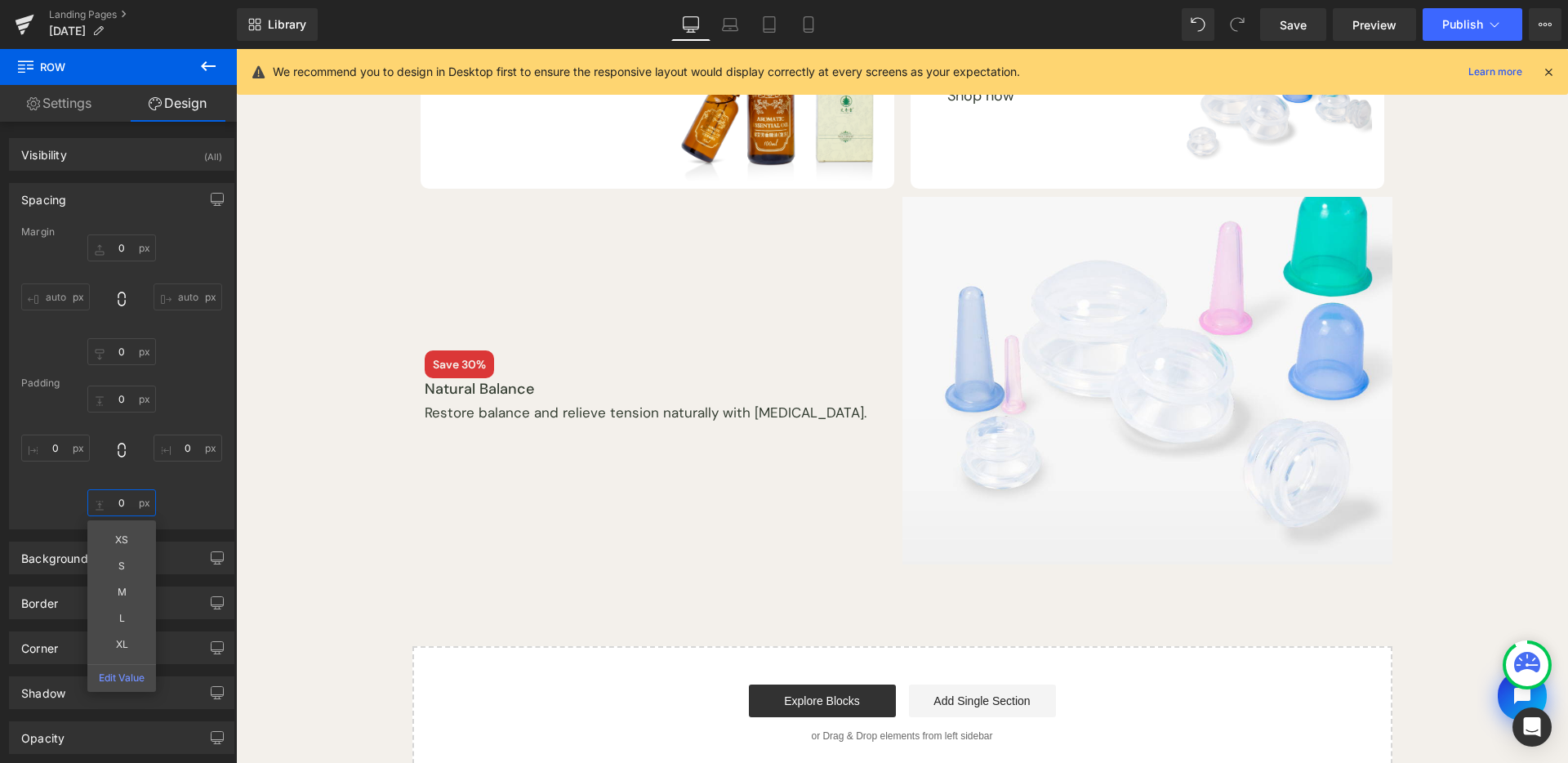
type input "0"
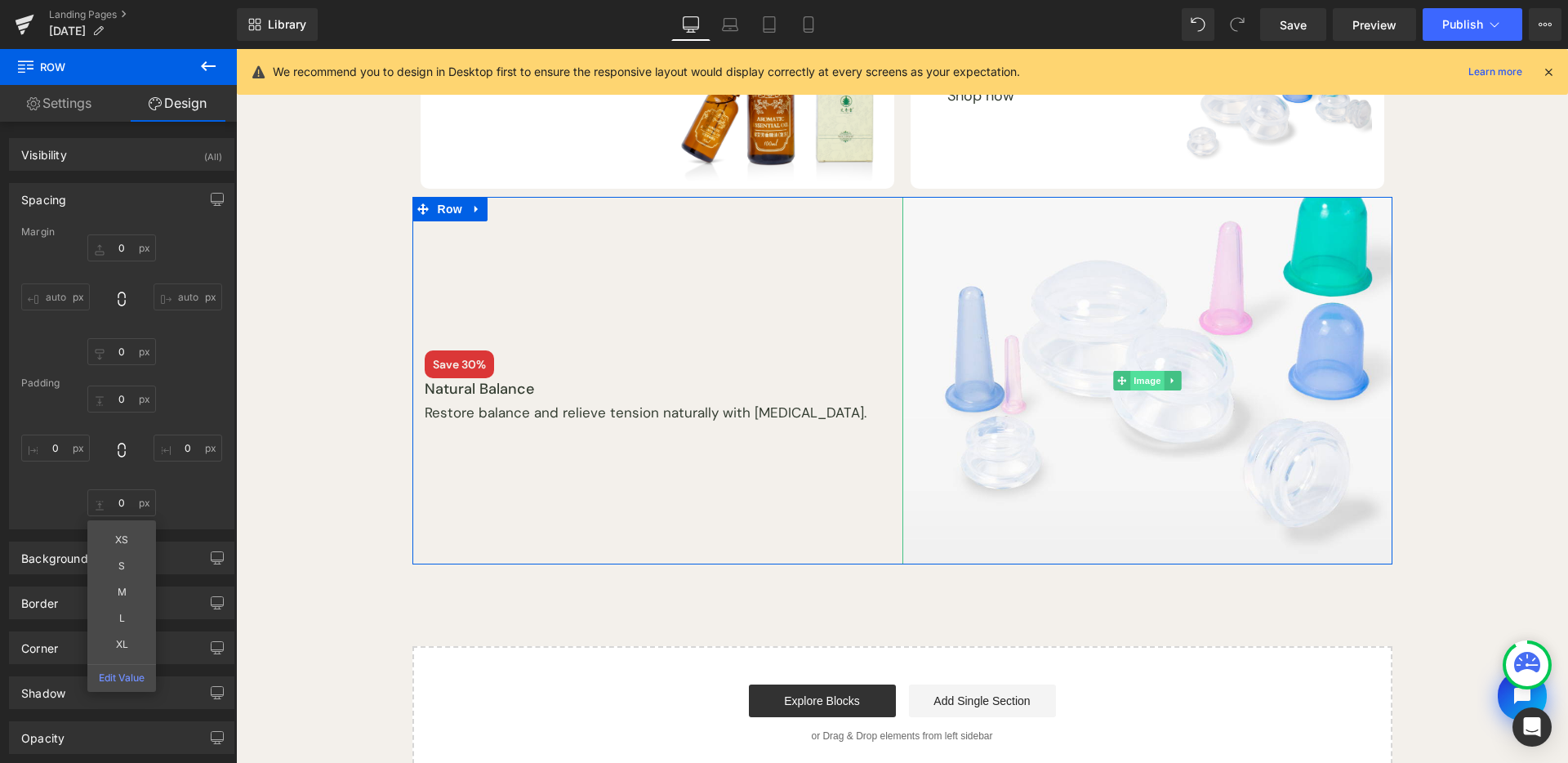
click at [1133, 382] on span "Image" at bounding box center [1148, 380] width 35 height 19
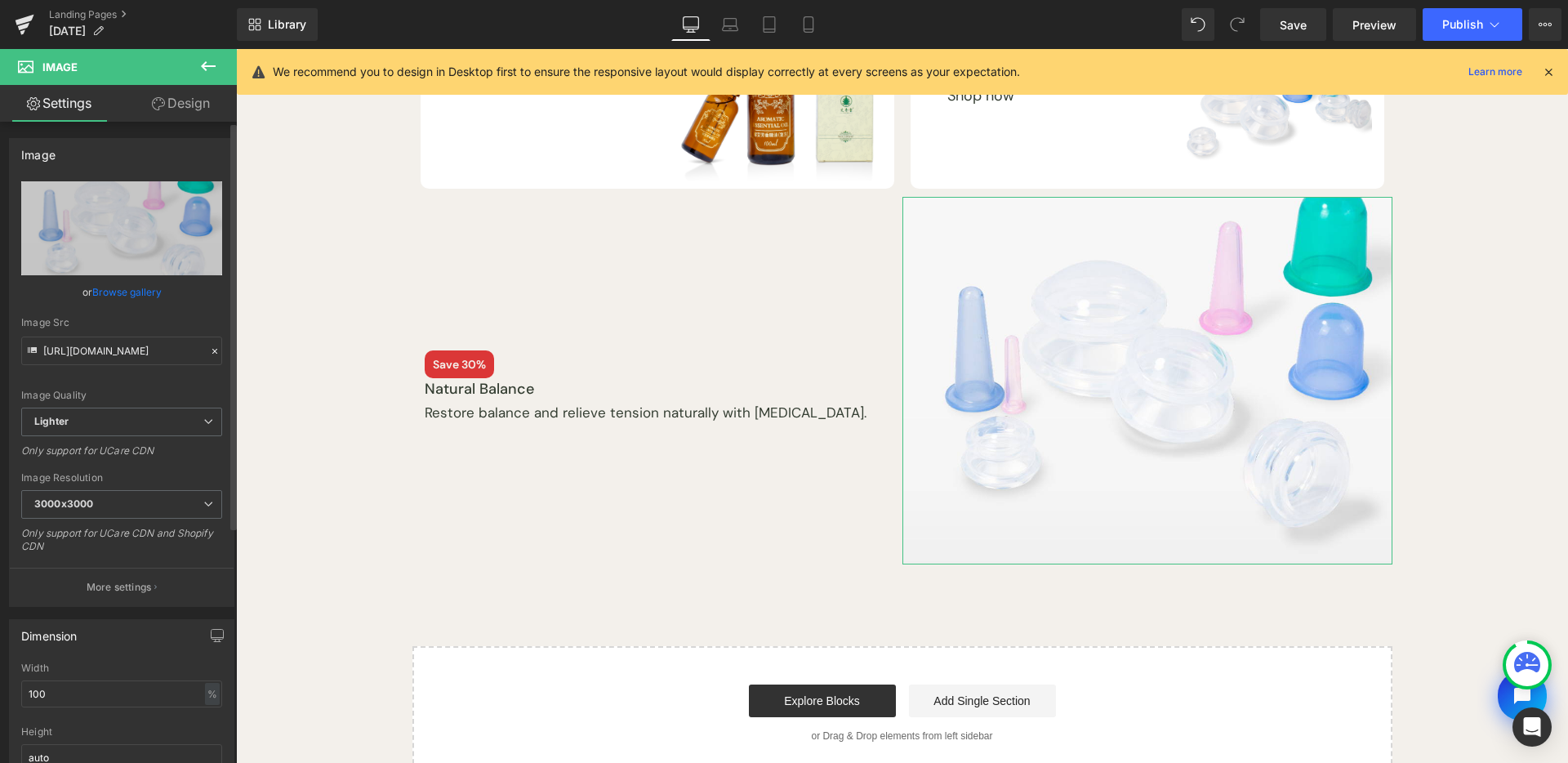
click at [104, 275] on div "Image Quality Lighter Lightest Lighter Lighter Lightest Only support for UCare …" at bounding box center [122, 294] width 201 height 227
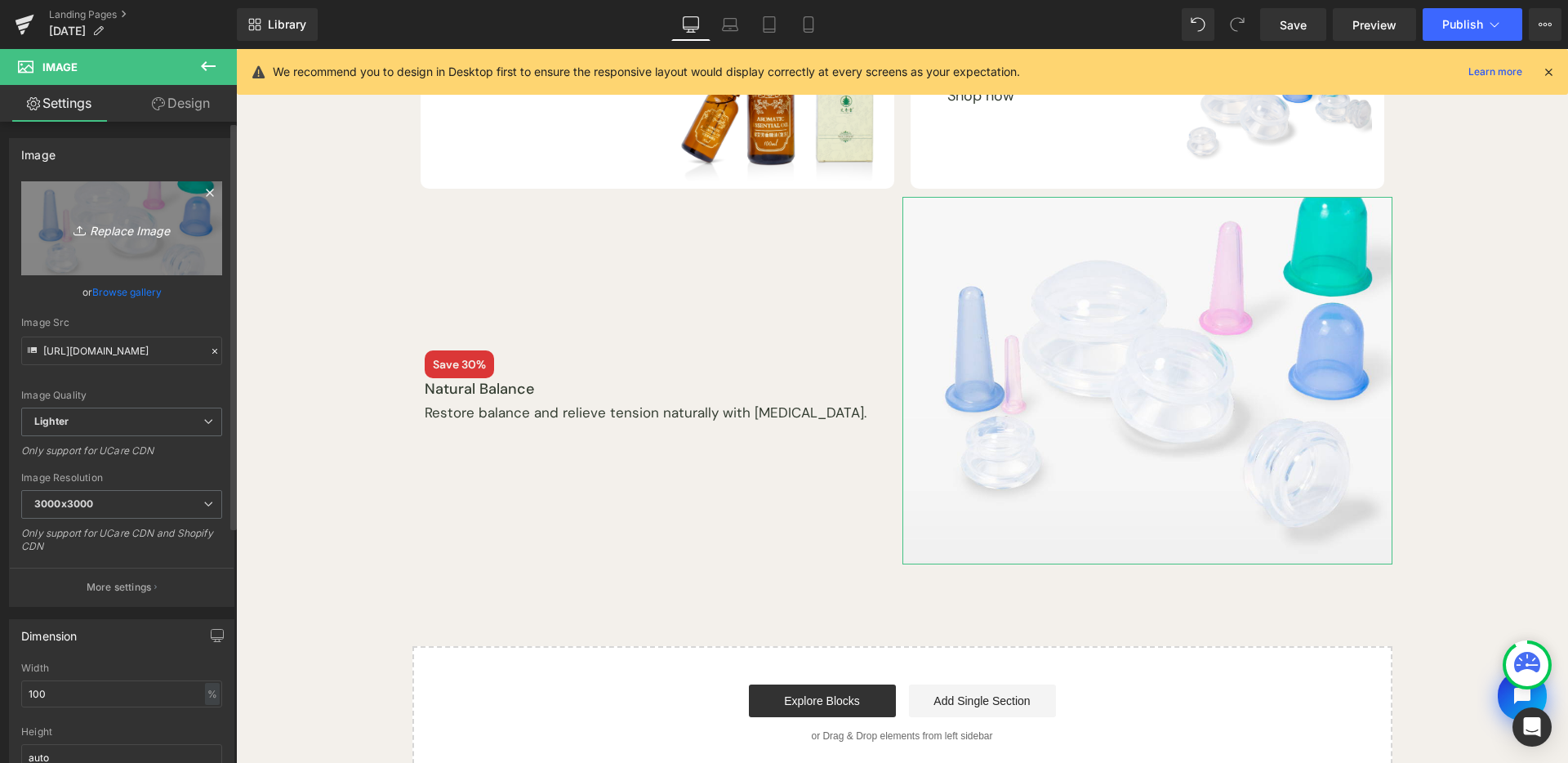
click at [129, 255] on link "Replace Image" at bounding box center [122, 228] width 201 height 94
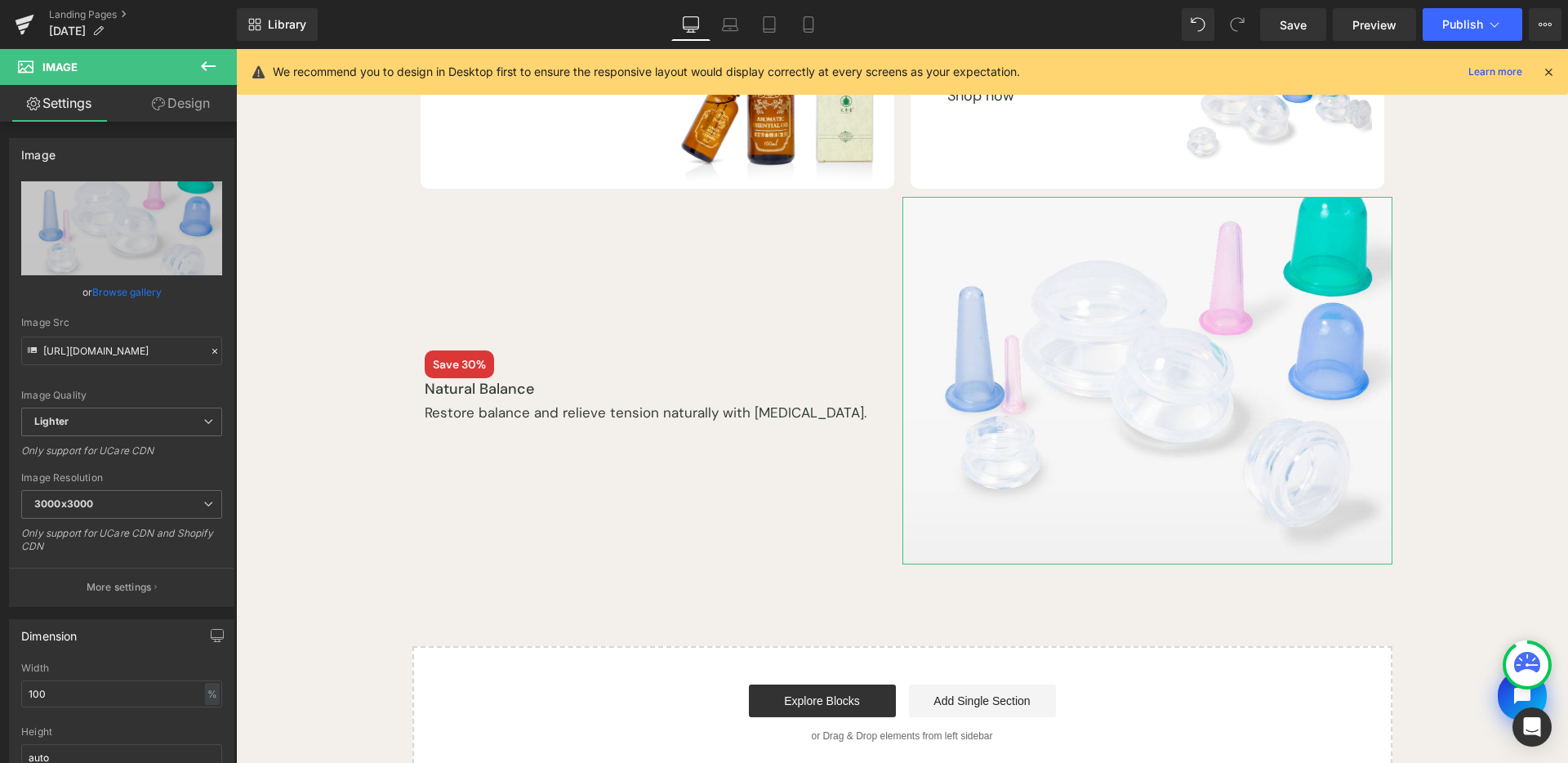
click at [107, 286] on link "Browse gallery" at bounding box center [127, 292] width 69 height 29
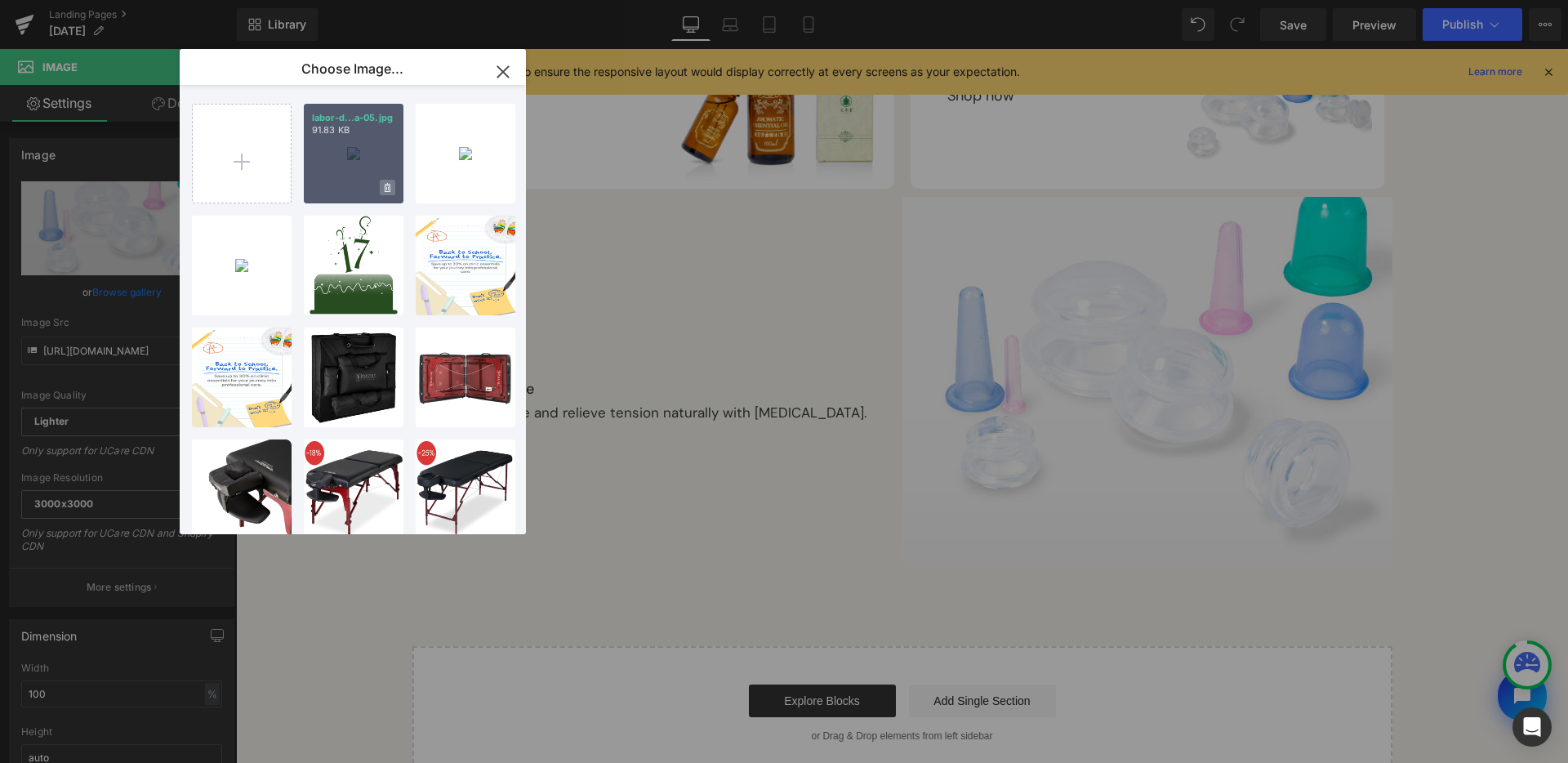
click at [393, 184] on span at bounding box center [387, 187] width 15 height 15
click at [338, 185] on span "Yes" at bounding box center [332, 188] width 41 height 17
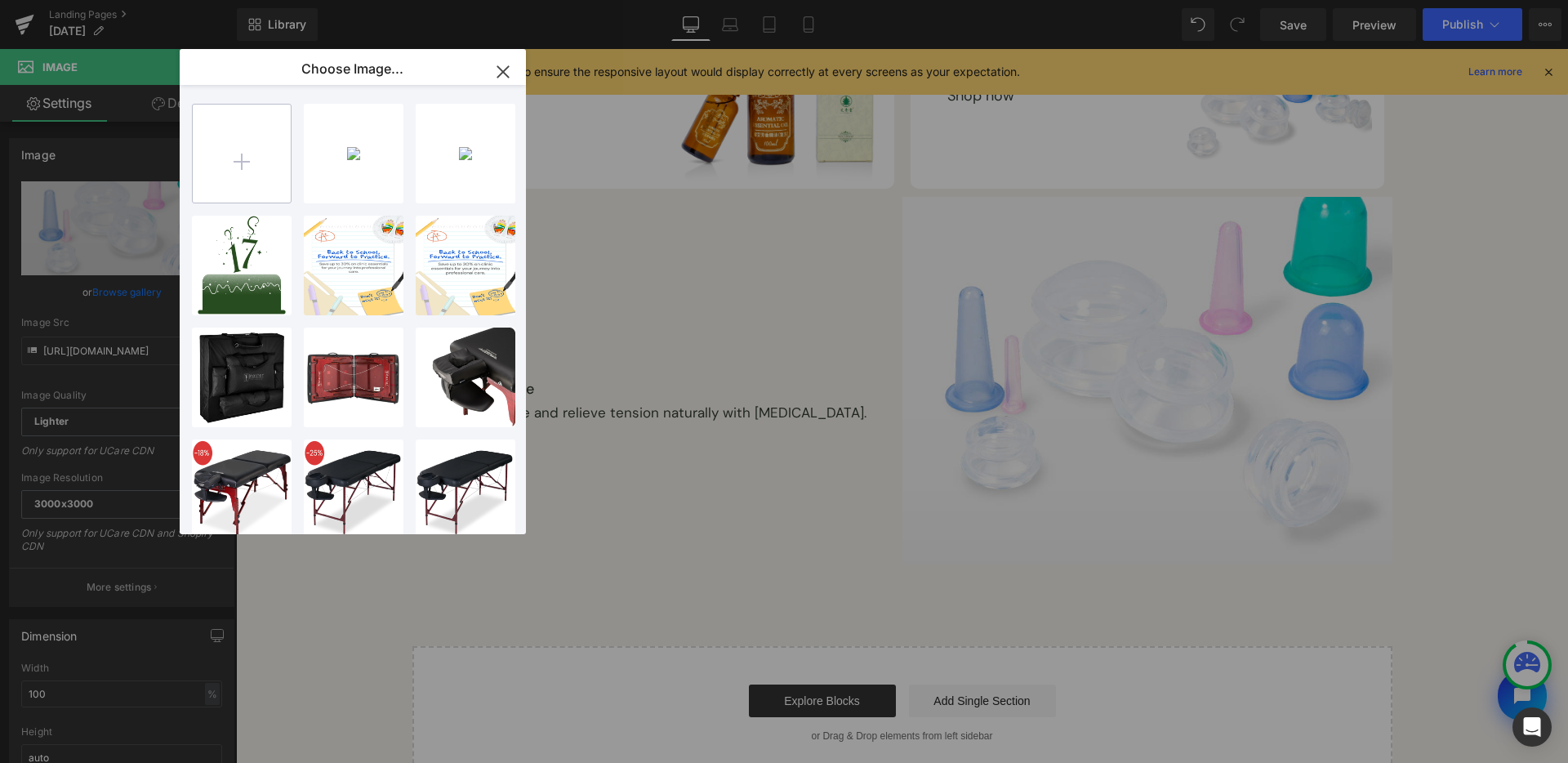
click at [255, 154] on input "file" at bounding box center [242, 154] width 98 height 98
type input "C:\fakepath\Untitled-1-05.png"
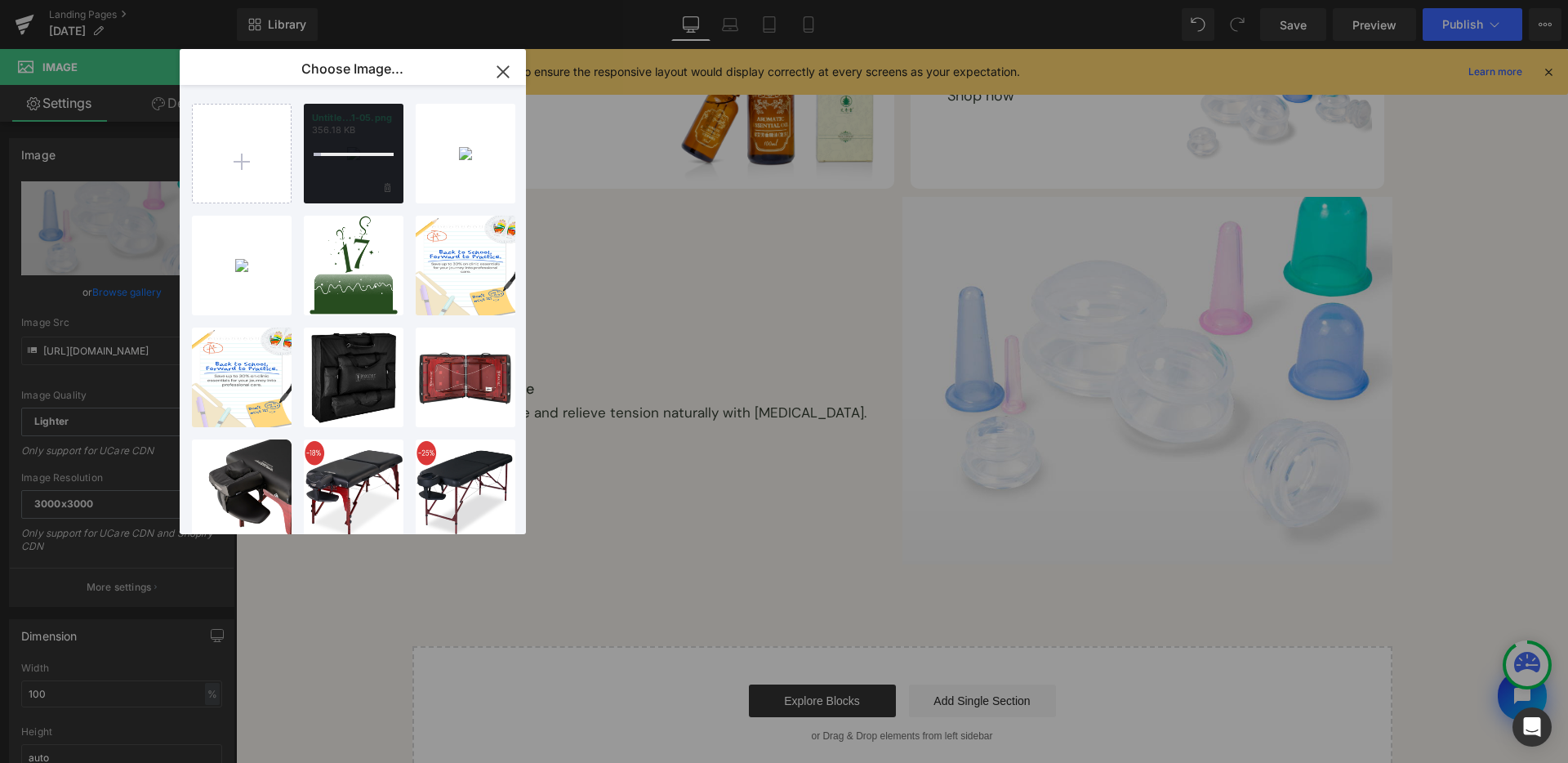
click at [354, 156] on div at bounding box center [354, 155] width 80 height 3
click at [351, 151] on div "Untitle...1-05.png 356.18 KB" at bounding box center [354, 154] width 100 height 100
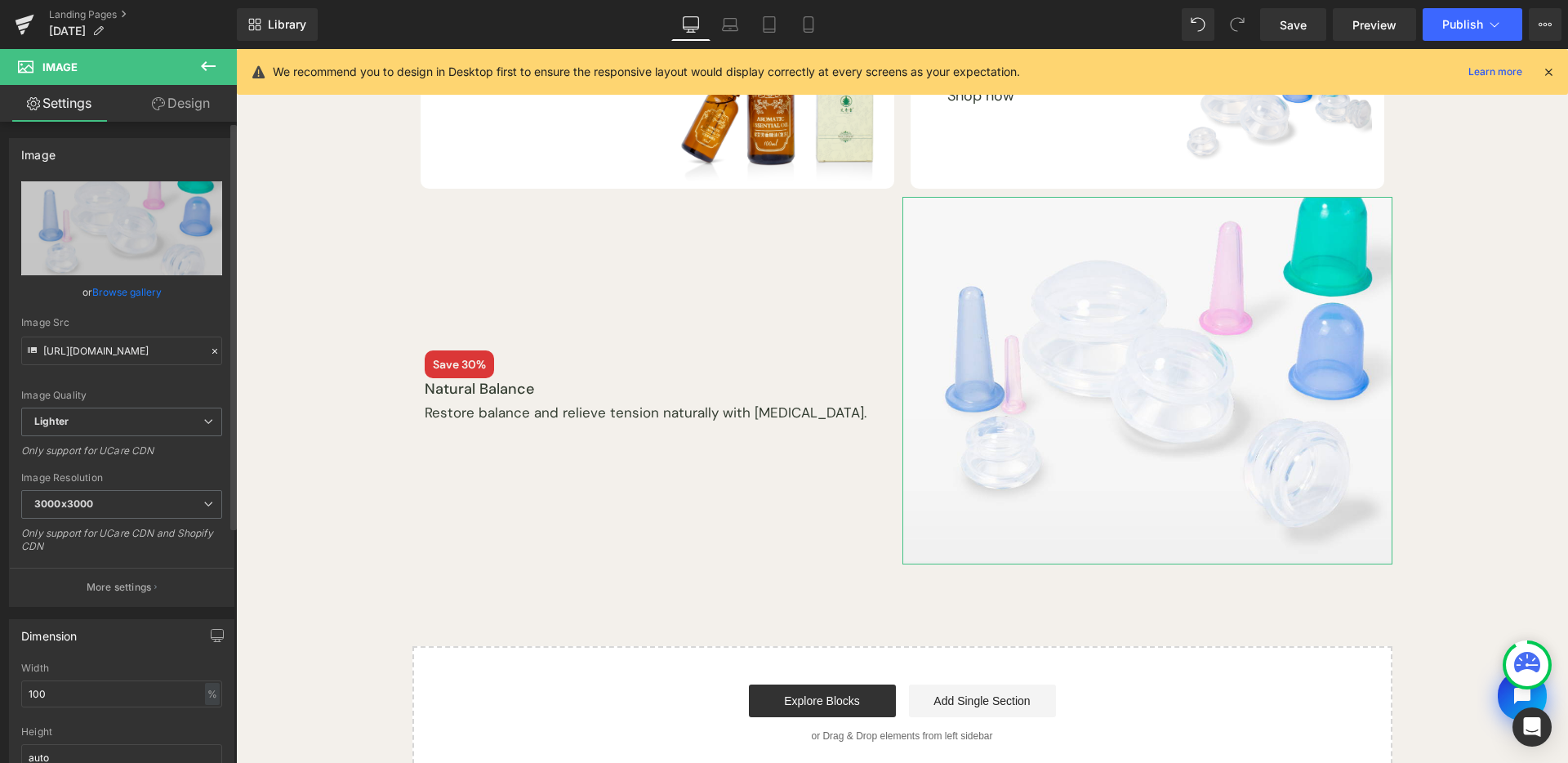
click at [110, 294] on link "Browse gallery" at bounding box center [127, 292] width 69 height 29
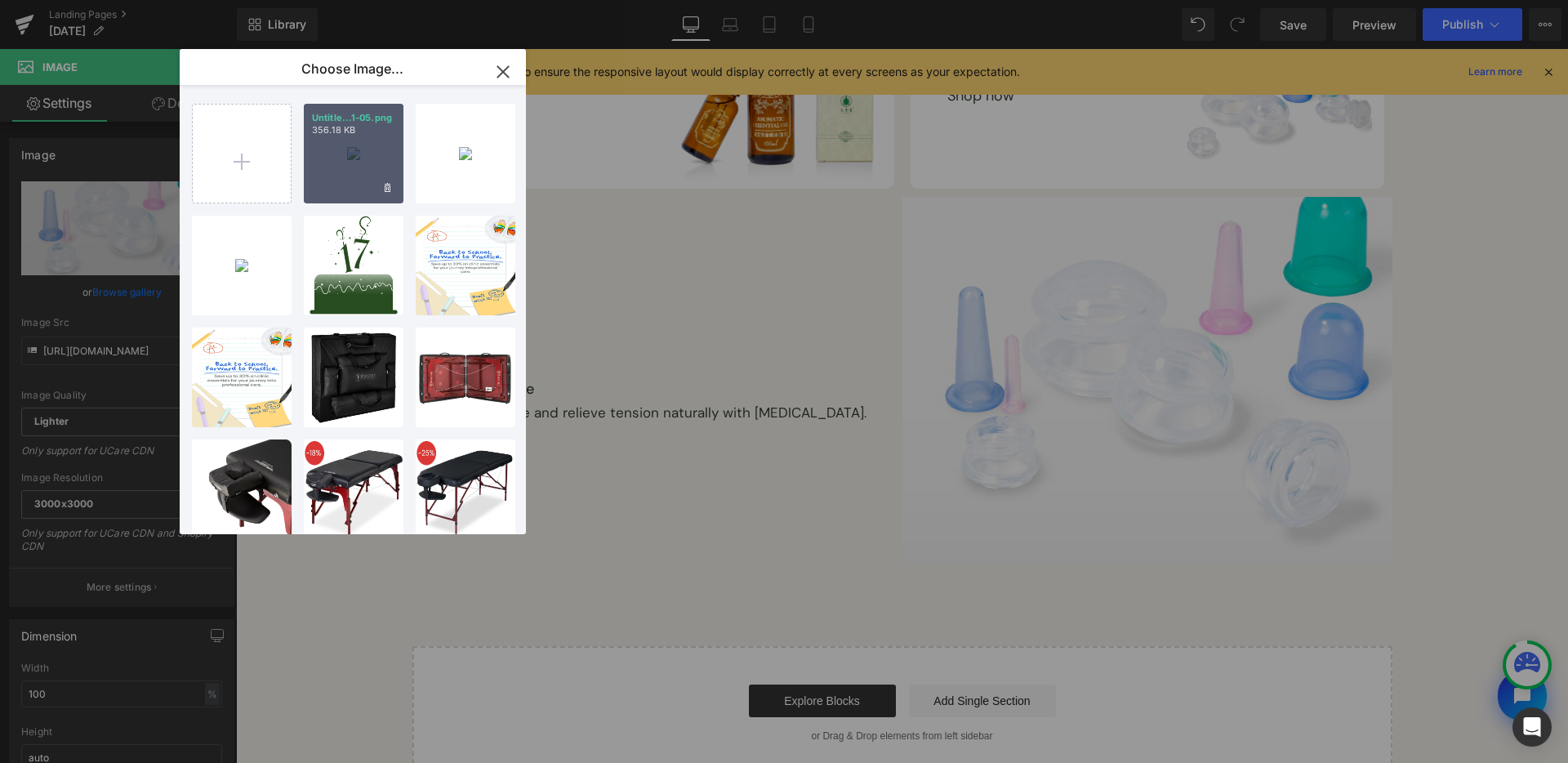
click at [329, 161] on div "Untitle...1-05.png 356.18 KB" at bounding box center [354, 154] width 100 height 100
type input "[URL][DOMAIN_NAME]"
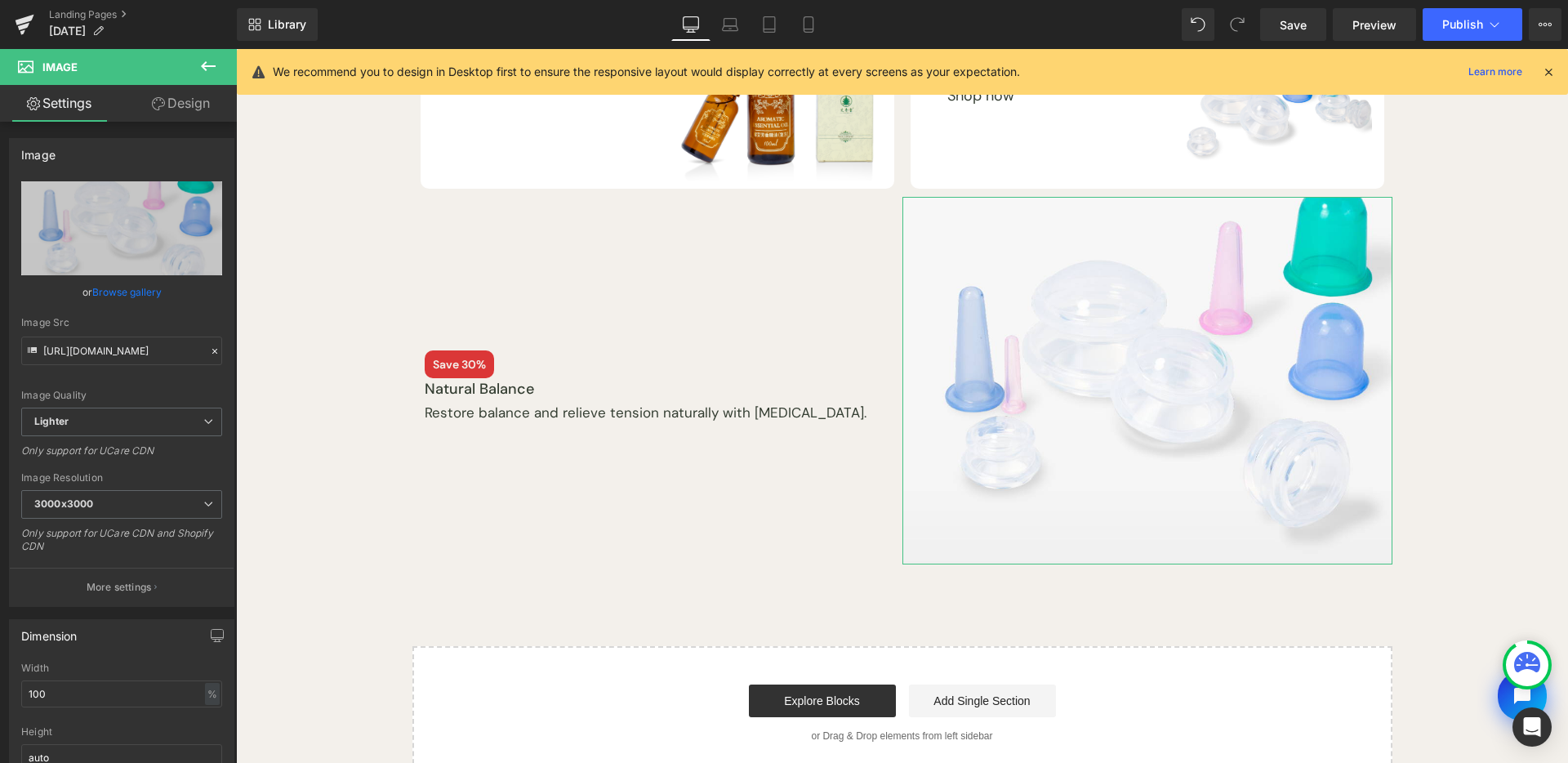
drag, startPoint x: 130, startPoint y: 293, endPoint x: 285, endPoint y: 218, distance: 172.2
click at [130, 293] on link "Browse gallery" at bounding box center [127, 292] width 69 height 29
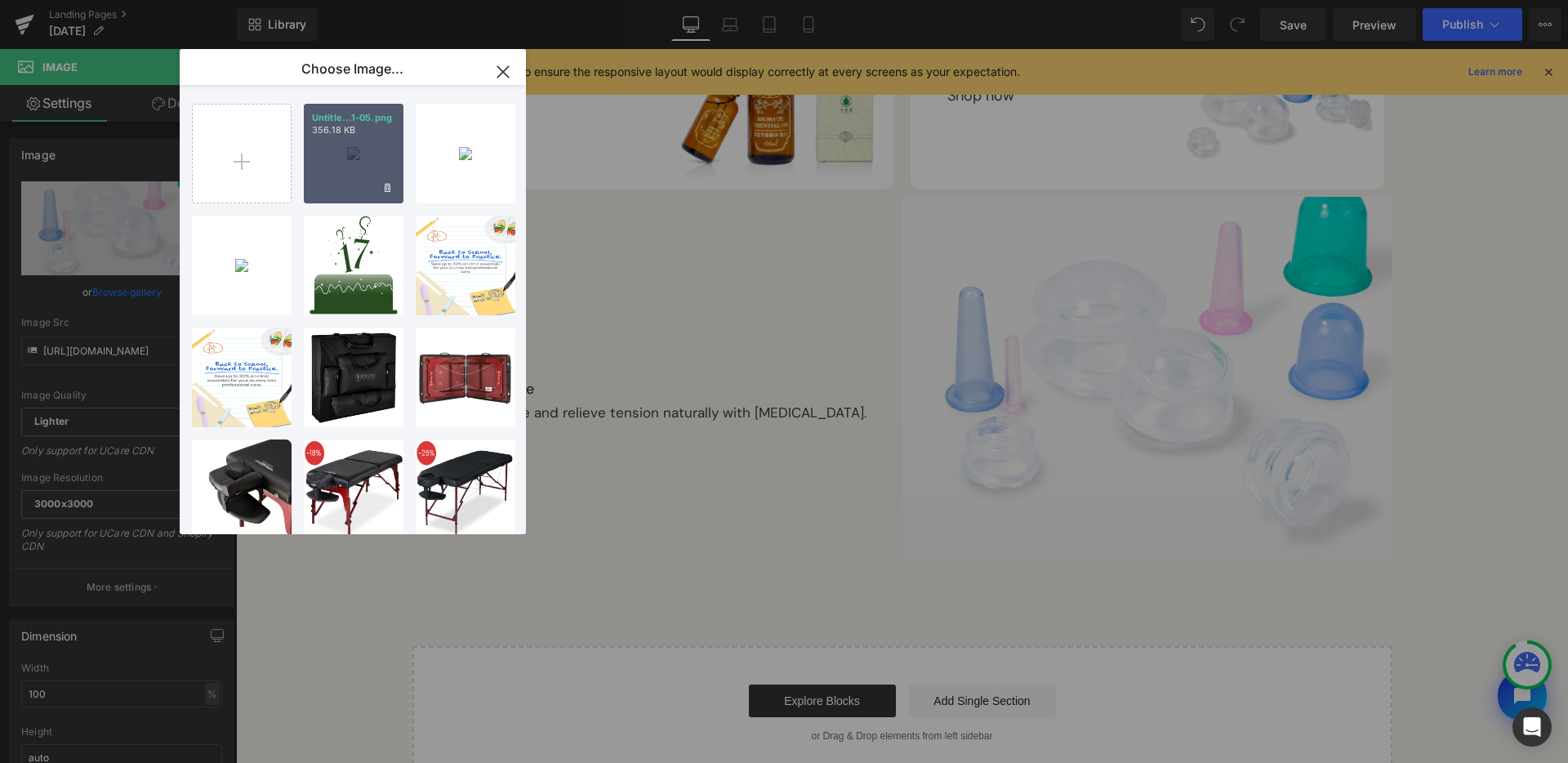
click at [326, 157] on div "Untitle...1-05.png 356.18 KB" at bounding box center [354, 154] width 100 height 100
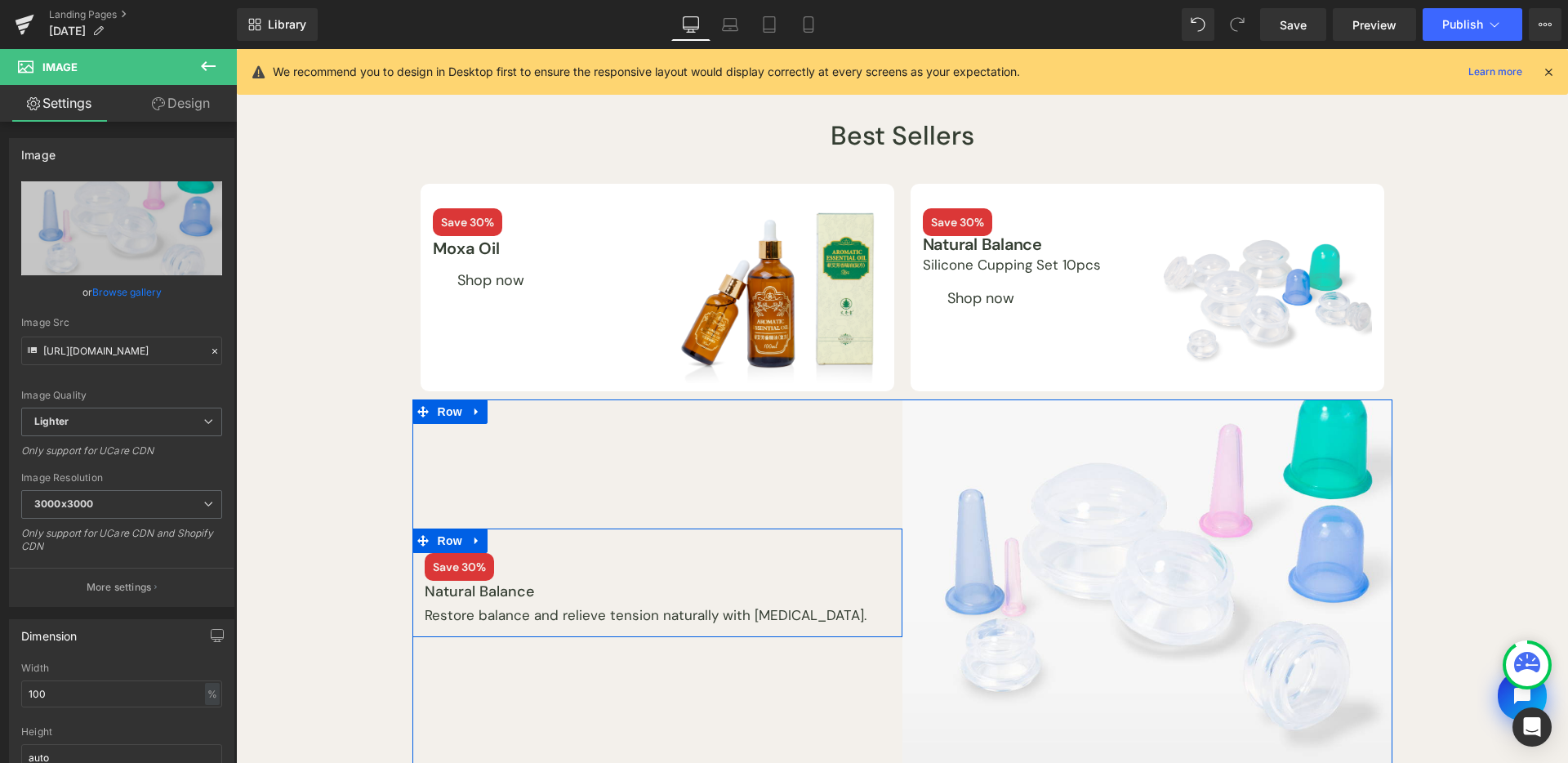
scroll to position [417, 0]
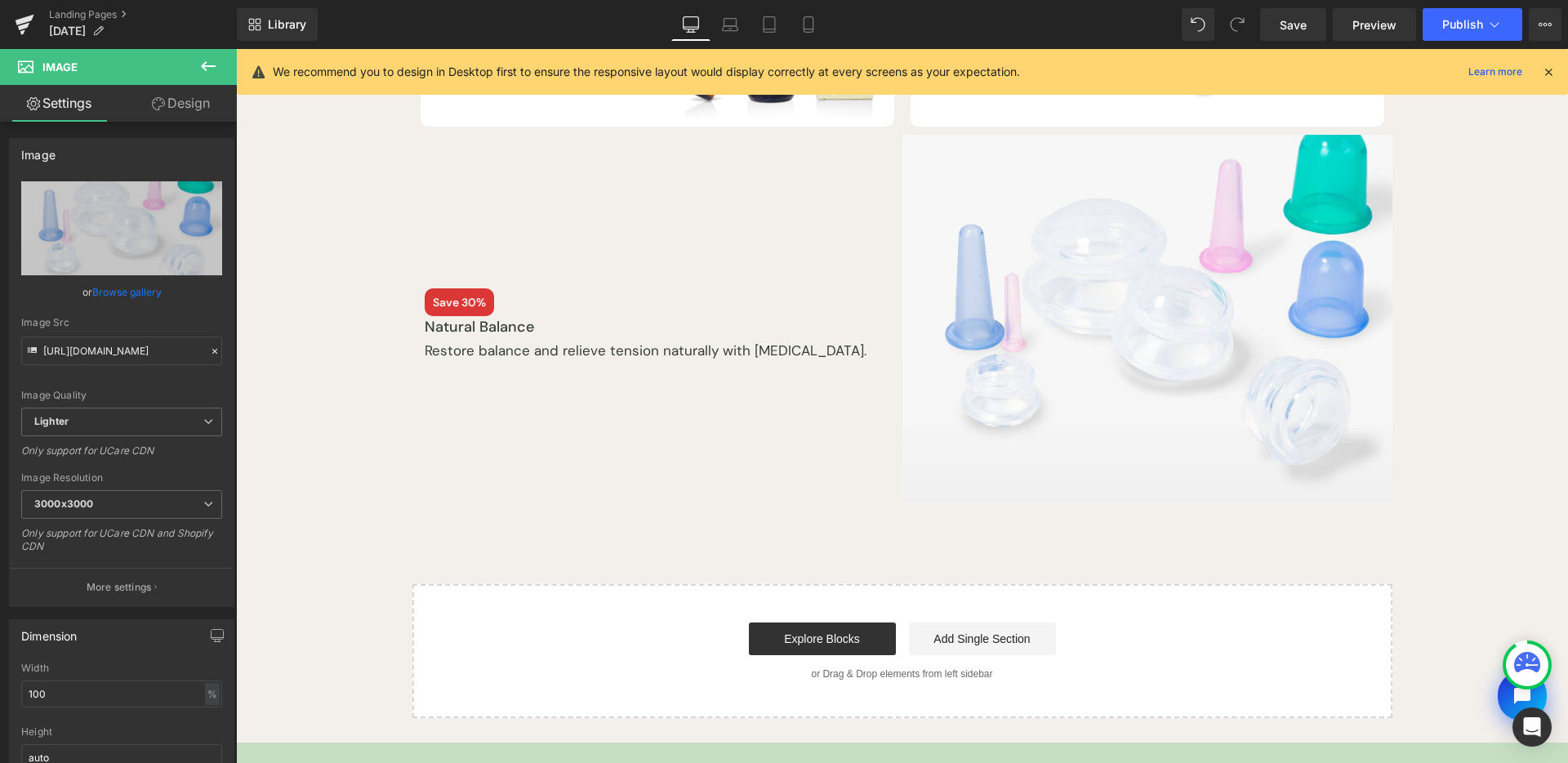
click at [197, 63] on button at bounding box center [208, 67] width 58 height 36
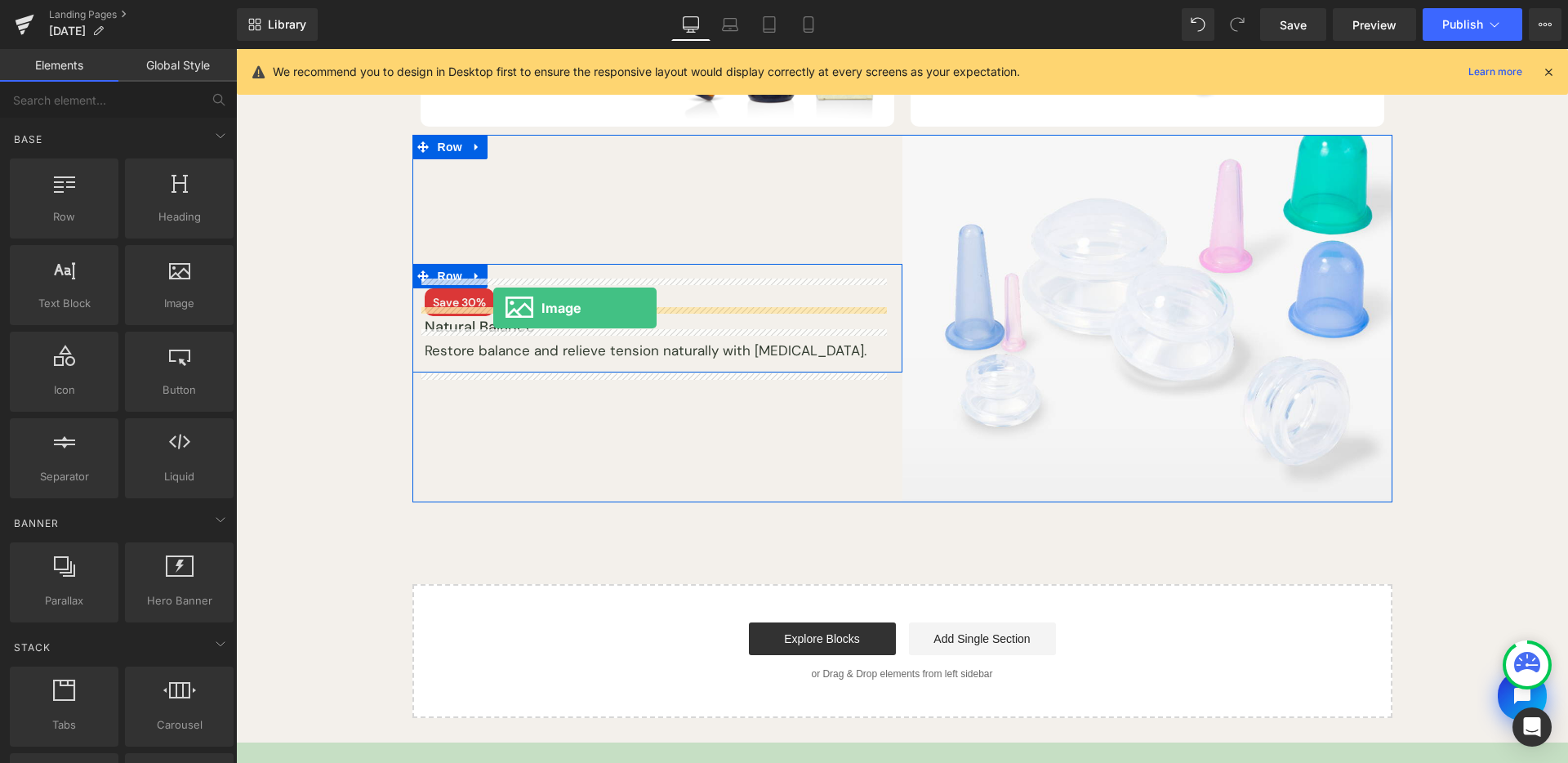
drag, startPoint x: 447, startPoint y: 320, endPoint x: 493, endPoint y: 307, distance: 47.8
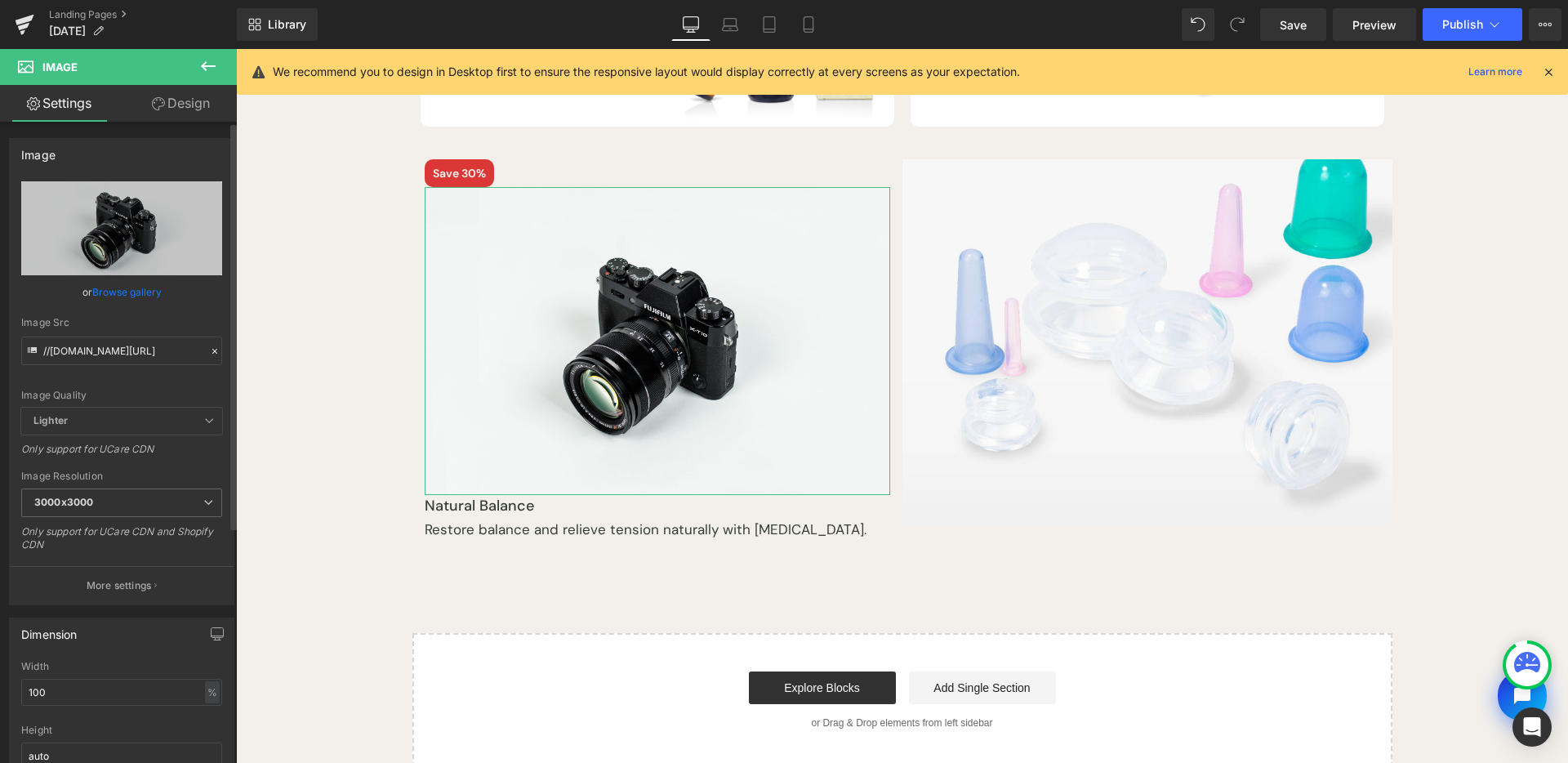
click at [149, 289] on link "Browse gallery" at bounding box center [127, 292] width 69 height 29
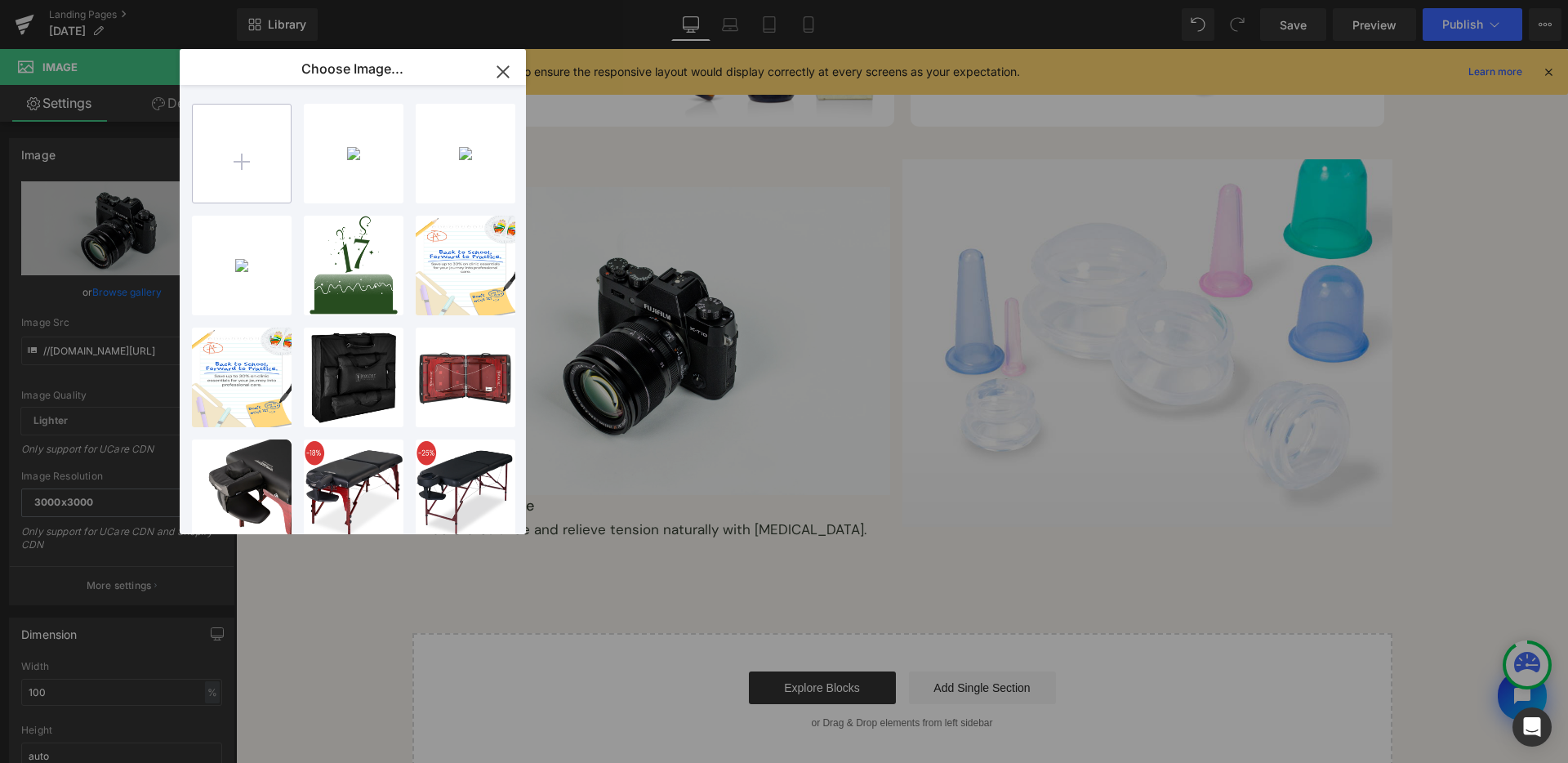
click at [244, 145] on input "file" at bounding box center [242, 154] width 98 height 98
type input "C:\fakepath\natural-balance-logo-13.png"
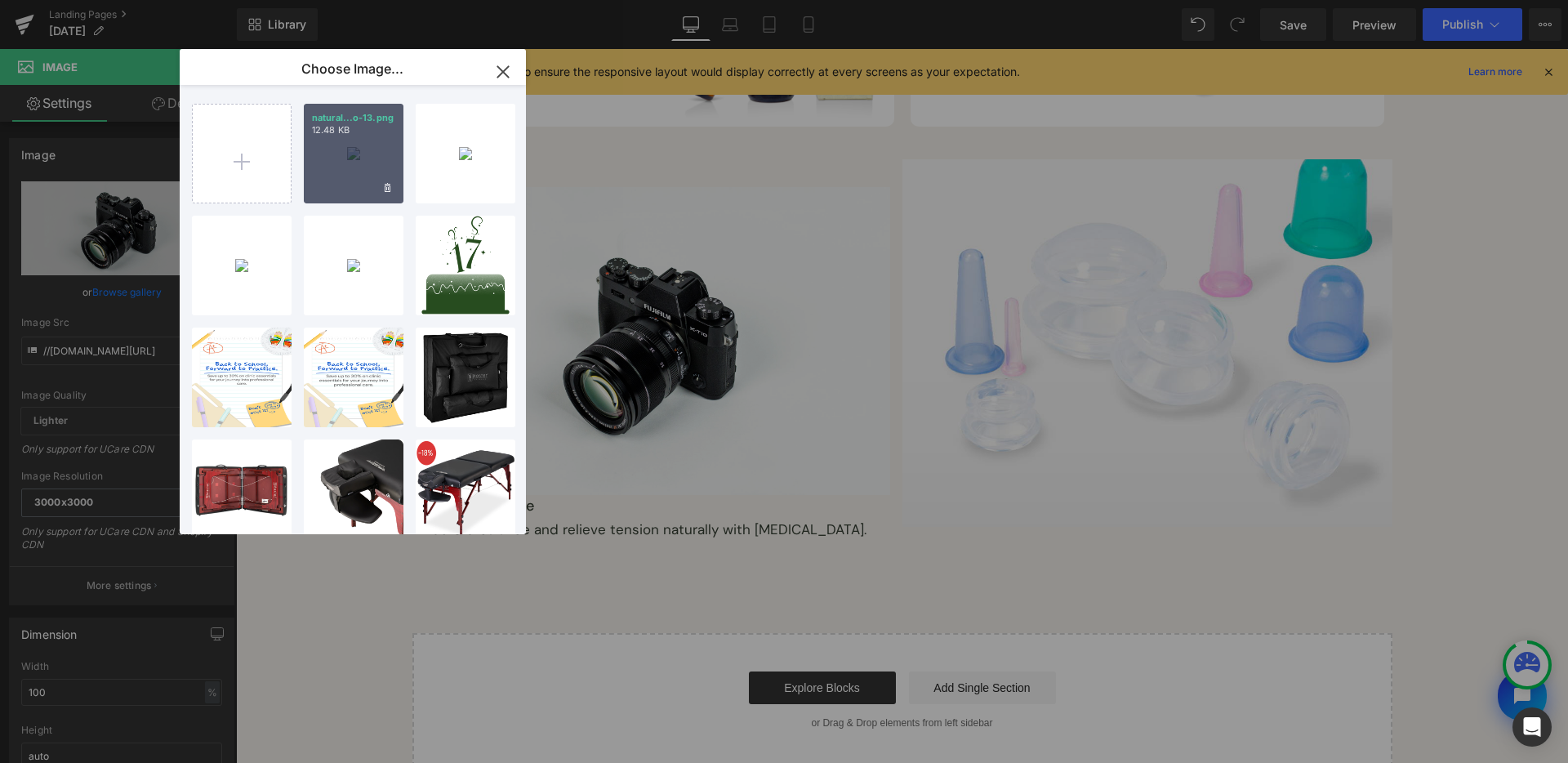
click at [336, 179] on div "natural...o-13.png 12.48 KB" at bounding box center [354, 154] width 100 height 100
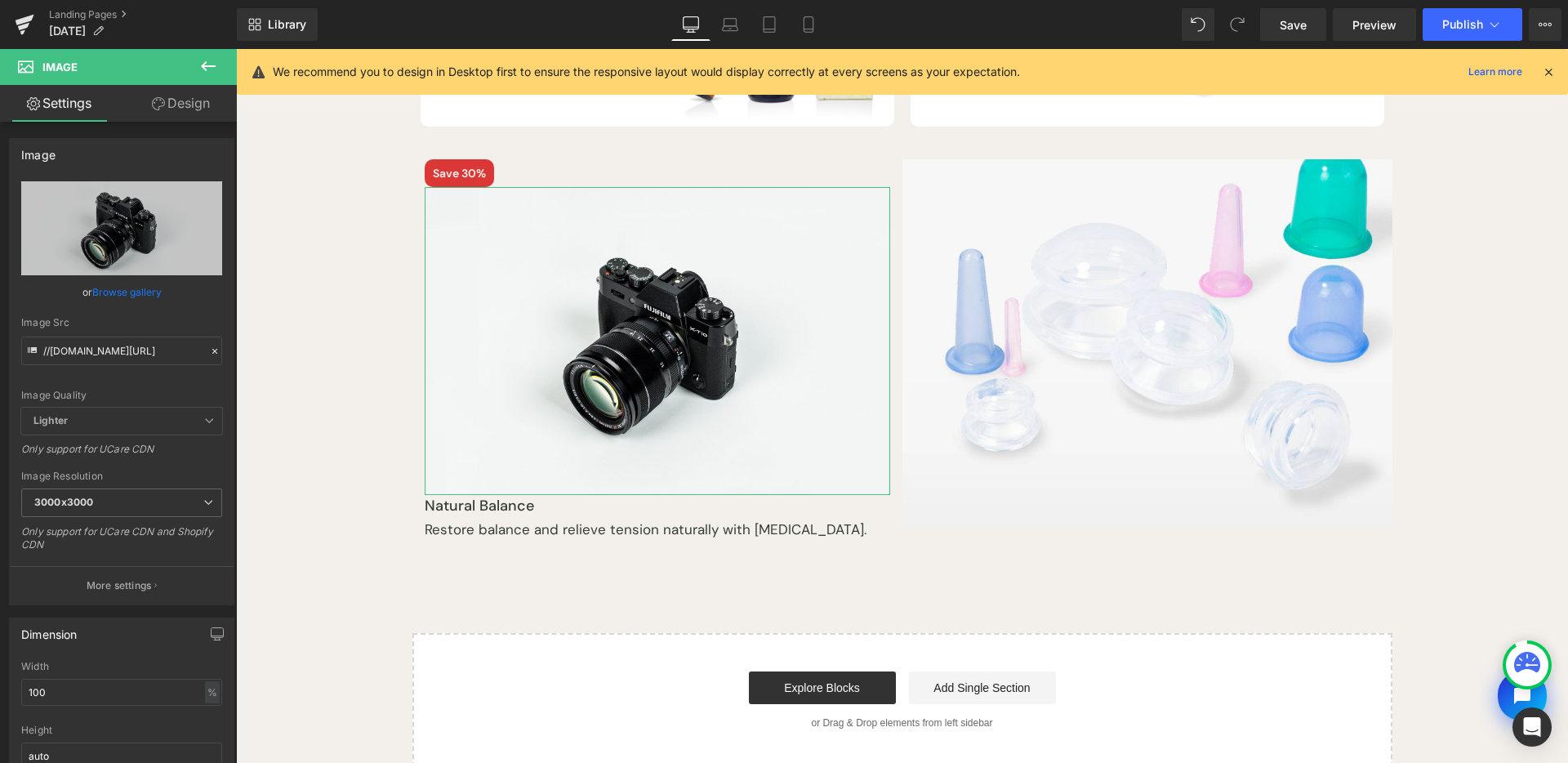
click at [109, 294] on link "Browse gallery" at bounding box center [127, 292] width 69 height 29
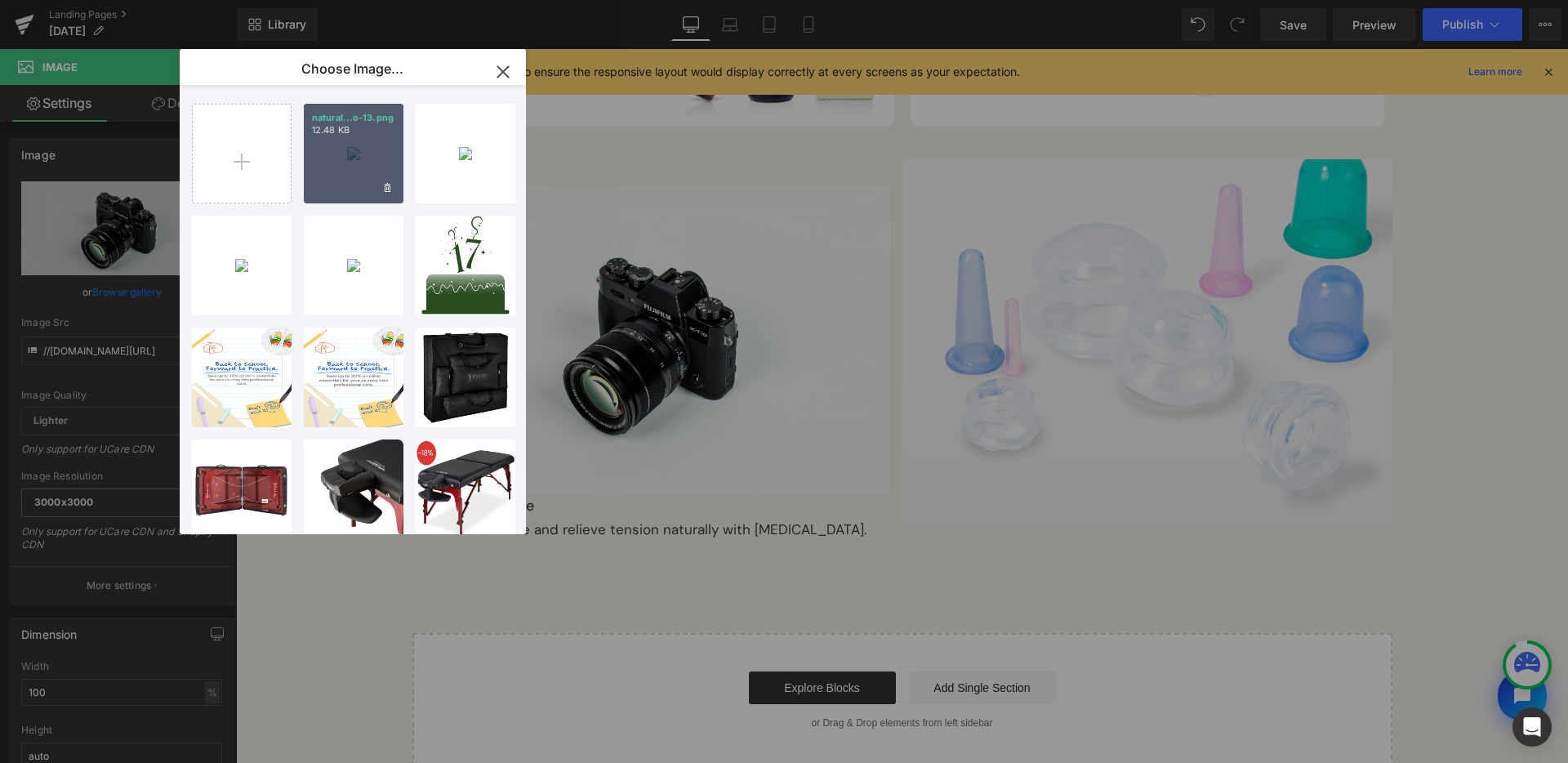
click at [321, 152] on div "natural...o-13.png 12.48 KB" at bounding box center [354, 154] width 100 height 100
type input "[URL][DOMAIN_NAME]"
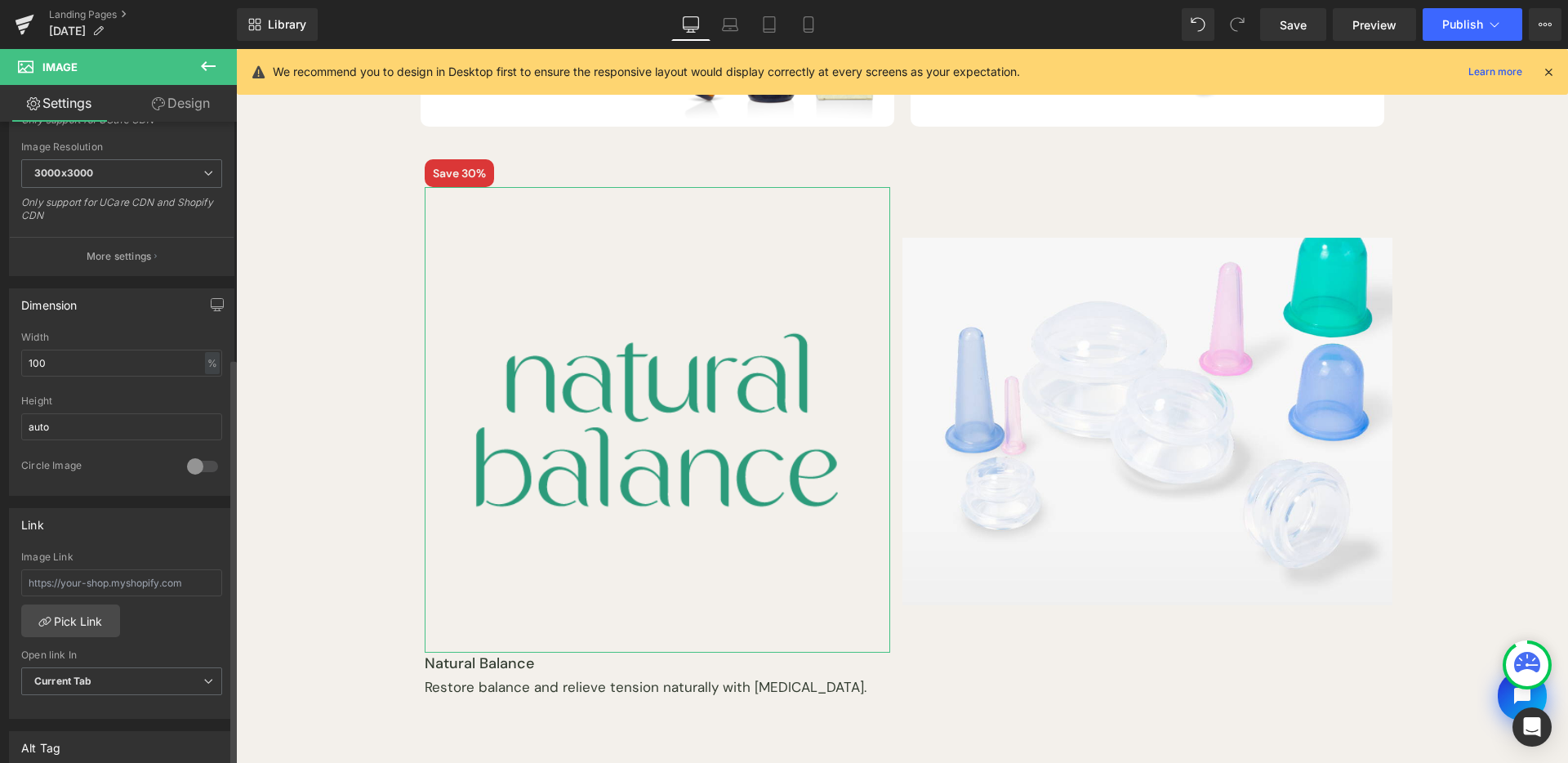
scroll to position [524, 0]
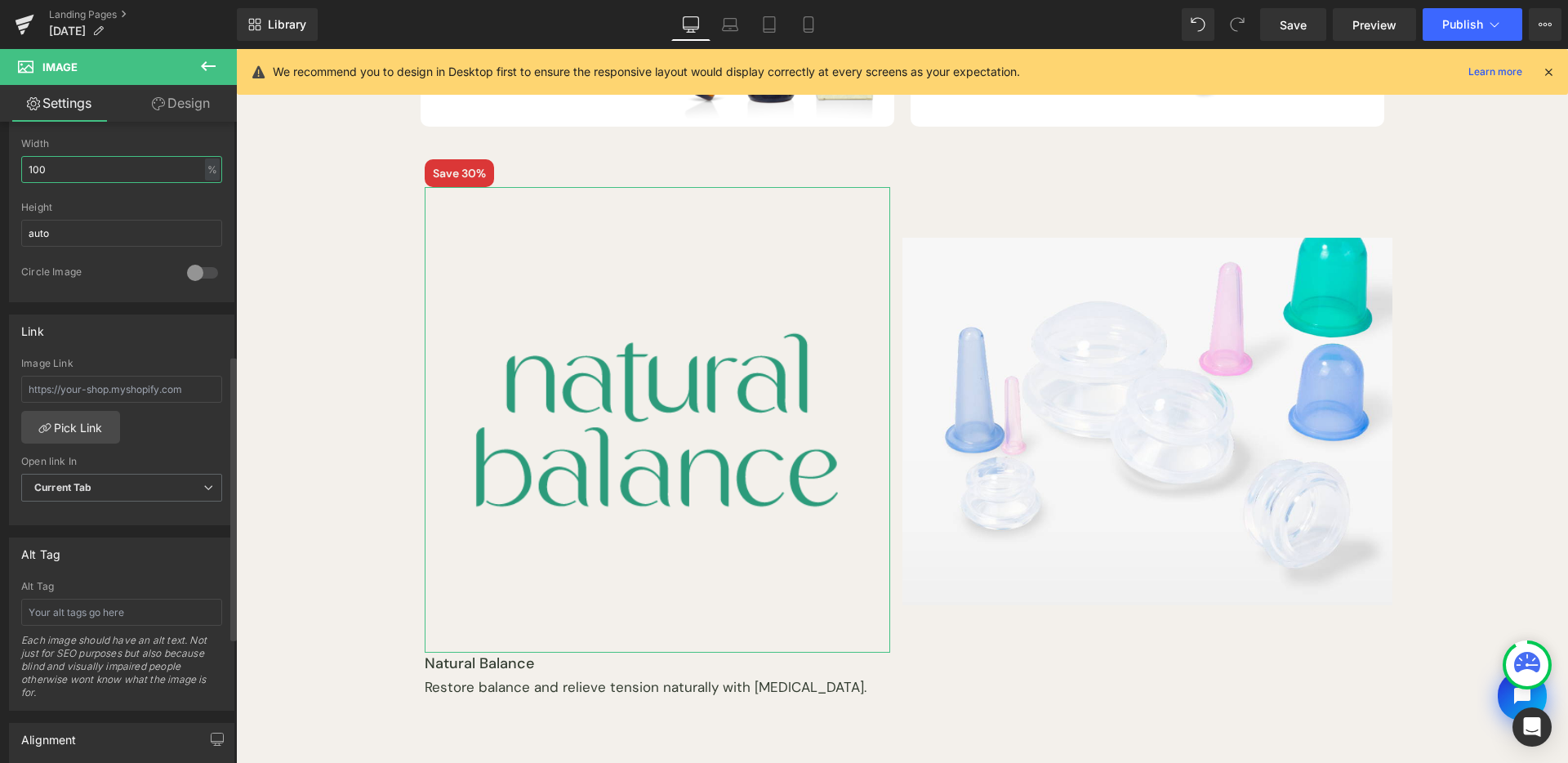
click at [117, 175] on input "100" at bounding box center [122, 169] width 201 height 27
click at [211, 170] on div "%" at bounding box center [211, 169] width 14 height 22
click at [204, 213] on li "px" at bounding box center [211, 218] width 20 height 24
click at [157, 175] on input "570" at bounding box center [122, 169] width 201 height 27
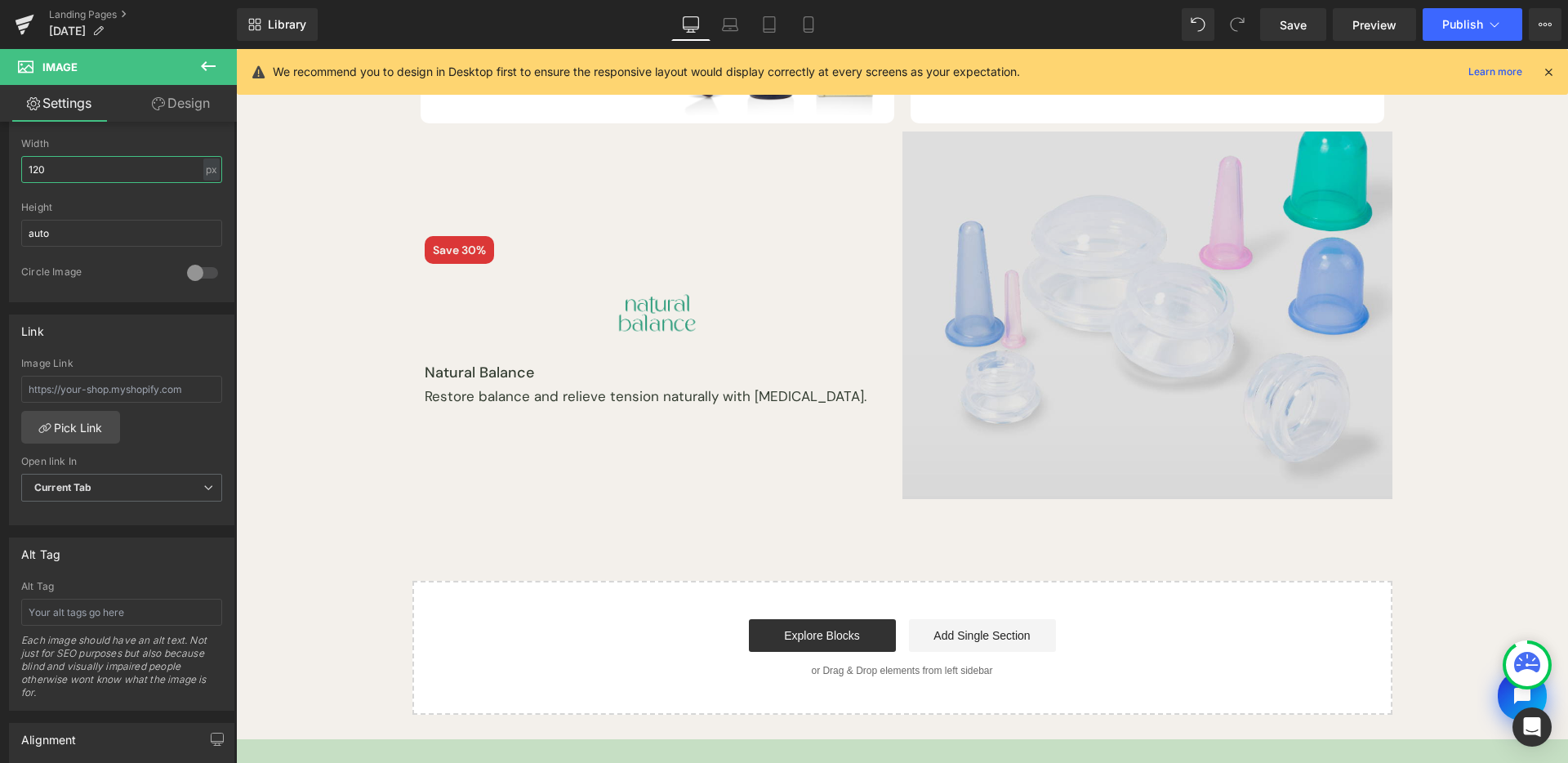
scroll to position [420, 0]
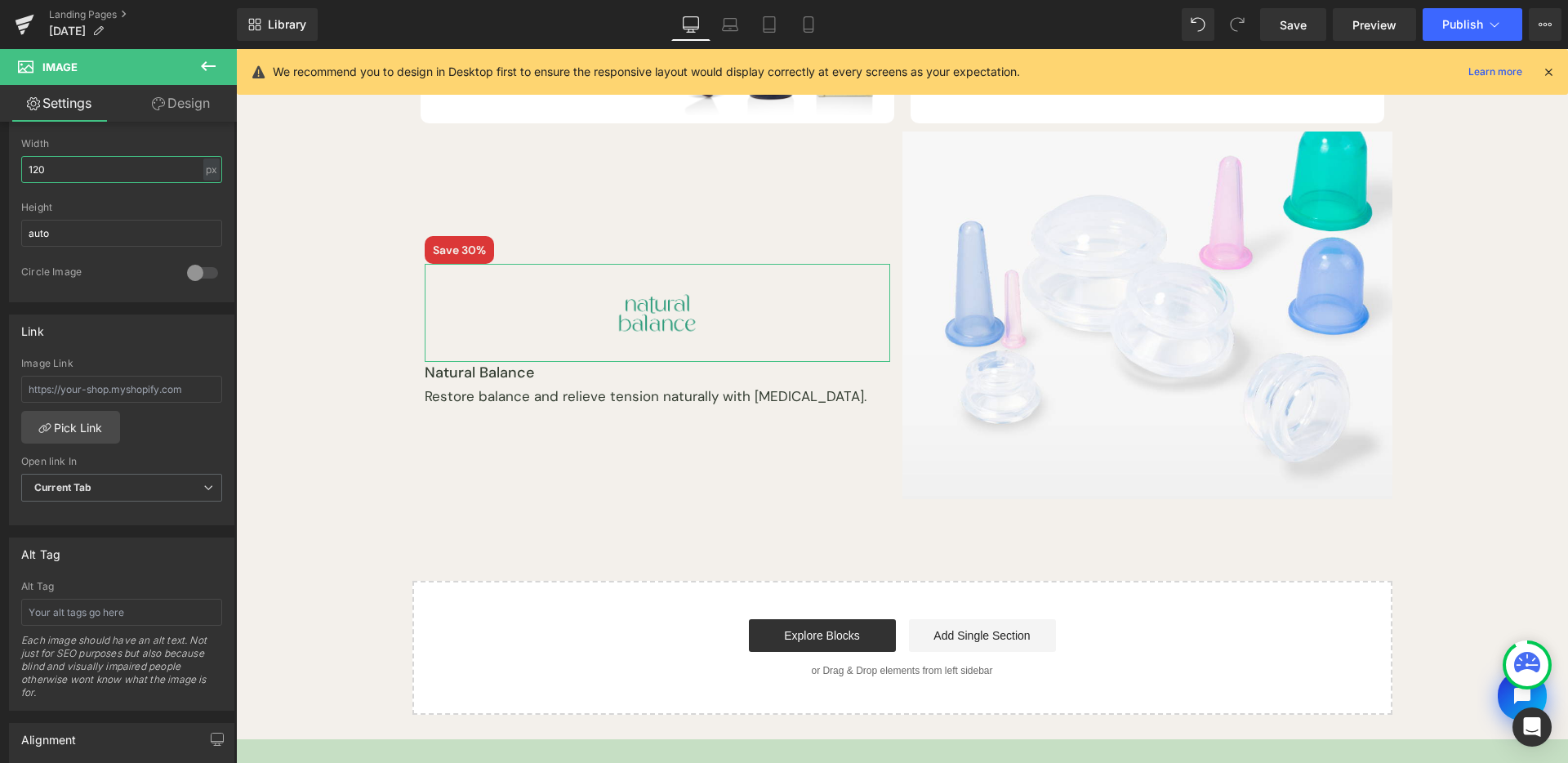
type input "120"
click at [179, 94] on link "Design" at bounding box center [181, 102] width 118 height 36
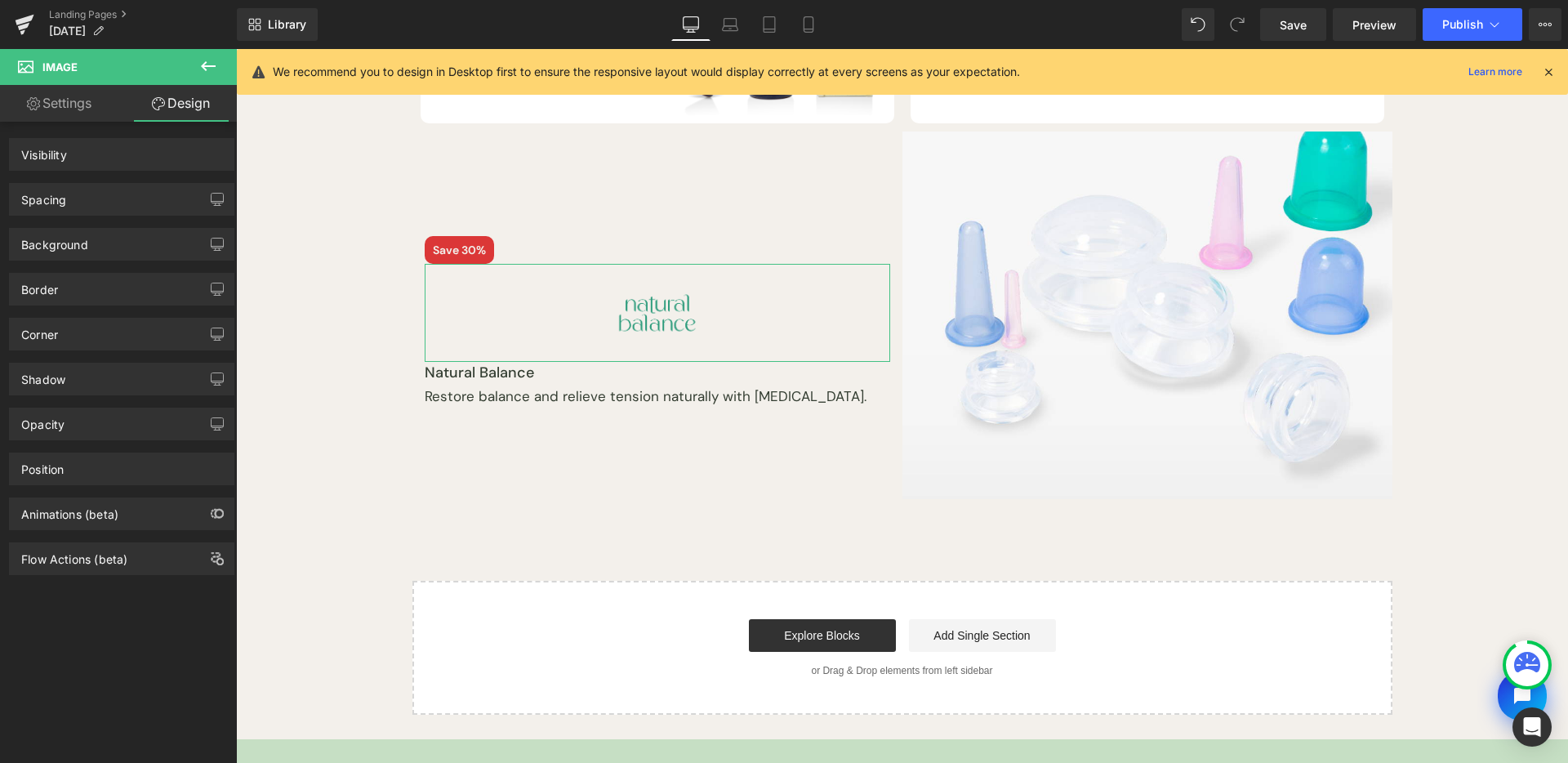
drag, startPoint x: 101, startPoint y: 195, endPoint x: 181, endPoint y: 160, distance: 87.3
click at [101, 195] on div "Spacing" at bounding box center [122, 199] width 224 height 31
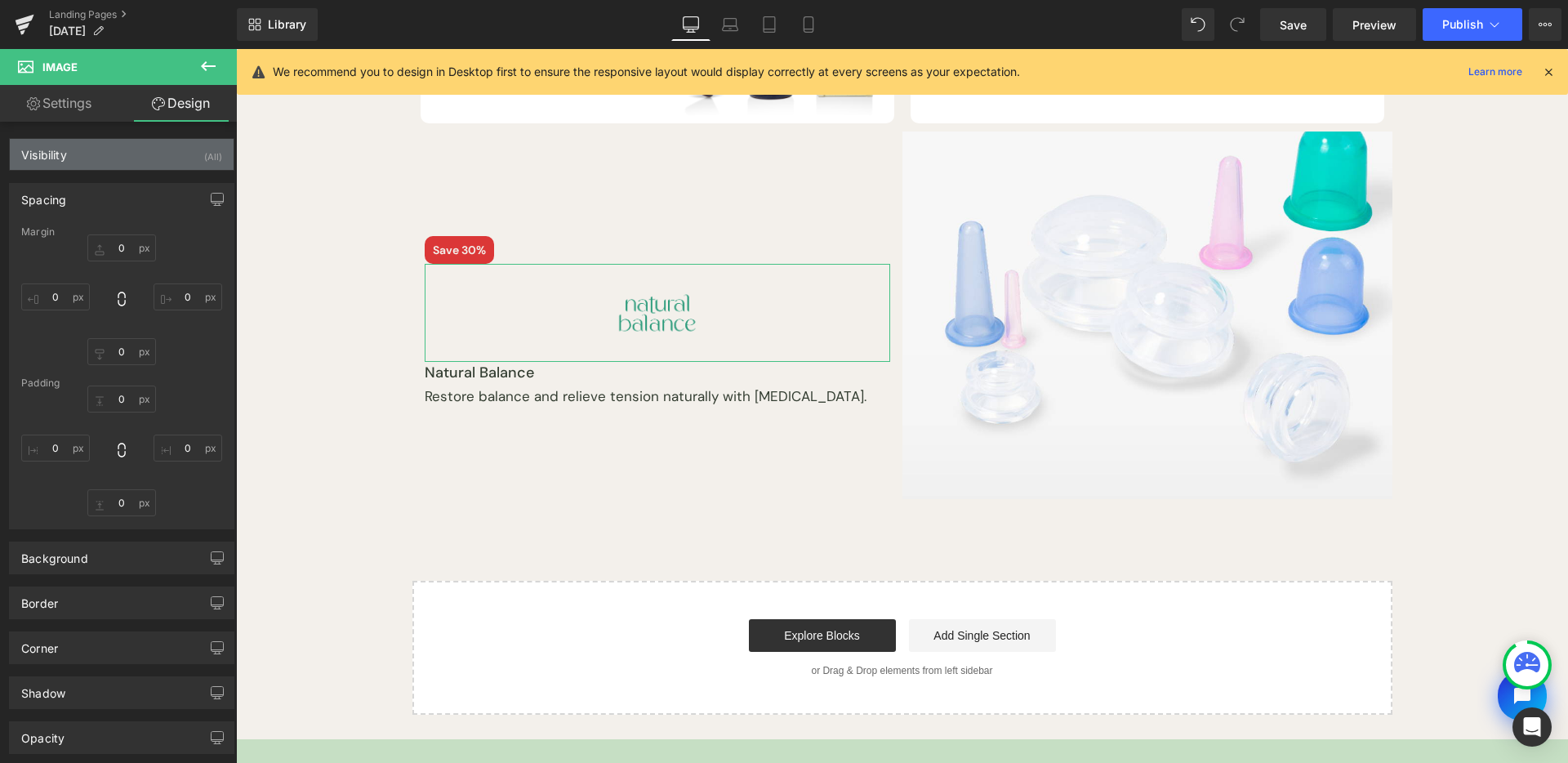
type input "0"
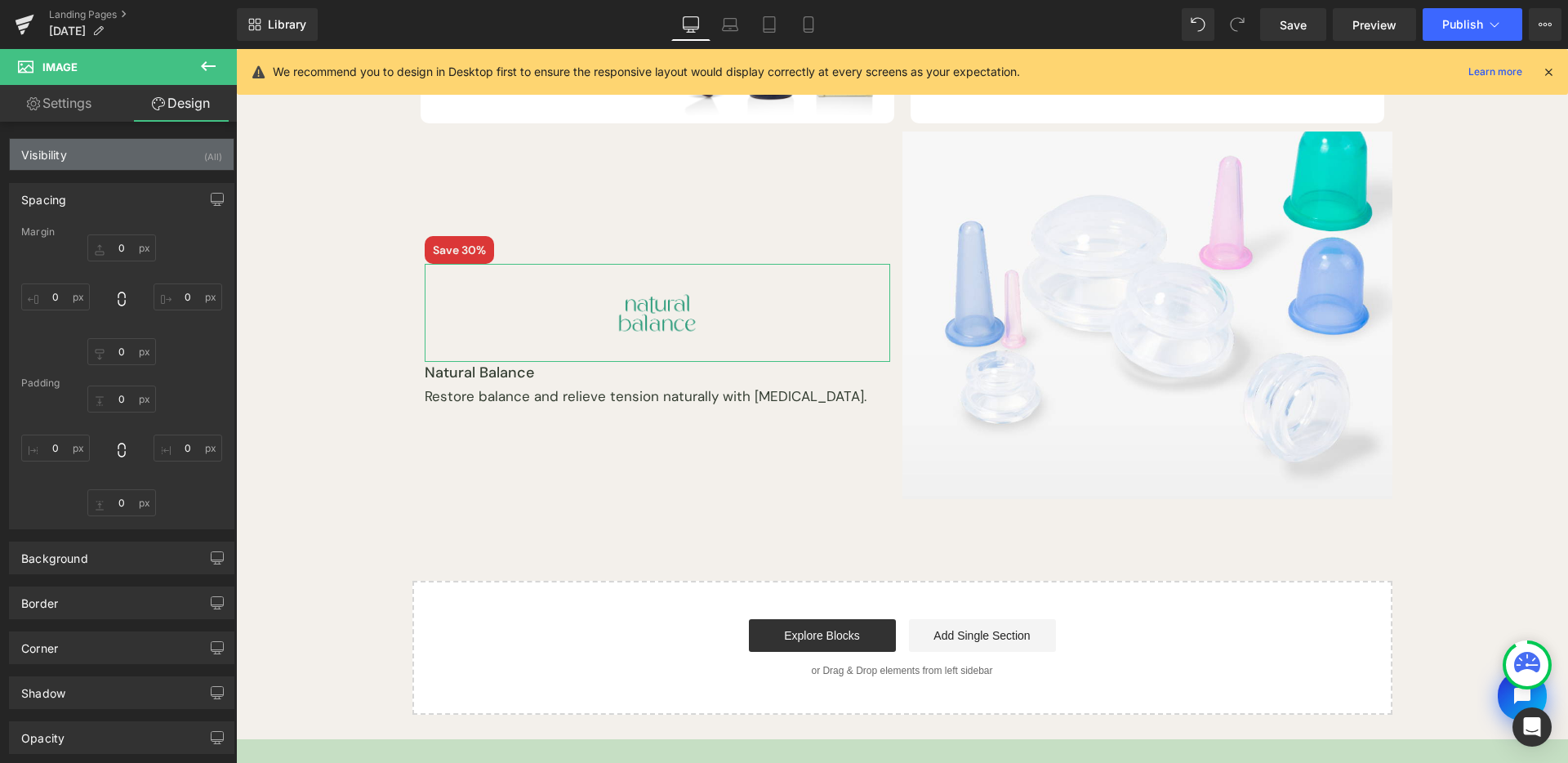
type input "0"
click at [59, 123] on div "Visibility (All) 0|0|0|0 1 Show on Desktop 1 Show on Laptop 1 Show on Tablet 1 …" at bounding box center [122, 505] width 244 height 767
click at [63, 108] on link "Settings" at bounding box center [59, 102] width 118 height 36
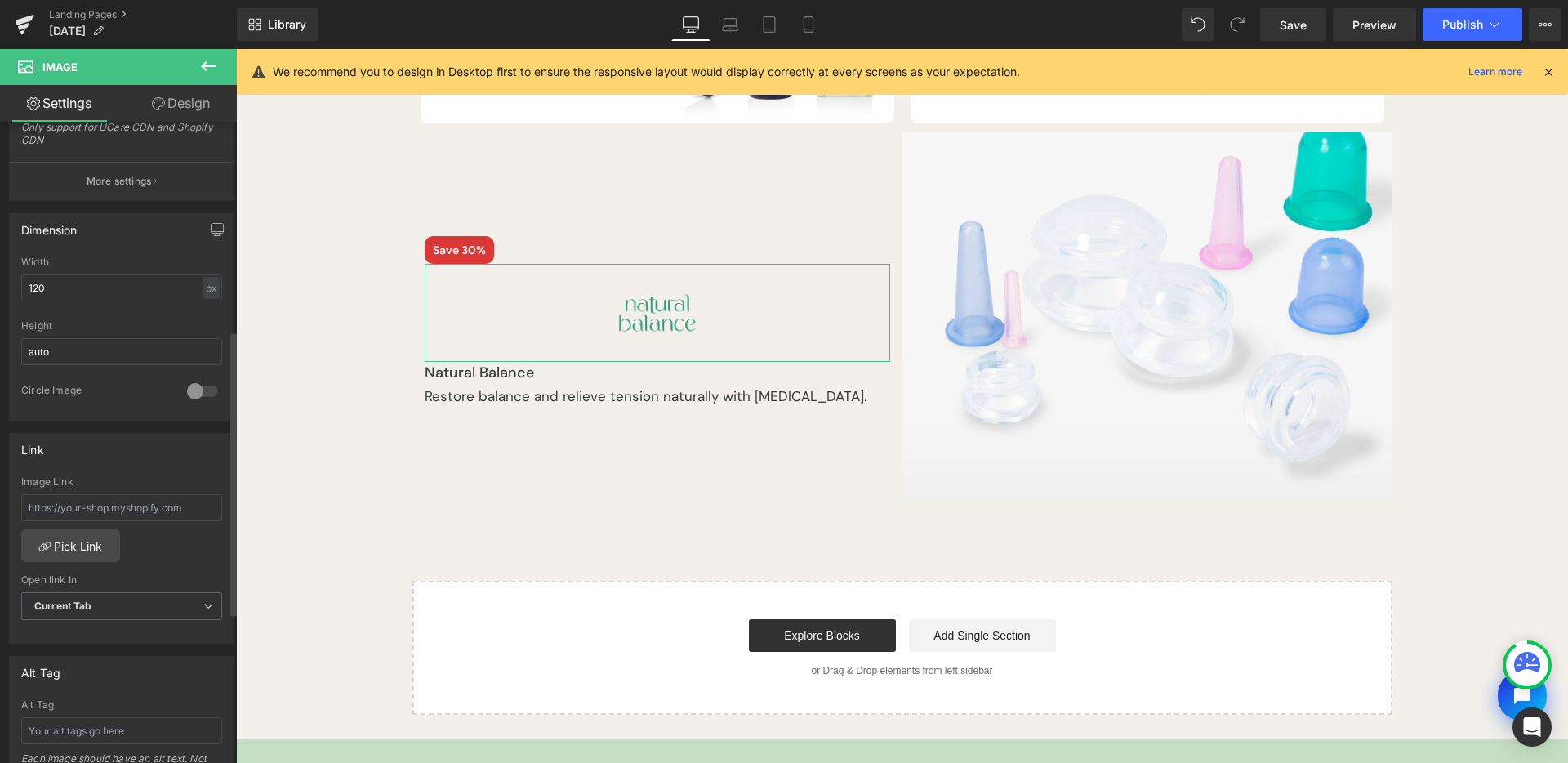
scroll to position [475, 0]
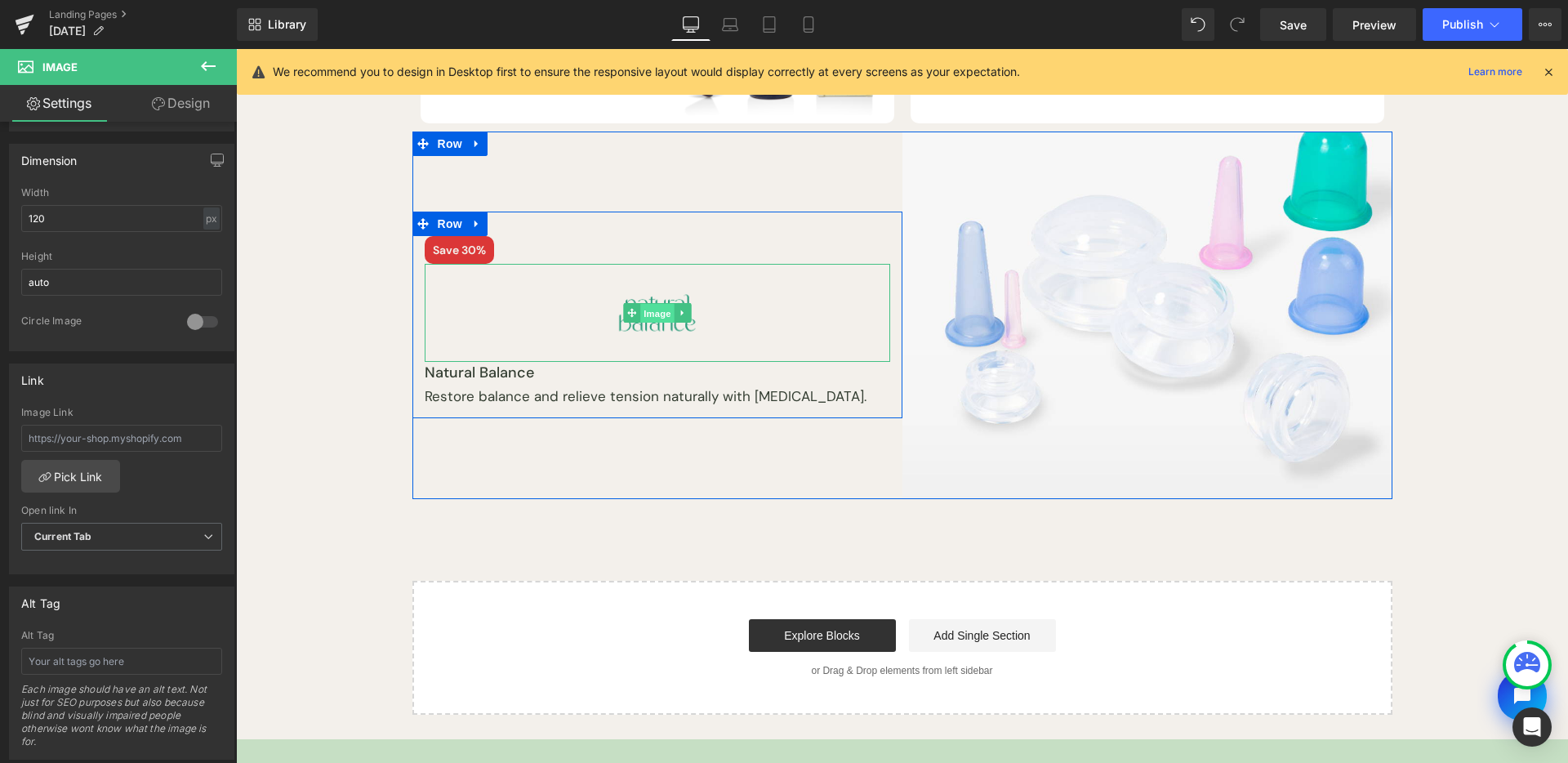
click at [654, 304] on span "Image" at bounding box center [657, 313] width 35 height 19
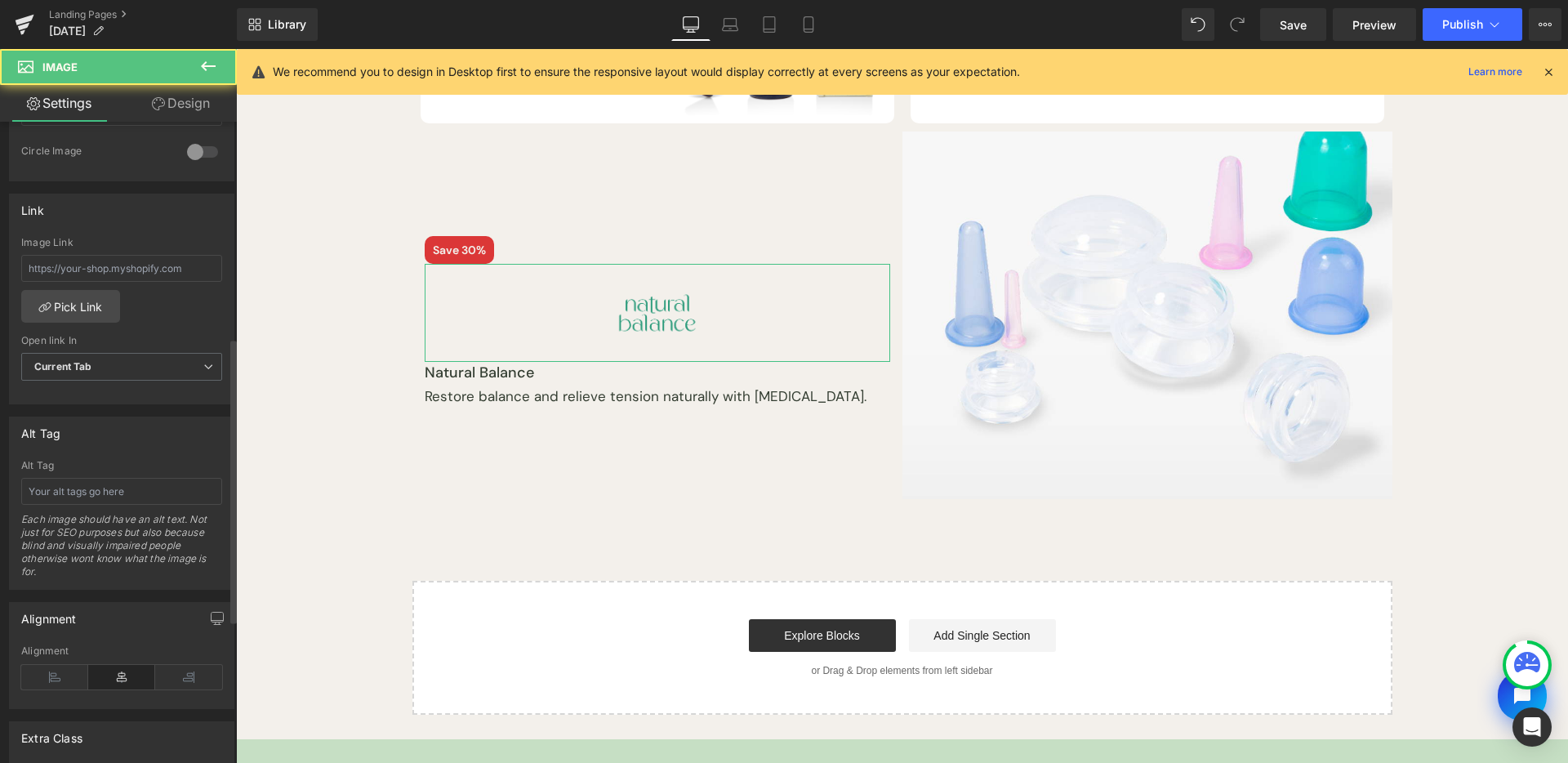
scroll to position [808, 0]
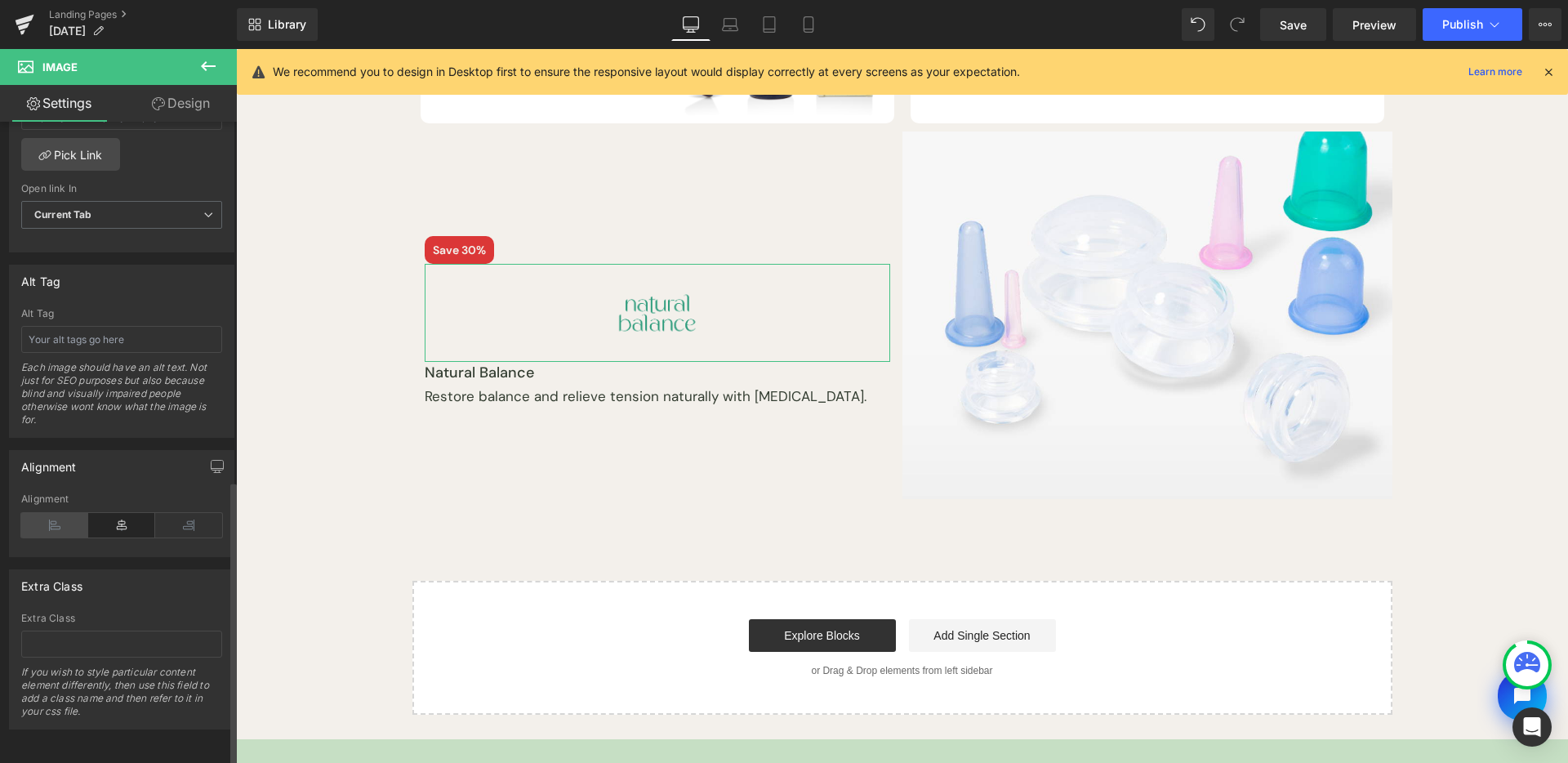
click at [58, 513] on icon at bounding box center [54, 525] width 67 height 25
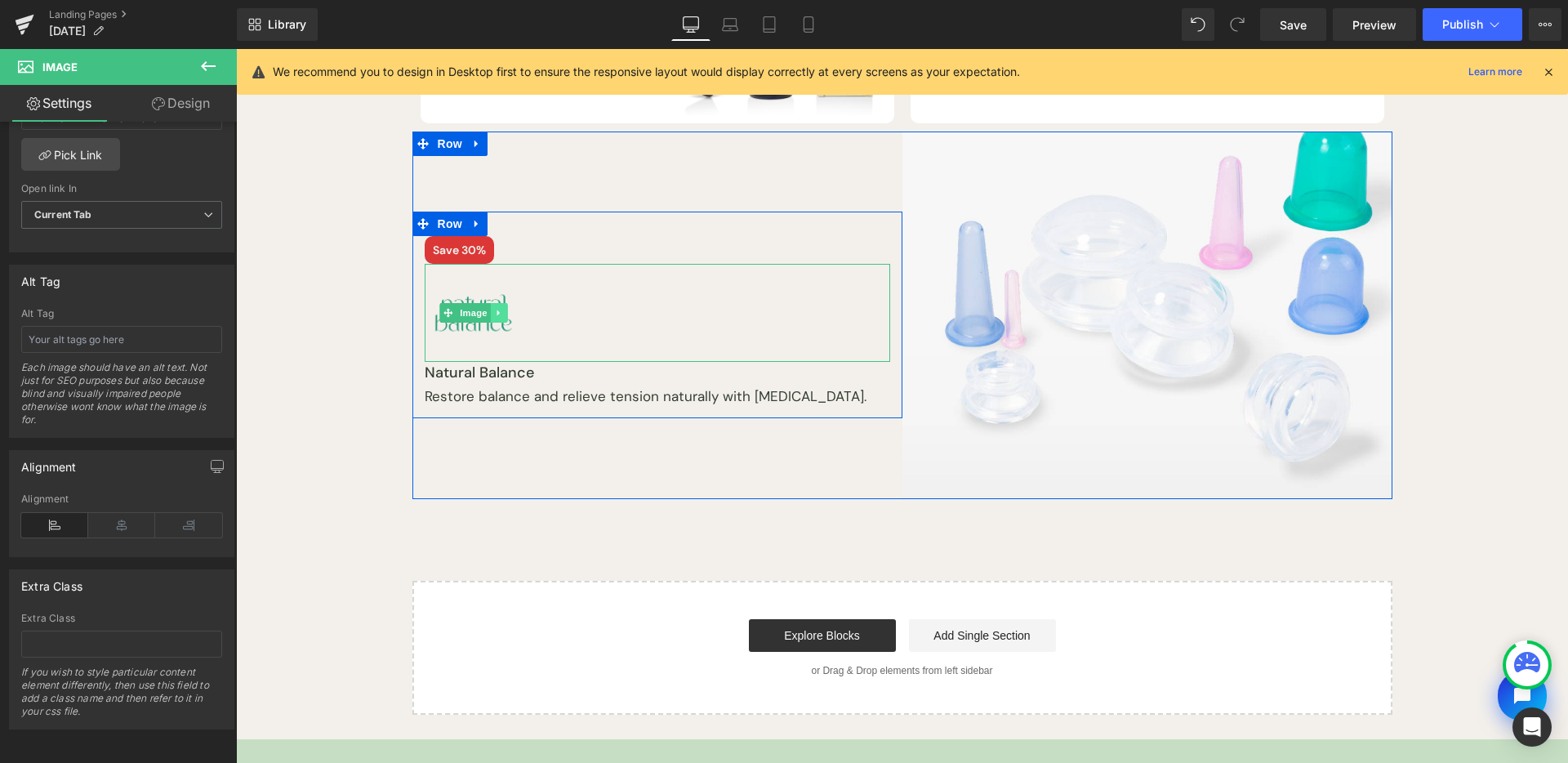
click at [501, 303] on link at bounding box center [499, 312] width 17 height 19
click at [502, 309] on icon at bounding box center [507, 313] width 9 height 9
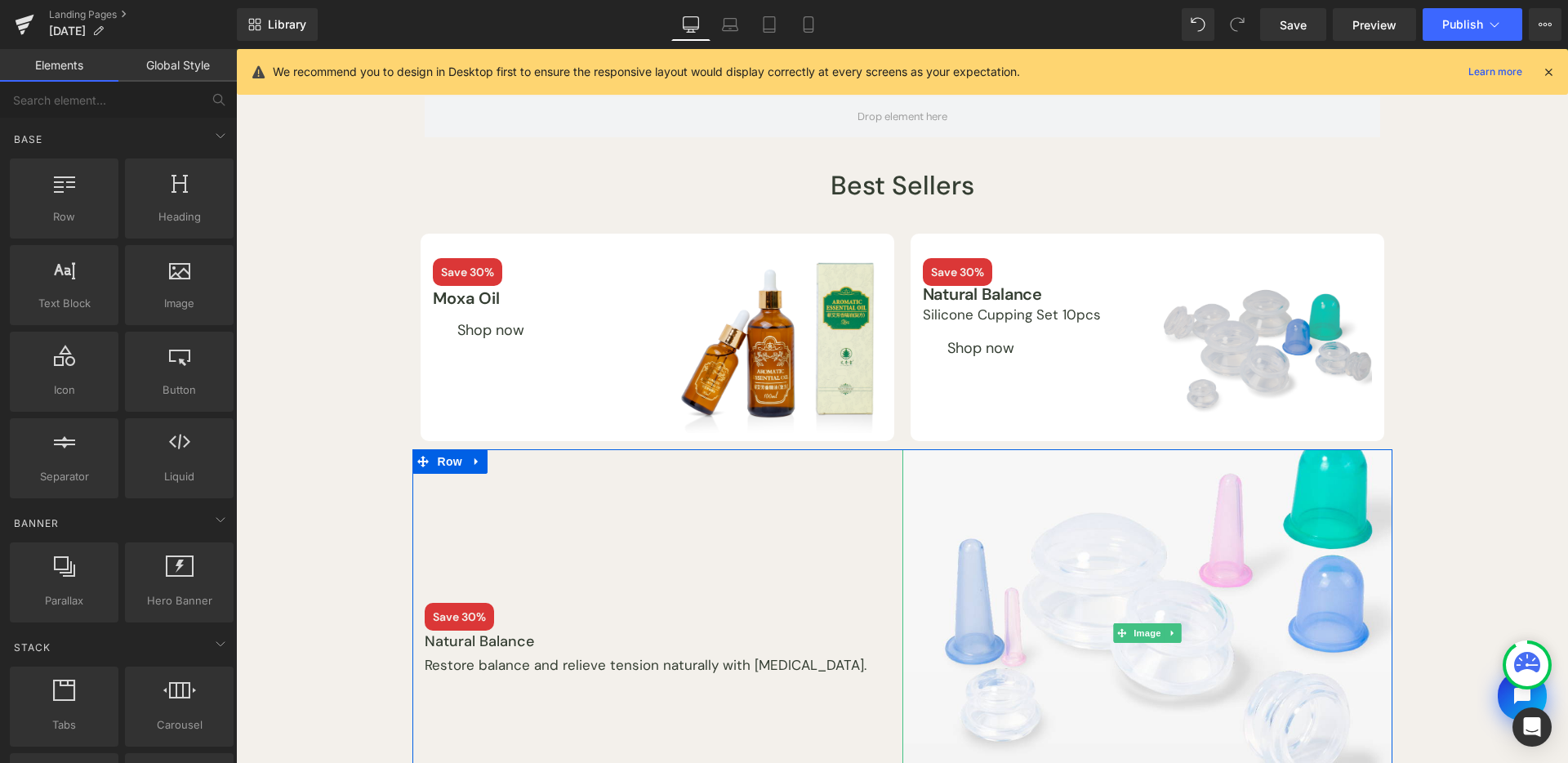
scroll to position [102, 0]
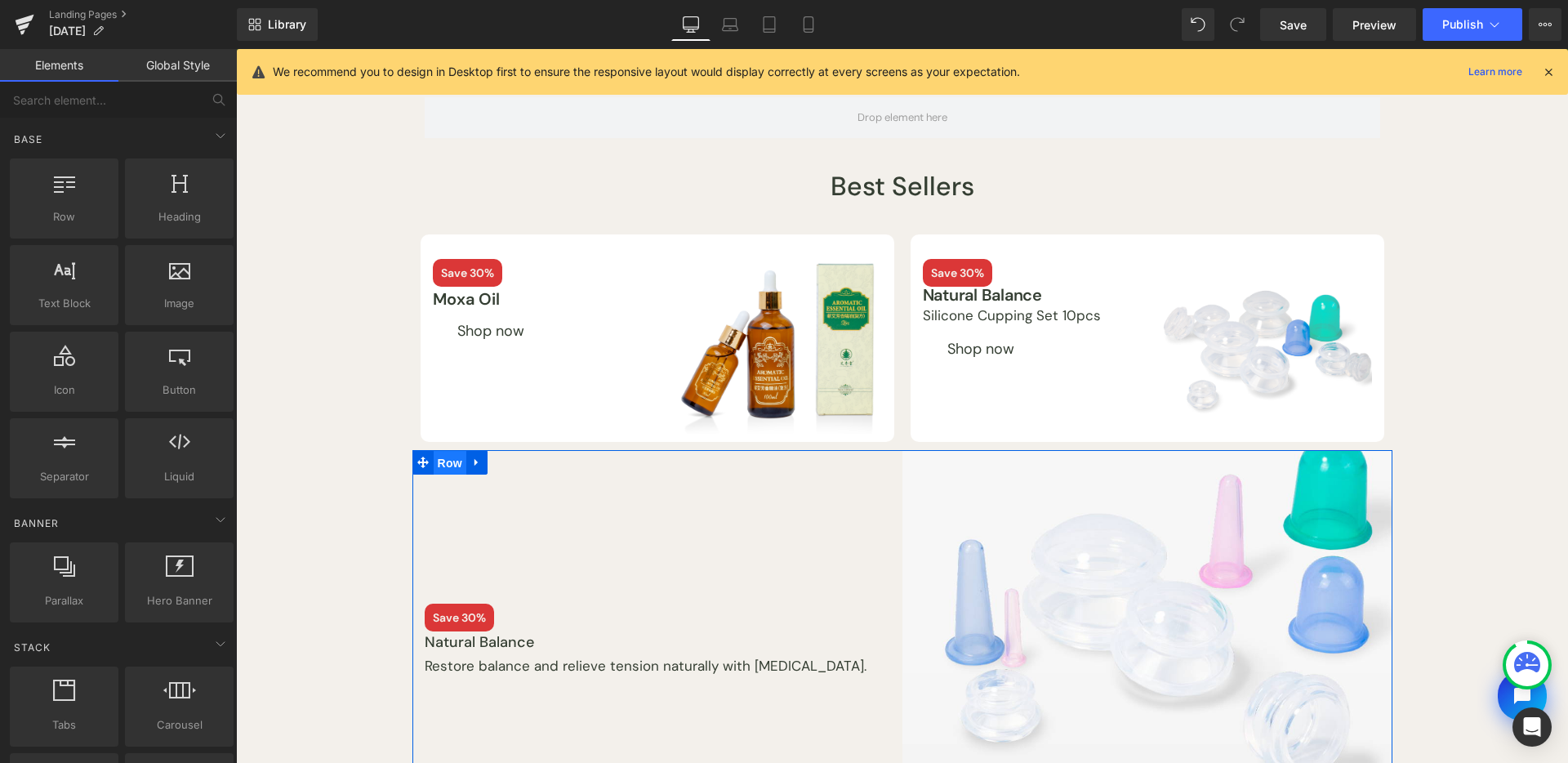
click at [435, 461] on span "Row" at bounding box center [450, 463] width 33 height 25
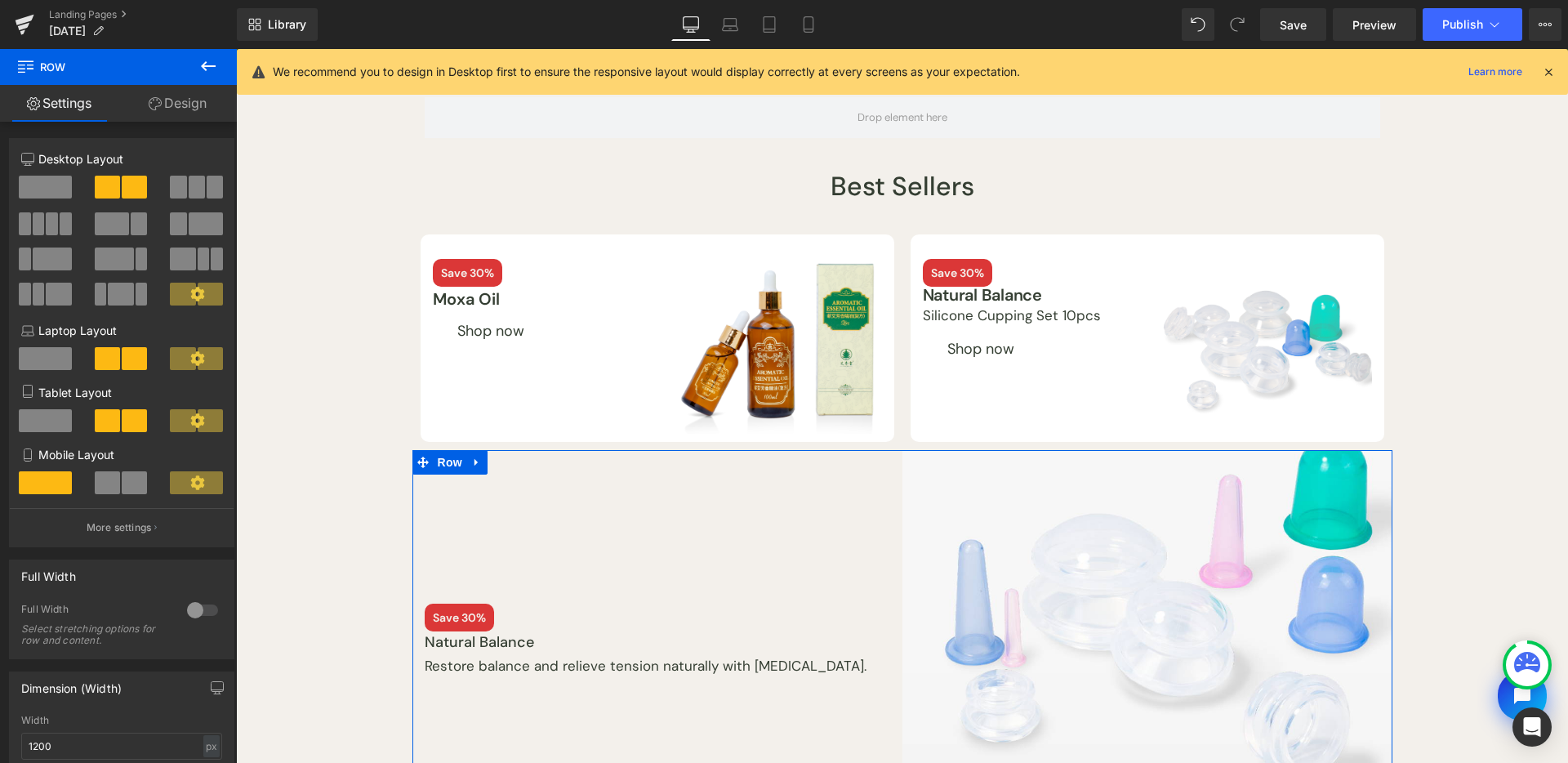
drag, startPoint x: 190, startPoint y: 118, endPoint x: 113, endPoint y: 242, distance: 146.0
click at [190, 118] on link "Design" at bounding box center [178, 102] width 118 height 36
click at [0, 0] on div "Background" at bounding box center [0, 0] width 0 height 0
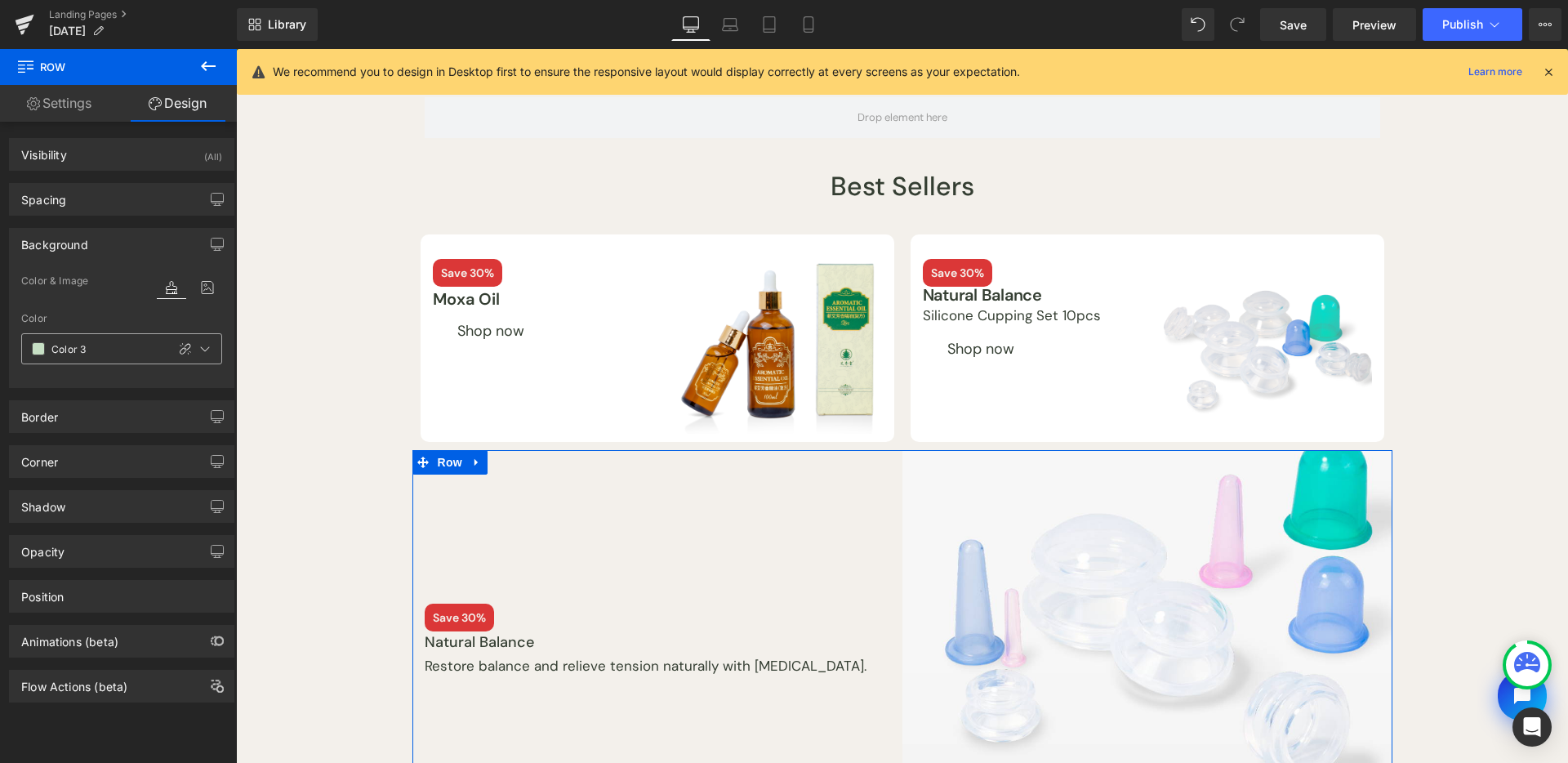
click at [41, 352] on span at bounding box center [38, 349] width 13 height 13
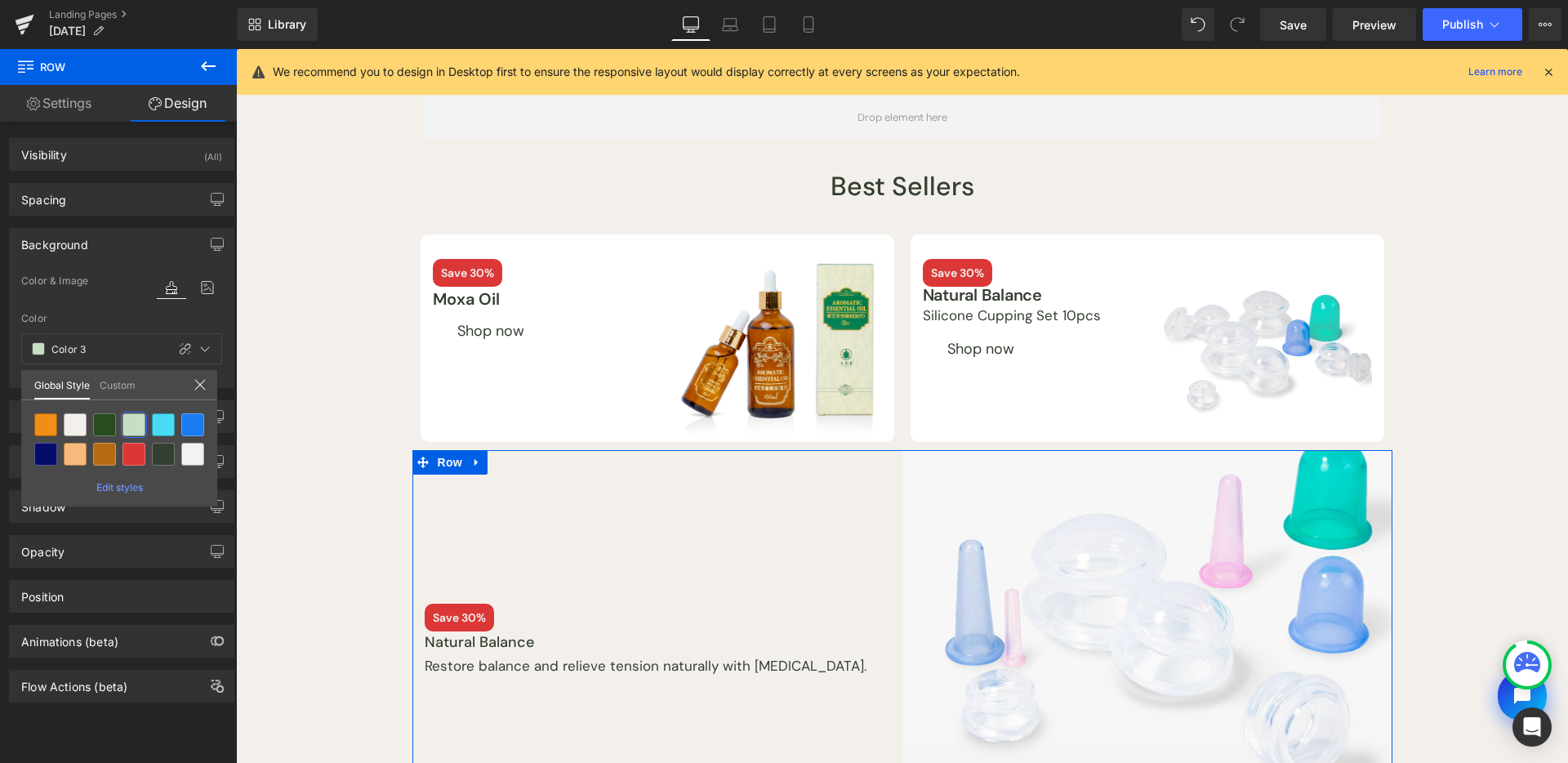
click at [101, 390] on link "Custom" at bounding box center [118, 384] width 36 height 28
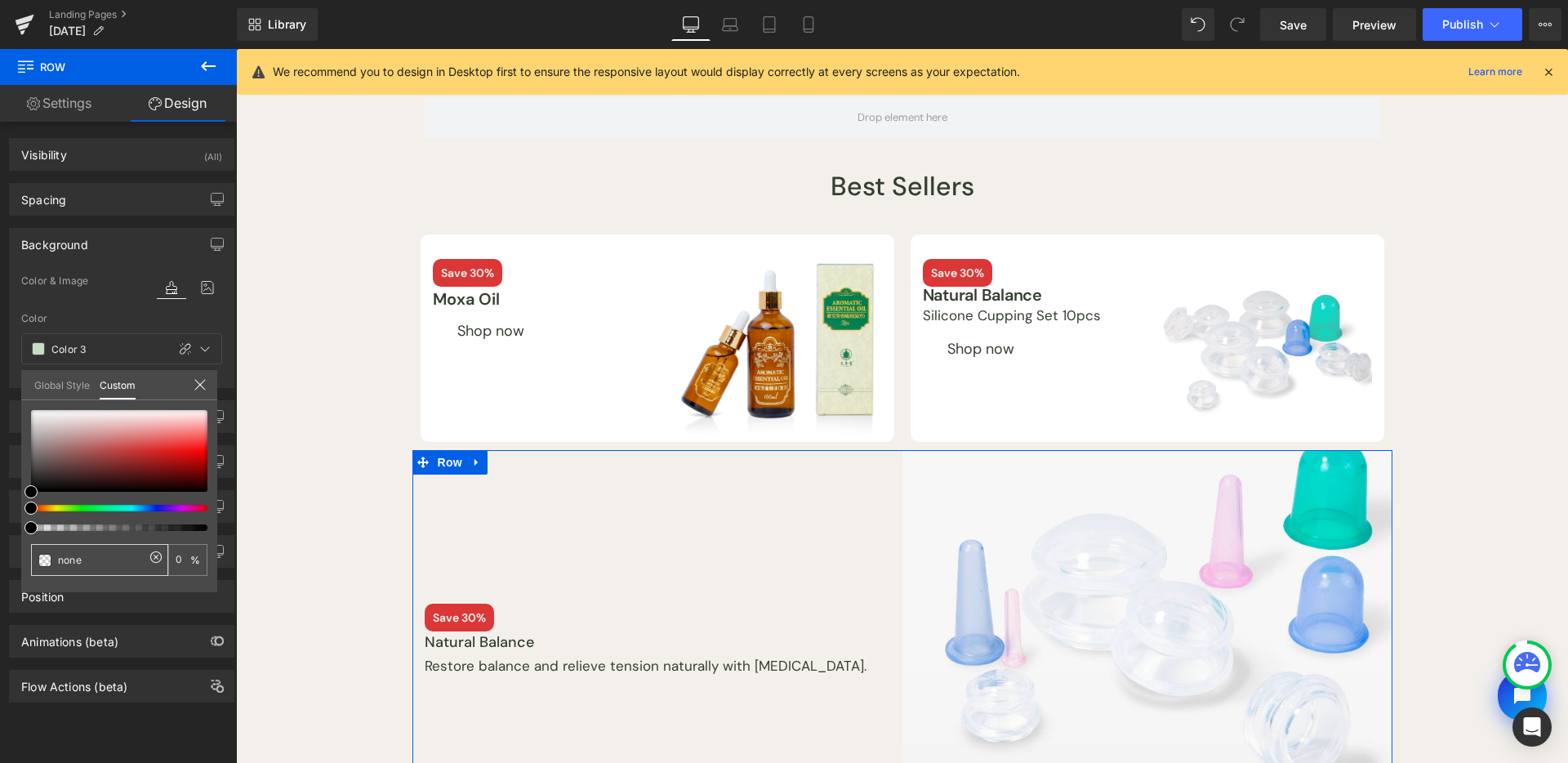
click at [61, 568] on div "none" at bounding box center [100, 560] width 137 height 32
click at [63, 556] on input "none" at bounding box center [101, 560] width 86 height 17
paste input "2c9b7b"
type input "none"
type input "0"
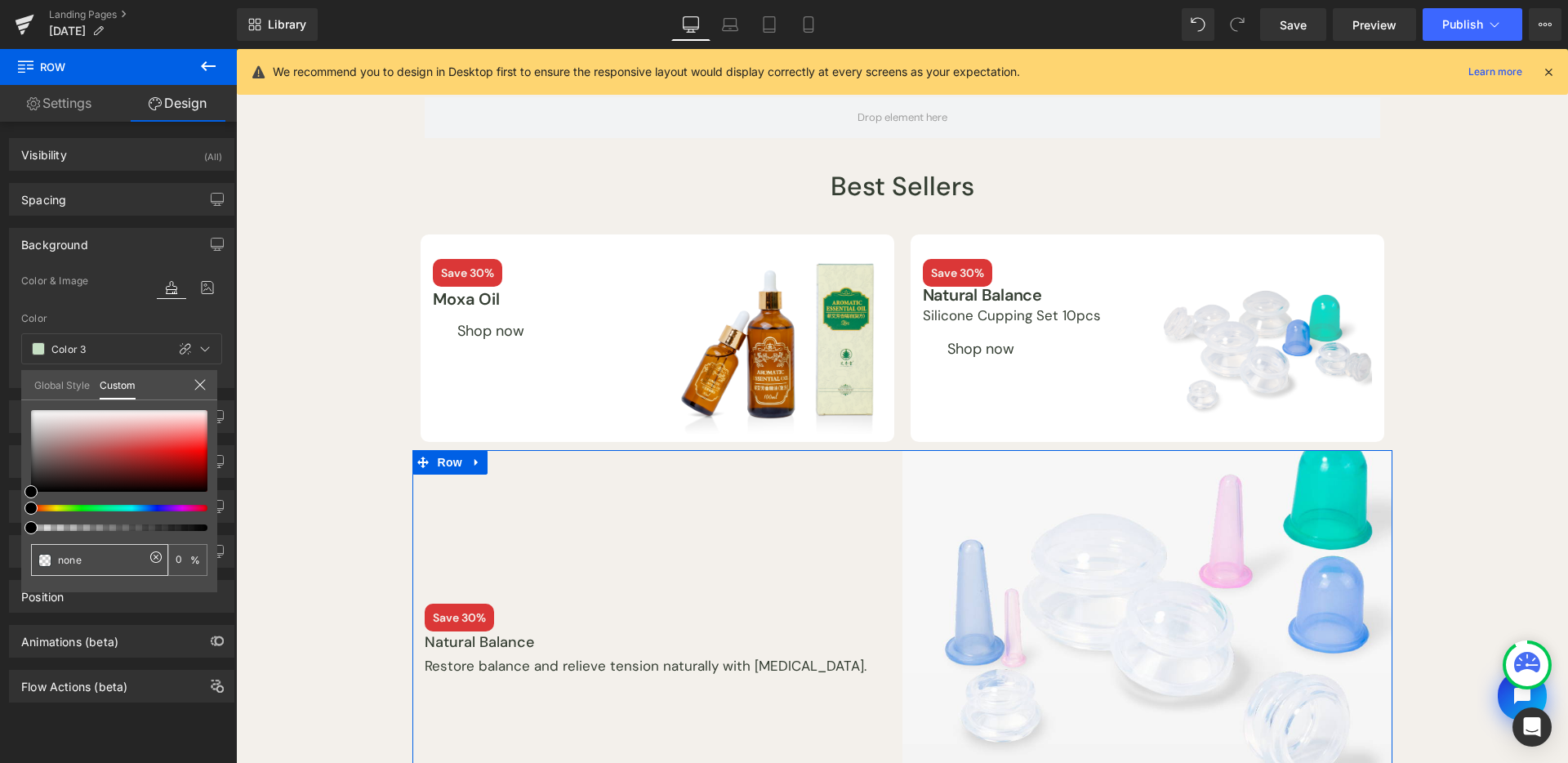
type input "n2c9b7bone"
paste input "2c9b7b"
type input "2c9b7b"
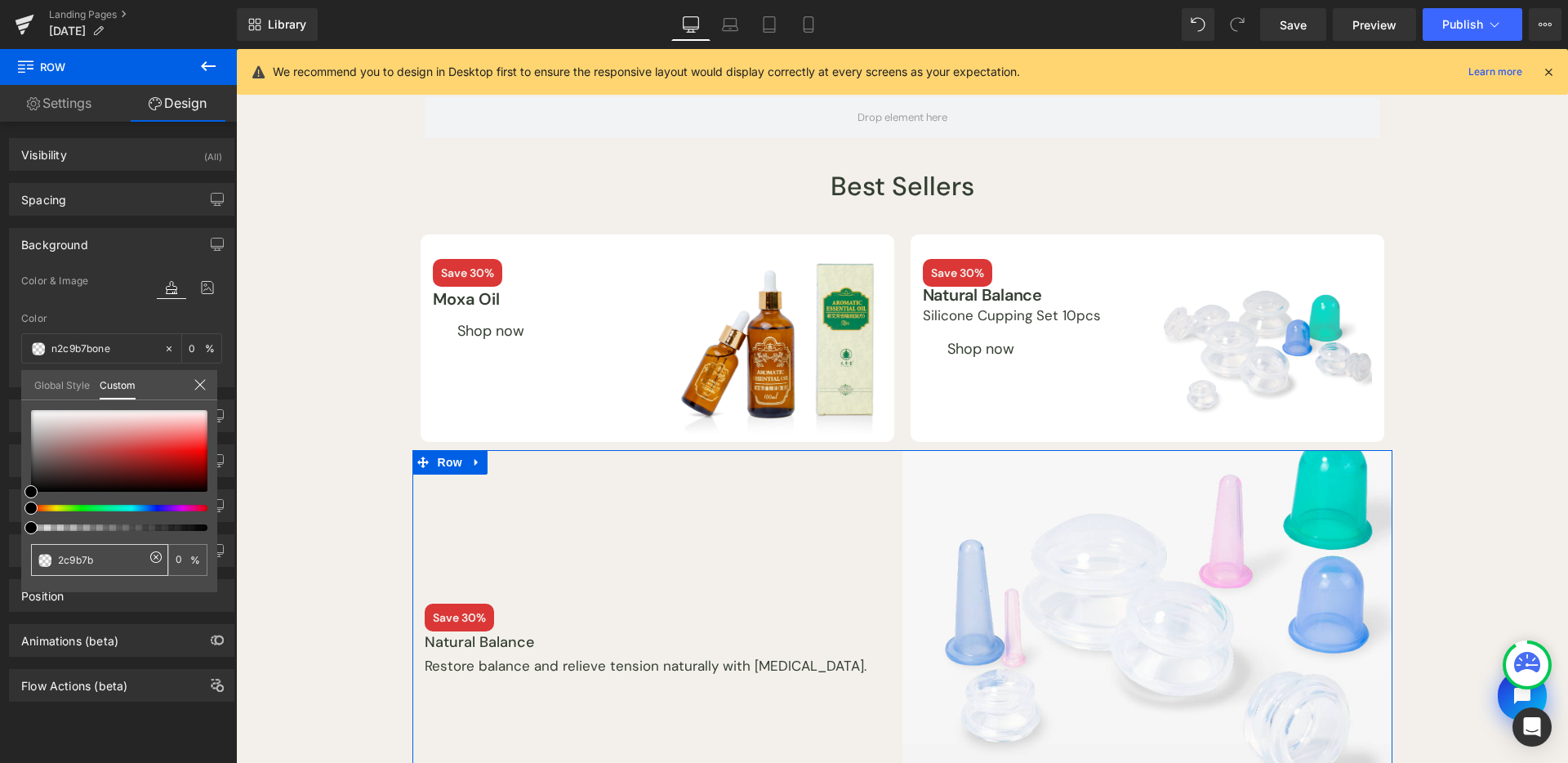
type input "100"
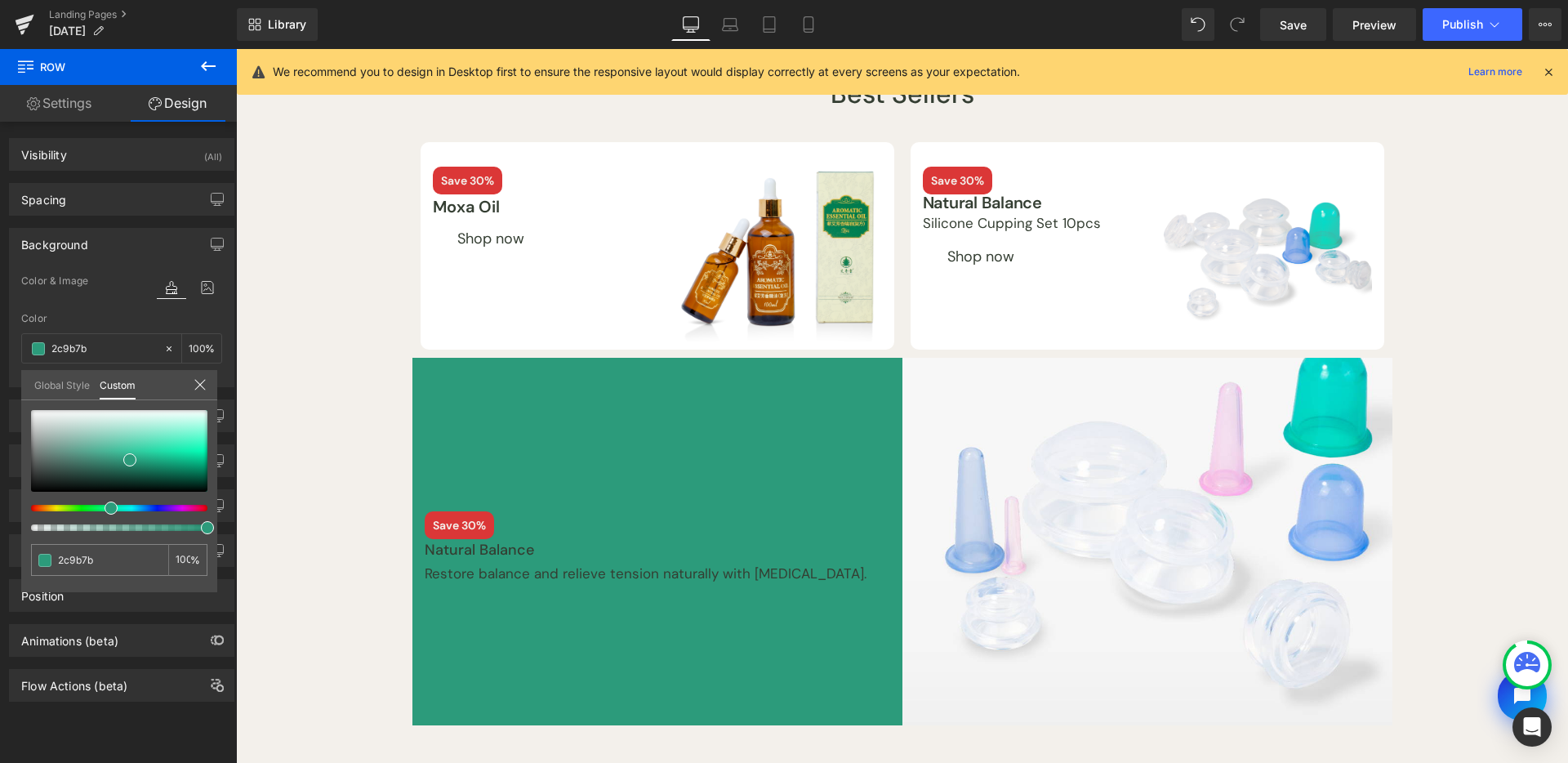
scroll to position [322, 0]
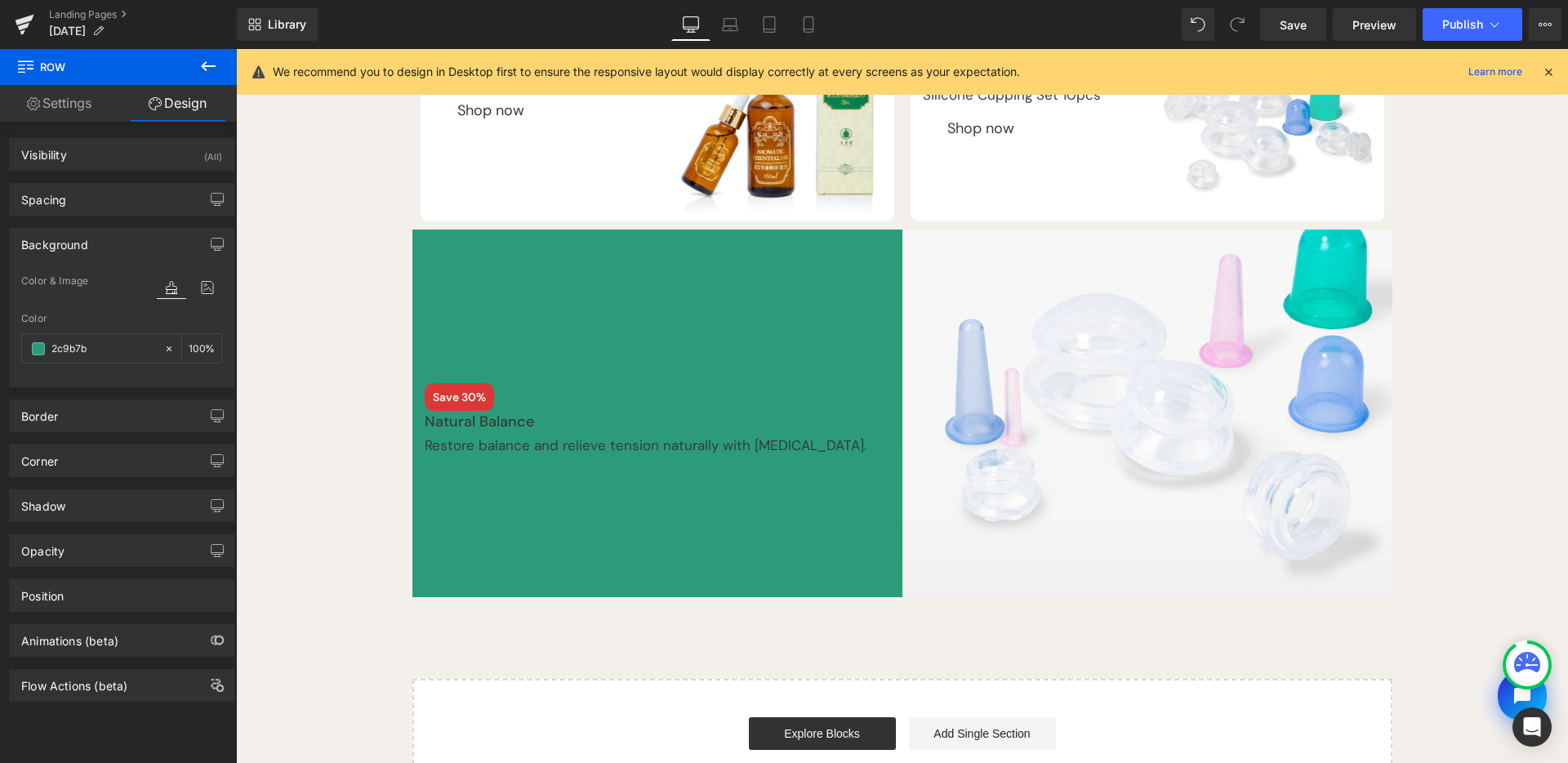
click at [536, 423] on body "Skip to content Shop by Practice Clinic Supplies Lifestyle Featured Need help? …" at bounding box center [902, 475] width 1332 height 1496
click at [203, 69] on icon at bounding box center [208, 66] width 19 height 19
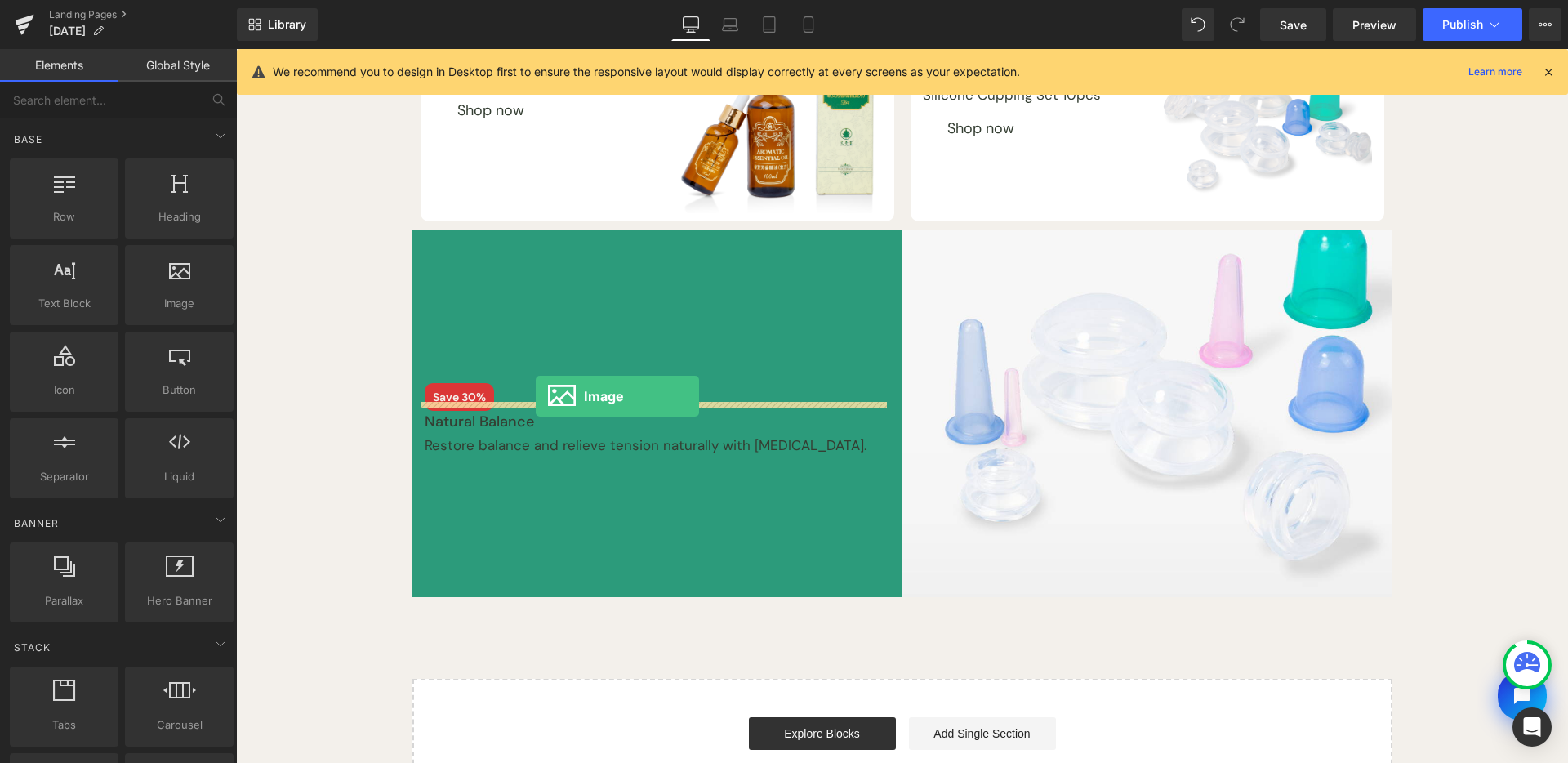
drag, startPoint x: 469, startPoint y: 372, endPoint x: 536, endPoint y: 396, distance: 71.2
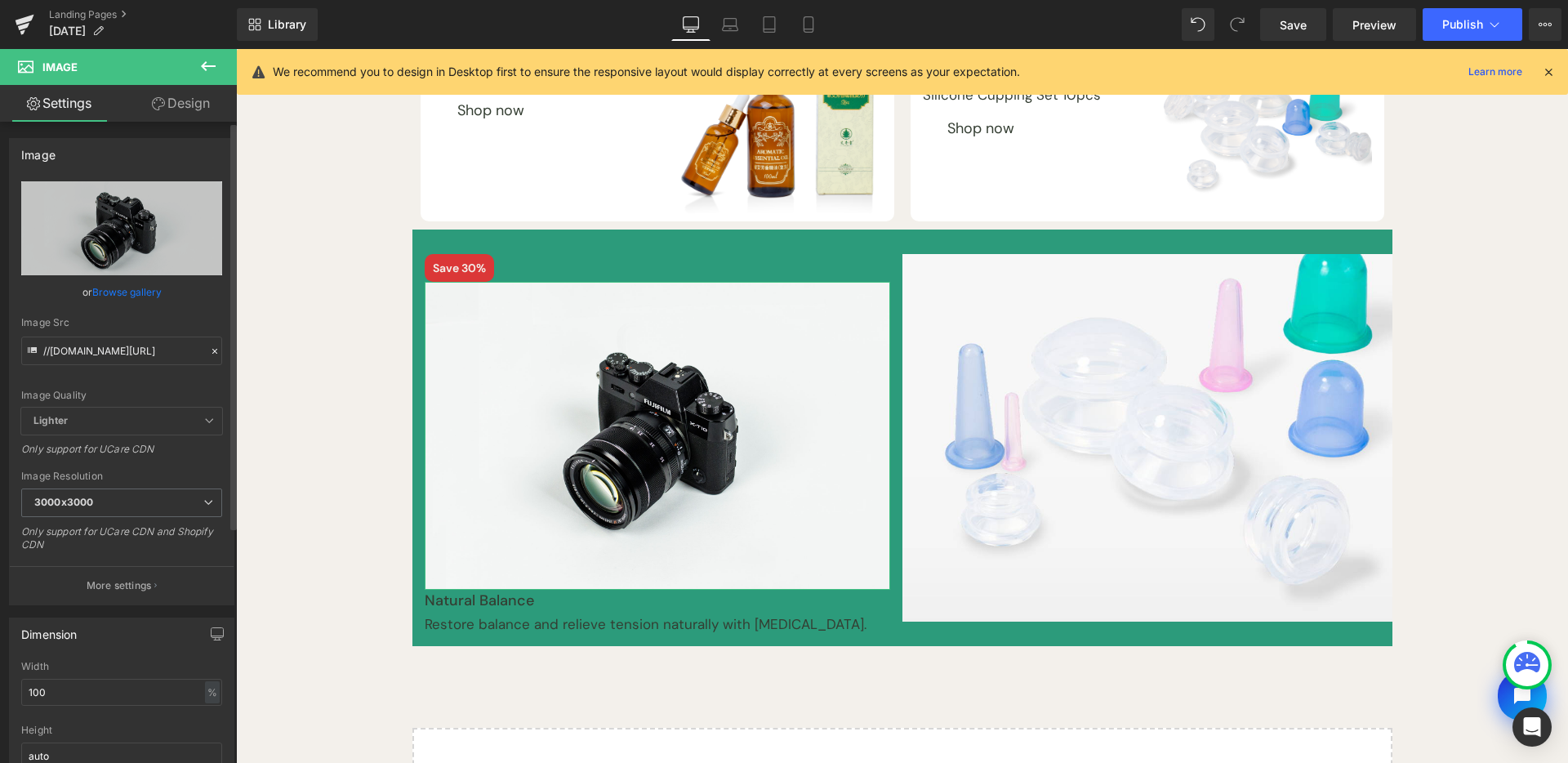
click at [147, 304] on link "Browse gallery" at bounding box center [127, 292] width 69 height 29
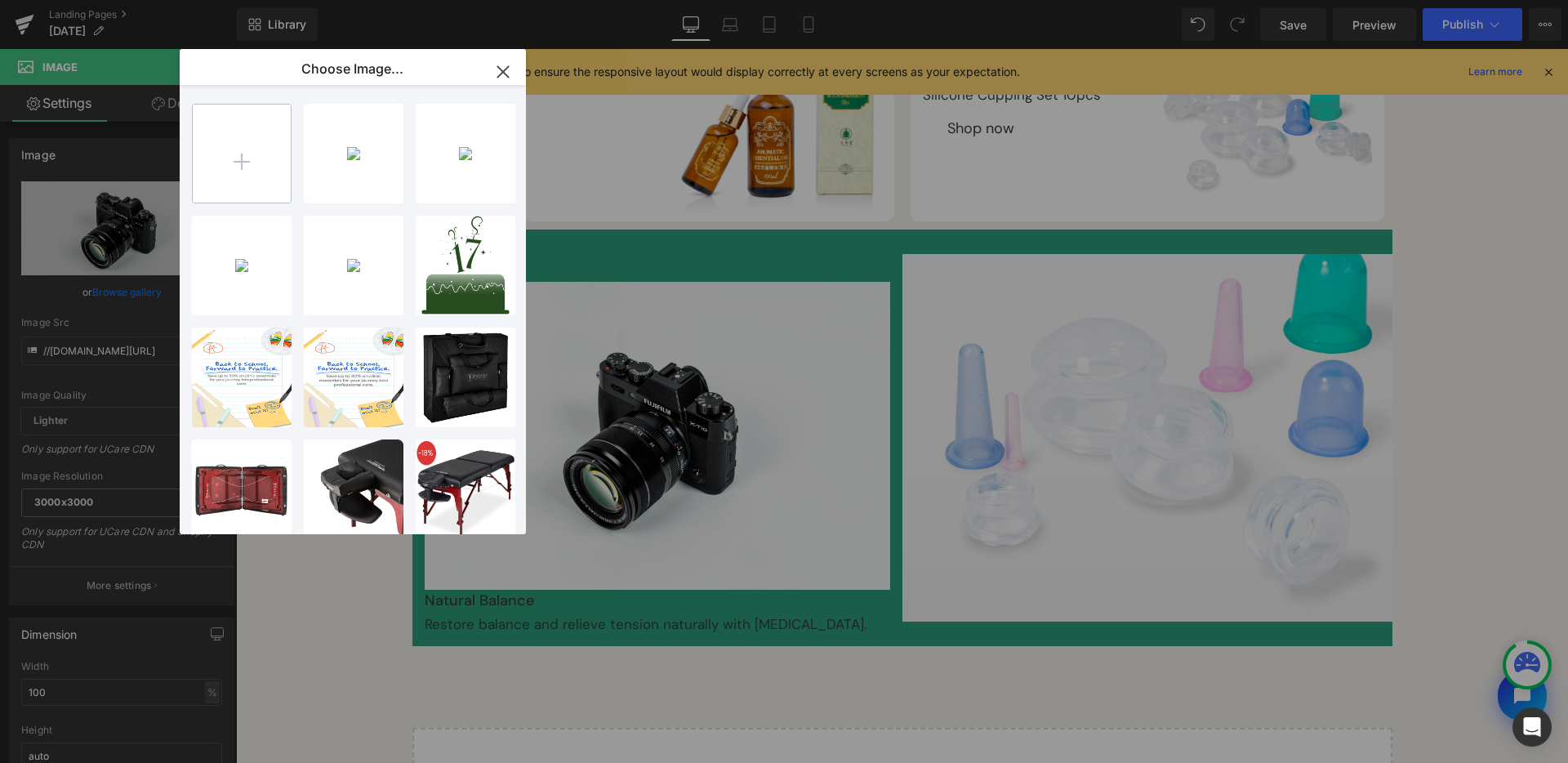
click at [251, 179] on input "file" at bounding box center [242, 154] width 98 height 98
type input "C:\fakepath\Untitled-1-07.png"
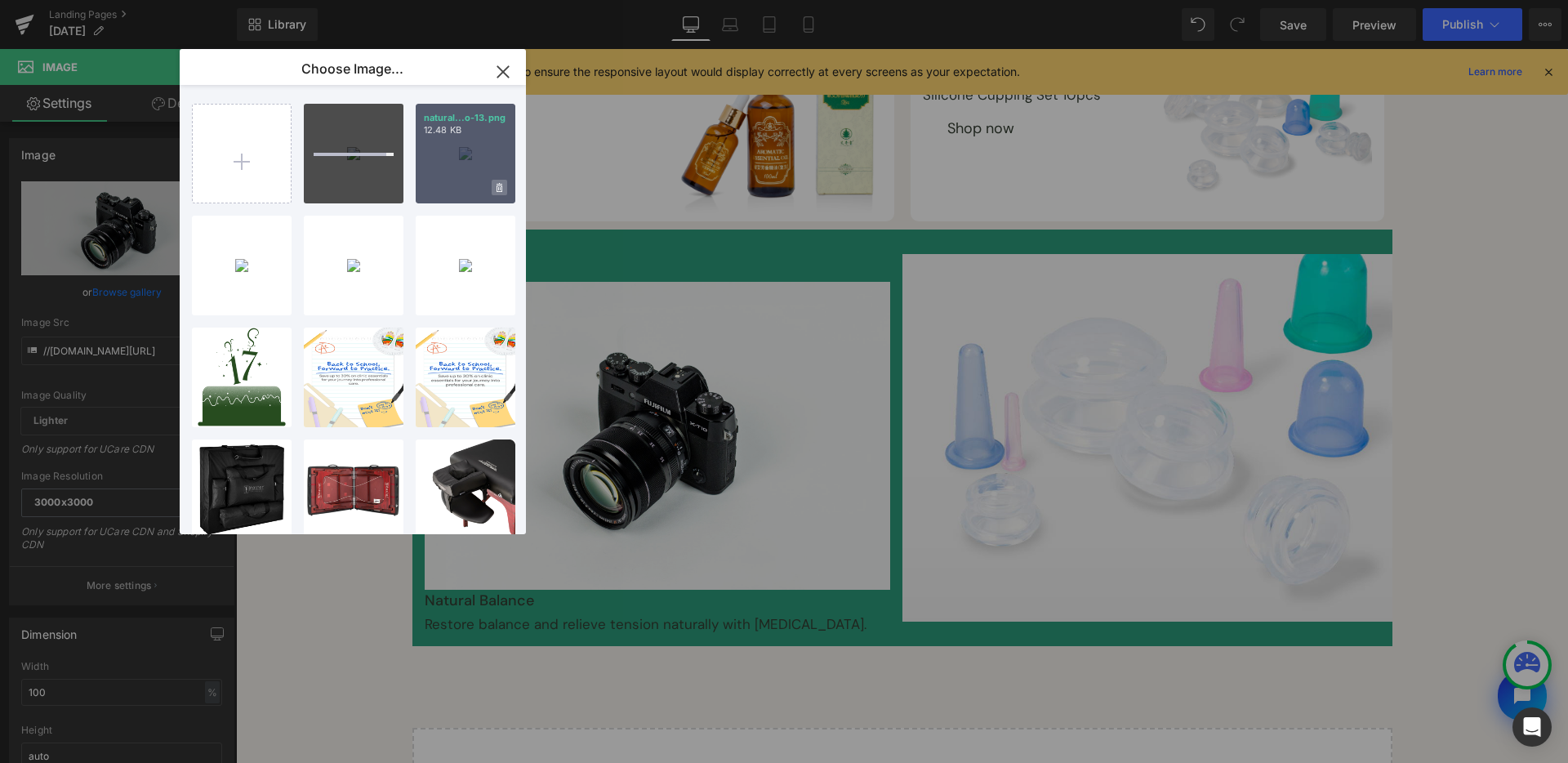
click at [499, 185] on icon at bounding box center [499, 187] width 6 height 9
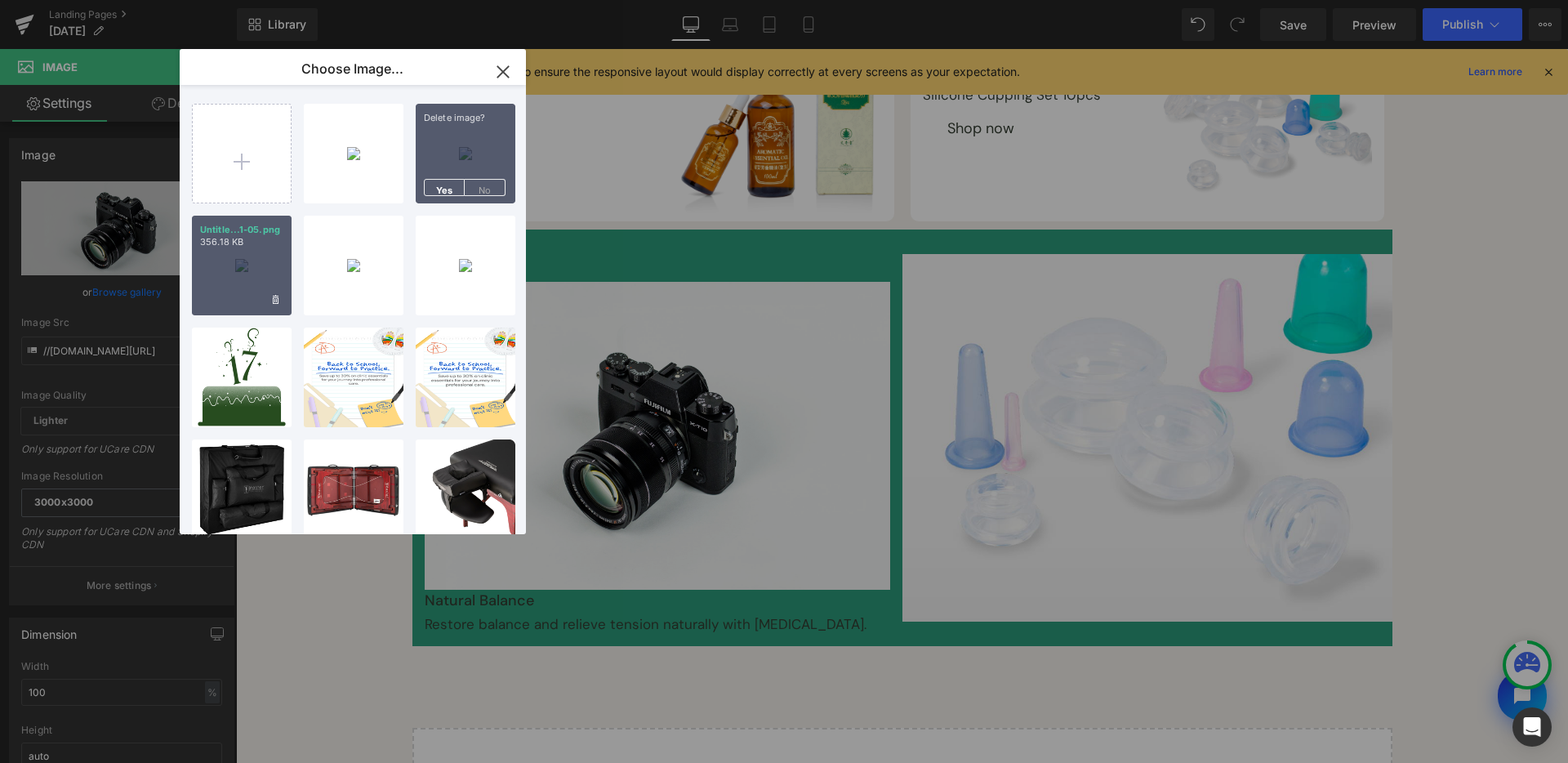
click at [436, 193] on span "Yes" at bounding box center [444, 188] width 41 height 17
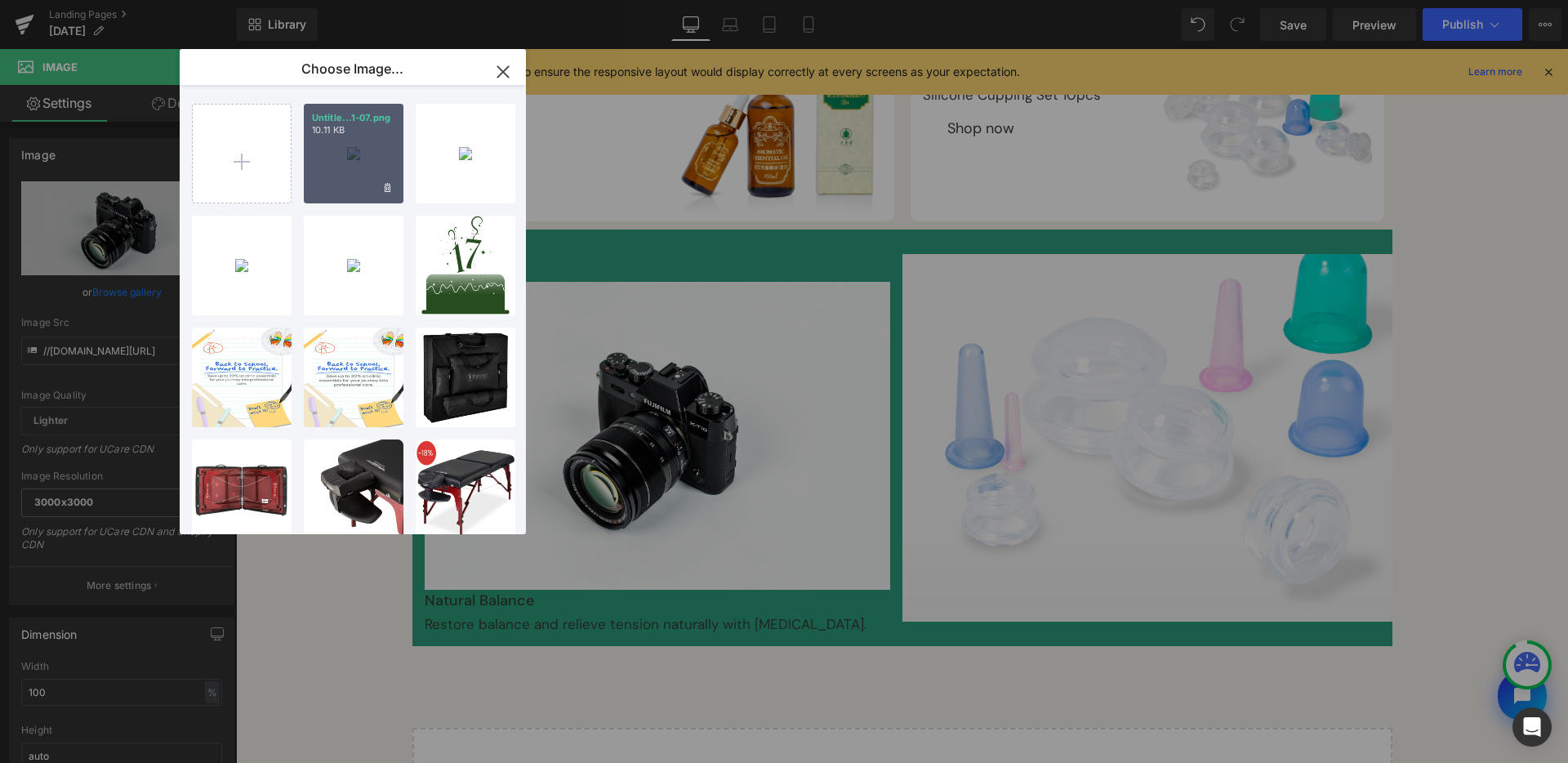
click at [374, 170] on div "Untitle...1-07.png 10.11 KB" at bounding box center [354, 154] width 100 height 100
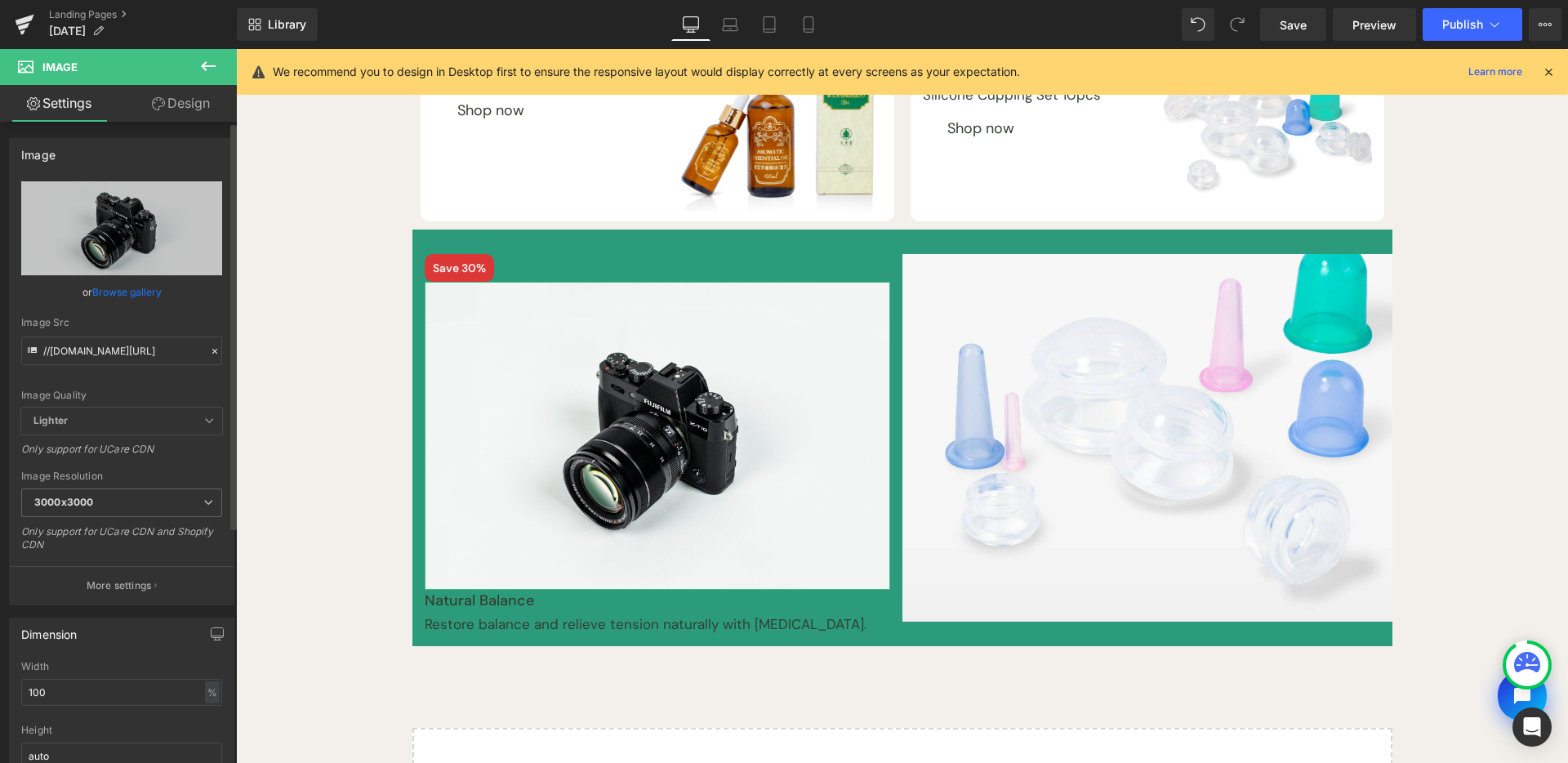
click at [108, 284] on link "Browse gallery" at bounding box center [127, 292] width 69 height 29
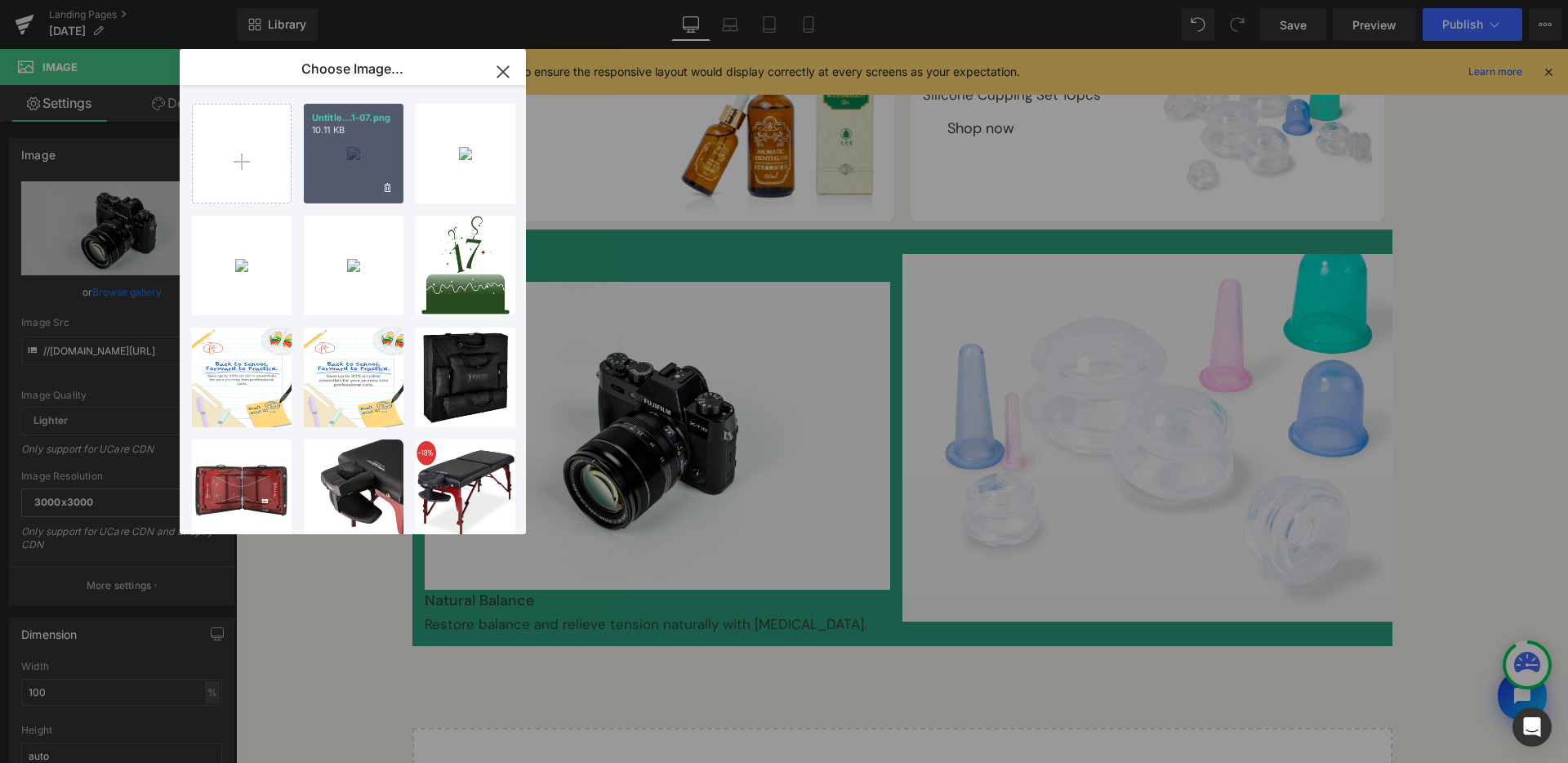
click at [307, 176] on div "Untitle...1-07.png 10.11 KB" at bounding box center [354, 154] width 100 height 100
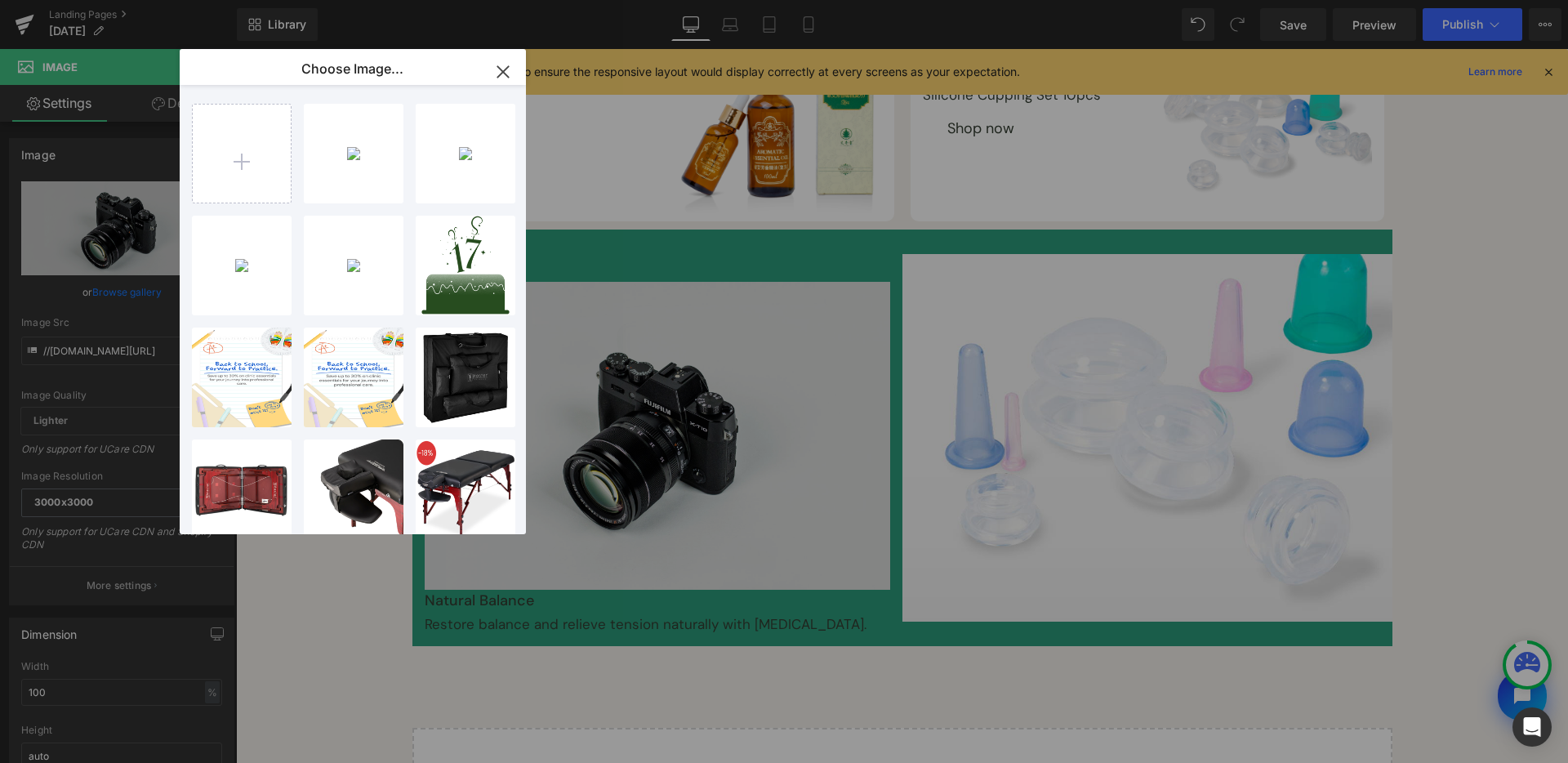
type input "[URL][DOMAIN_NAME]"
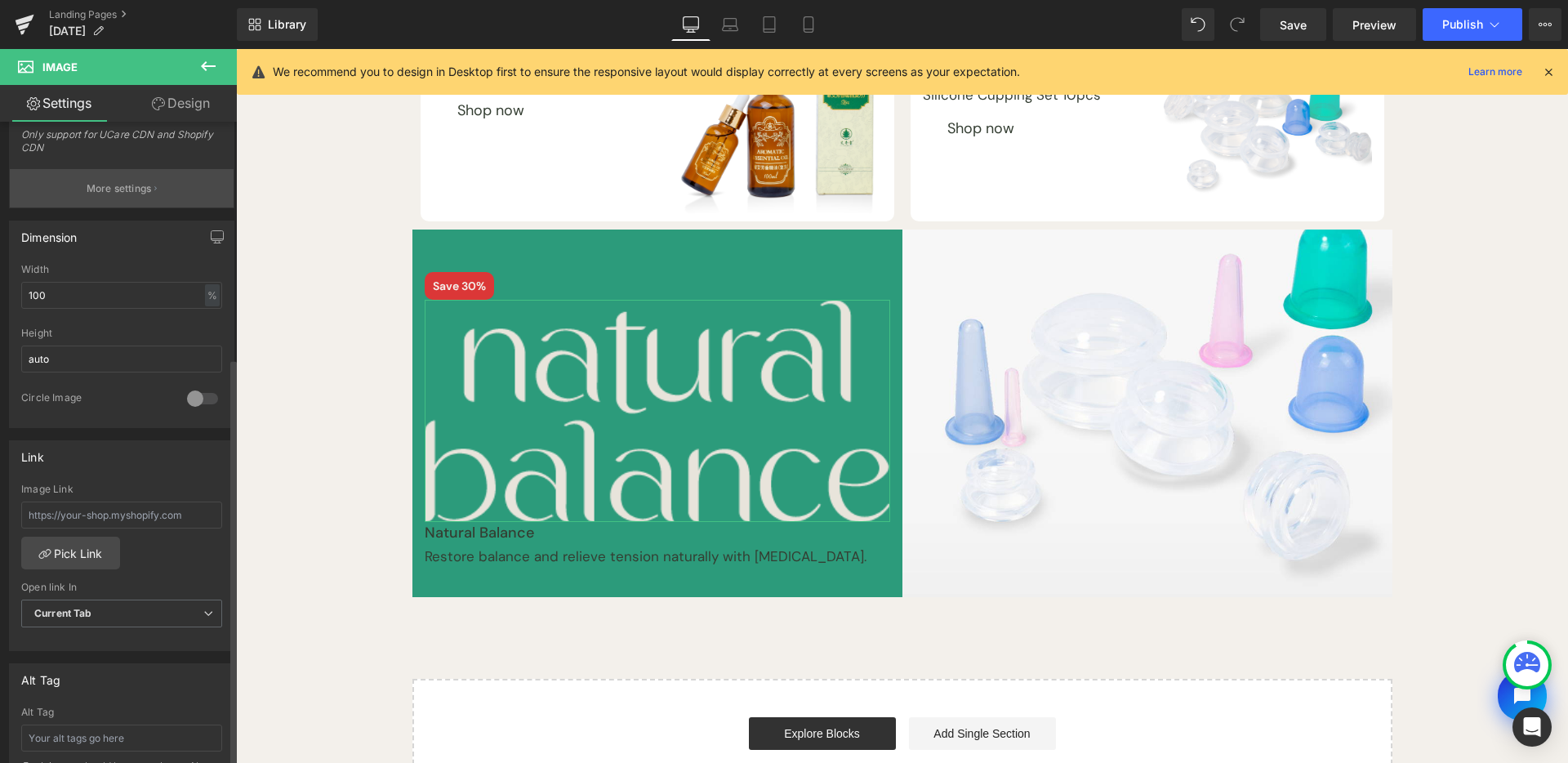
scroll to position [483, 0]
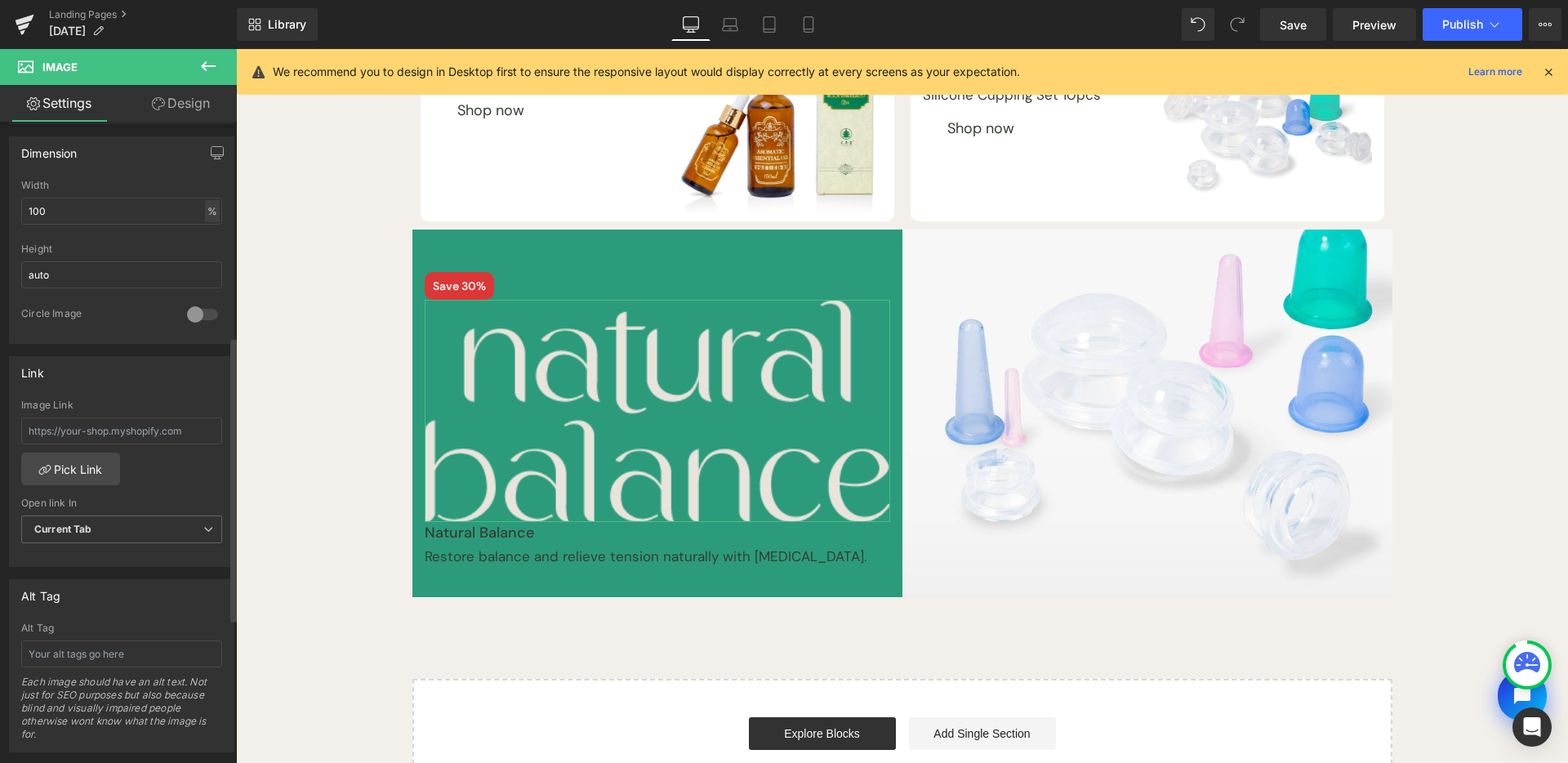
click at [211, 219] on div "%" at bounding box center [211, 211] width 14 height 22
click at [205, 250] on li "px" at bounding box center [211, 261] width 20 height 24
click at [156, 217] on input "570" at bounding box center [122, 211] width 201 height 27
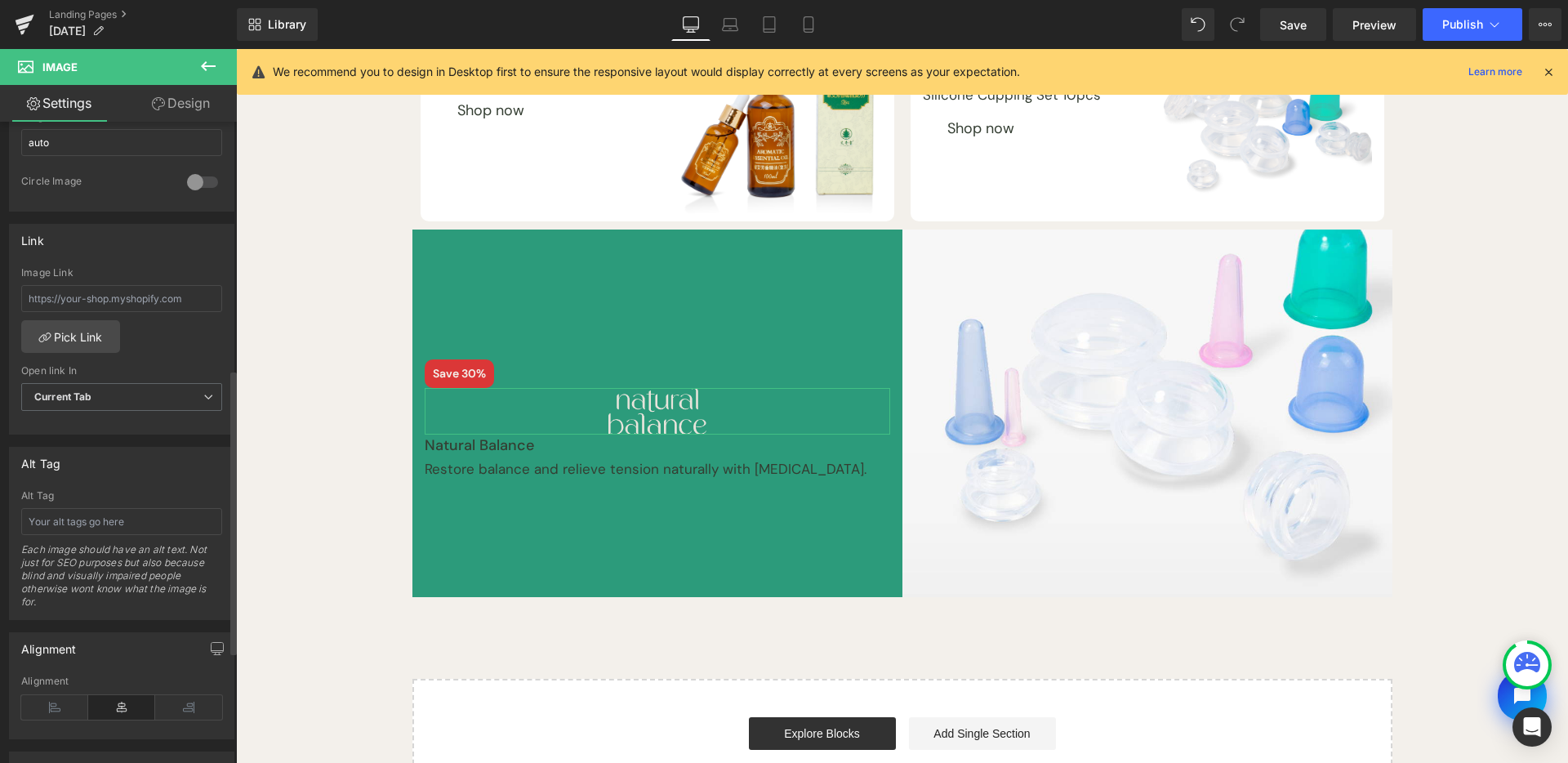
scroll to position [808, 0]
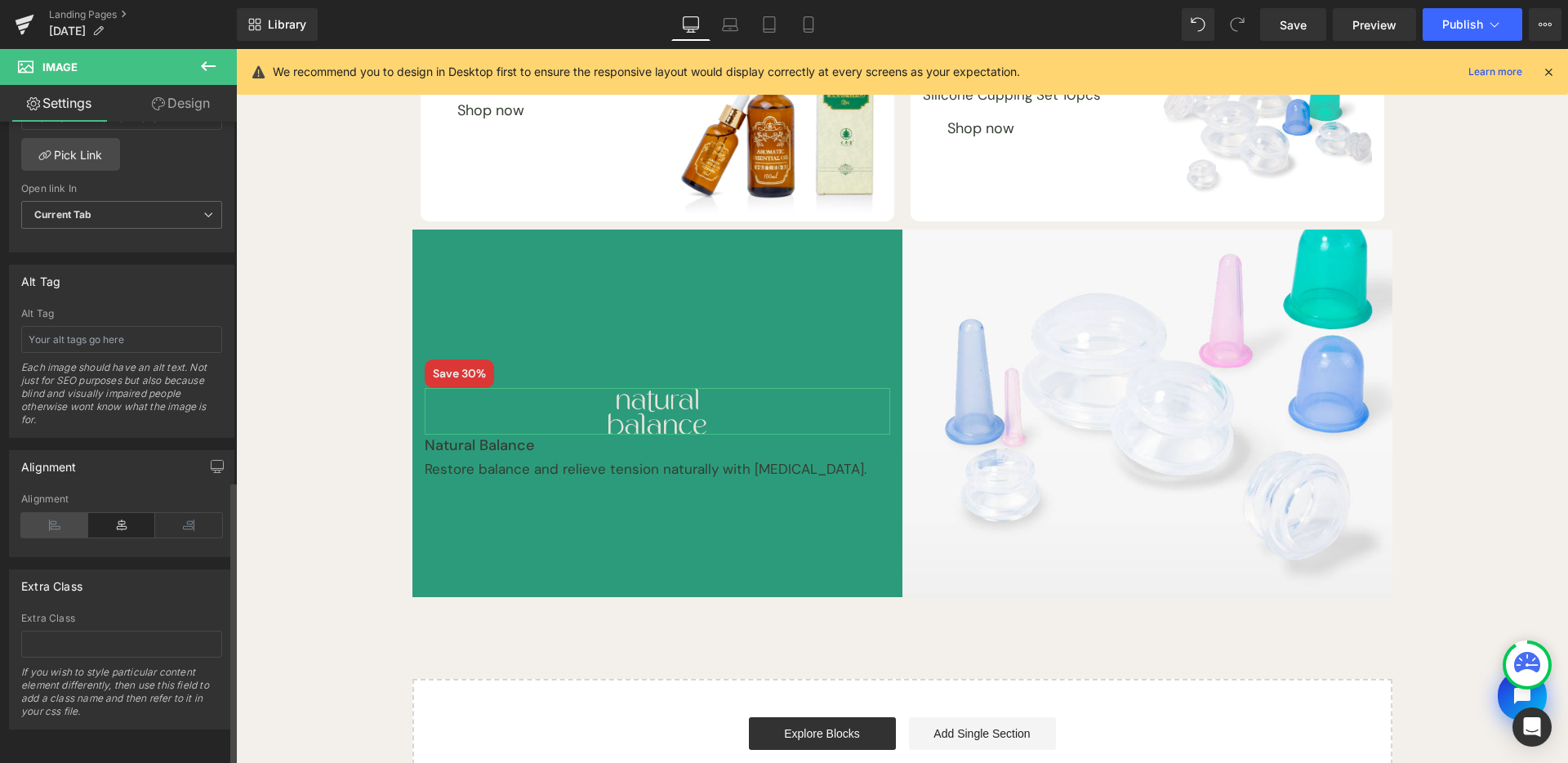
type input "120"
click at [59, 515] on icon at bounding box center [54, 525] width 67 height 25
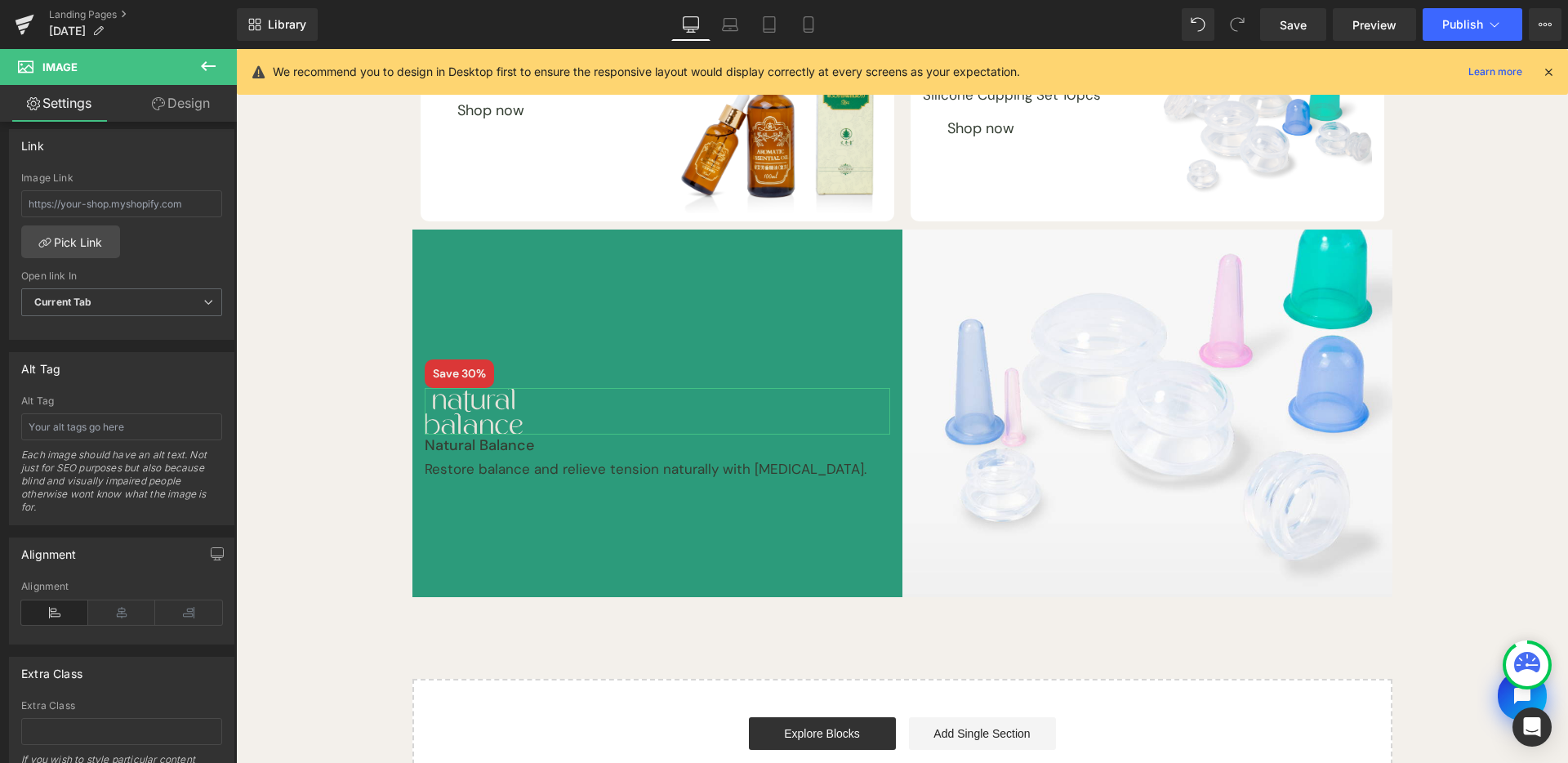
scroll to position [698, 0]
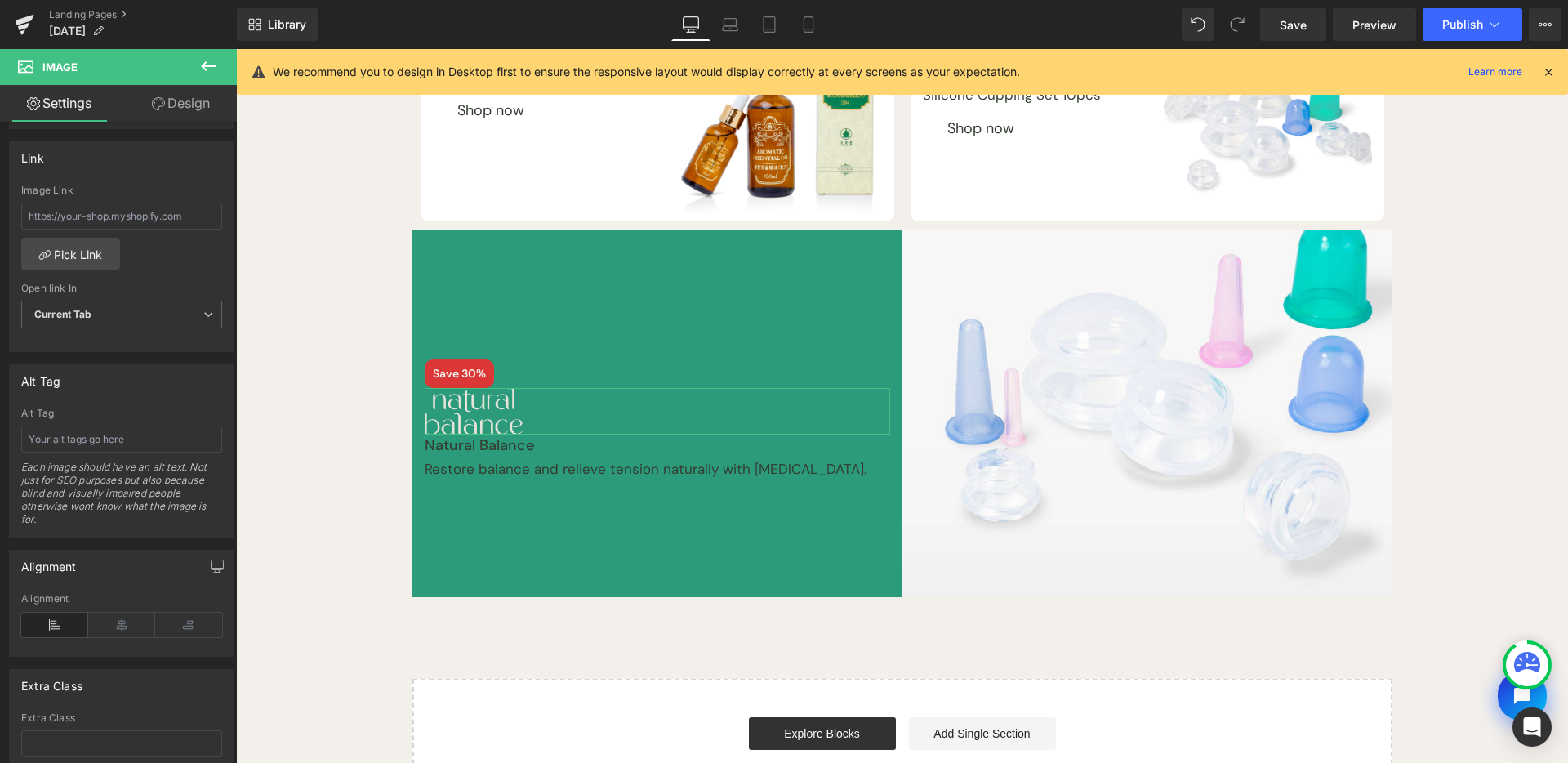
click at [207, 107] on link "Design" at bounding box center [181, 102] width 118 height 36
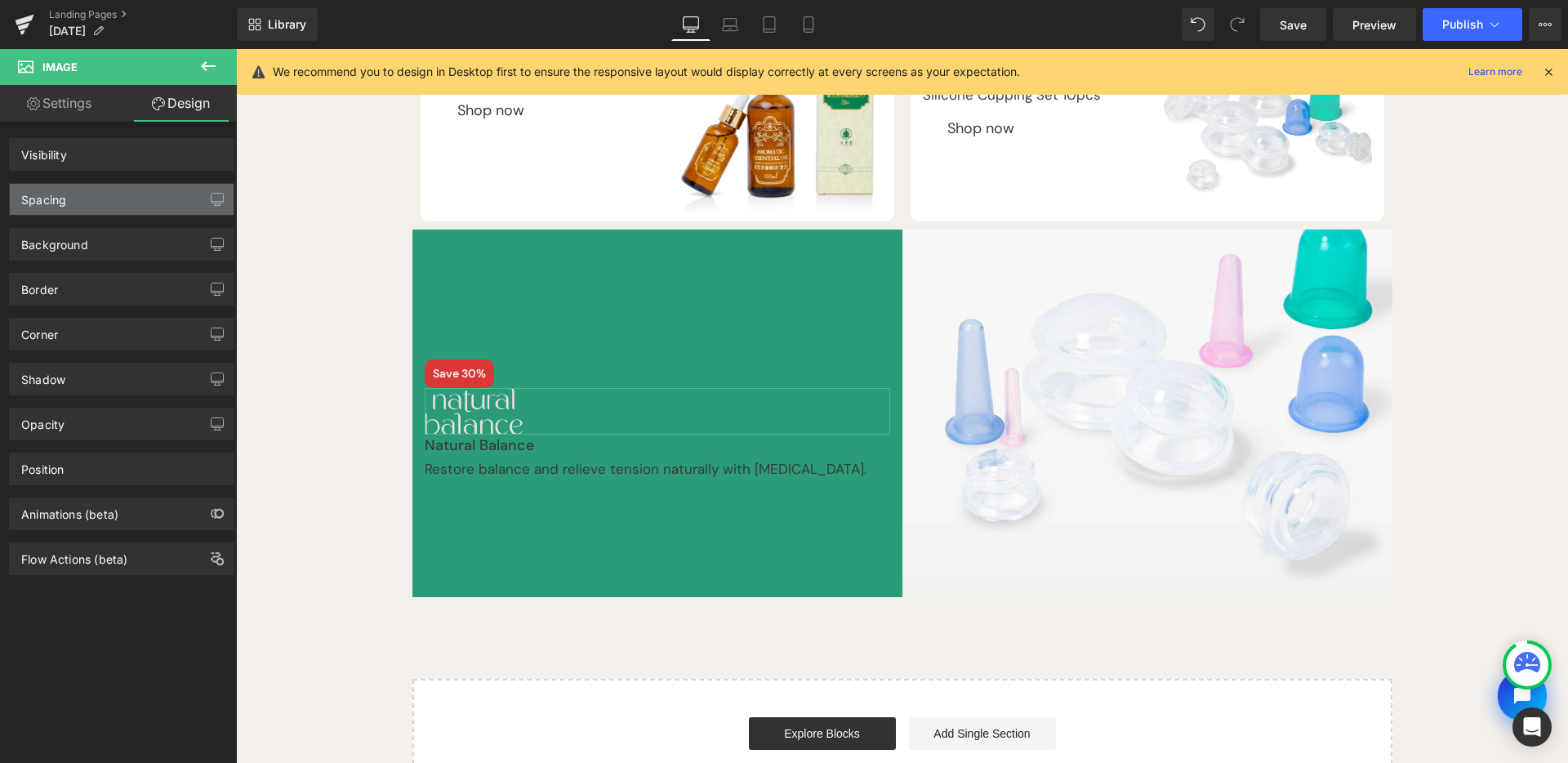
click at [177, 206] on div "Spacing" at bounding box center [122, 199] width 224 height 31
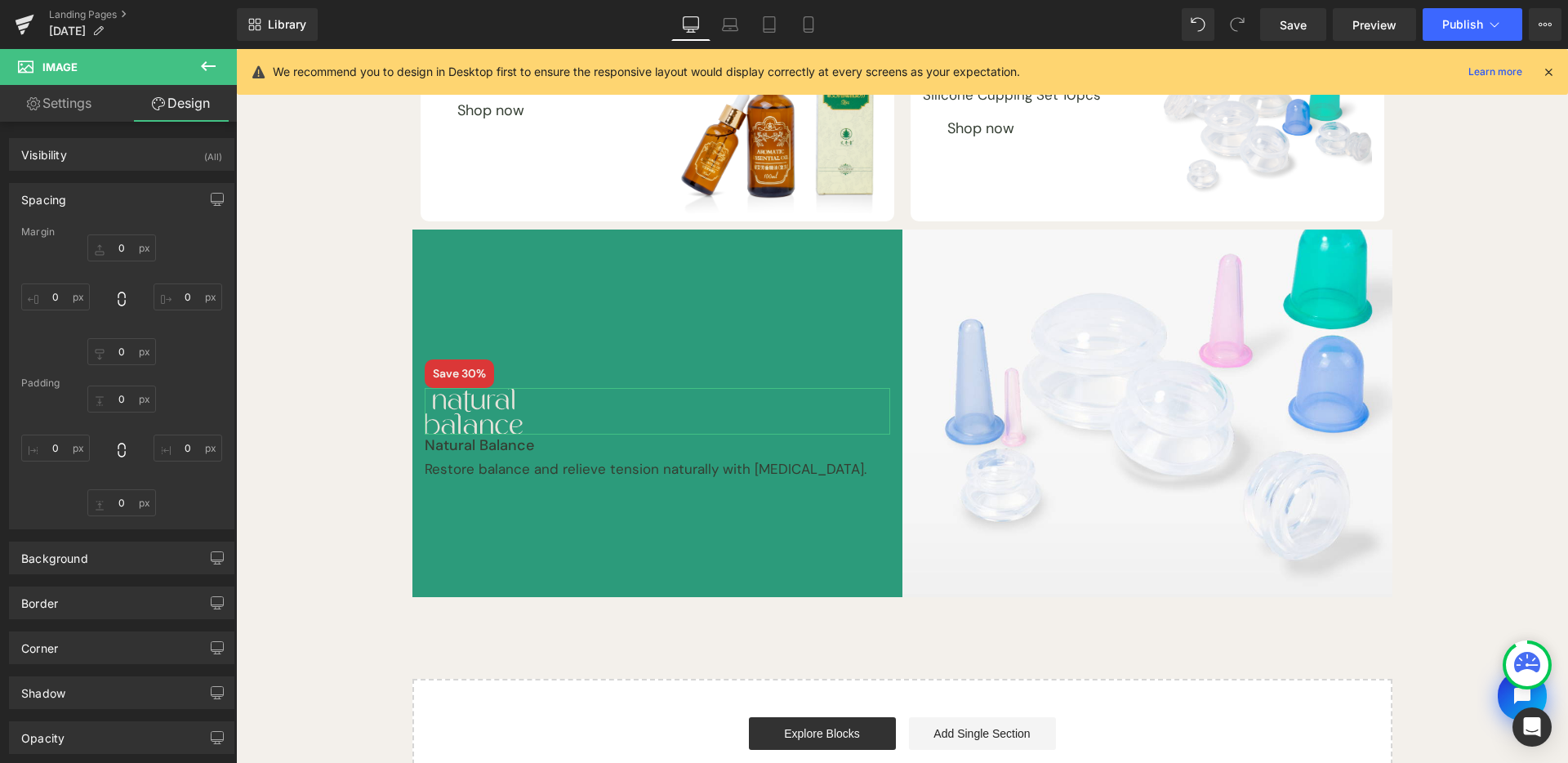
type input "0"
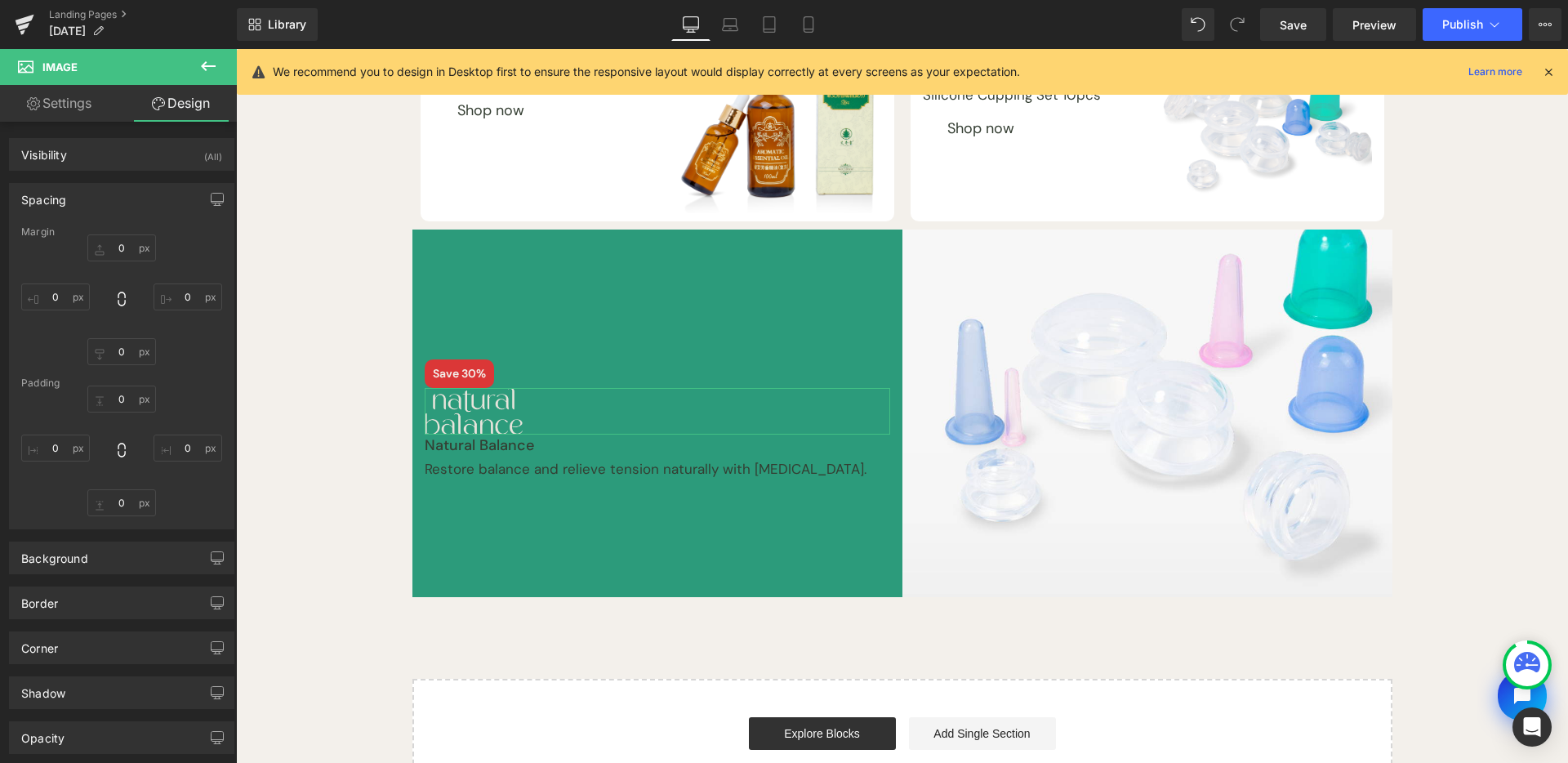
type input "0"
click at [117, 403] on input "0" at bounding box center [121, 399] width 69 height 27
type input "S"
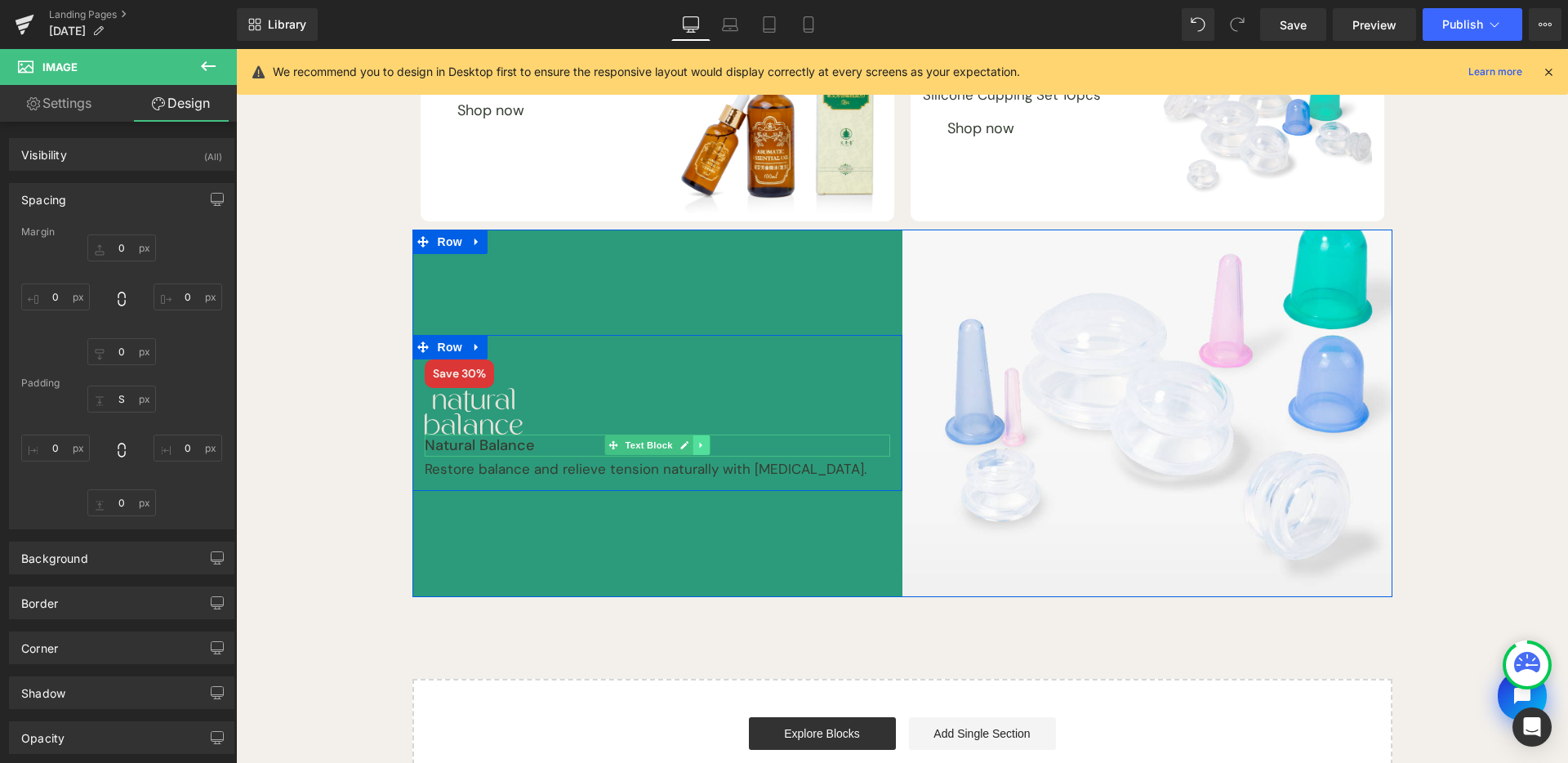
click at [697, 442] on icon at bounding box center [701, 446] width 9 height 10
click at [705, 445] on icon at bounding box center [710, 446] width 9 height 9
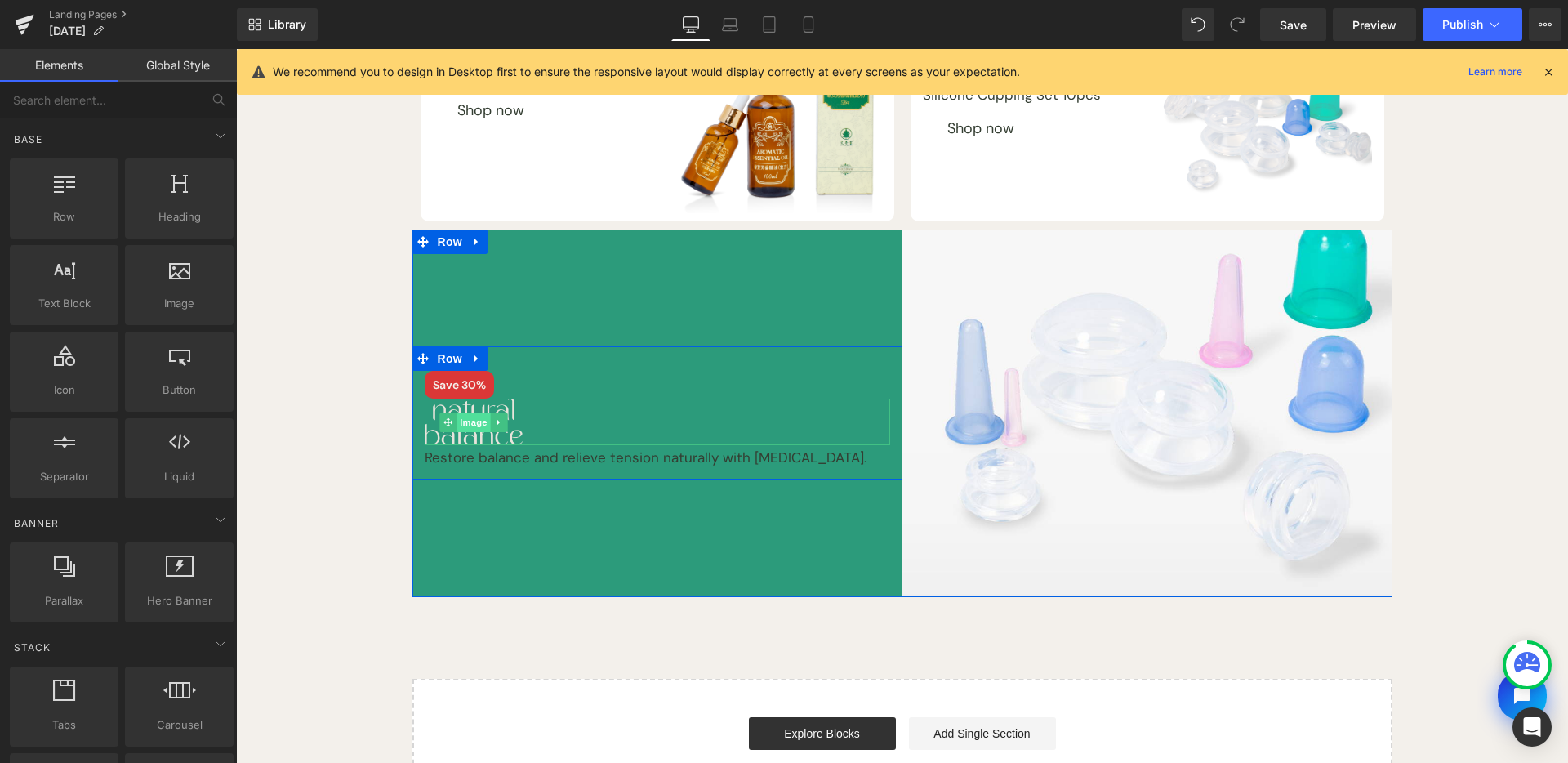
click at [468, 413] on span "Image" at bounding box center [474, 422] width 35 height 19
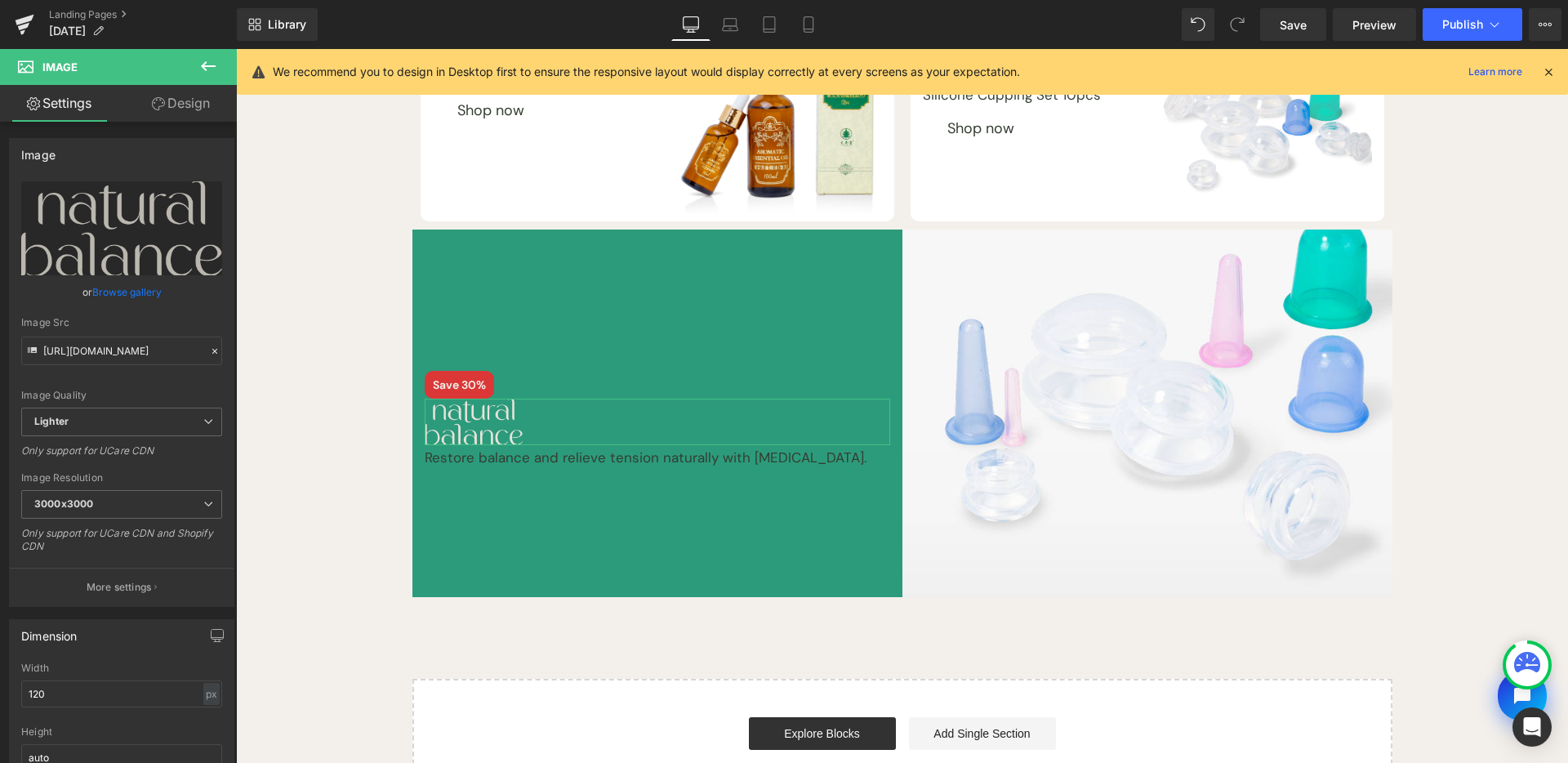
click at [206, 114] on link "Design" at bounding box center [181, 102] width 118 height 36
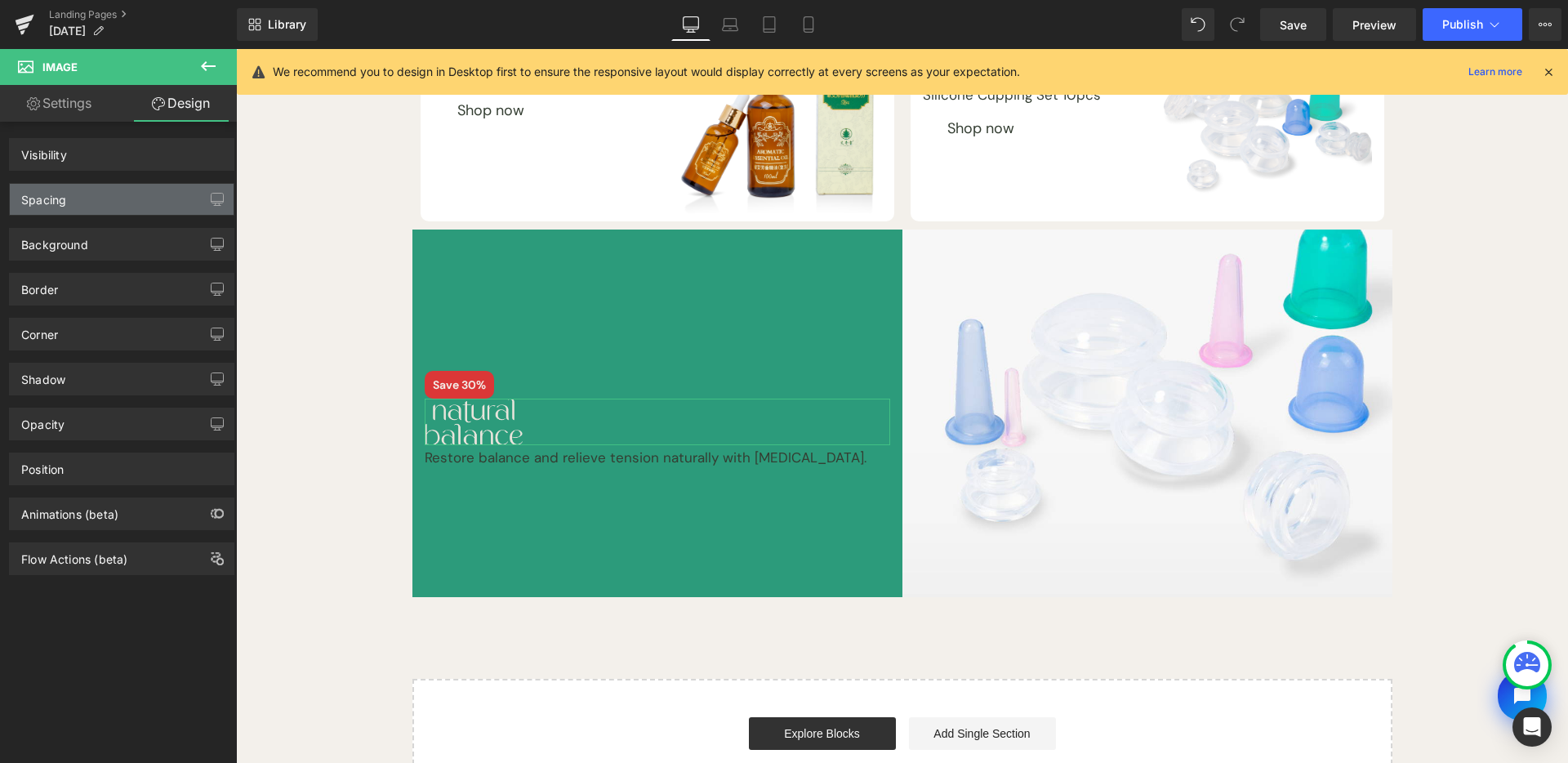
click at [103, 211] on div "Spacing" at bounding box center [122, 199] width 224 height 31
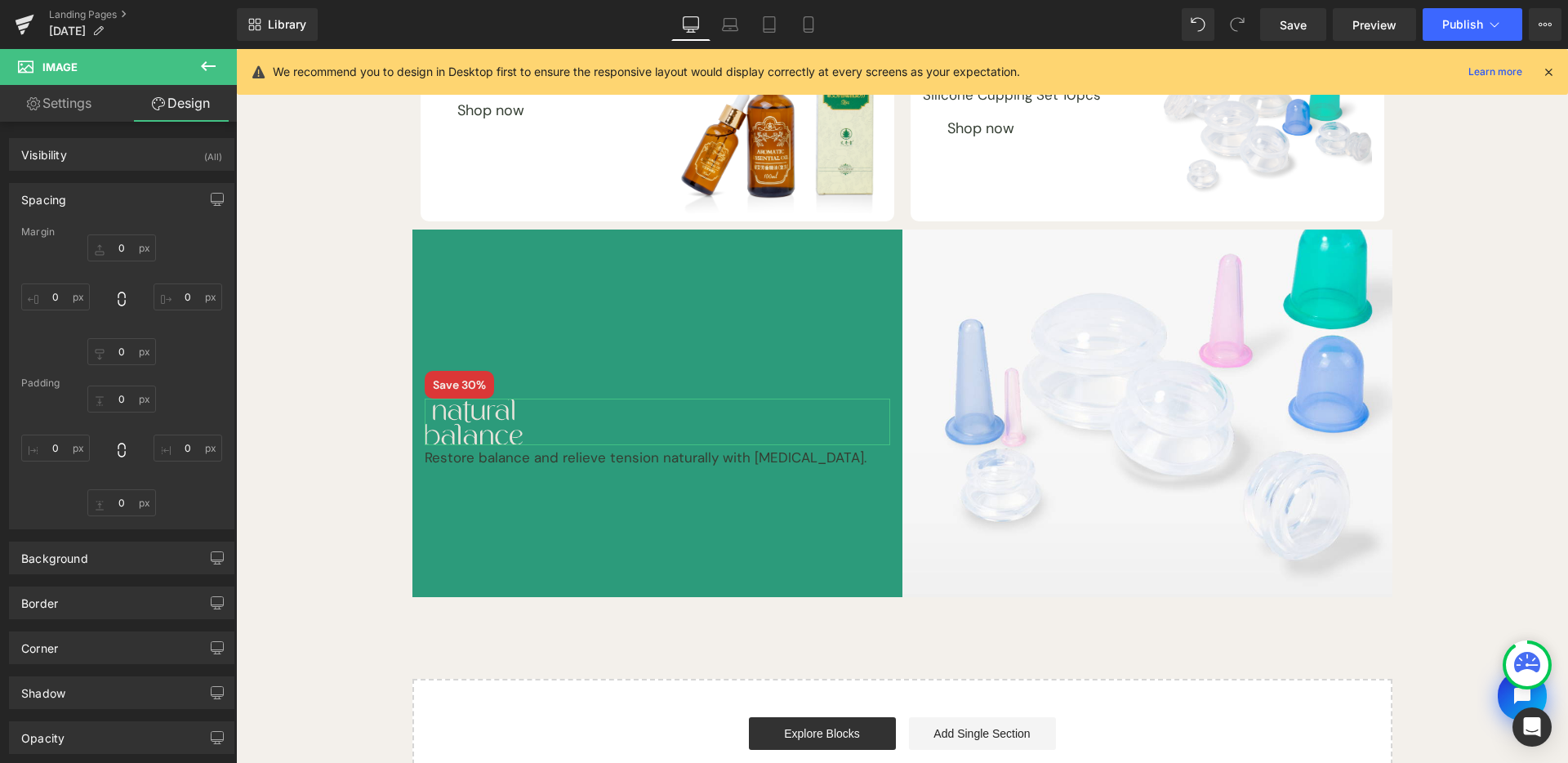
type input "0"
type input "S"
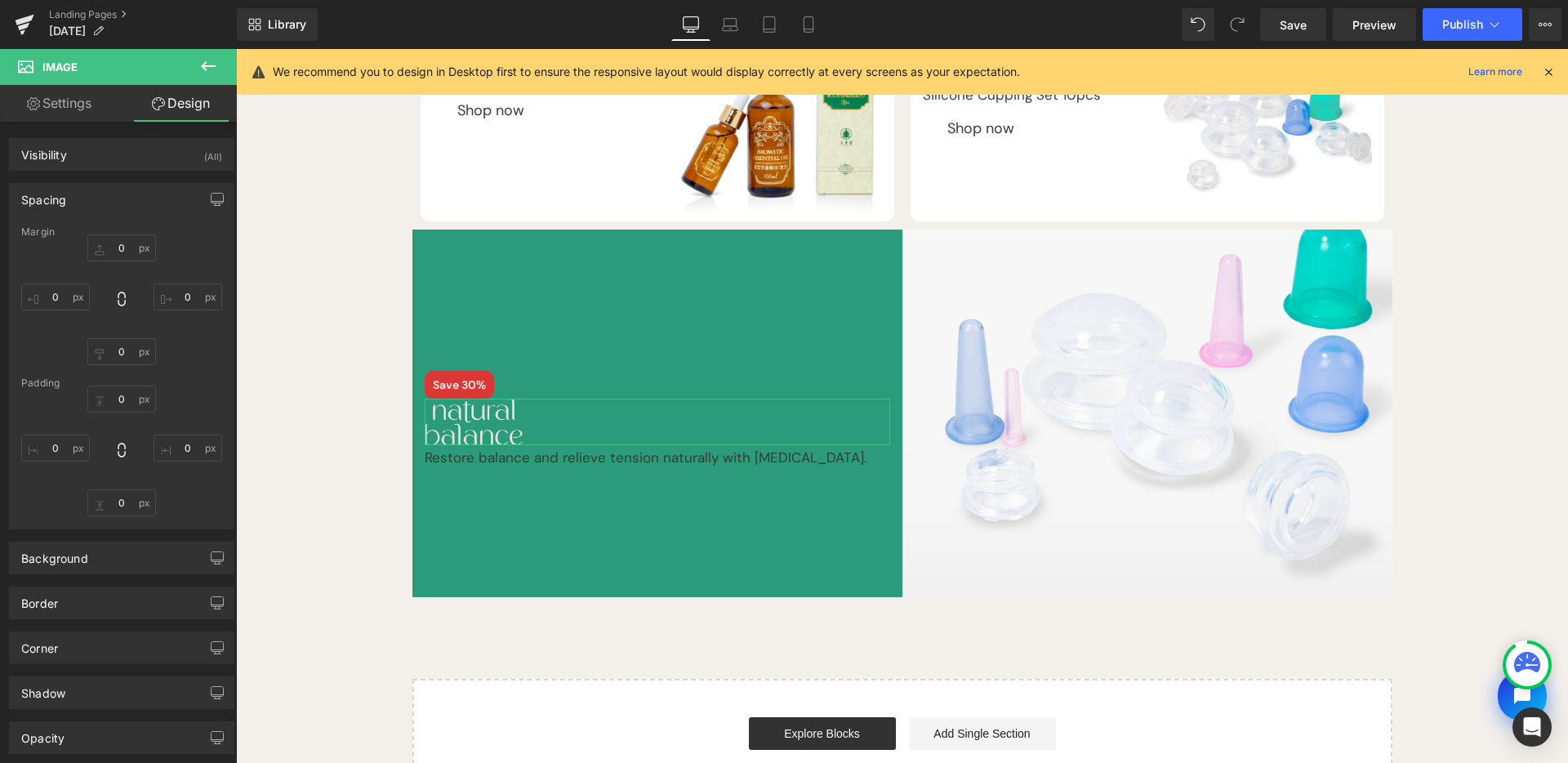
type input "0"
click at [133, 206] on div "Spacing" at bounding box center [122, 199] width 224 height 31
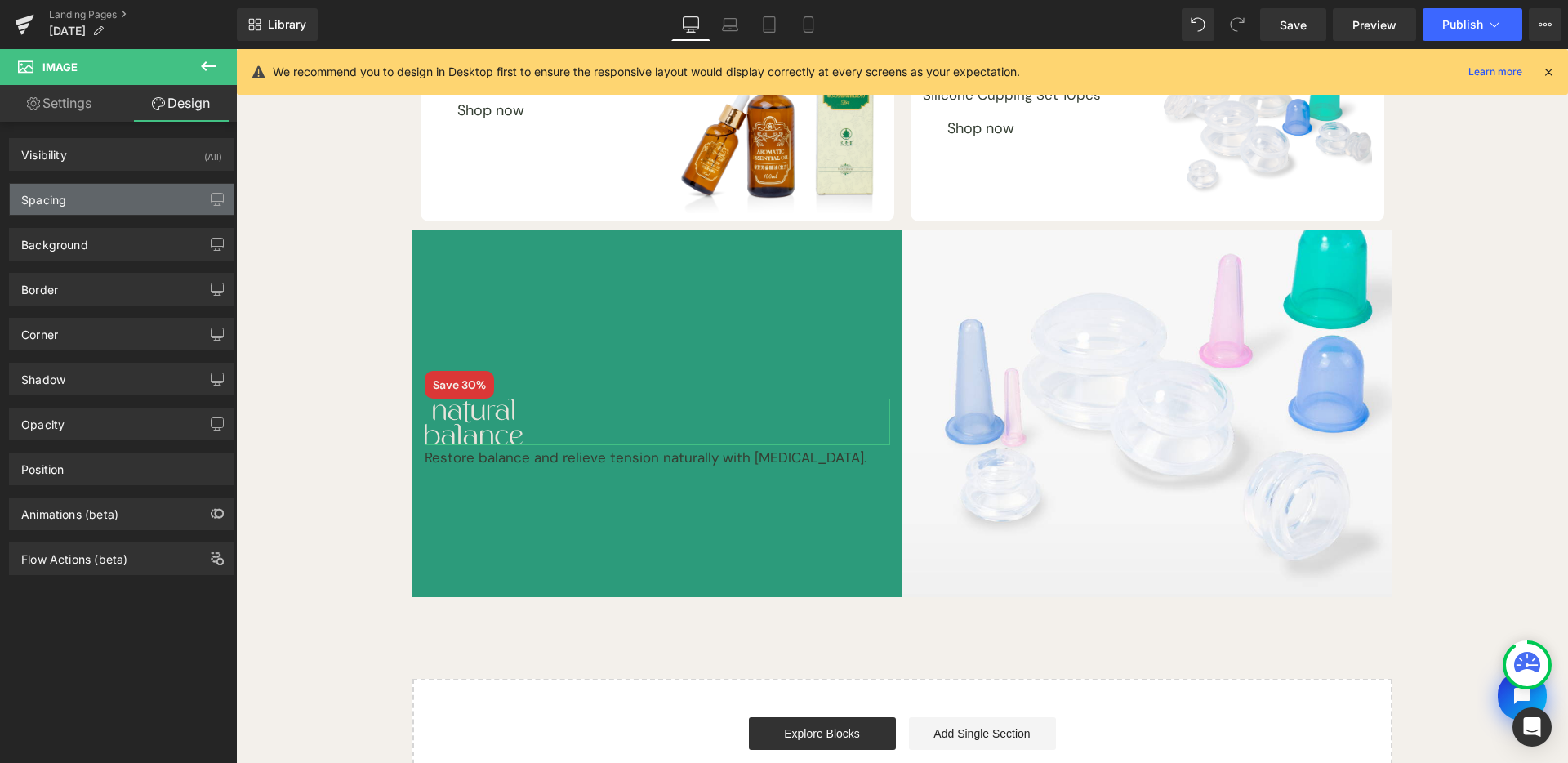
click at [133, 209] on div "Spacing" at bounding box center [122, 199] width 224 height 31
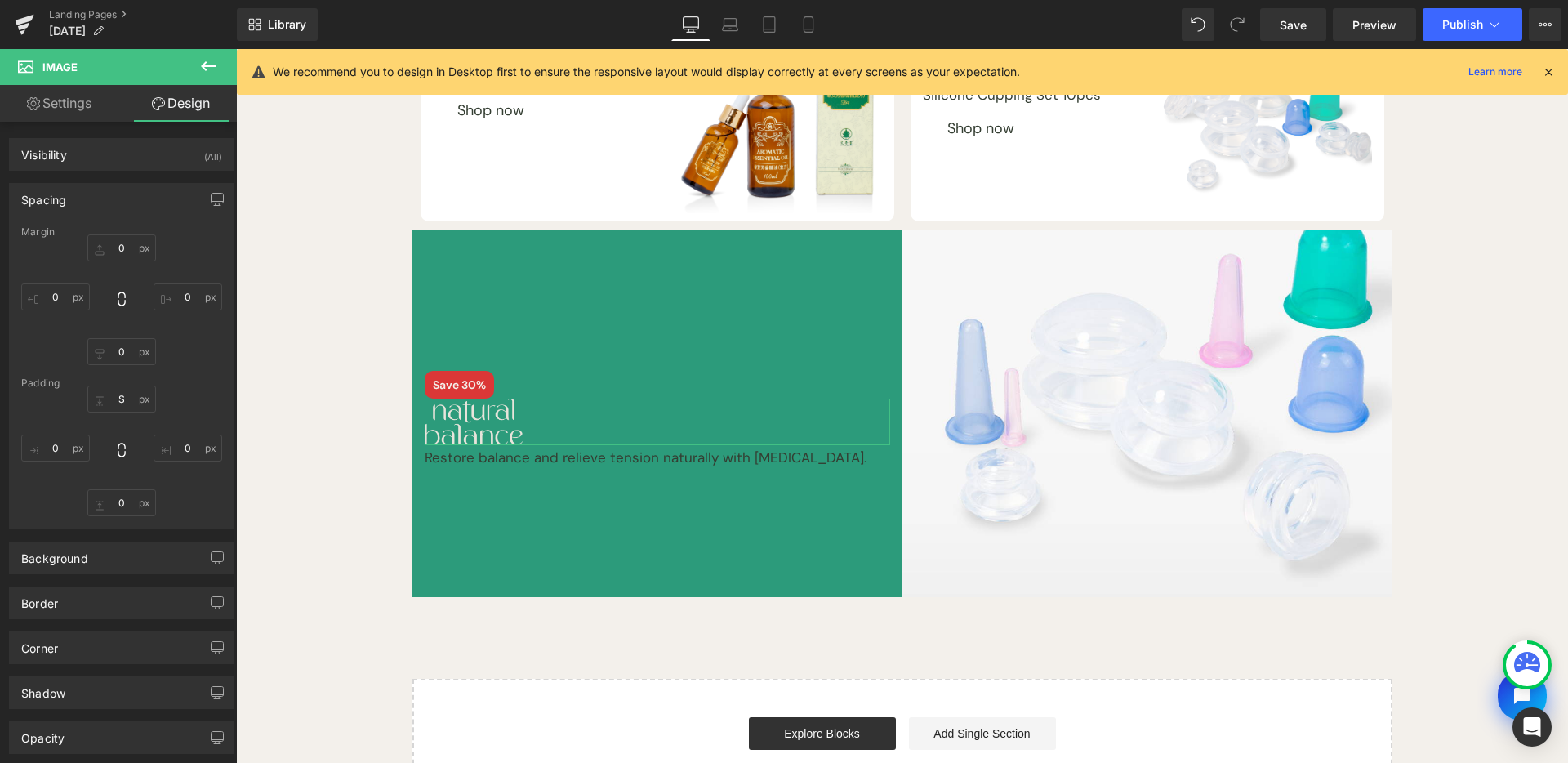
click at [56, 462] on div "16px S 0px 0 0px 0 0px 0" at bounding box center [122, 451] width 201 height 131
click at [59, 453] on input "0" at bounding box center [55, 448] width 69 height 27
type input "S"
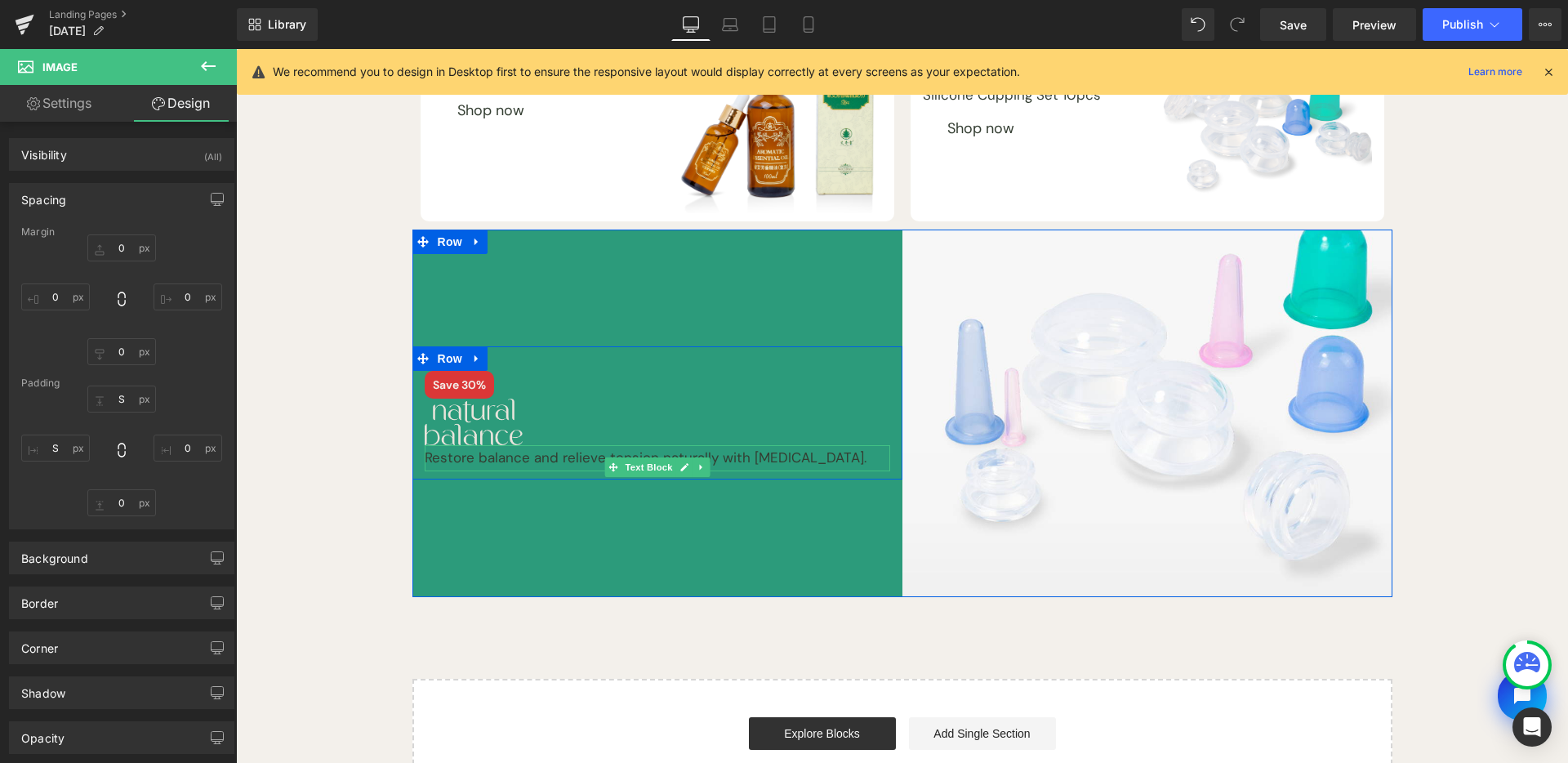
drag, startPoint x: 564, startPoint y: 455, endPoint x: 635, endPoint y: 457, distance: 71.0
click at [564, 454] on p "Restore balance and relieve tension naturally with [MEDICAL_DATA]." at bounding box center [657, 458] width 466 height 26
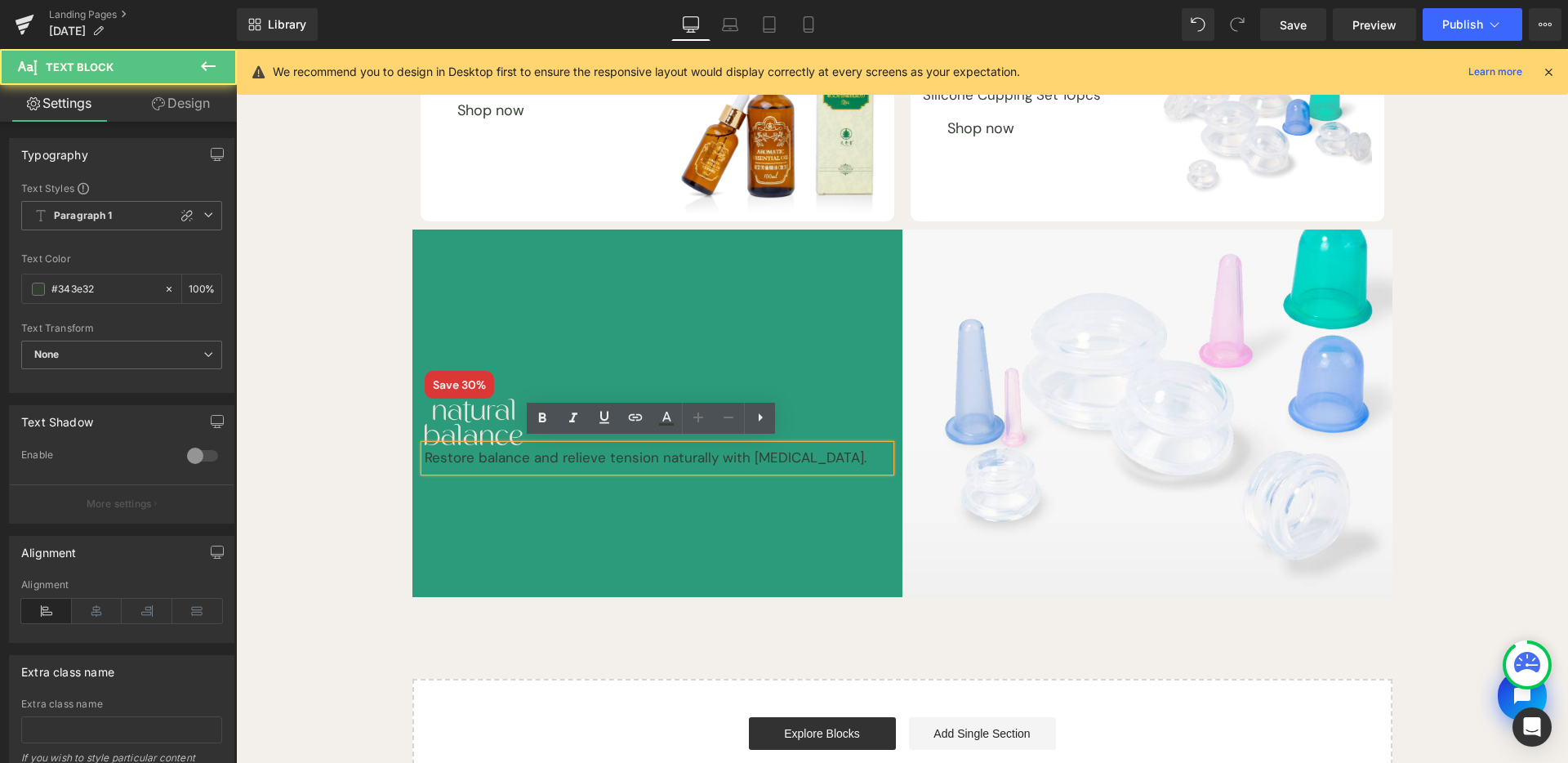
click at [637, 454] on p "Restore balance and relieve tension naturally with [MEDICAL_DATA]." at bounding box center [657, 458] width 466 height 26
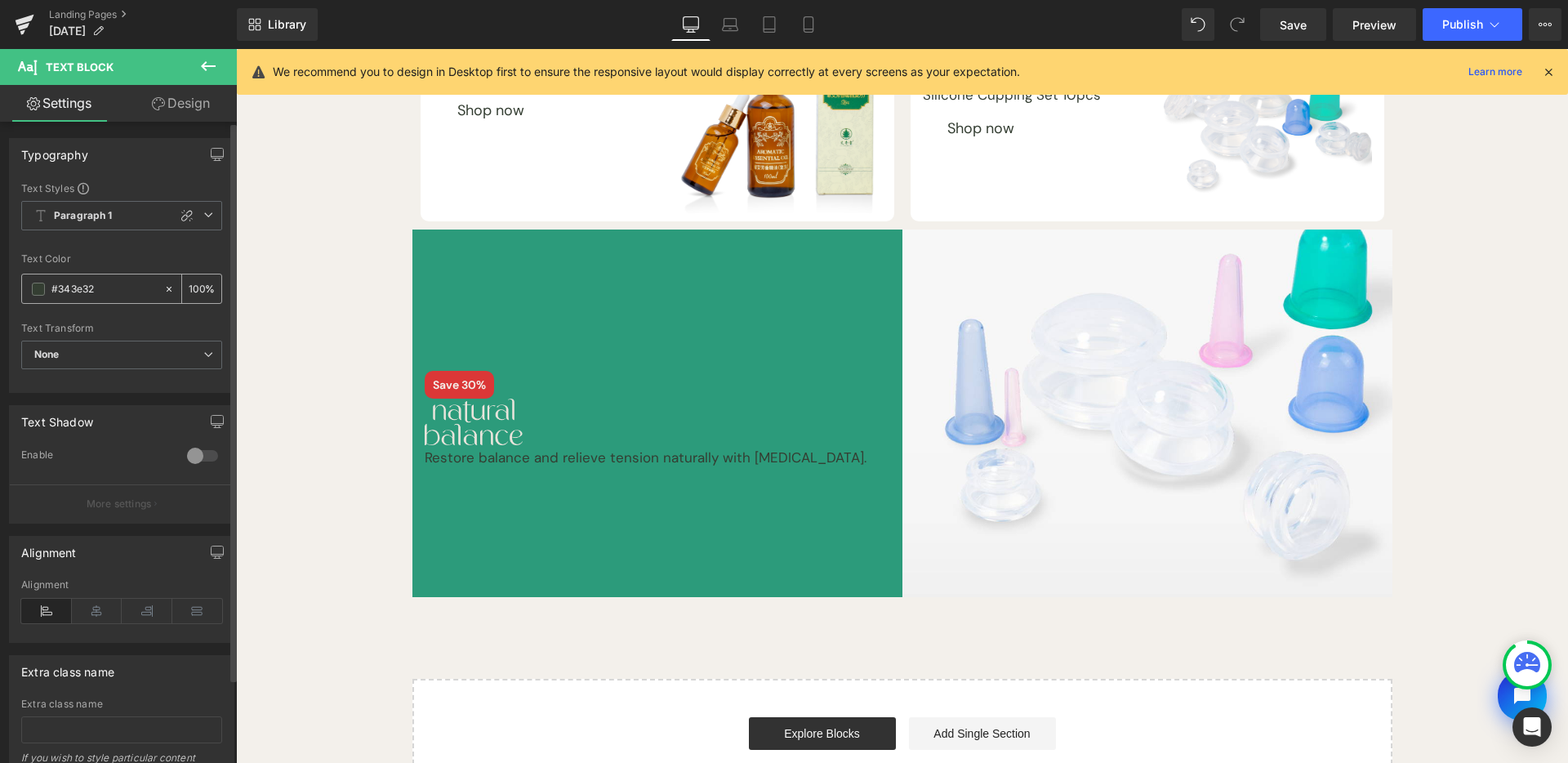
click at [39, 289] on span at bounding box center [38, 288] width 13 height 13
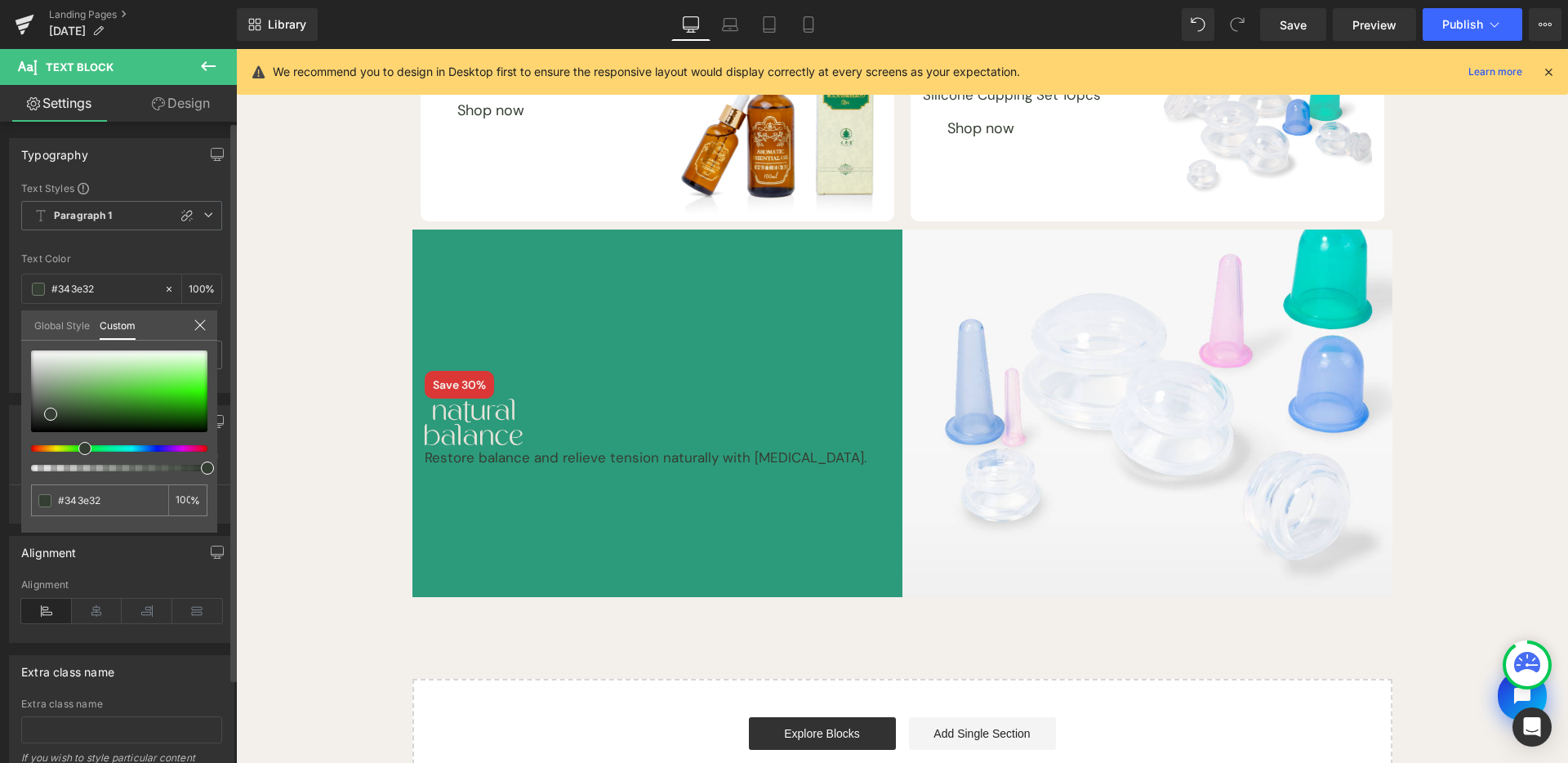
drag, startPoint x: 74, startPoint y: 327, endPoint x: 77, endPoint y: 338, distance: 11.4
click at [74, 327] on link "Global Style" at bounding box center [63, 324] width 56 height 28
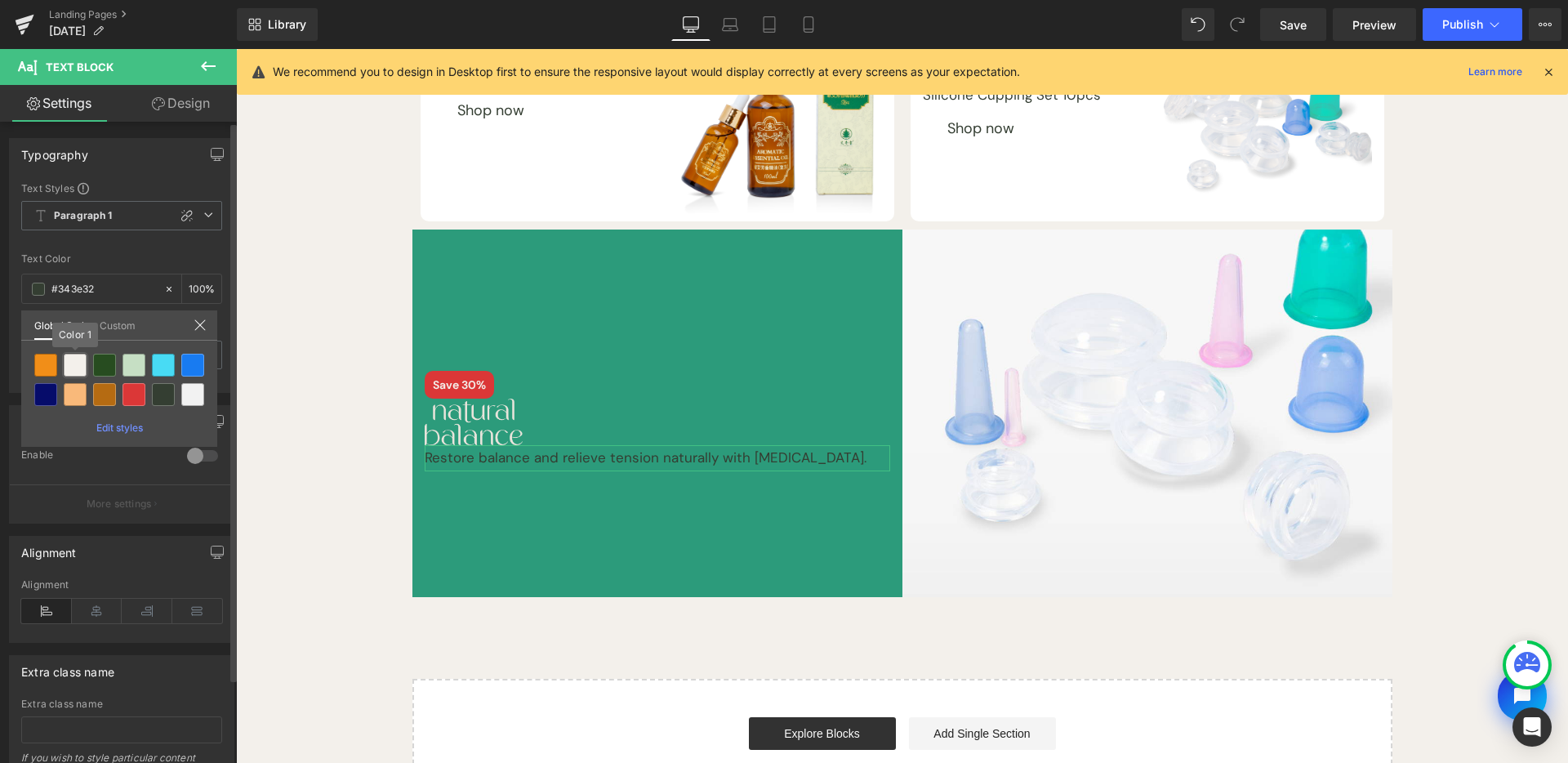
click at [71, 367] on div at bounding box center [74, 365] width 23 height 23
type input "Color 1"
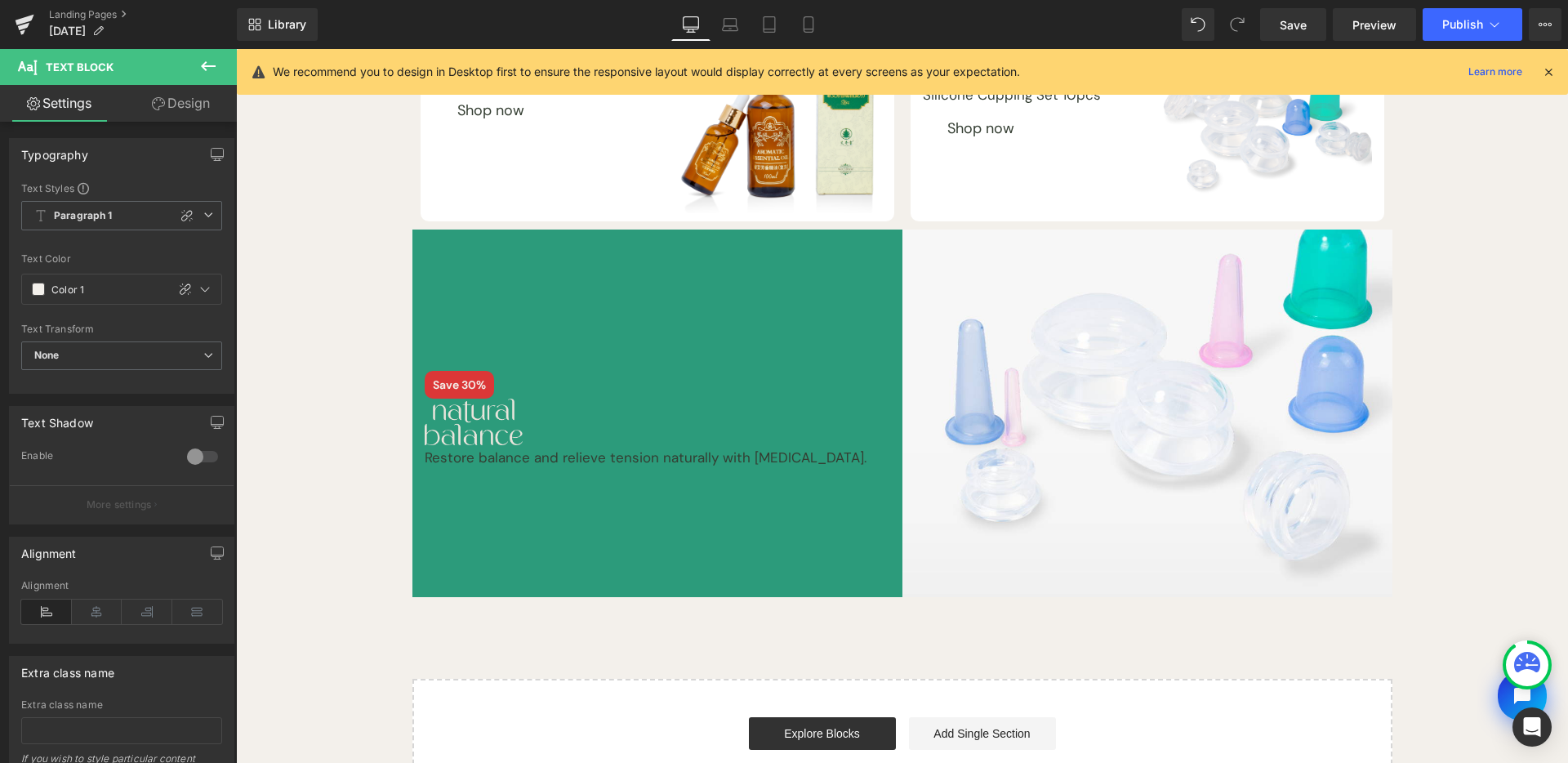
click at [205, 68] on icon at bounding box center [208, 66] width 19 height 19
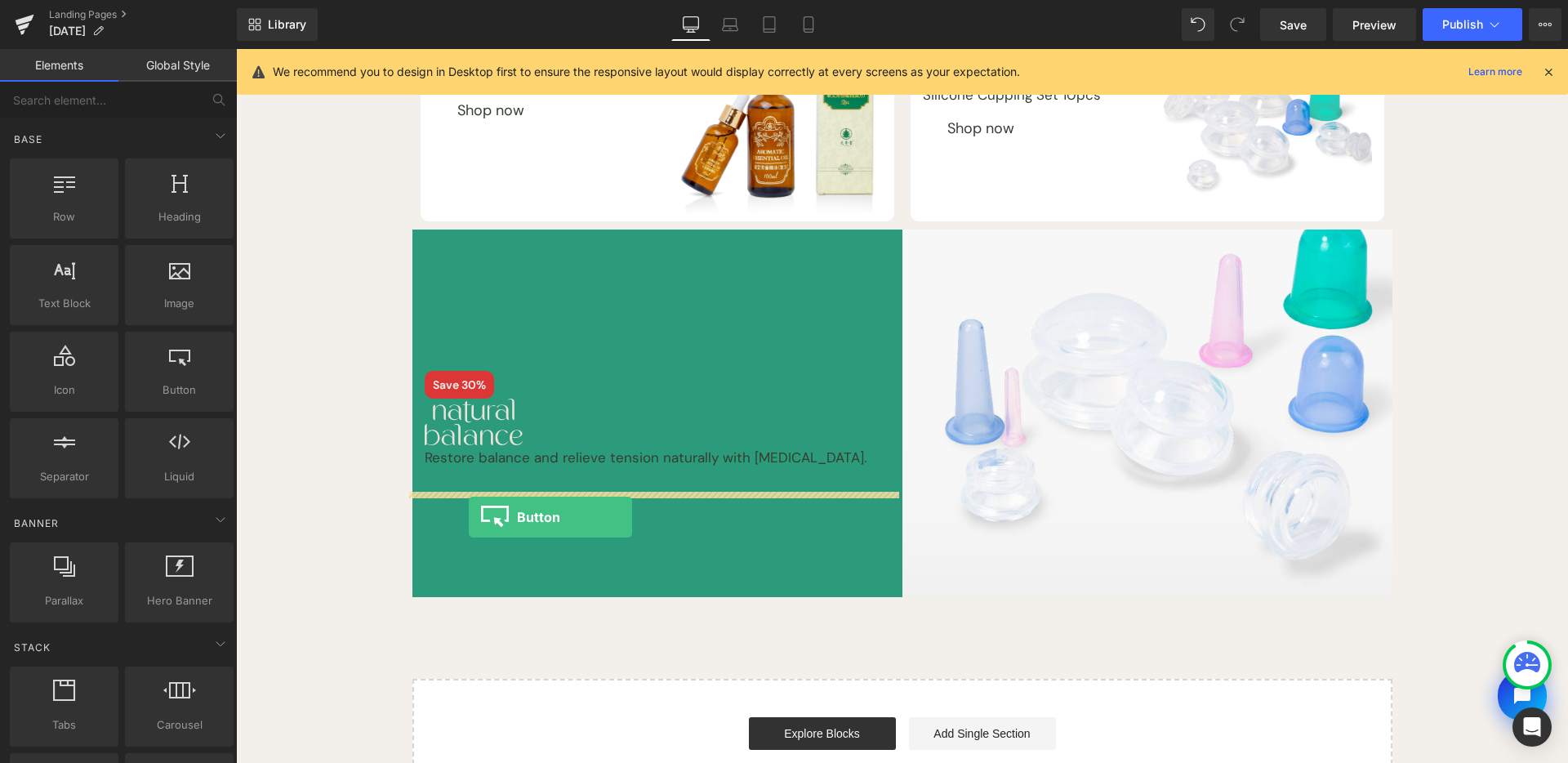
drag, startPoint x: 439, startPoint y: 435, endPoint x: 469, endPoint y: 517, distance: 87.3
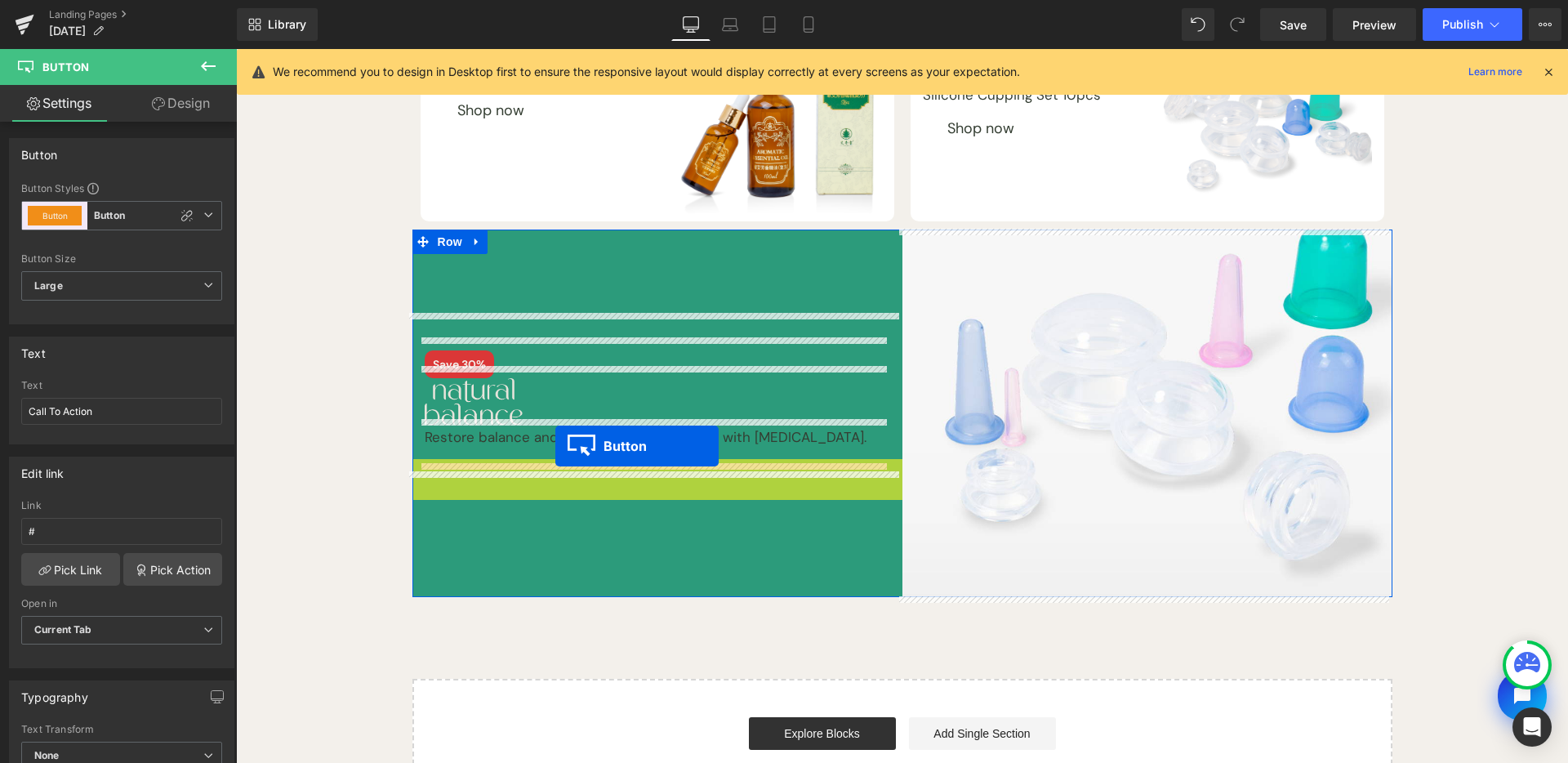
drag, startPoint x: 628, startPoint y: 491, endPoint x: 556, endPoint y: 446, distance: 84.9
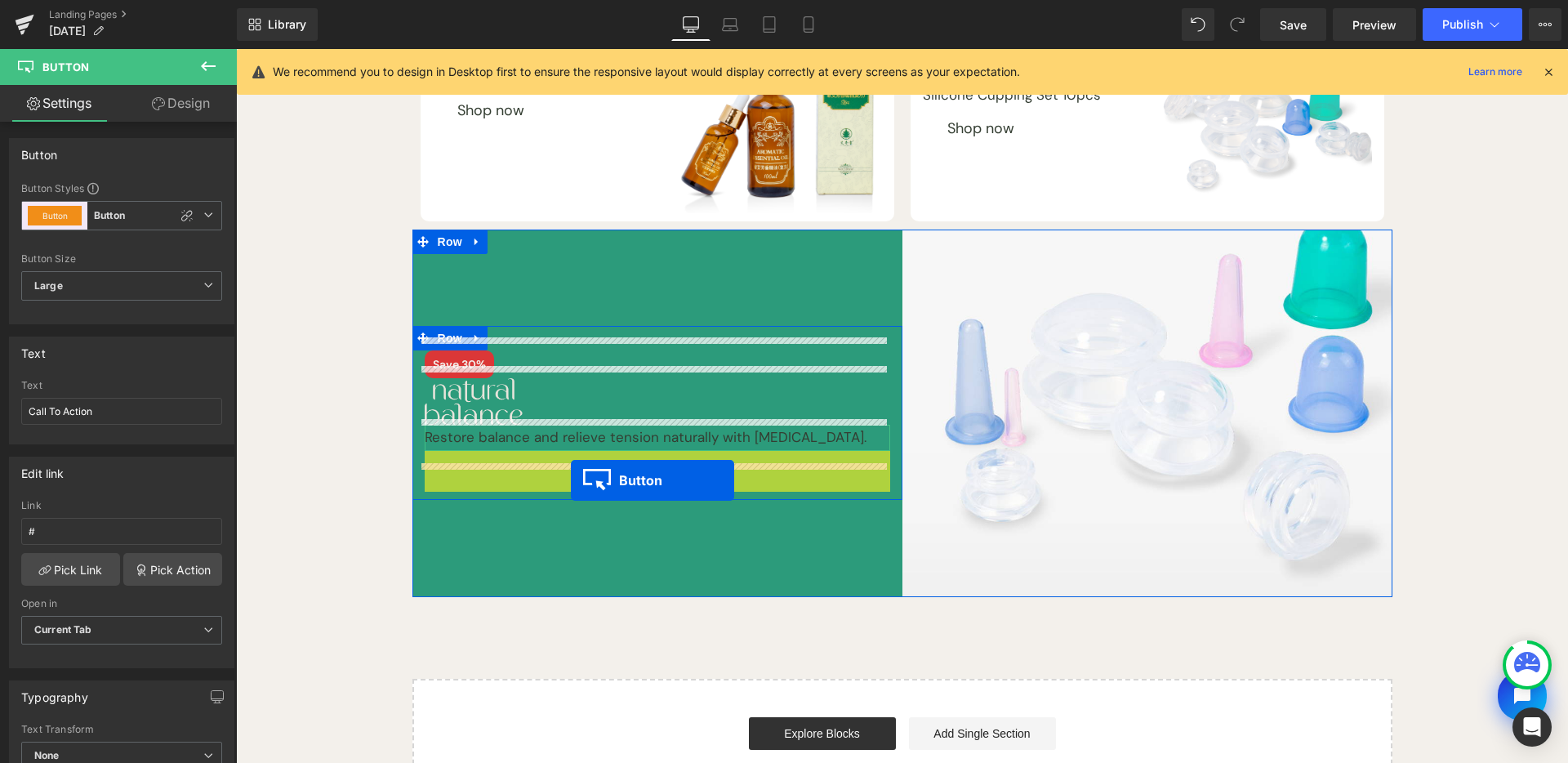
drag, startPoint x: 619, startPoint y: 464, endPoint x: 571, endPoint y: 480, distance: 50.6
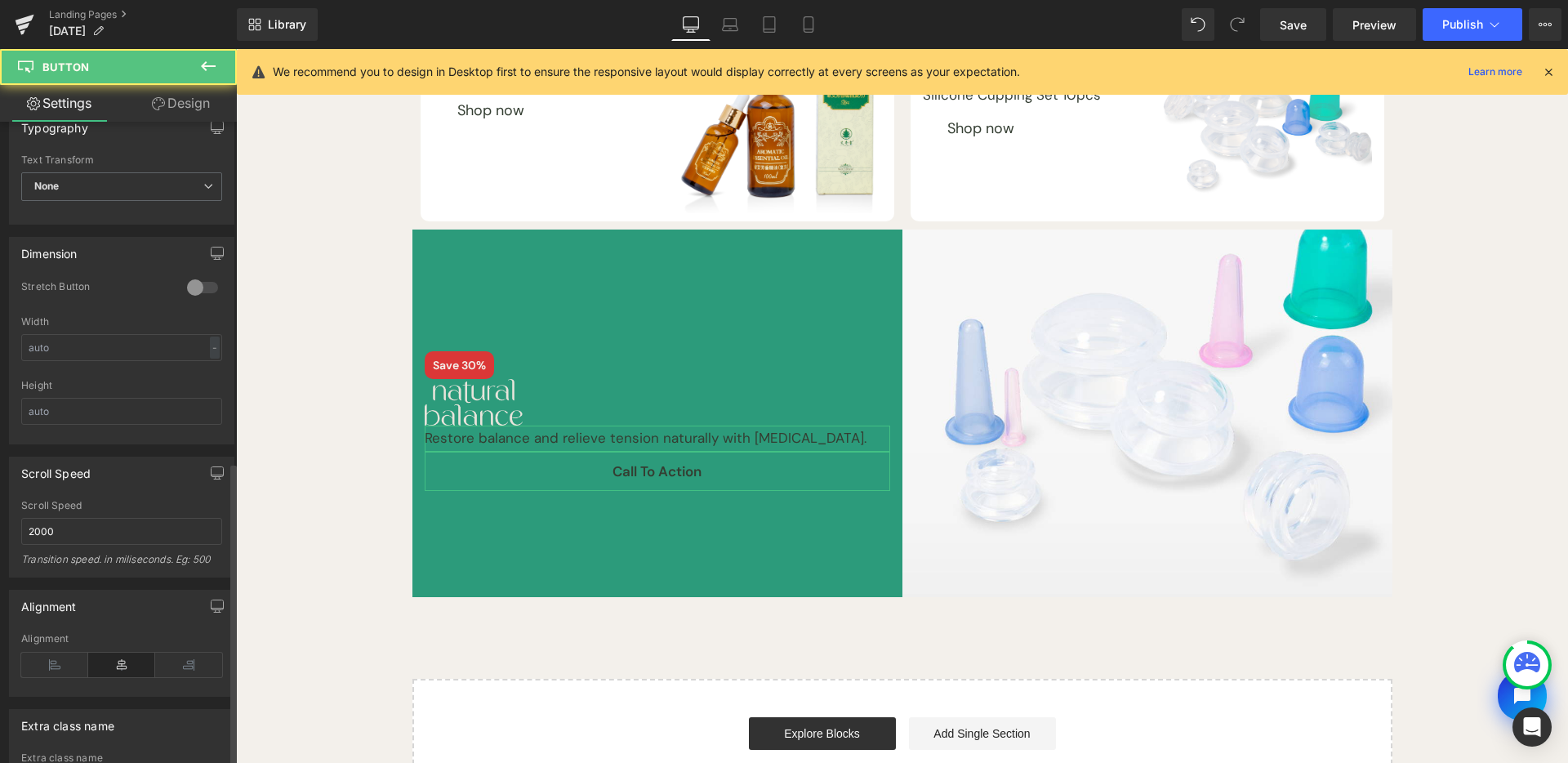
scroll to position [718, 0]
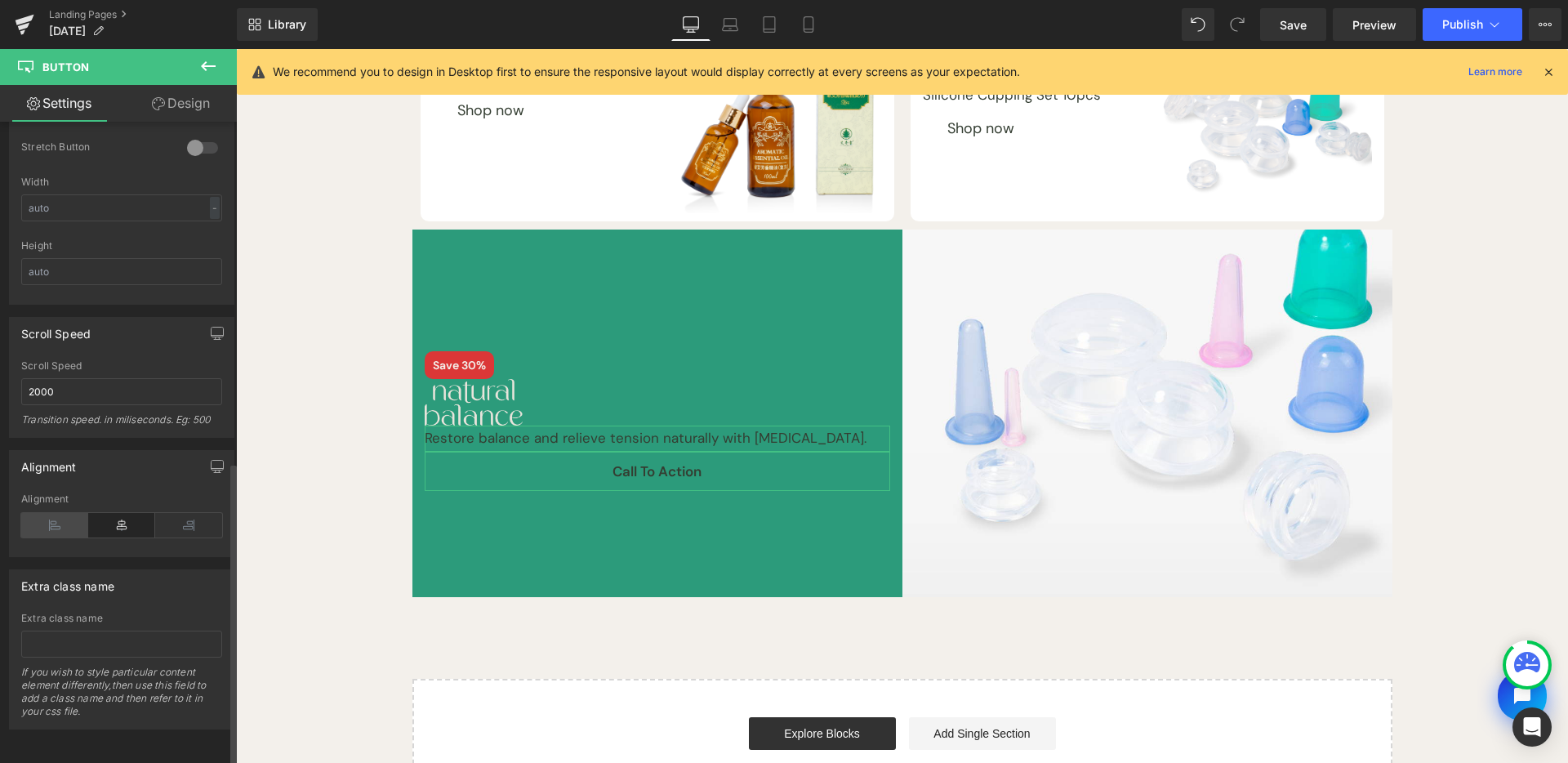
drag, startPoint x: 46, startPoint y: 522, endPoint x: 55, endPoint y: 505, distance: 19.2
click at [46, 522] on icon at bounding box center [54, 525] width 67 height 25
click at [55, 513] on icon at bounding box center [54, 525] width 67 height 25
click at [182, 90] on link "Design" at bounding box center [181, 102] width 118 height 36
click at [0, 0] on div "Spacing" at bounding box center [0, 0] width 0 height 0
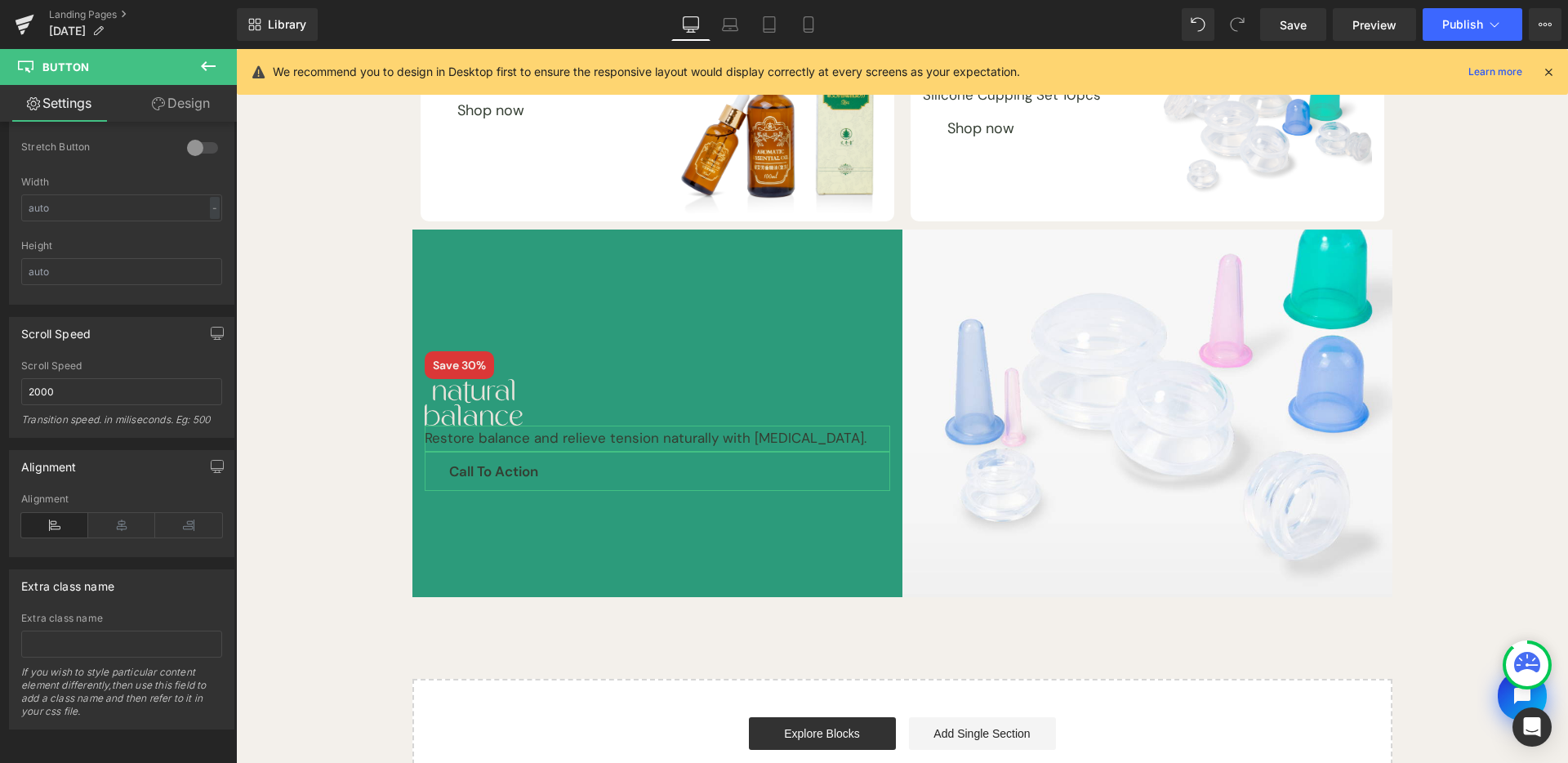
click at [0, 0] on div "Spacing" at bounding box center [0, 0] width 0 height 0
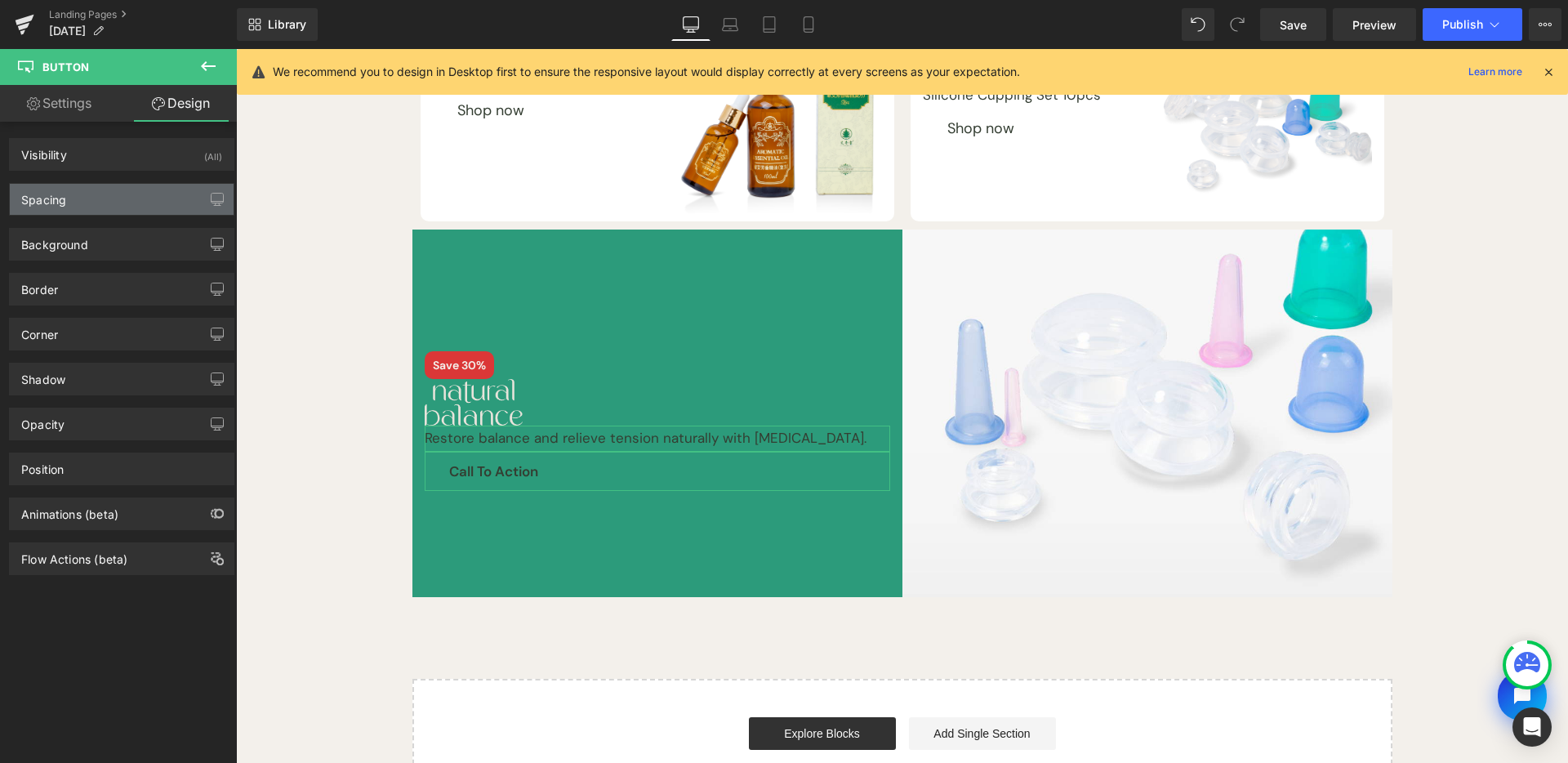
type input "0"
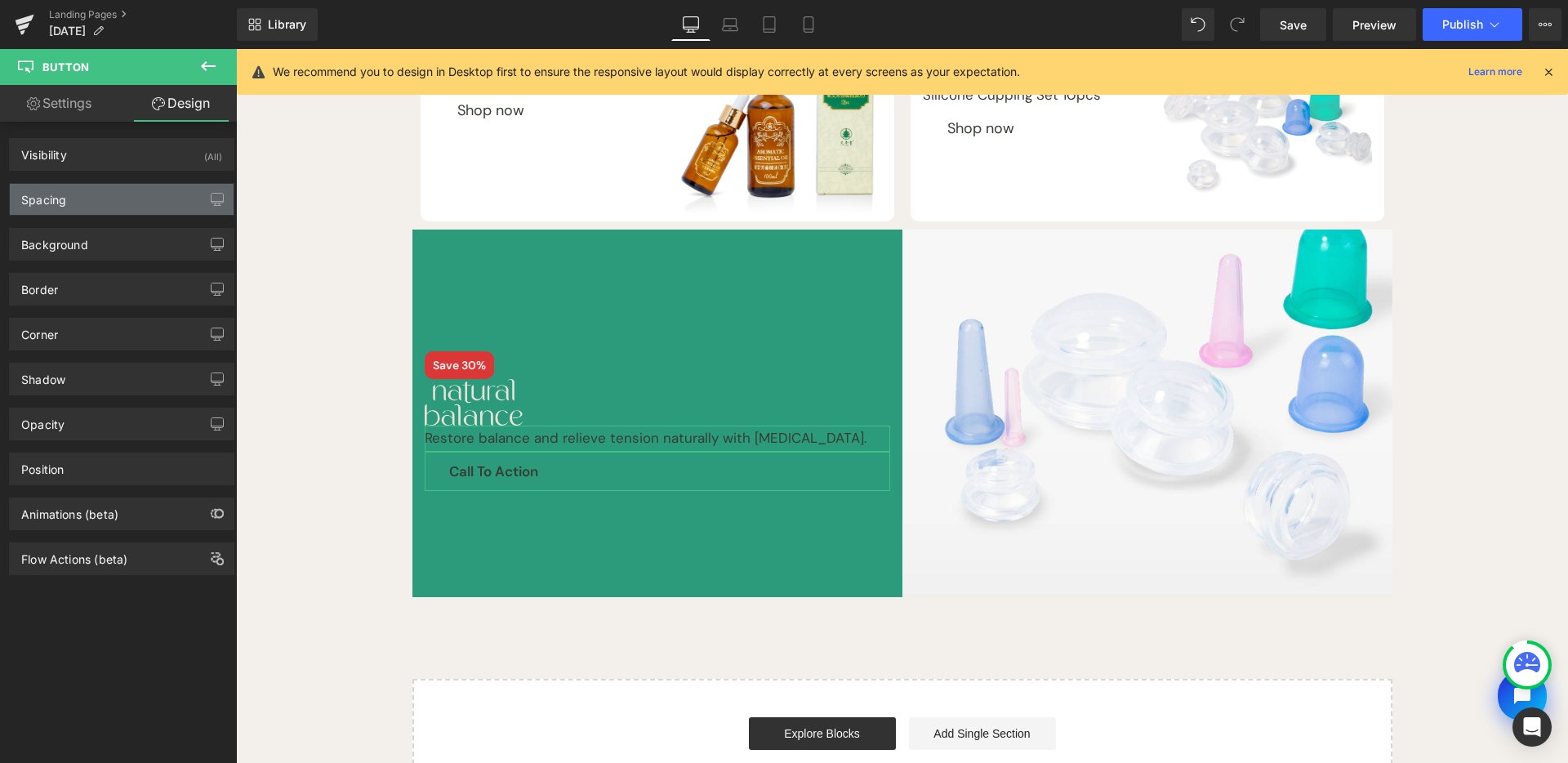
type input "30"
type input "0"
click at [132, 200] on div "Spacing" at bounding box center [122, 199] width 224 height 31
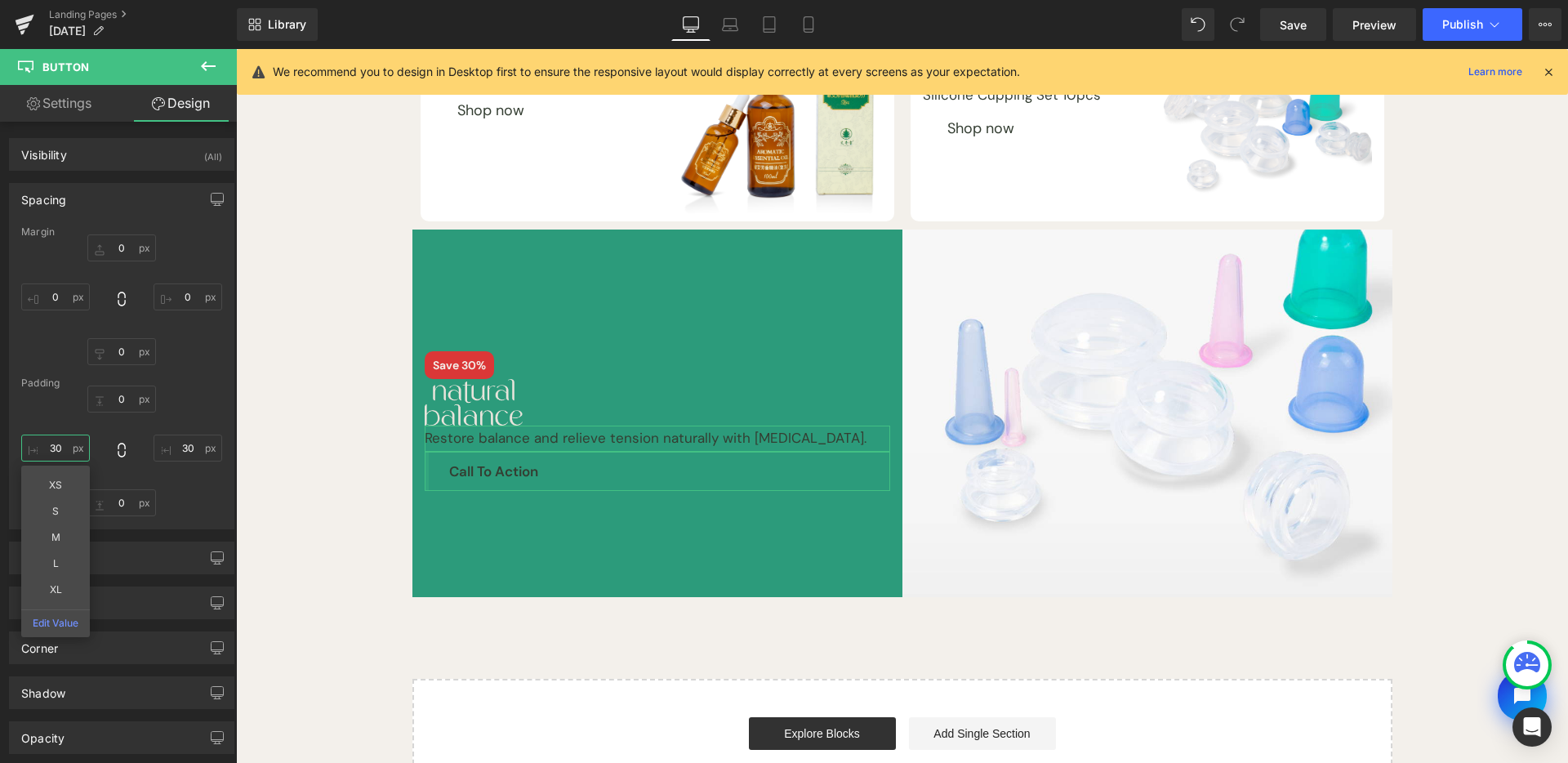
click at [53, 449] on input "30" at bounding box center [55, 448] width 69 height 27
type input "S"
type input "0"
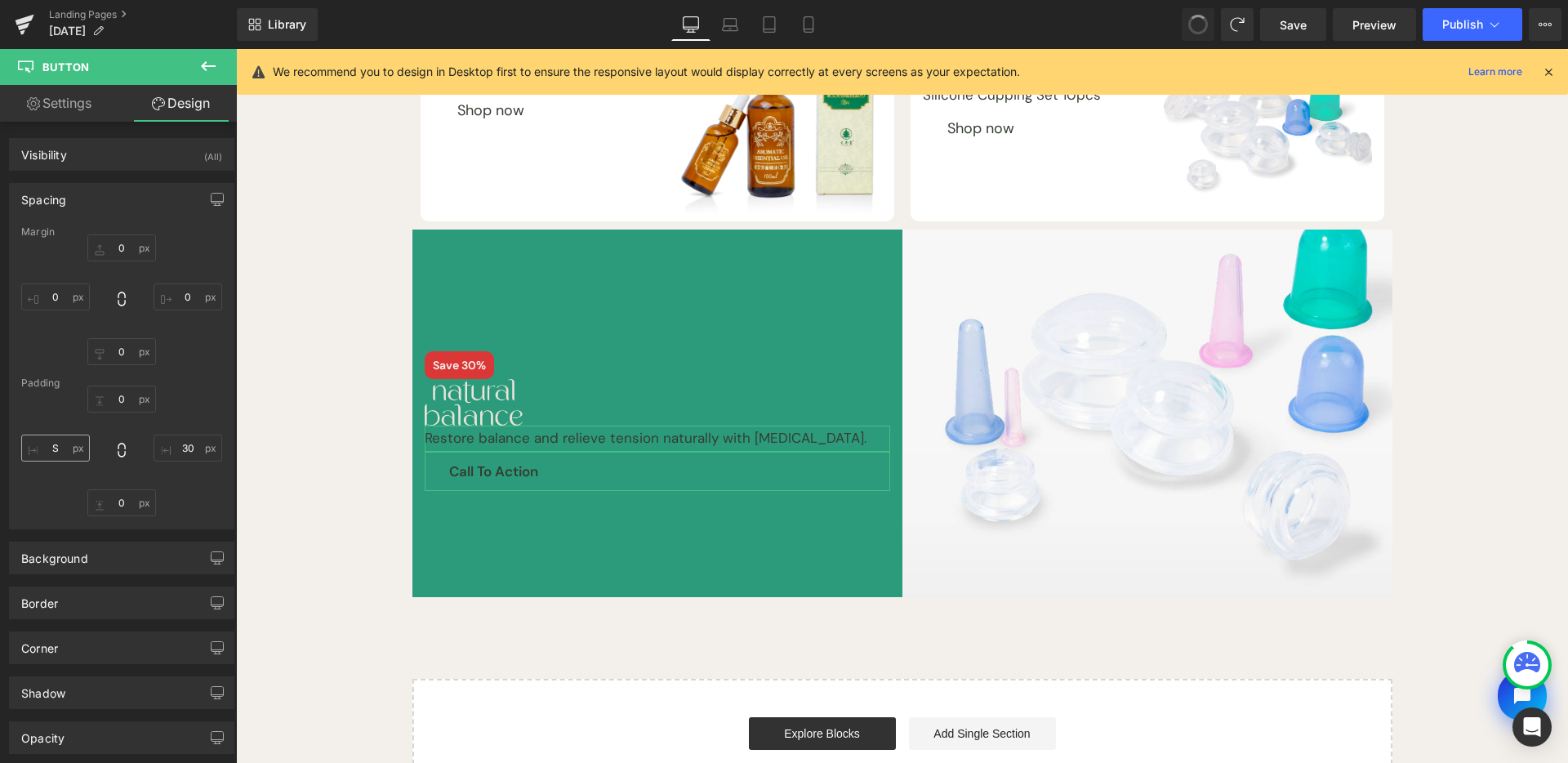
type input "0"
type input "30"
type input "0"
type input "30"
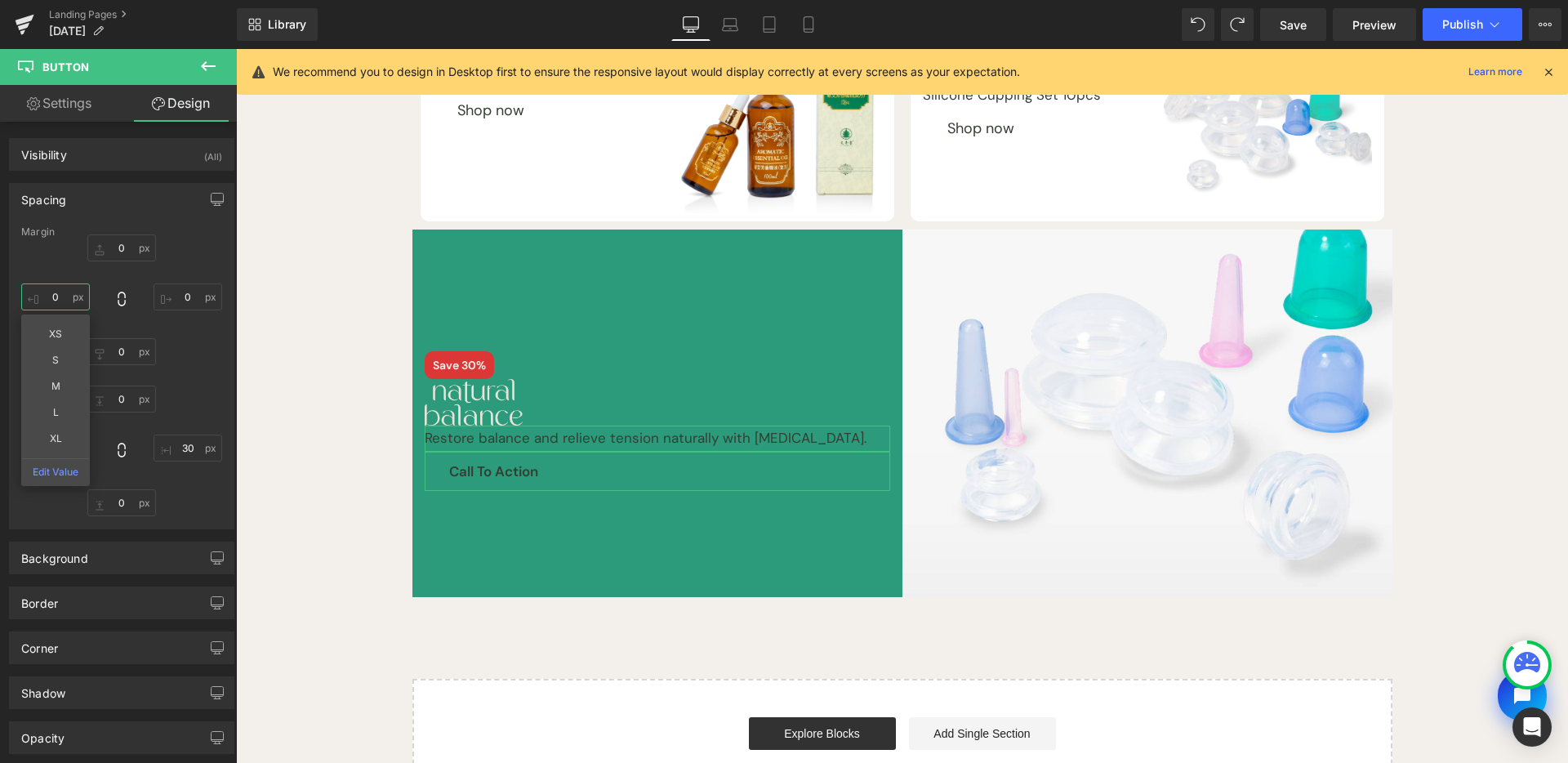
click at [51, 289] on input "0" at bounding box center [55, 297] width 69 height 27
type input "S"
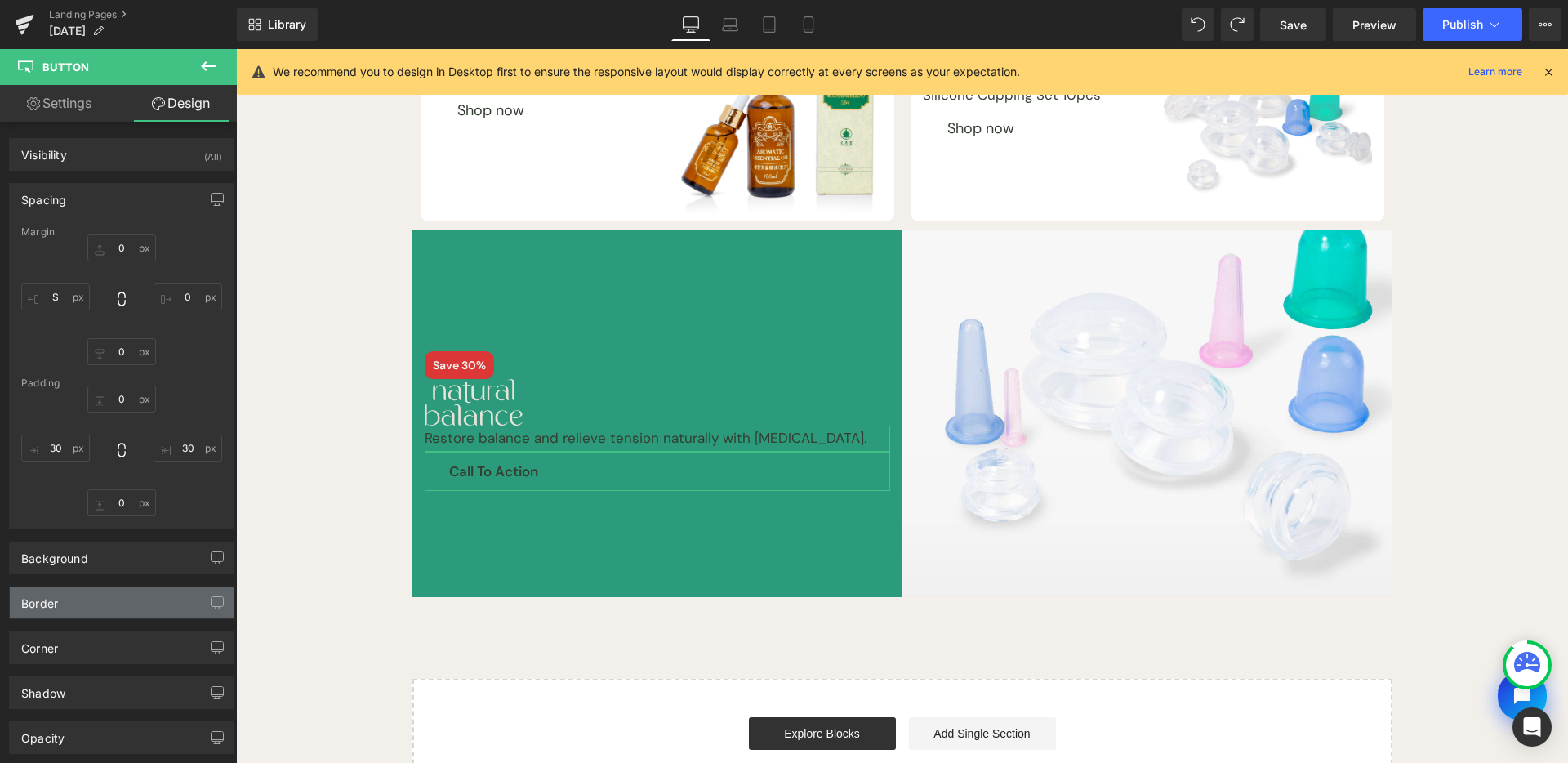
click at [116, 610] on div "Border" at bounding box center [122, 602] width 224 height 31
click at [99, 661] on div "None Custom Border Solid Border Dashed Border Dotted" at bounding box center [122, 668] width 201 height 37
click at [136, 613] on div "Border" at bounding box center [122, 602] width 224 height 31
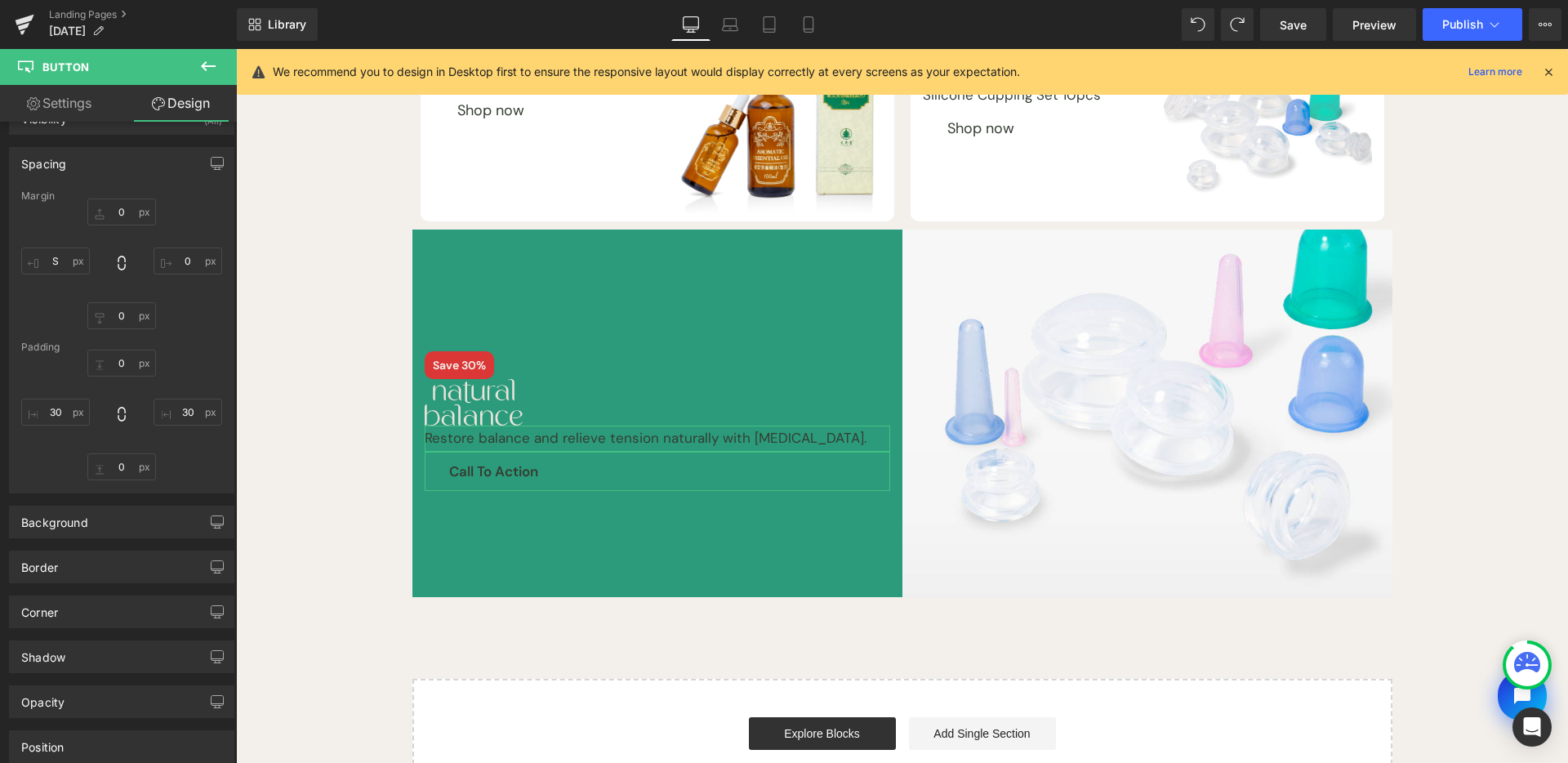
scroll to position [119, 0]
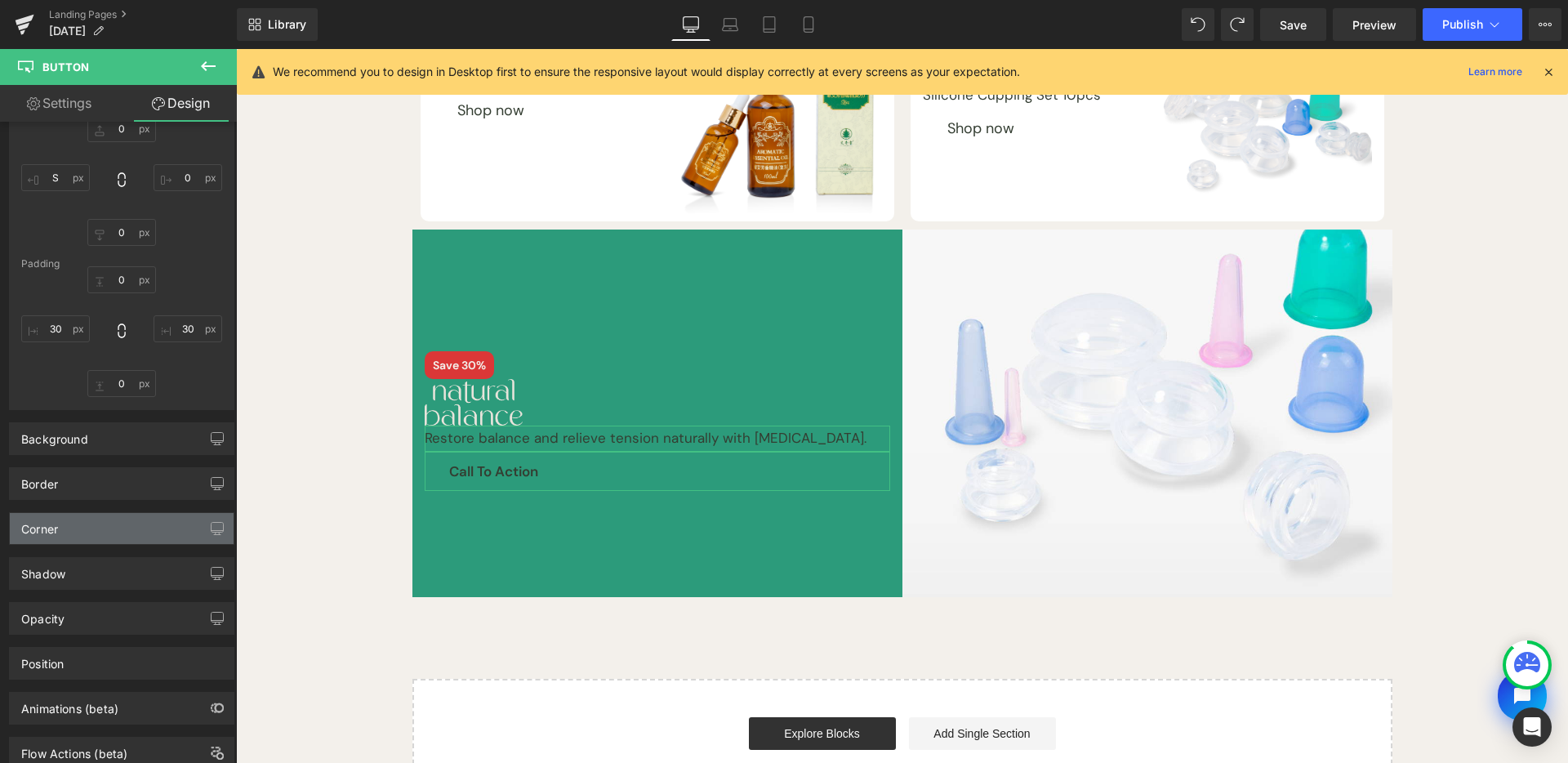
click at [148, 532] on div "Corner" at bounding box center [122, 529] width 224 height 31
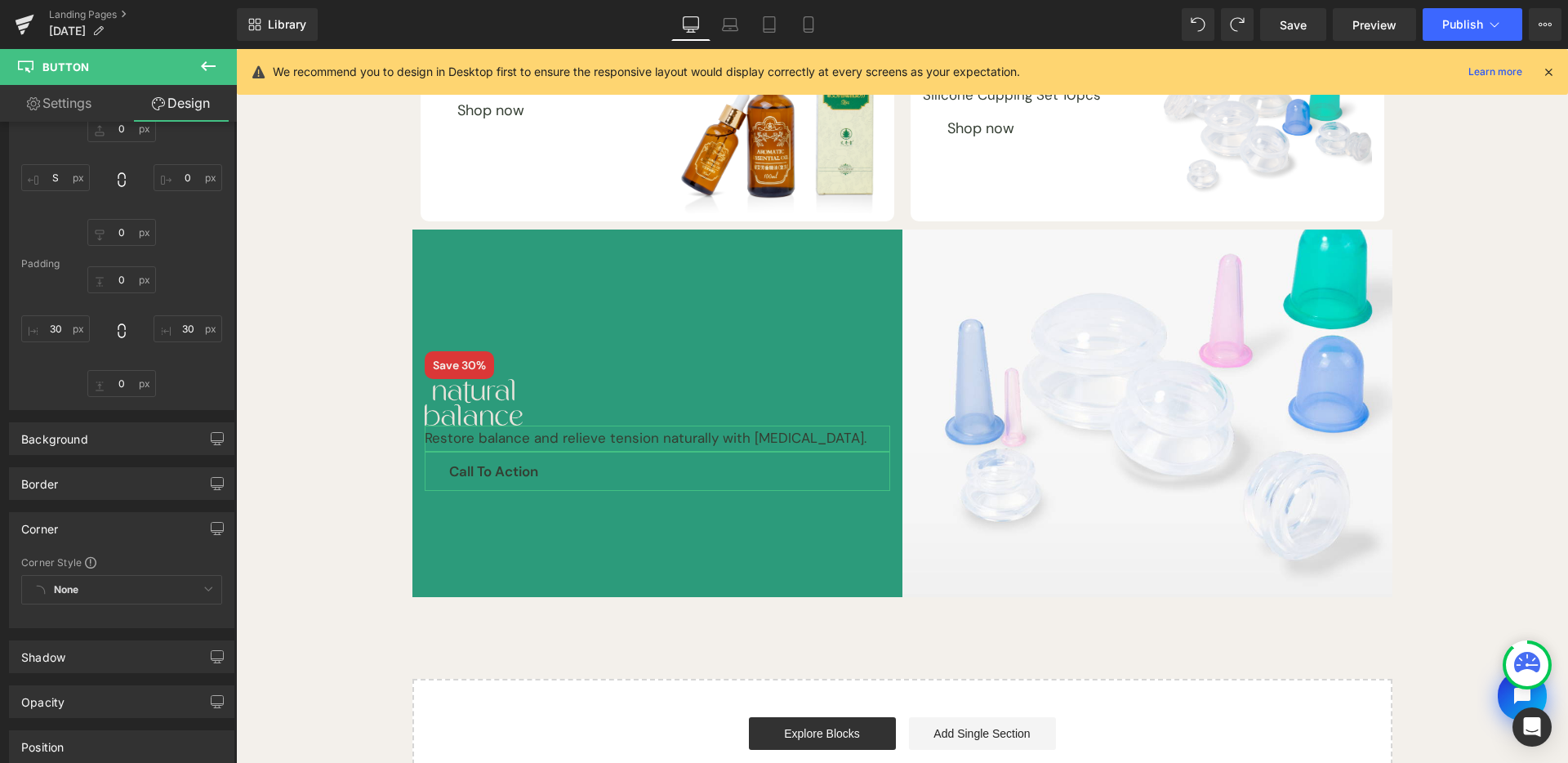
click at [44, 118] on link "Settings" at bounding box center [59, 102] width 118 height 36
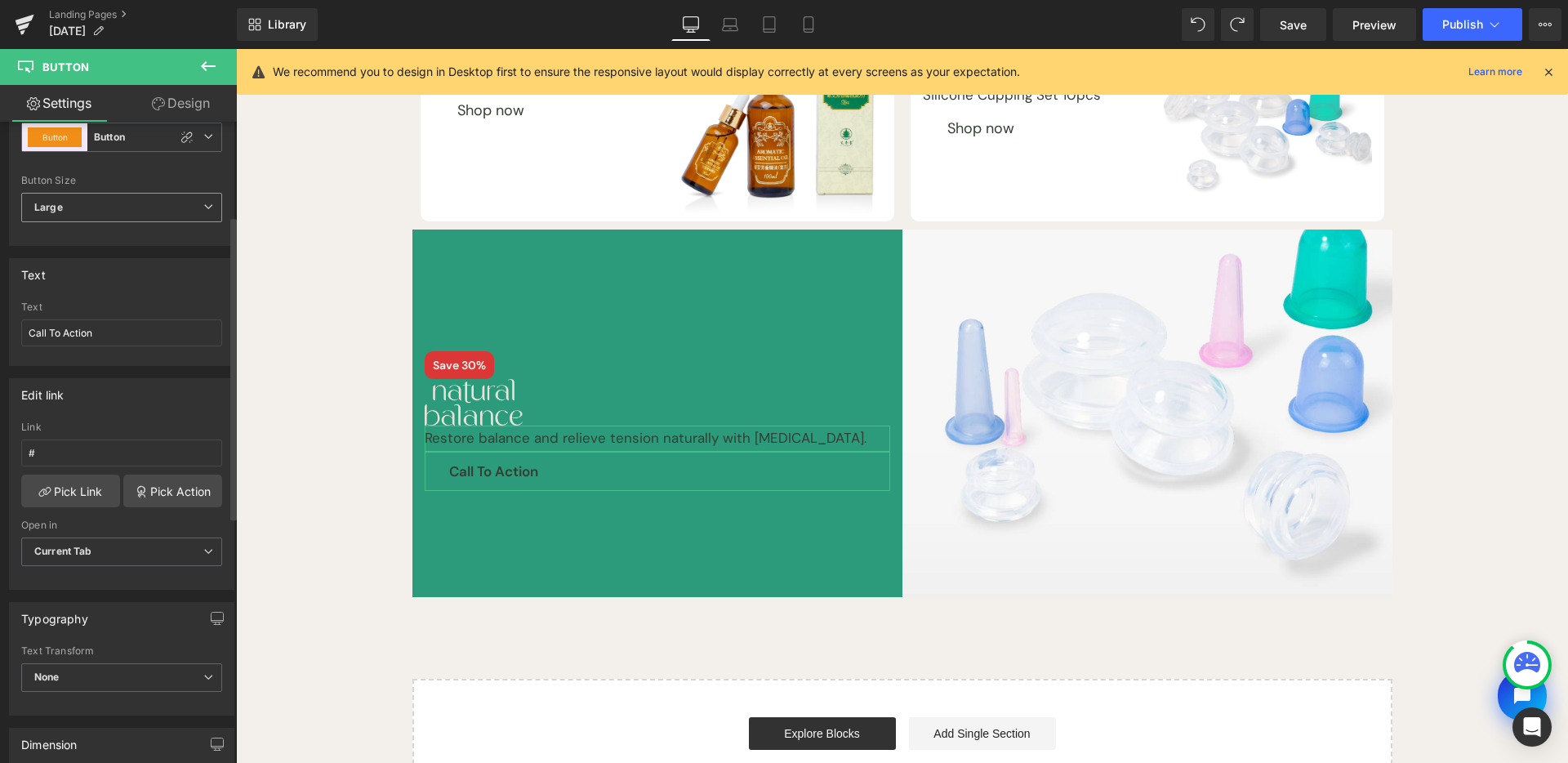
scroll to position [0, 0]
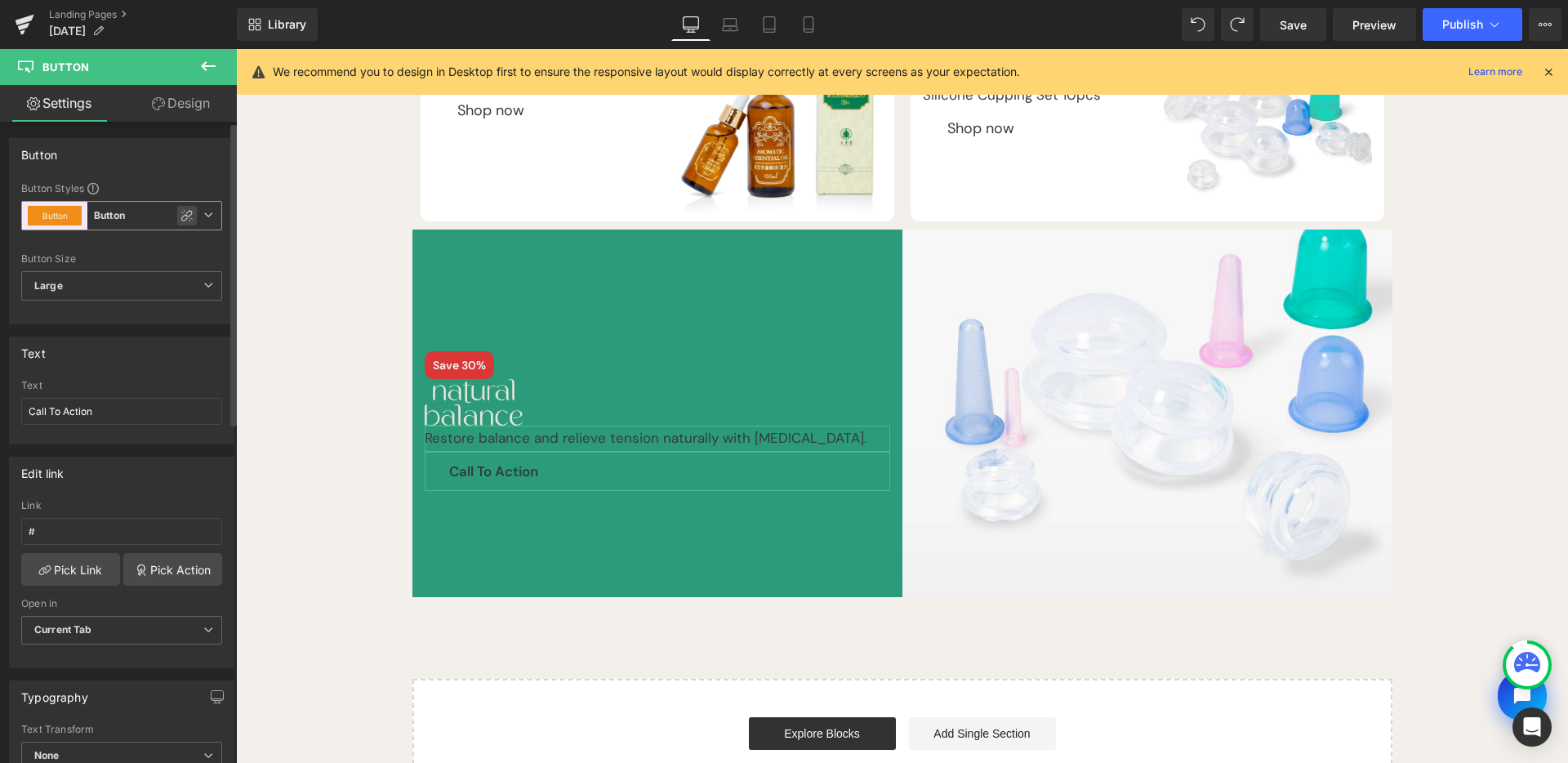
click at [184, 221] on icon at bounding box center [186, 215] width 13 height 13
type input "Brand Color"
type input "Color 1"
type input "Color 7"
type input "Color 1"
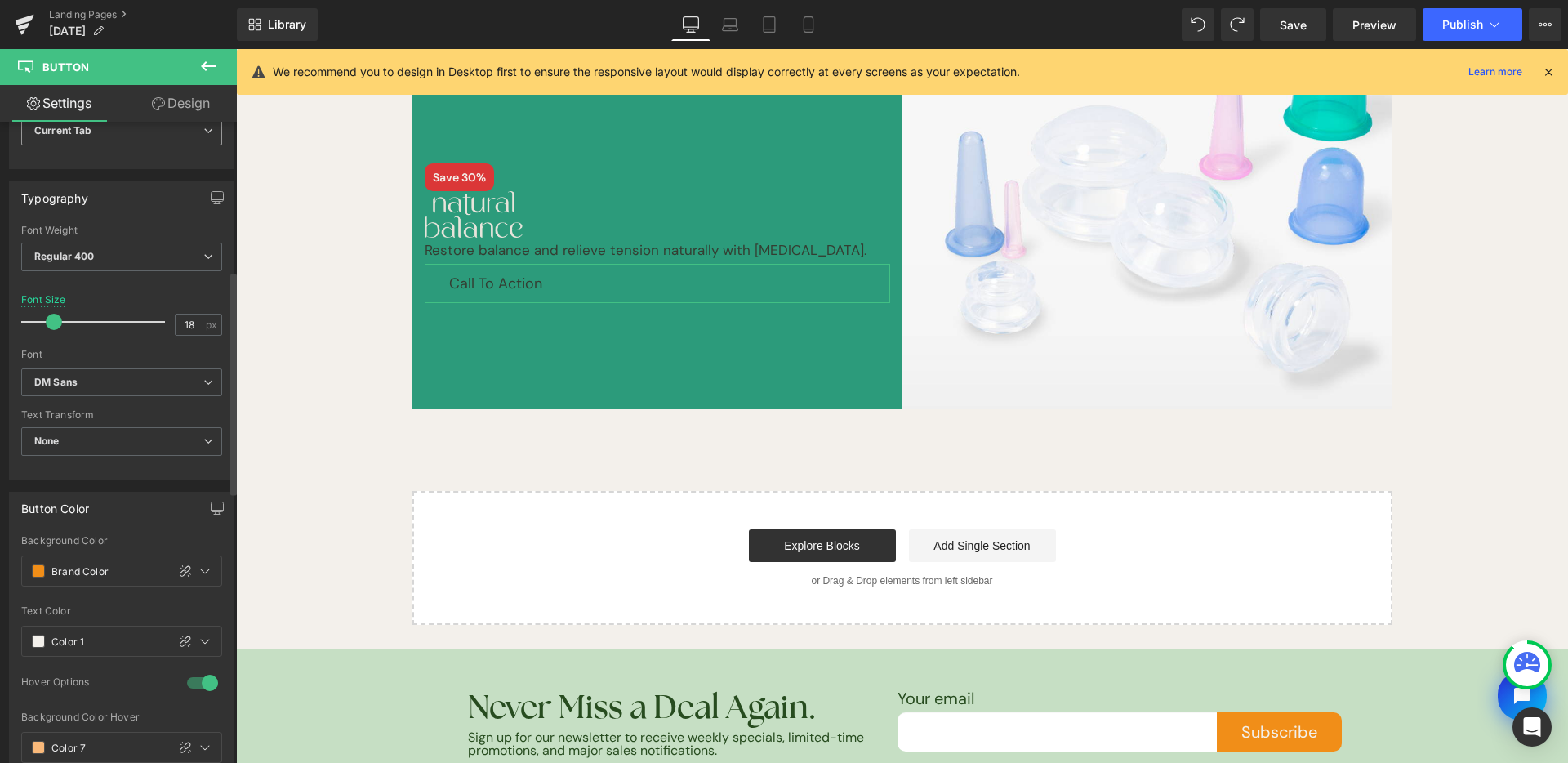
scroll to position [428, 0]
click at [186, 98] on link "Design" at bounding box center [181, 102] width 118 height 36
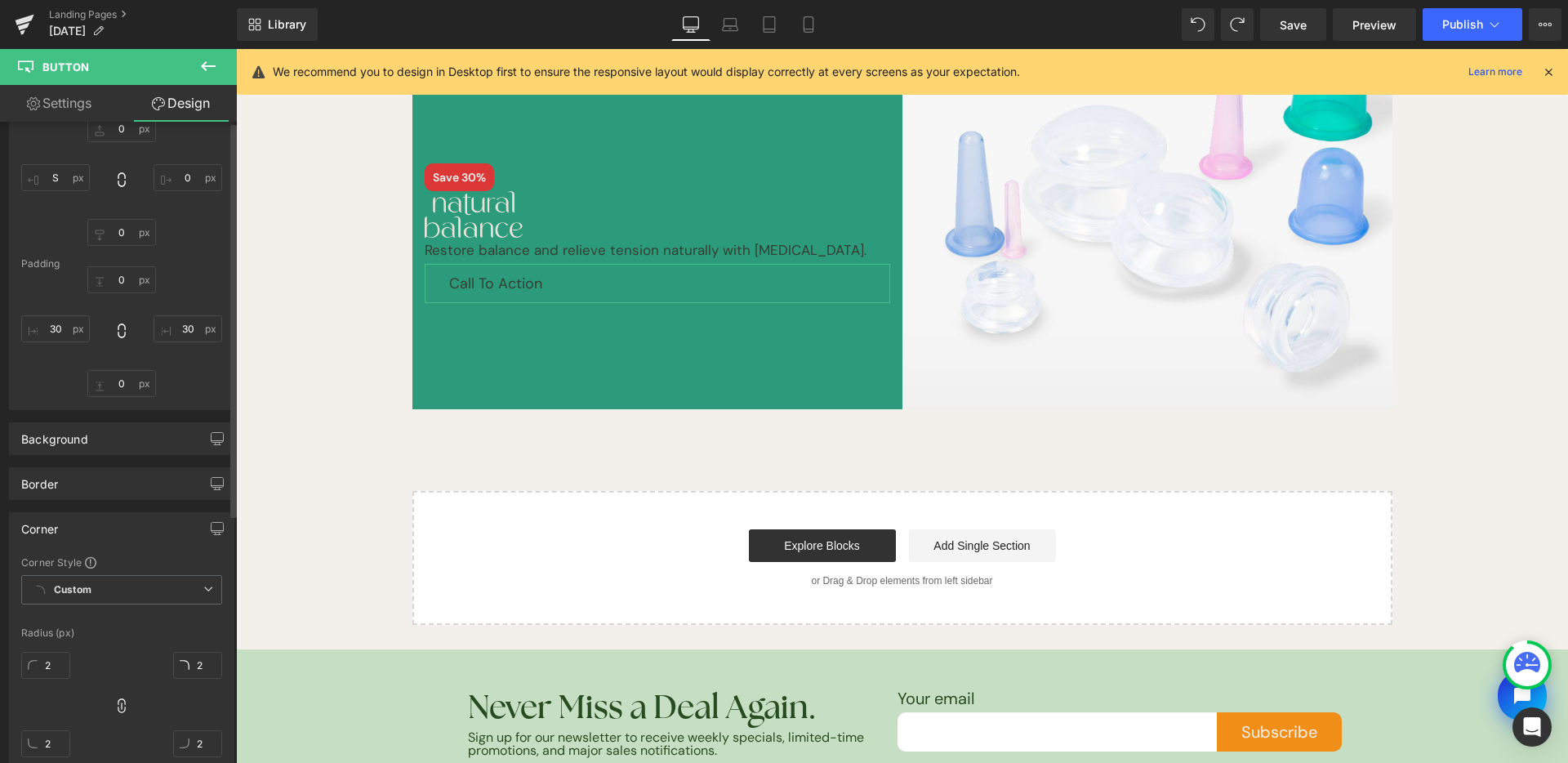
type input "0"
type input "S"
type input "0"
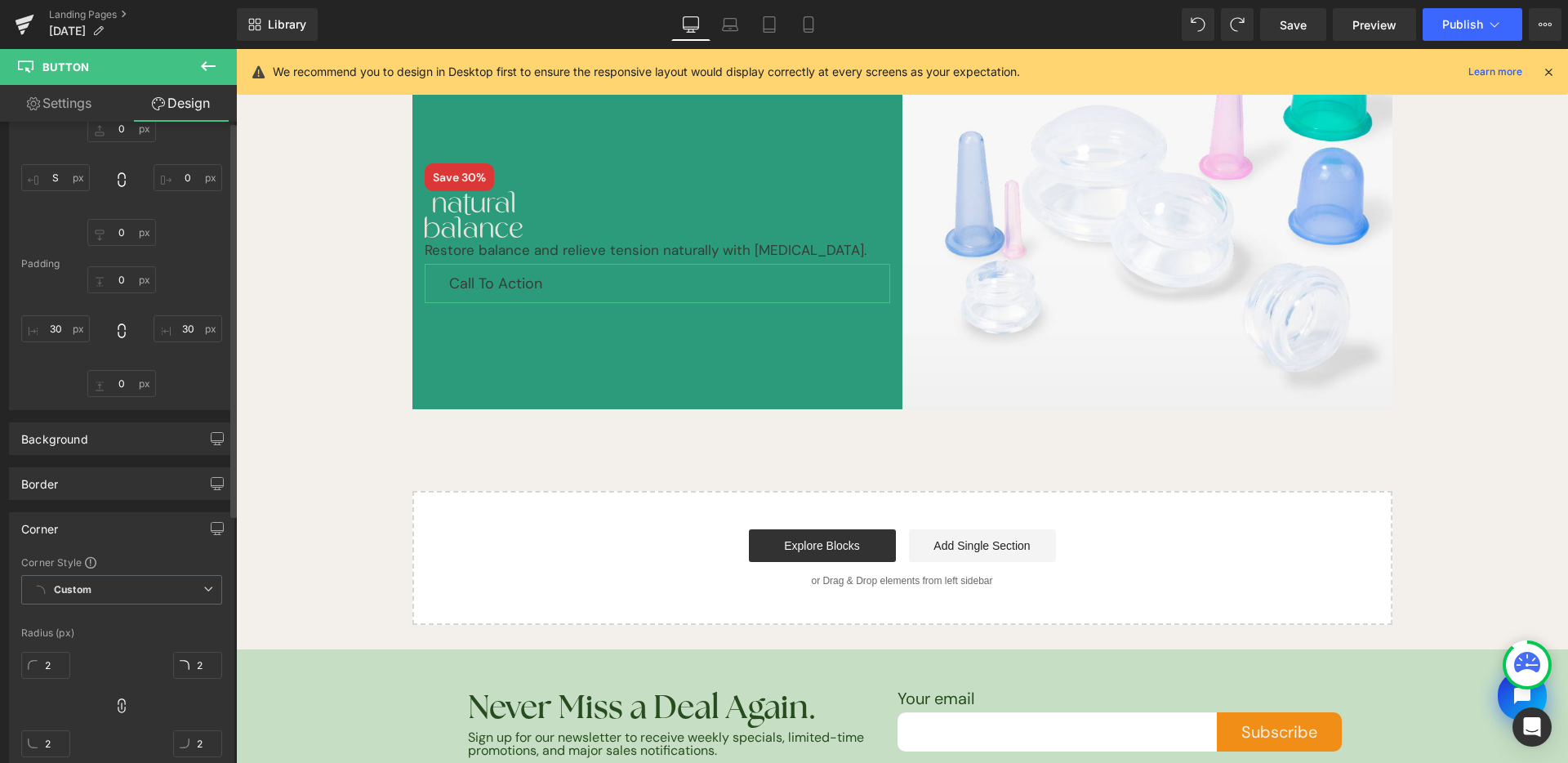
type input "30"
type input "0"
type input "30"
type input "0"
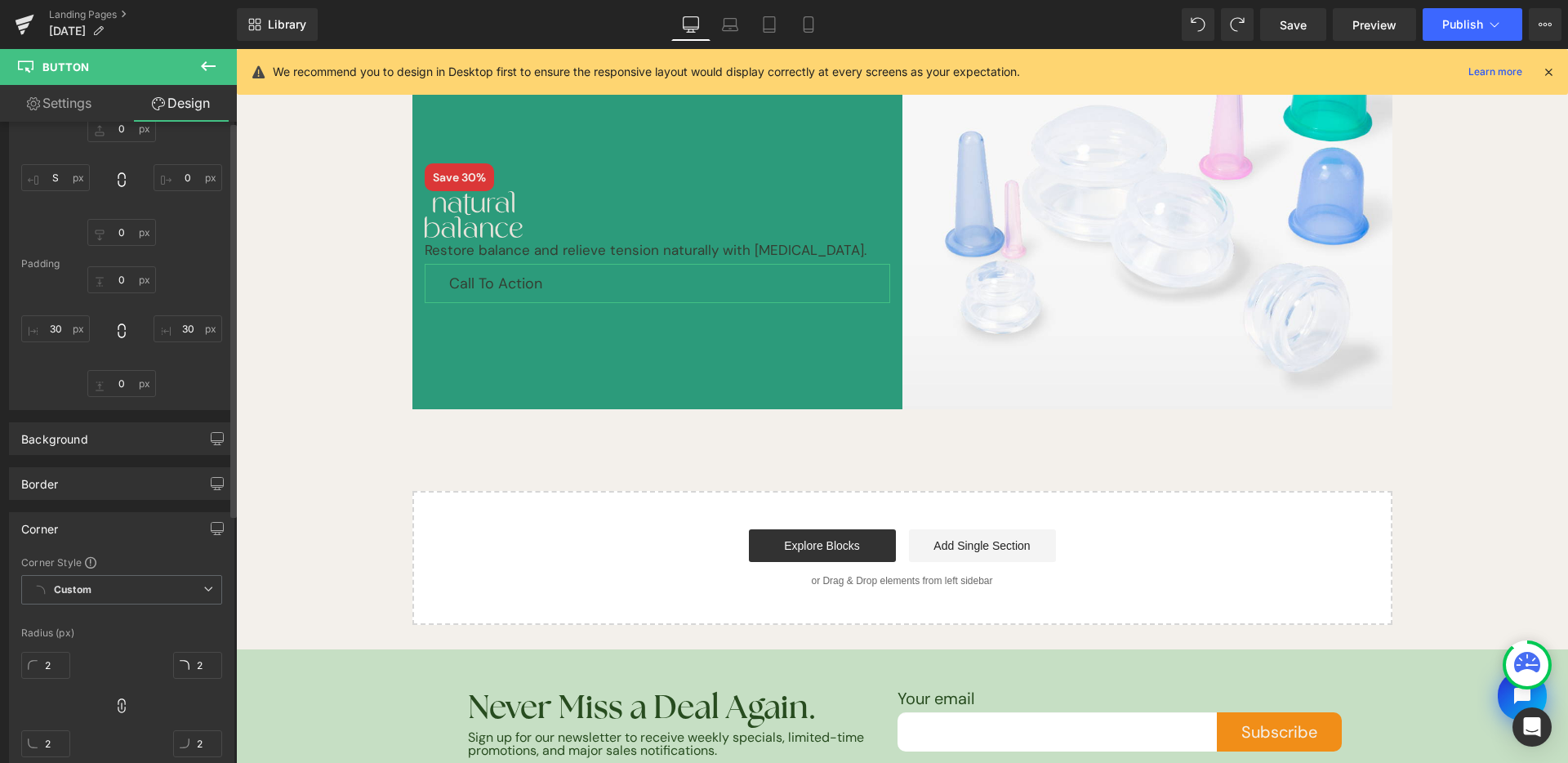
type input "0"
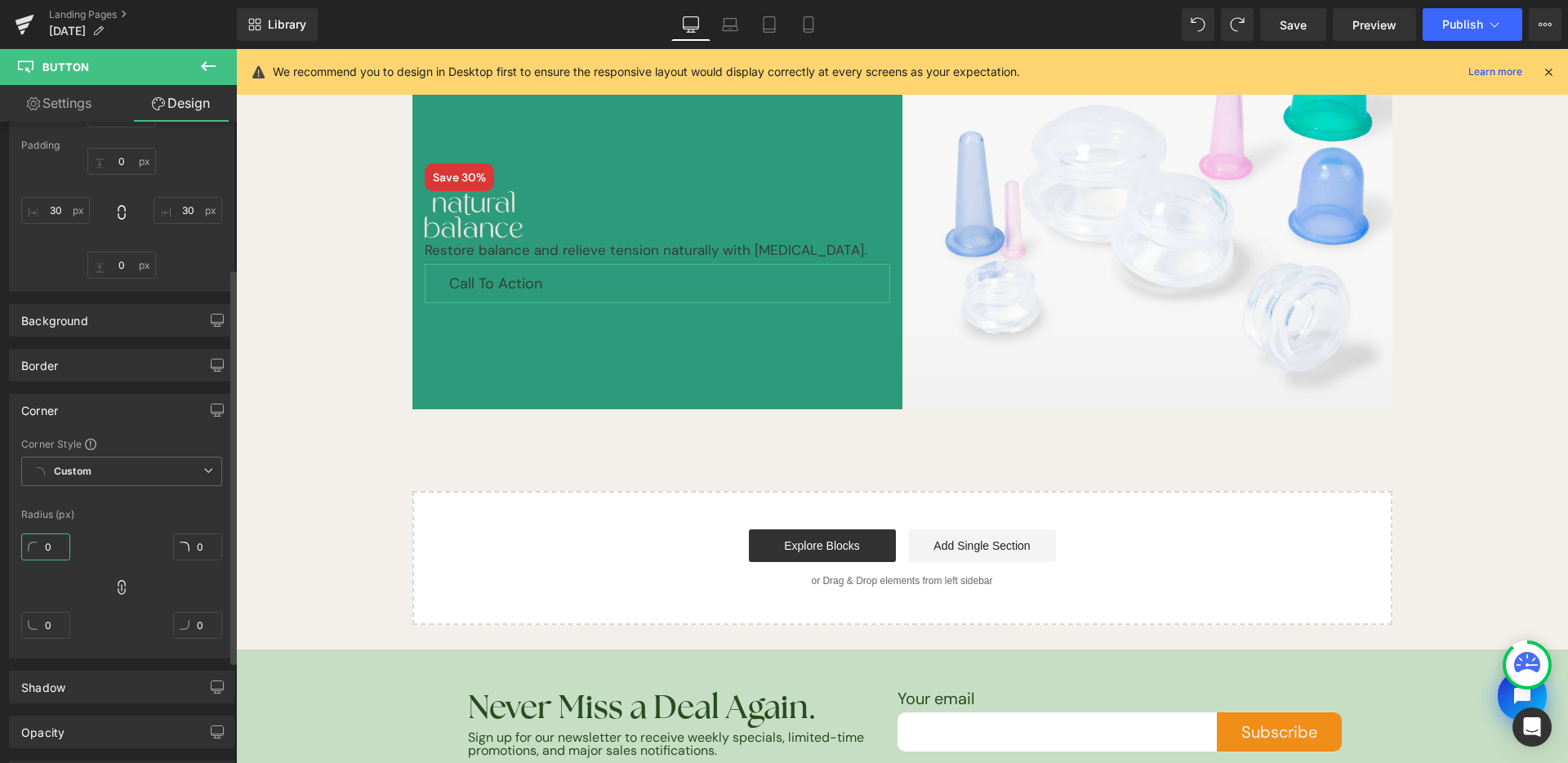
click at [52, 546] on input "0" at bounding box center [46, 547] width 49 height 27
click at [554, 251] on p "Restore balance and relieve tension naturally with [MEDICAL_DATA]." at bounding box center [657, 250] width 466 height 26
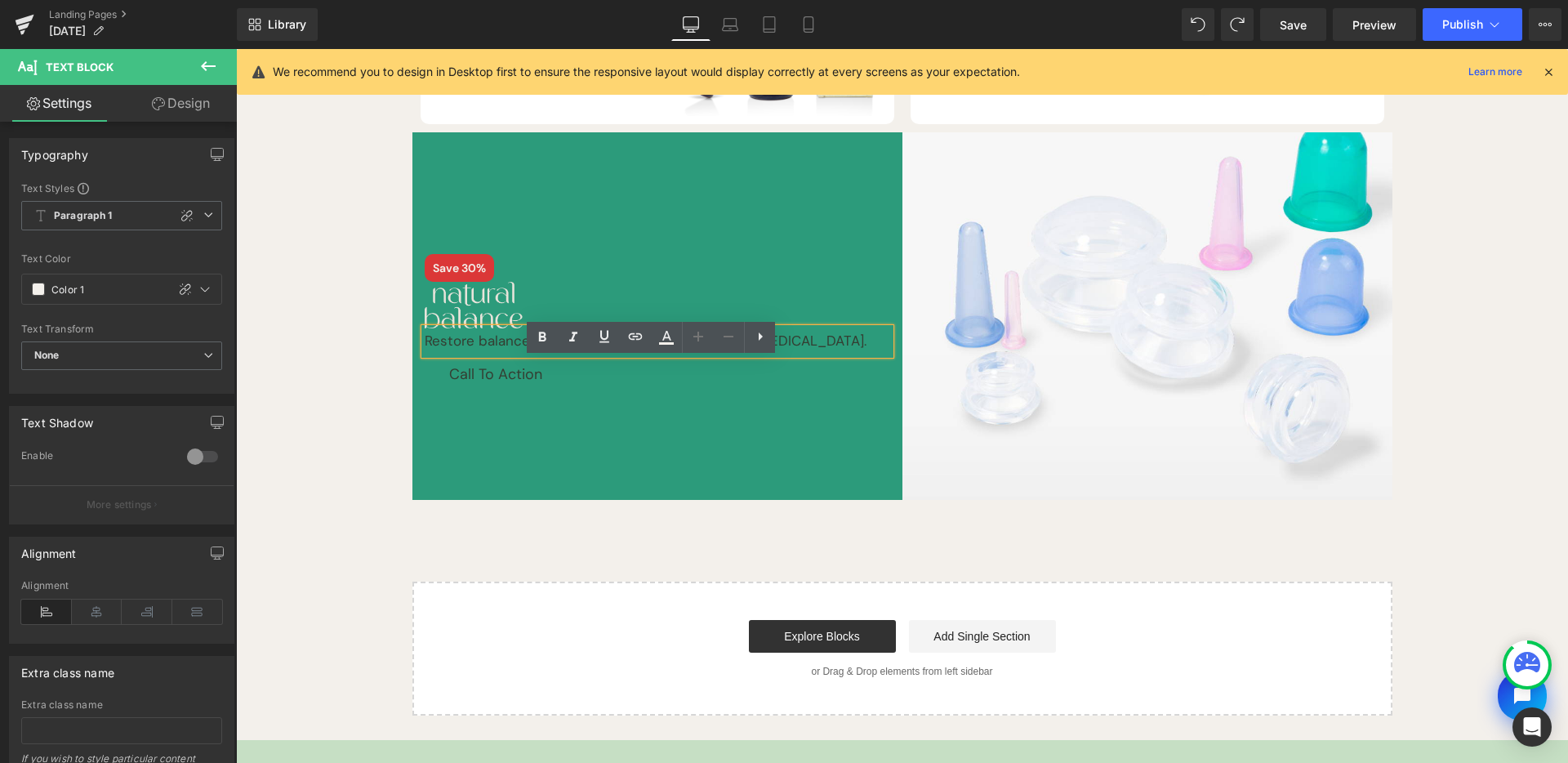
scroll to position [375, 0]
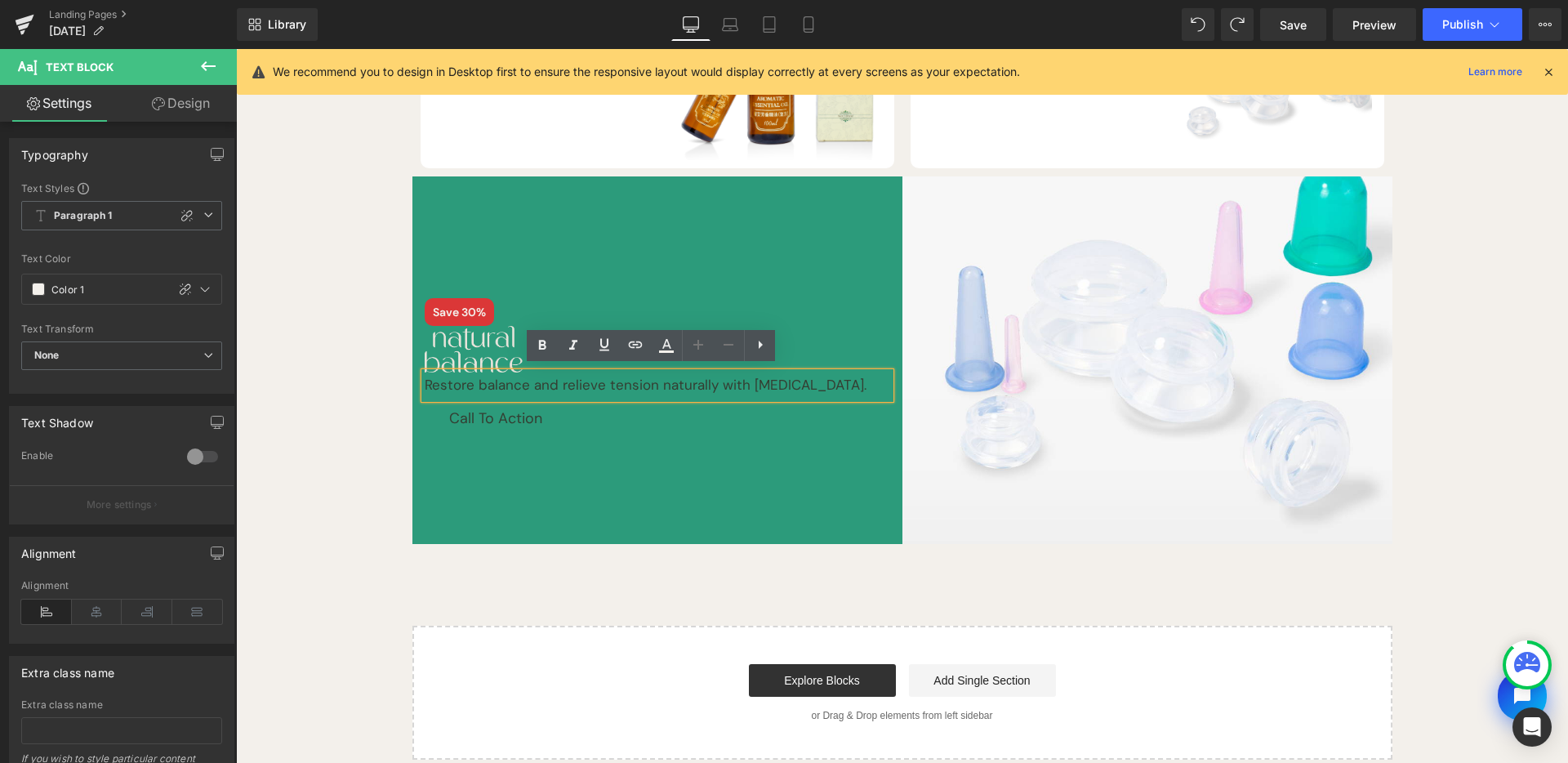
click at [785, 491] on div "Save 30% Text Block Image Restore balance and relieve tension naturally with [M…" at bounding box center [658, 360] width 491 height 368
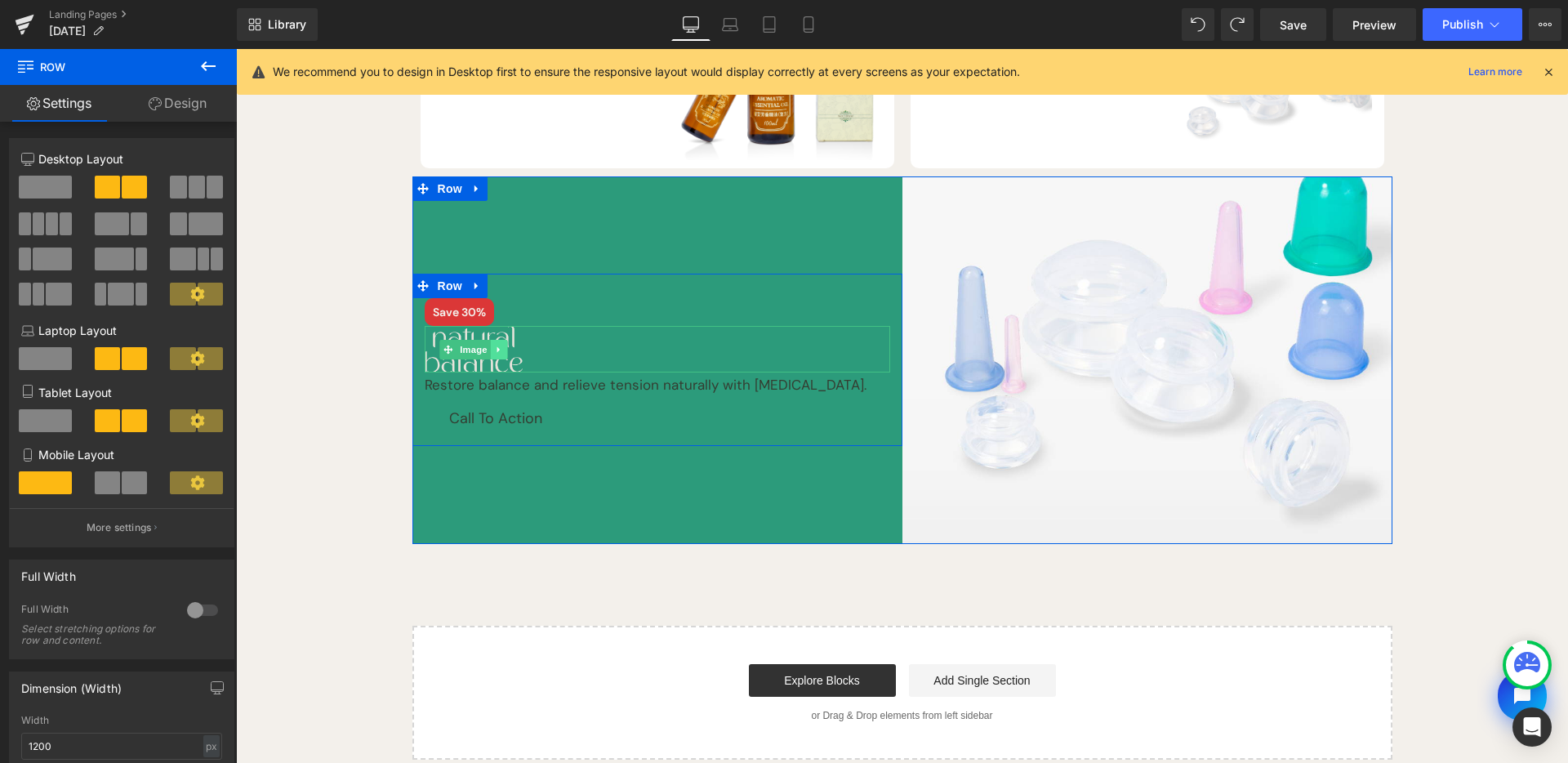
click at [495, 345] on icon at bounding box center [498, 350] width 9 height 10
click at [504, 345] on icon at bounding box center [507, 349] width 9 height 9
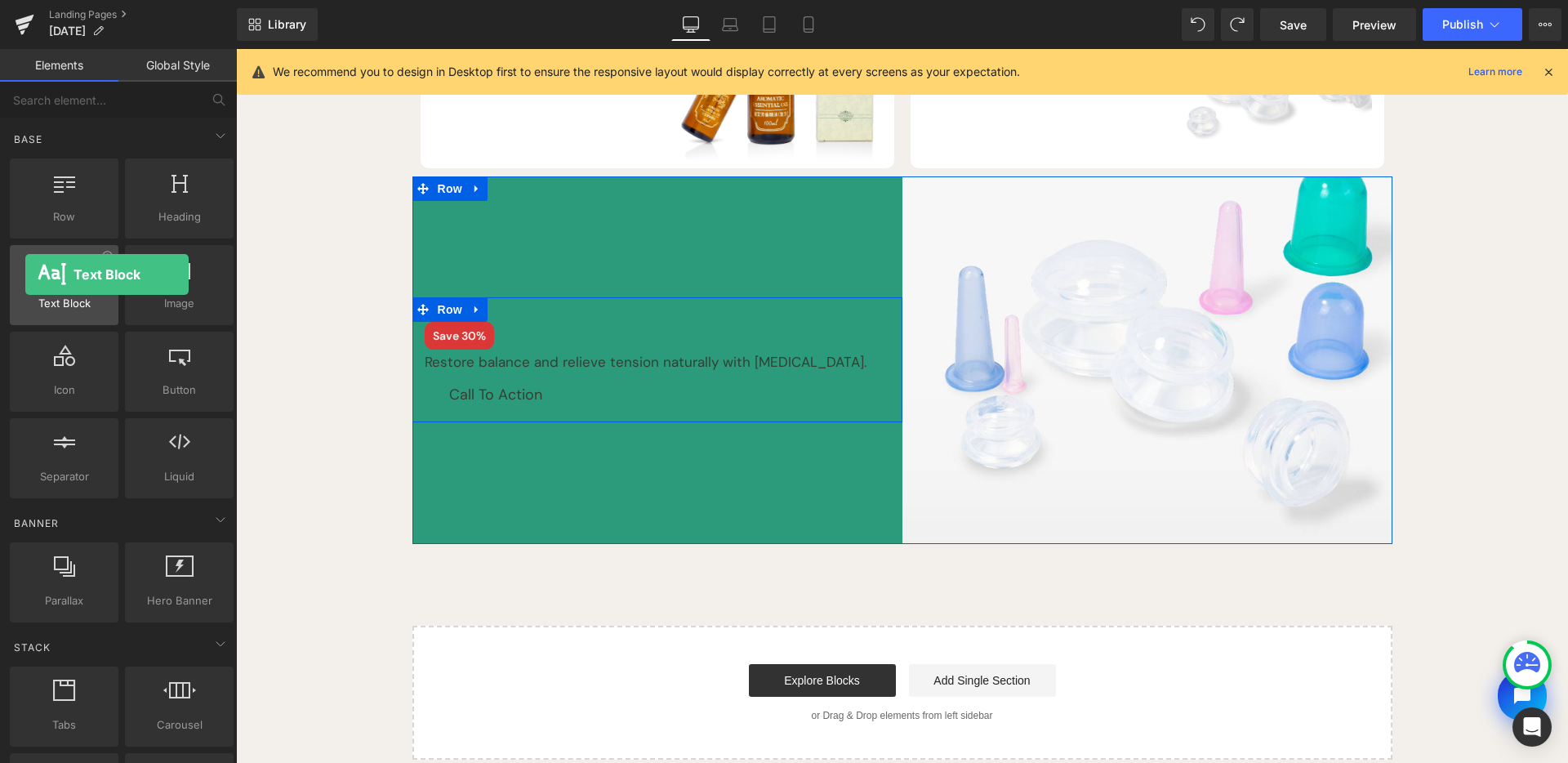
drag, startPoint x: 84, startPoint y: 280, endPoint x: 25, endPoint y: 275, distance: 59.2
click at [25, 275] on div at bounding box center [63, 276] width 99 height 36
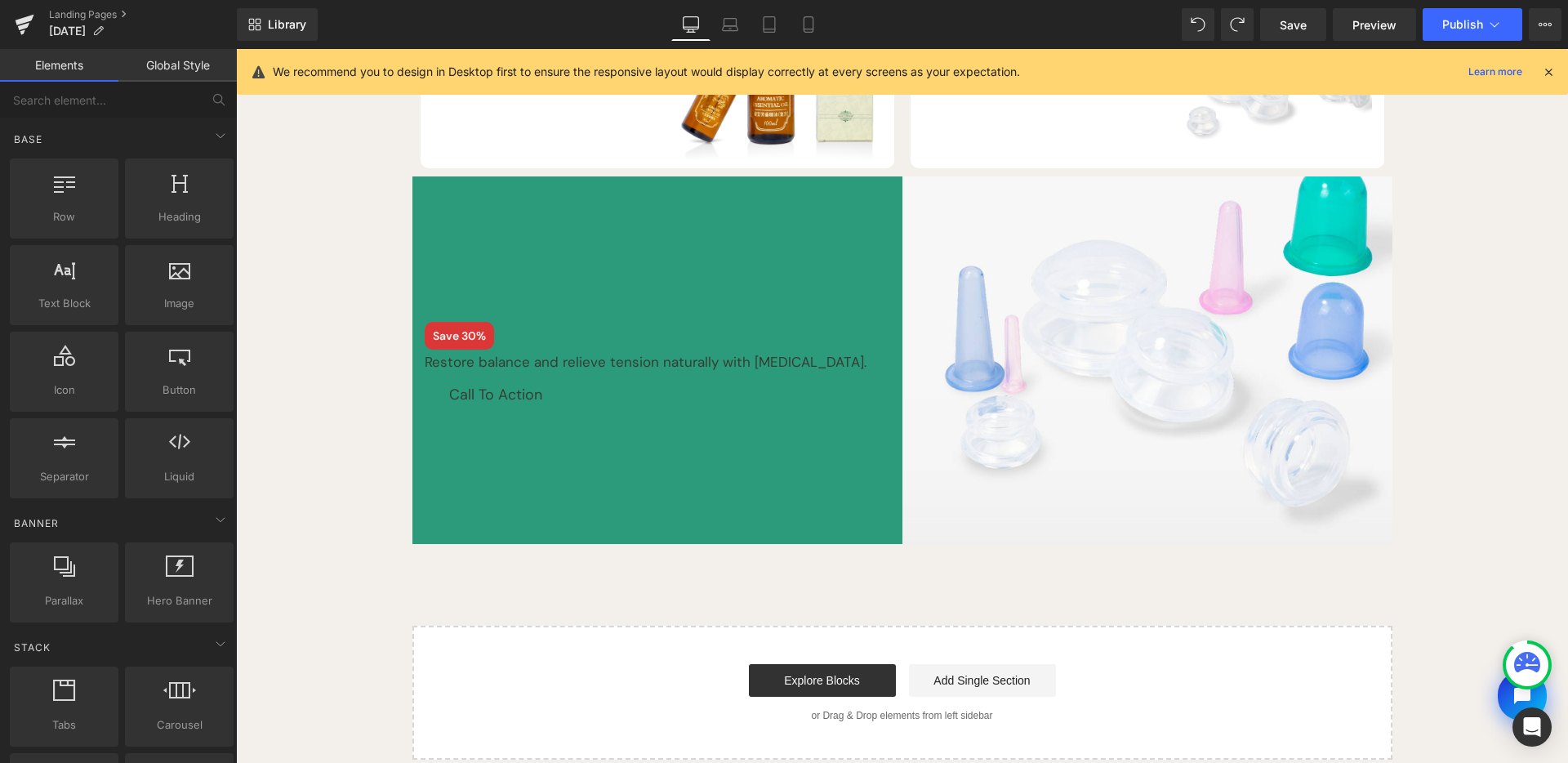
scroll to position [0, 0]
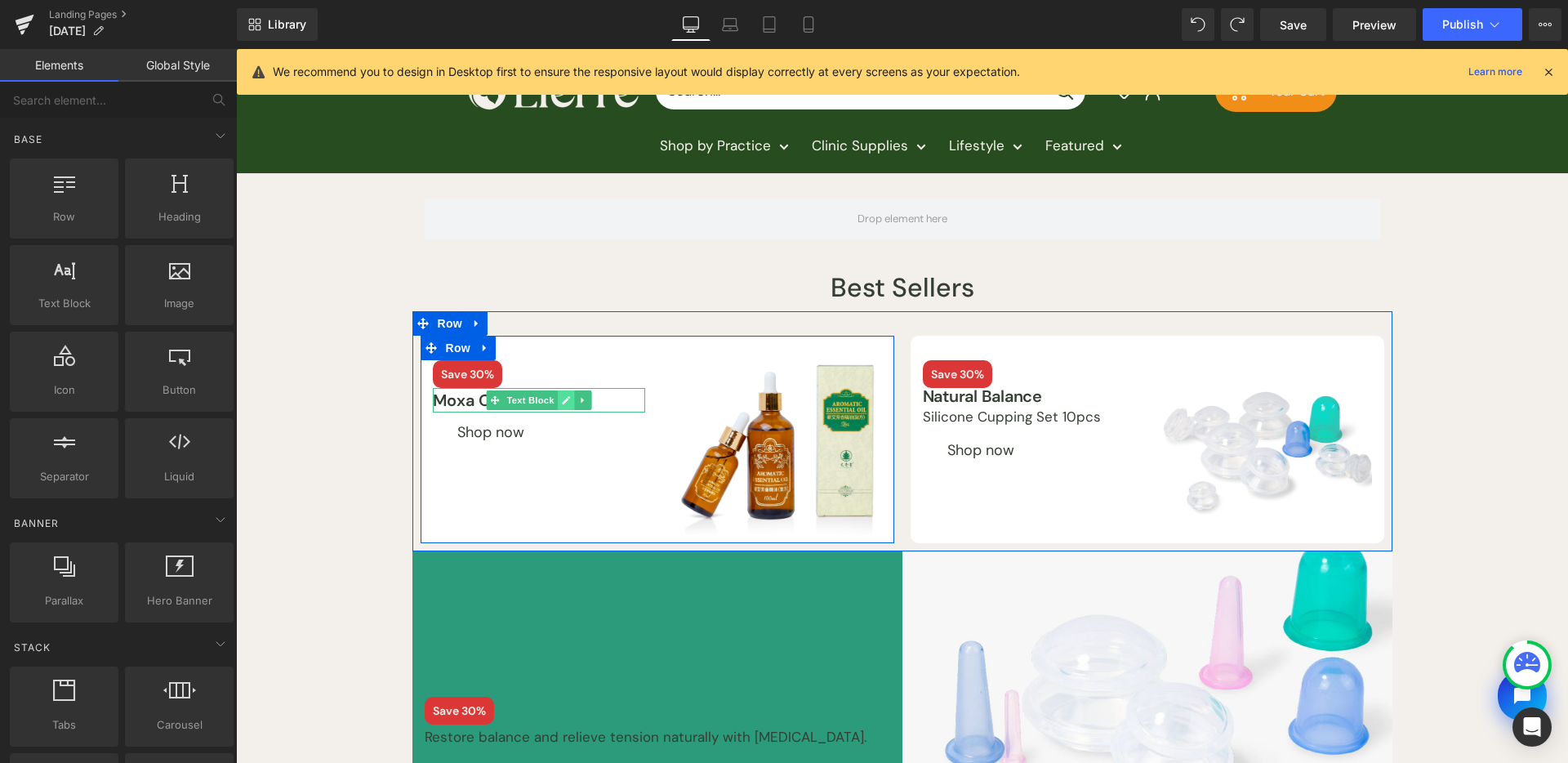
click at [562, 397] on icon at bounding box center [567, 401] width 8 height 8
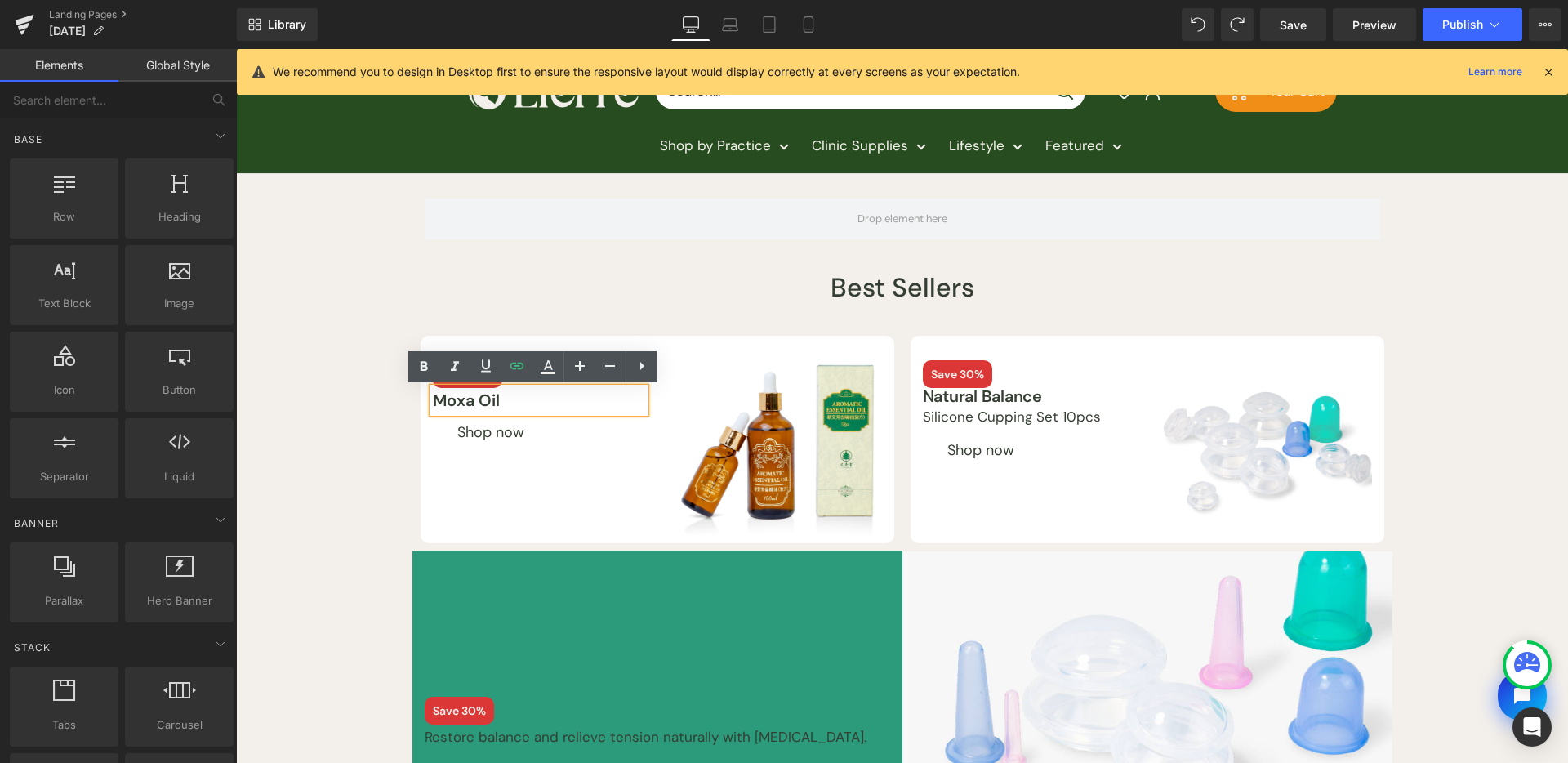
click at [598, 398] on p "Moxa Oil" at bounding box center [539, 400] width 212 height 25
click at [341, 473] on div "Row Best Sellers Heading Row Save 30% Text Block Moxa Oil Text Block Shop now B…" at bounding box center [902, 655] width 1332 height 961
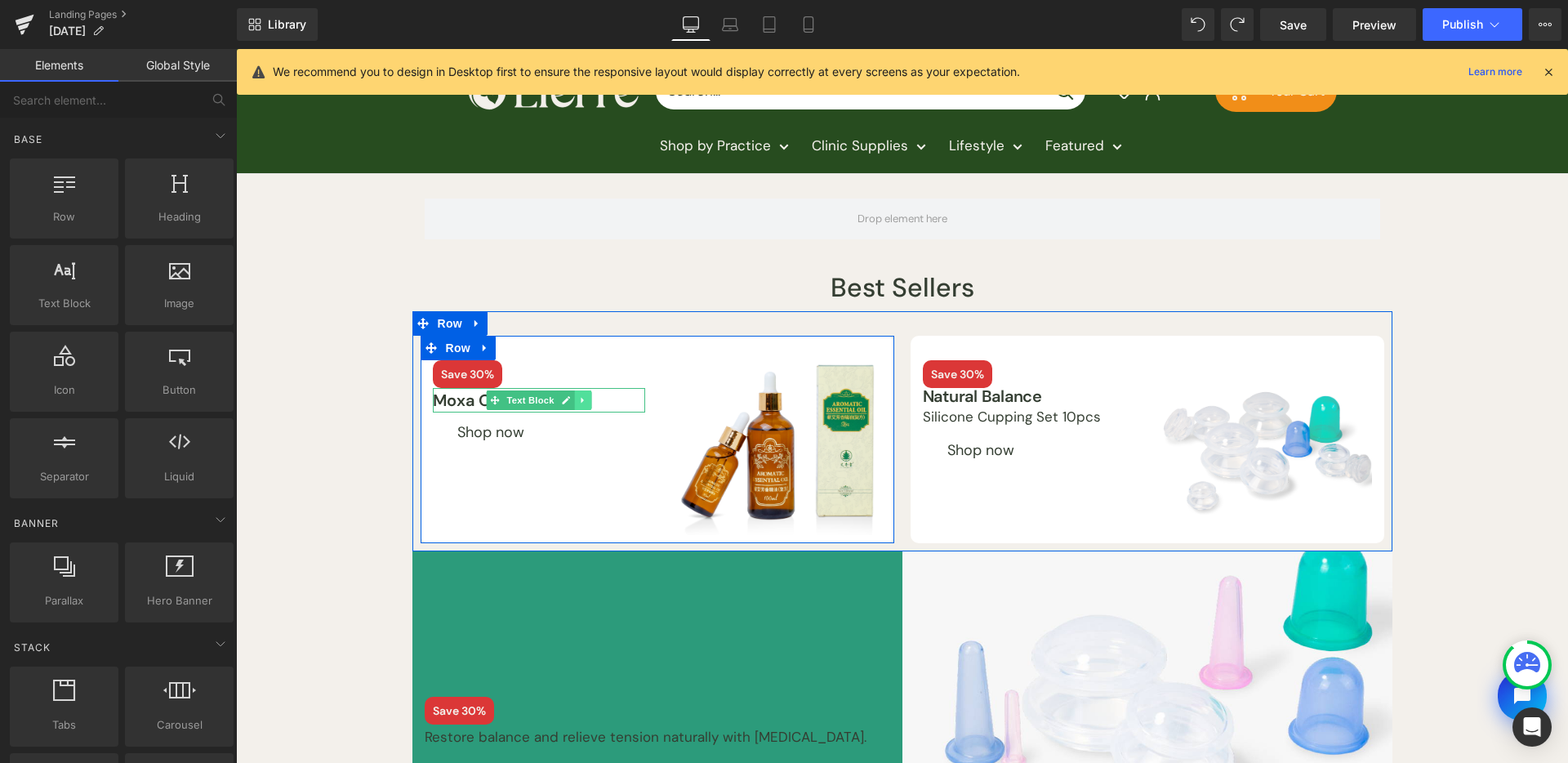
click at [578, 399] on icon at bounding box center [583, 400] width 9 height 10
click at [571, 401] on icon at bounding box center [573, 400] width 9 height 9
click at [486, 424] on span at bounding box center [495, 425] width 17 height 19
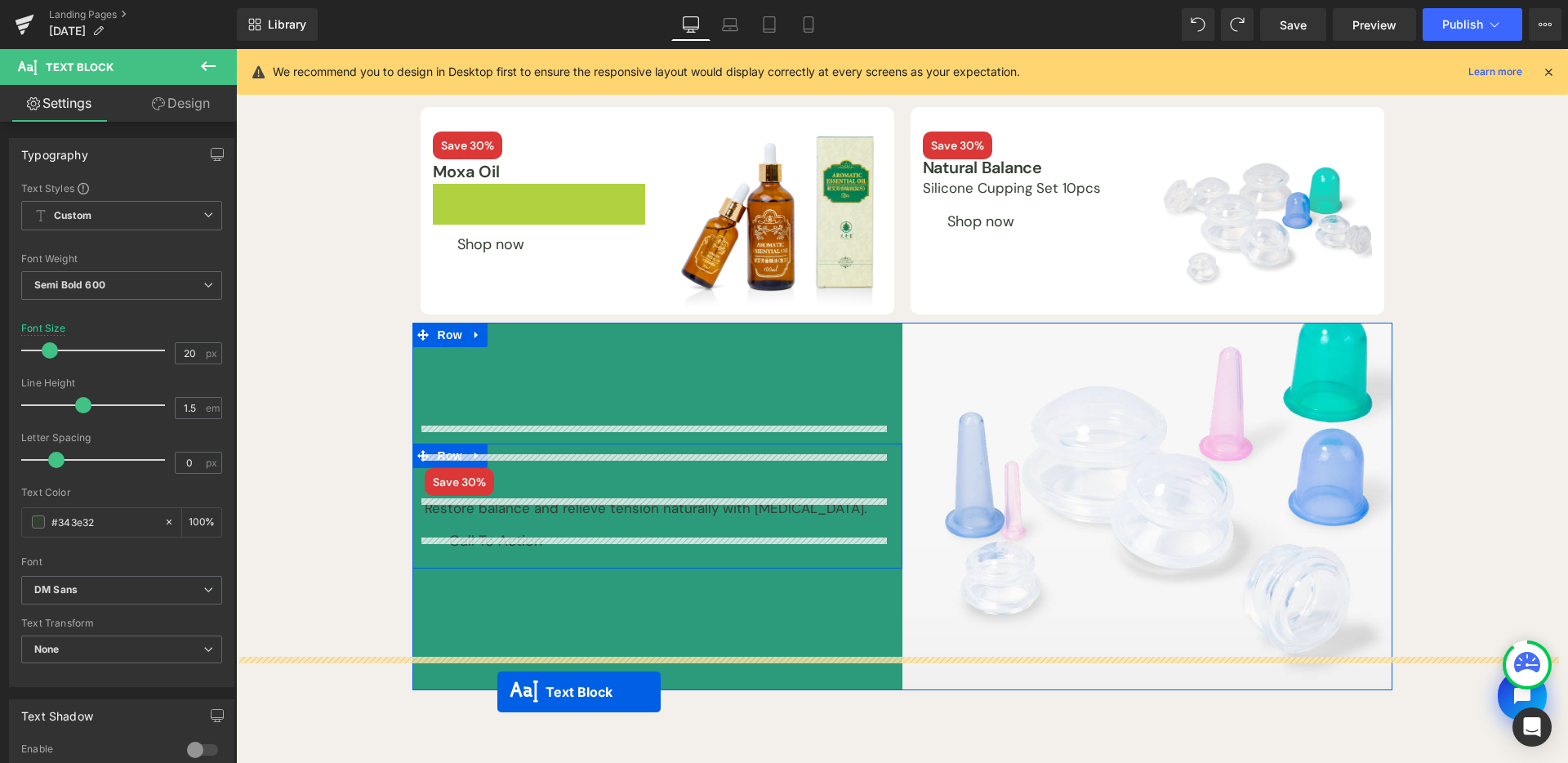
scroll to position [277, 0]
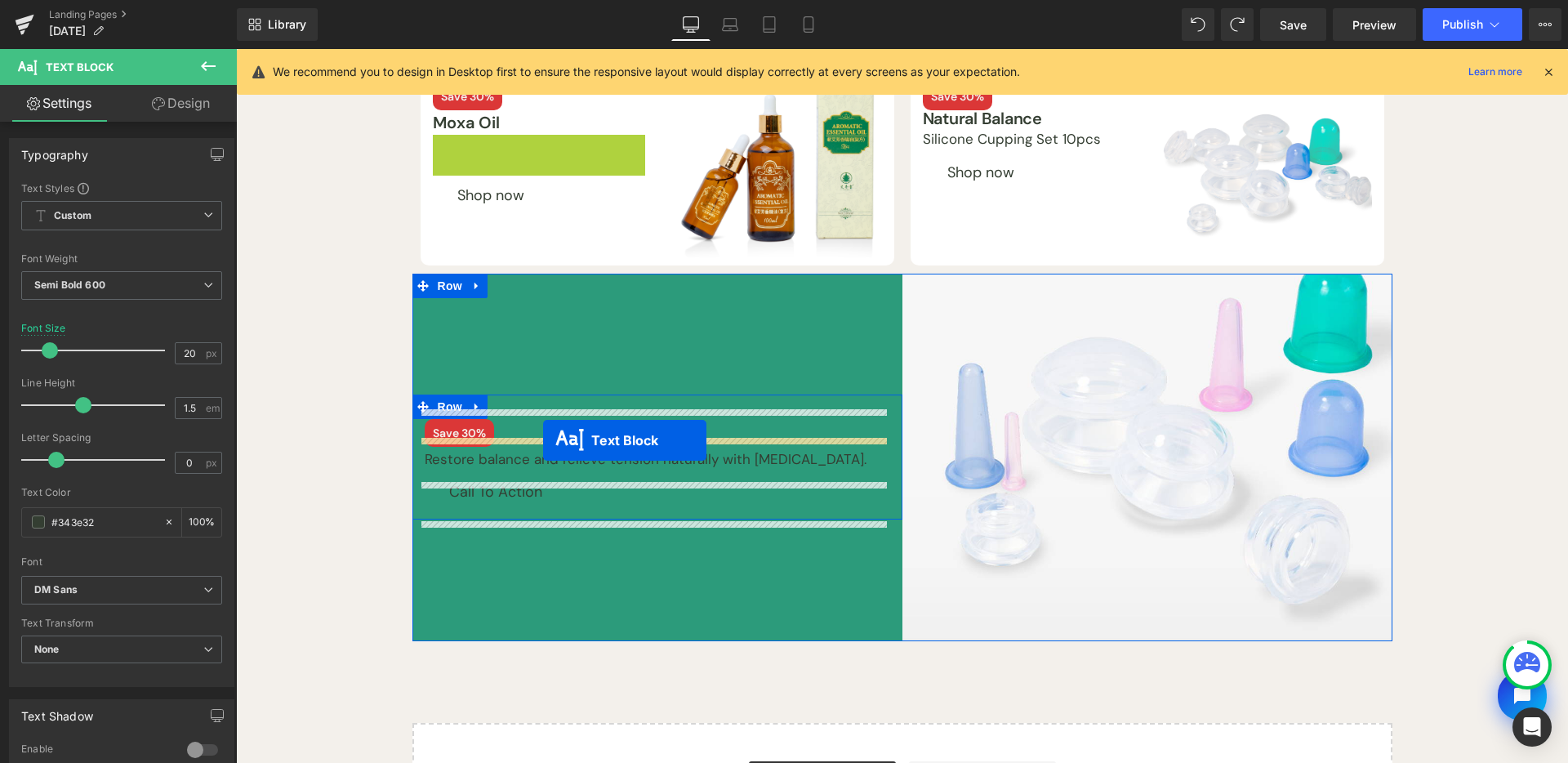
drag, startPoint x: 489, startPoint y: 683, endPoint x: 543, endPoint y: 441, distance: 248.0
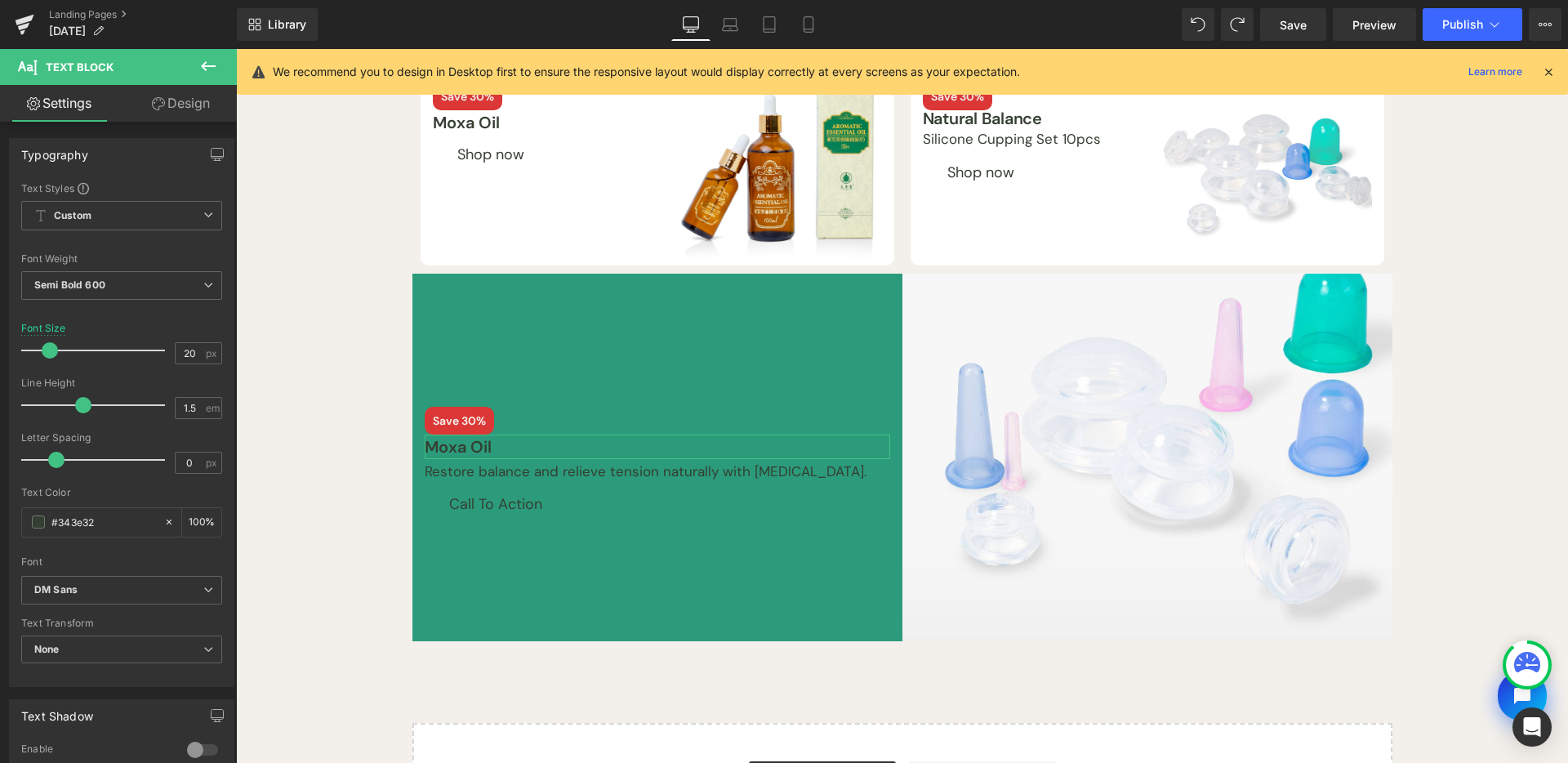
drag, startPoint x: 203, startPoint y: 110, endPoint x: 120, endPoint y: 191, distance: 116.0
click at [203, 111] on link "Design" at bounding box center [181, 102] width 118 height 36
click at [0, 0] on div "Spacing" at bounding box center [0, 0] width 0 height 0
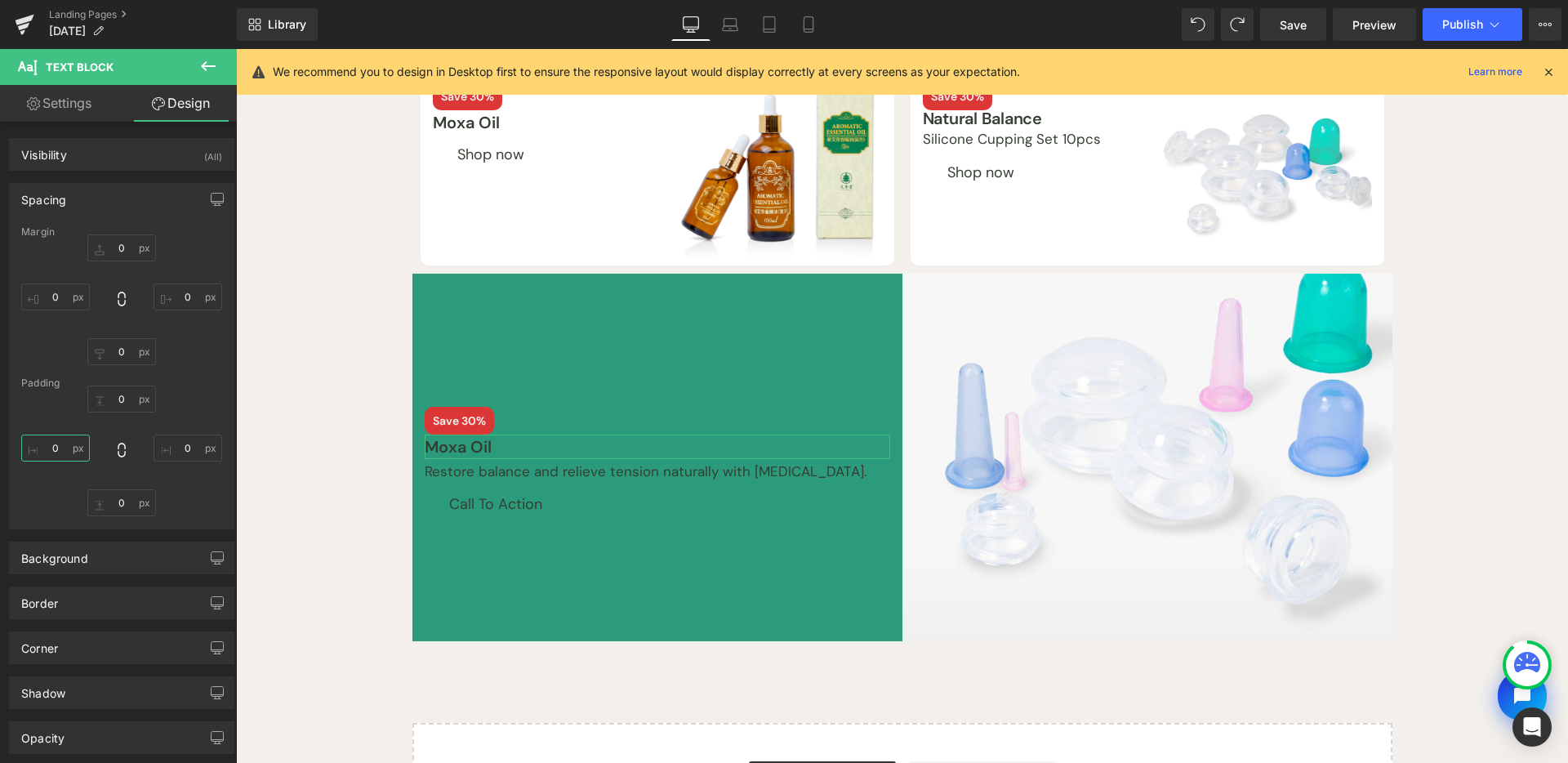
click at [68, 454] on input "0" at bounding box center [55, 448] width 69 height 27
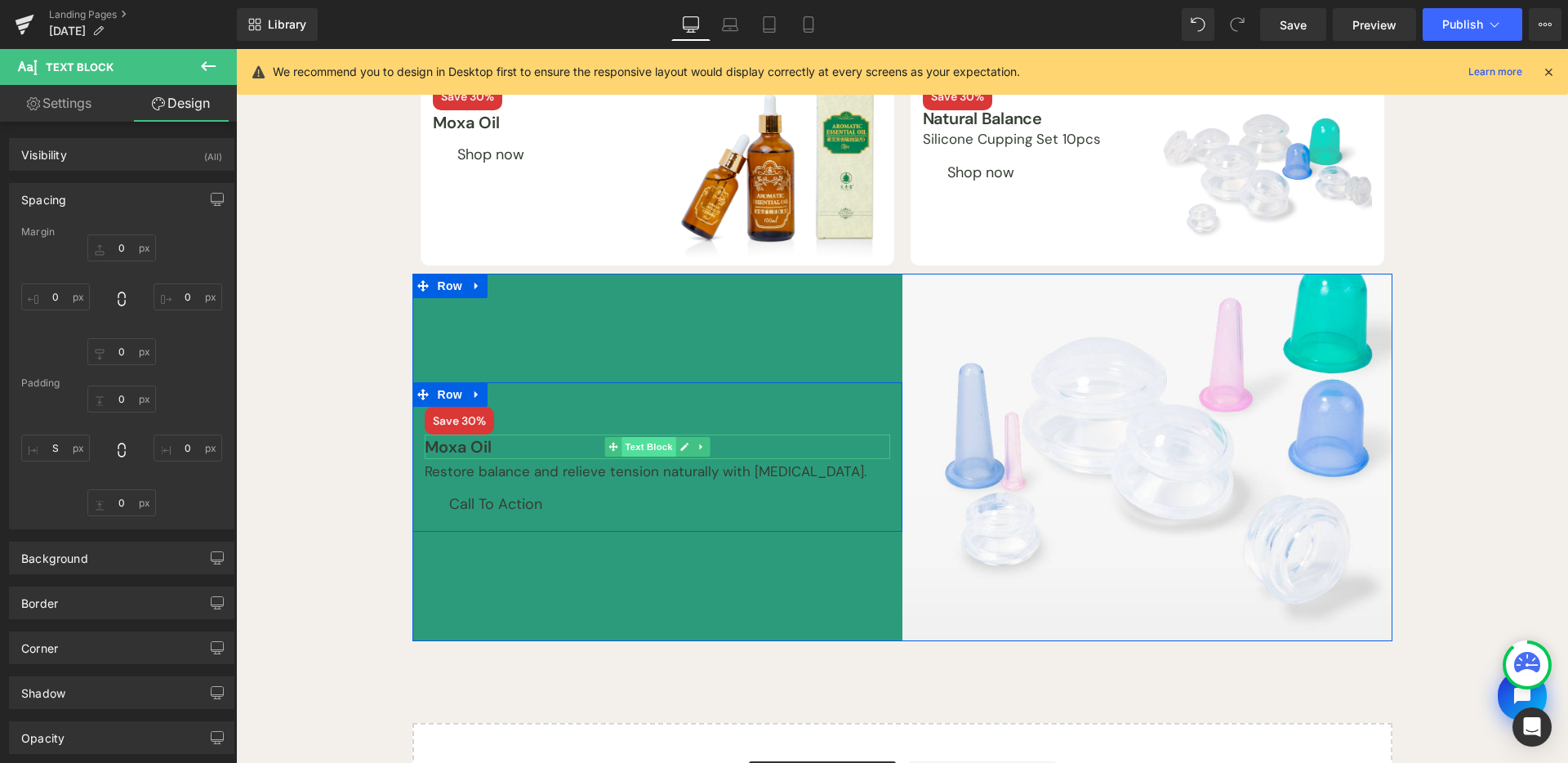
click at [639, 442] on span "Text Block" at bounding box center [649, 447] width 54 height 19
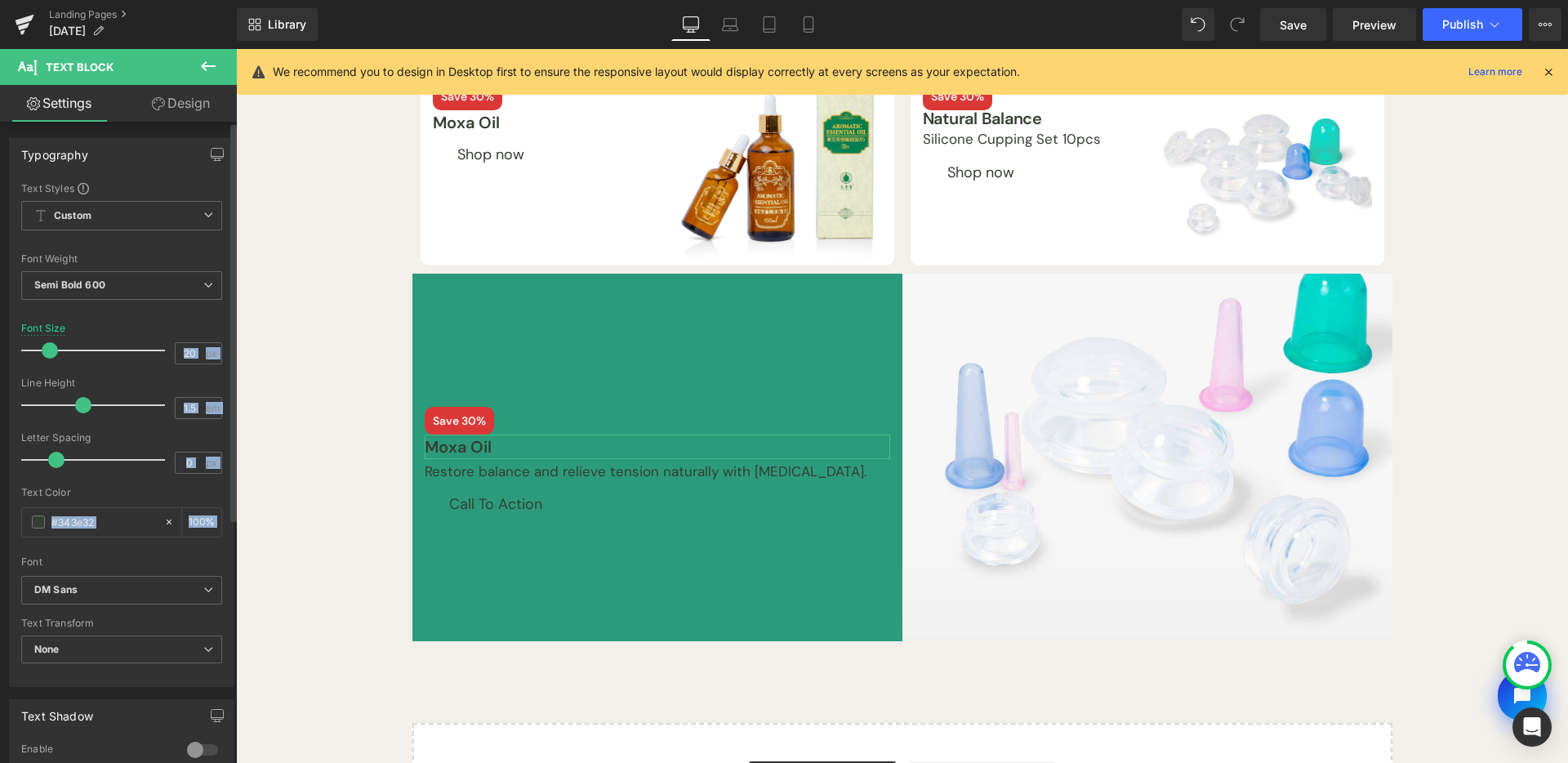
click at [8, 535] on div "Typography Text Styles Custom Paragraph 1 Paragraph 2 Paragraph 3 Paragraph 4 C…" at bounding box center [122, 407] width 244 height 562
click at [33, 530] on div "#343e32" at bounding box center [92, 523] width 141 height 29
click at [34, 523] on span at bounding box center [38, 521] width 13 height 13
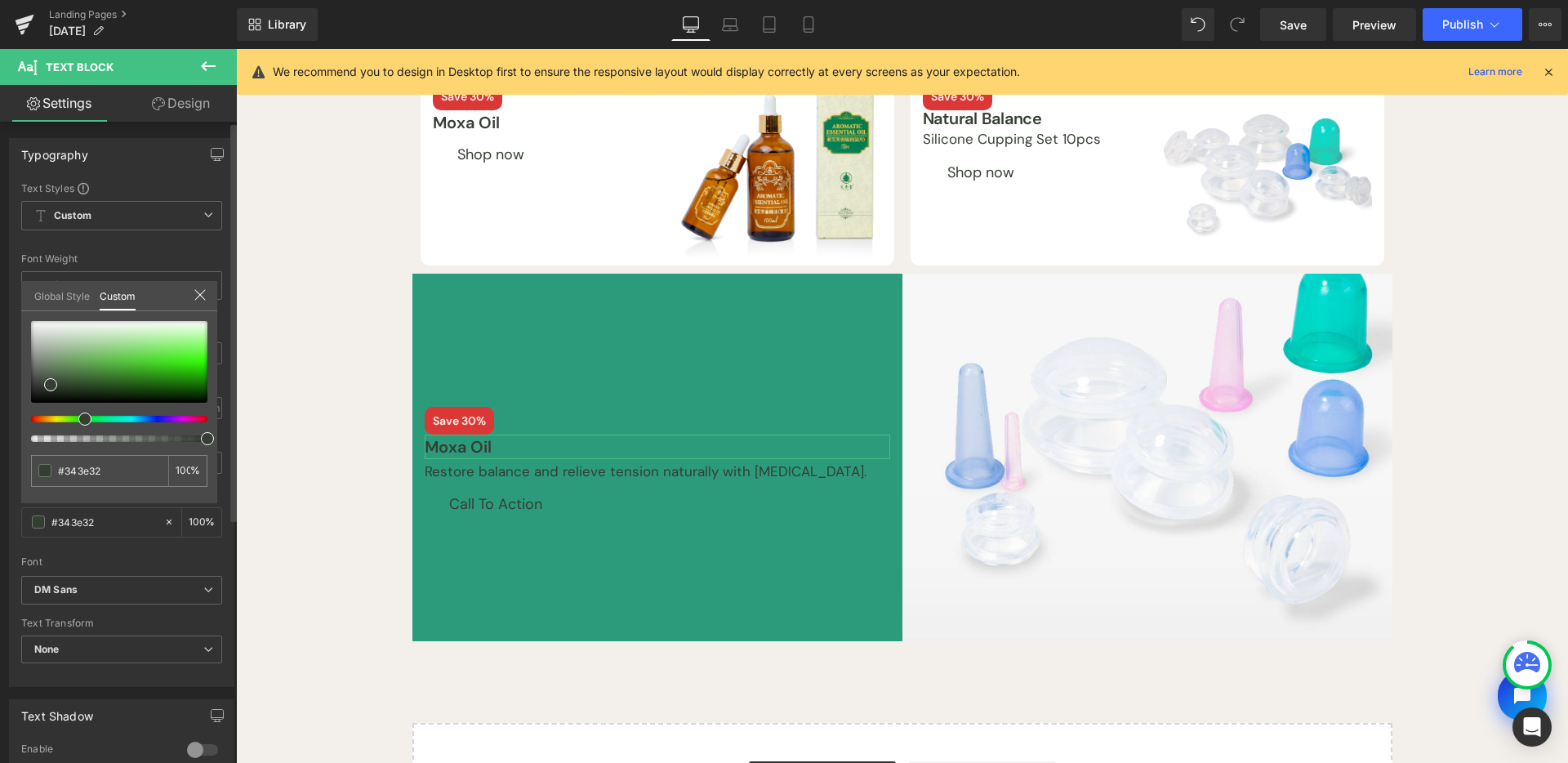
click at [67, 297] on link "Global Style" at bounding box center [63, 294] width 56 height 28
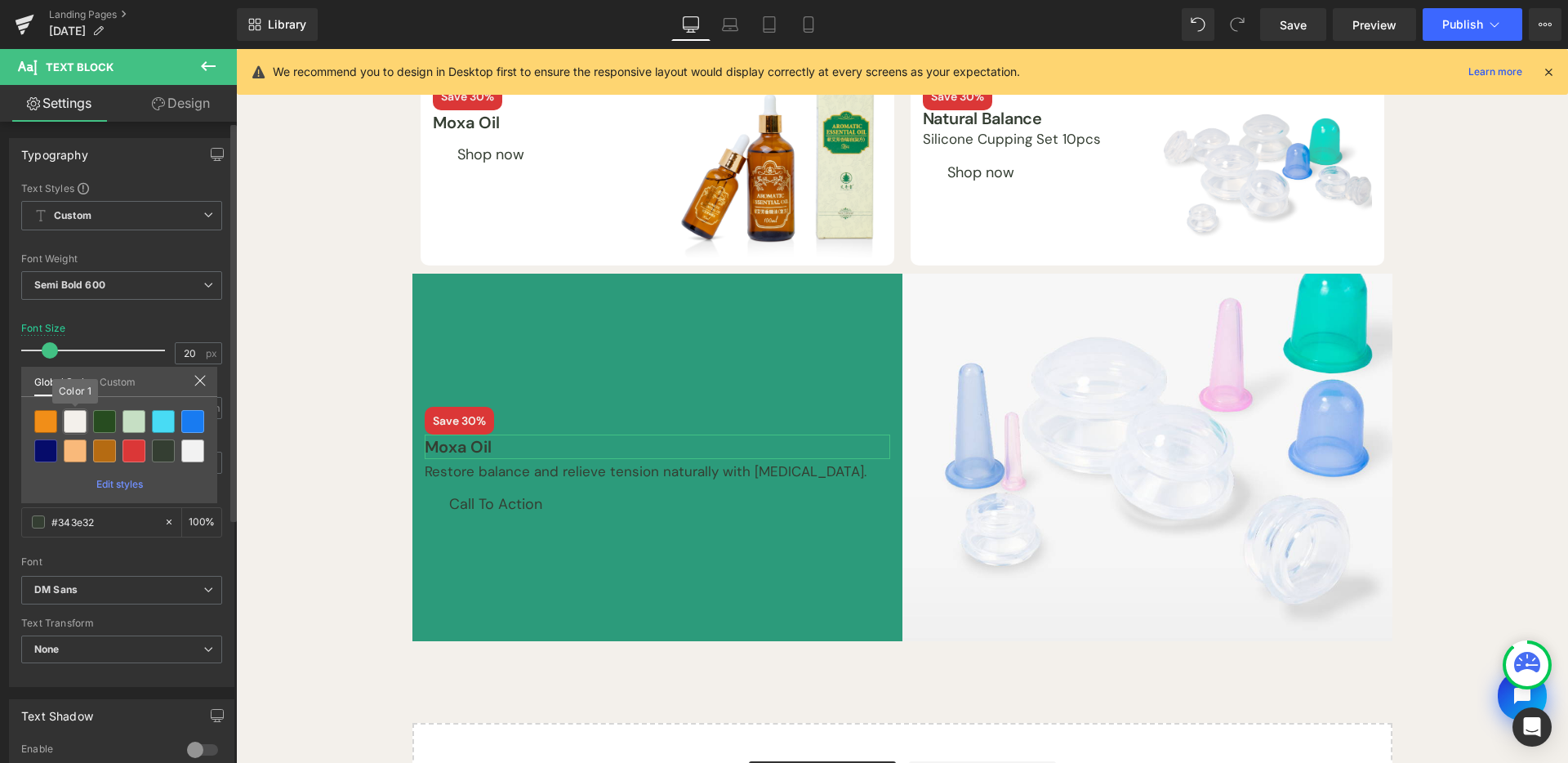
click at [76, 419] on div at bounding box center [74, 421] width 23 height 23
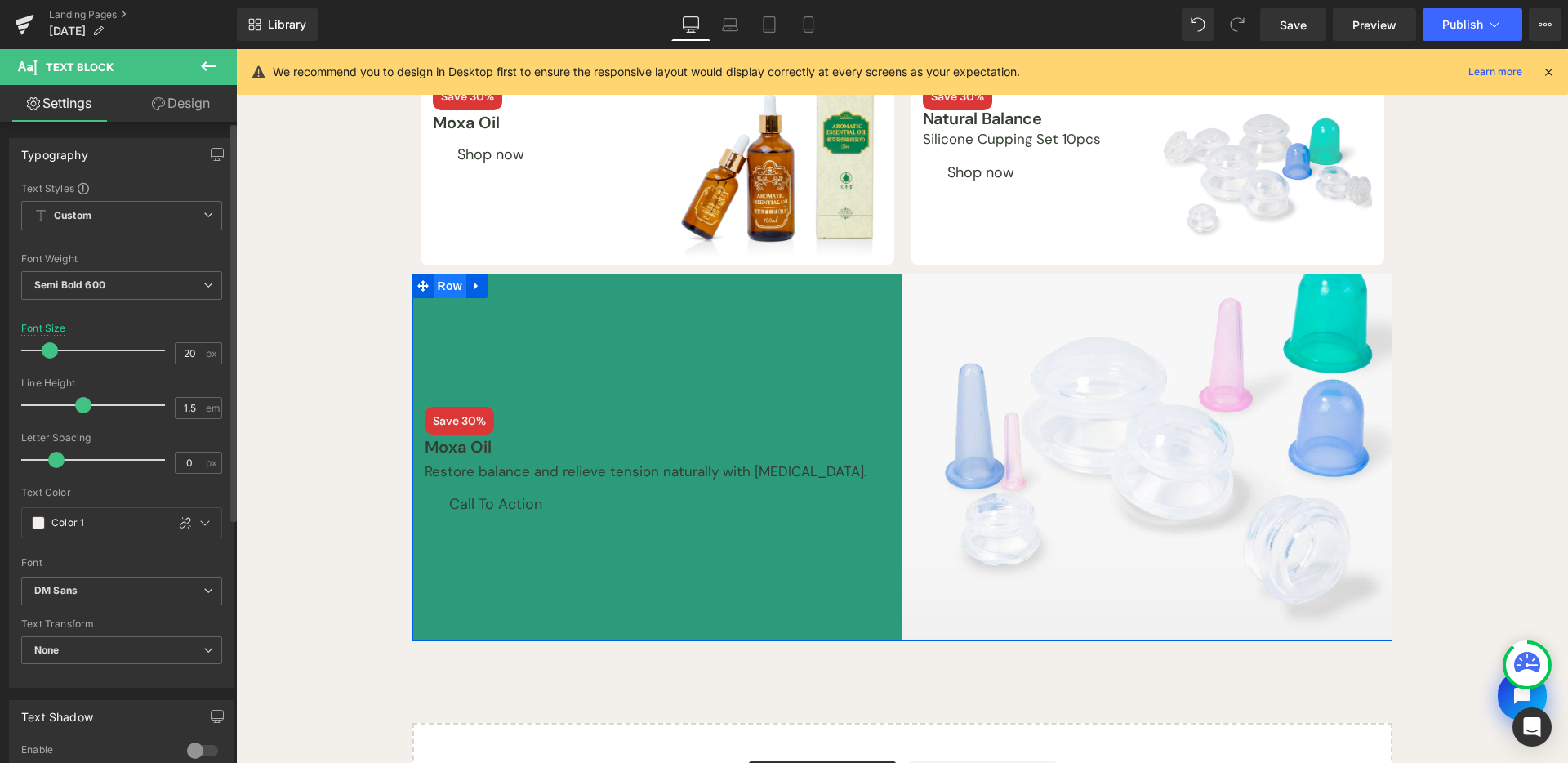
click at [450, 285] on span "Row" at bounding box center [450, 286] width 33 height 25
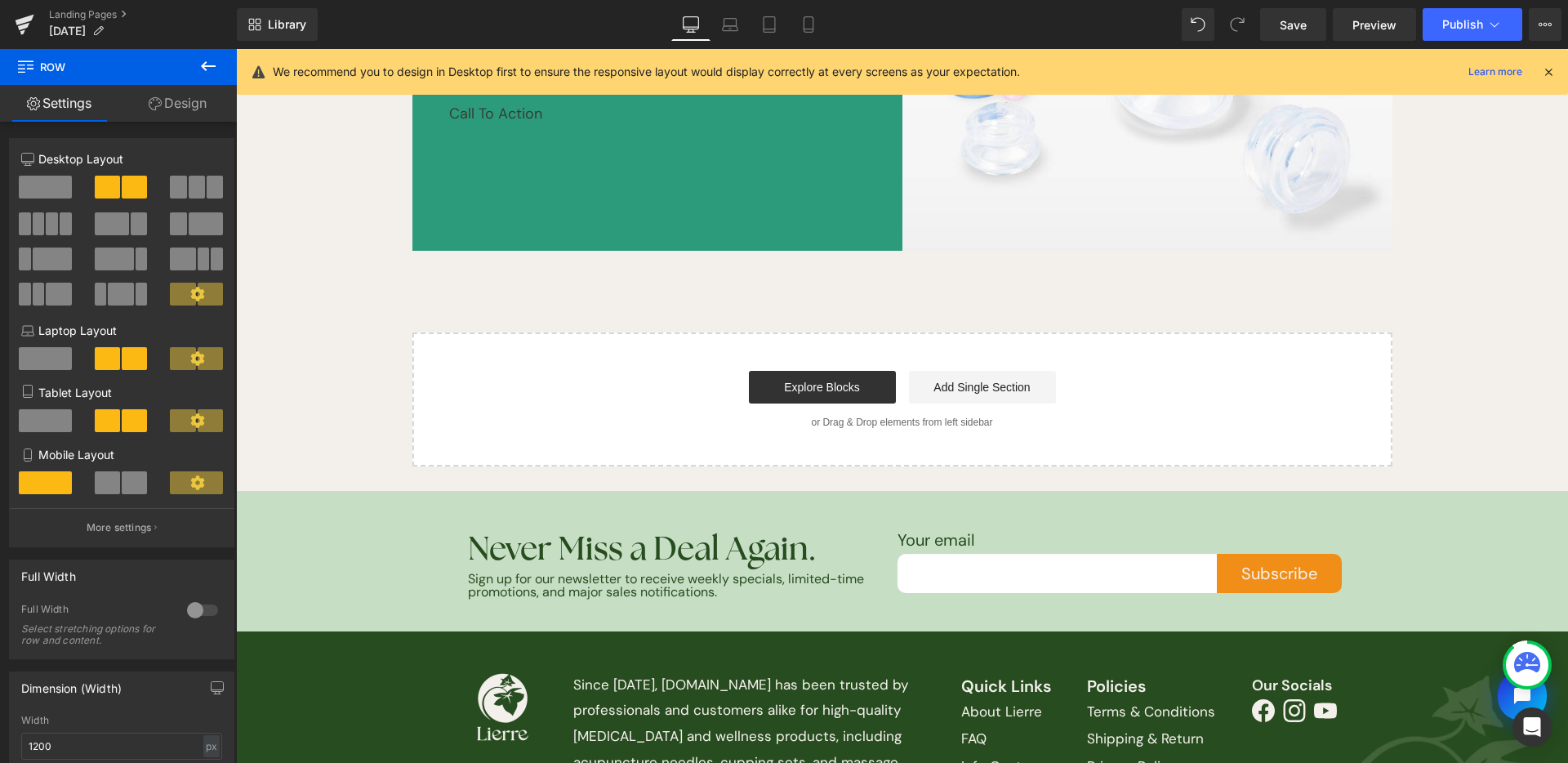
scroll to position [260, 0]
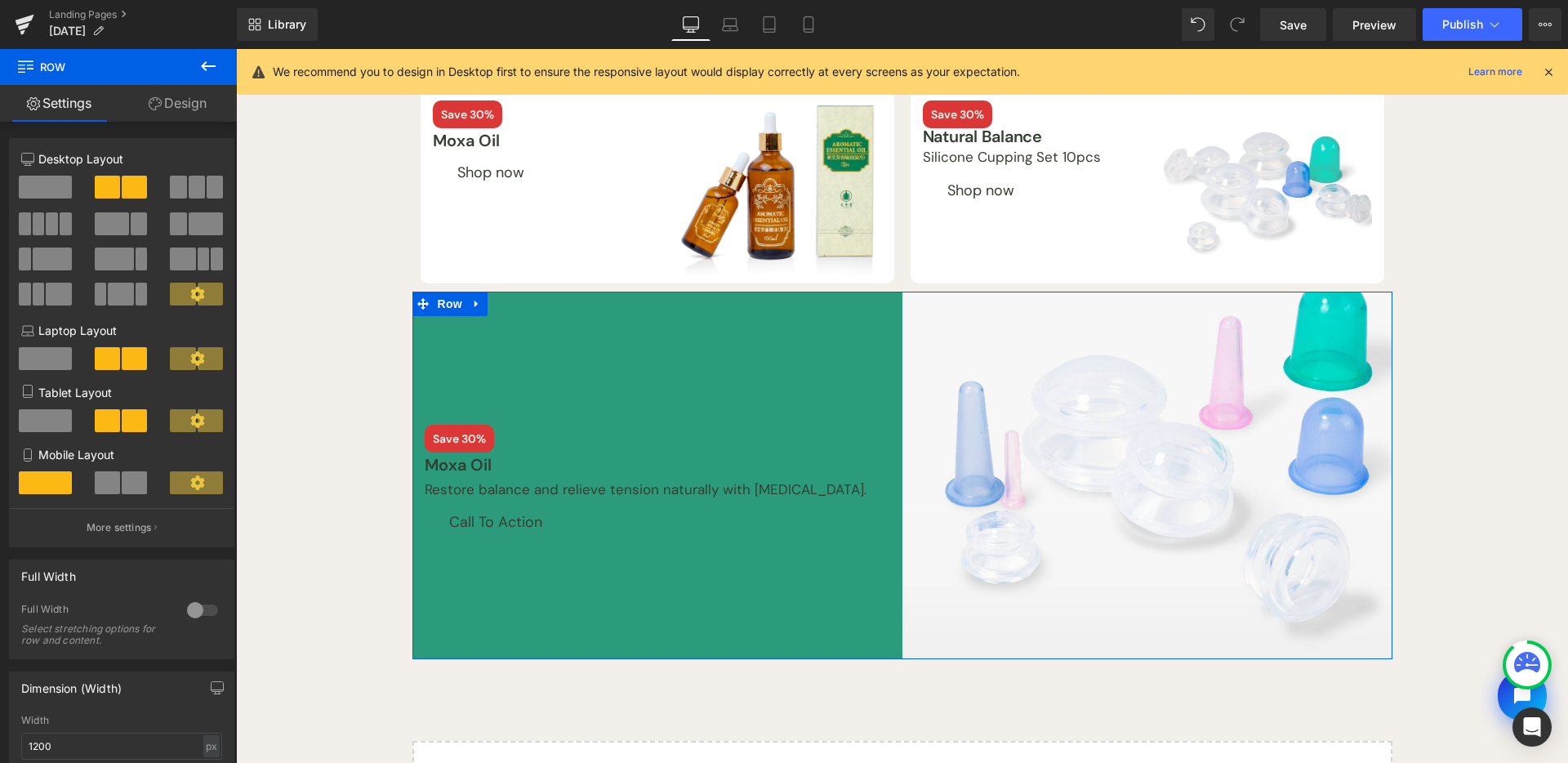
click at [173, 101] on link "Design" at bounding box center [178, 102] width 118 height 36
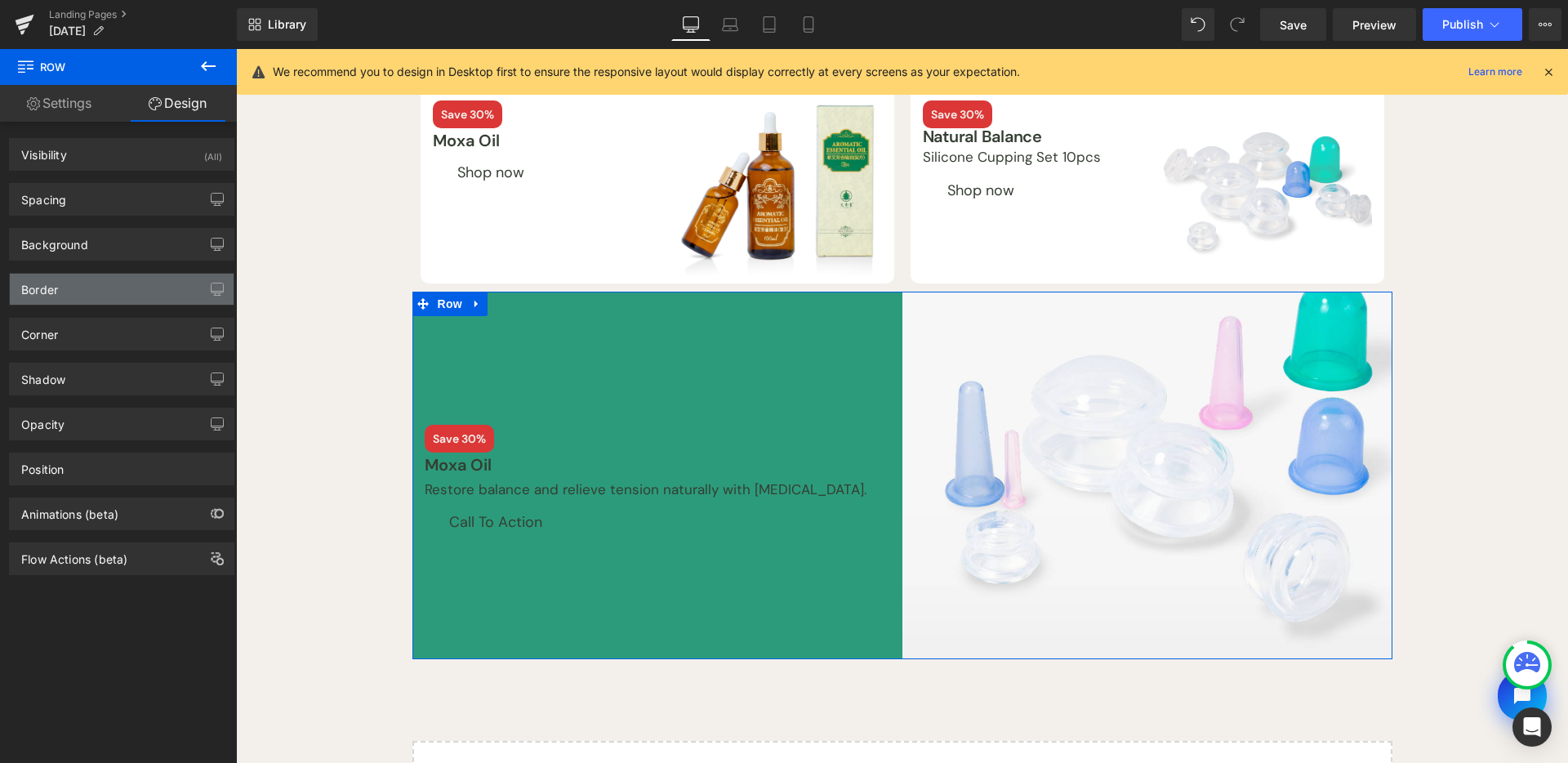
click at [146, 299] on div "Border" at bounding box center [122, 289] width 224 height 31
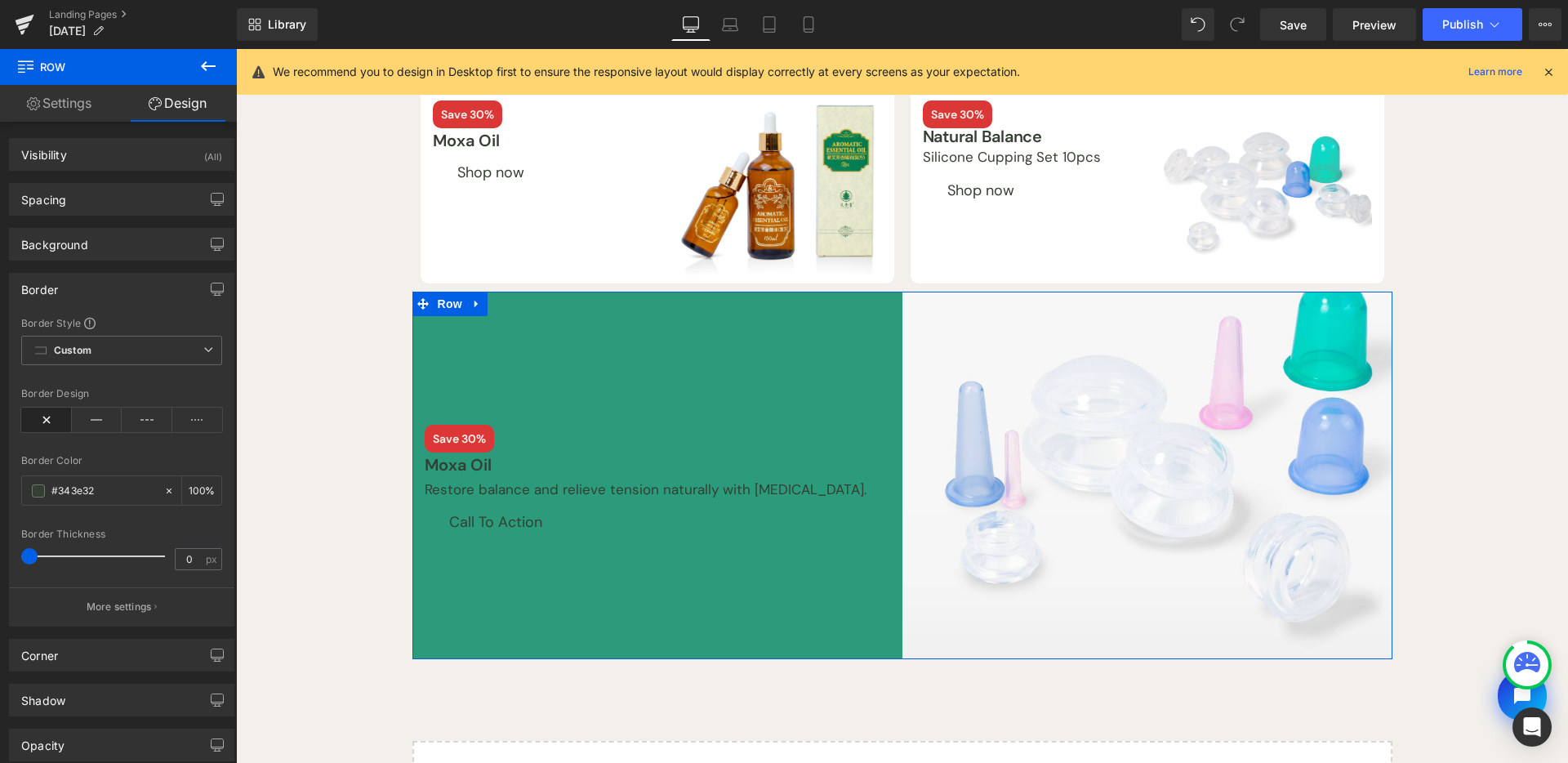
click at [146, 299] on div "Border" at bounding box center [122, 289] width 224 height 31
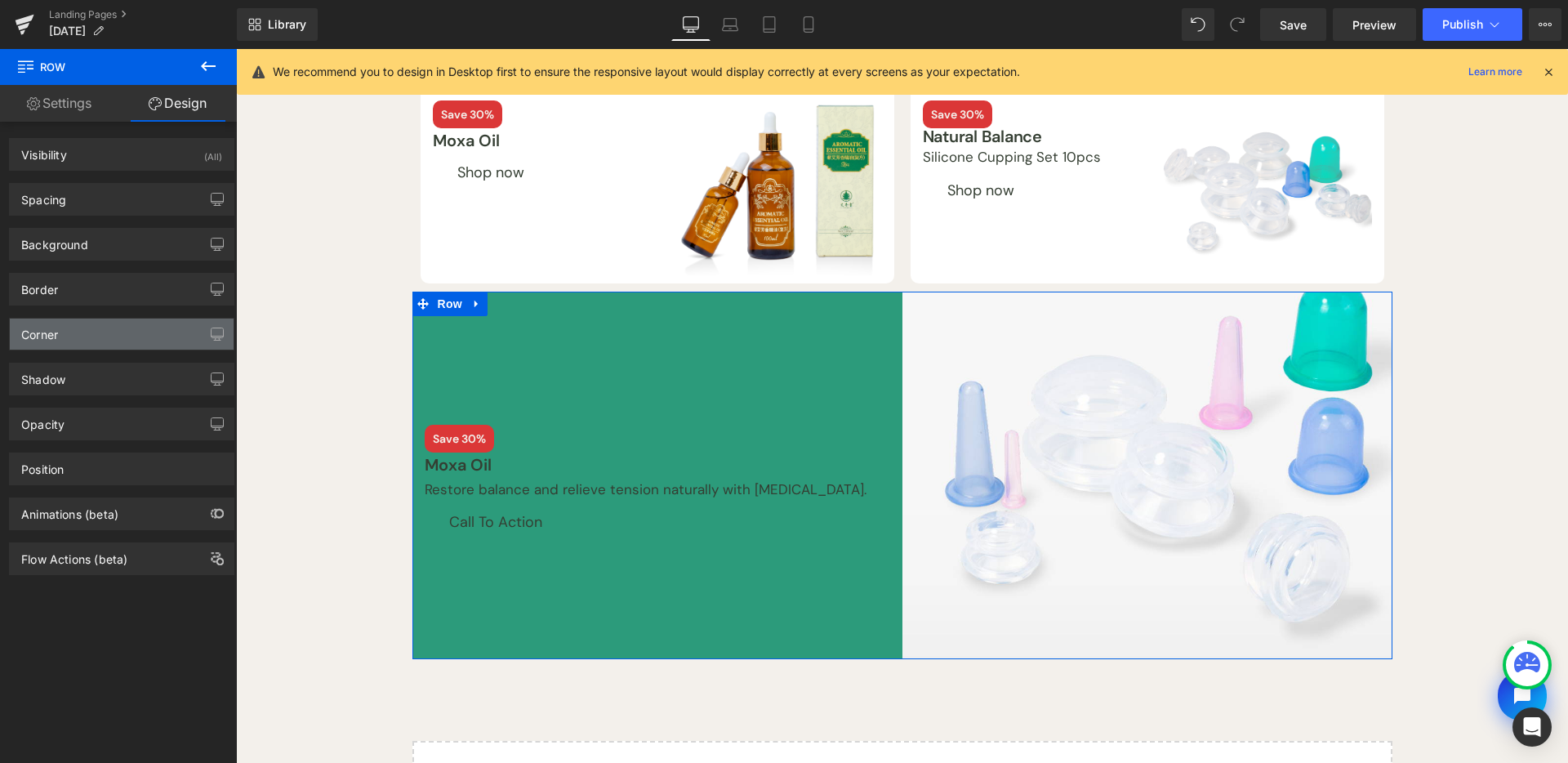
click at [144, 335] on div "Corner" at bounding box center [122, 334] width 224 height 31
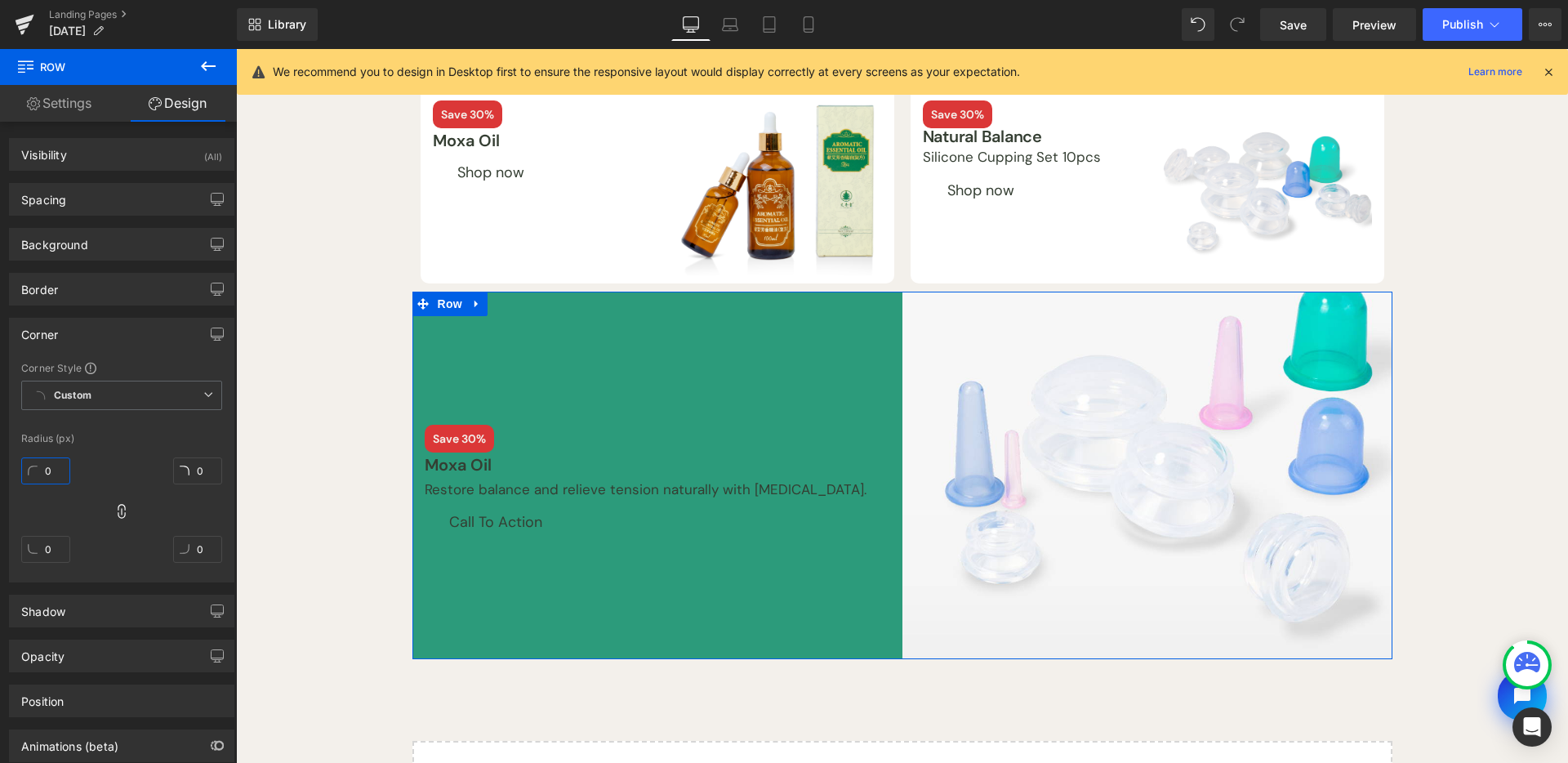
click at [63, 477] on input "0" at bounding box center [46, 471] width 49 height 27
click at [326, 658] on div "Row Best Sellers Heading Row Save 30% Text Block Moxa Oil Text Block Shop now B…" at bounding box center [902, 395] width 1332 height 961
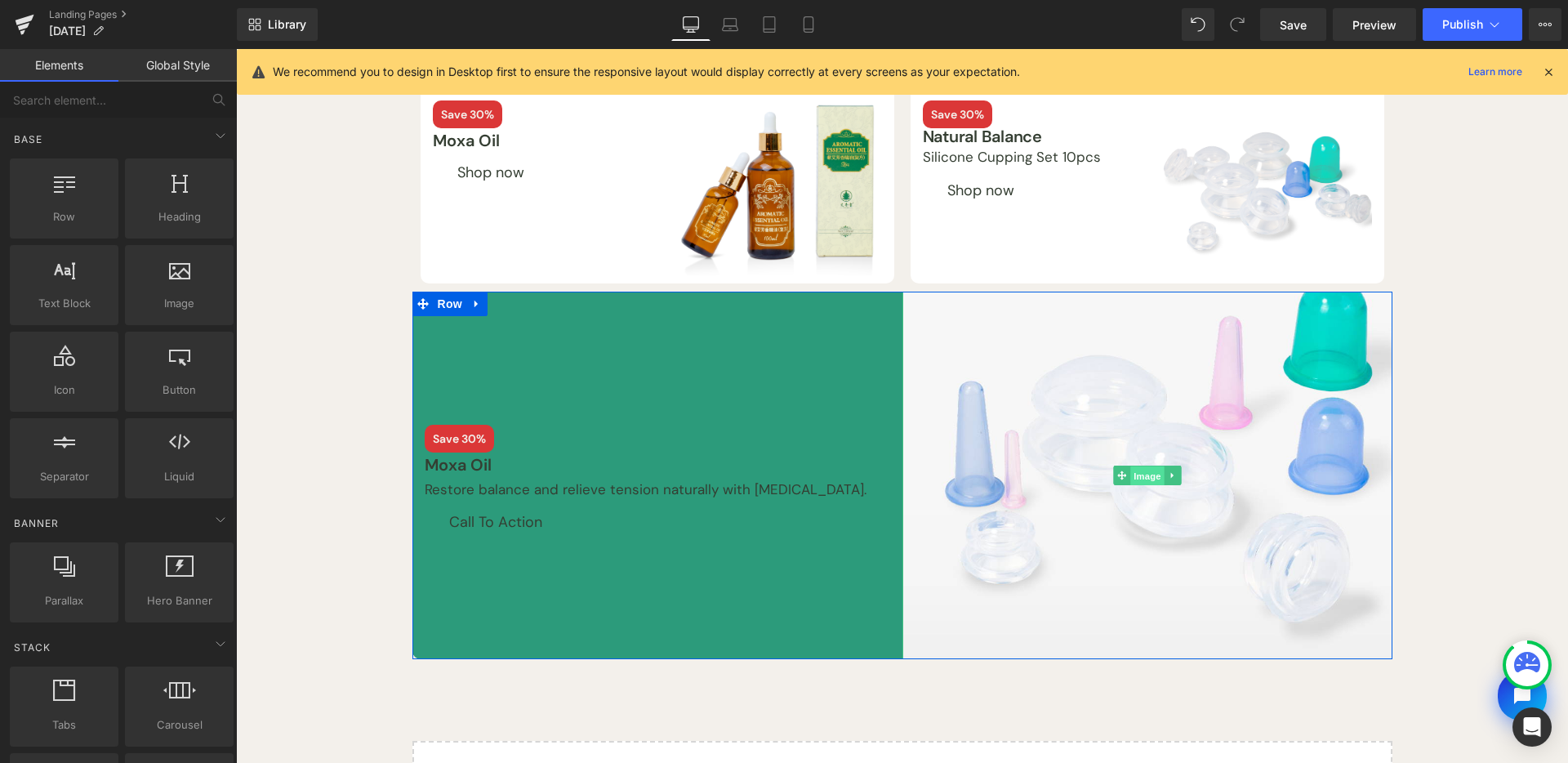
click at [1150, 474] on span "Image" at bounding box center [1148, 475] width 35 height 19
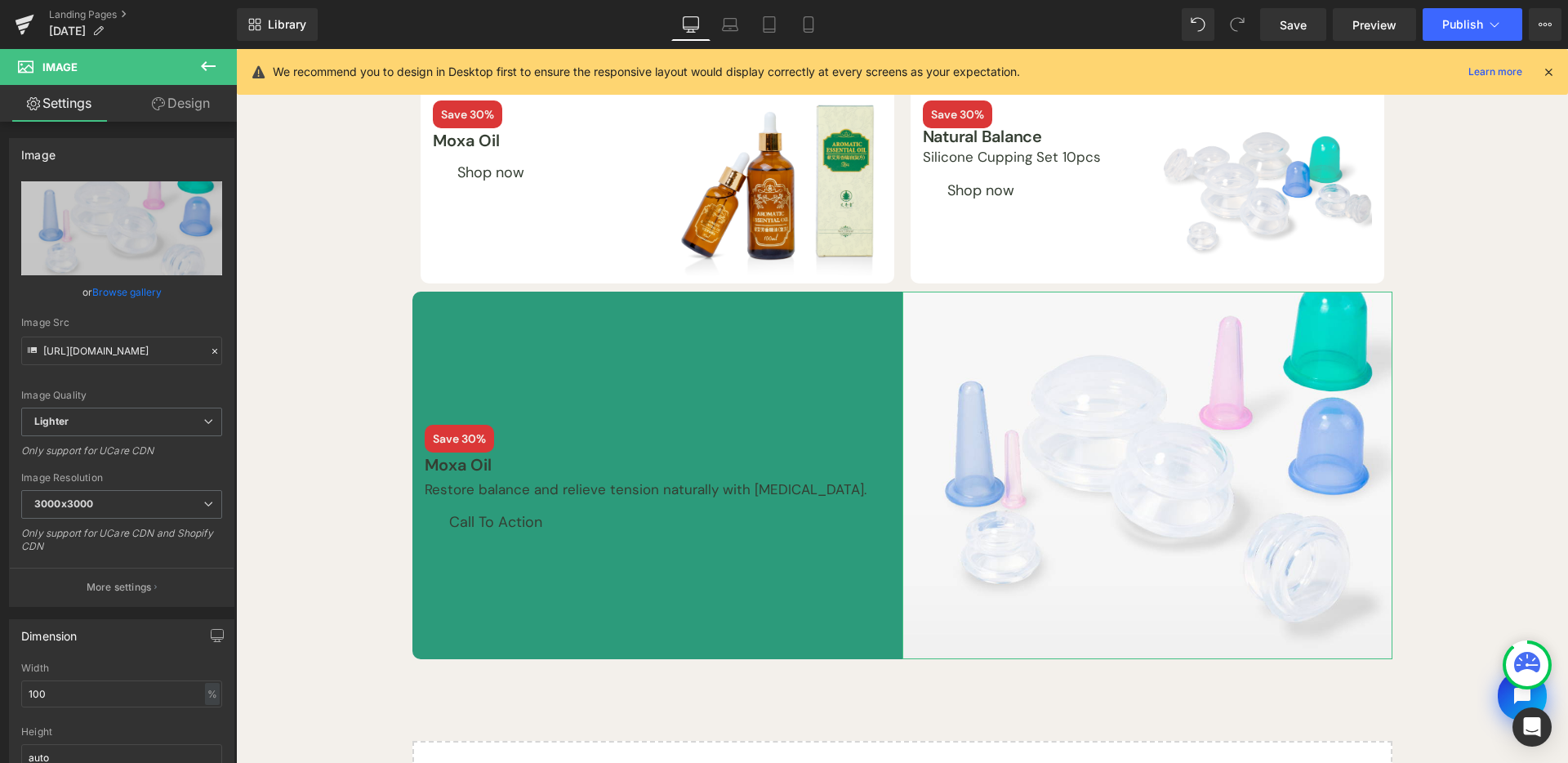
click at [188, 118] on link "Design" at bounding box center [181, 102] width 118 height 36
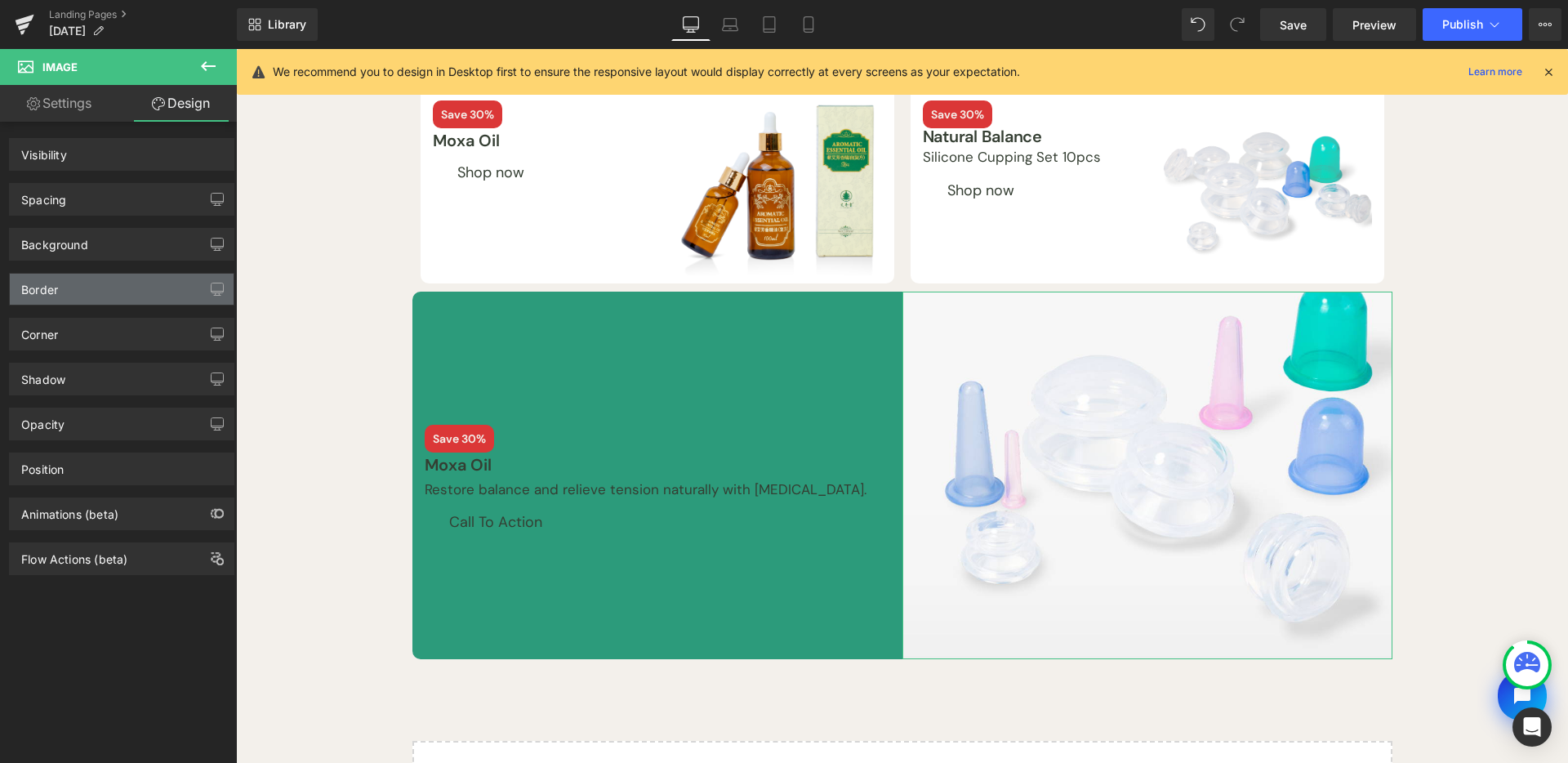
click at [103, 293] on div "Border" at bounding box center [122, 289] width 224 height 31
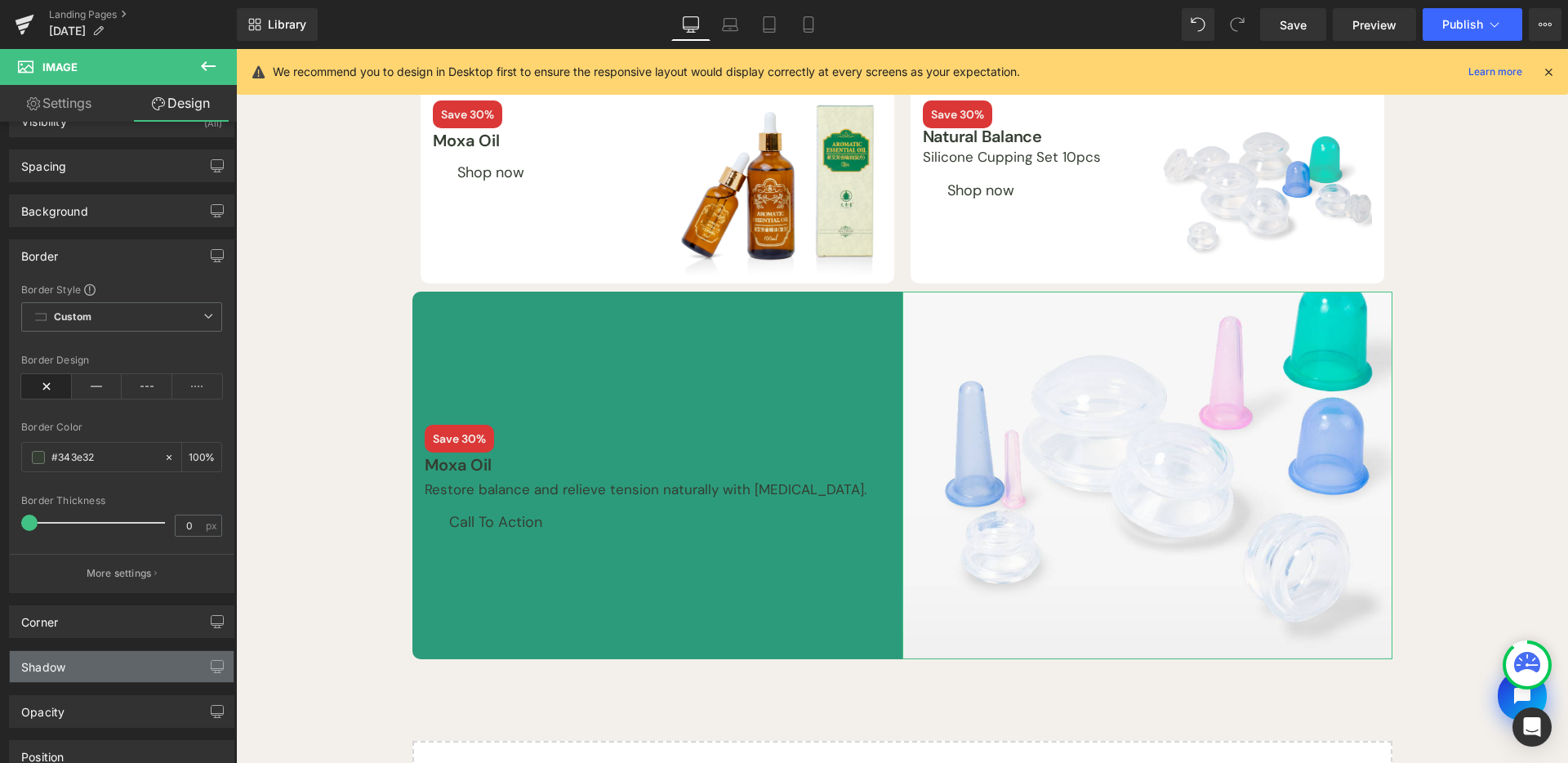
scroll to position [179, 0]
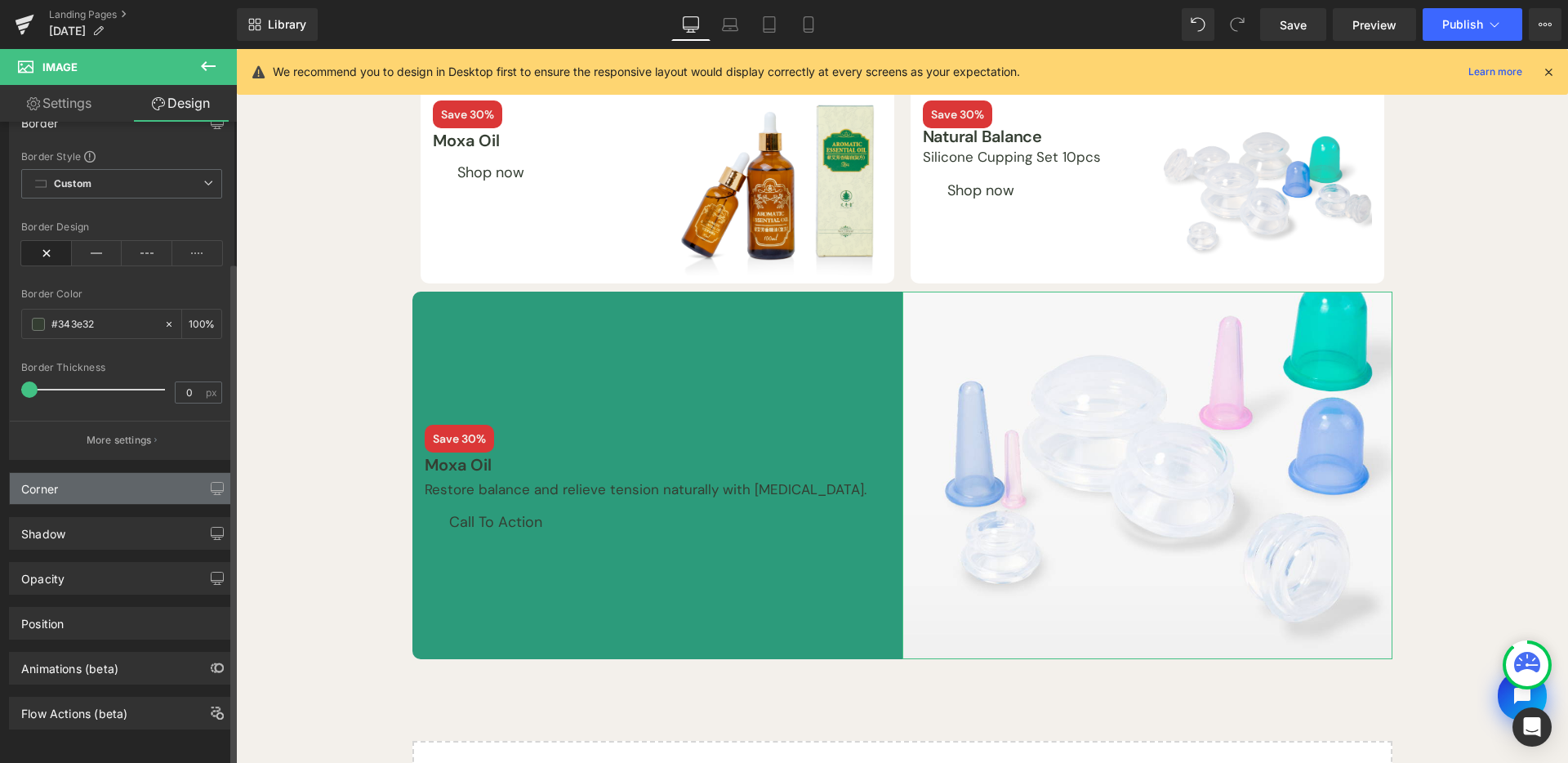
click at [150, 478] on div "Corner" at bounding box center [122, 488] width 224 height 31
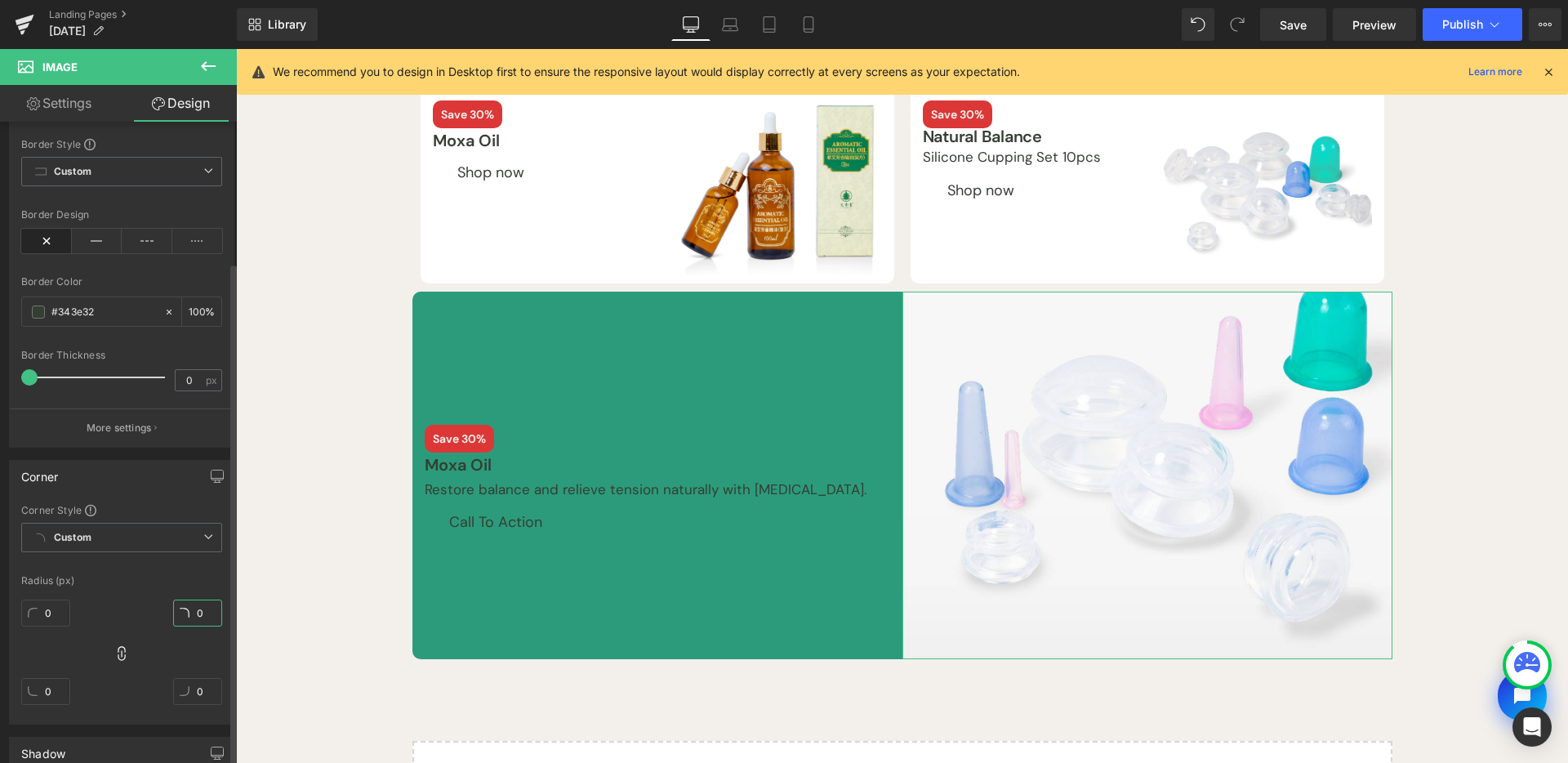
click at [192, 608] on input "0" at bounding box center [198, 613] width 49 height 27
click at [122, 651] on icon at bounding box center [121, 653] width 16 height 16
click at [203, 606] on input "0" at bounding box center [198, 613] width 49 height 27
click at [203, 683] on input "0" at bounding box center [198, 692] width 49 height 27
click at [1502, 358] on div "Row Best Sellers Heading Row Save 30% Text Block Moxa Oil Text Block Shop now B…" at bounding box center [902, 395] width 1332 height 961
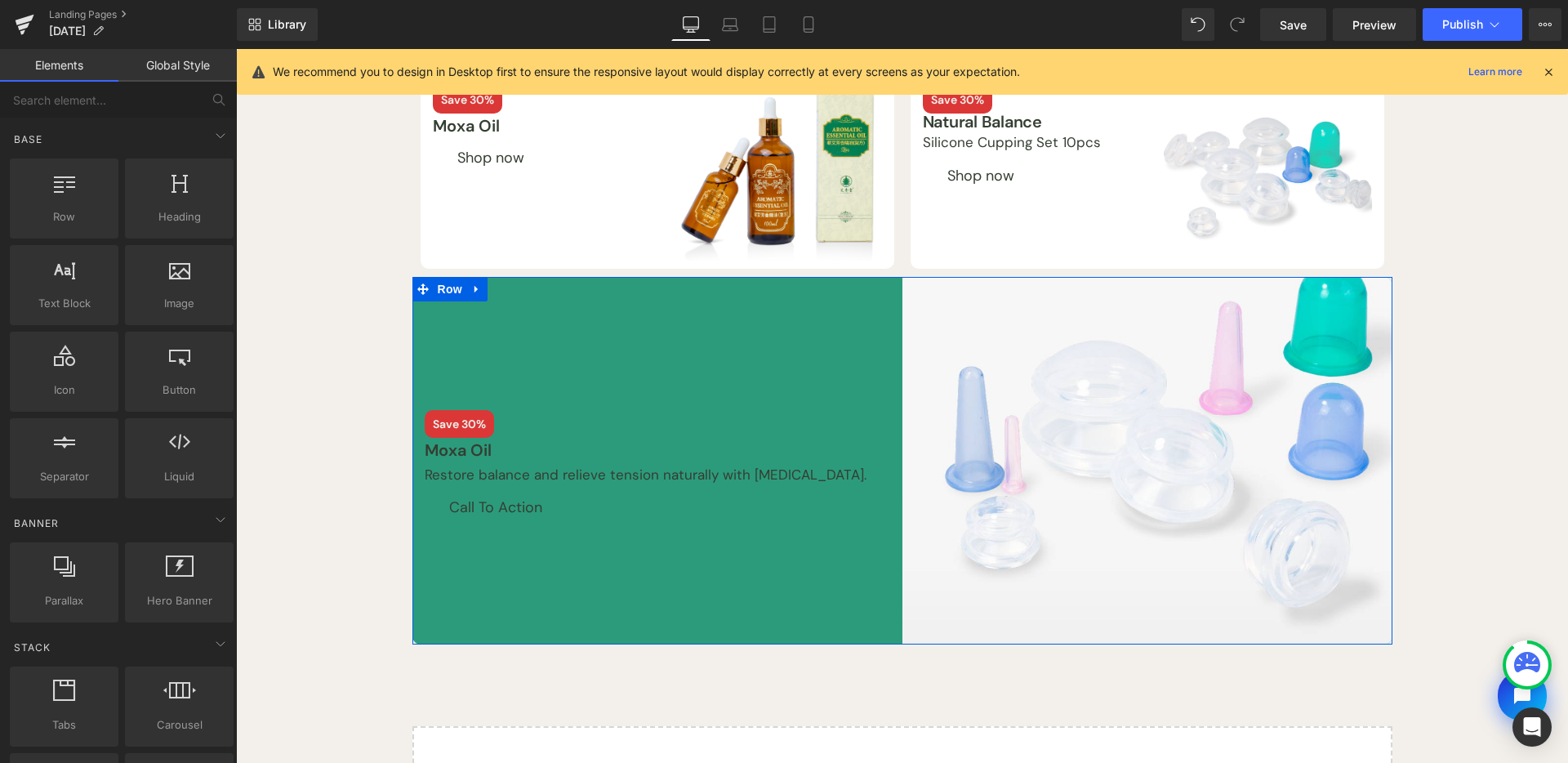
scroll to position [288, 0]
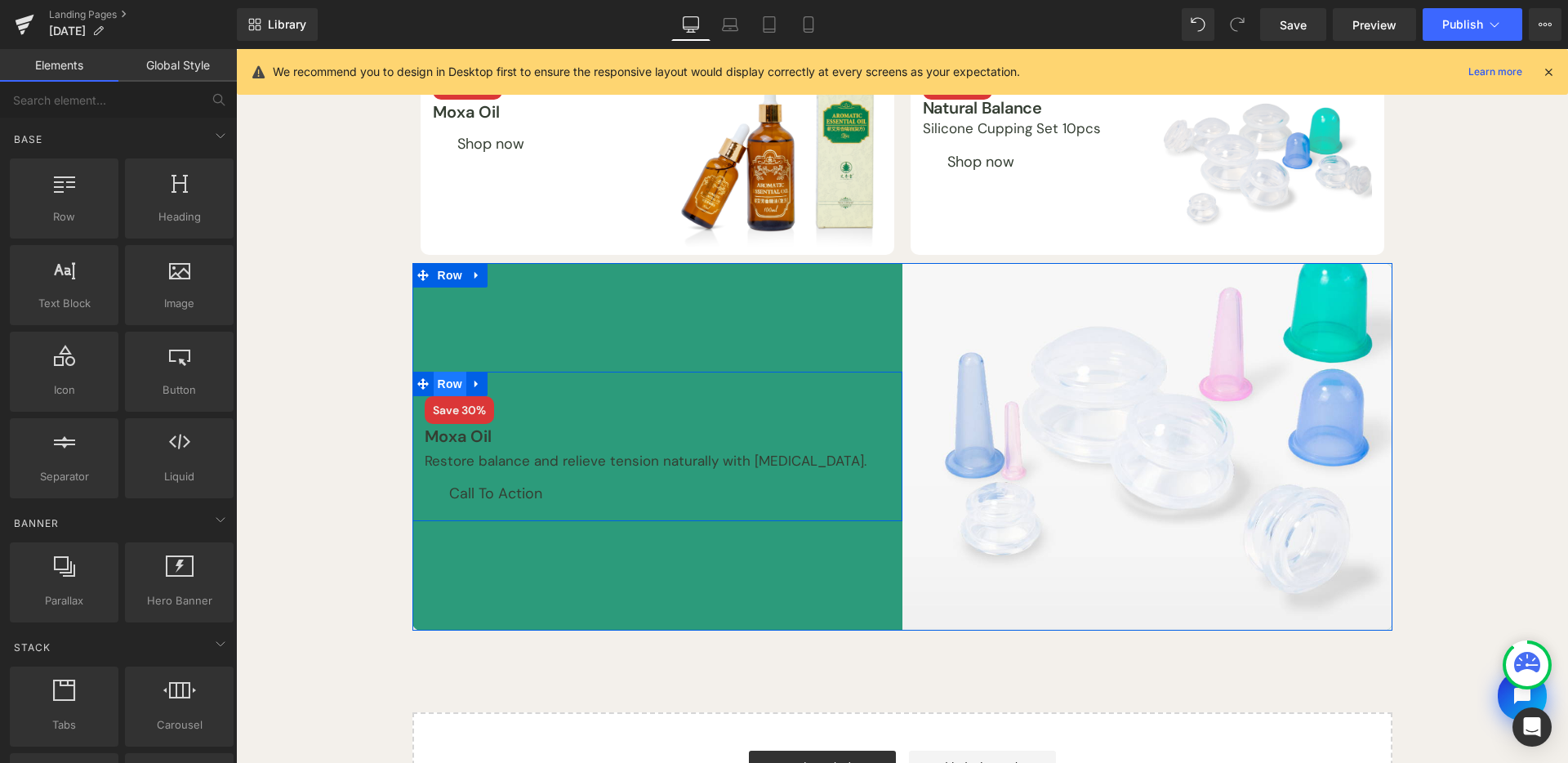
click at [452, 376] on span "Row" at bounding box center [450, 383] width 33 height 25
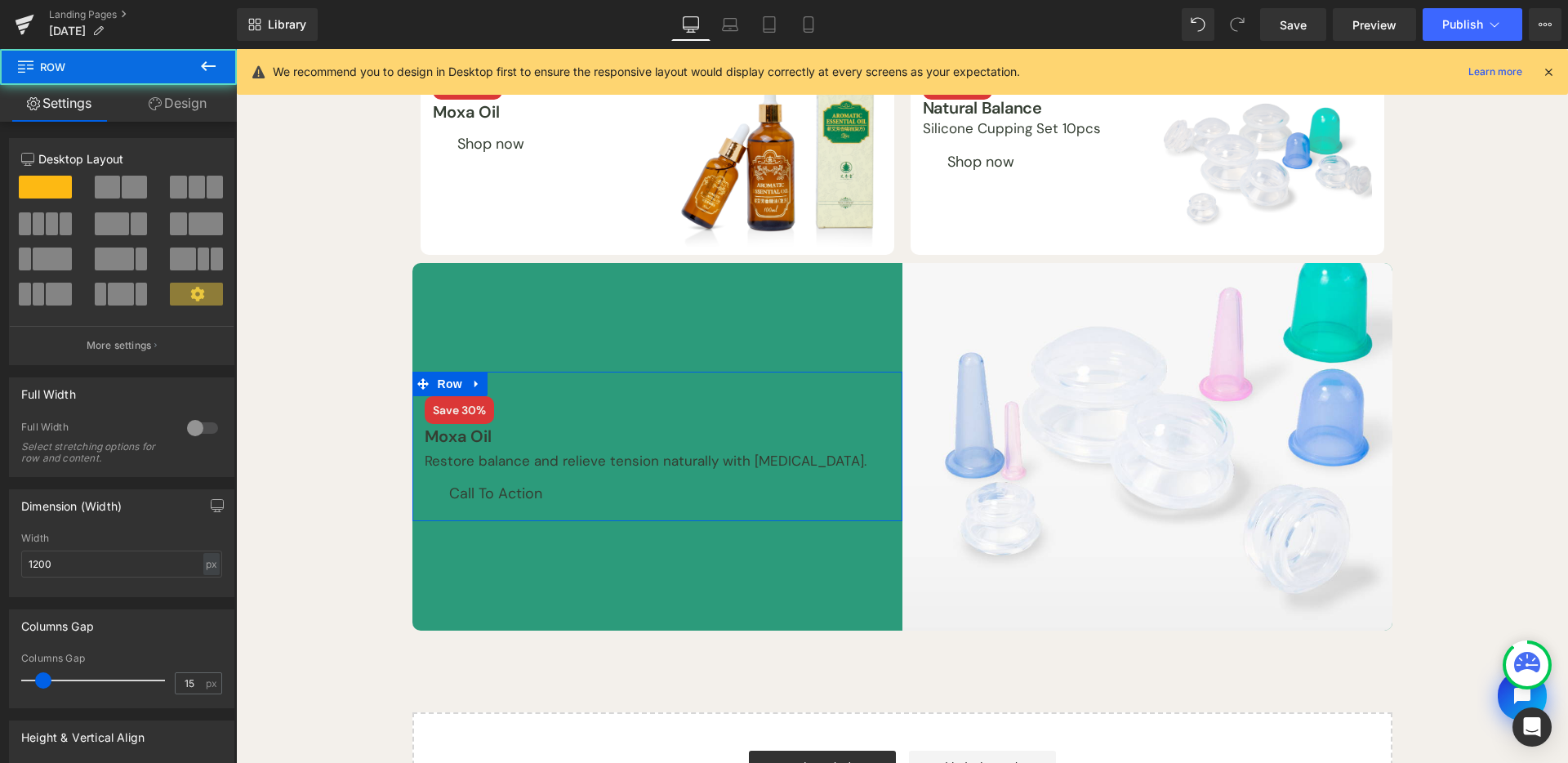
click at [146, 98] on link "Design" at bounding box center [178, 102] width 118 height 36
click at [0, 0] on div "Spacing" at bounding box center [0, 0] width 0 height 0
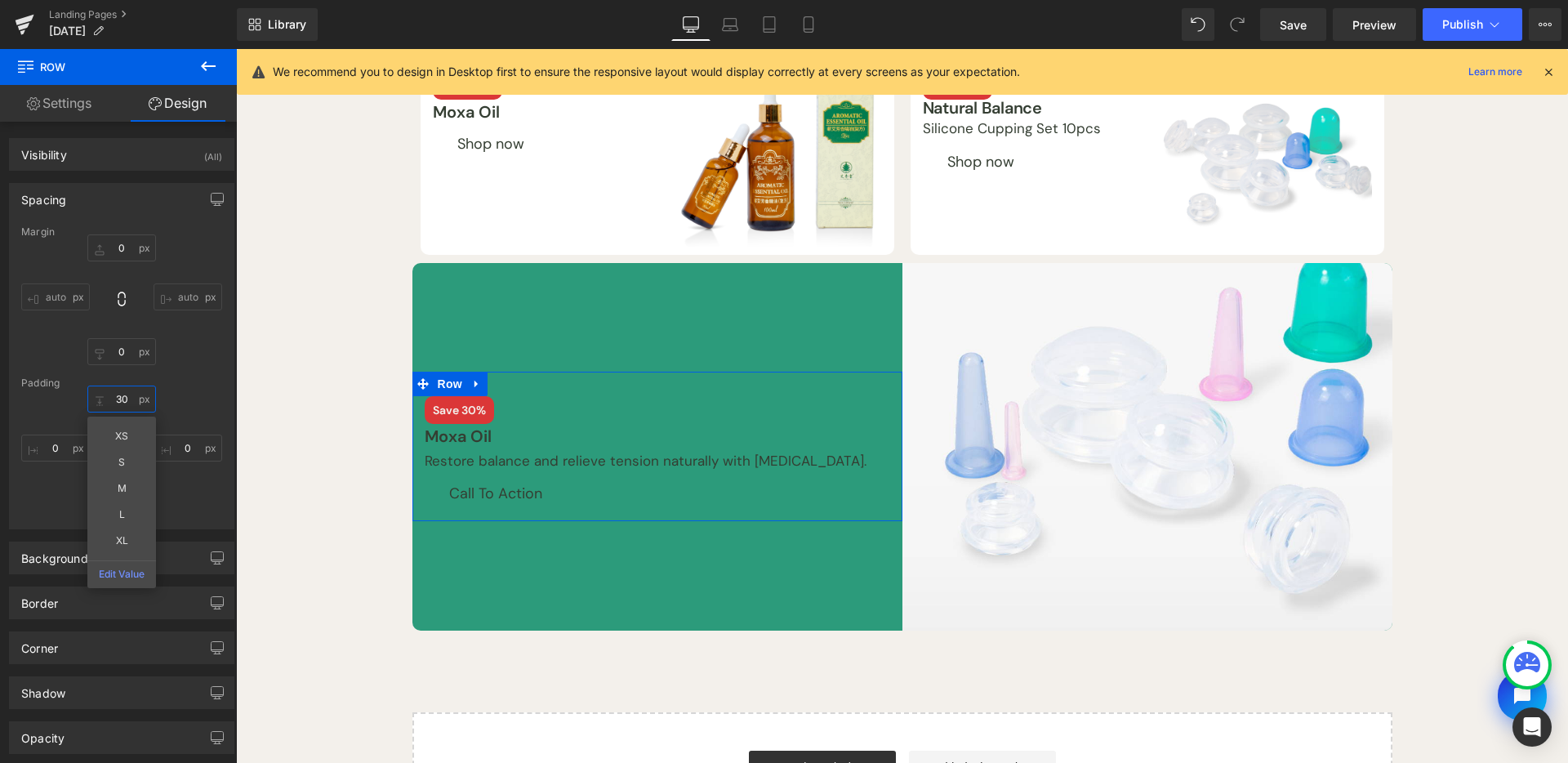
click at [118, 399] on input "30" at bounding box center [121, 399] width 69 height 27
click at [179, 490] on div "0 0 XS S M L XL Edit Value 0px 0 10px 10 0px 0" at bounding box center [122, 451] width 201 height 131
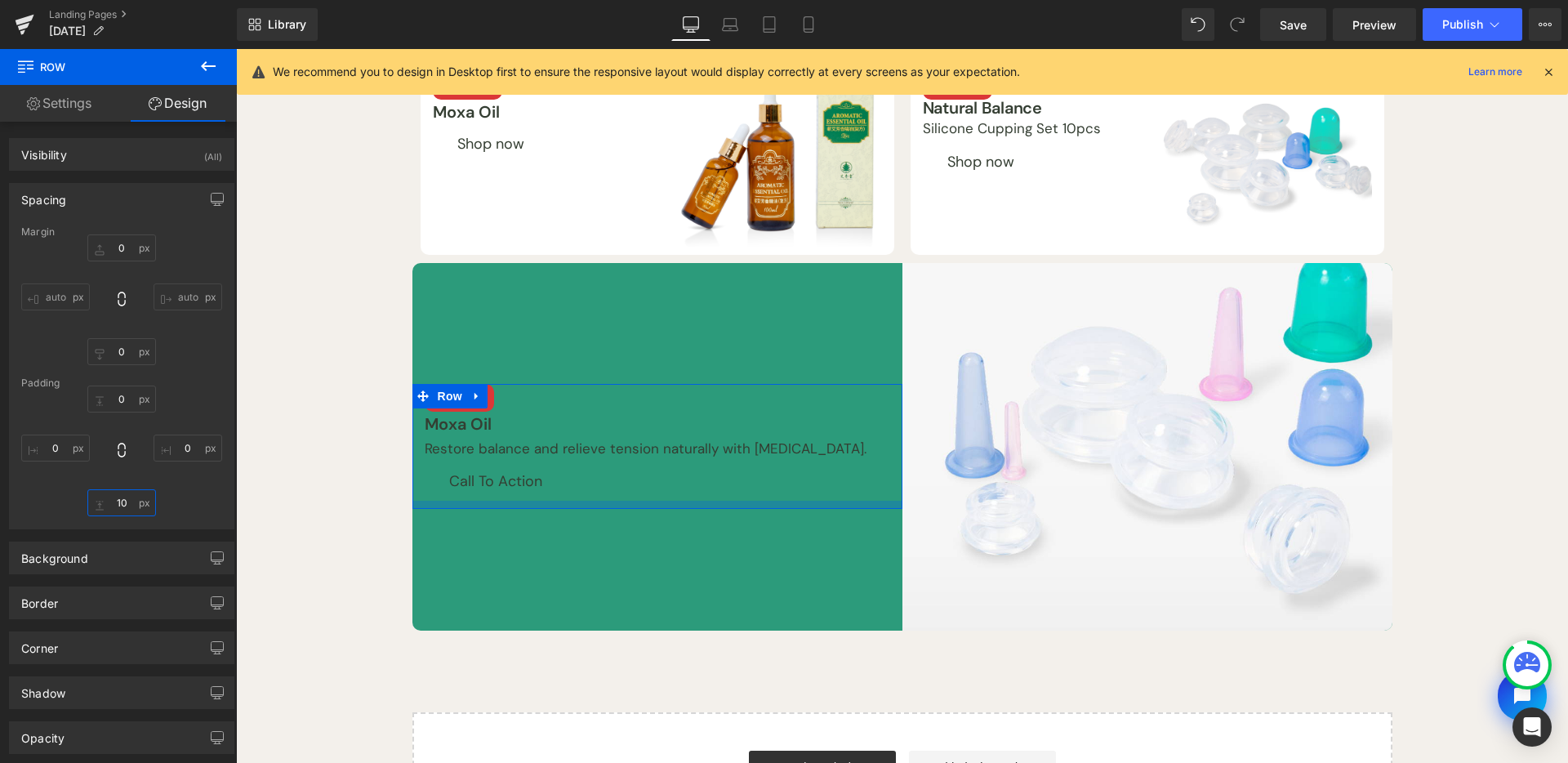
click at [119, 497] on input "10" at bounding box center [121, 503] width 69 height 27
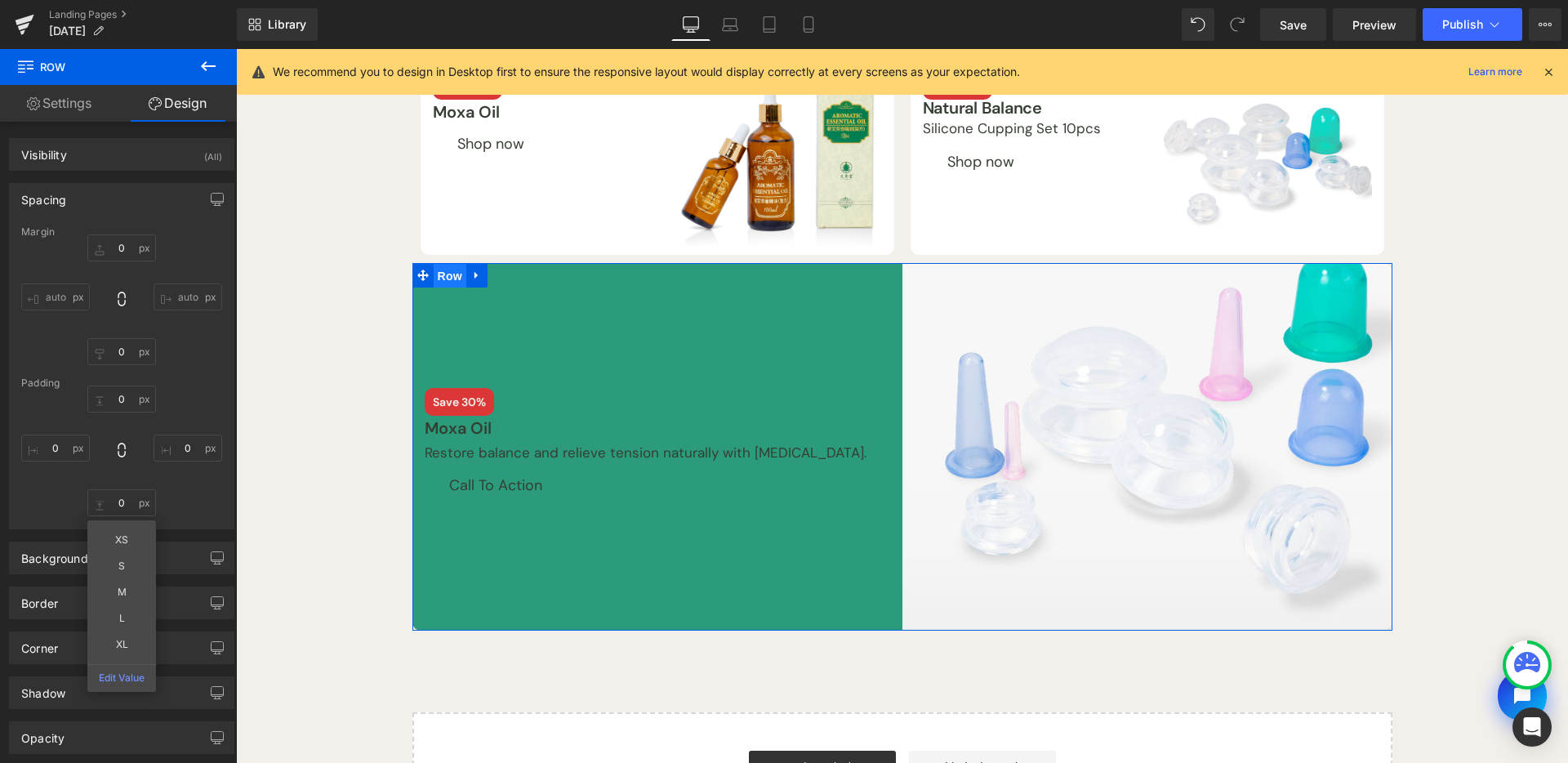
click at [454, 278] on span "Row" at bounding box center [450, 276] width 33 height 25
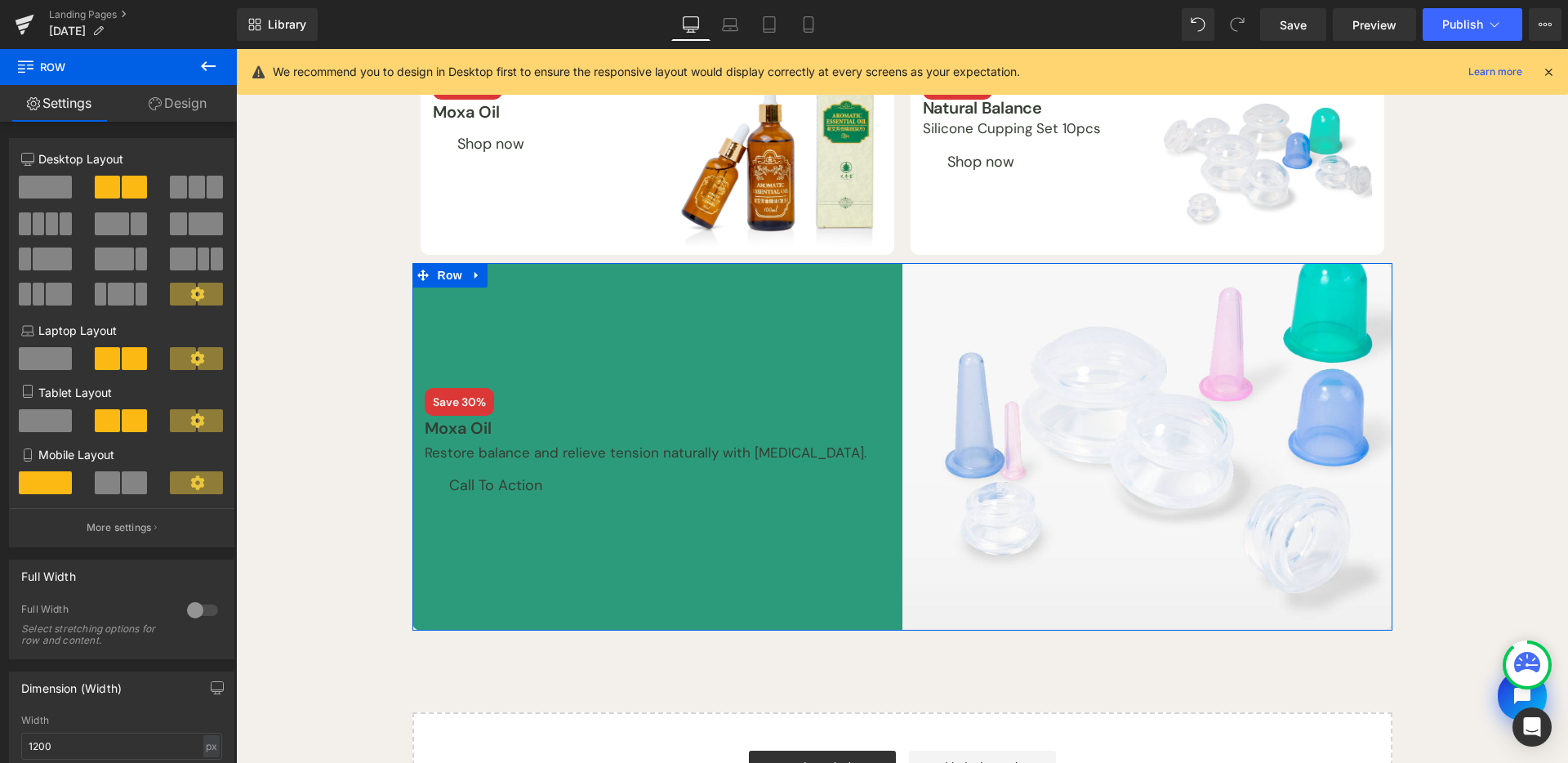
click at [199, 108] on link "Design" at bounding box center [178, 102] width 118 height 36
click at [0, 0] on div "Background" at bounding box center [0, 0] width 0 height 0
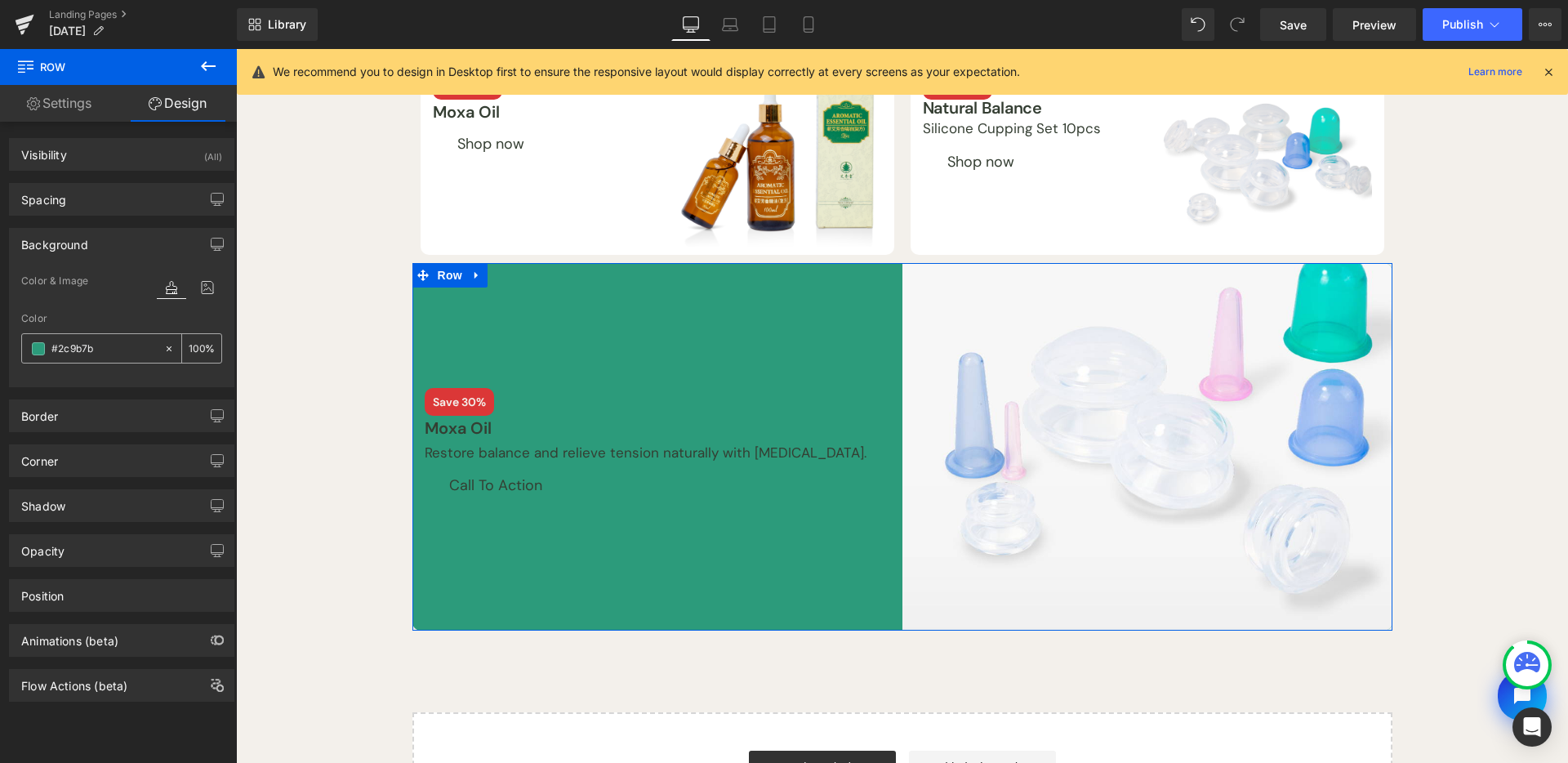
click at [36, 348] on span at bounding box center [38, 349] width 13 height 13
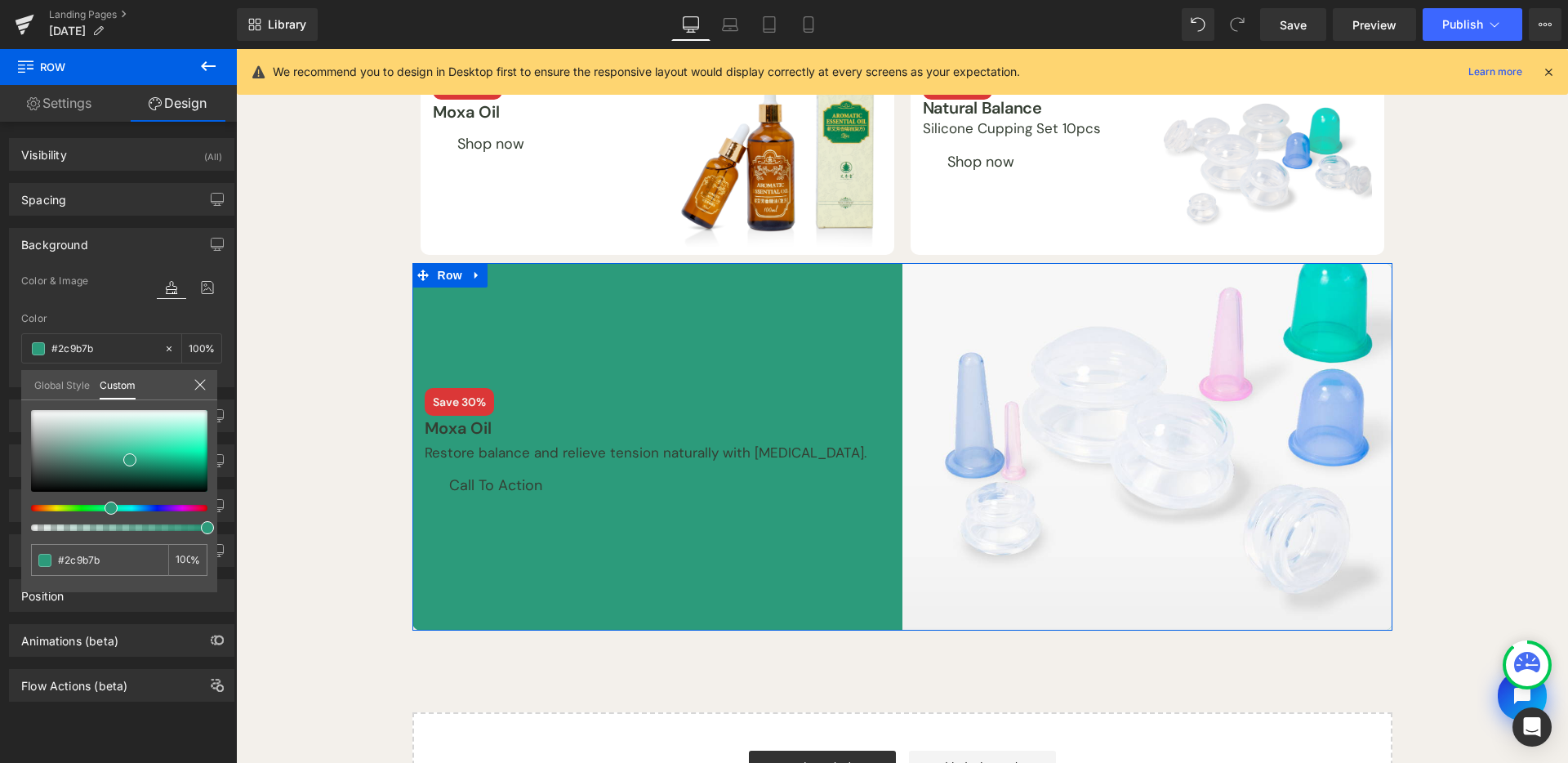
click at [81, 387] on link "Global Style" at bounding box center [63, 384] width 56 height 28
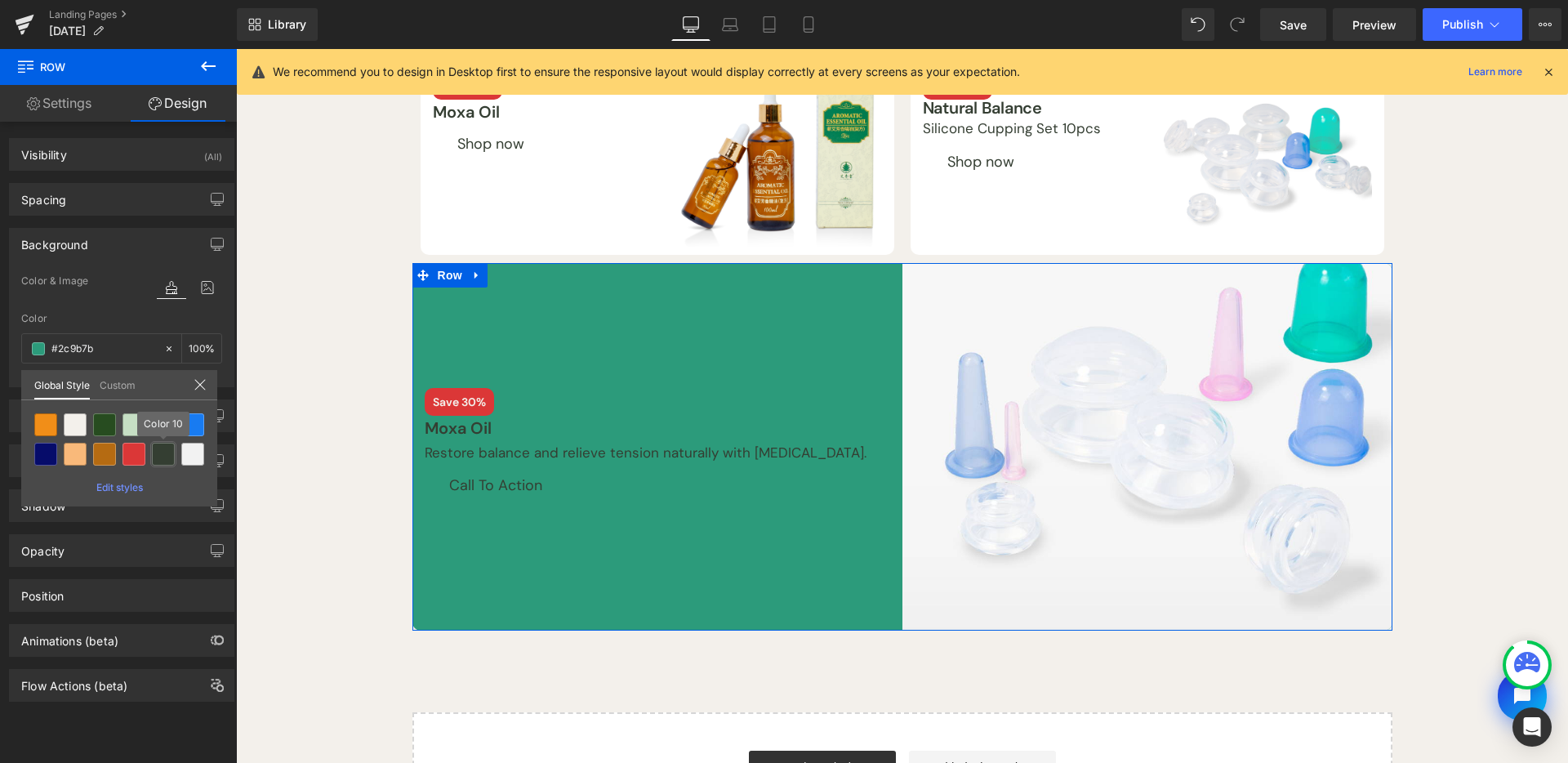
click at [168, 450] on div at bounding box center [163, 453] width 23 height 23
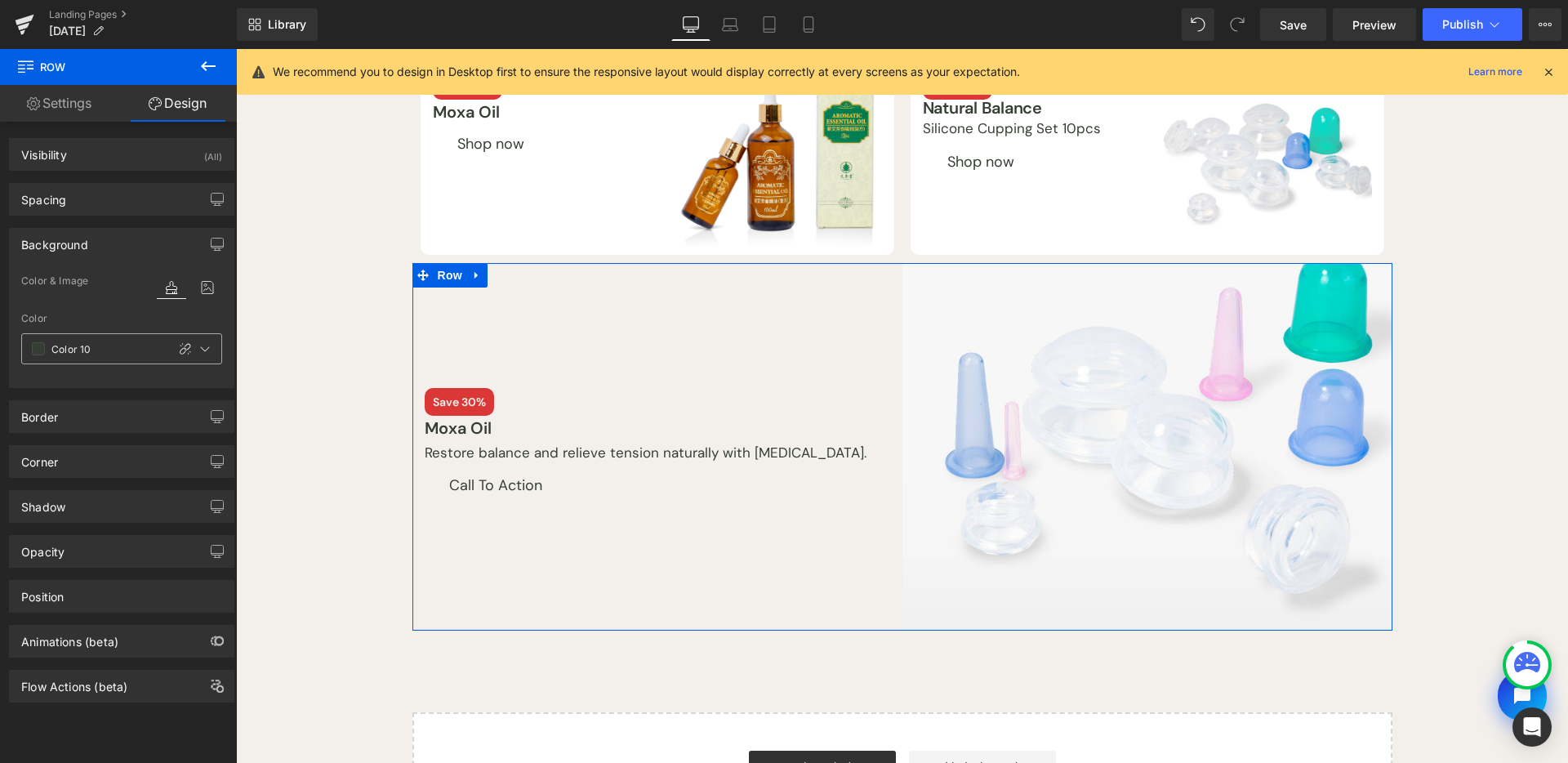
click at [29, 342] on div "Color 10" at bounding box center [94, 349] width 144 height 30
click at [33, 346] on span at bounding box center [38, 349] width 13 height 13
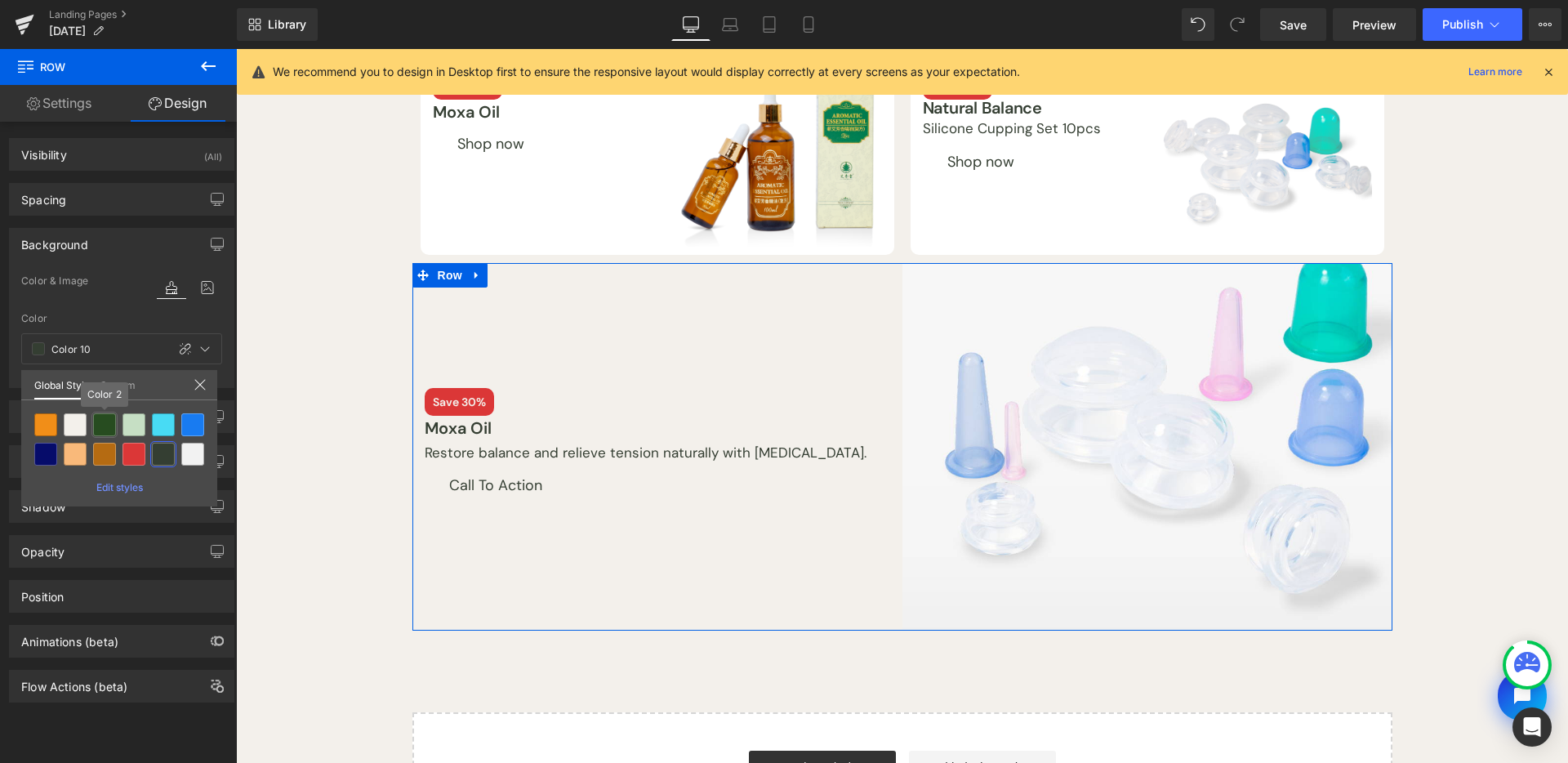
click at [97, 420] on div at bounding box center [104, 425] width 23 height 23
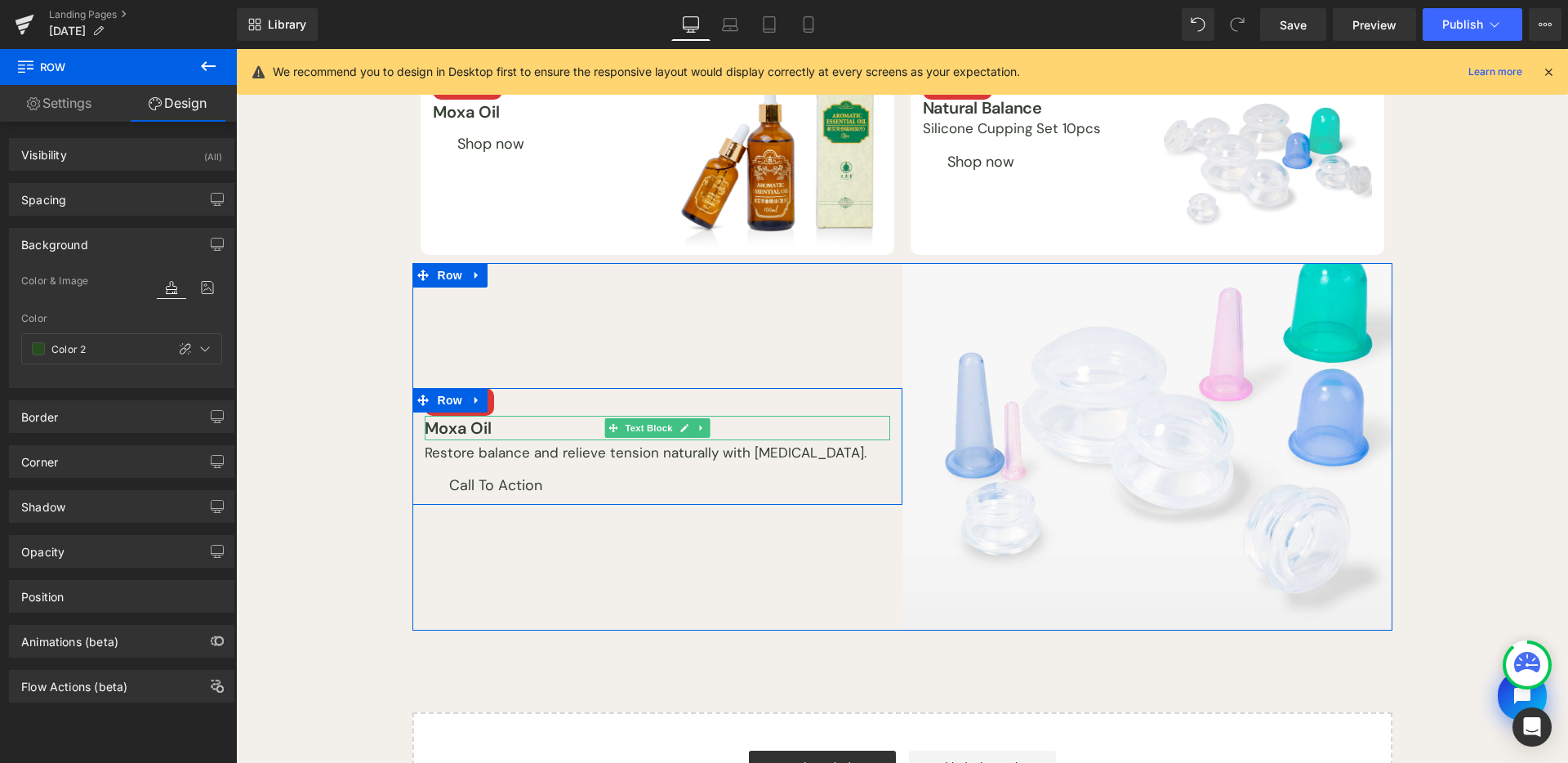
drag, startPoint x: 682, startPoint y: 419, endPoint x: 672, endPoint y: 419, distance: 10.0
click at [682, 423] on icon at bounding box center [684, 428] width 9 height 10
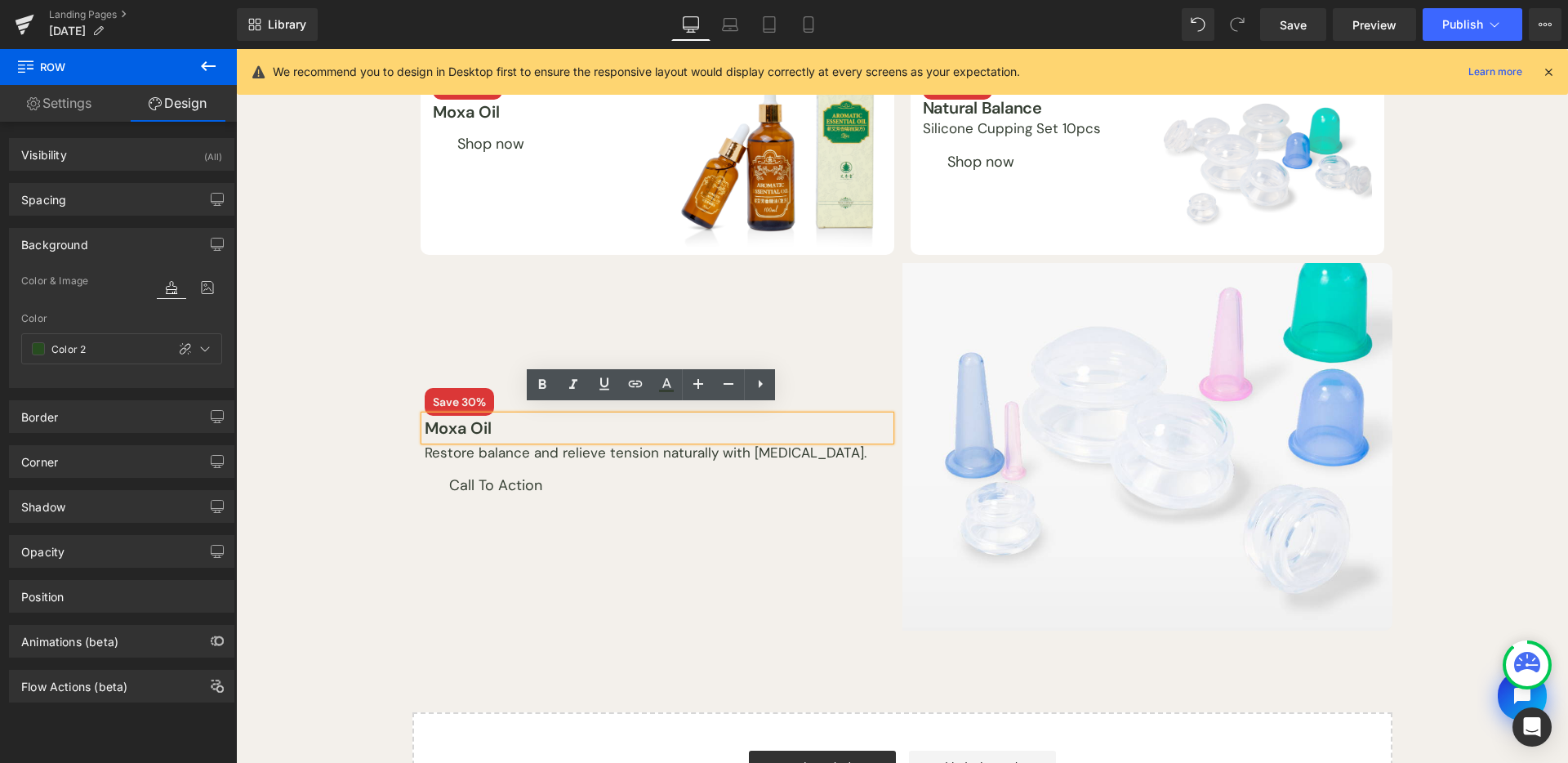
click at [613, 424] on p "Moxa Oil" at bounding box center [657, 428] width 466 height 25
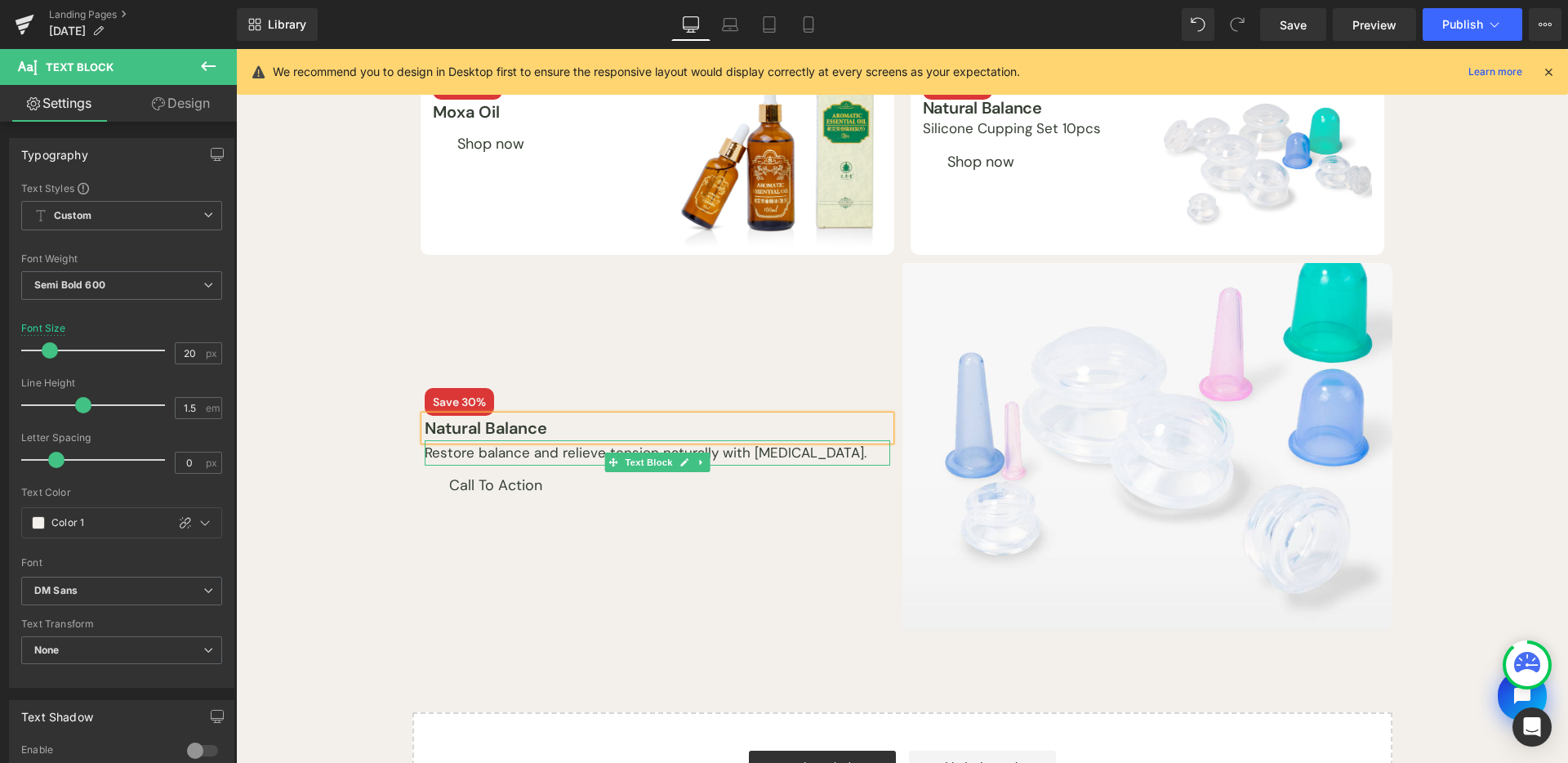
click at [655, 453] on span "Text Block" at bounding box center [649, 462] width 54 height 19
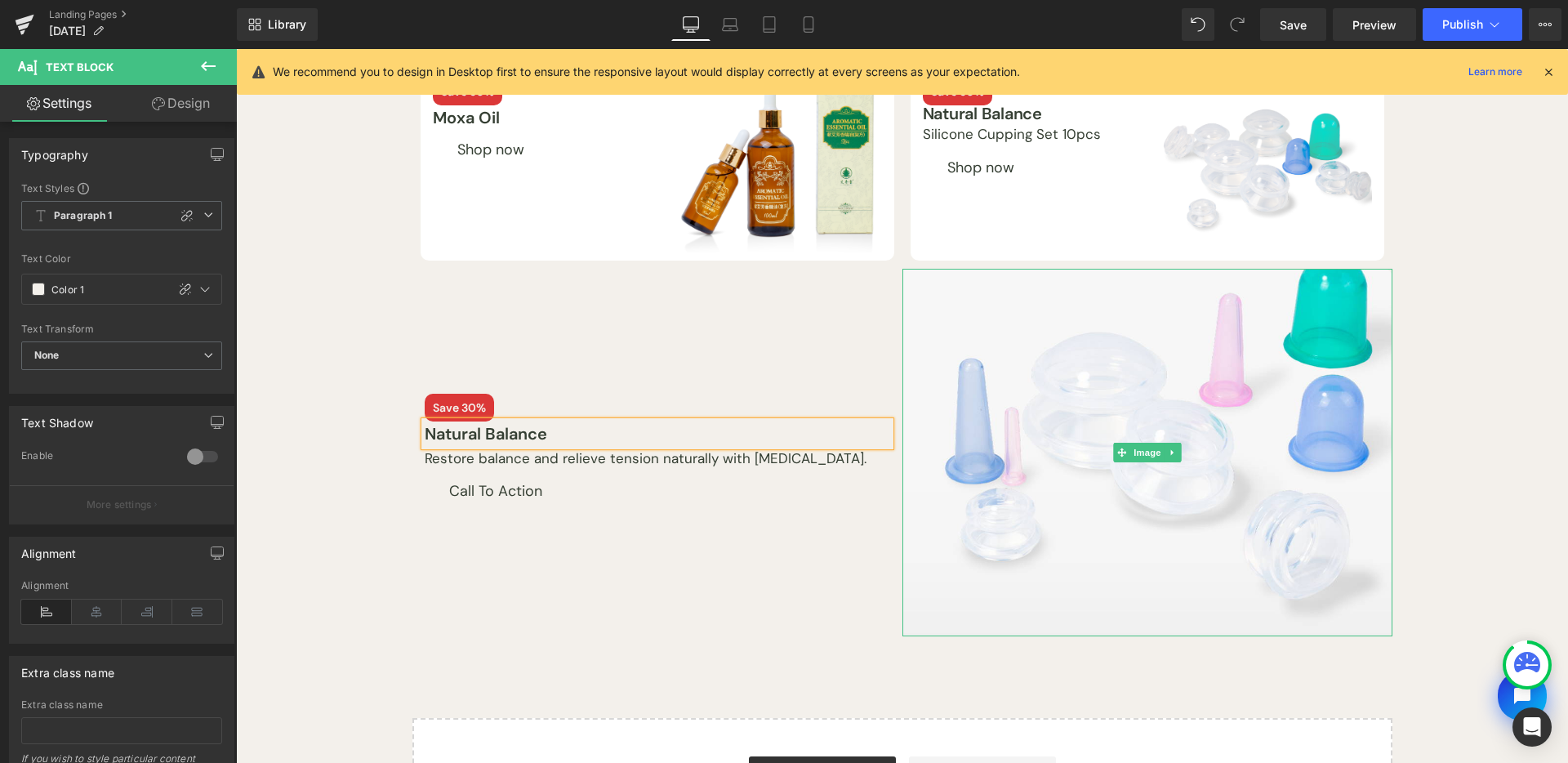
scroll to position [0, 0]
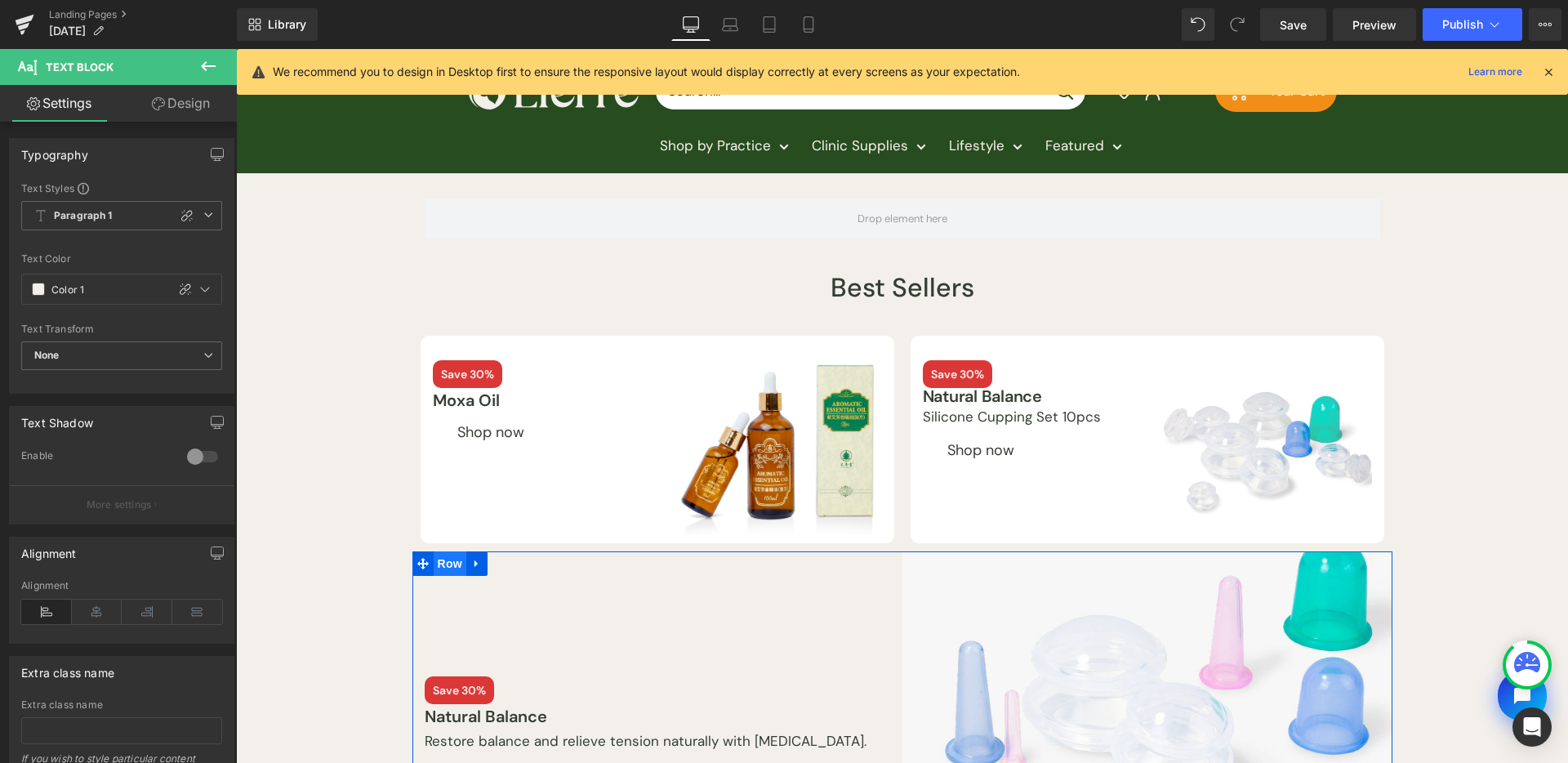
click at [455, 559] on span "Row" at bounding box center [450, 563] width 33 height 25
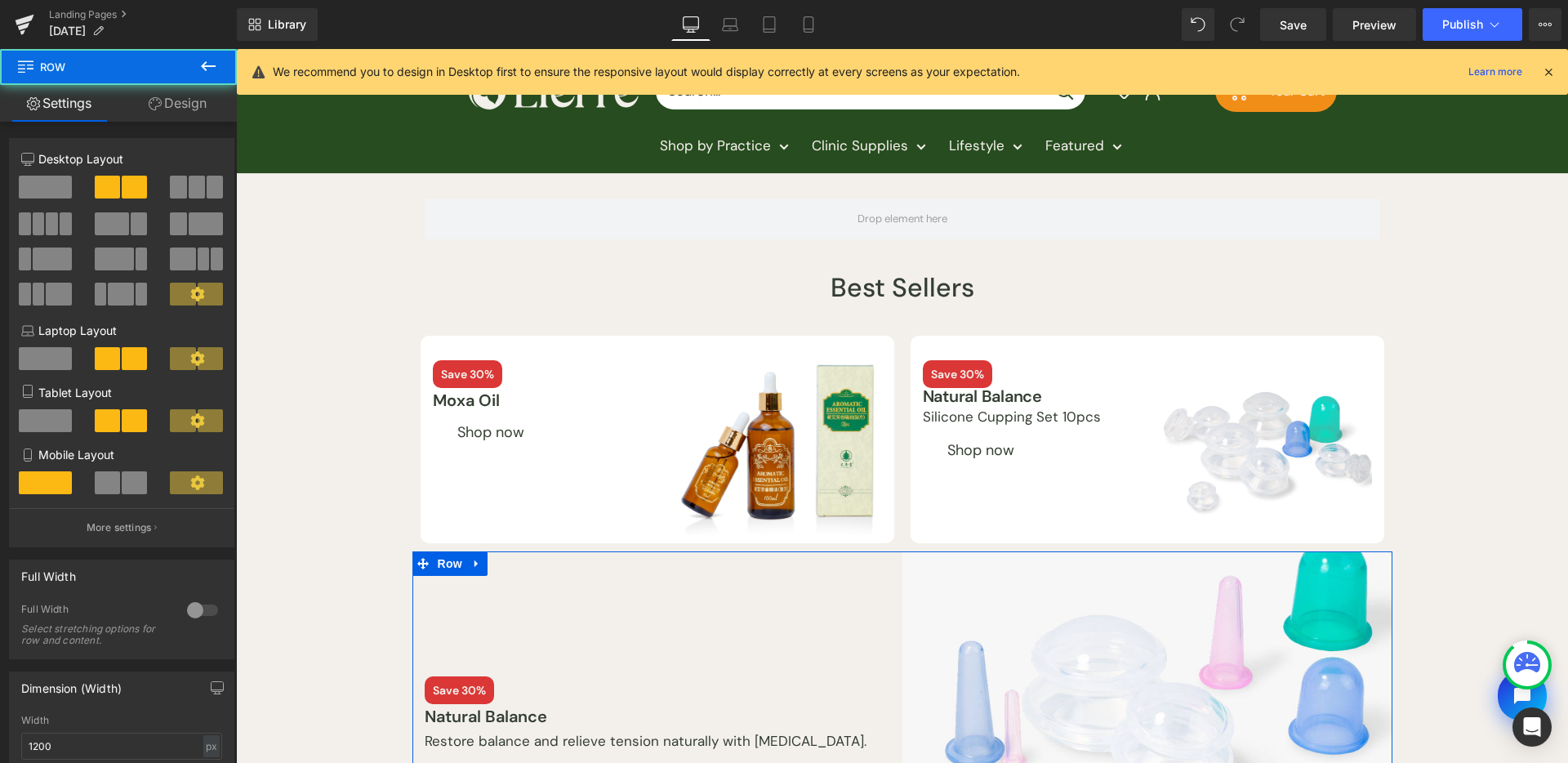
click at [179, 111] on link "Design" at bounding box center [178, 102] width 118 height 36
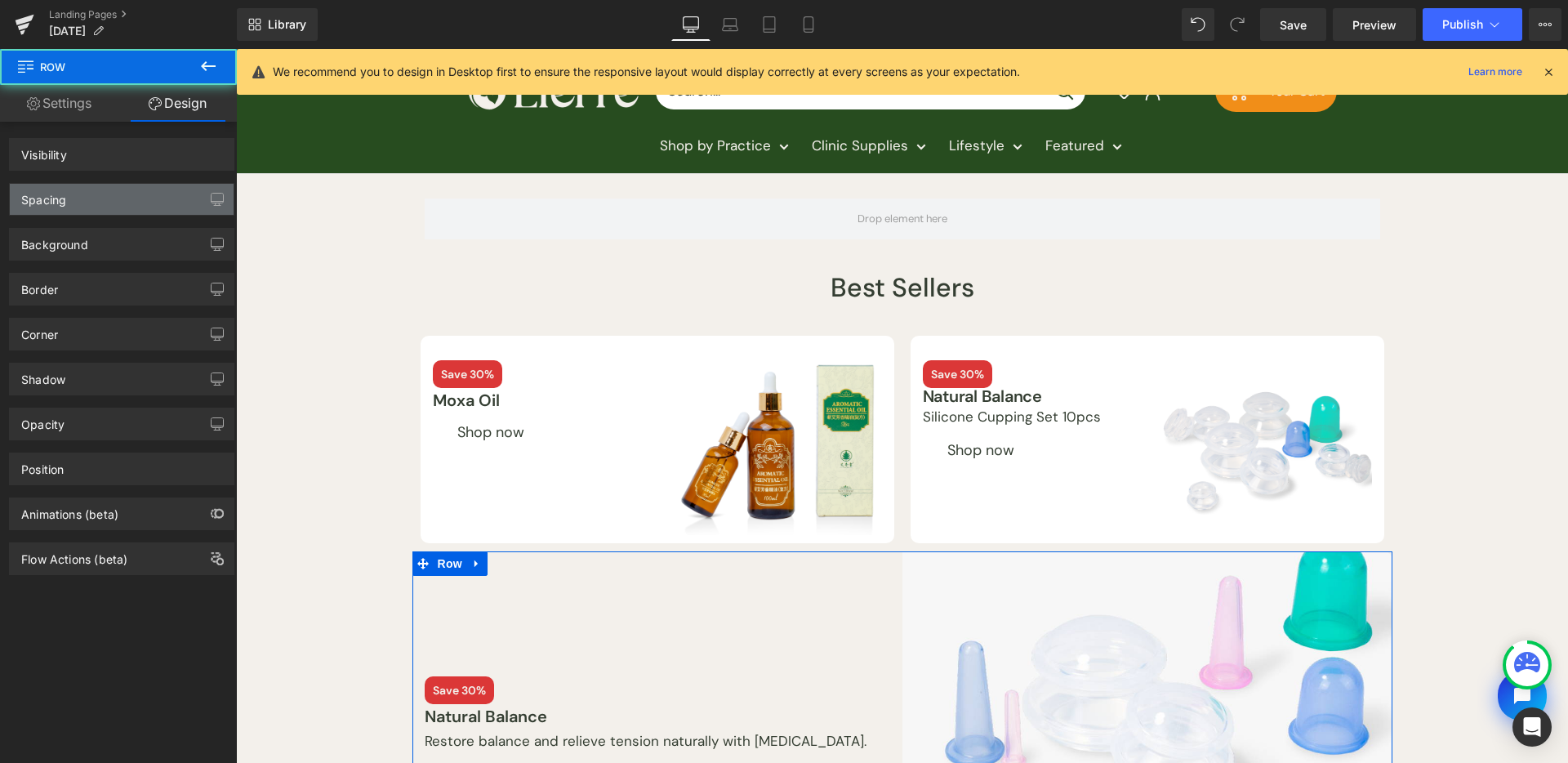
click at [162, 212] on div "Spacing" at bounding box center [122, 199] width 224 height 31
click at [167, 196] on div "Spacing" at bounding box center [122, 199] width 224 height 31
click at [132, 204] on div "Spacing" at bounding box center [122, 199] width 224 height 31
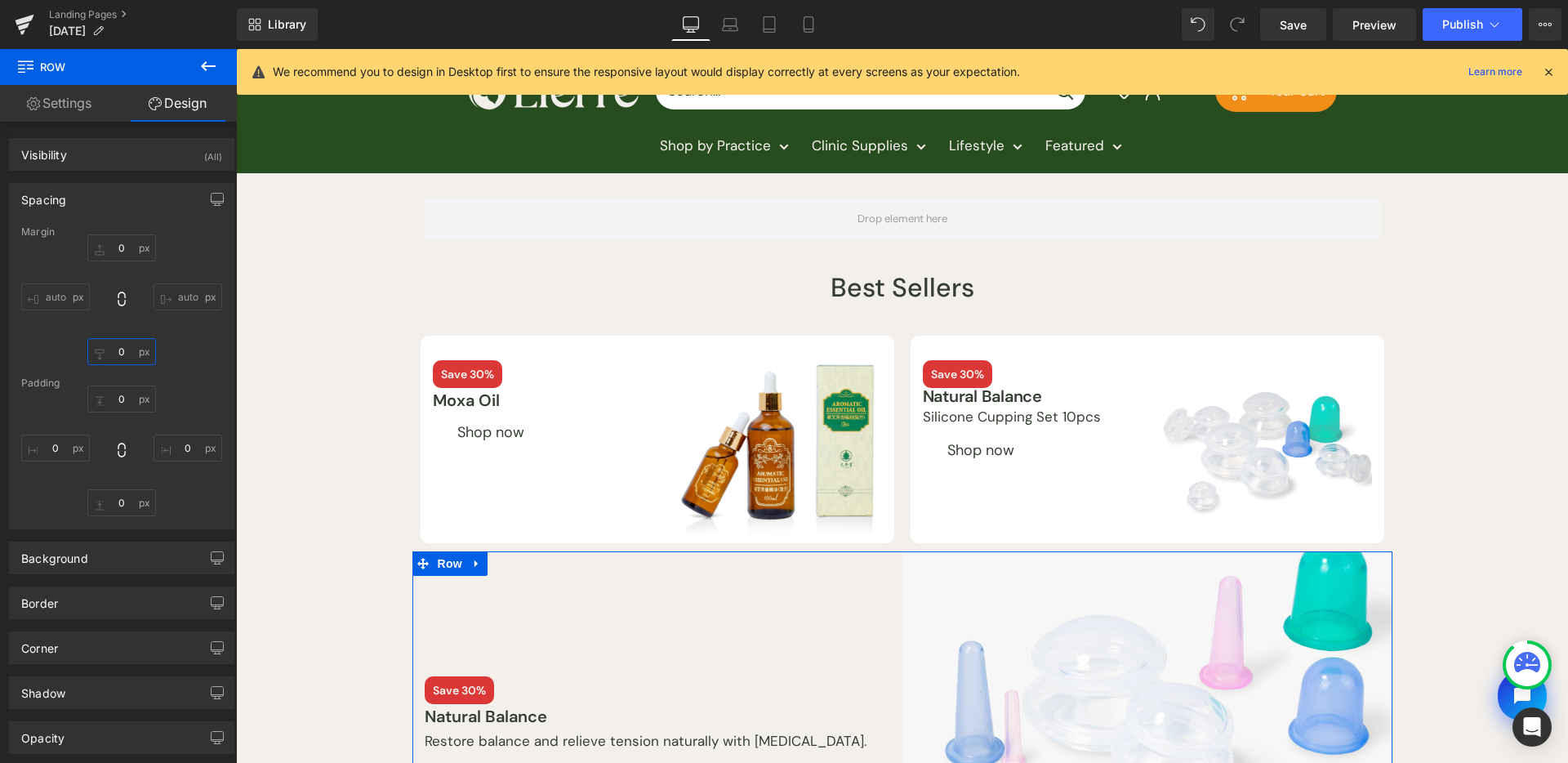
click at [123, 348] on input "0" at bounding box center [121, 352] width 69 height 27
click at [130, 247] on input "0" at bounding box center [121, 248] width 69 height 27
click at [135, 361] on input "0" at bounding box center [121, 352] width 69 height 27
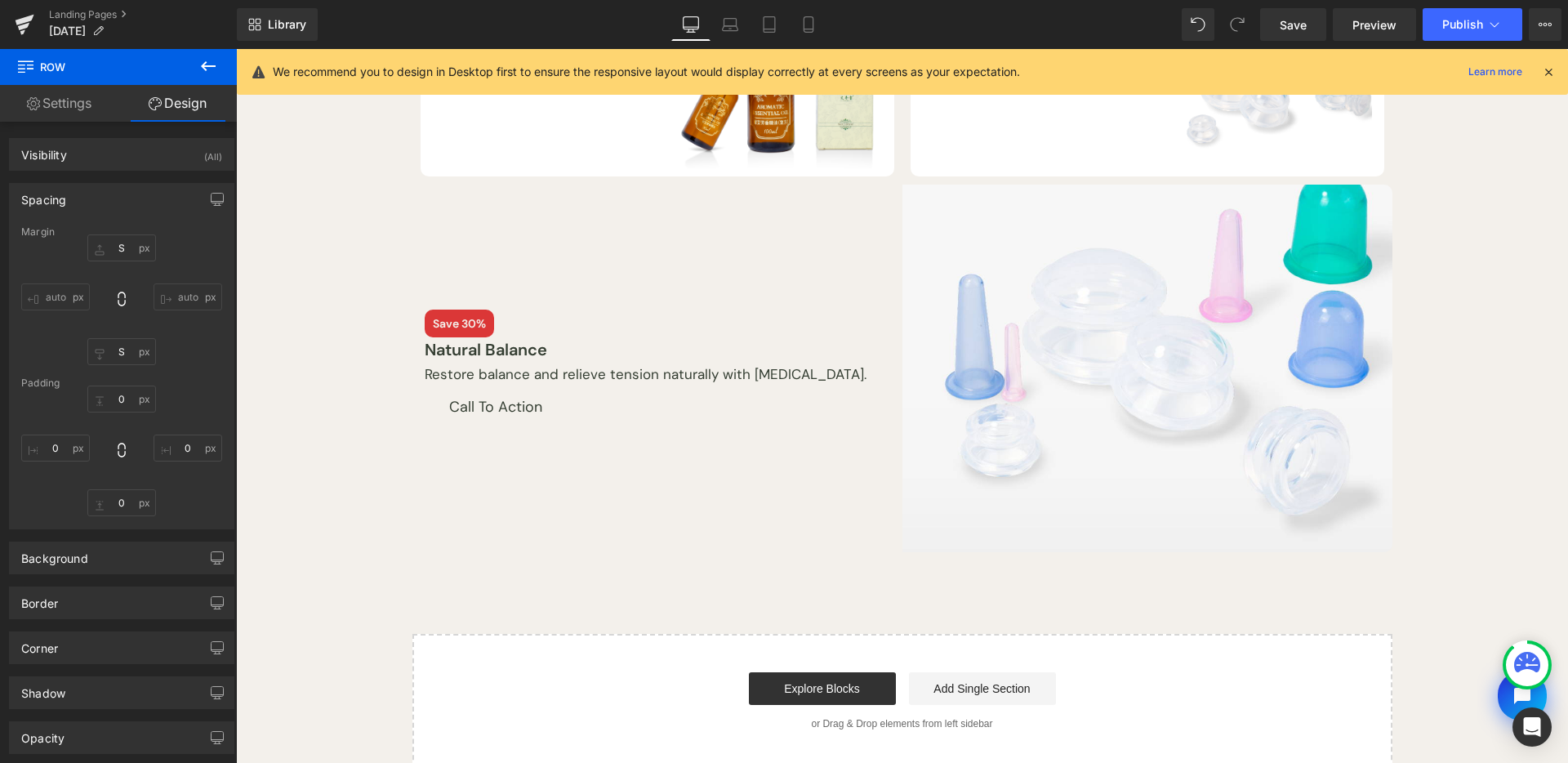
scroll to position [366, 0]
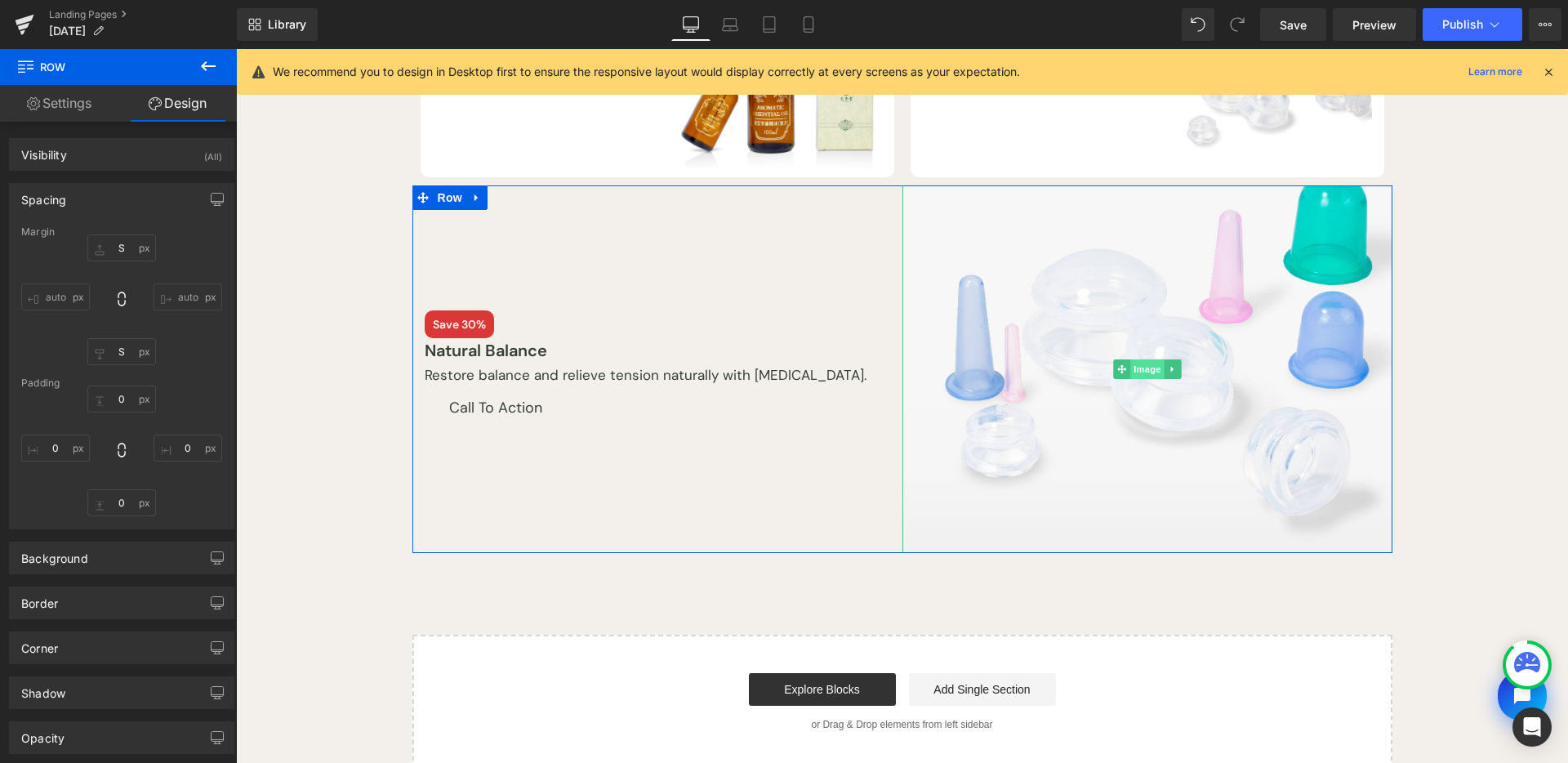
click at [1131, 379] on span "Image" at bounding box center [1148, 369] width 35 height 19
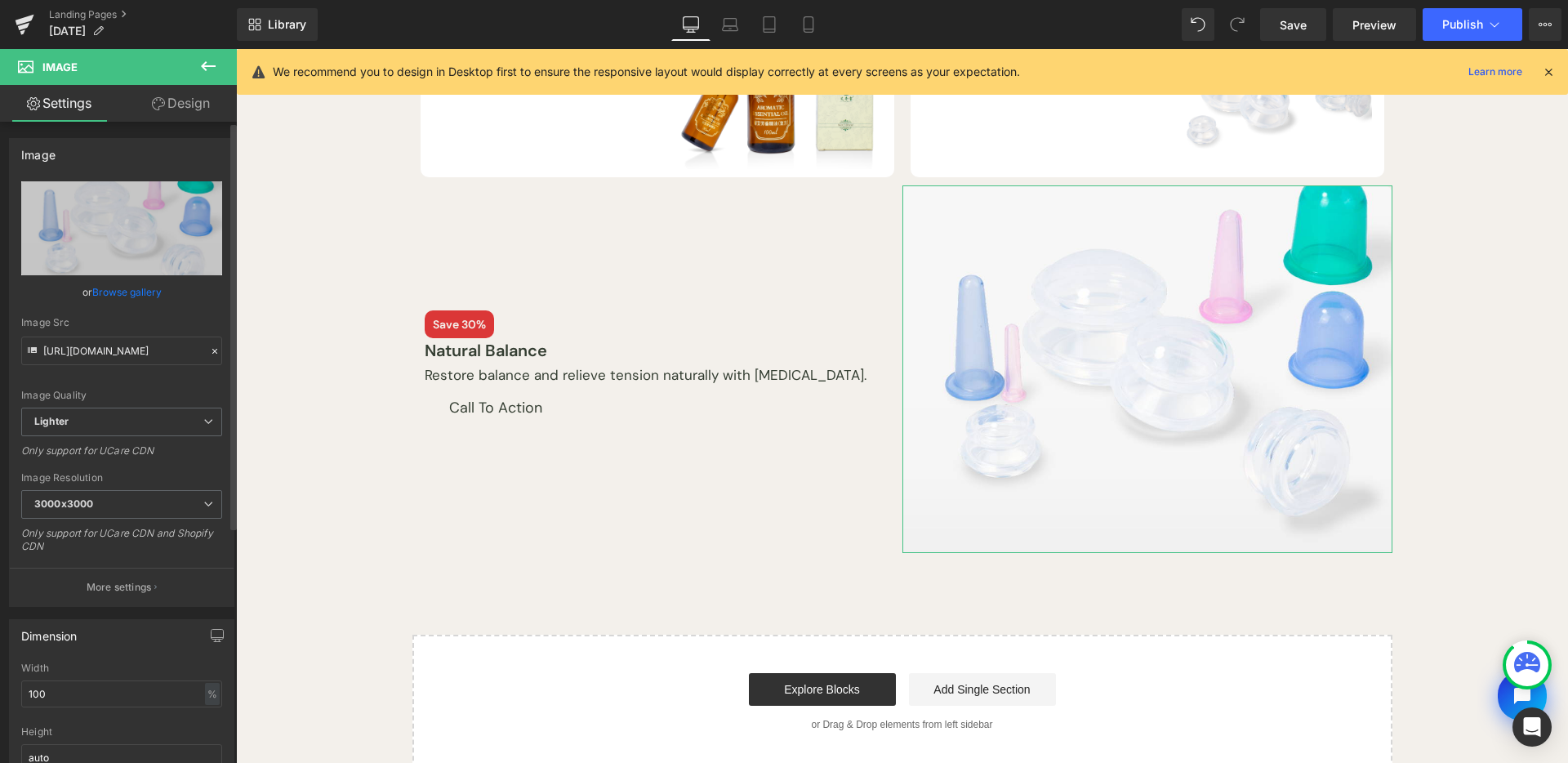
click at [124, 292] on link "Browse gallery" at bounding box center [127, 292] width 69 height 29
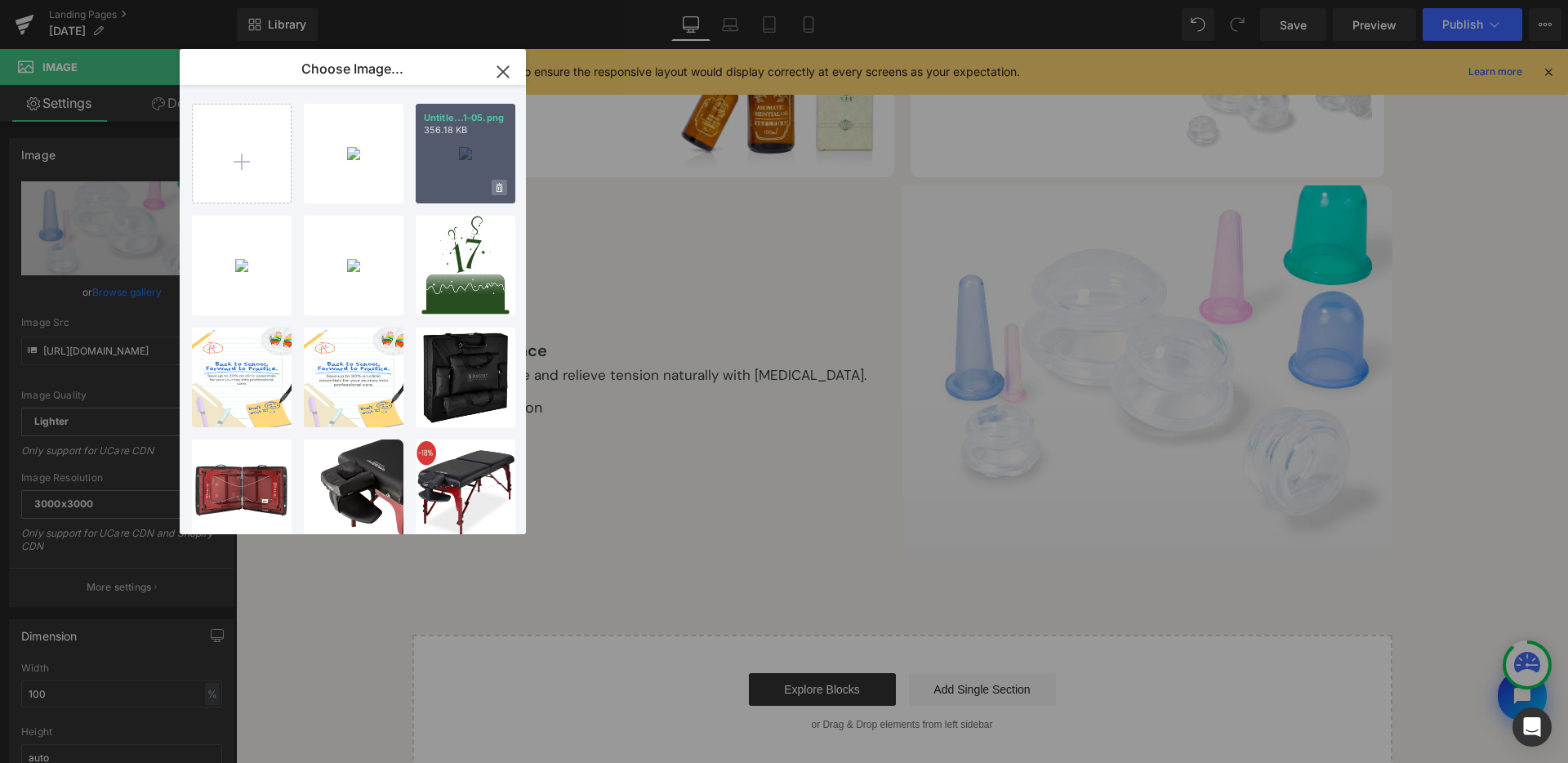
click at [504, 184] on span at bounding box center [499, 187] width 15 height 15
click at [425, 184] on span "Yes" at bounding box center [444, 188] width 41 height 17
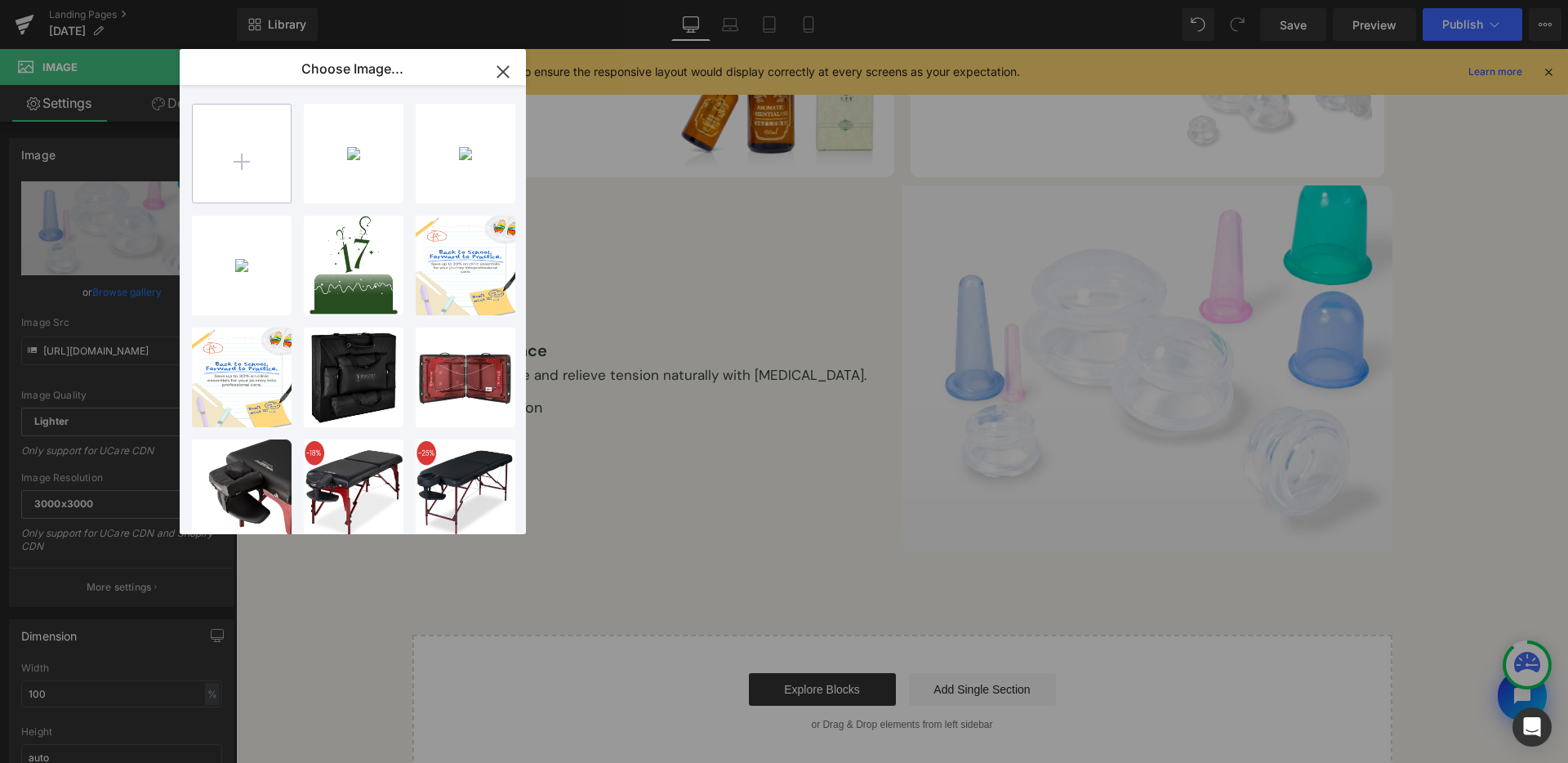
click at [251, 176] on input "file" at bounding box center [242, 154] width 98 height 98
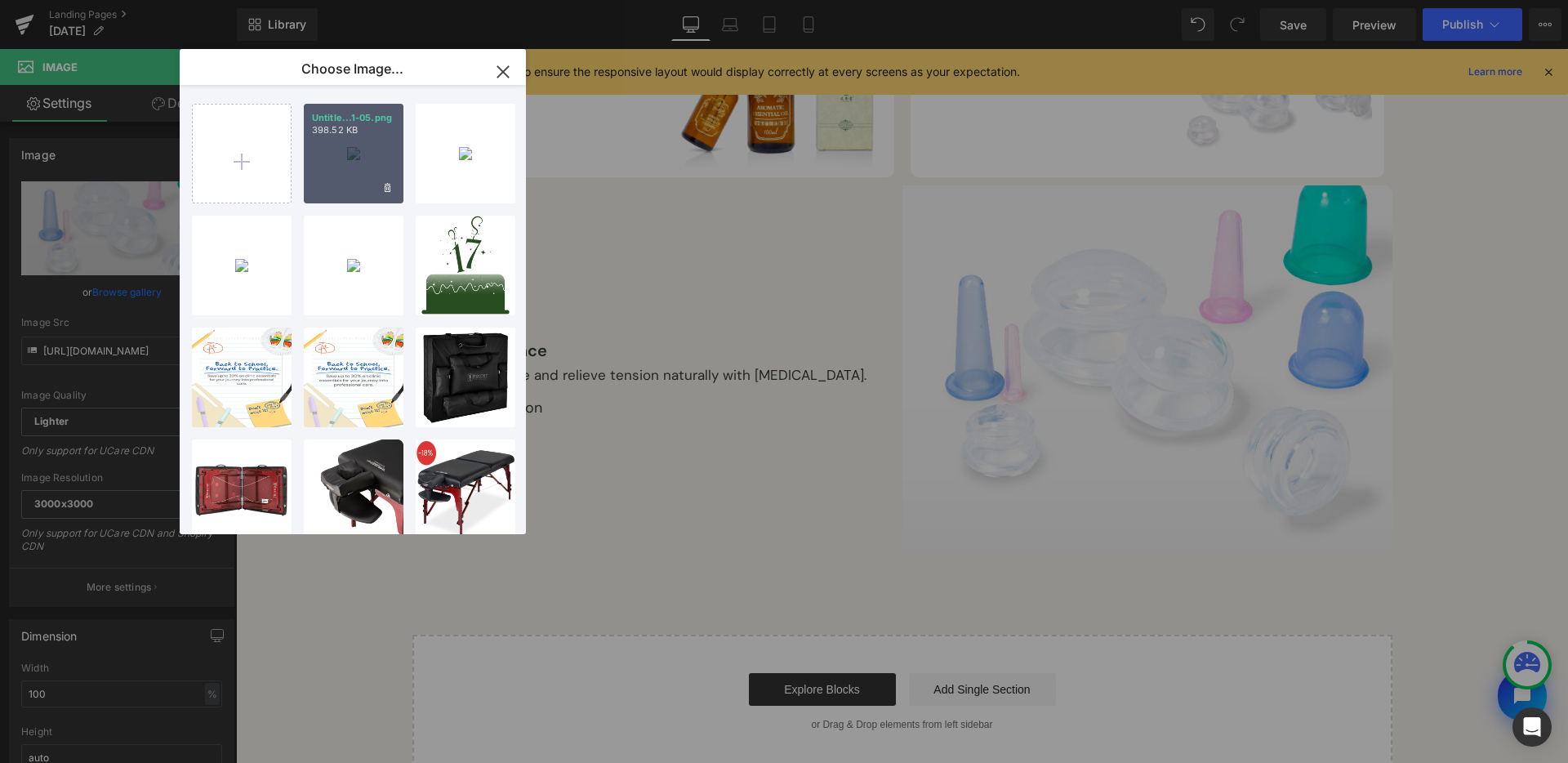
click at [366, 149] on div "Untitle...1-05.png 398.52 KB" at bounding box center [354, 154] width 100 height 100
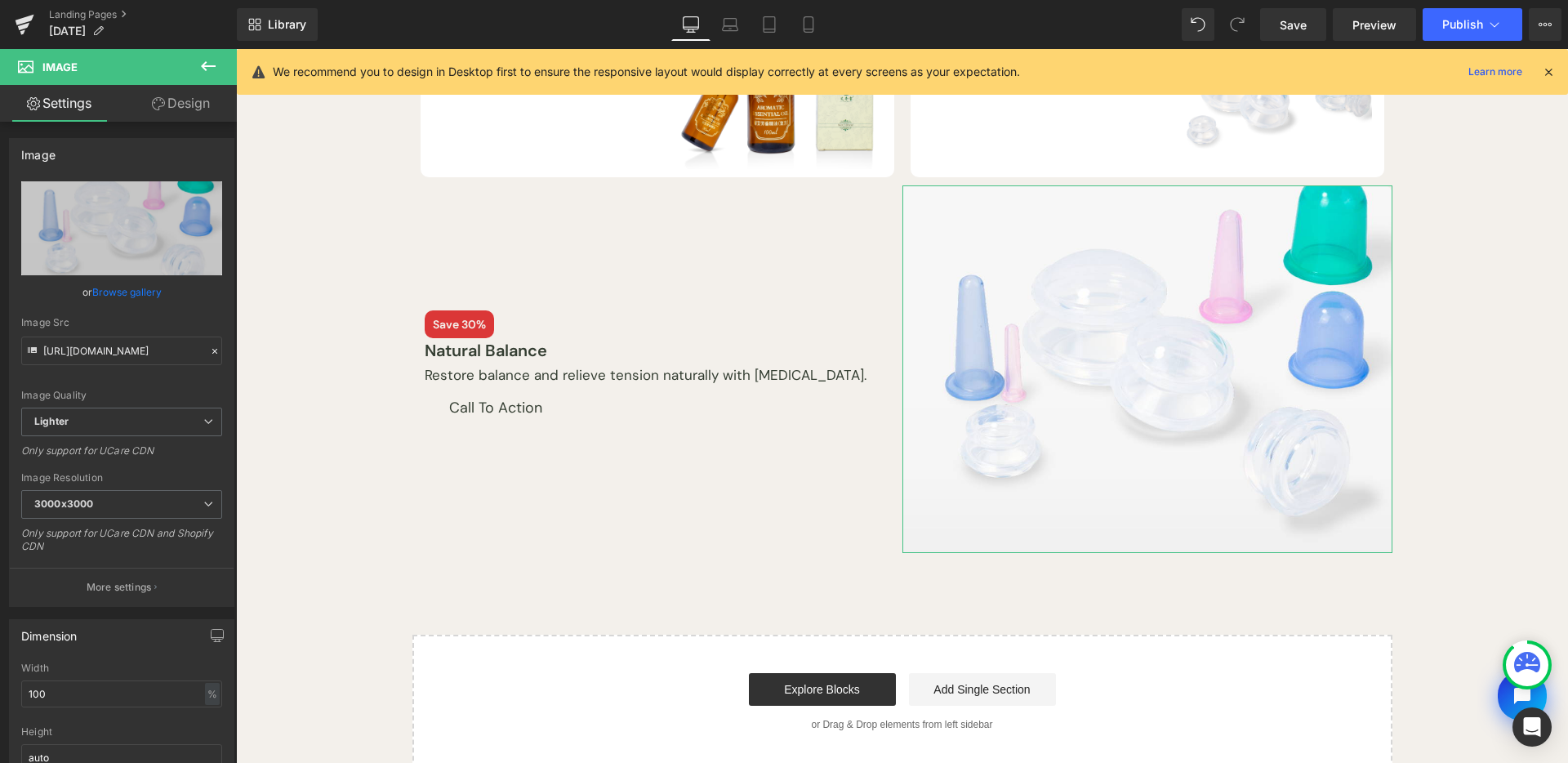
click at [143, 282] on link "Browse gallery" at bounding box center [127, 292] width 69 height 29
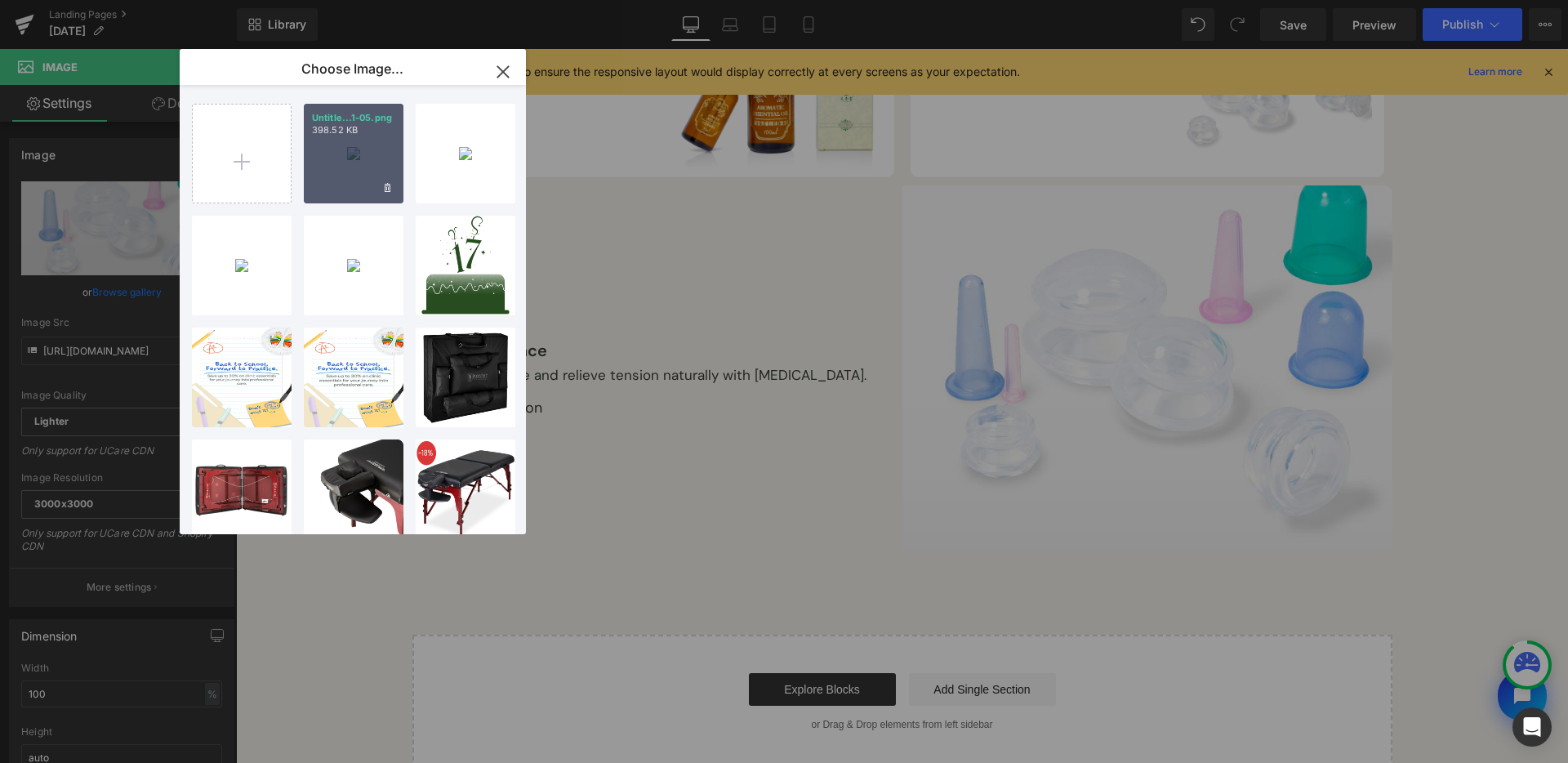
click at [395, 153] on div "Untitle...1-05.png 398.52 KB" at bounding box center [354, 154] width 100 height 100
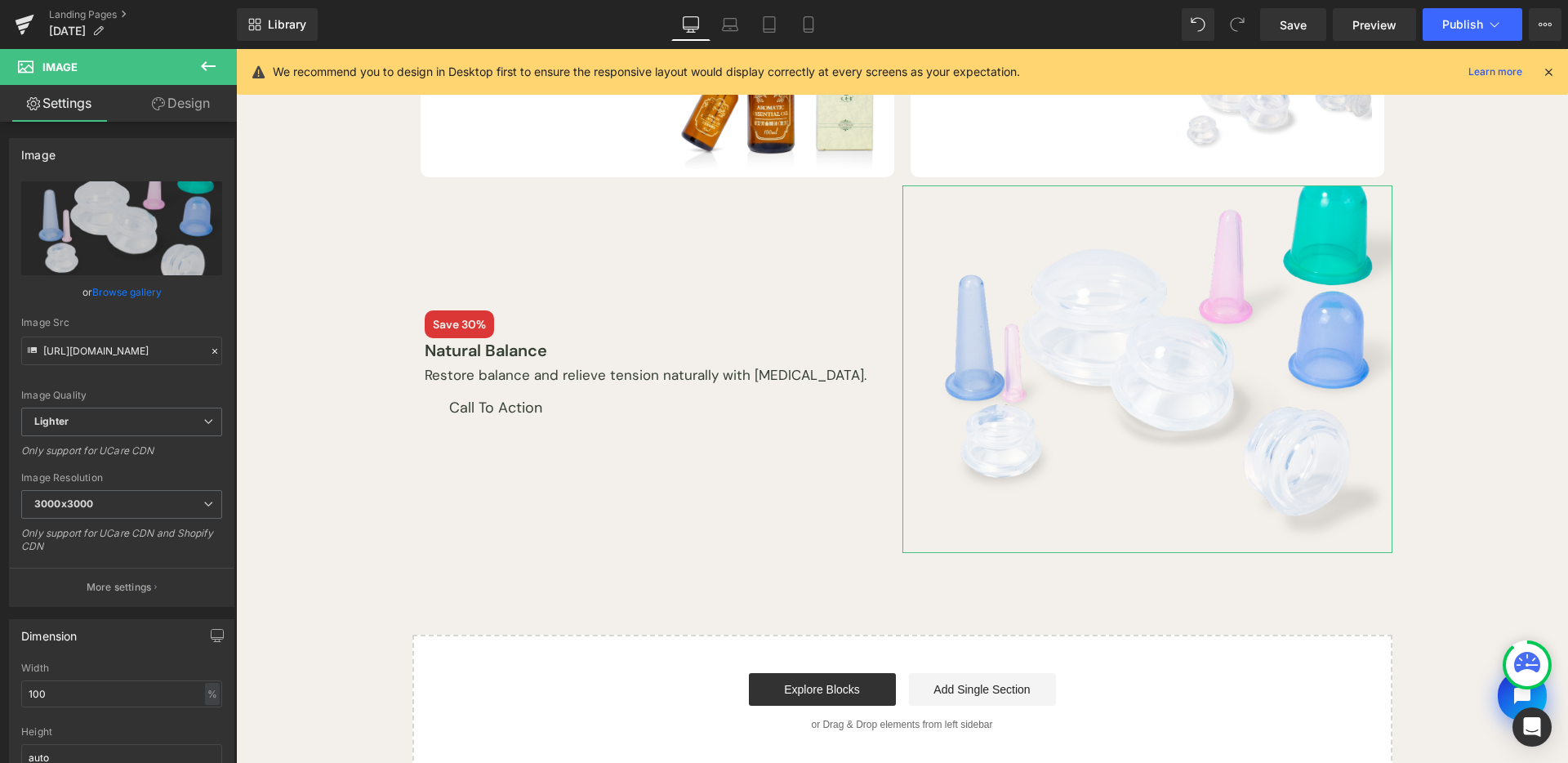
click at [213, 112] on link "Design" at bounding box center [181, 102] width 118 height 36
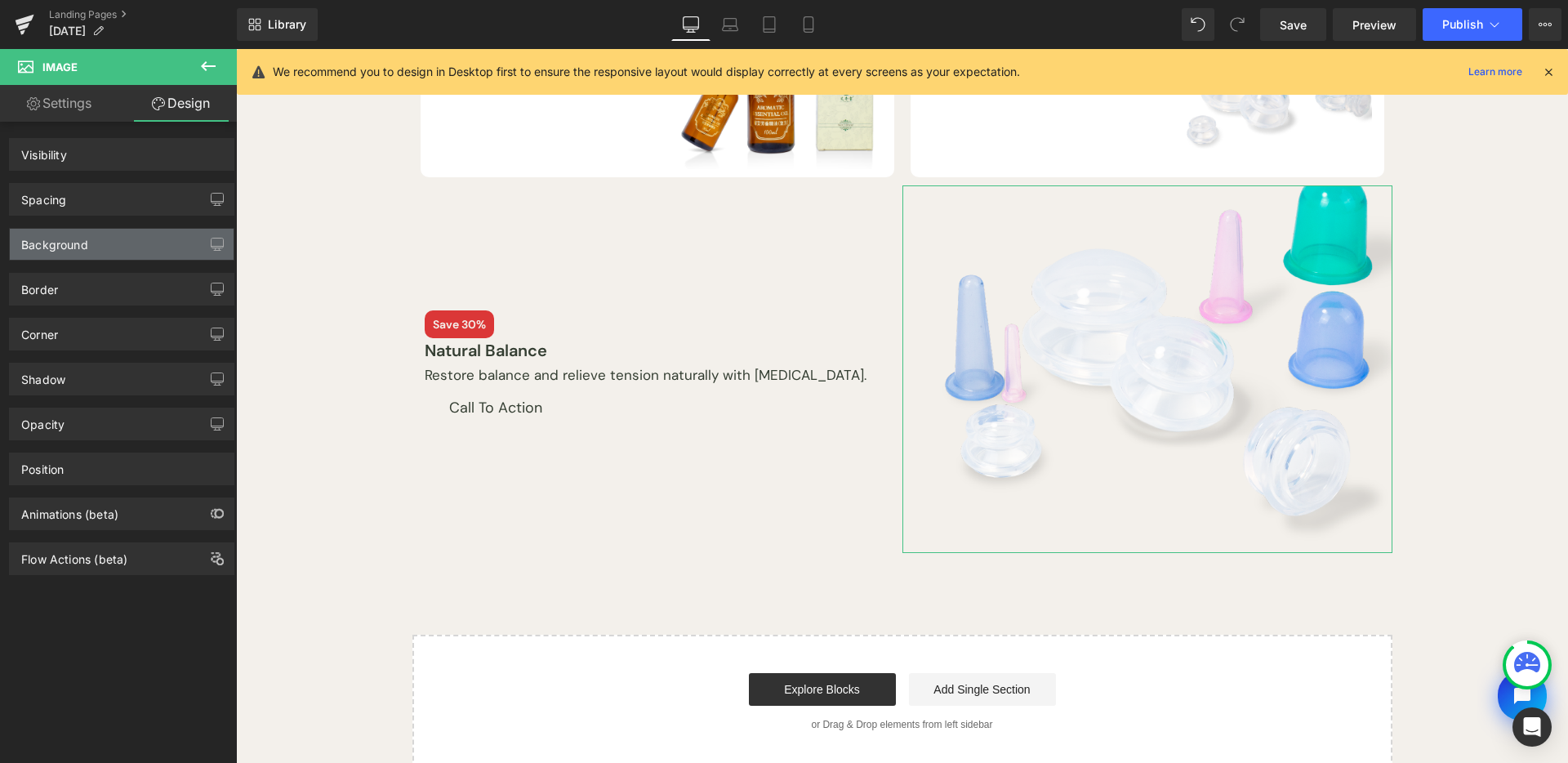
click at [130, 250] on div "Background" at bounding box center [122, 244] width 224 height 31
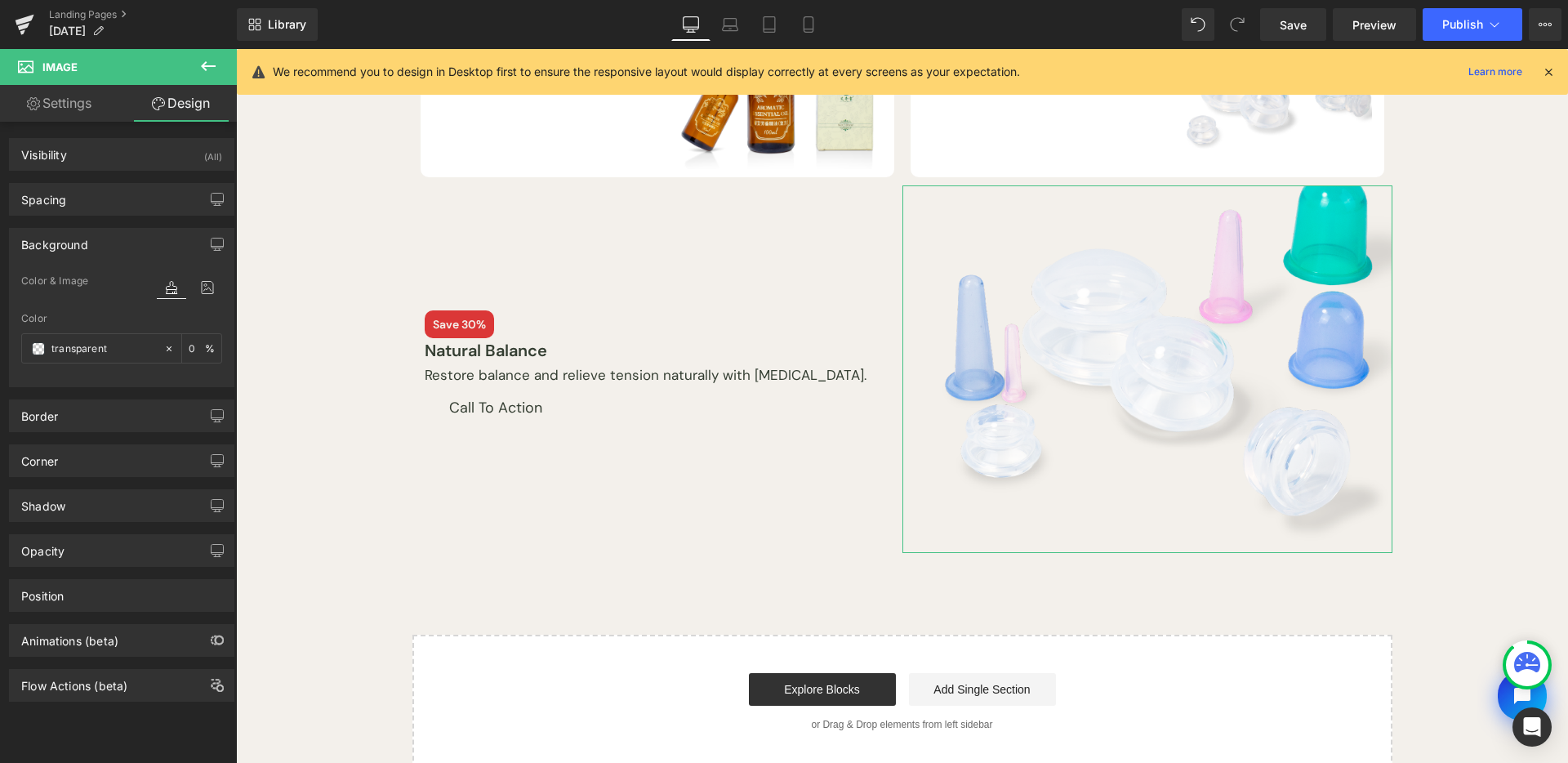
click at [104, 246] on div "Background" at bounding box center [122, 244] width 224 height 31
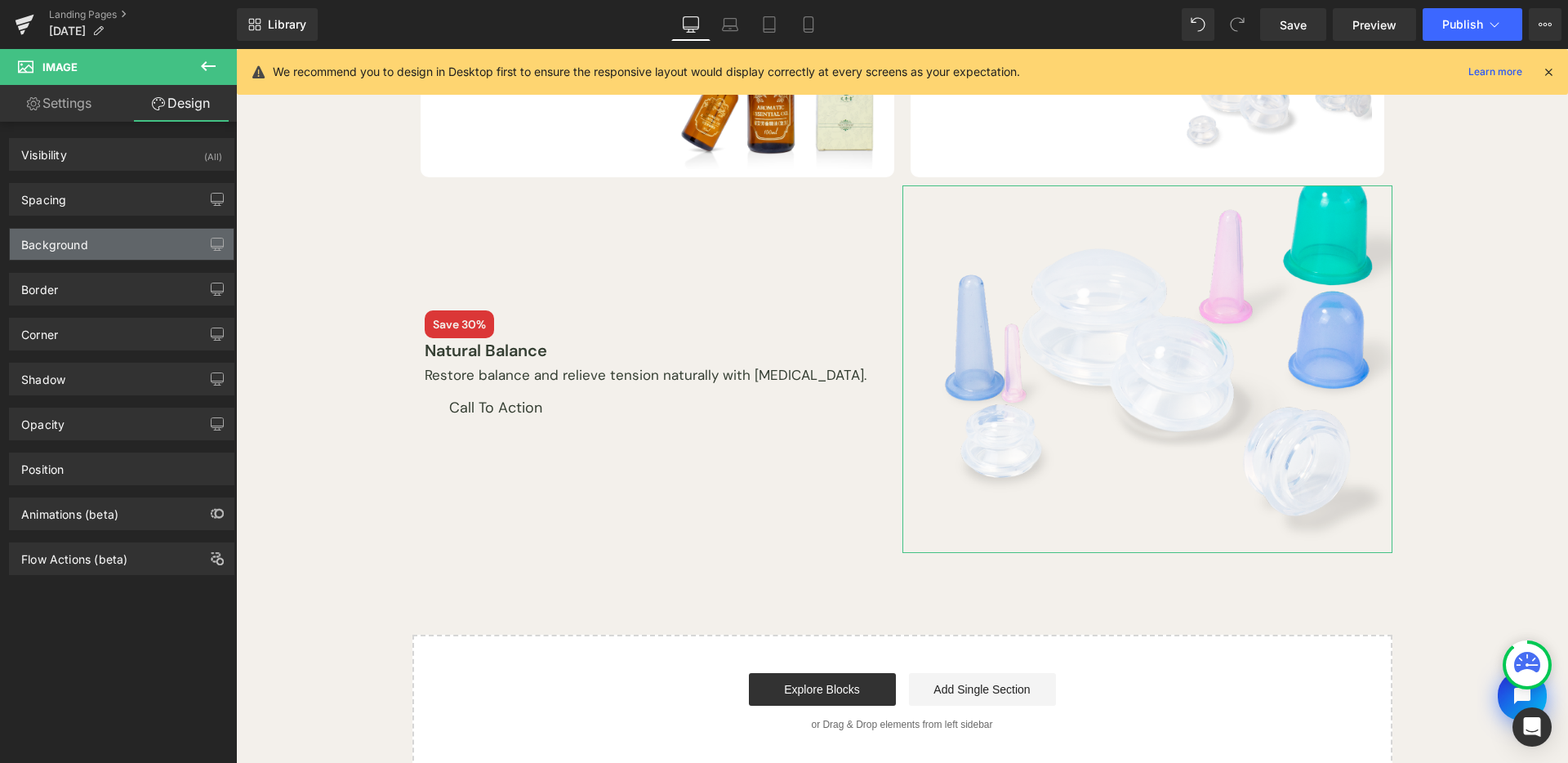
click at [84, 246] on div "Background" at bounding box center [54, 239] width 67 height 23
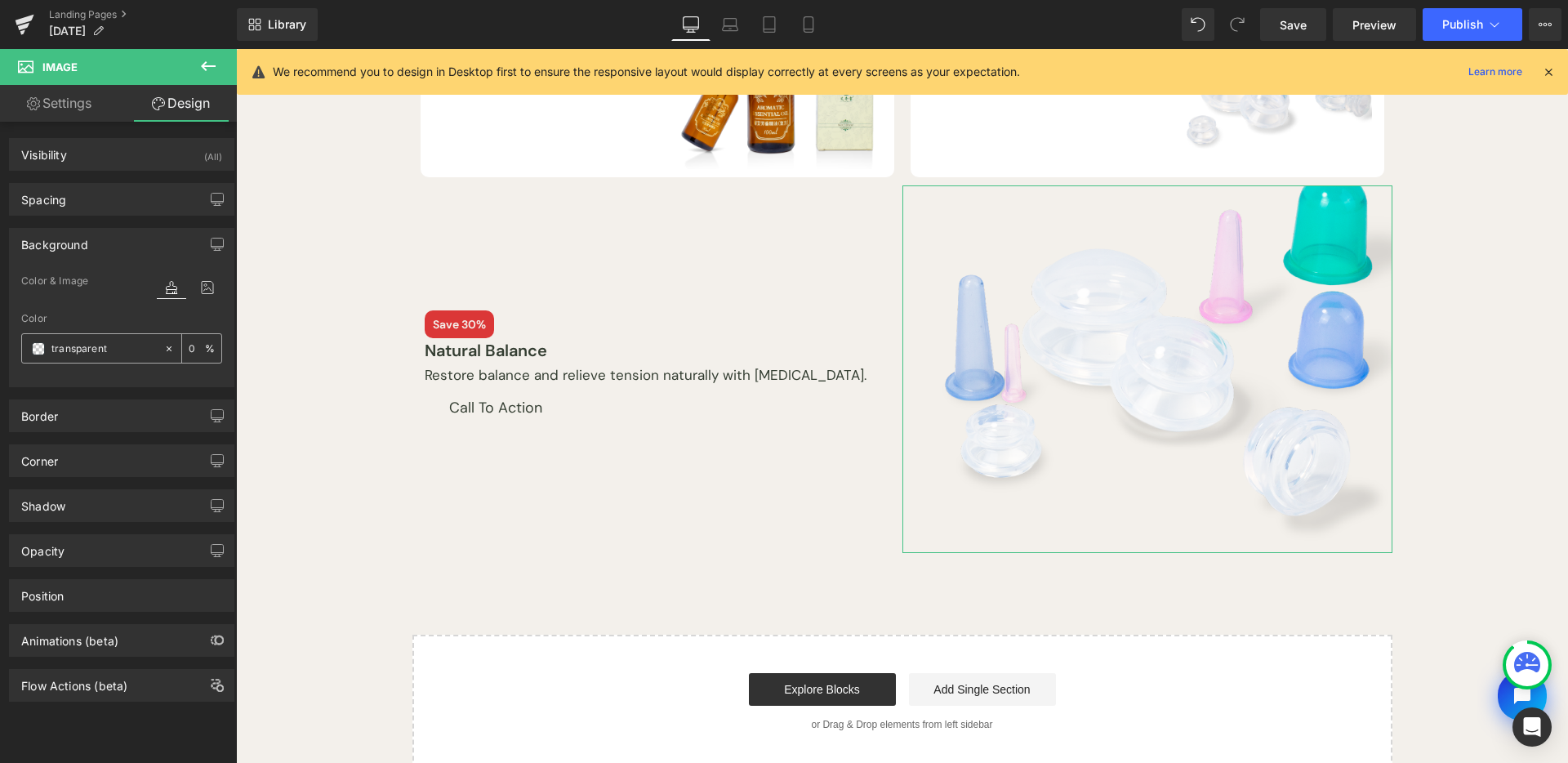
click at [40, 354] on div "transparent" at bounding box center [92, 349] width 141 height 29
click at [36, 349] on span at bounding box center [38, 349] width 13 height 13
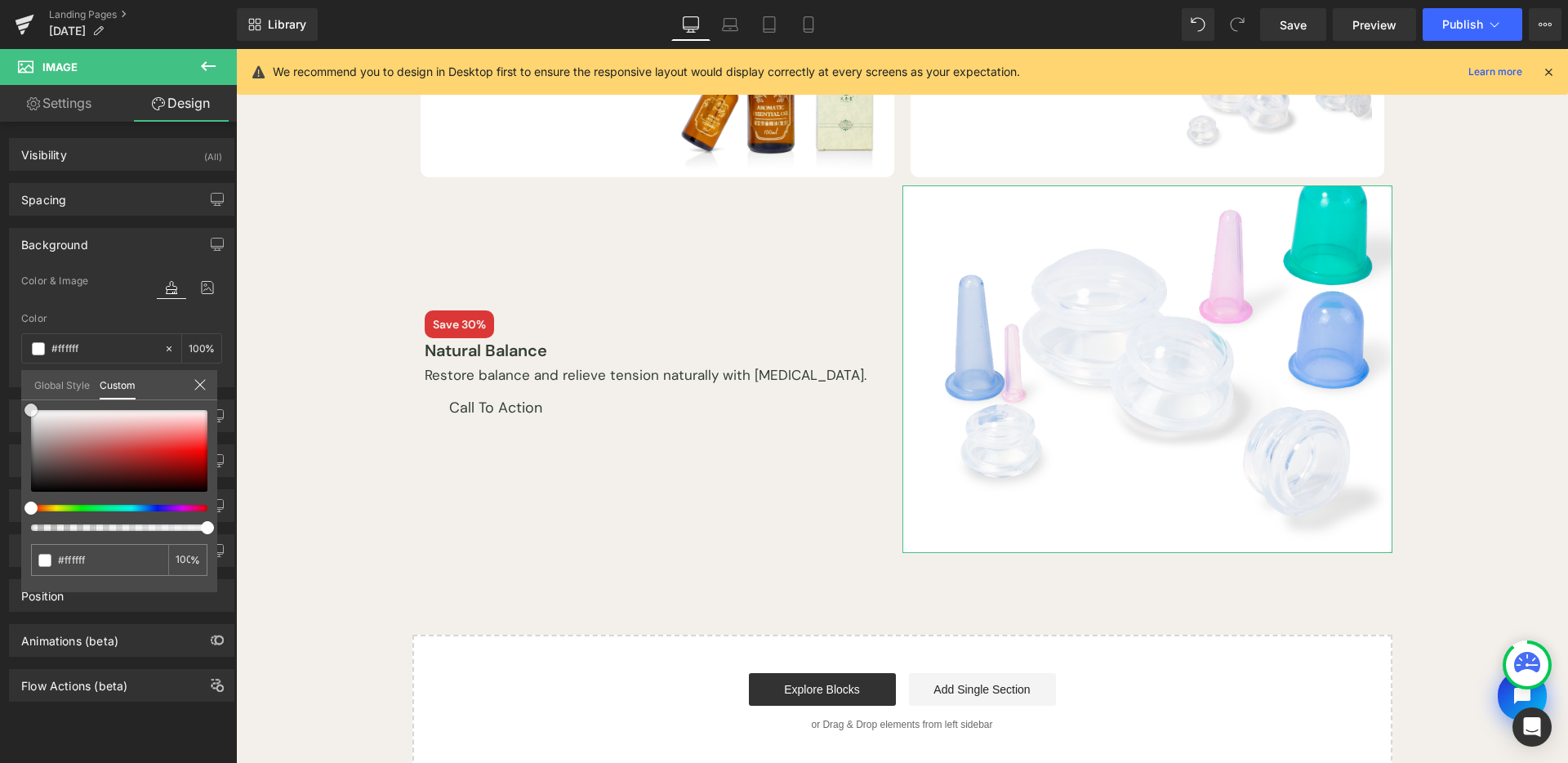
drag, startPoint x: 0, startPoint y: 344, endPoint x: 0, endPoint y: 182, distance: 162.0
click at [0, 216] on div "Background Color & Image color rgba(255, 255, 255, 1) Color #ffffff 100 % Image…" at bounding box center [122, 301] width 244 height 172
click at [1518, 210] on body "Skip to content Shop by Practice Clinic Supplies Lifestyle Featured Need help? …" at bounding box center [902, 431] width 1332 height 1496
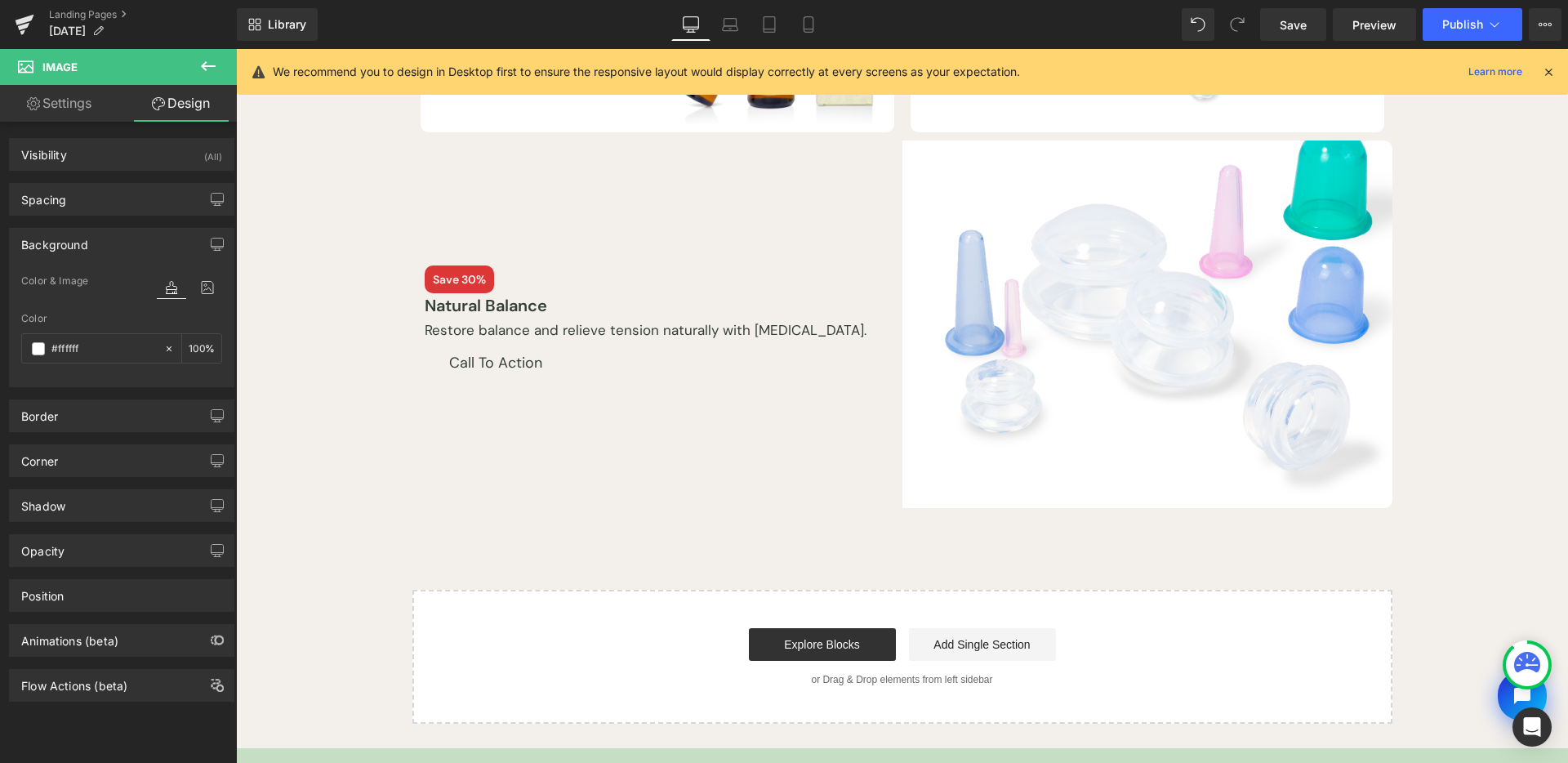
scroll to position [408, 0]
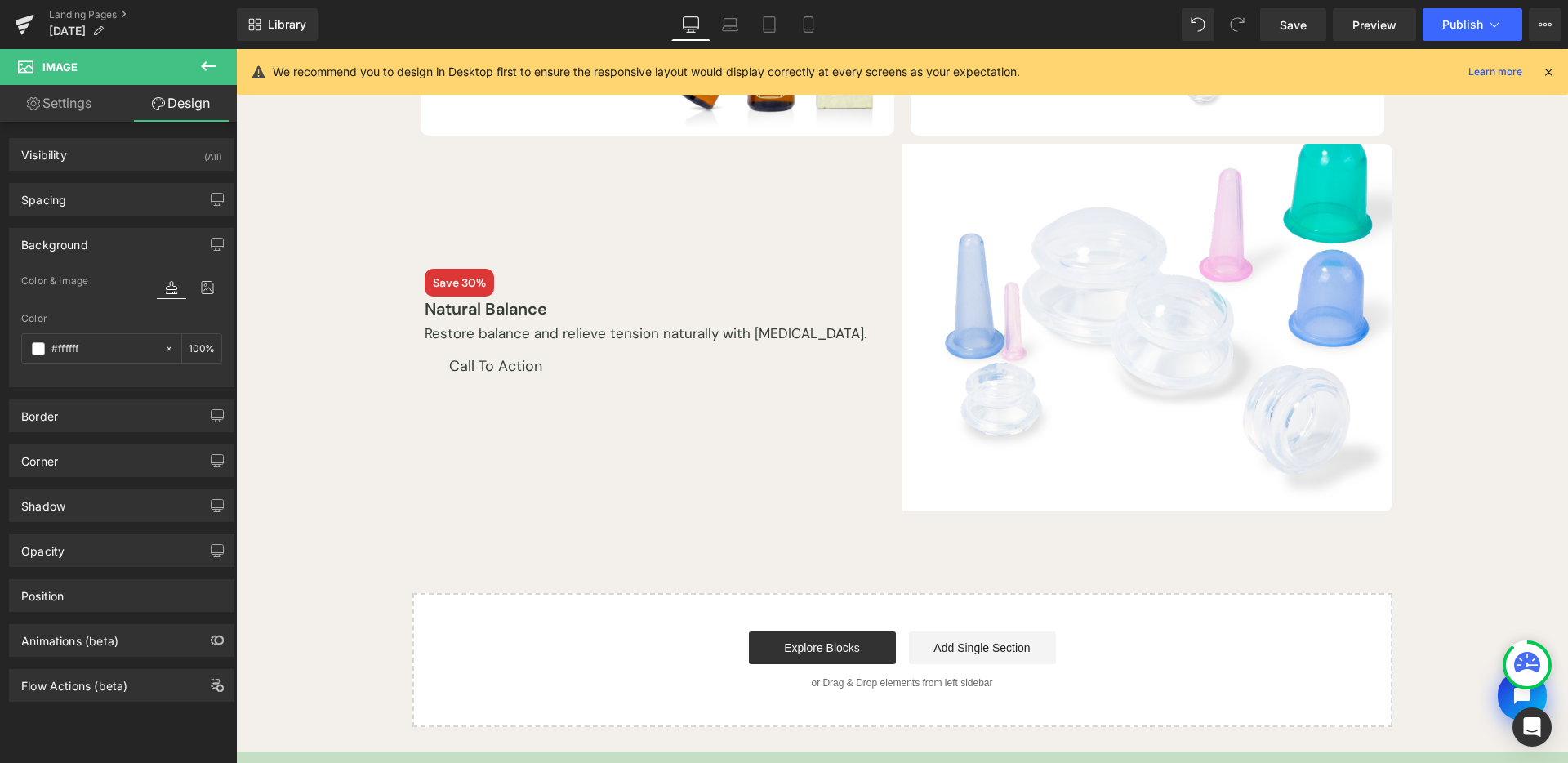
click at [506, 386] on div "Call To Action Button" at bounding box center [657, 366] width 466 height 39
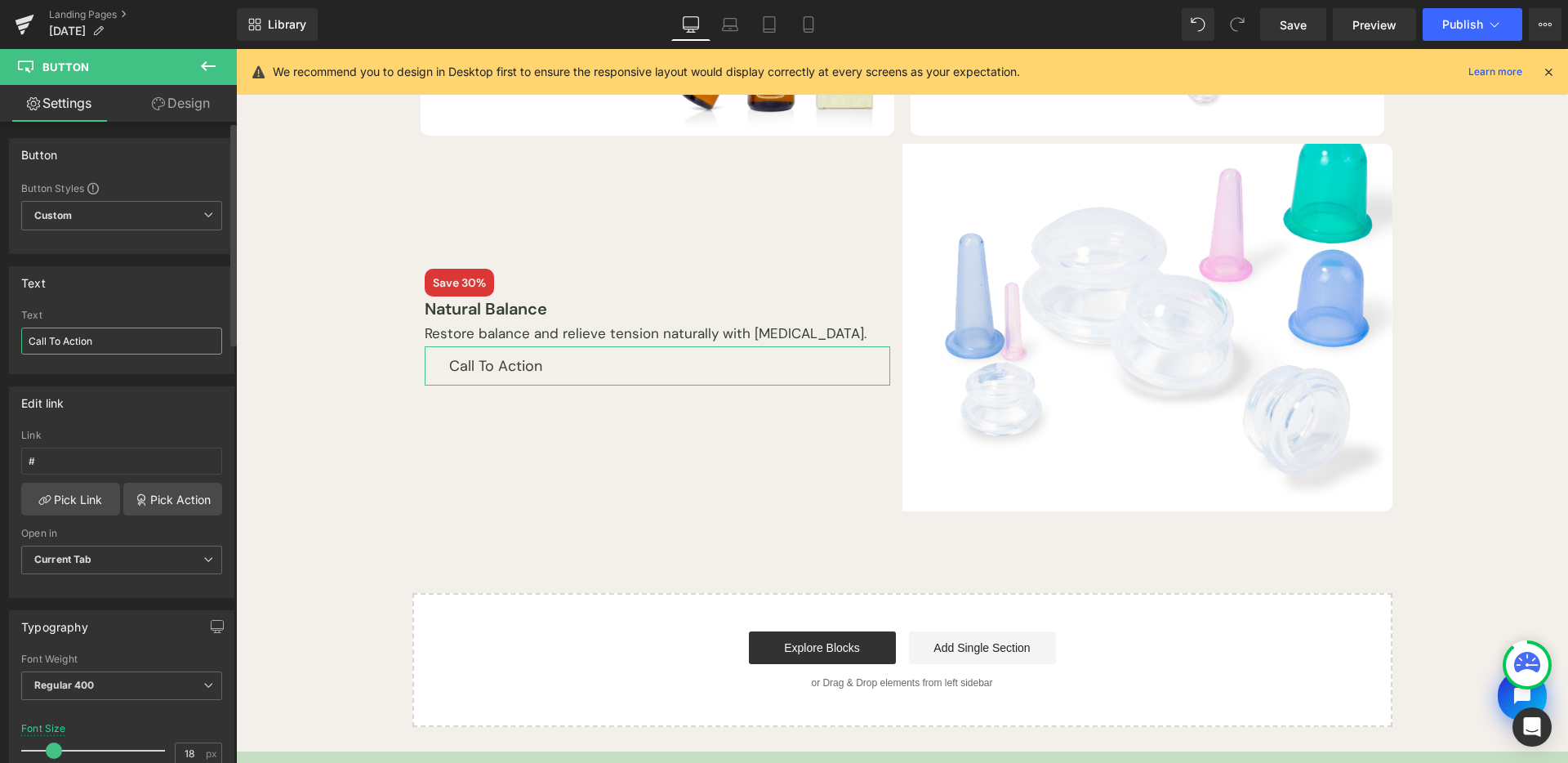
click at [116, 349] on input "Call To Action" at bounding box center [122, 341] width 201 height 27
click at [155, 105] on icon at bounding box center [158, 103] width 13 height 13
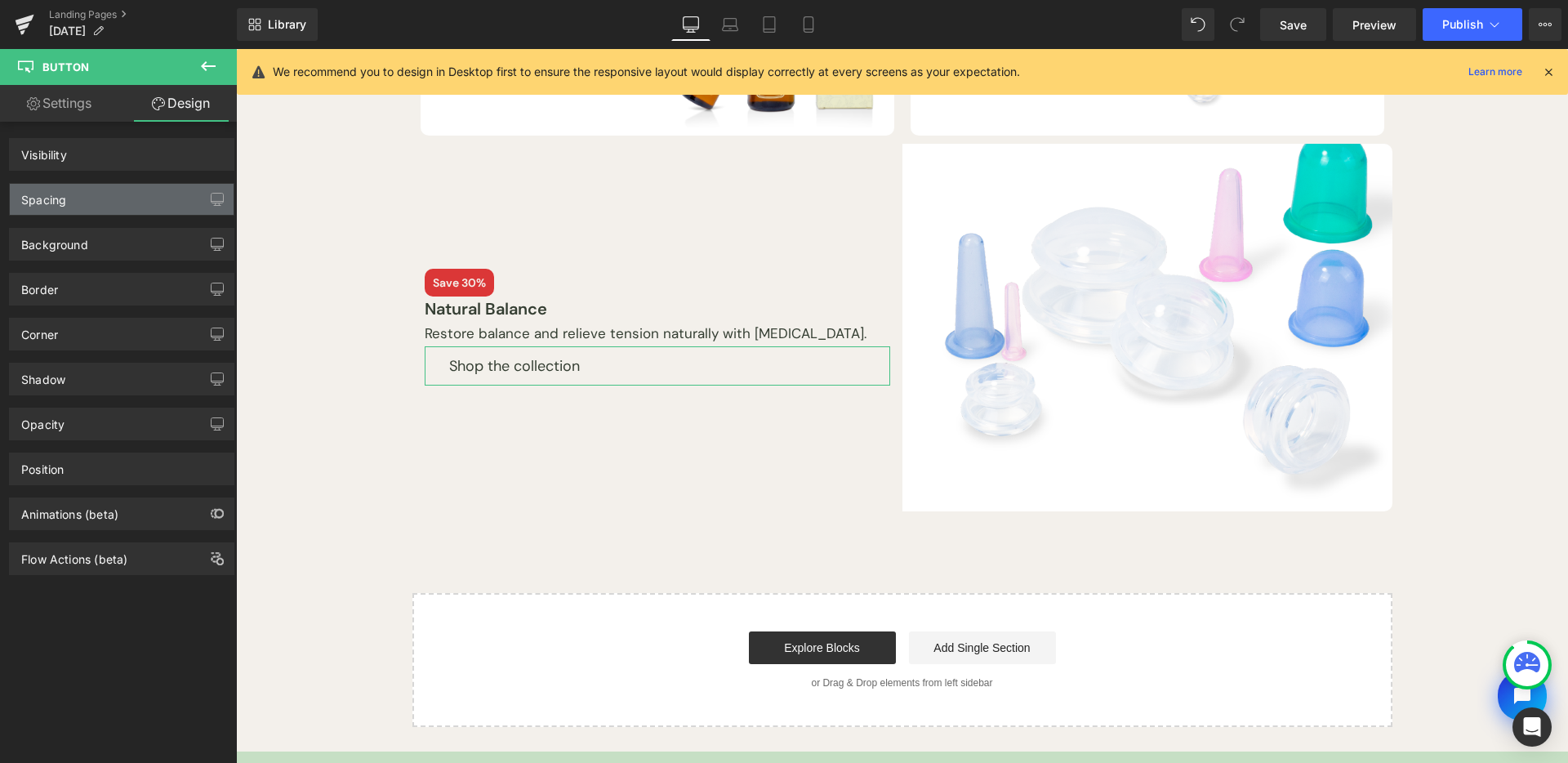
click at [145, 207] on div "Spacing" at bounding box center [122, 199] width 224 height 31
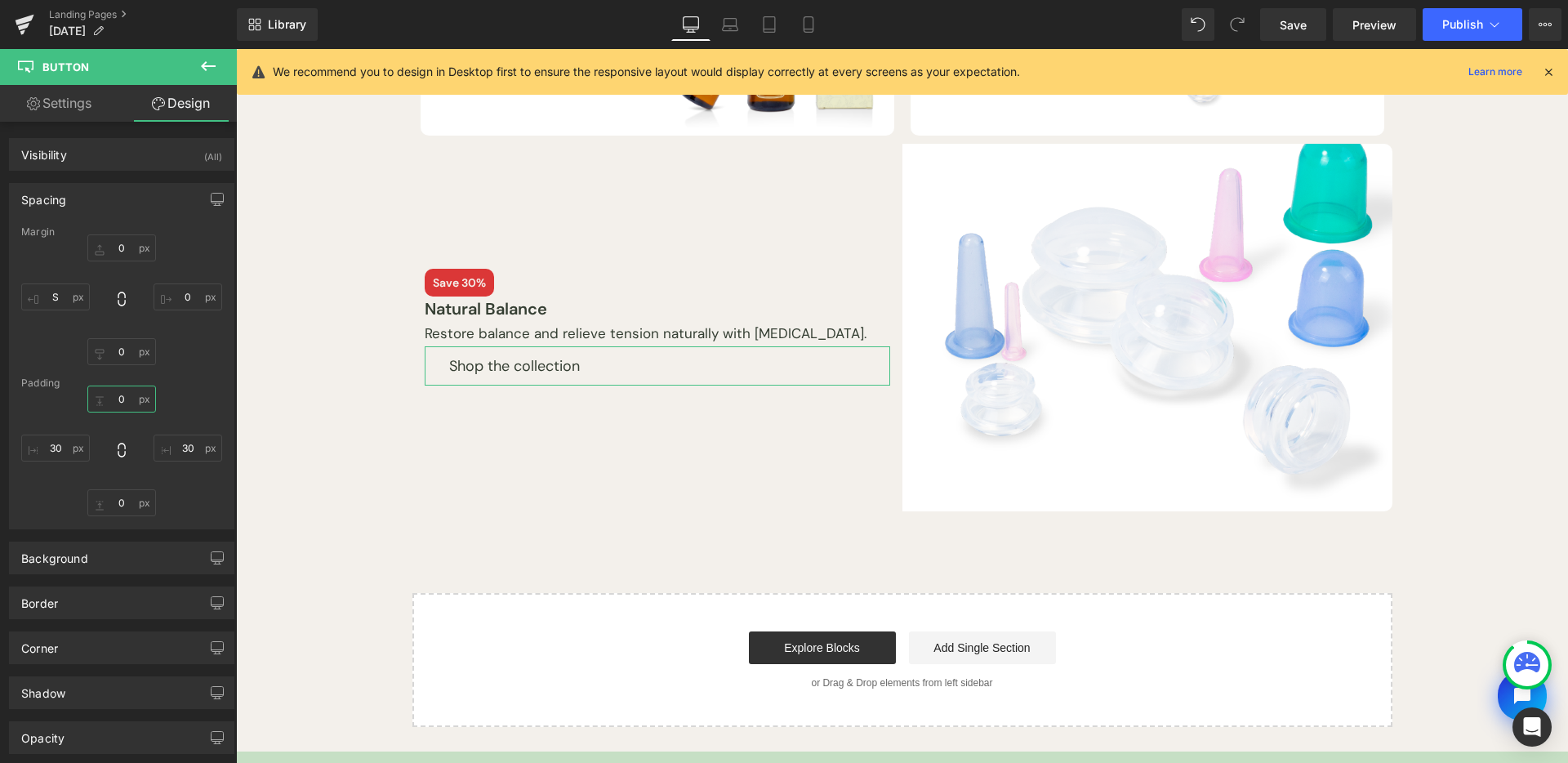
click at [127, 395] on input "0" at bounding box center [121, 399] width 69 height 27
click at [139, 255] on input "0" at bounding box center [121, 248] width 69 height 27
click at [121, 242] on input "S" at bounding box center [121, 248] width 69 height 27
click at [1302, 22] on span "Save" at bounding box center [1293, 25] width 27 height 17
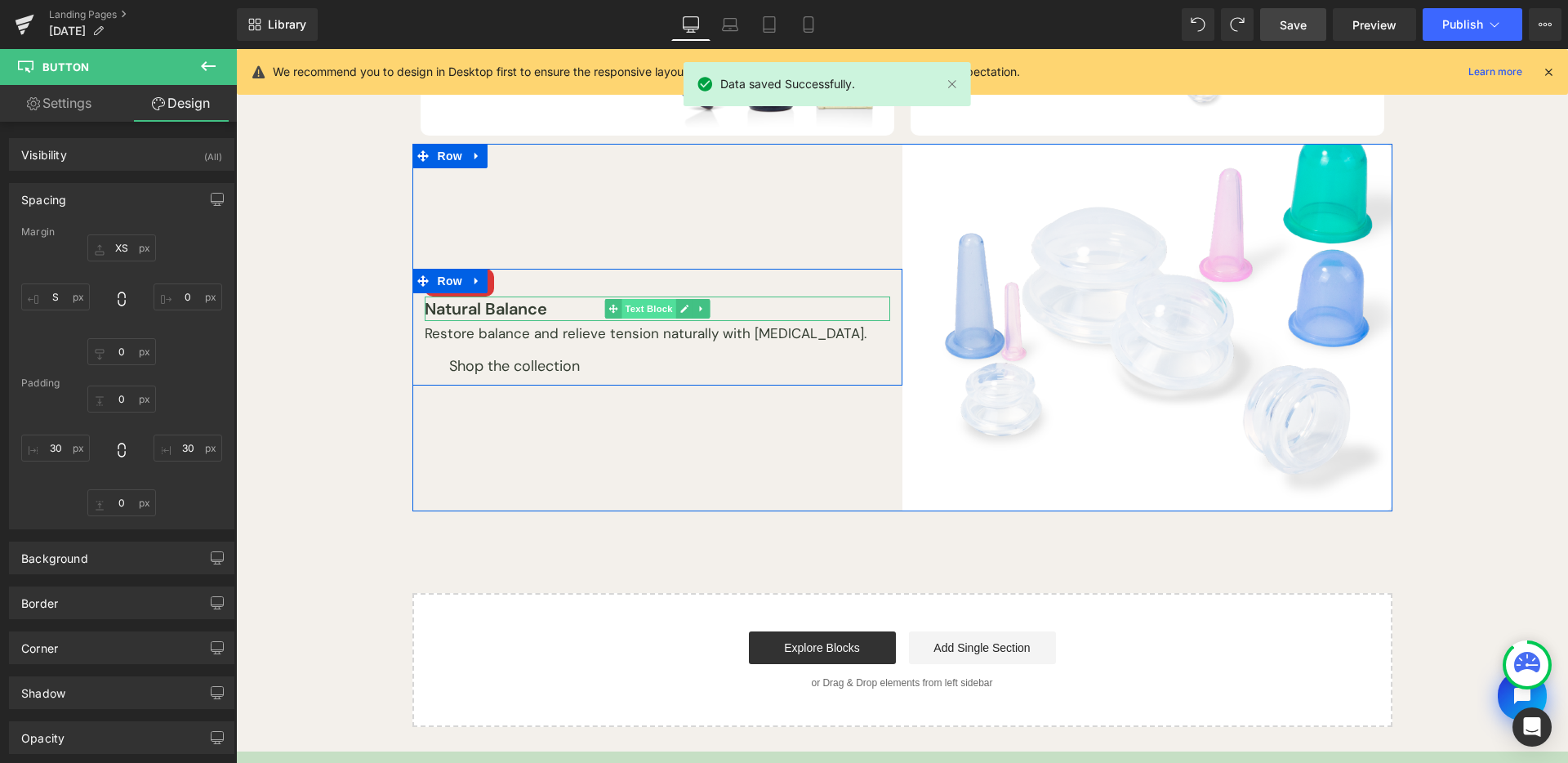
click at [631, 308] on span "Text Block" at bounding box center [649, 309] width 54 height 19
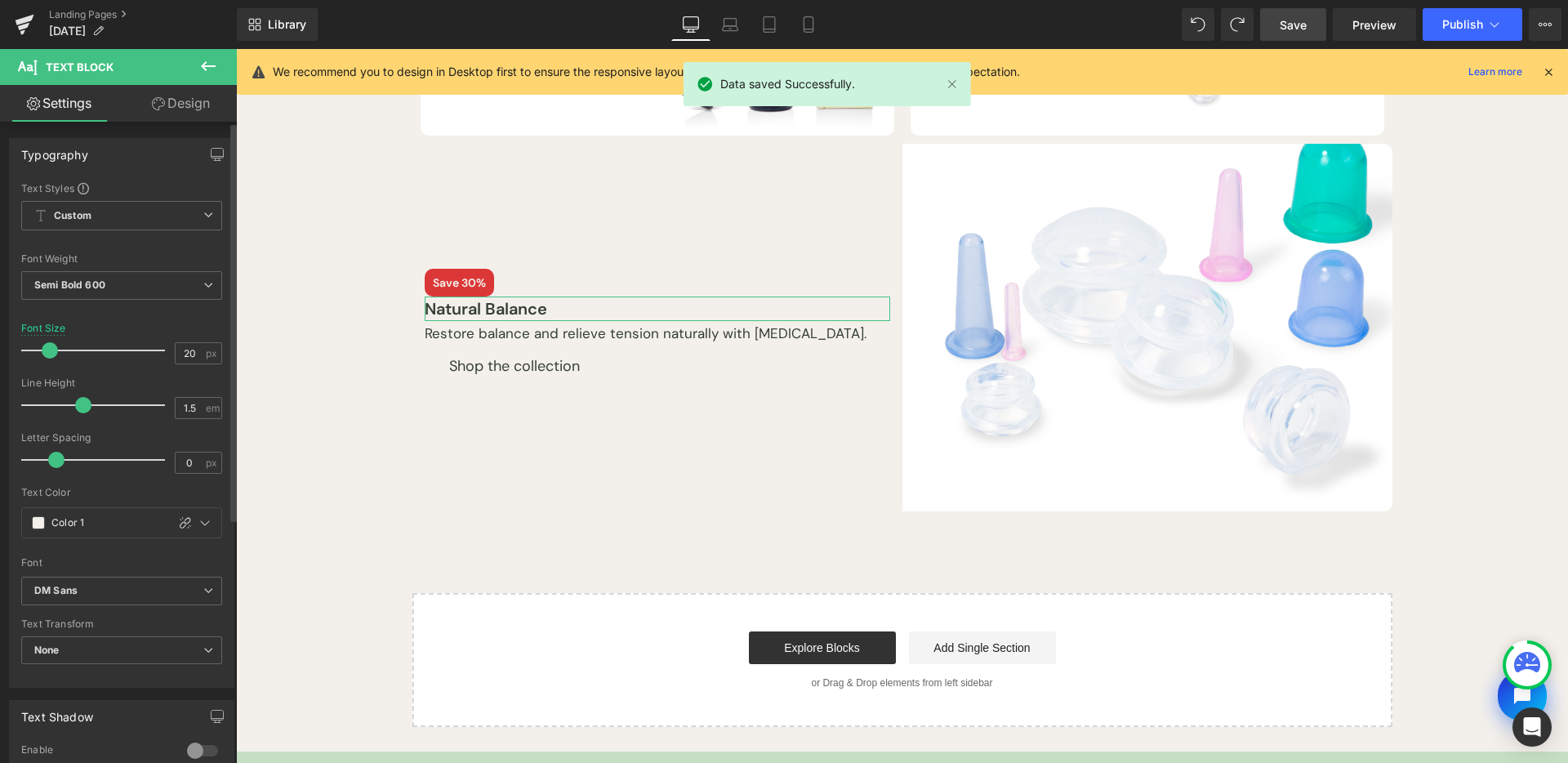
click at [153, 130] on div "Typography Text Styles Custom Paragraph 1 Paragraph 2 Paragraph 3 Paragraph 4 C…" at bounding box center [122, 407] width 244 height 563
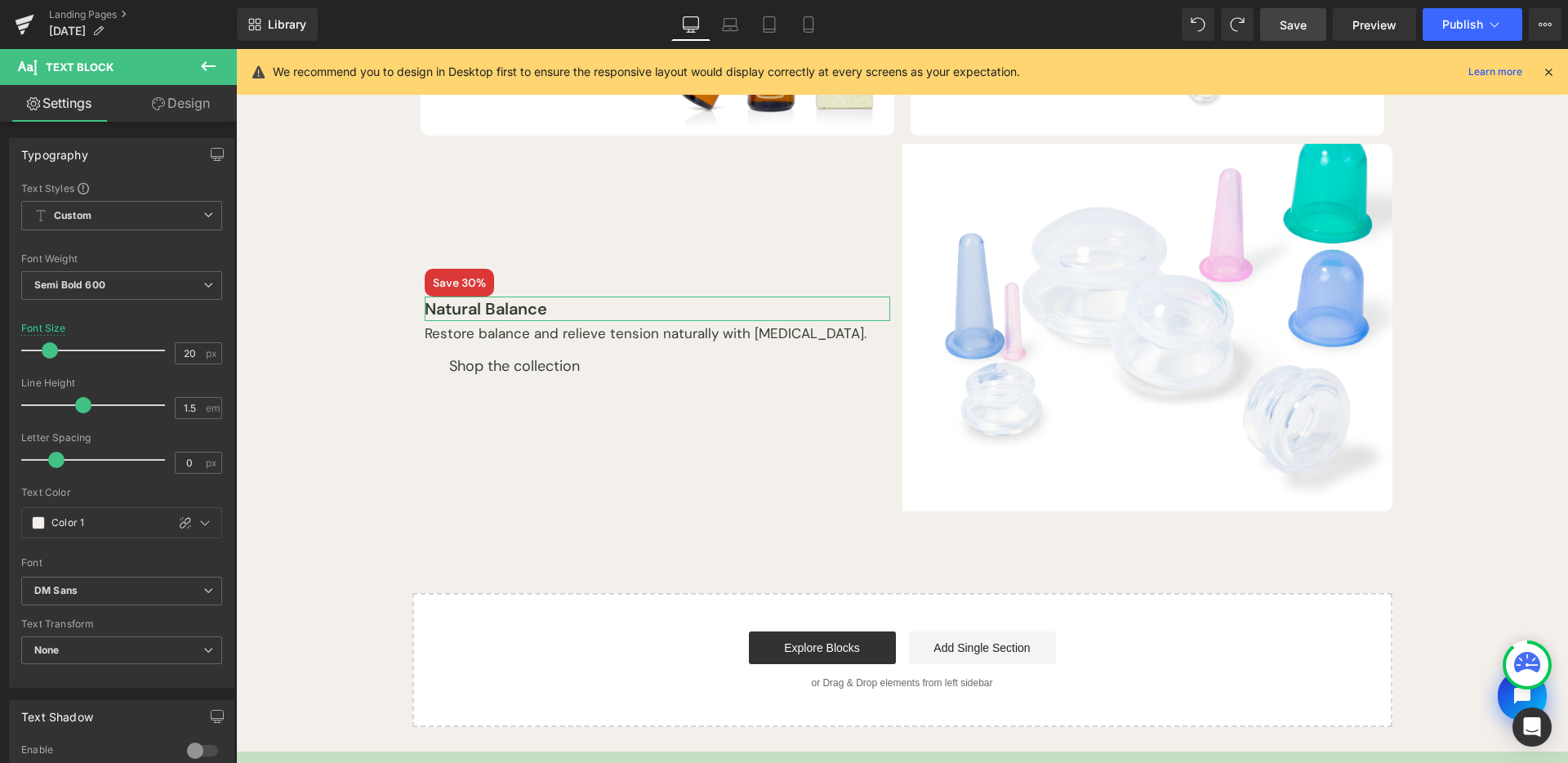
click at [171, 105] on link "Design" at bounding box center [181, 102] width 118 height 36
click at [0, 0] on div "Spacing" at bounding box center [0, 0] width 0 height 0
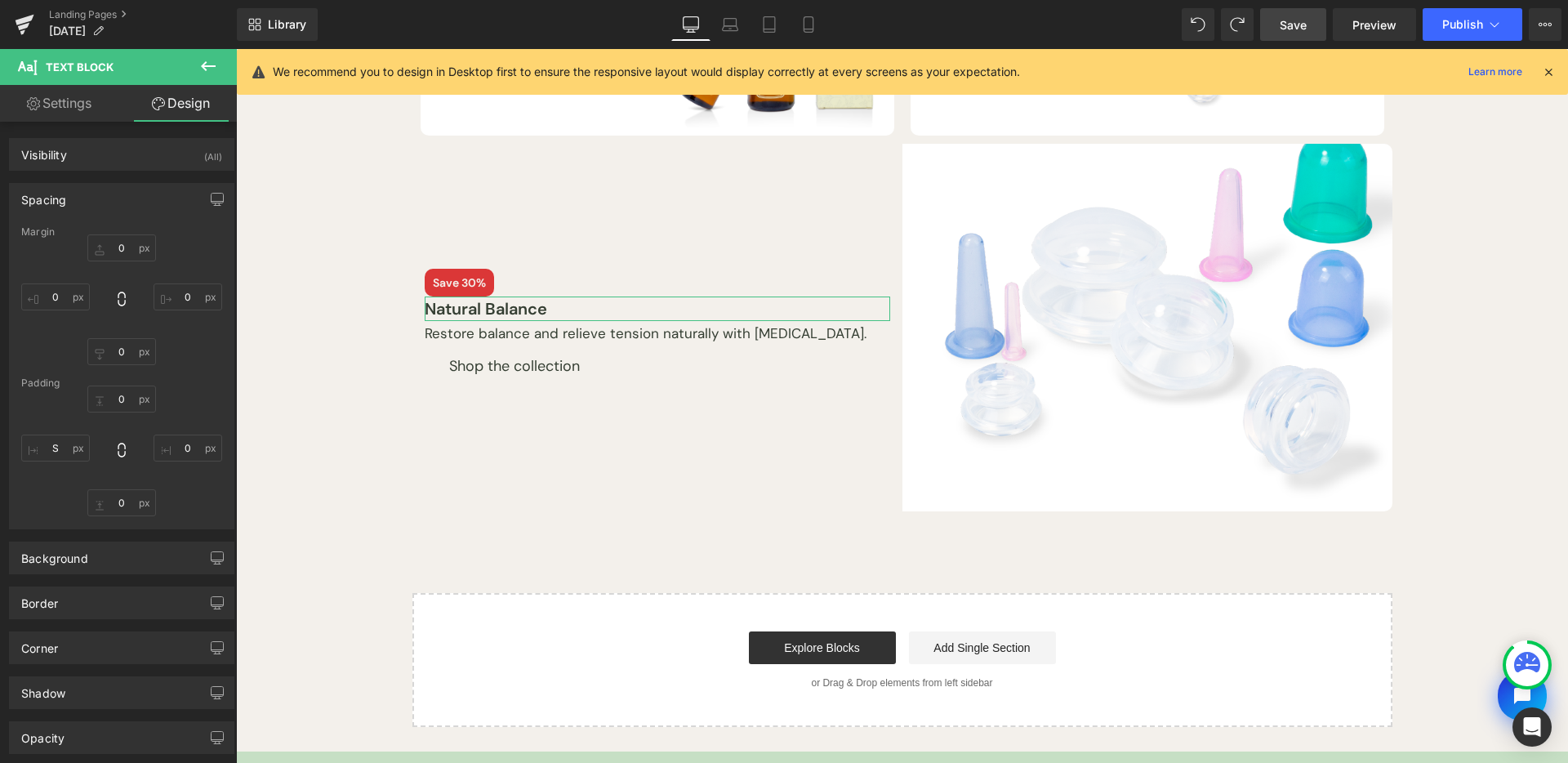
click at [142, 203] on div "Spacing" at bounding box center [122, 199] width 224 height 31
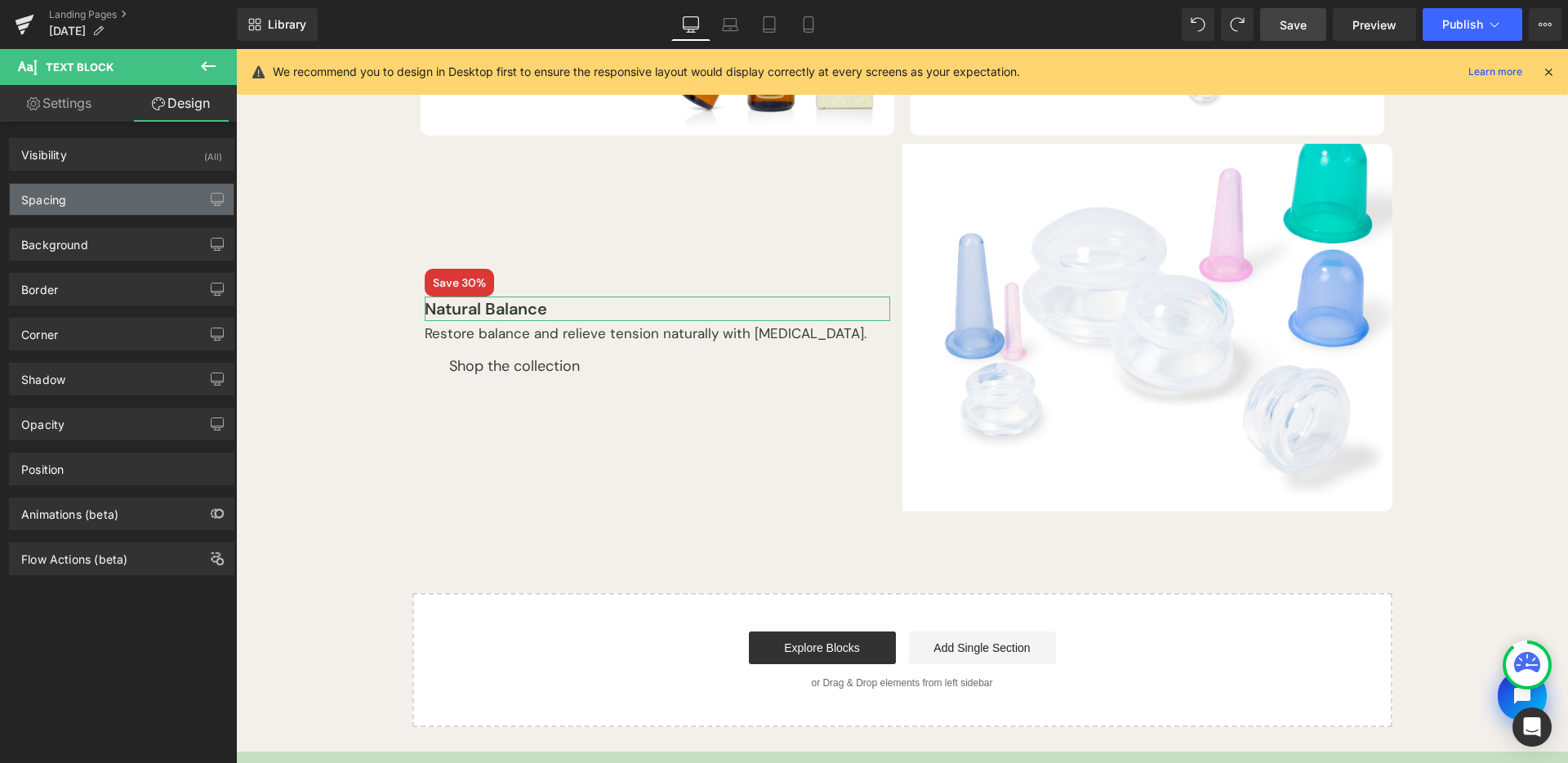
click at [149, 203] on div "Spacing" at bounding box center [122, 199] width 224 height 31
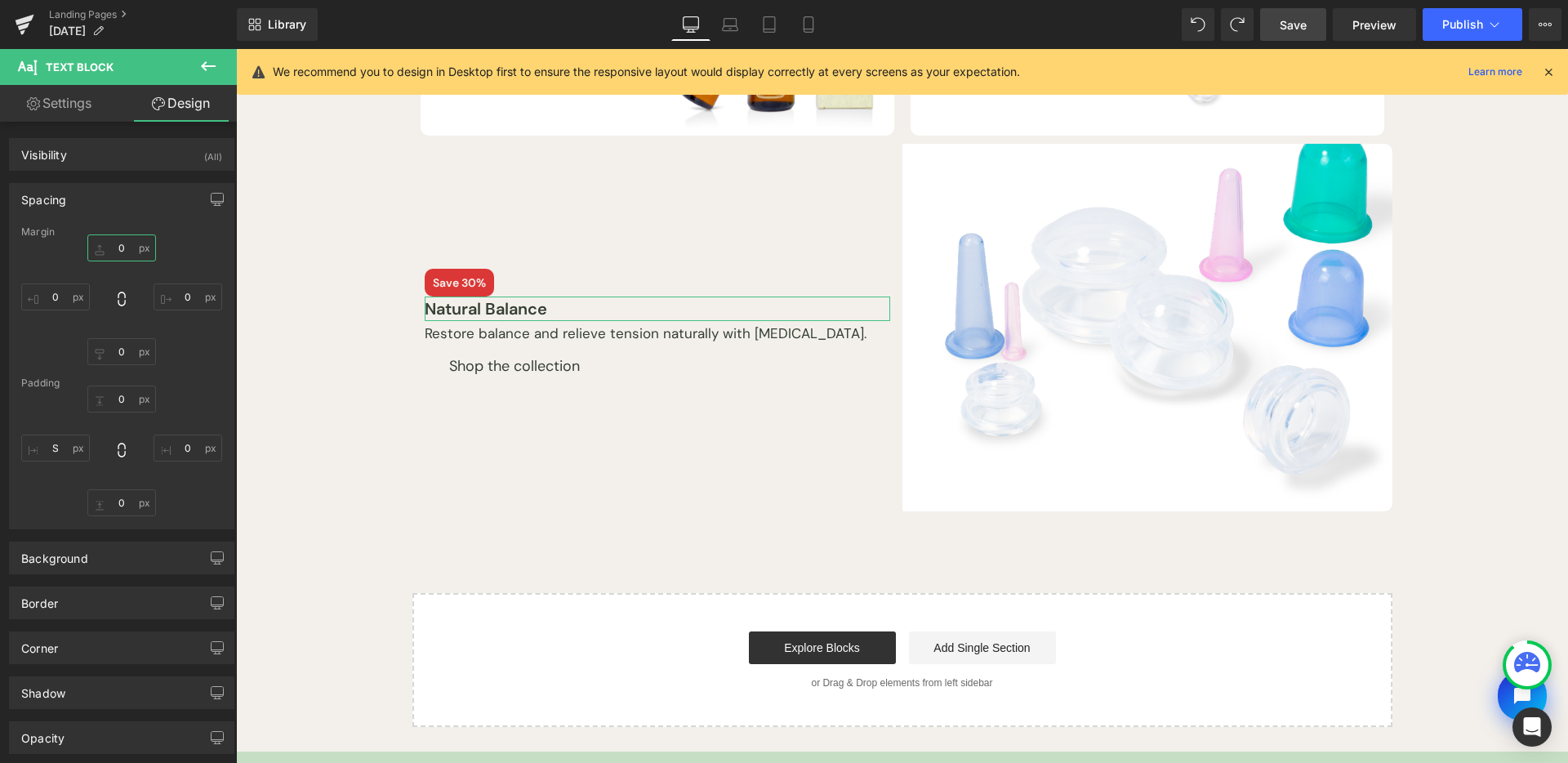
click at [132, 244] on input "0" at bounding box center [121, 248] width 69 height 27
click at [1306, 19] on span "Save" at bounding box center [1293, 25] width 27 height 17
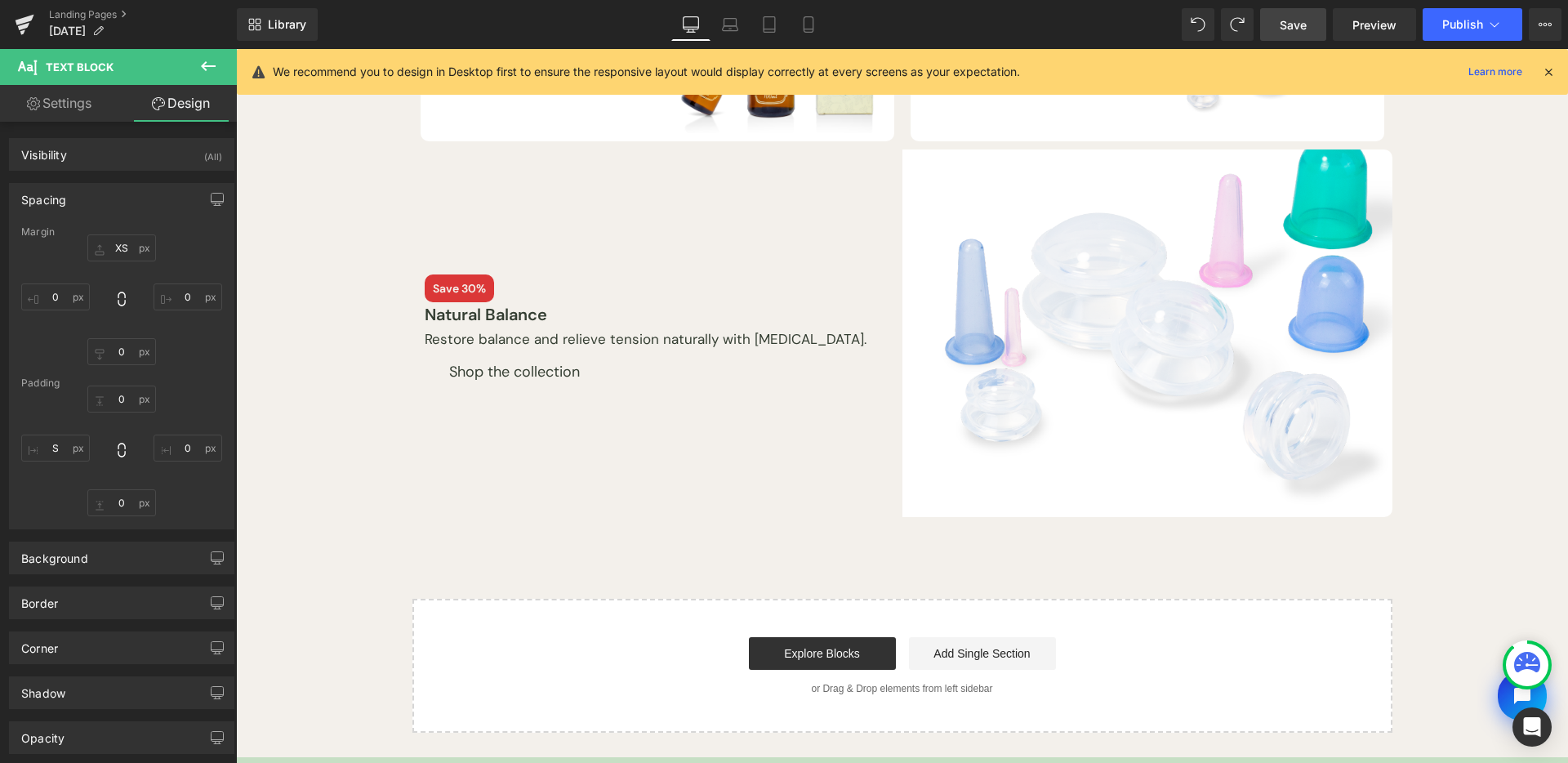
scroll to position [342, 0]
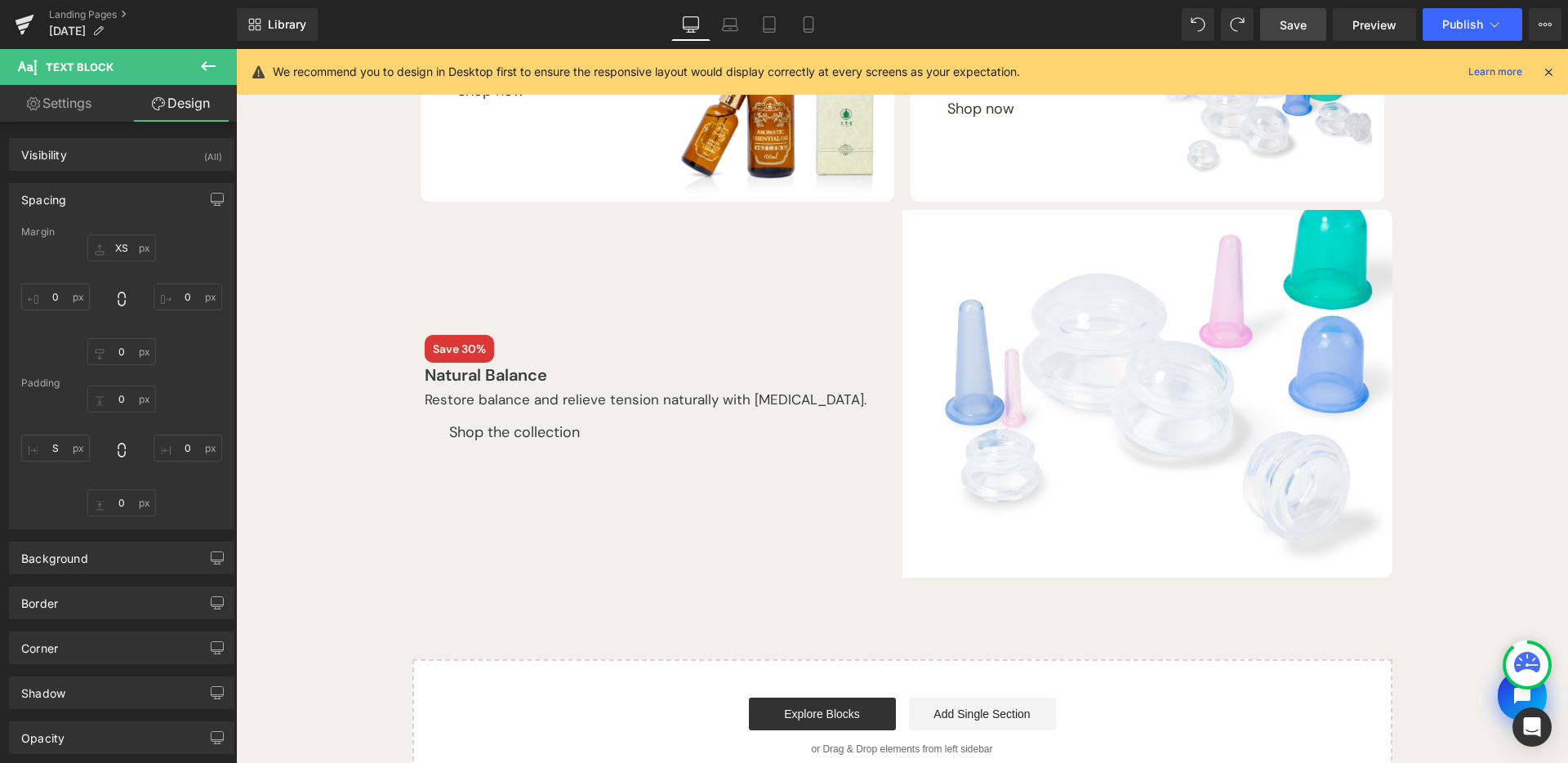
click at [397, 282] on div "Row Best Sellers Heading Row Save 30% Text Block Moxa Oil Text Block Shop now B…" at bounding box center [902, 313] width 1332 height 961
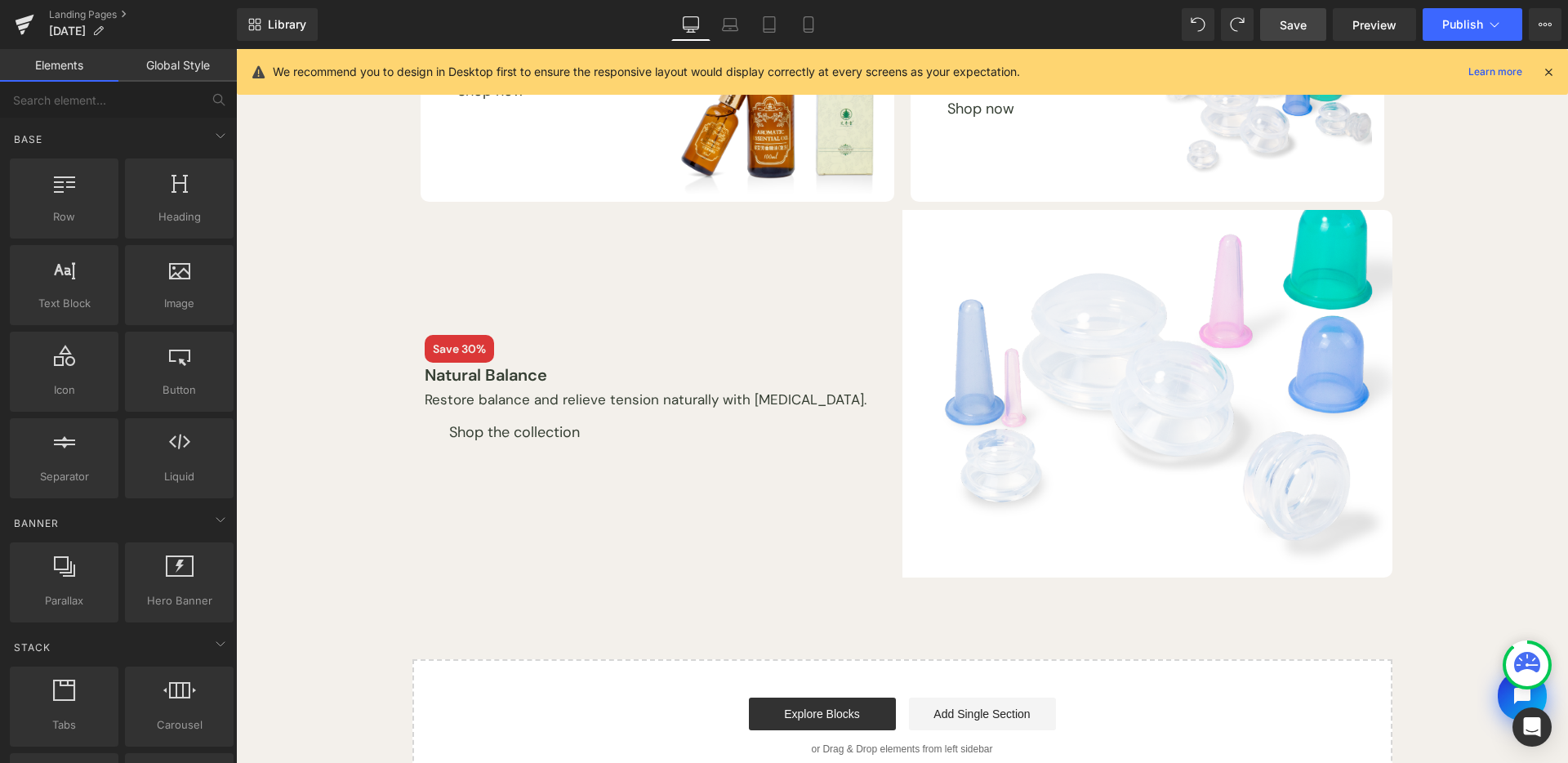
drag, startPoint x: 1309, startPoint y: 34, endPoint x: 729, endPoint y: 369, distance: 669.8
click at [1309, 34] on link "Save" at bounding box center [1293, 25] width 66 height 33
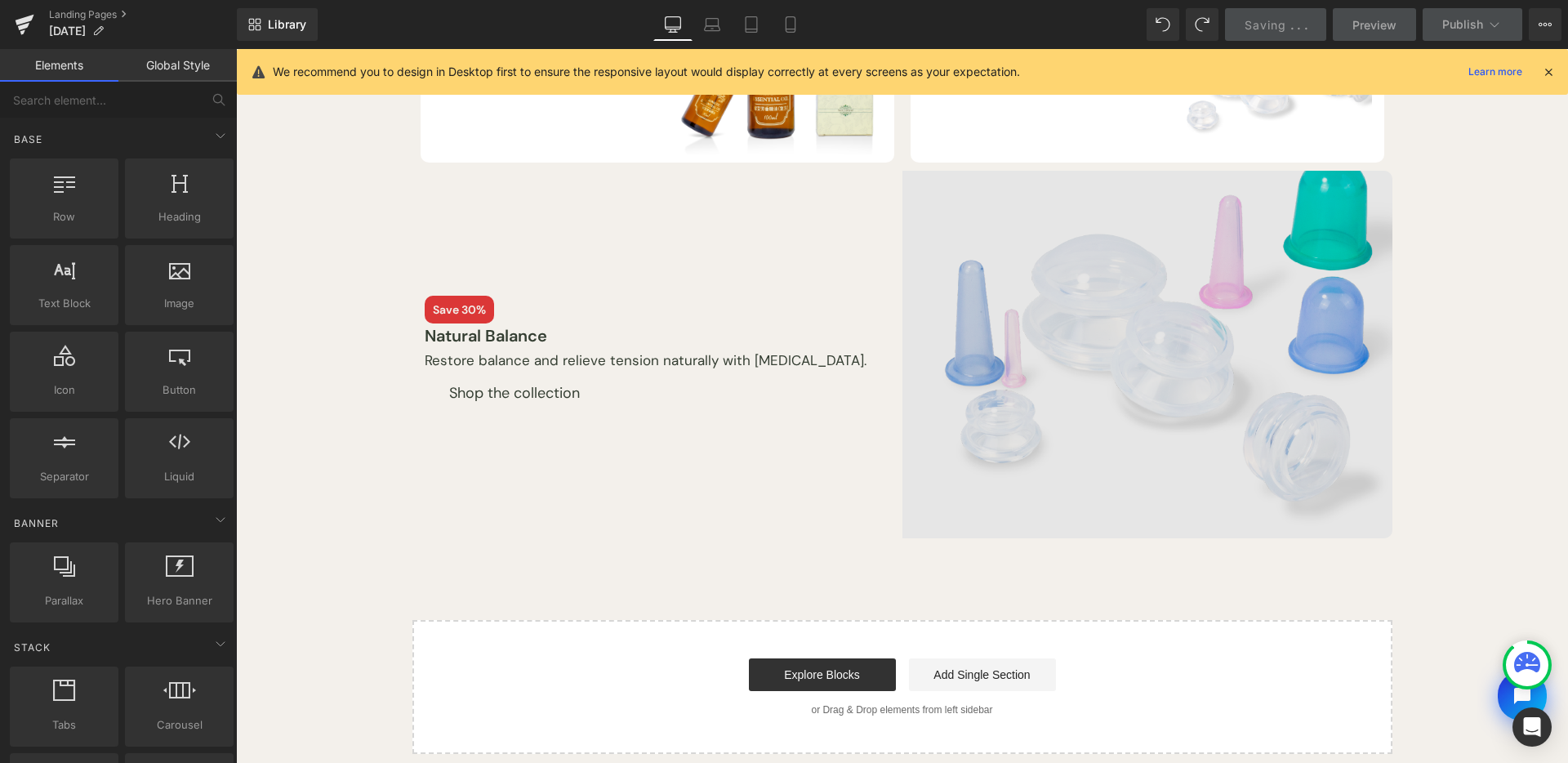
scroll to position [513, 0]
